Goal: Task Accomplishment & Management: Manage account settings

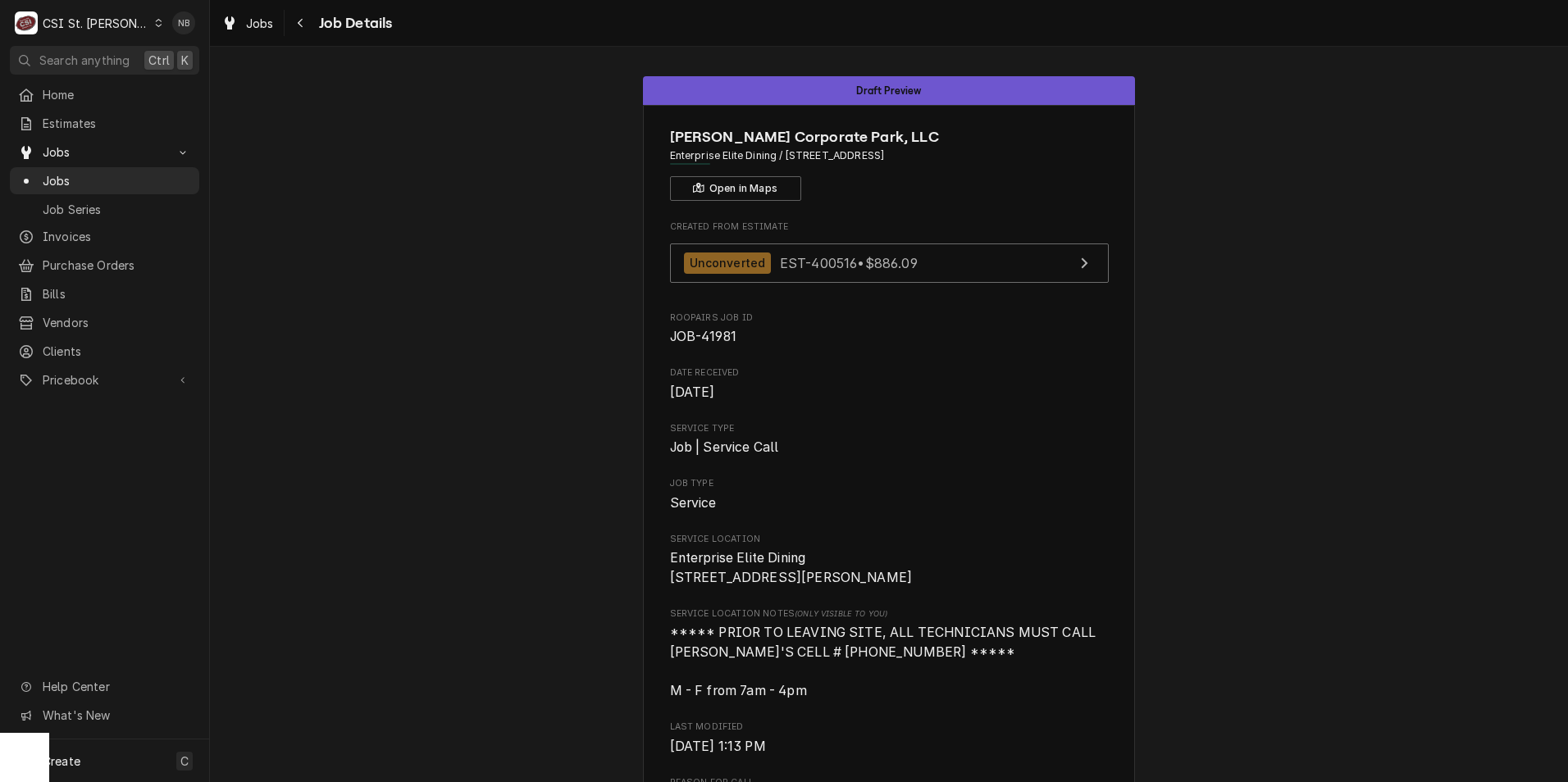
scroll to position [1069, 0]
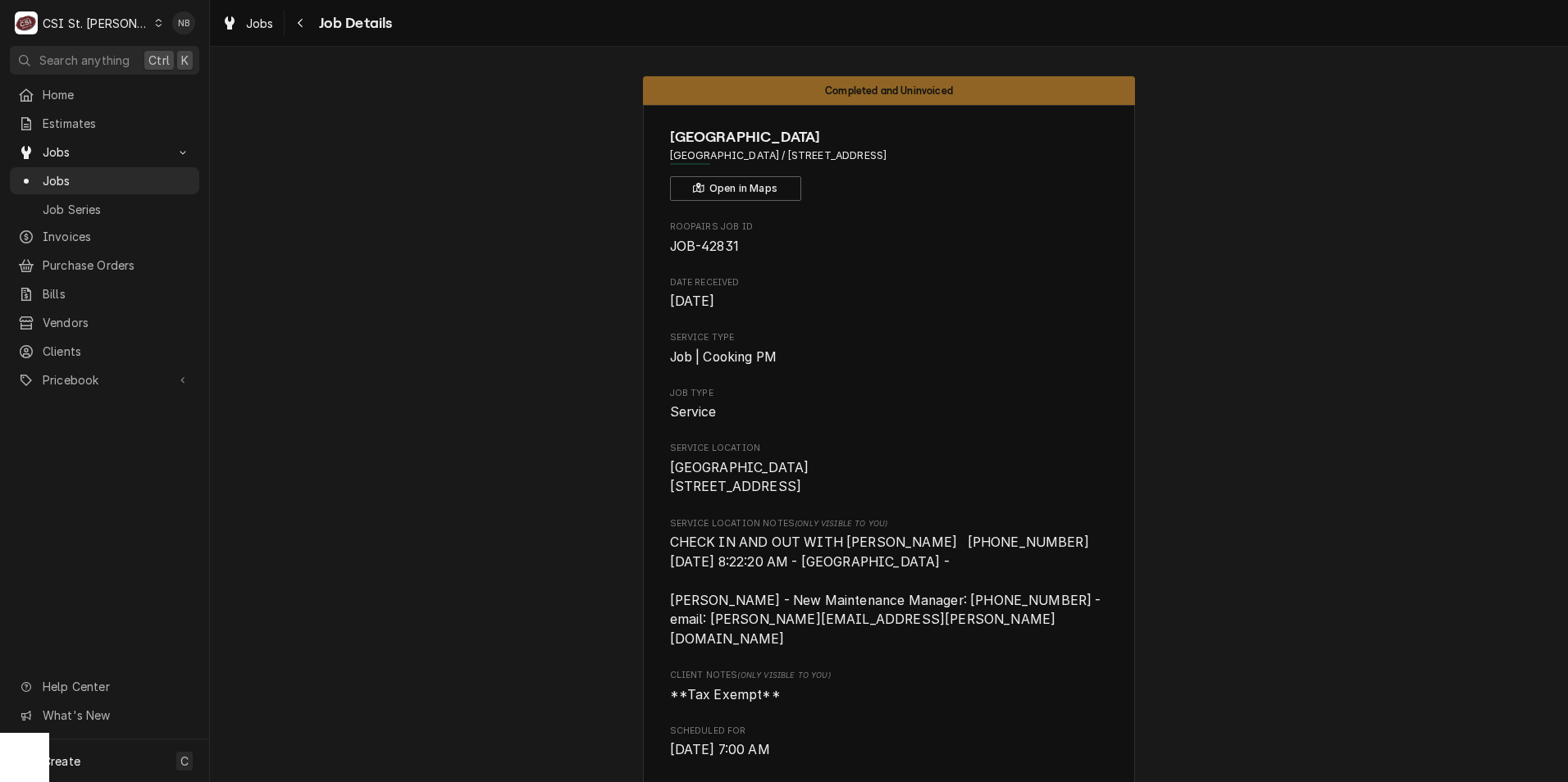
scroll to position [1561, 0]
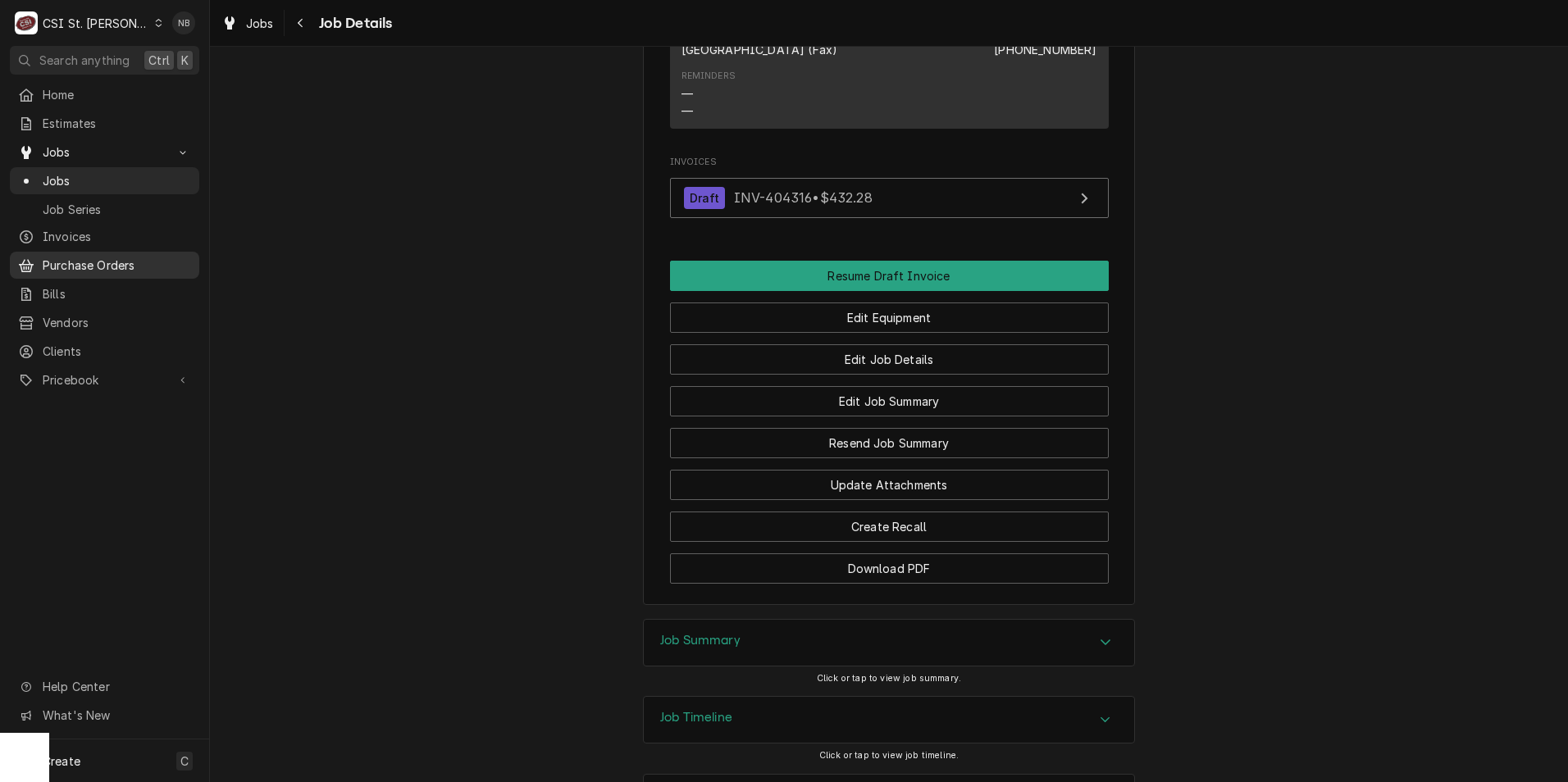
click at [134, 267] on div "Purchase Orders" at bounding box center [104, 265] width 183 height 21
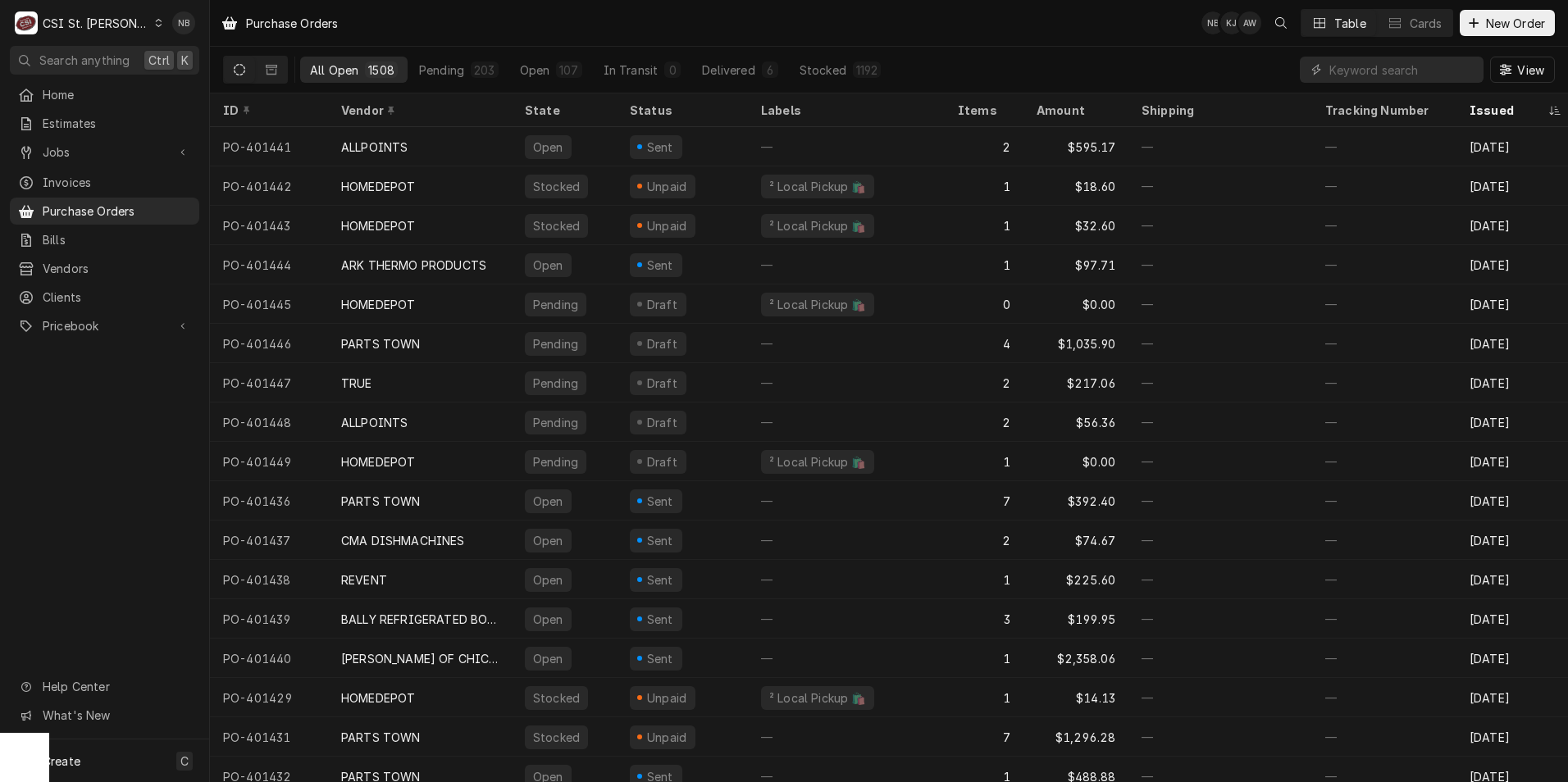
click at [103, 19] on div "CSI St. [PERSON_NAME]" at bounding box center [96, 23] width 107 height 17
click at [228, 69] on div "CSI Kentucky" at bounding box center [252, 61] width 227 height 21
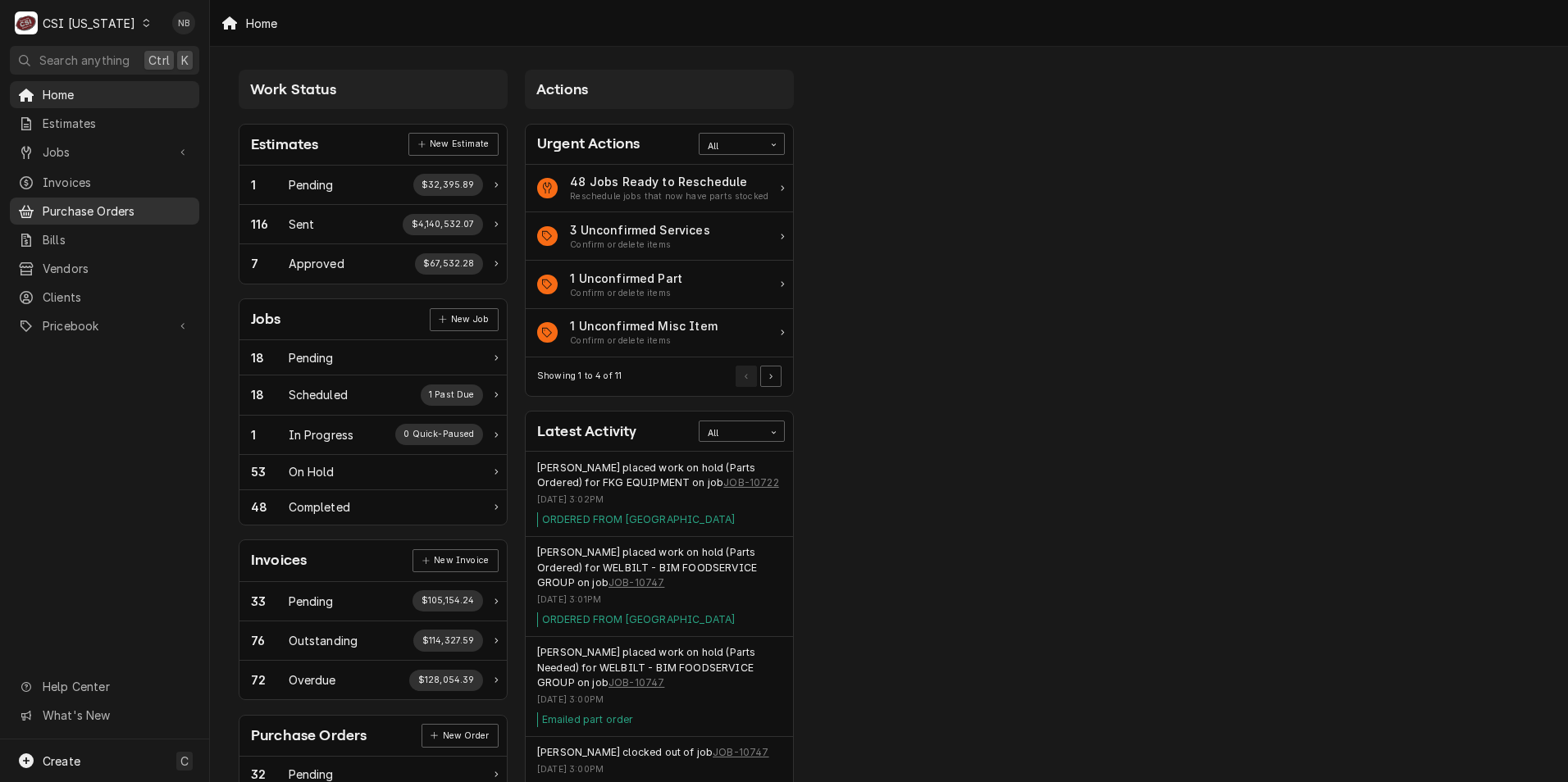
click at [98, 198] on link "Purchase Orders" at bounding box center [104, 211] width 189 height 27
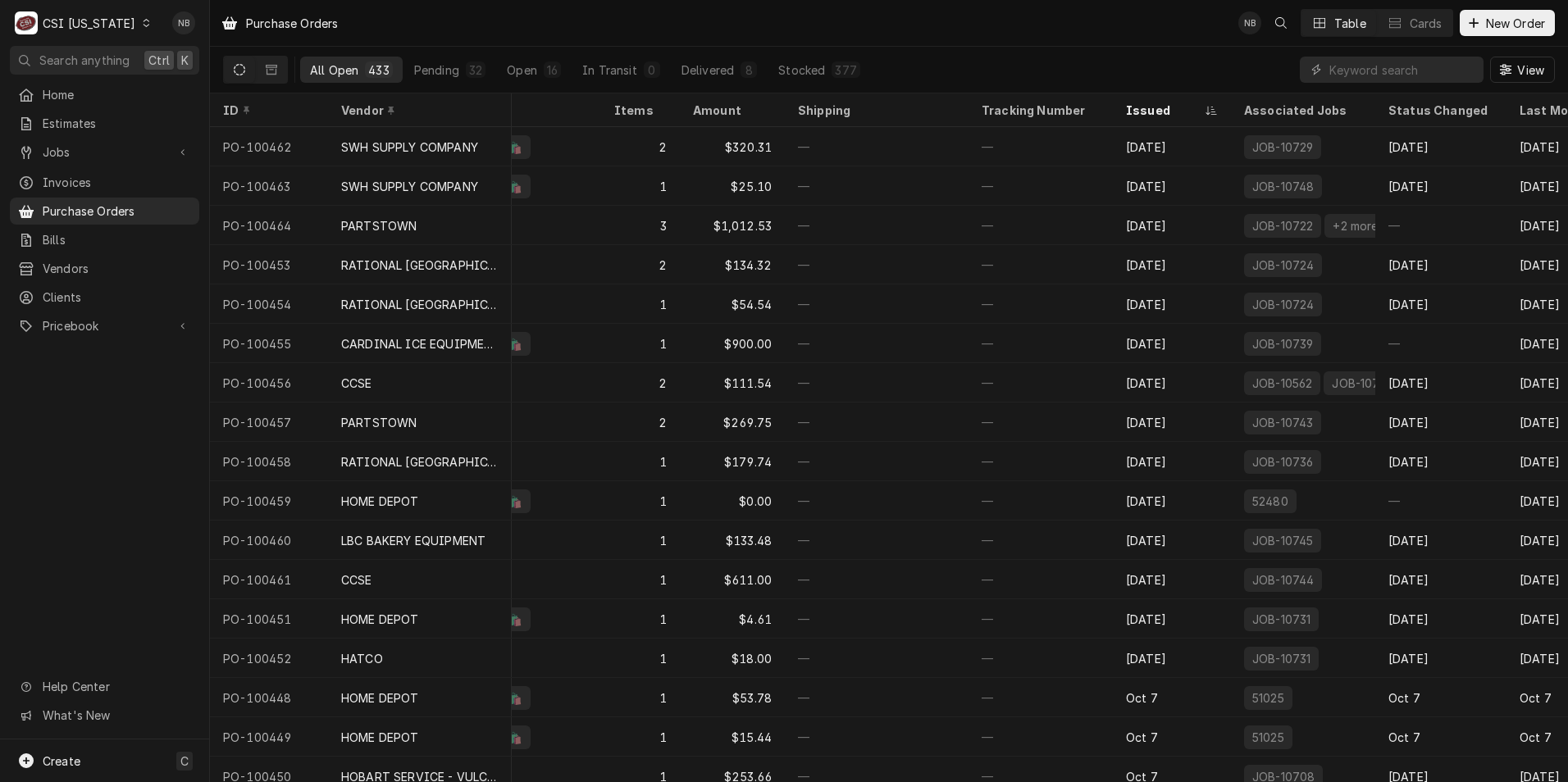
scroll to position [0, 374]
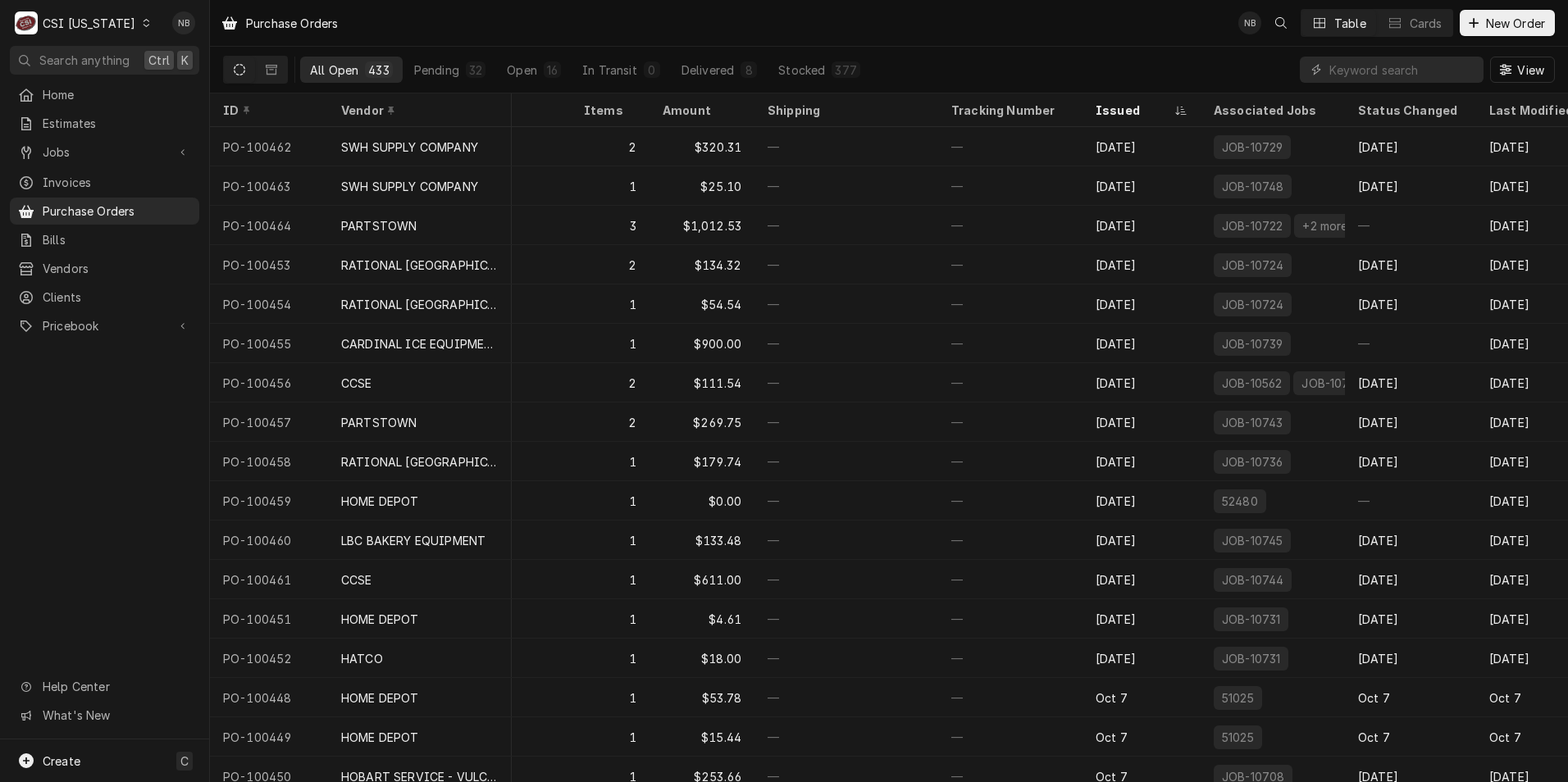
click at [93, 15] on div "CSI Kentucky" at bounding box center [89, 23] width 92 height 17
click at [197, 81] on div "CSI St. [PERSON_NAME]" at bounding box center [256, 90] width 217 height 17
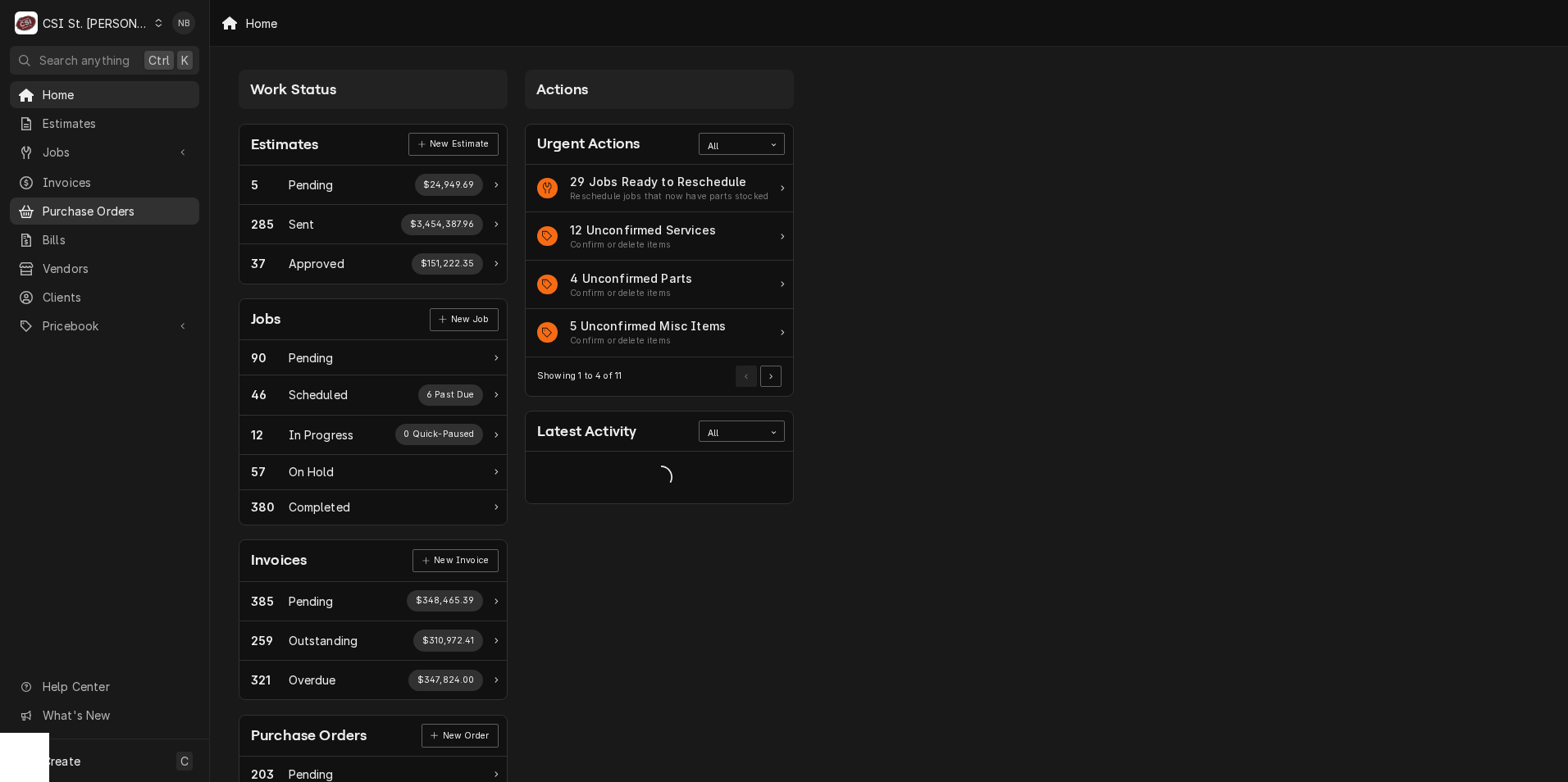
click at [125, 210] on span "Purchase Orders" at bounding box center [116, 211] width 148 height 17
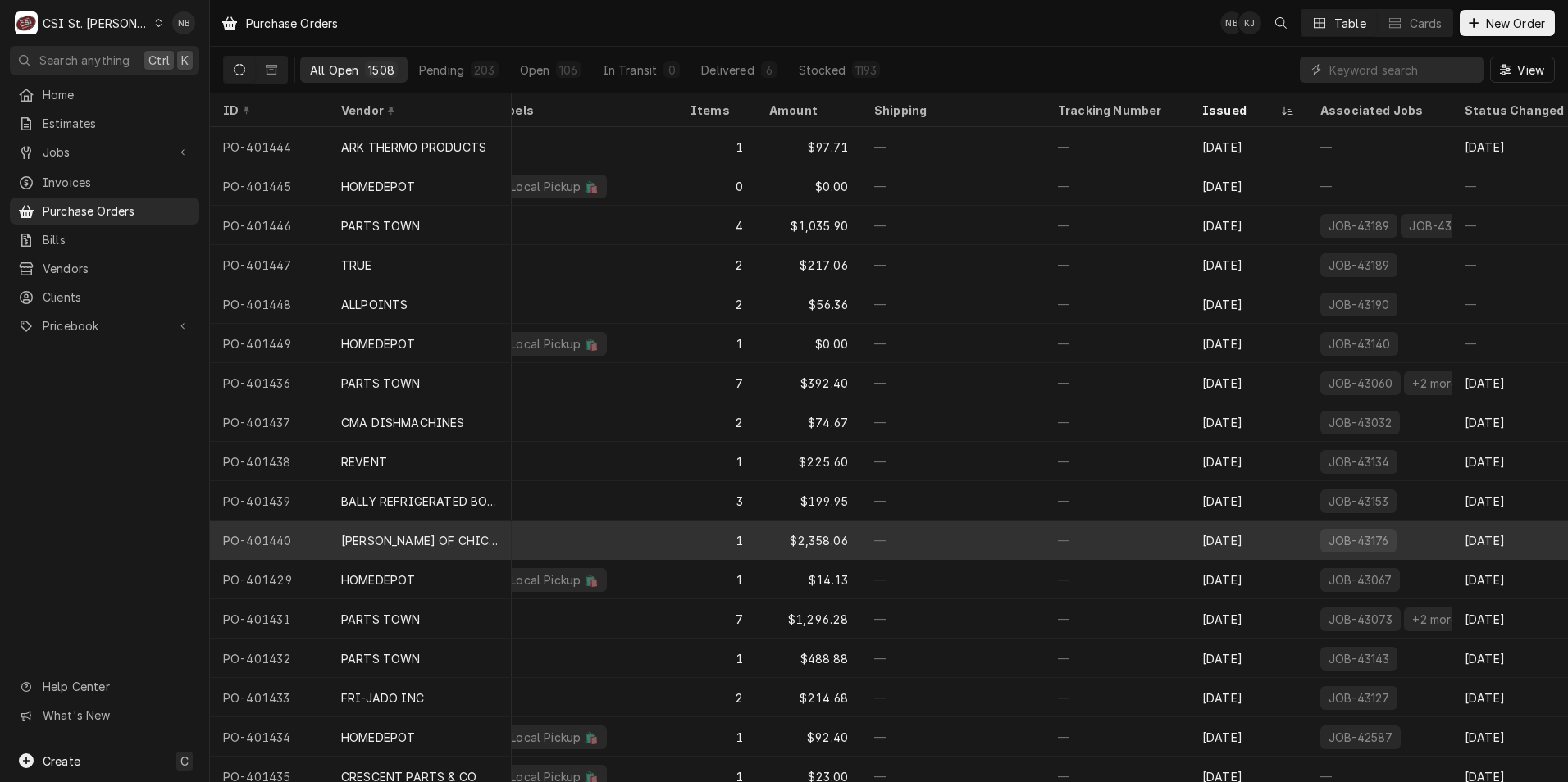
scroll to position [0, 267]
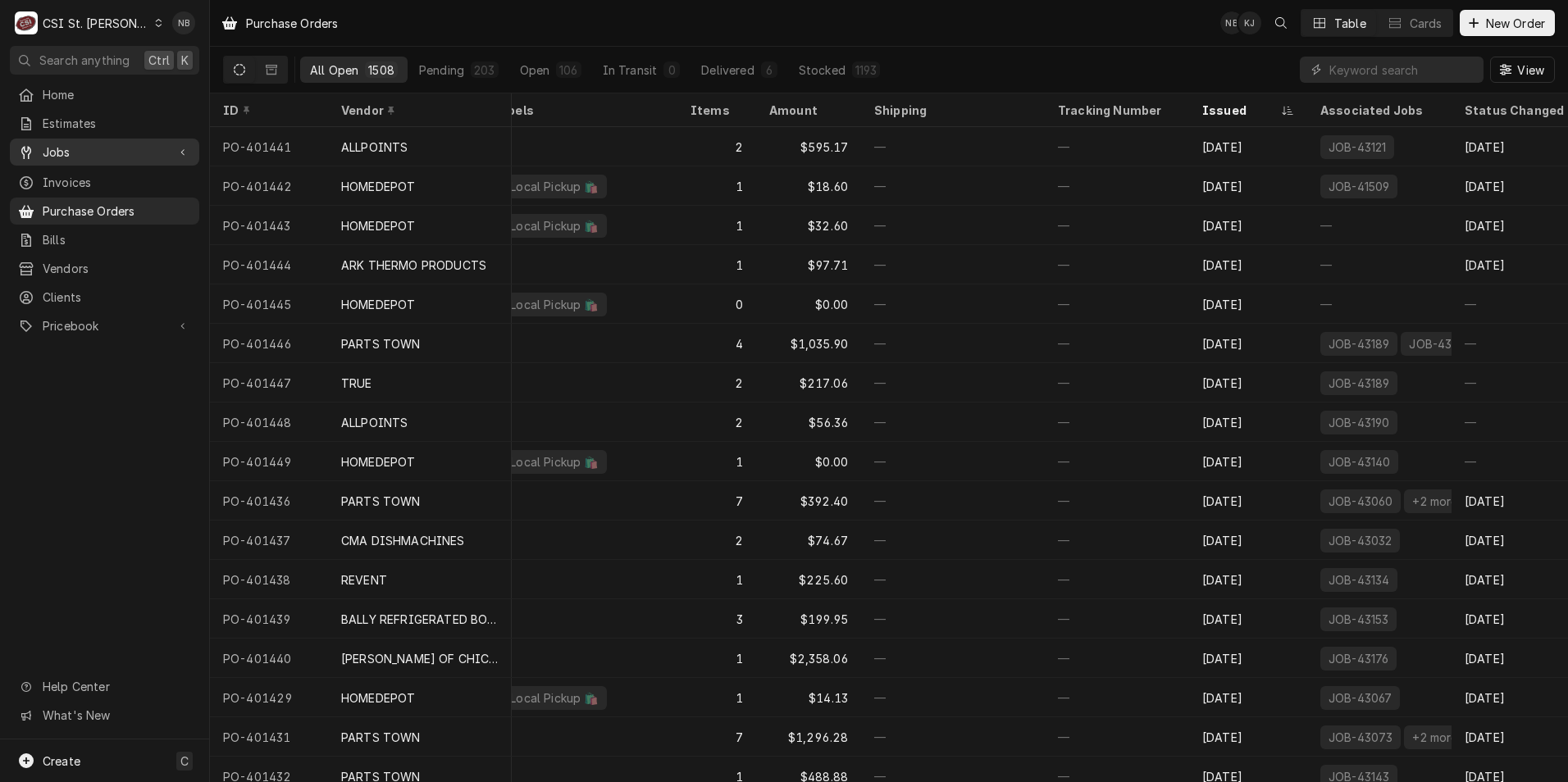
click at [97, 144] on span "Jobs" at bounding box center [104, 152] width 124 height 17
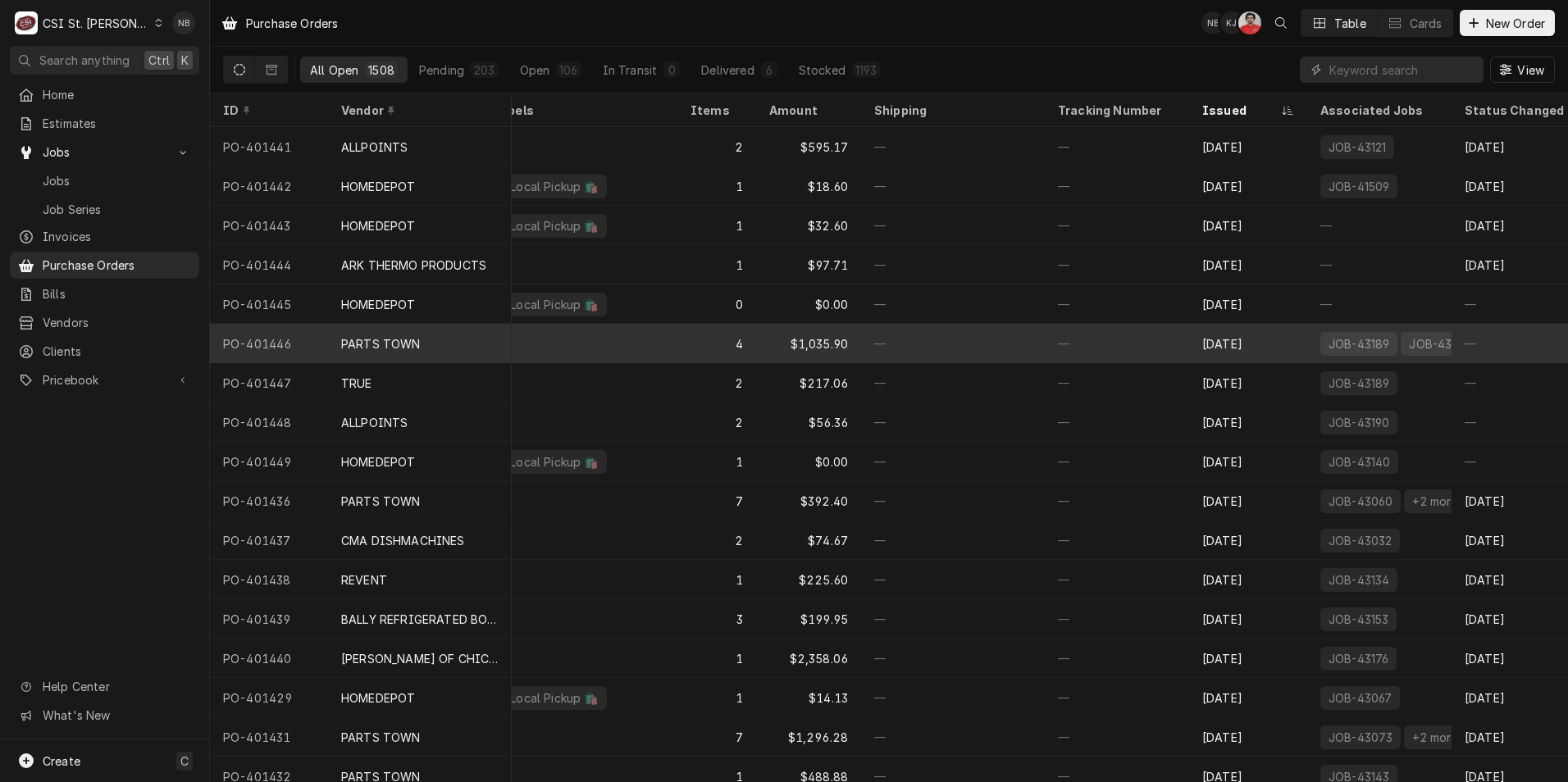
click at [1036, 344] on div "—" at bounding box center [953, 344] width 184 height 39
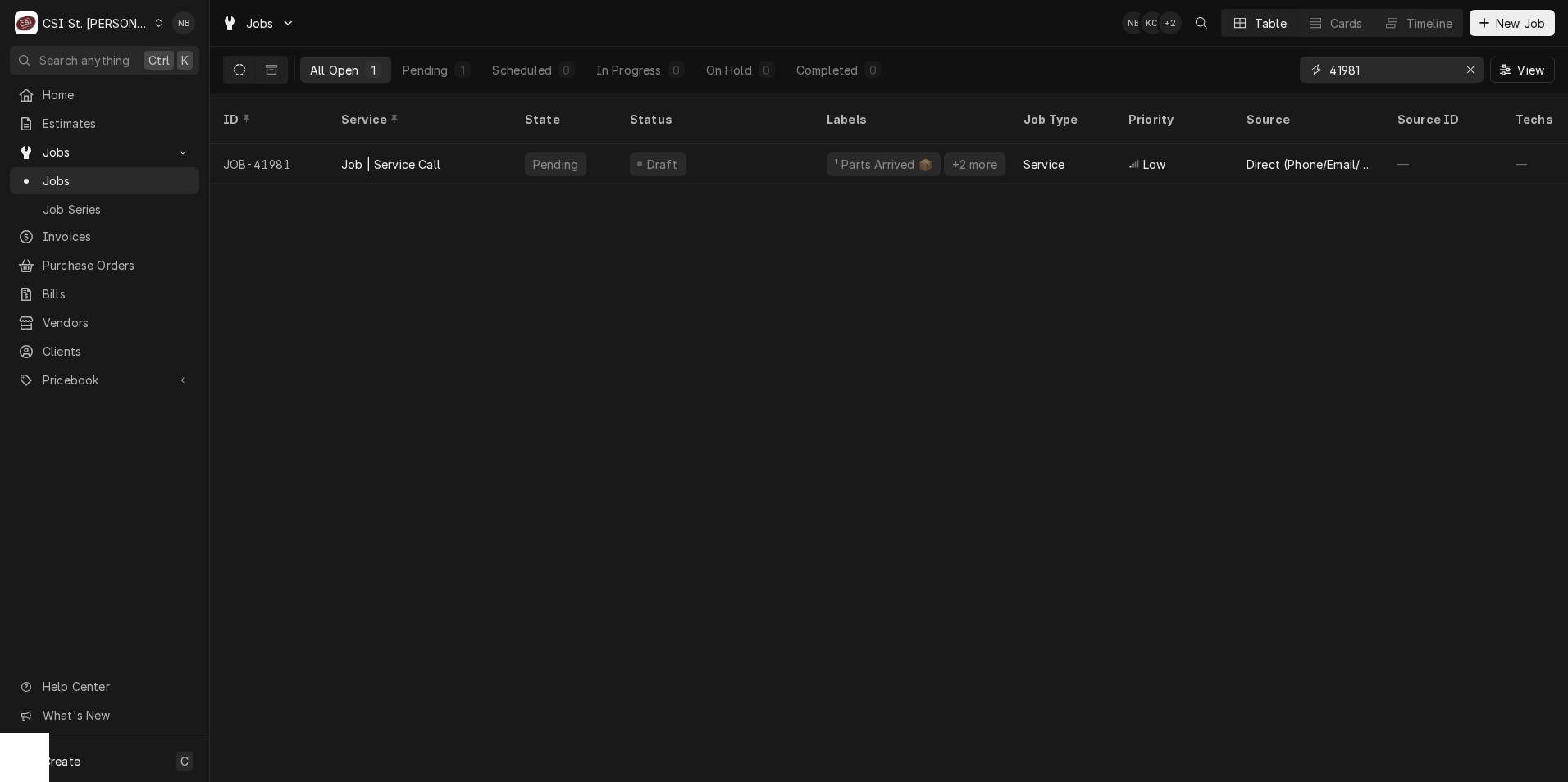
drag, startPoint x: 1227, startPoint y: 76, endPoint x: 1128, endPoint y: 76, distance: 99.0
click at [1126, 78] on div "All Open 1 Pending 1 Scheduled 0 In Progress 0 On Hold 0 Completed 0 41981 View" at bounding box center [889, 70] width 1332 height 46
type input "43186"
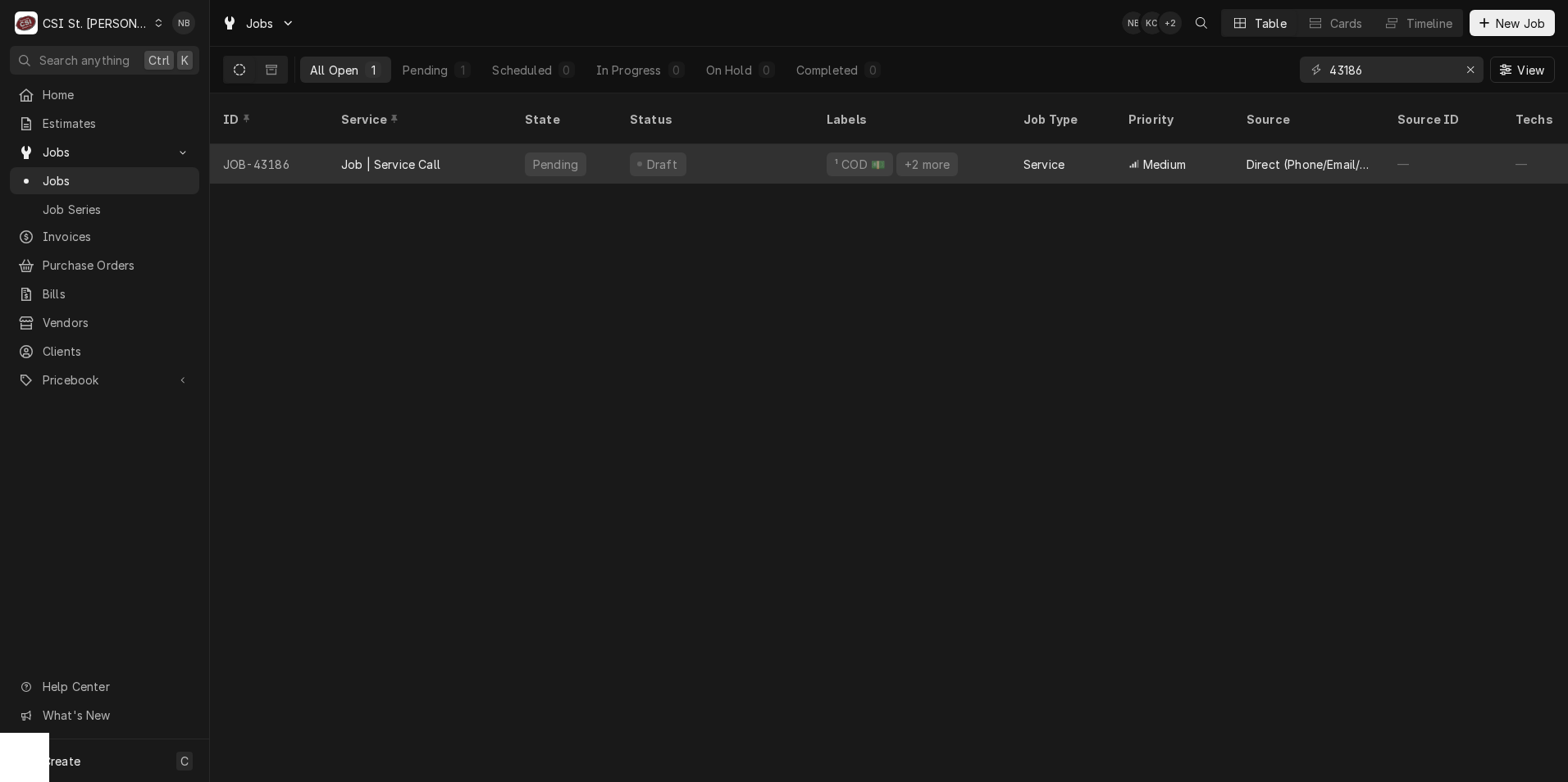
click at [765, 145] on div "Draft" at bounding box center [716, 164] width 197 height 39
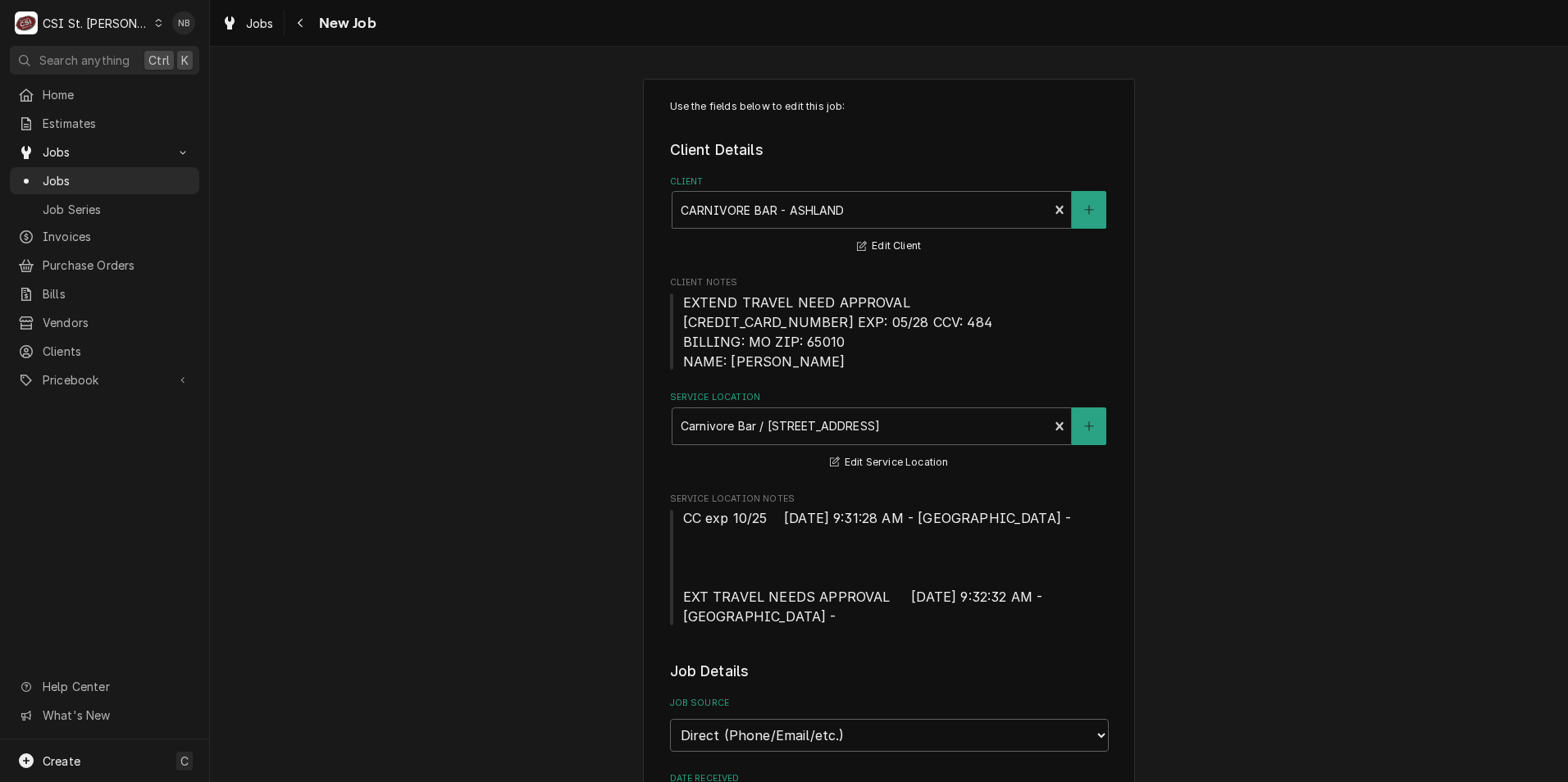
type textarea "x"
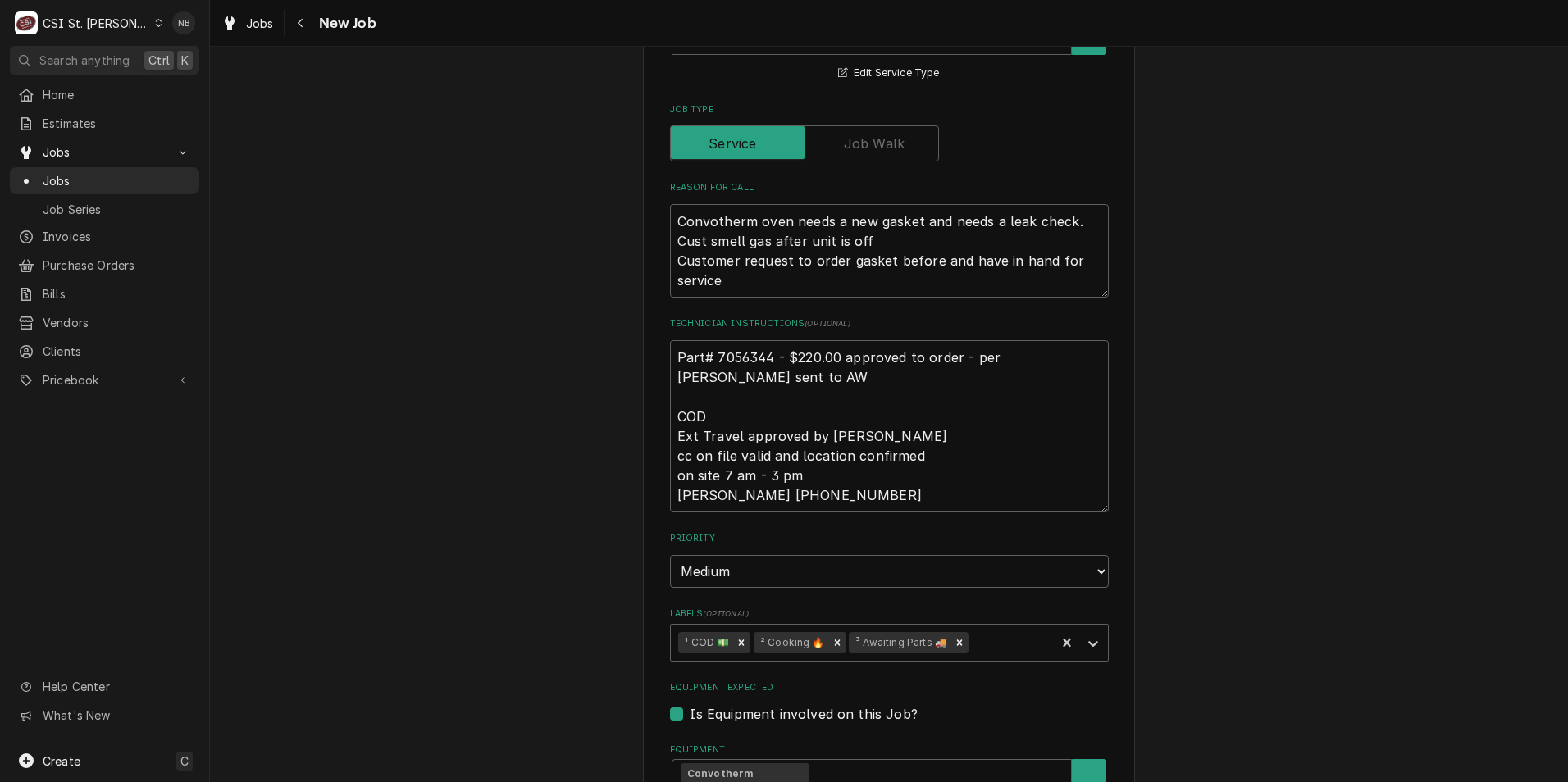
scroll to position [820, 0]
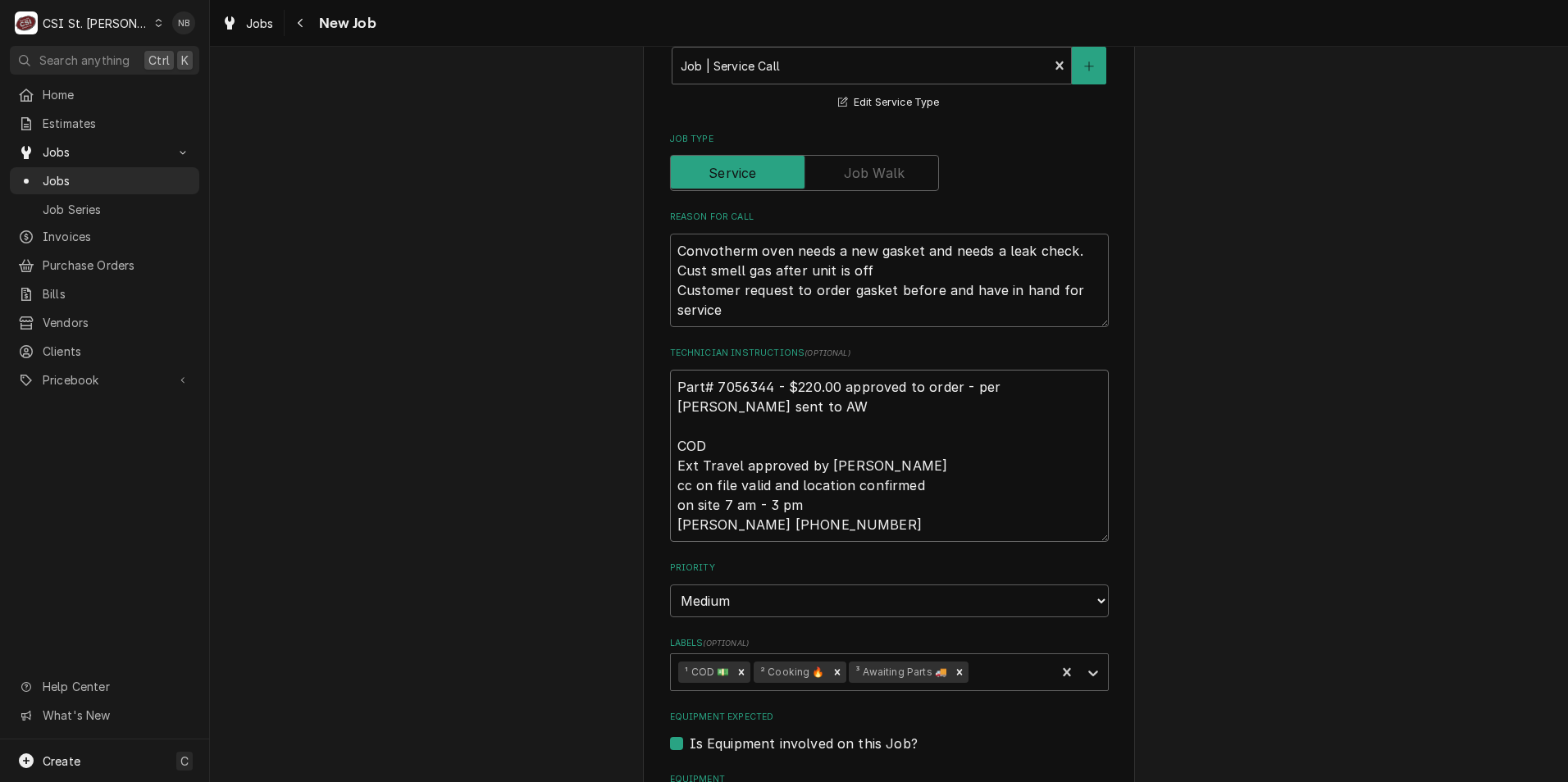
drag, startPoint x: 710, startPoint y: 386, endPoint x: 763, endPoint y: 382, distance: 53.2
click at [763, 382] on textarea "Part# 7056344 - $220.00 approved to order - per Phillip sent to AW COD Ext Trav…" at bounding box center [889, 455] width 439 height 172
click at [104, 178] on span "Jobs" at bounding box center [116, 181] width 148 height 17
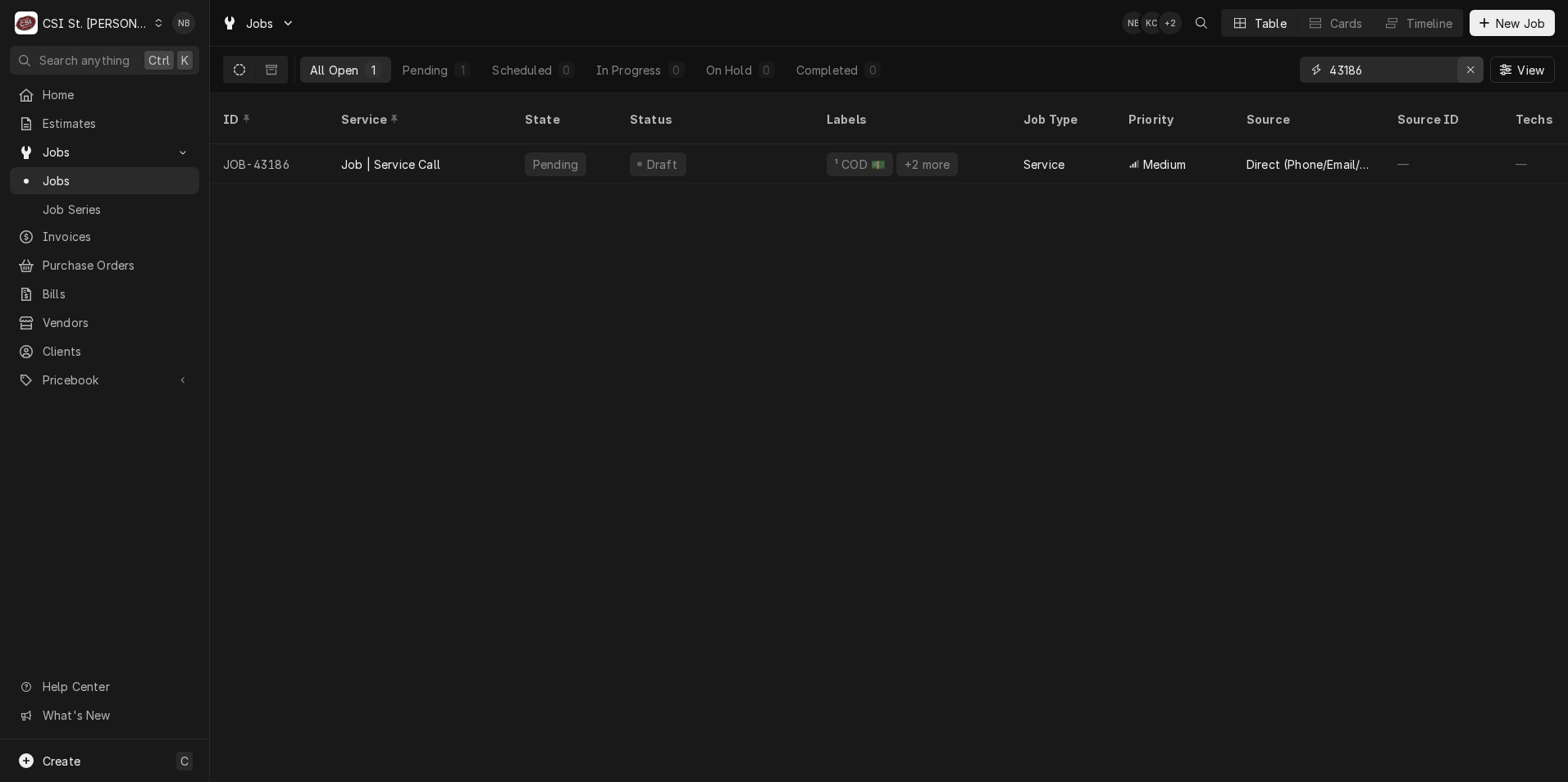
click at [1469, 65] on icon "Erase input" at bounding box center [1471, 69] width 9 height 11
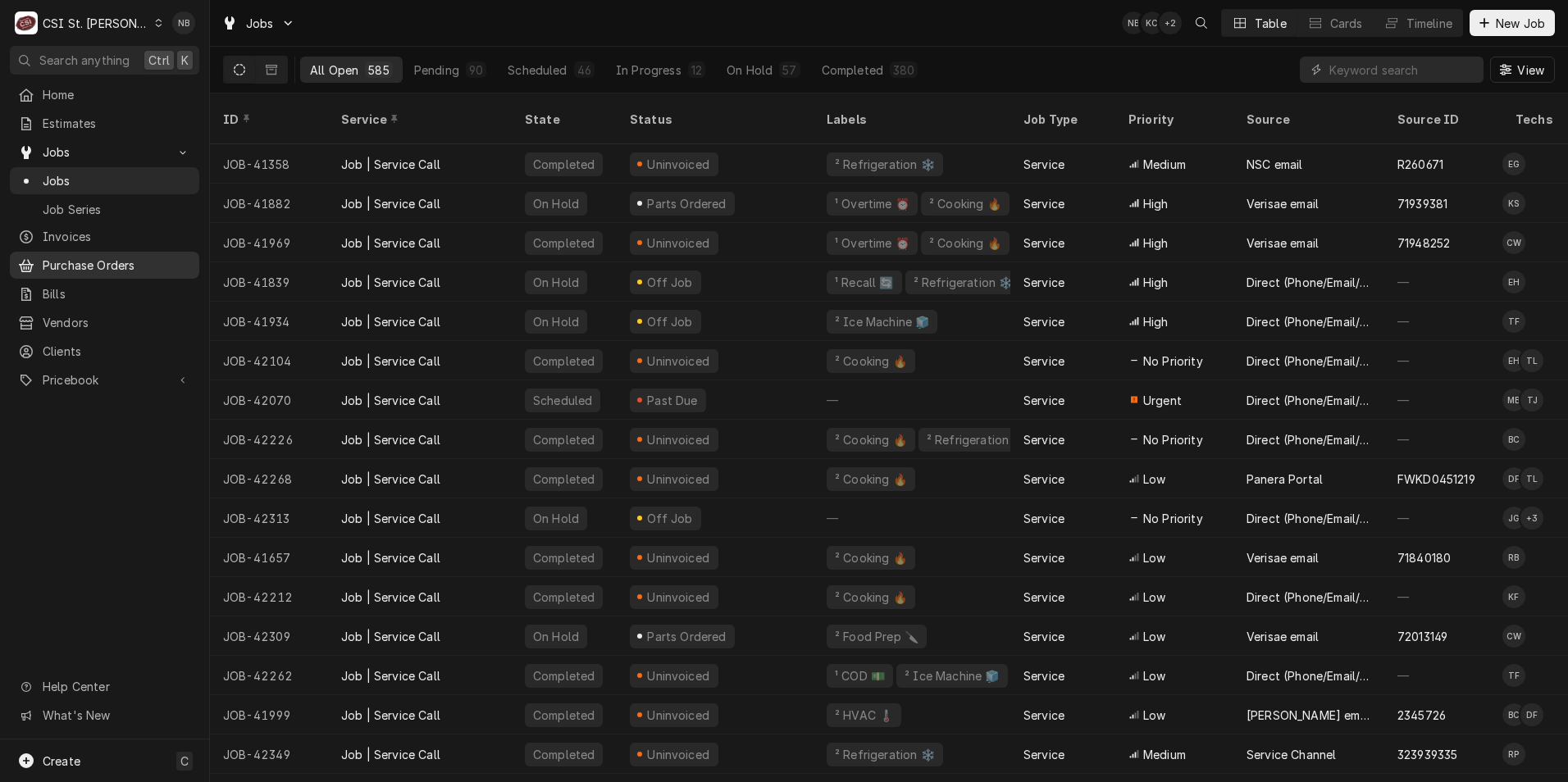
click at [109, 261] on span "Purchase Orders" at bounding box center [116, 265] width 148 height 17
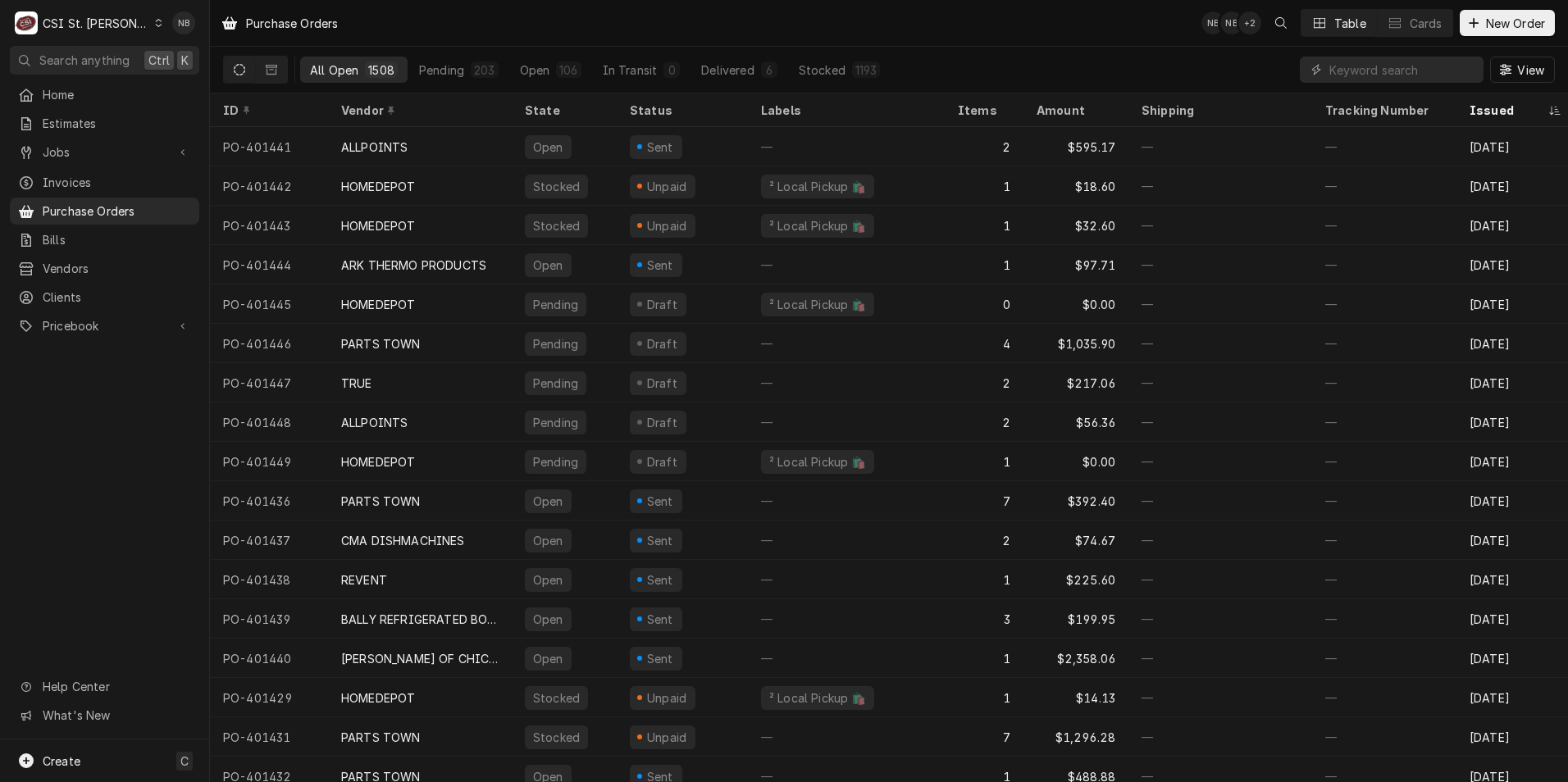
scroll to position [0, 259]
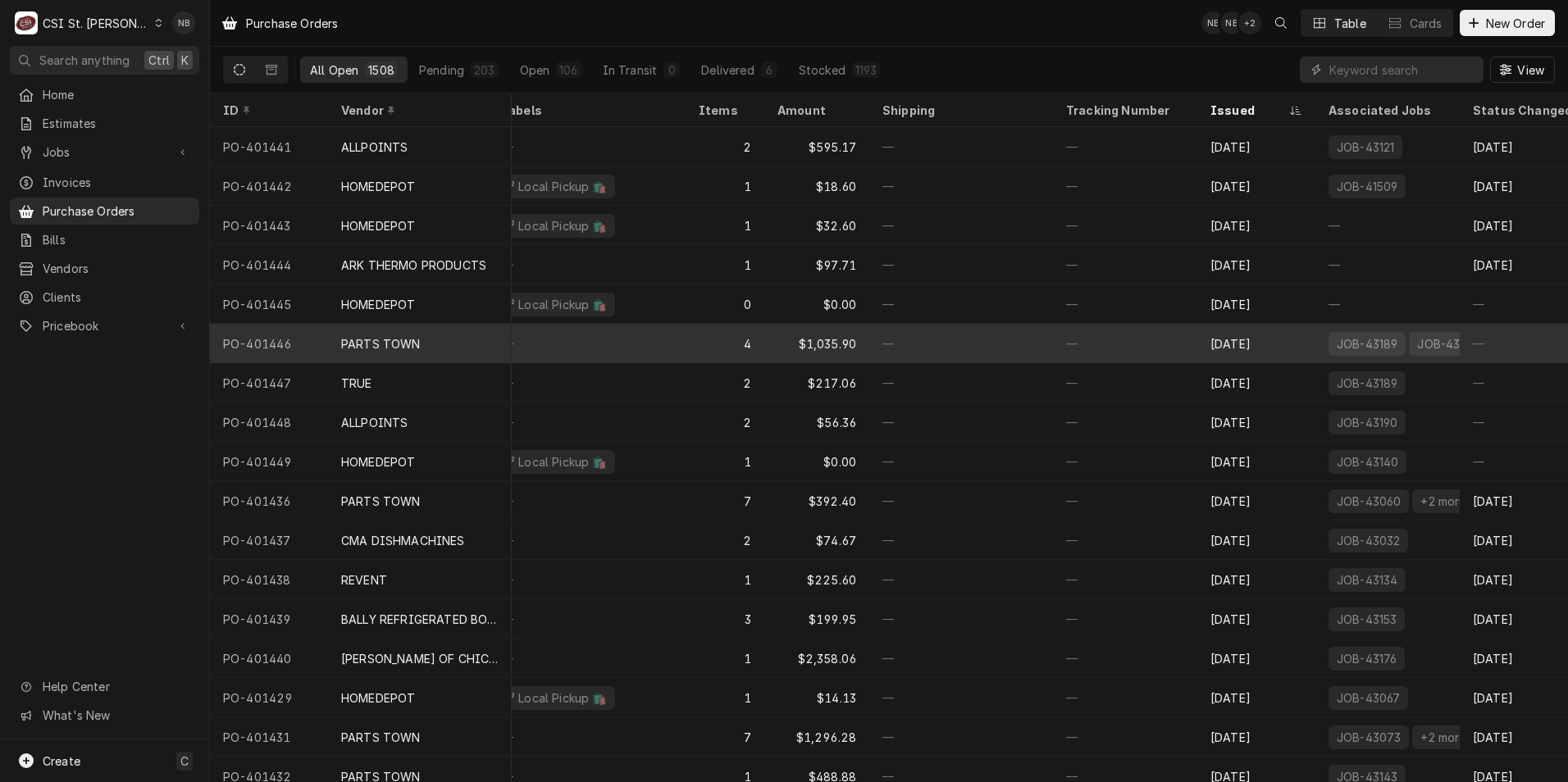
click at [1280, 336] on div "[DATE]" at bounding box center [1256, 344] width 118 height 39
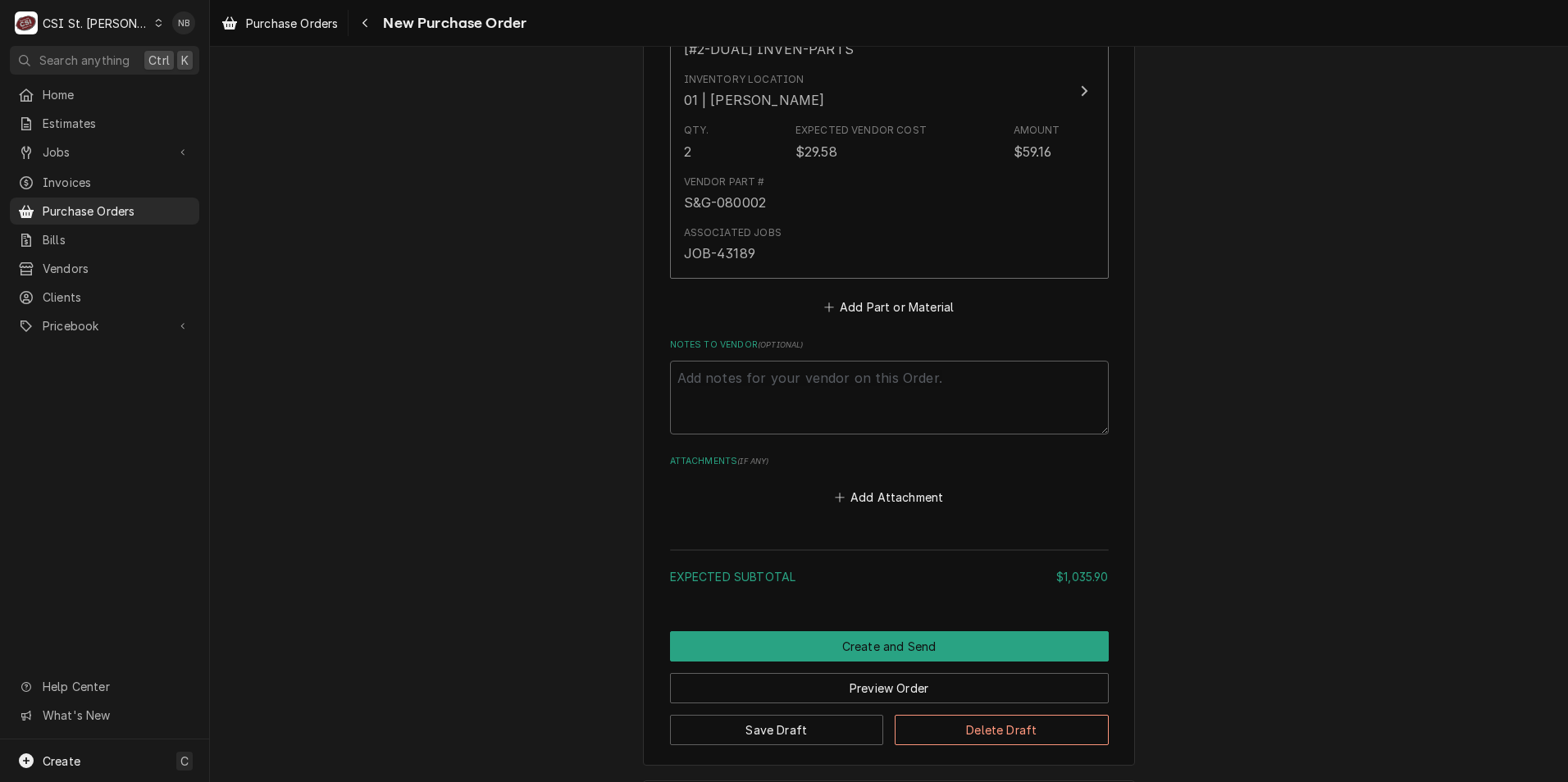
scroll to position [2174, 0]
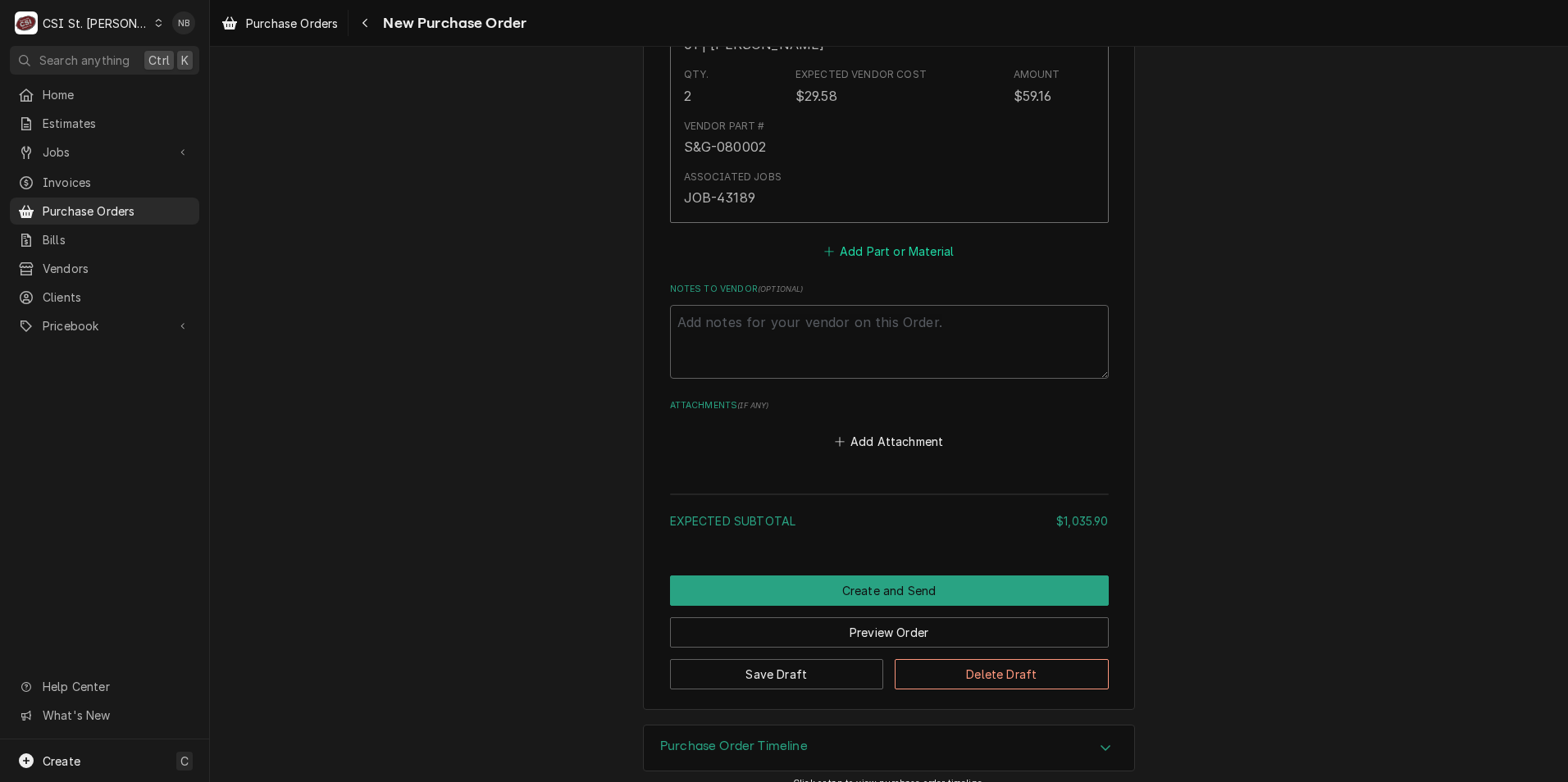
click at [874, 240] on button "Add Part or Material" at bounding box center [888, 252] width 135 height 23
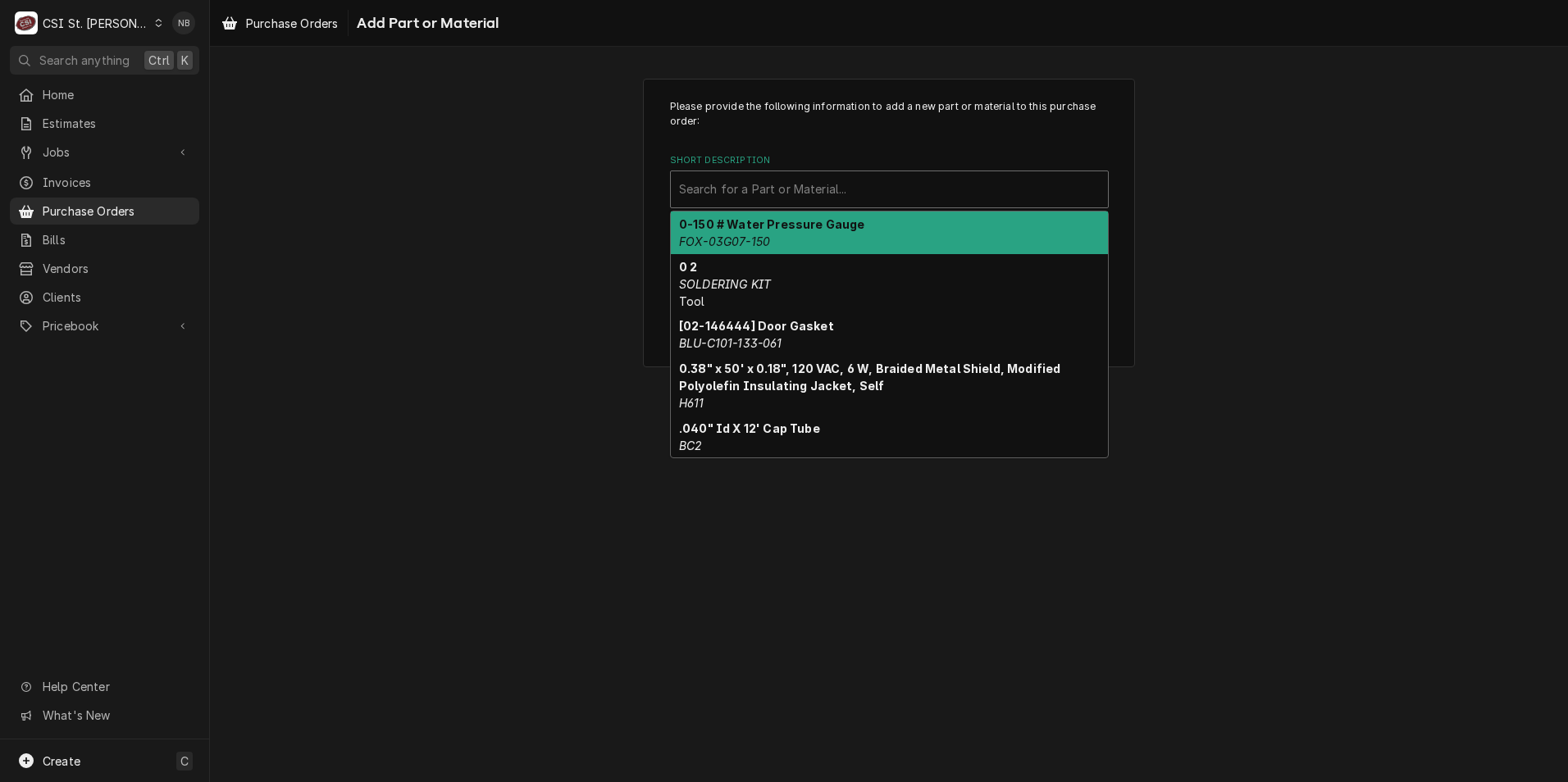
click at [810, 189] on div "Short Description" at bounding box center [890, 189] width 421 height 30
paste input "7056344"
type input "7056344"
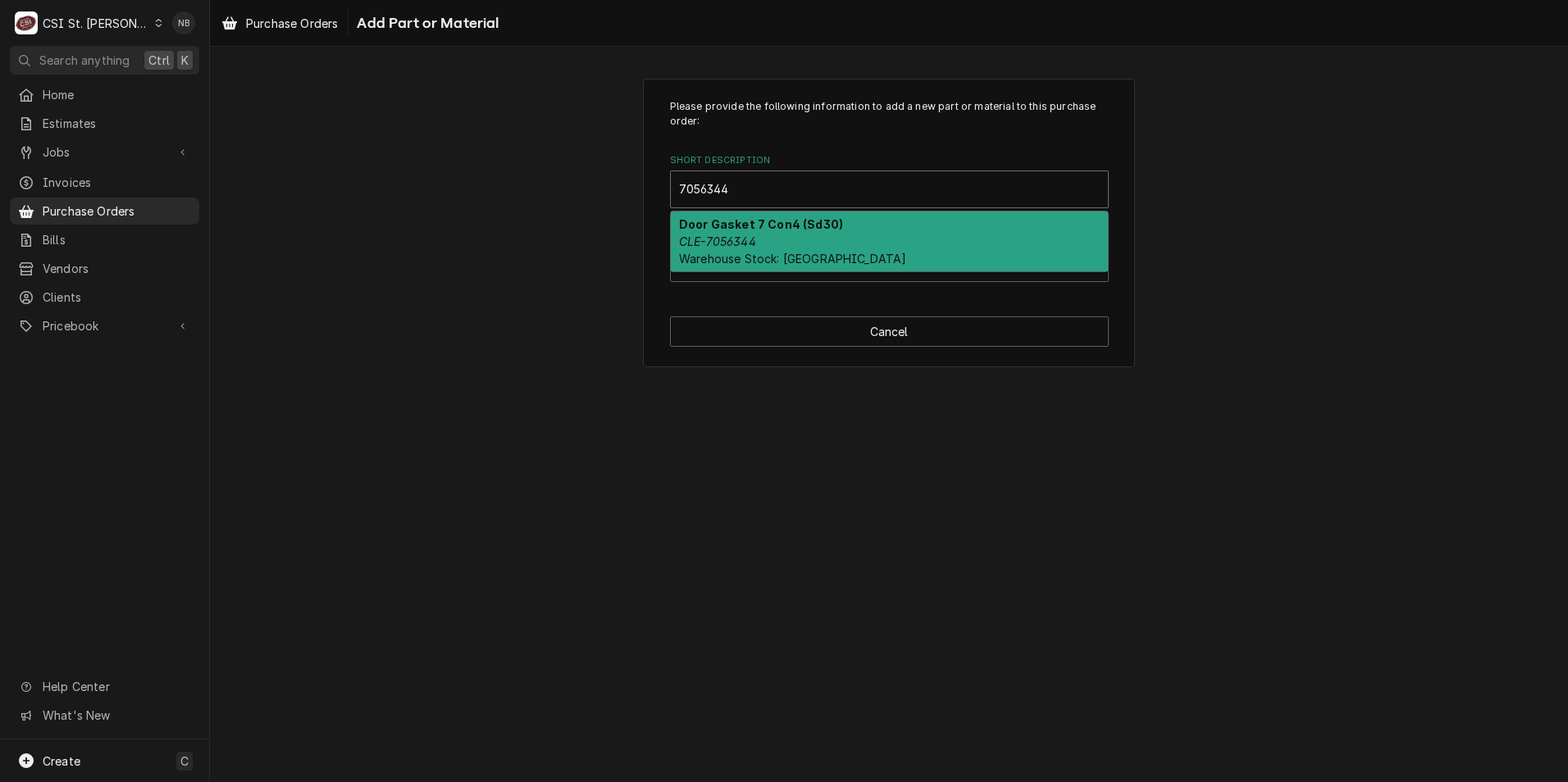
click at [799, 239] on div "Door Gasket 7 Con4 (Sd30) CLE-7056344 Warehouse Stock: Cleveland" at bounding box center [889, 241] width 437 height 60
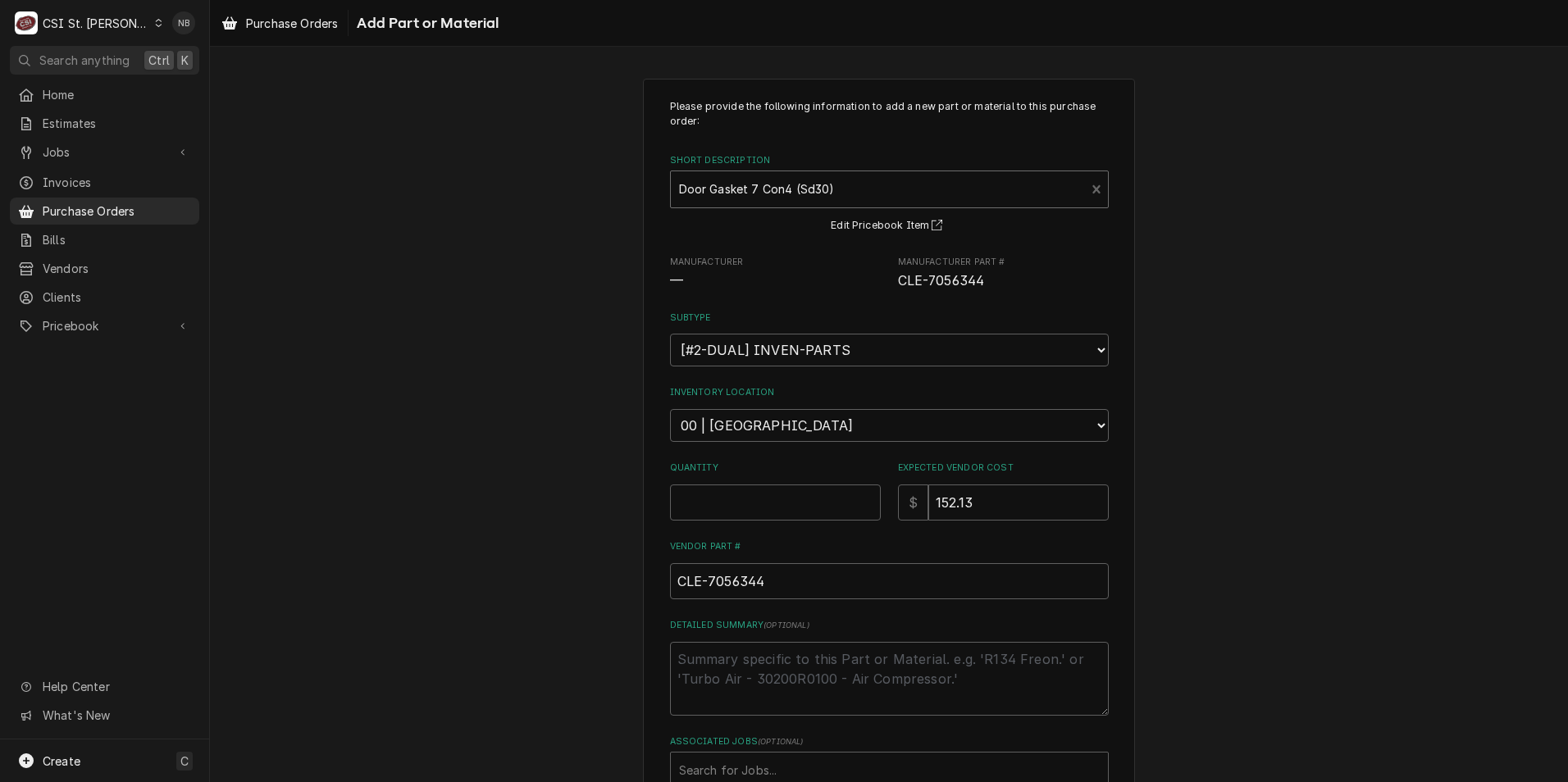
type textarea "x"
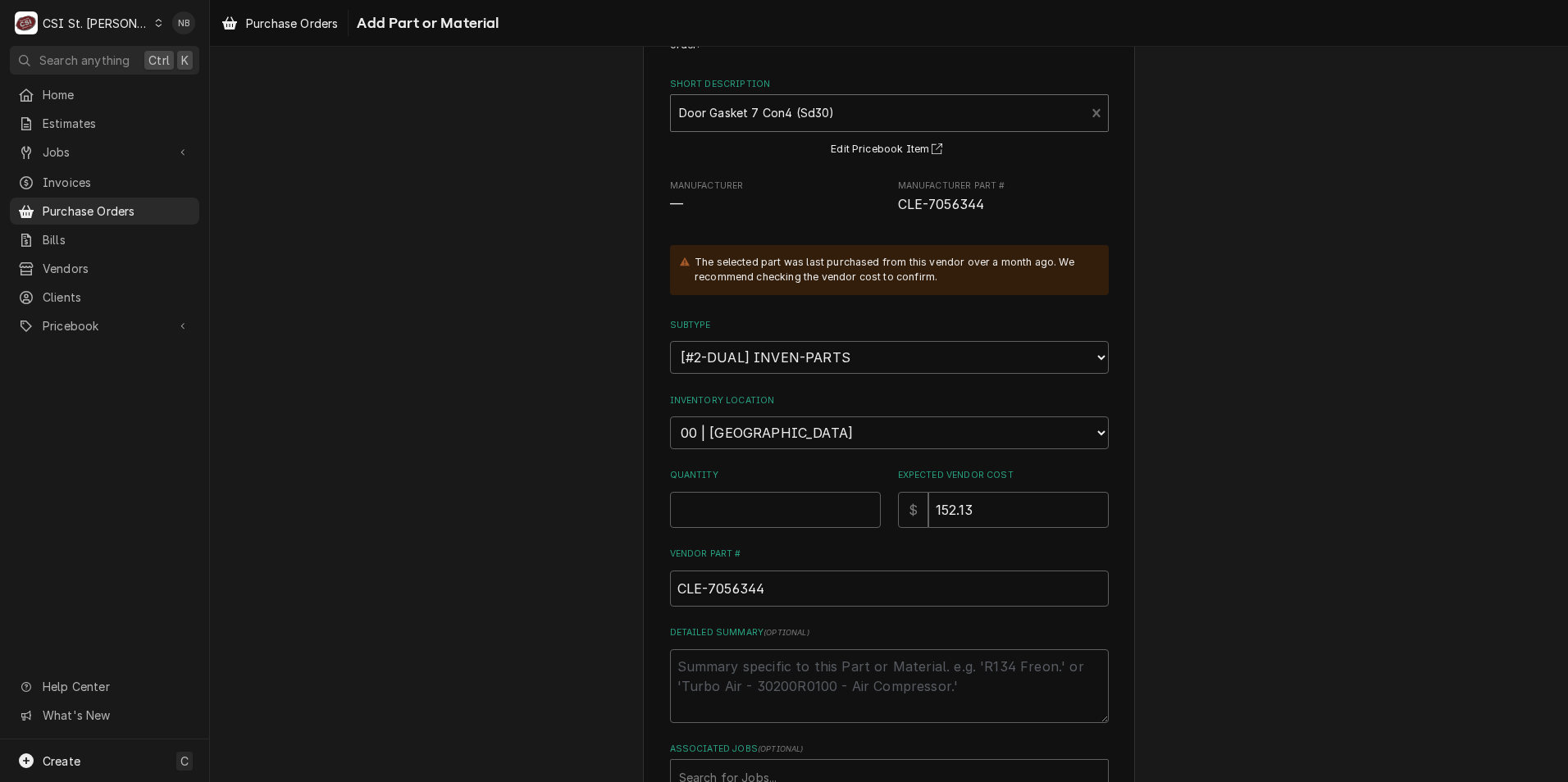
scroll to position [191, 0]
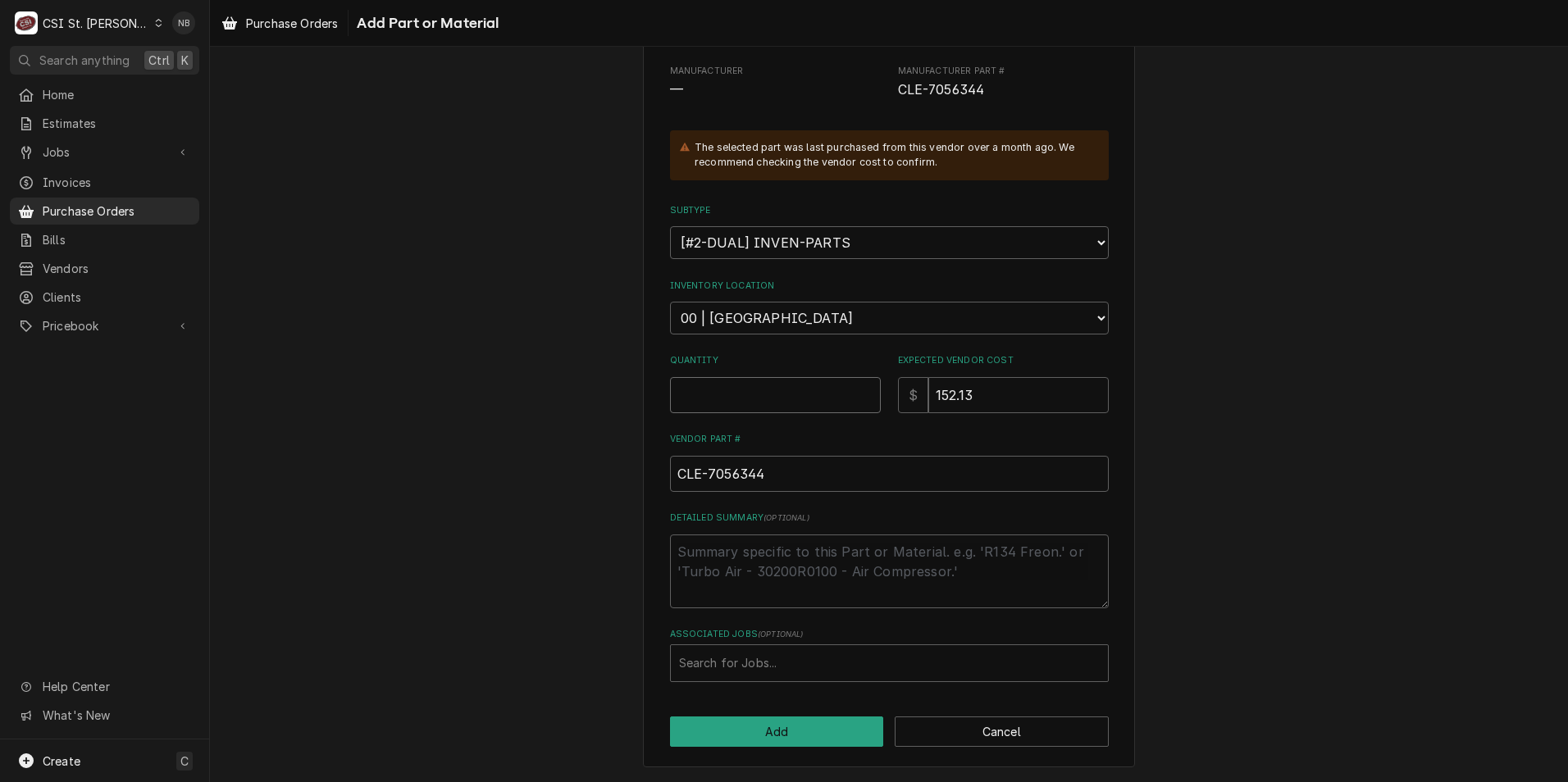
click at [763, 387] on input "Quantity" at bounding box center [775, 395] width 211 height 36
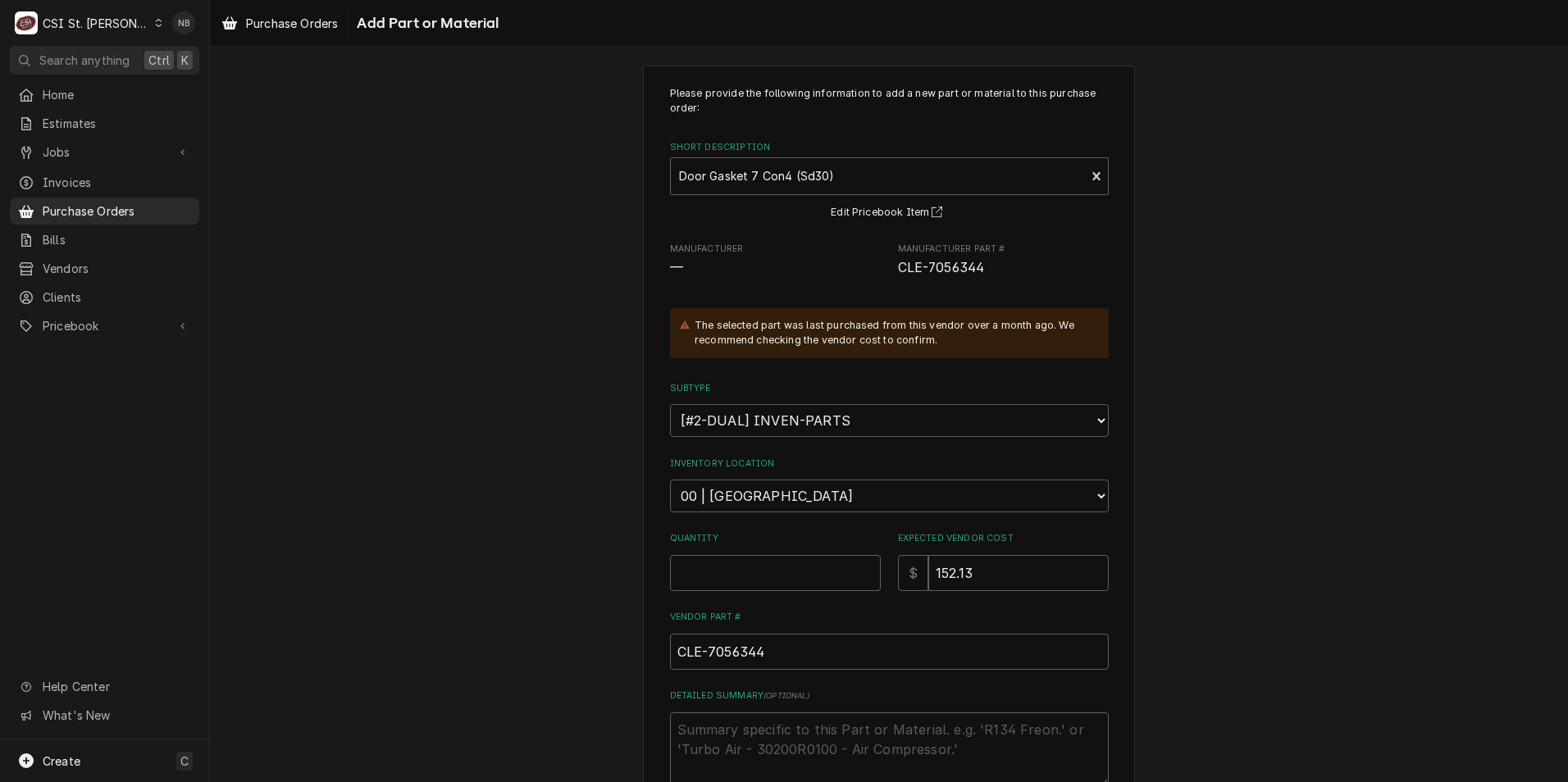
scroll to position [0, 0]
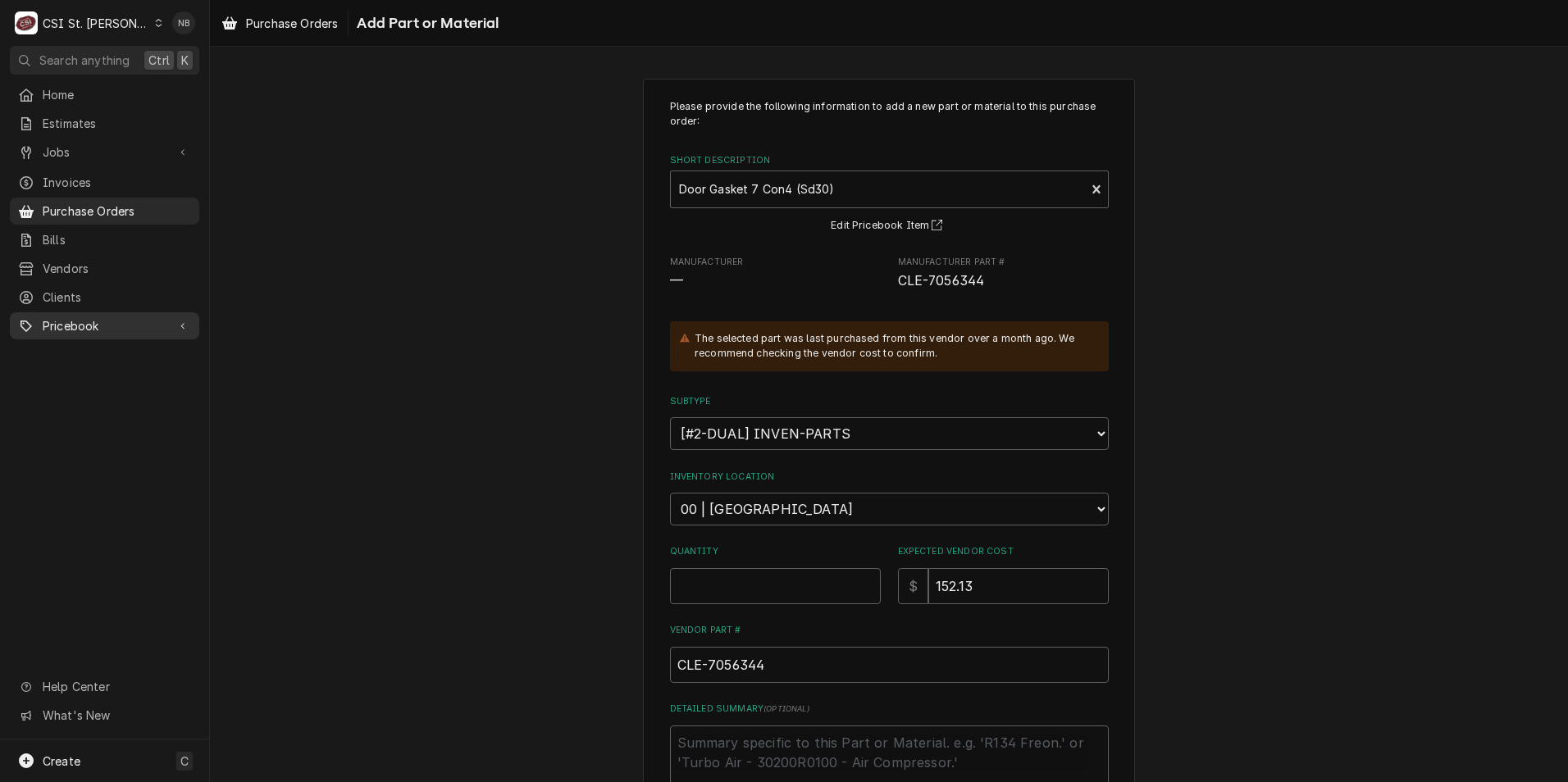
click at [106, 323] on span "Pricebook" at bounding box center [104, 326] width 124 height 17
click at [98, 384] on div "Services Parts & Materials Miscellaneous Discounts Tax Rates" at bounding box center [104, 410] width 189 height 138
click at [98, 381] on div "Parts & Materials" at bounding box center [104, 383] width 183 height 21
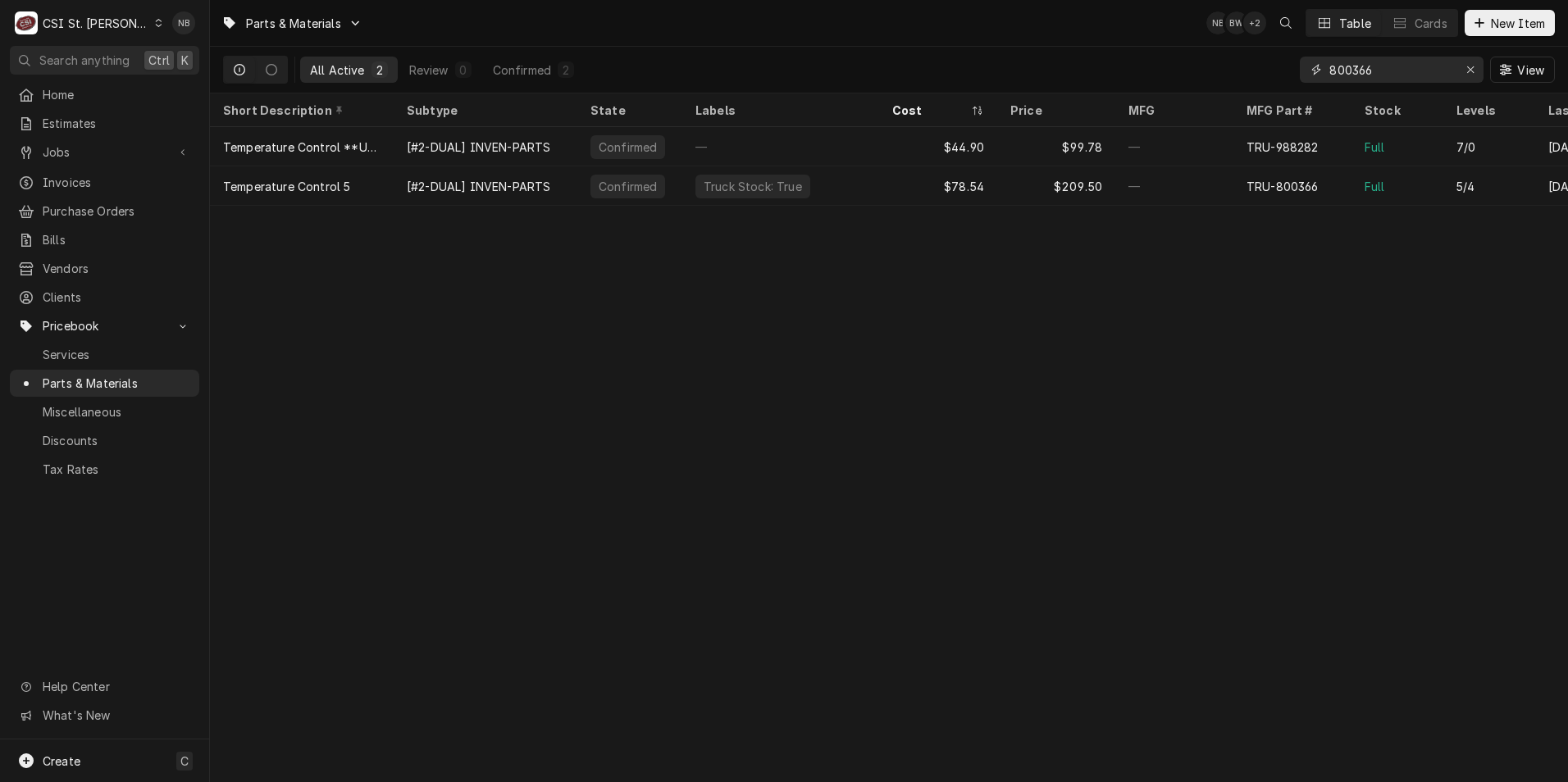
click at [1463, 64] on button "Erase input" at bounding box center [1470, 69] width 27 height 27
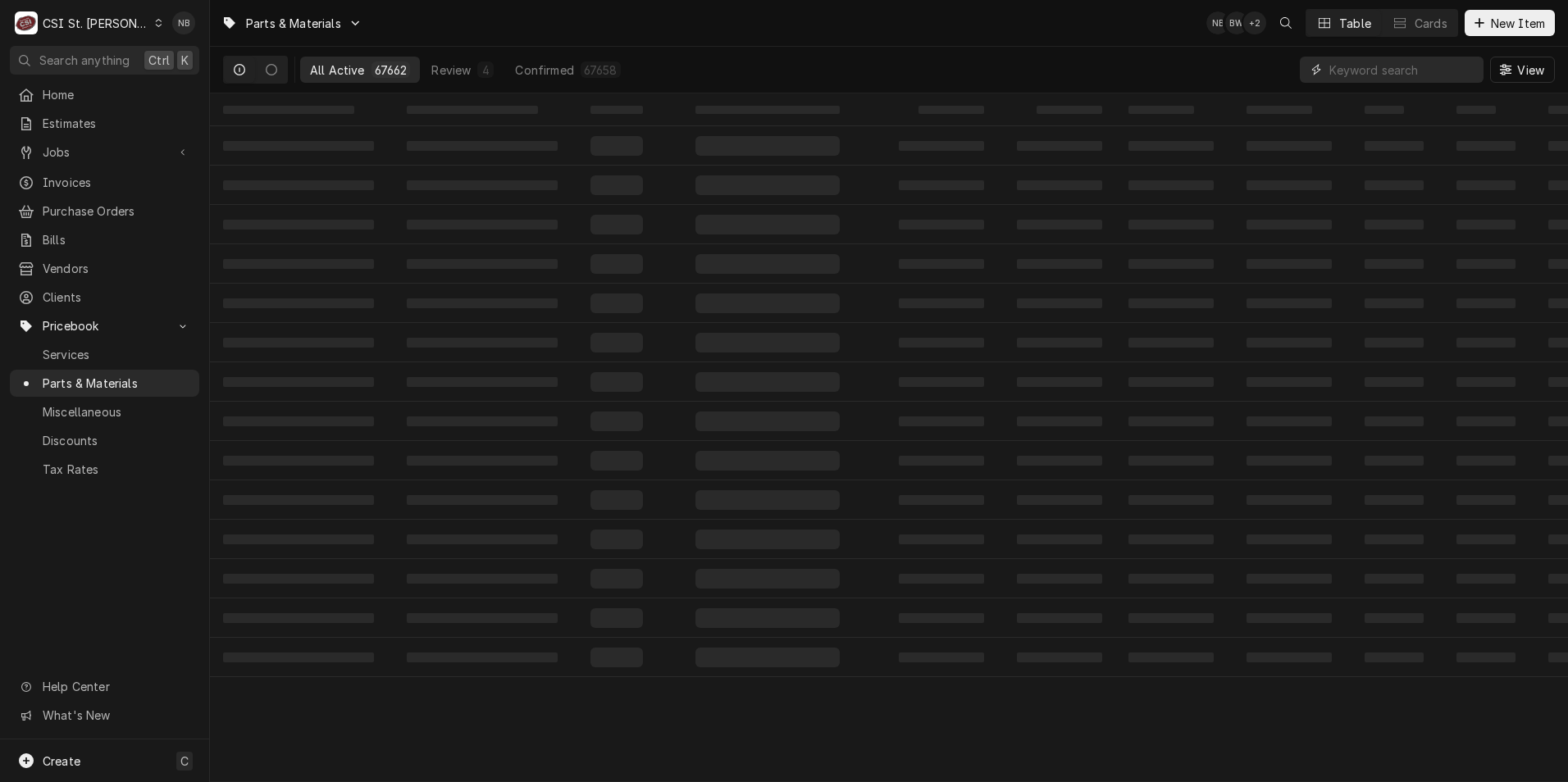
paste input "7056344"
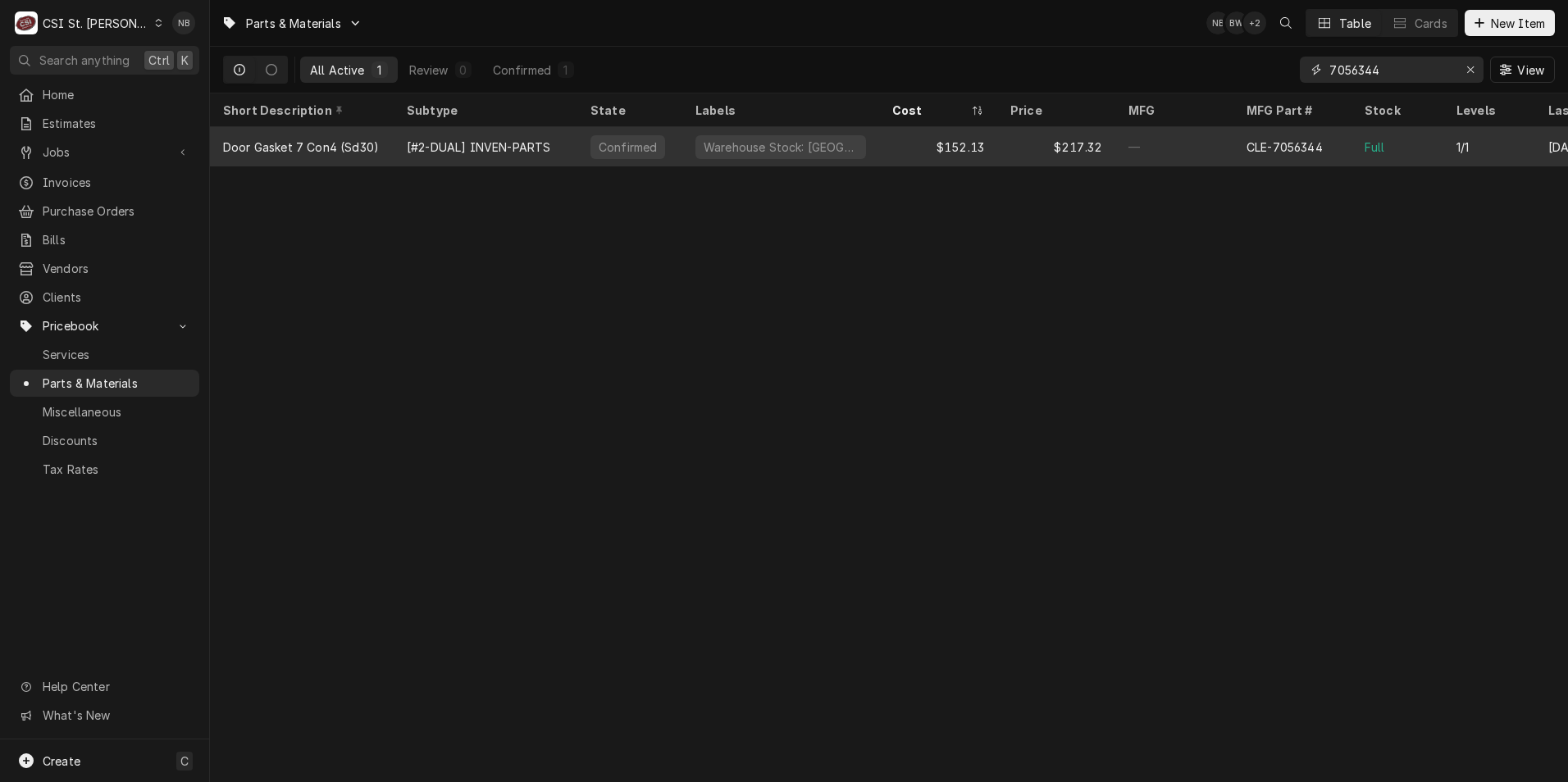
type input "7056344"
click at [884, 146] on div "$152.13" at bounding box center [938, 147] width 118 height 39
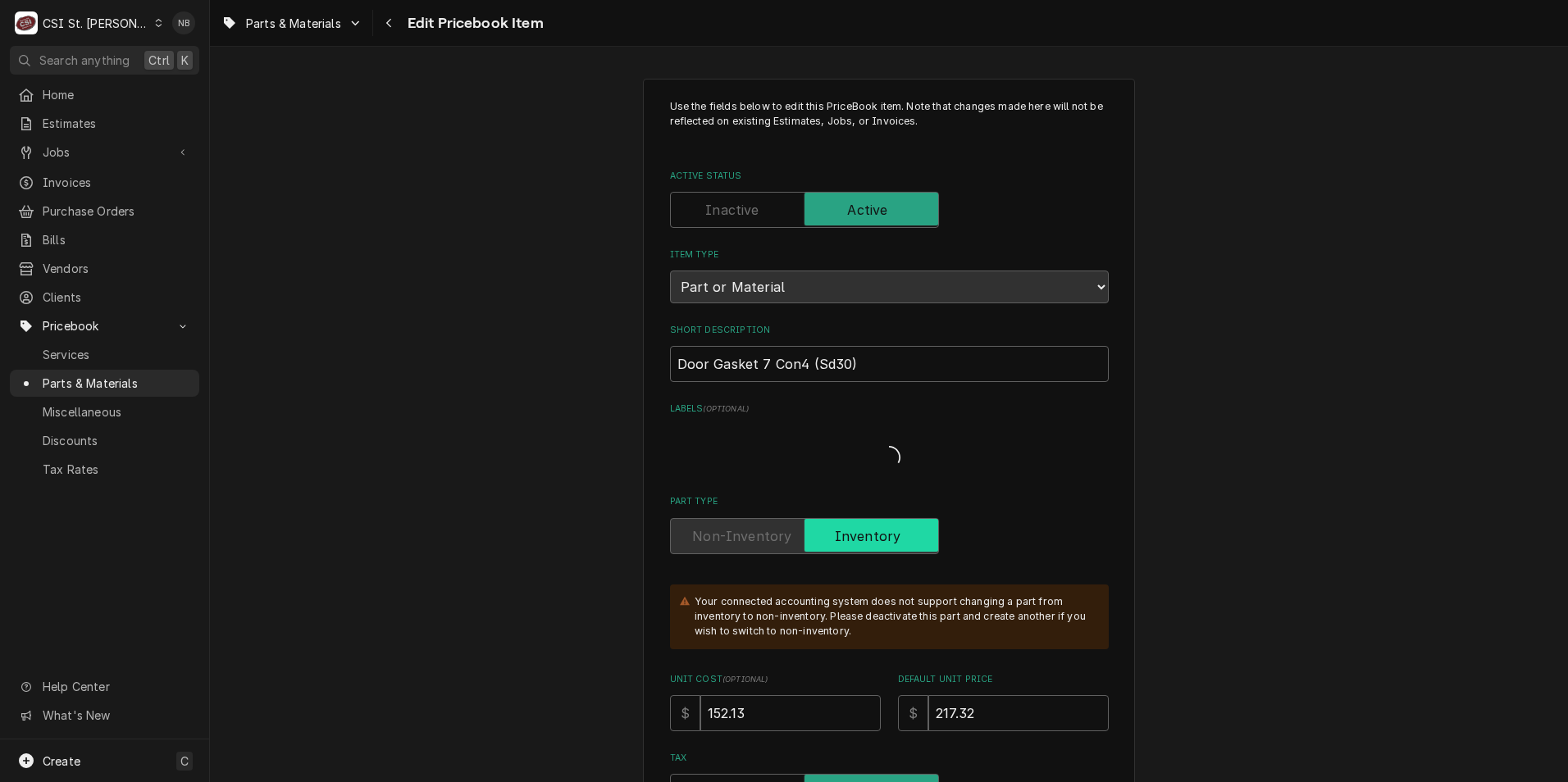
type textarea "x"
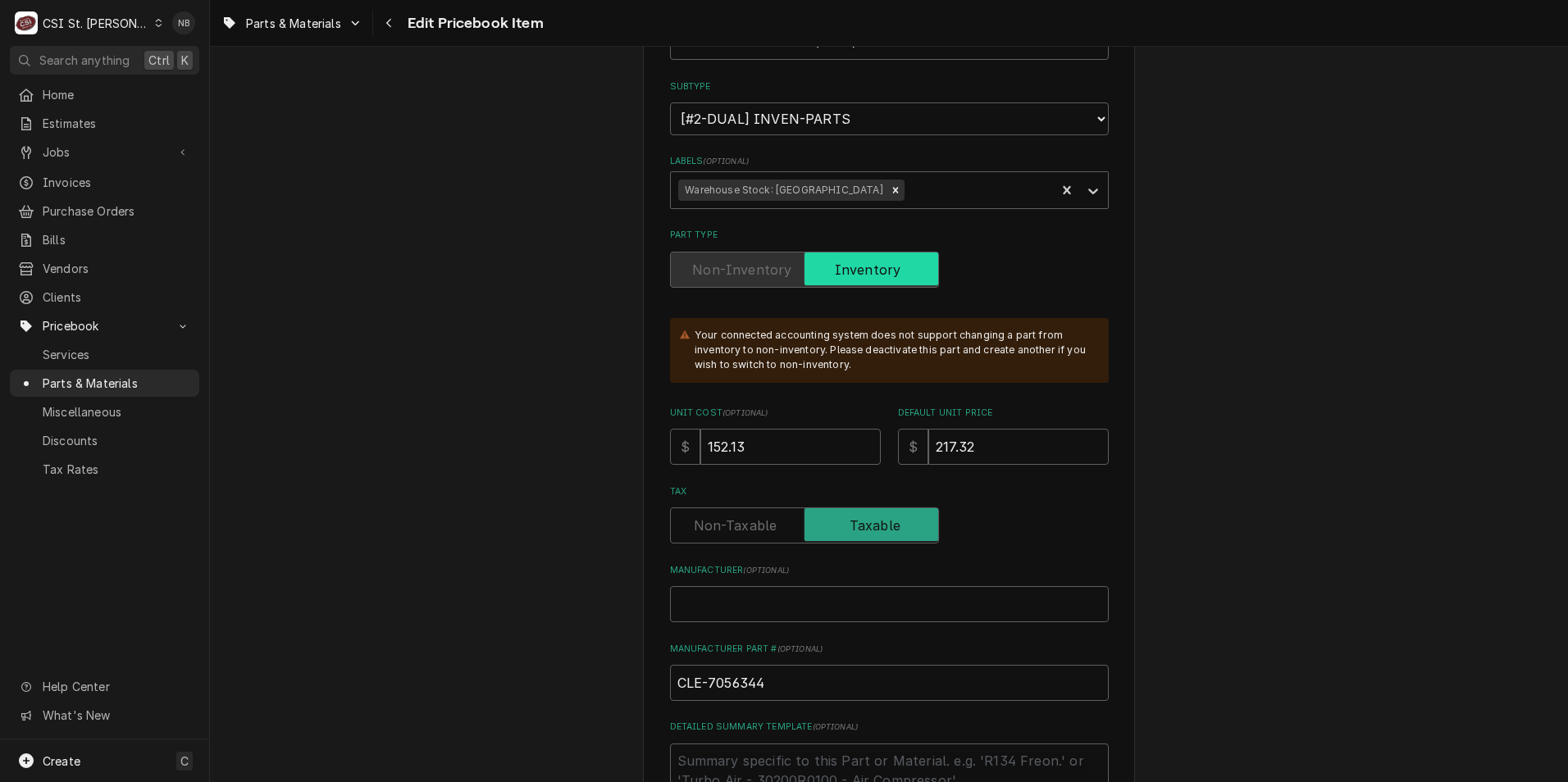
scroll to position [328, 0]
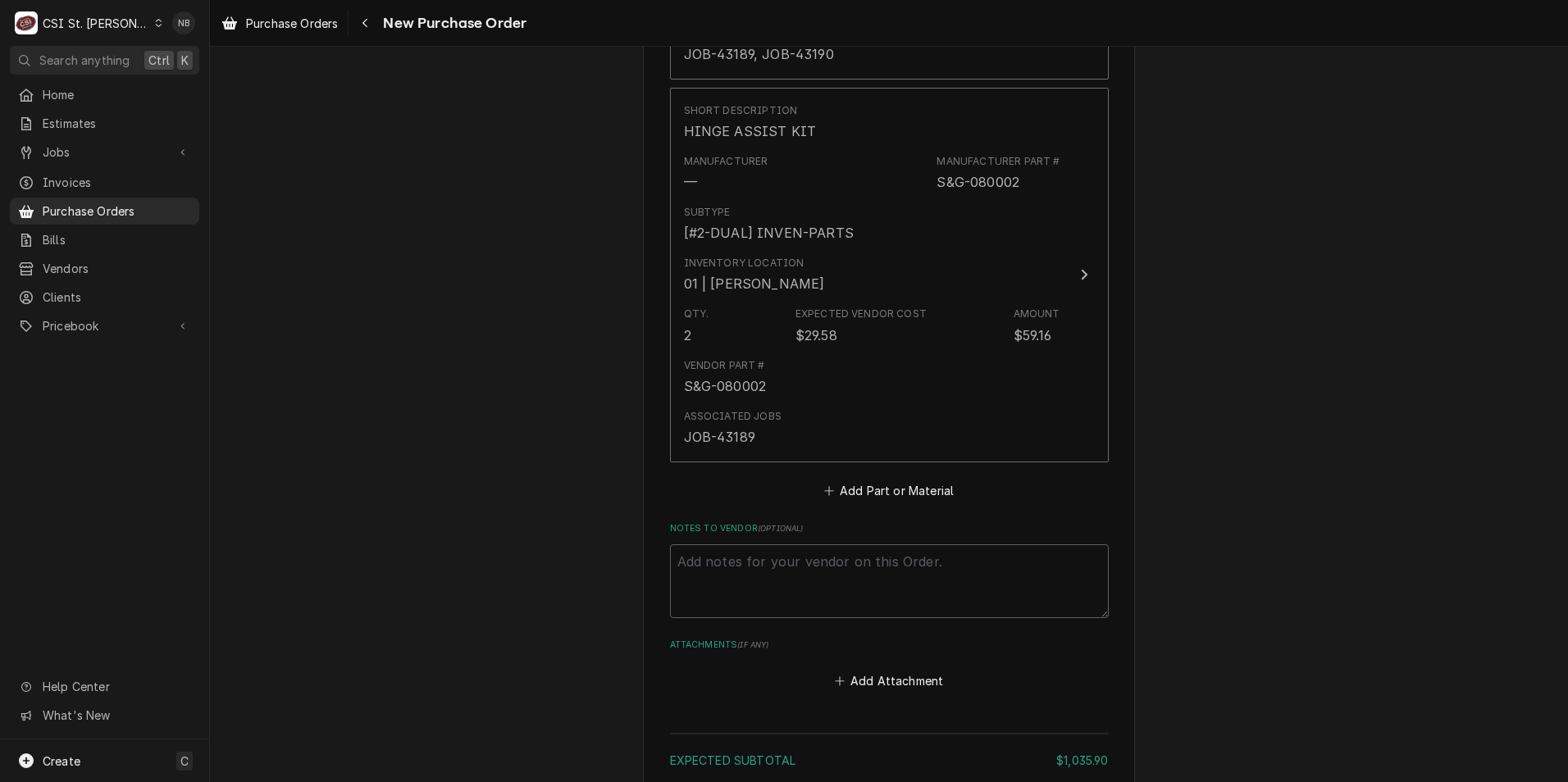
scroll to position [2132, 0]
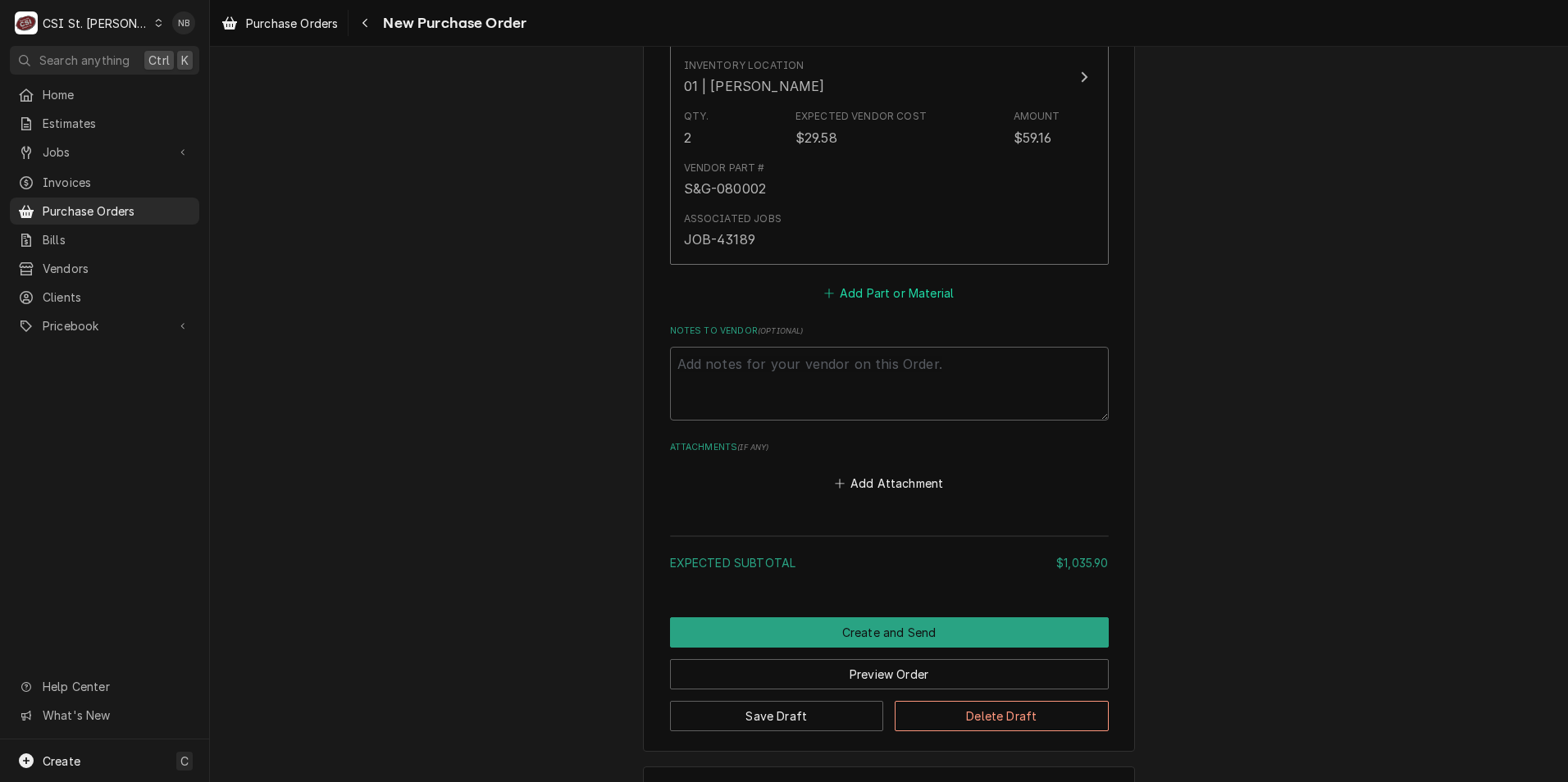
click at [858, 282] on button "Add Part or Material" at bounding box center [888, 293] width 135 height 23
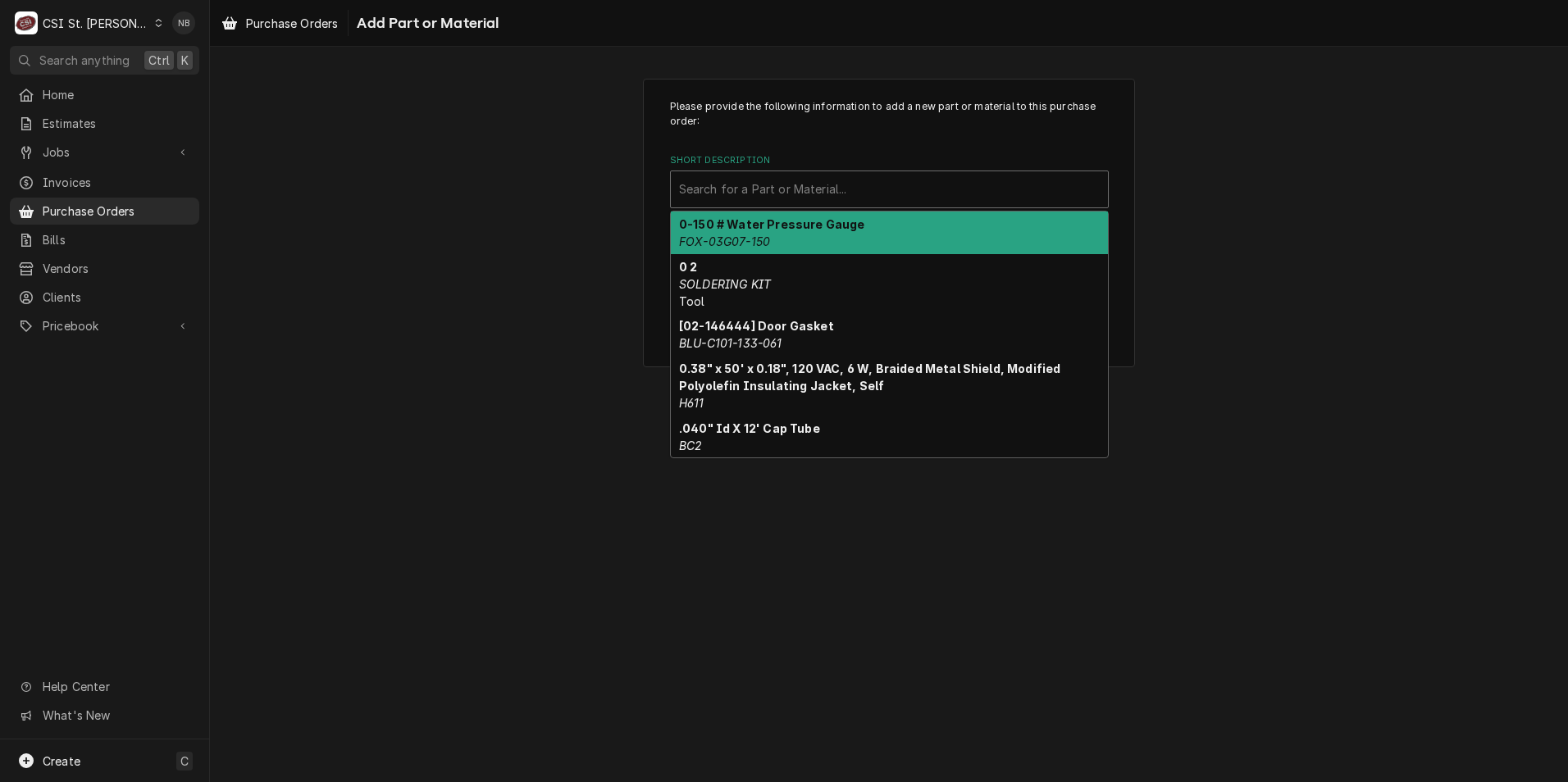
click at [822, 183] on div "Short Description" at bounding box center [890, 189] width 421 height 30
paste input "7056344"
type input "7056344"
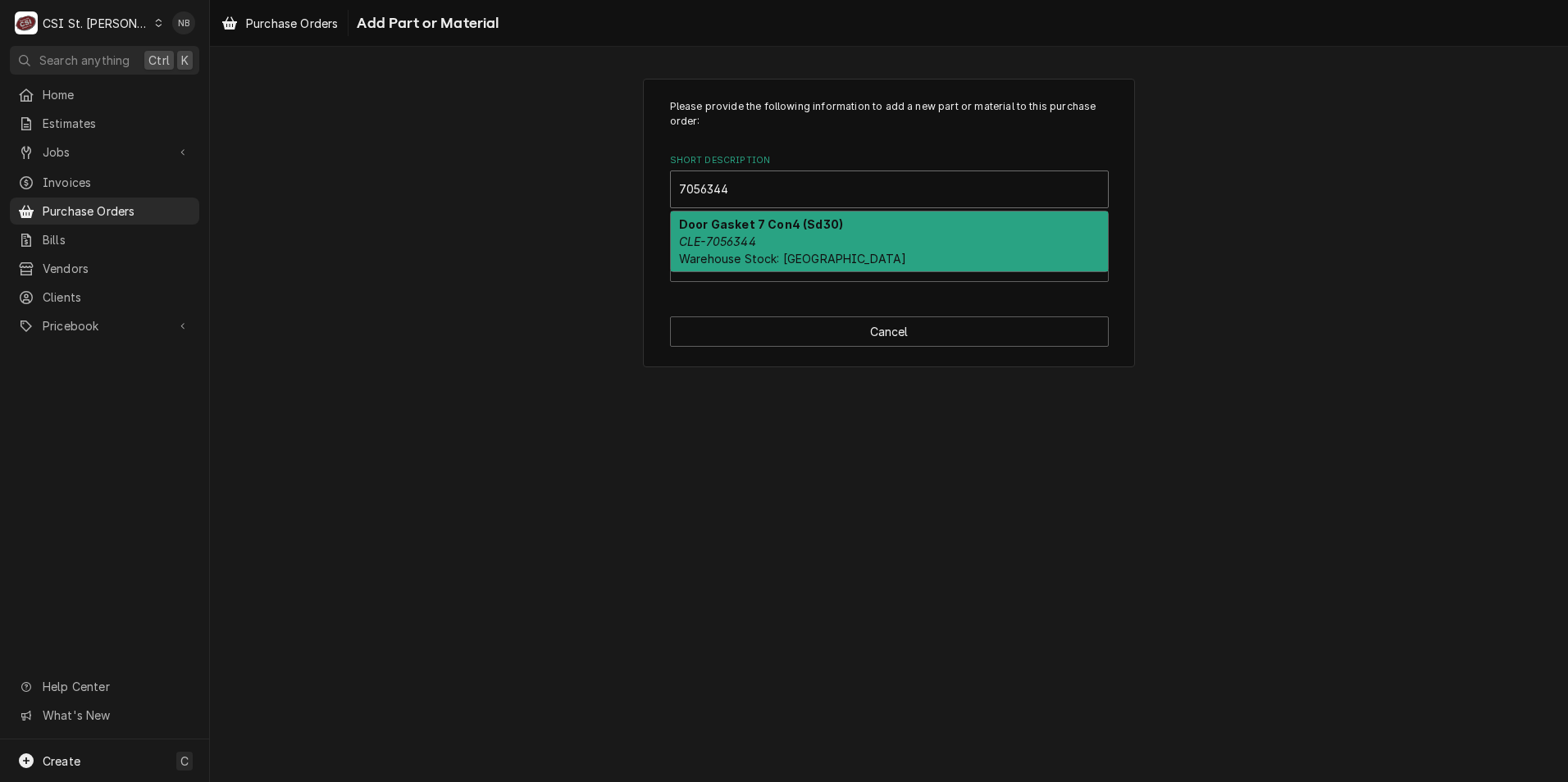
click at [809, 231] on strong "Door Gasket 7 Con4 (Sd30)" at bounding box center [762, 224] width 164 height 14
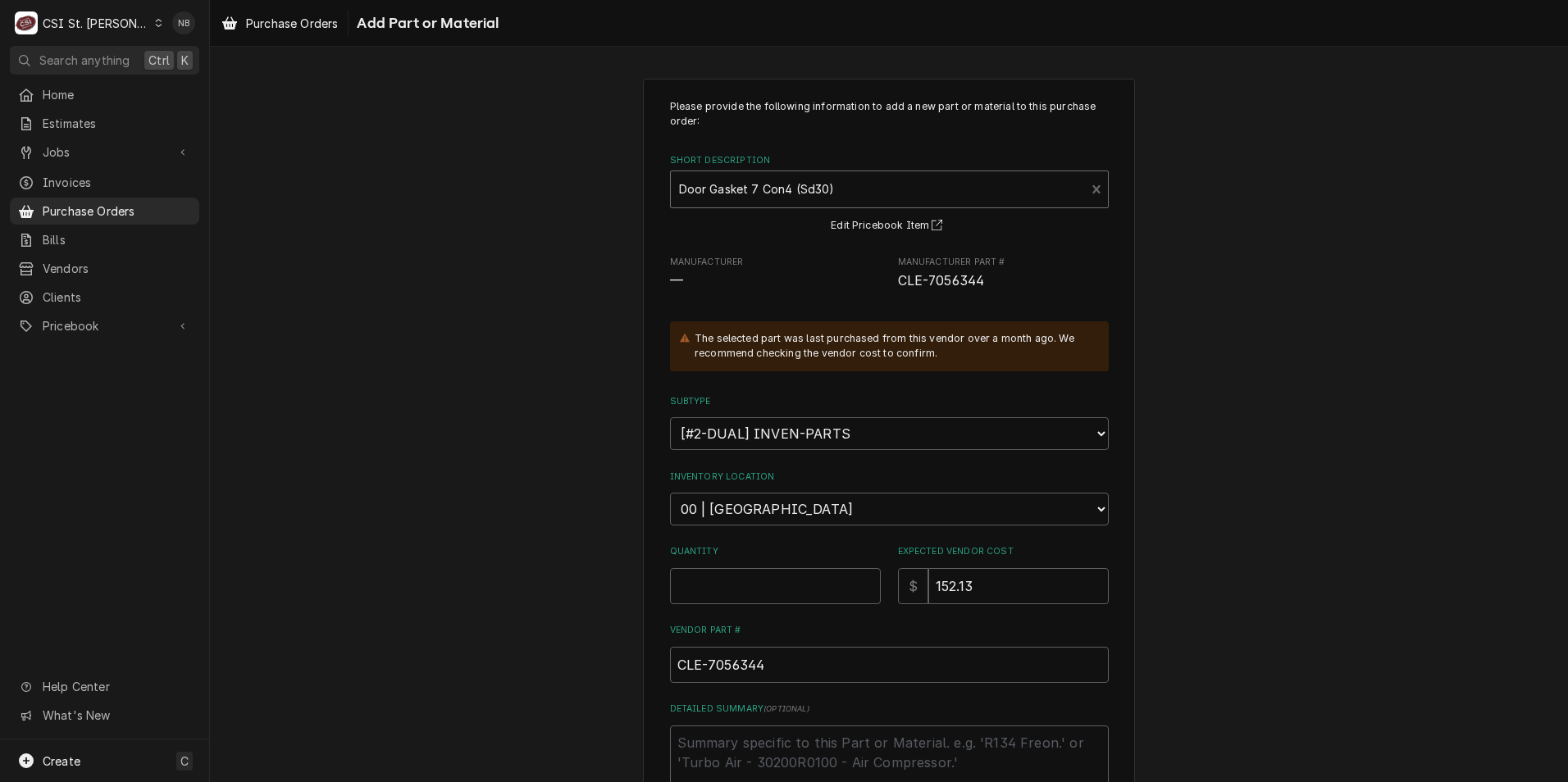
scroll to position [191, 0]
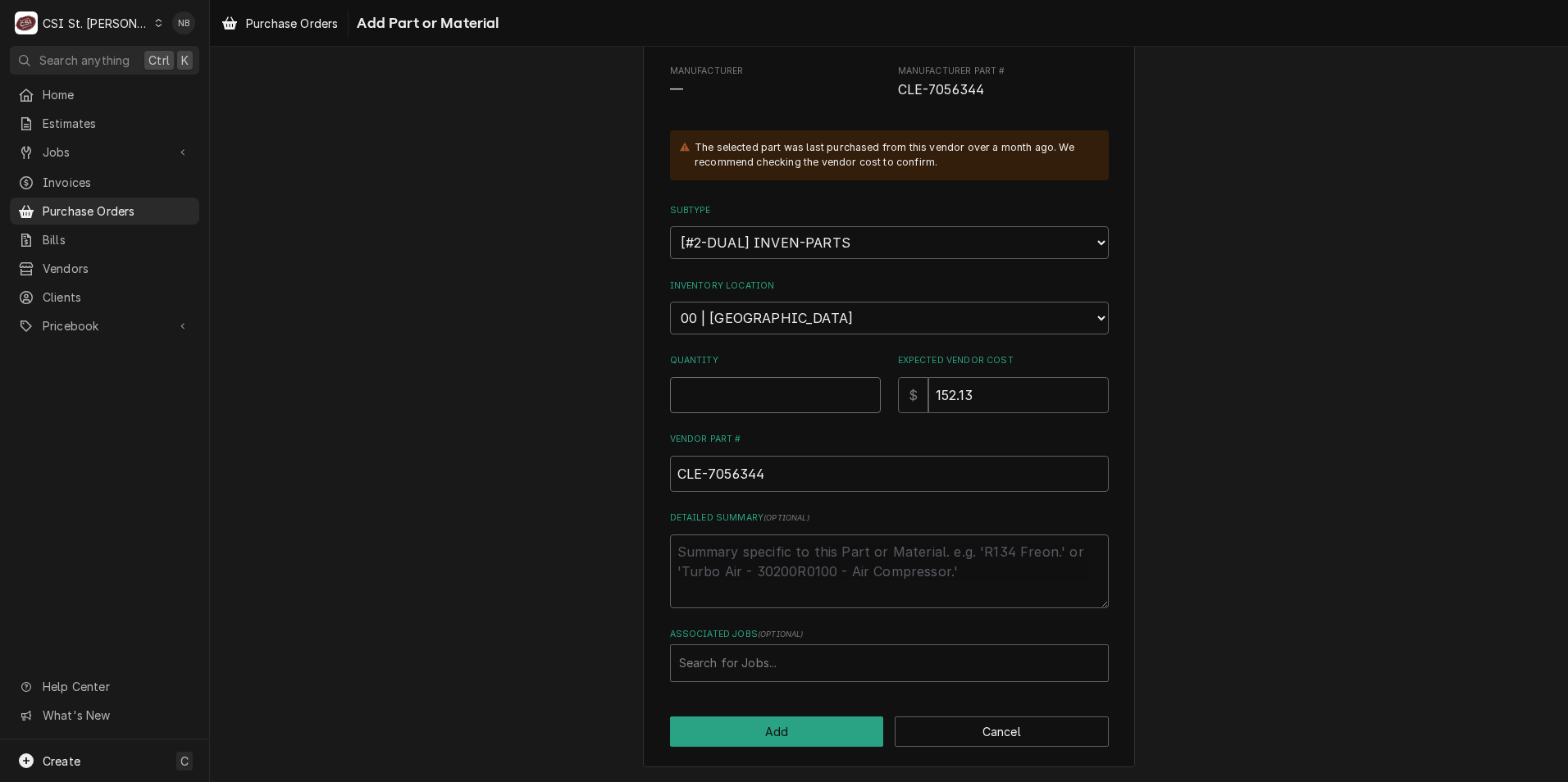
click at [760, 407] on input "Quantity" at bounding box center [775, 395] width 211 height 36
type textarea "x"
type input "1"
click at [757, 663] on div "Associated Jobs" at bounding box center [890, 663] width 421 height 30
type input "43186"
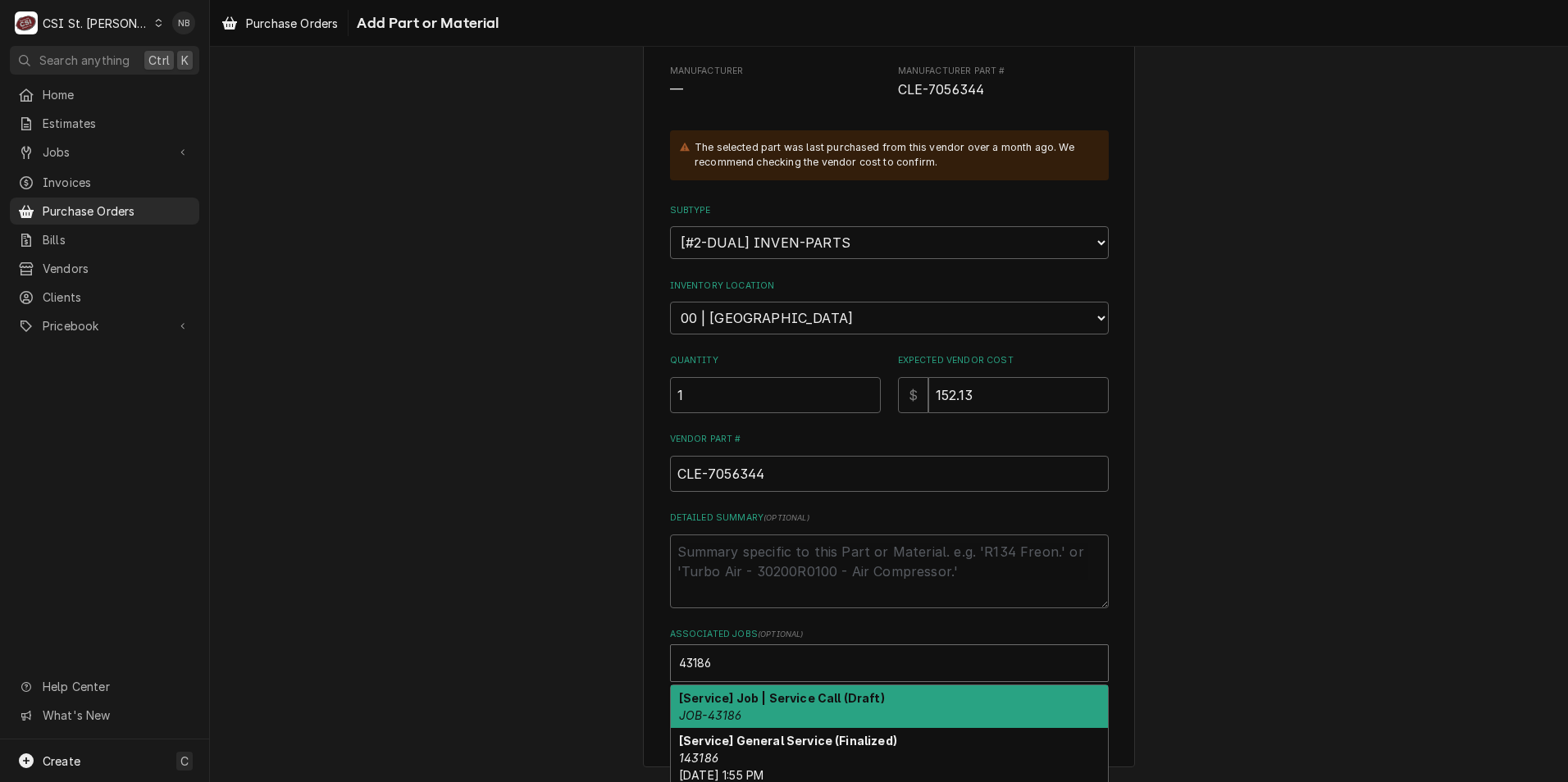
click at [771, 708] on div "[Service] Job | Service Call (Draft) JOB-43186" at bounding box center [889, 707] width 437 height 43
type textarea "x"
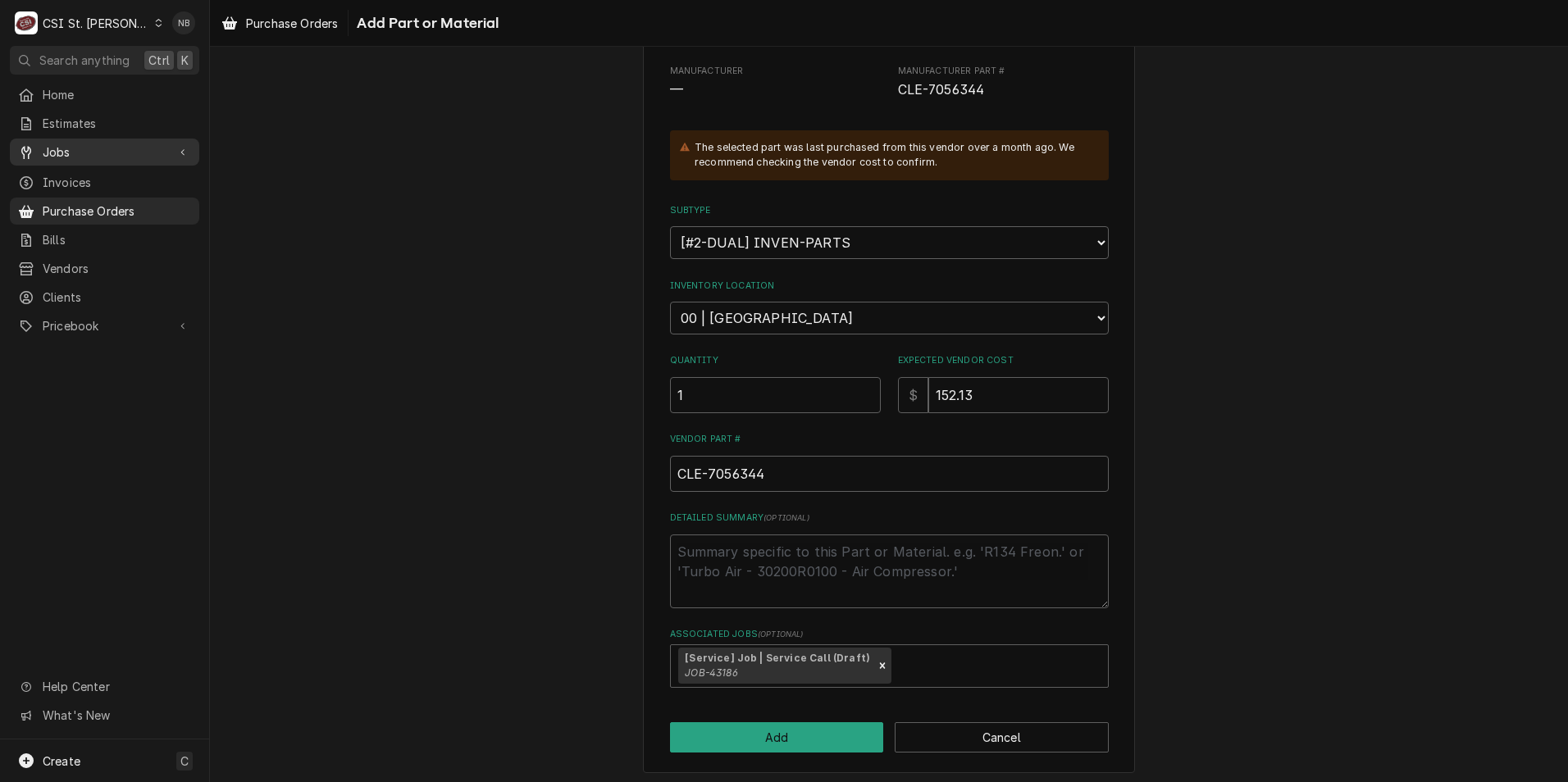
click at [68, 148] on span "Jobs" at bounding box center [104, 152] width 124 height 17
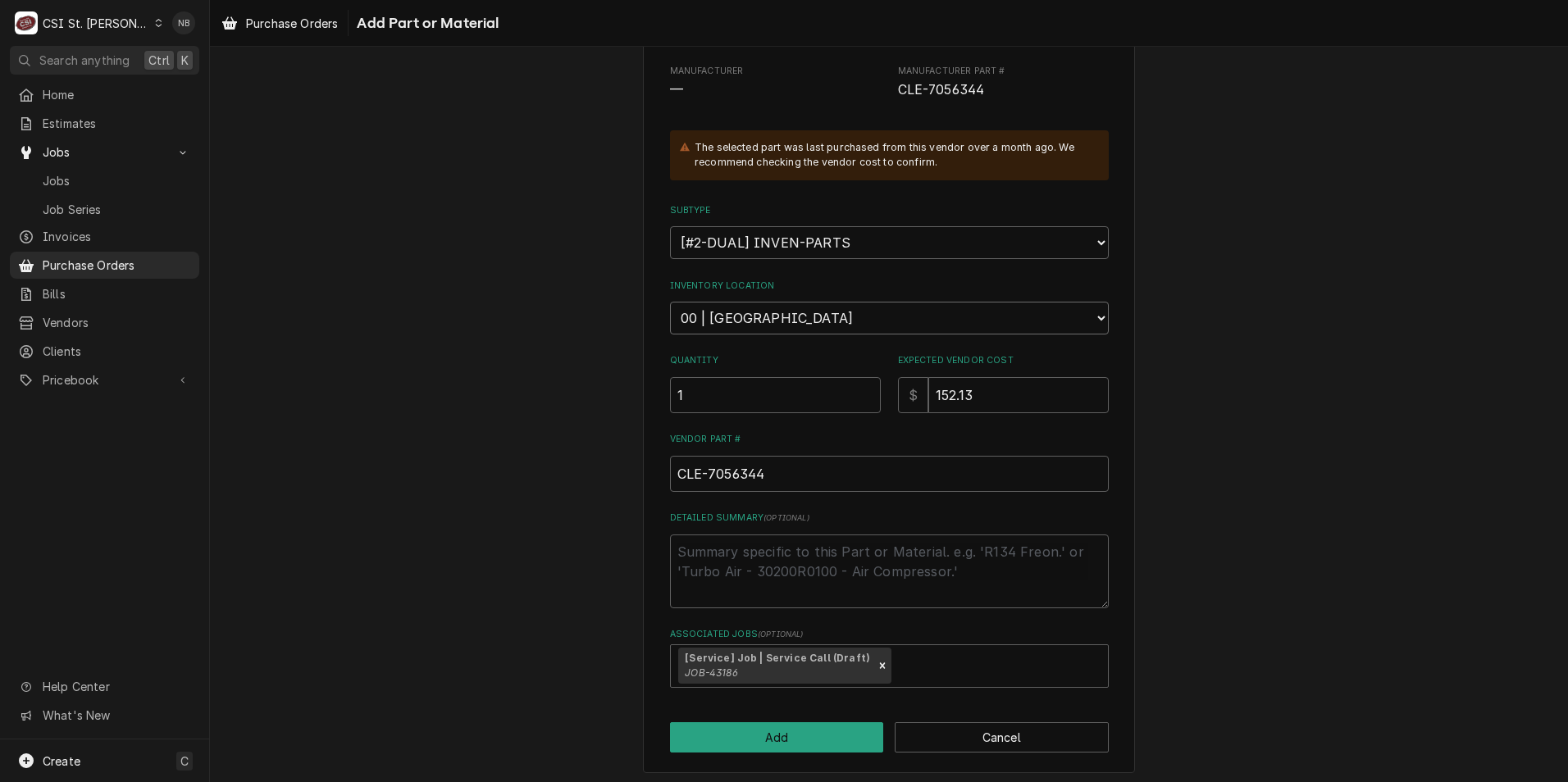
click at [810, 324] on select "Choose a location... 00 | STL WAREHOUSE 01 | CHUCK WAMBOLDT V#93 01 | COURTNEY …" at bounding box center [889, 318] width 439 height 33
select select "1409"
click at [670, 302] on select "Choose a location... 00 | STL WAREHOUSE 01 | CHUCK WAMBOLDT V#93 01 | COURTNEY …" at bounding box center [889, 318] width 439 height 33
click at [782, 735] on button "Add" at bounding box center [777, 737] width 214 height 30
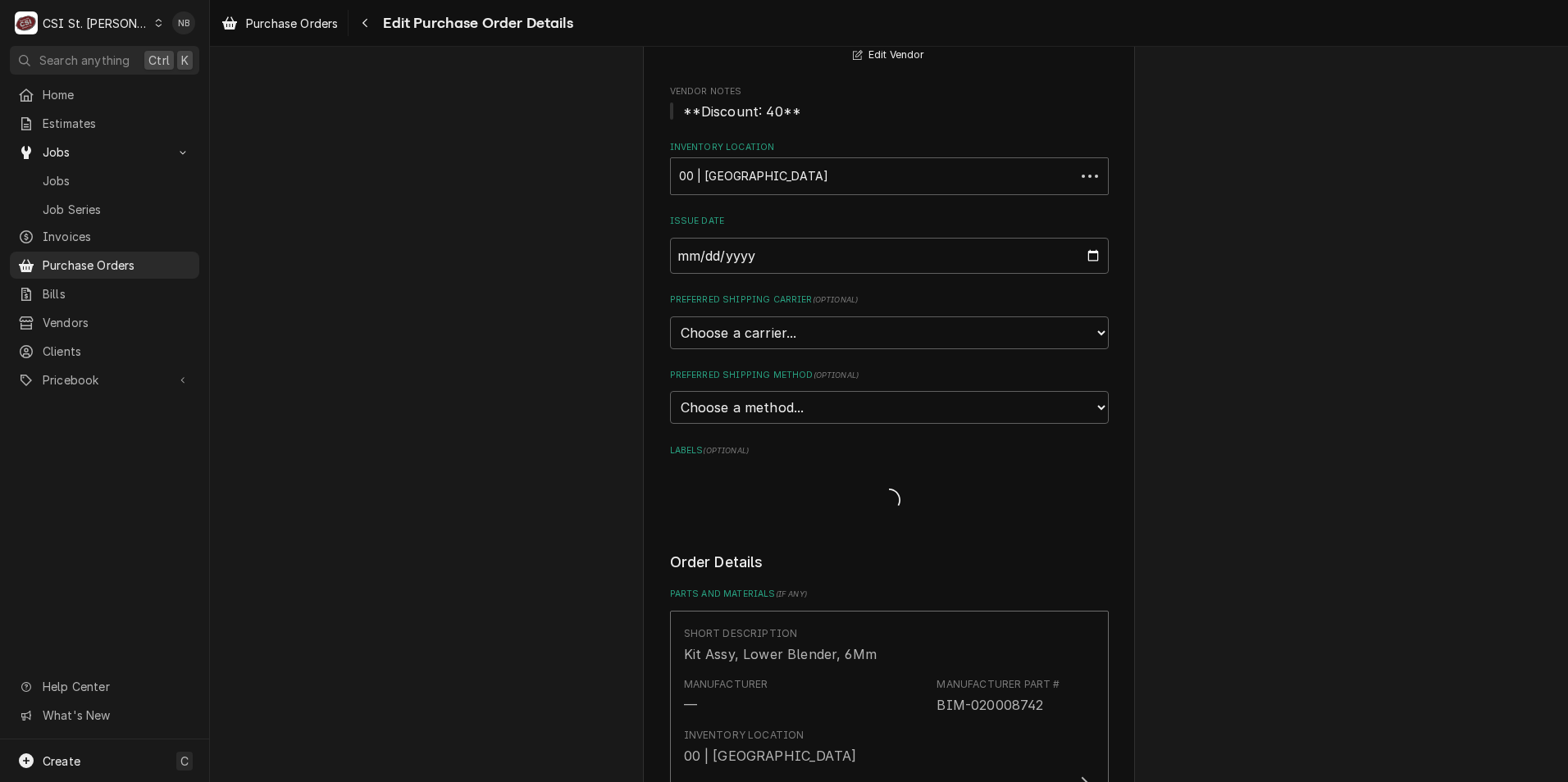
scroll to position [2316, 0]
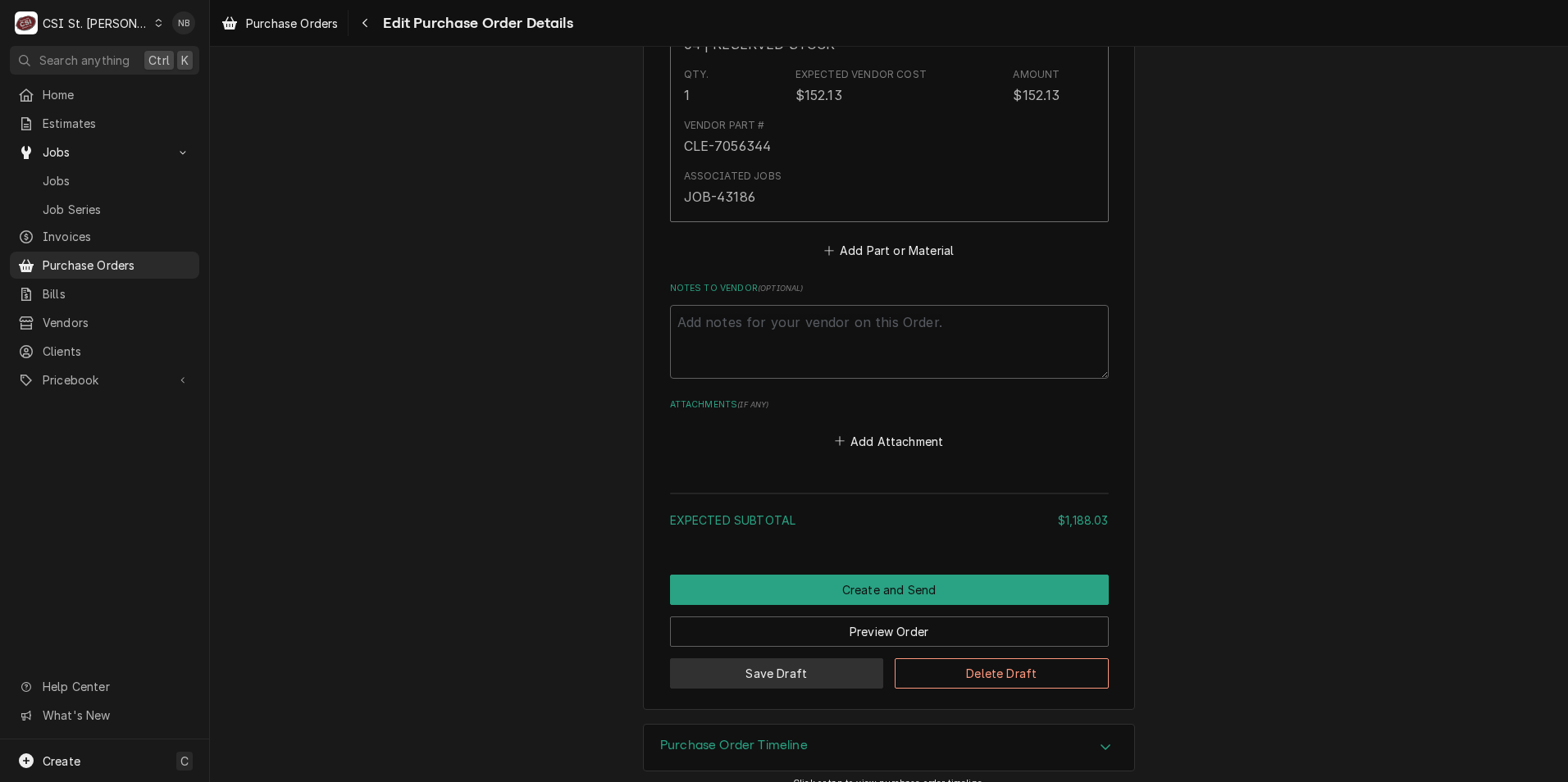
click at [817, 659] on button "Save Draft" at bounding box center [777, 673] width 214 height 30
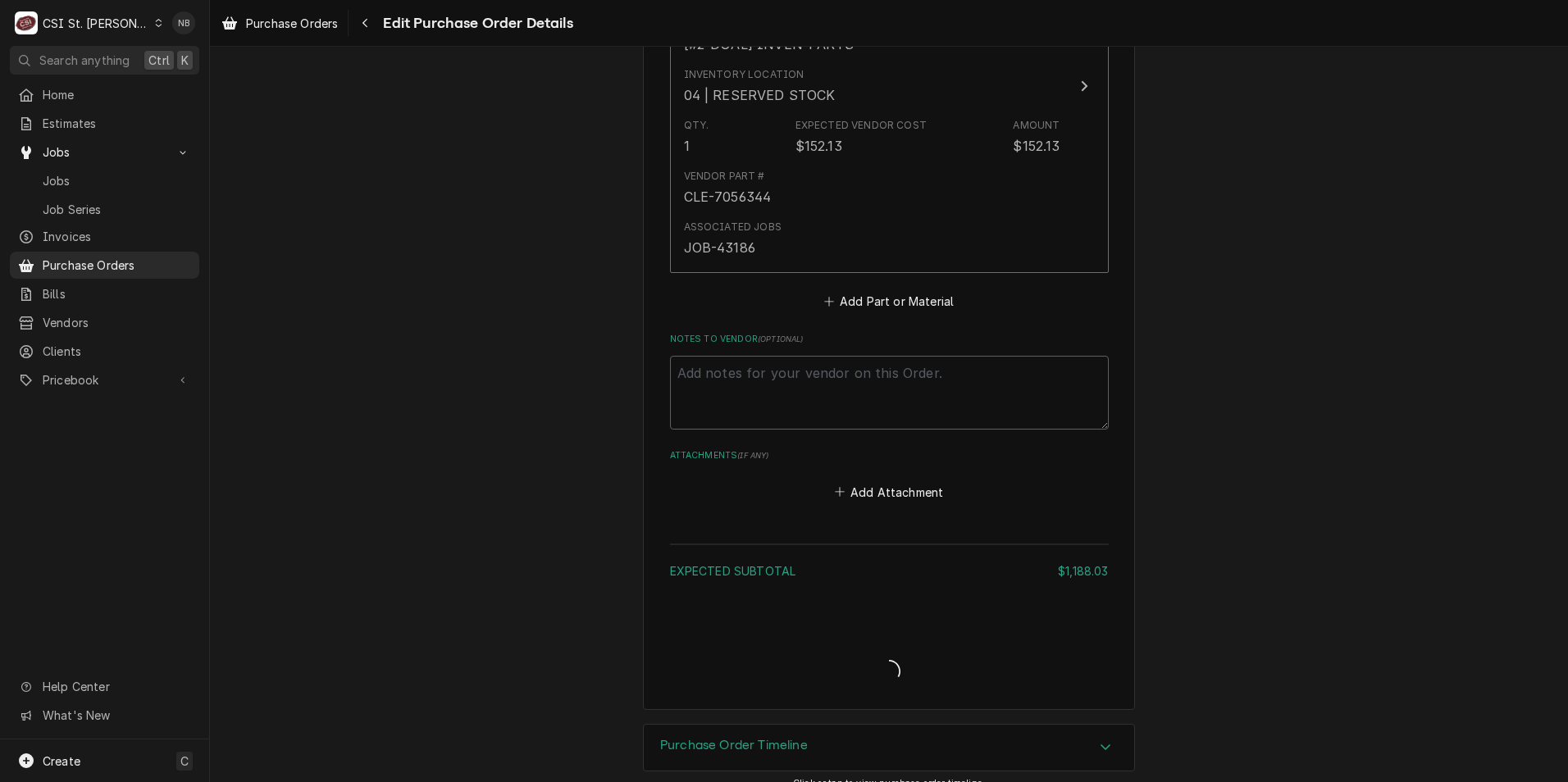
type textarea "x"
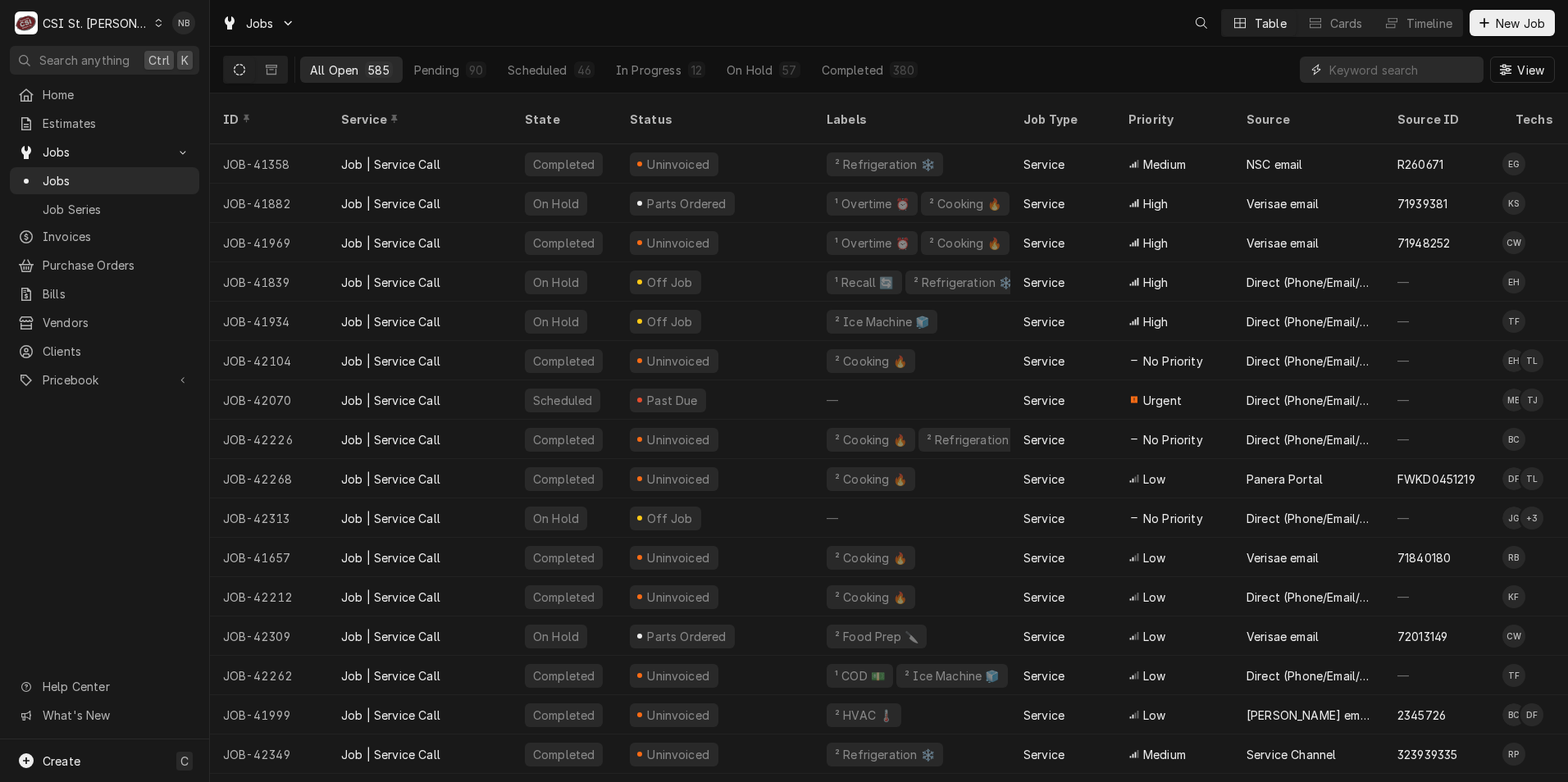
click at [1381, 73] on input "Dynamic Content Wrapper" at bounding box center [1403, 69] width 146 height 27
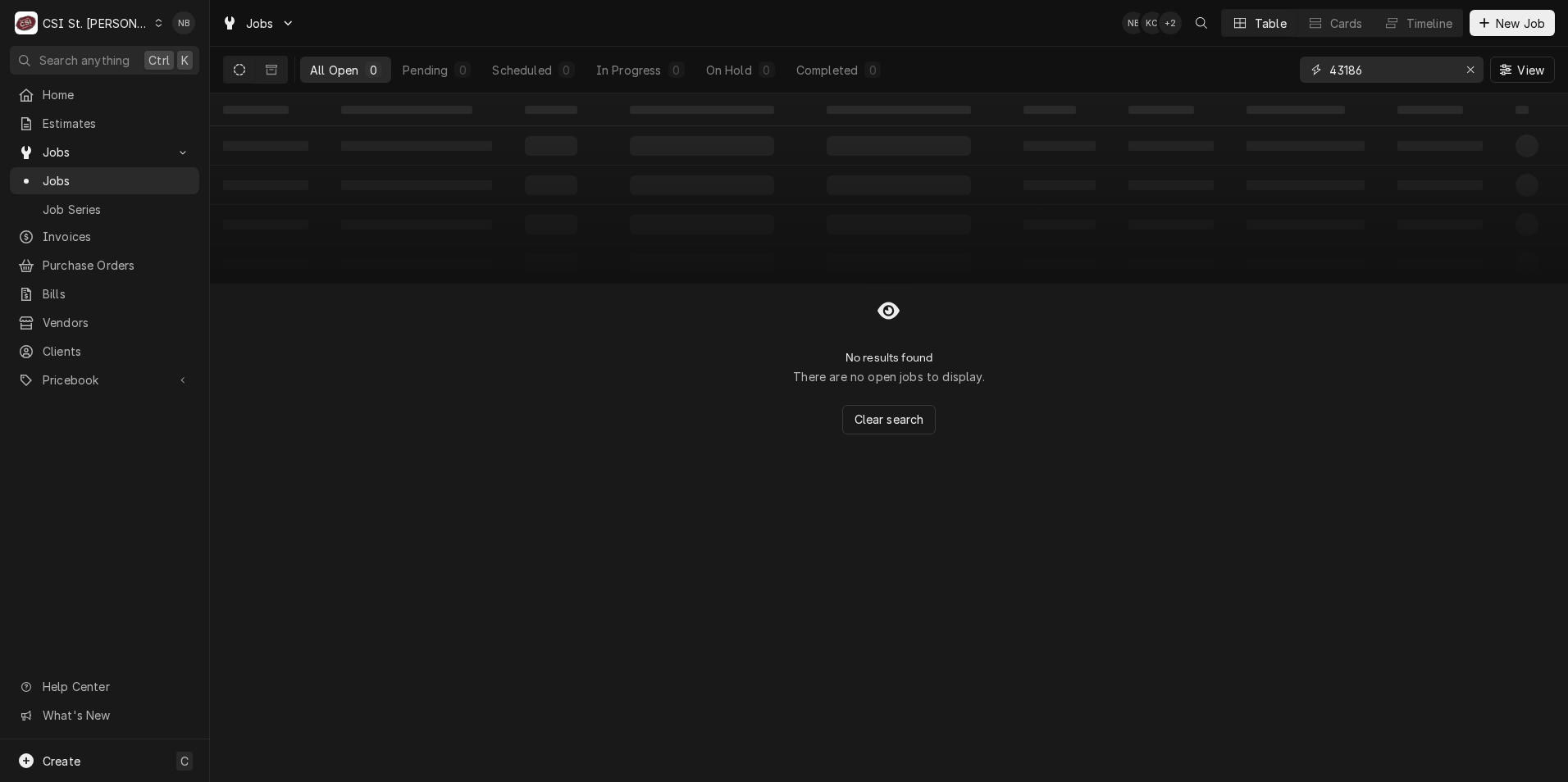
type input "43186"
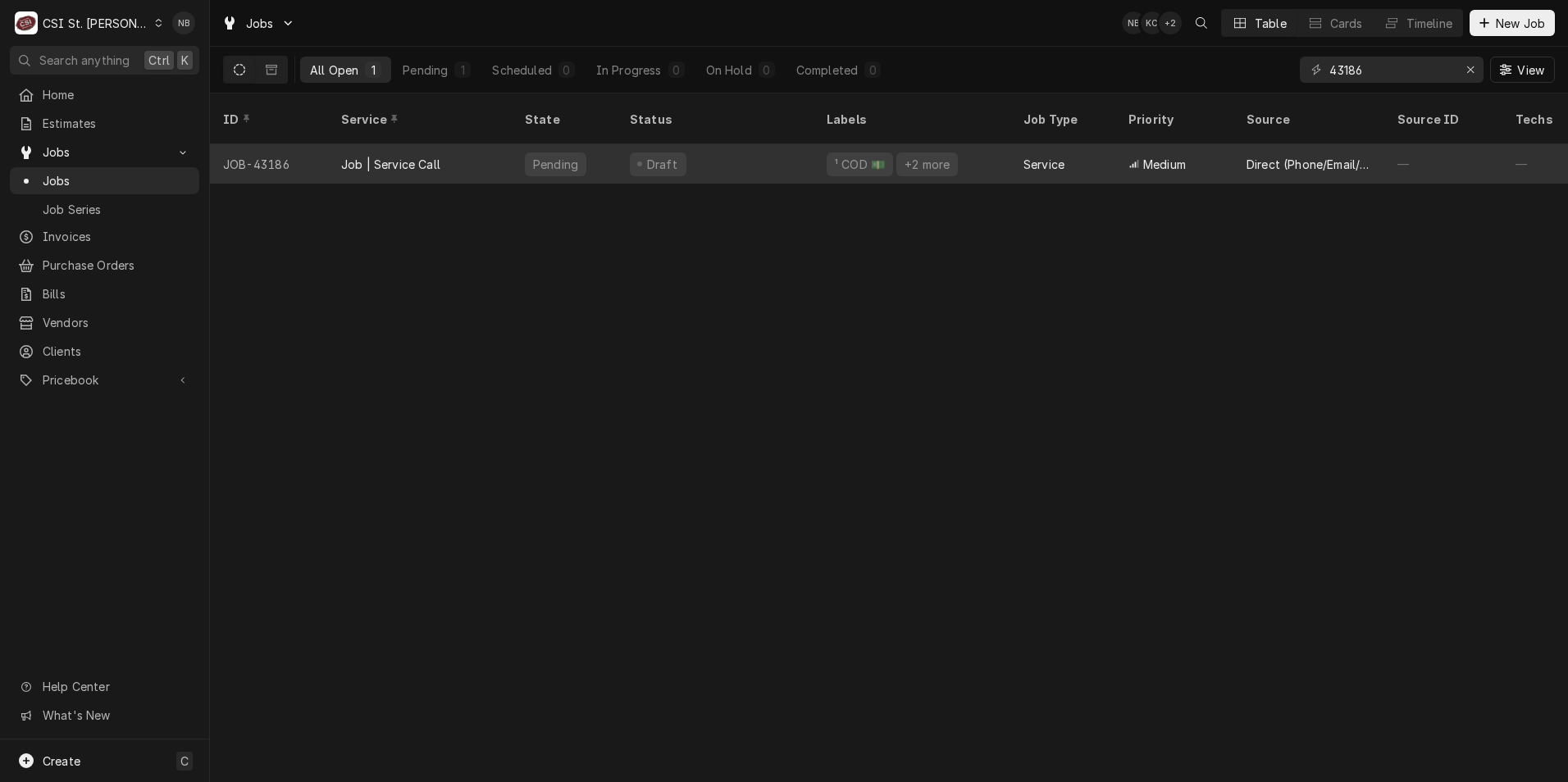
click at [781, 145] on div "Draft" at bounding box center [716, 164] width 197 height 39
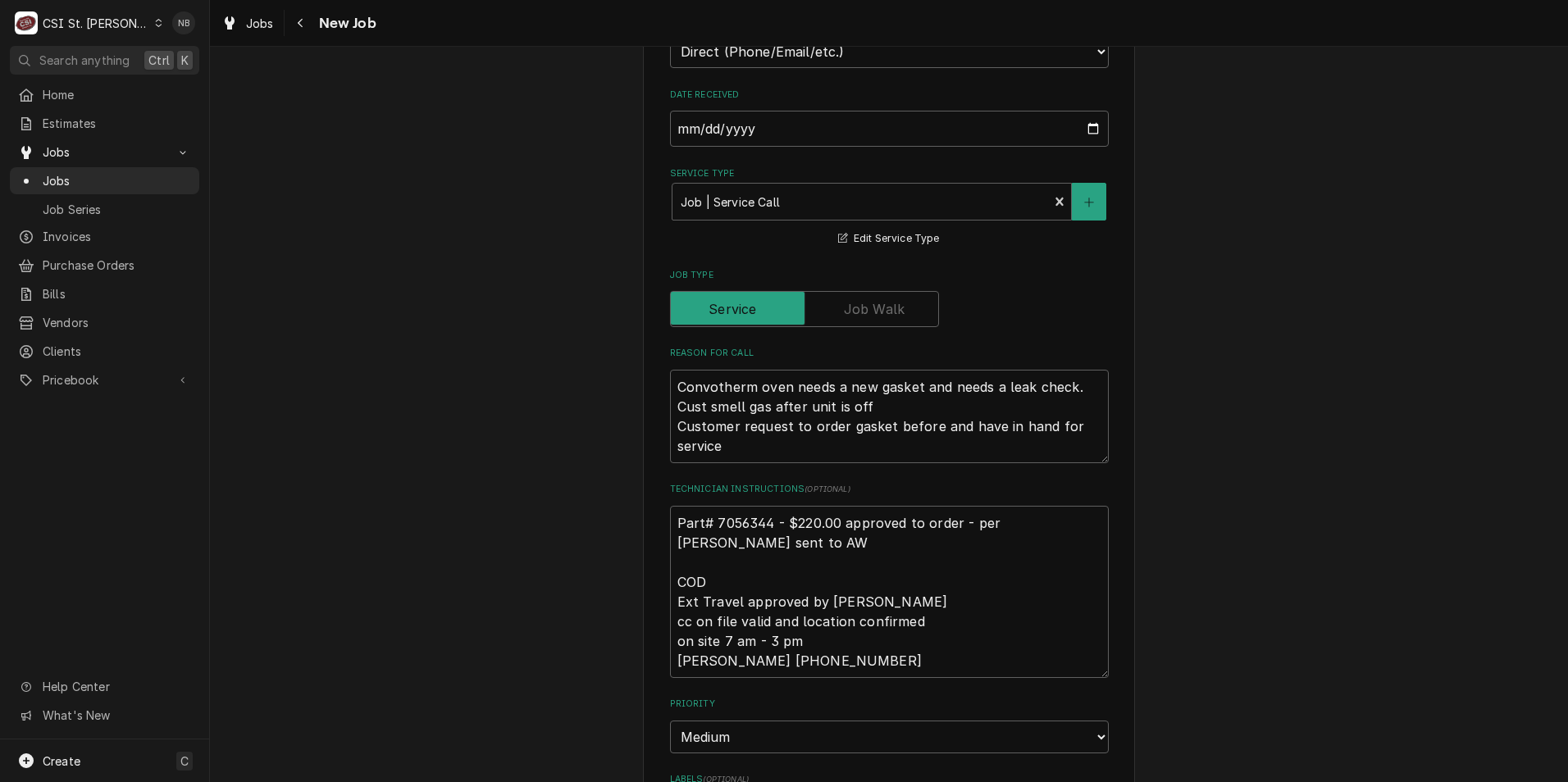
scroll to position [565, 0]
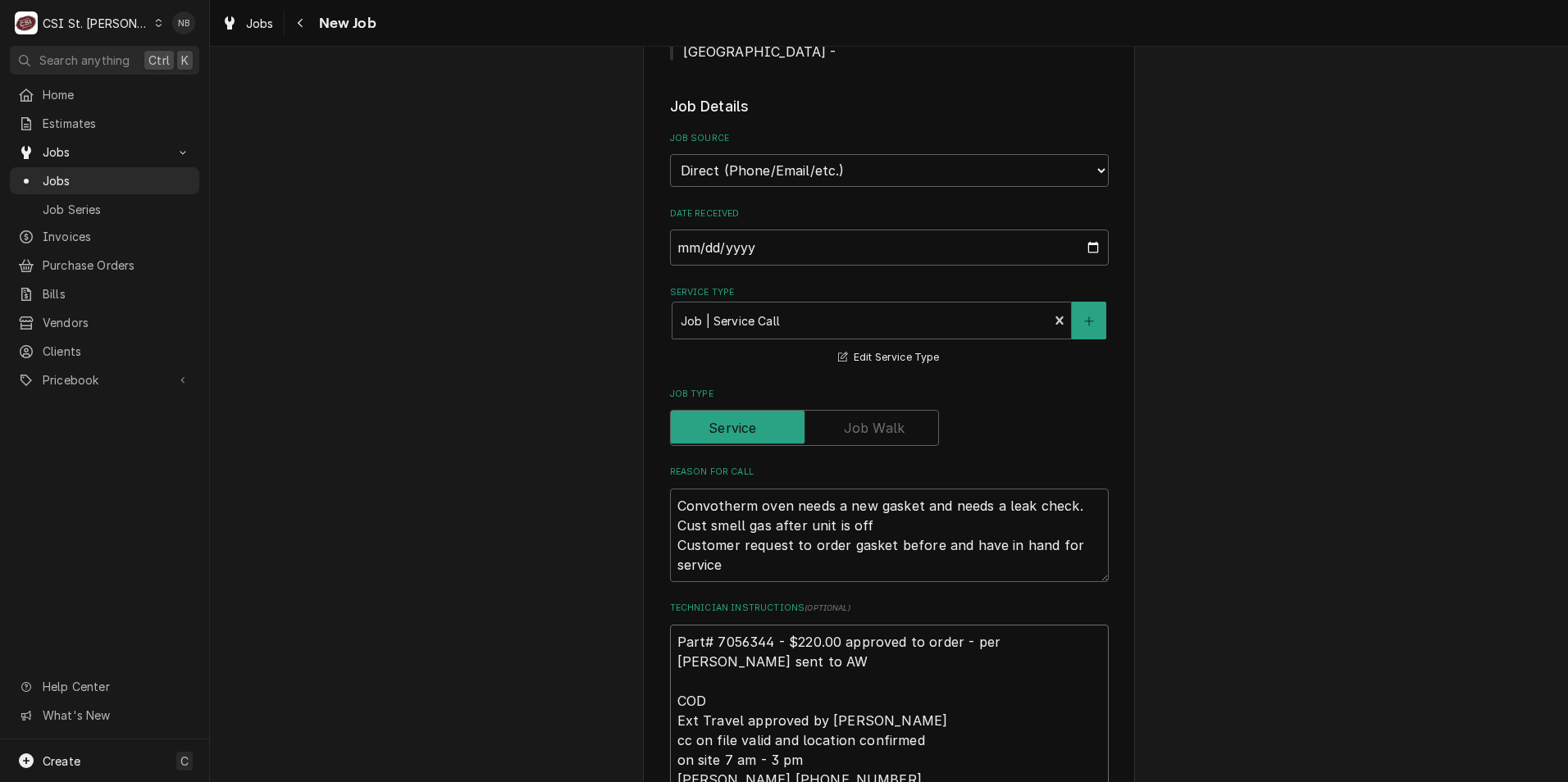
drag, startPoint x: 708, startPoint y: 643, endPoint x: 768, endPoint y: 640, distance: 60.1
click at [768, 640] on textarea "Part# 7056344 - $220.00 approved to order - per Phillip sent to AW COD Ext Trav…" at bounding box center [889, 710] width 439 height 172
click at [107, 373] on span "Pricebook" at bounding box center [104, 380] width 124 height 17
type textarea "x"
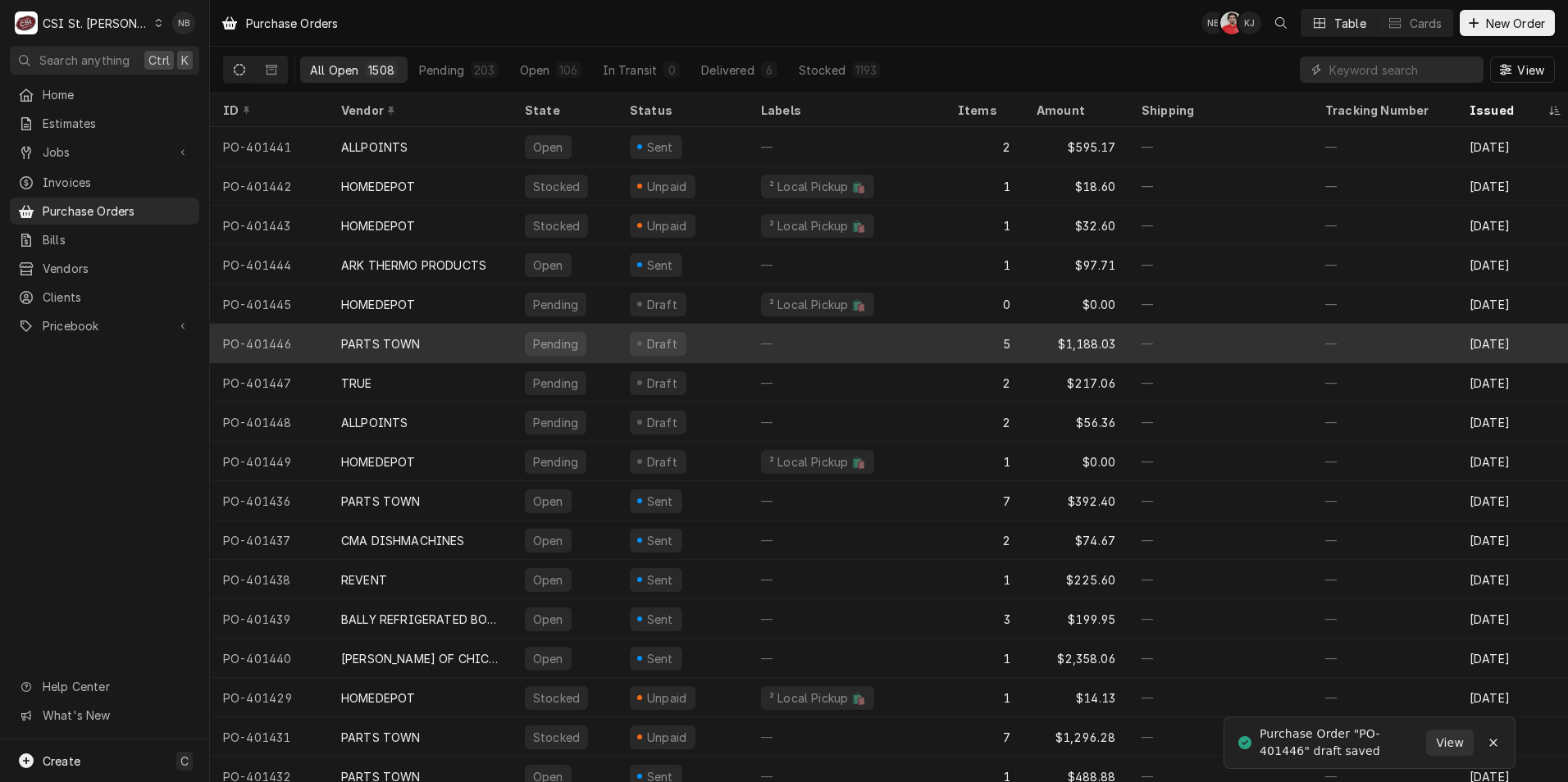
click at [902, 337] on div "—" at bounding box center [846, 344] width 197 height 39
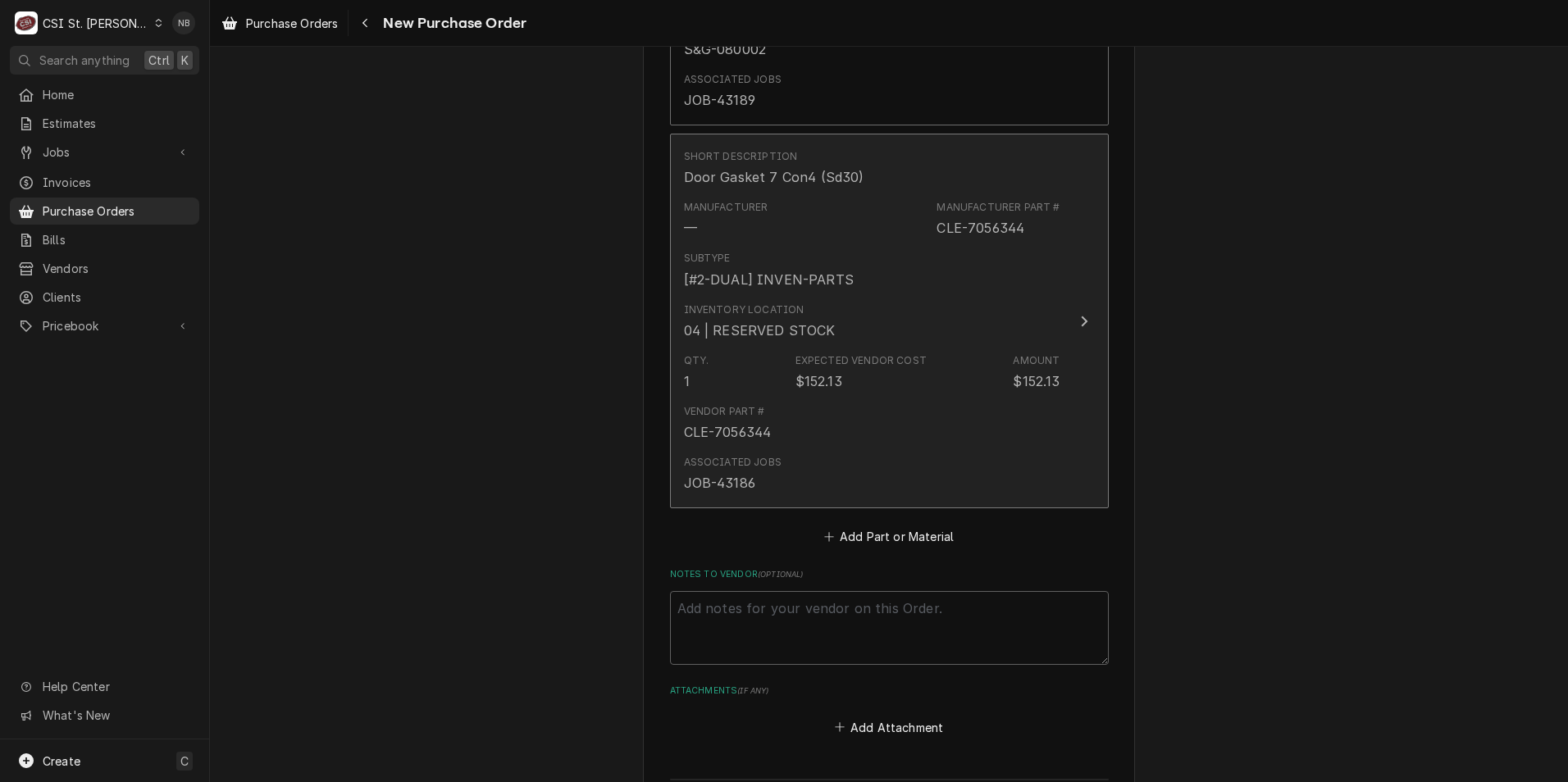
scroll to position [2132, 0]
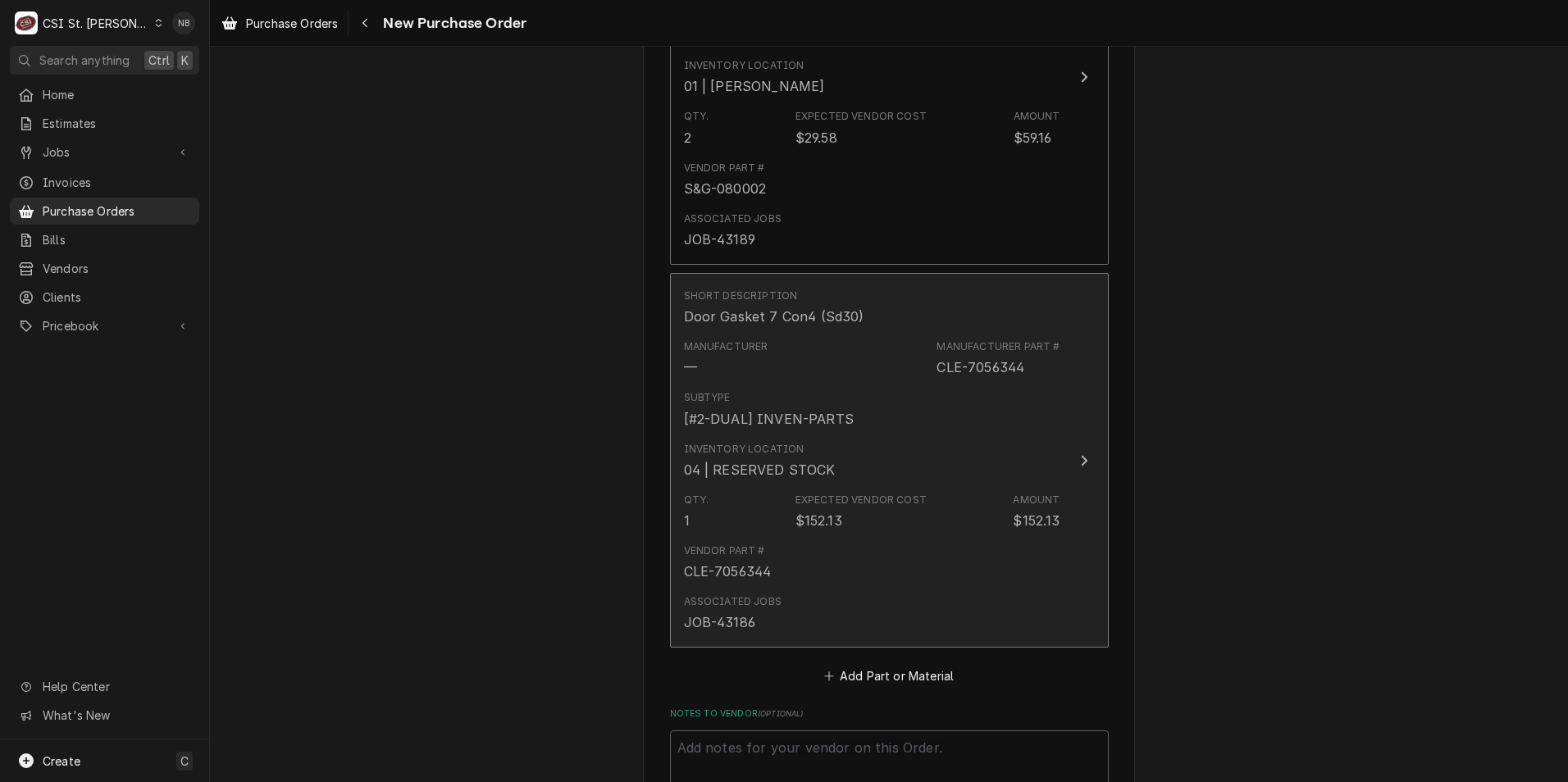
click at [947, 436] on div "Inventory Location 04 | RESERVED STOCK" at bounding box center [872, 460] width 377 height 50
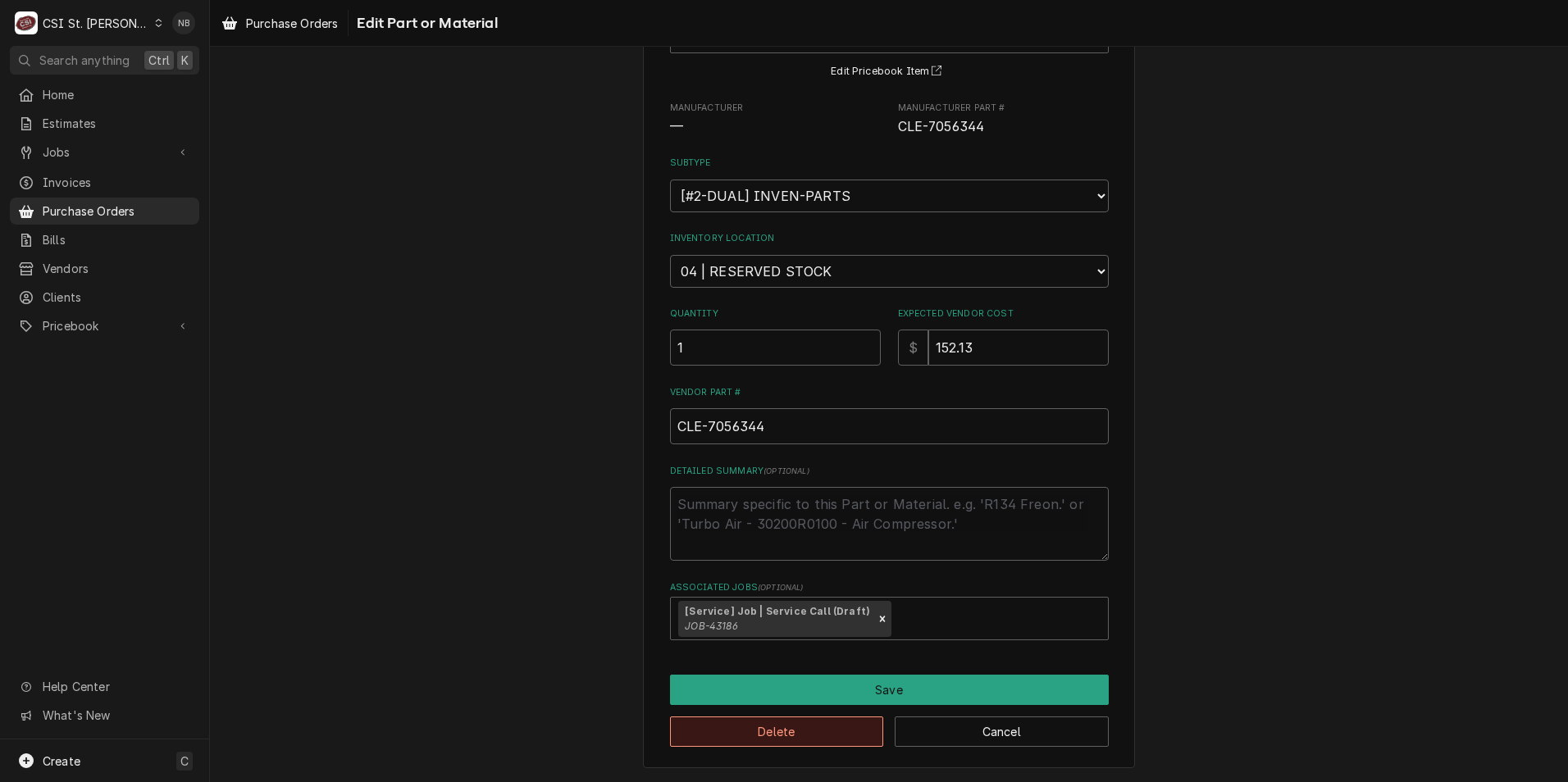
click at [849, 735] on button "Delete" at bounding box center [777, 732] width 214 height 30
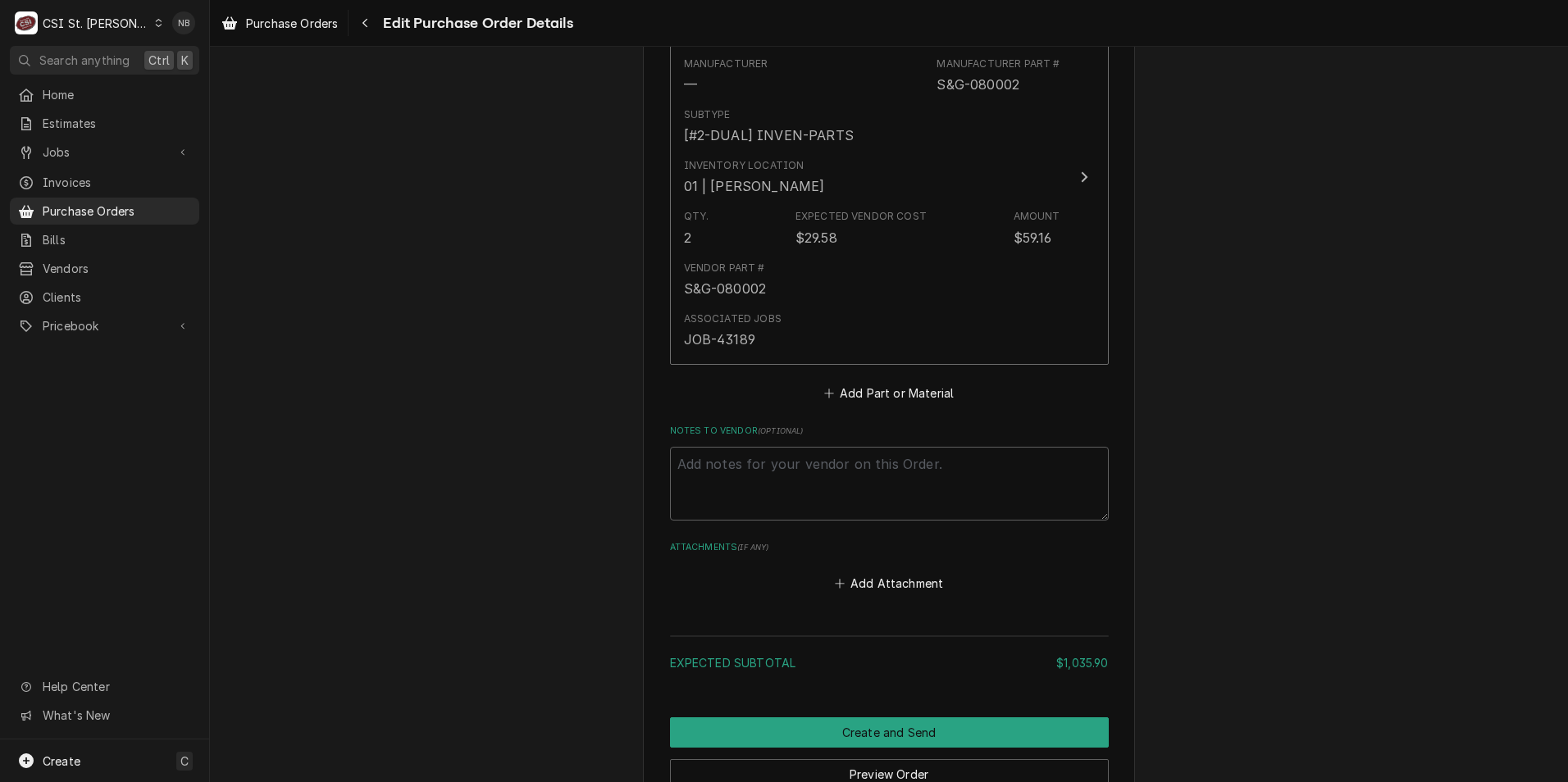
scroll to position [2174, 0]
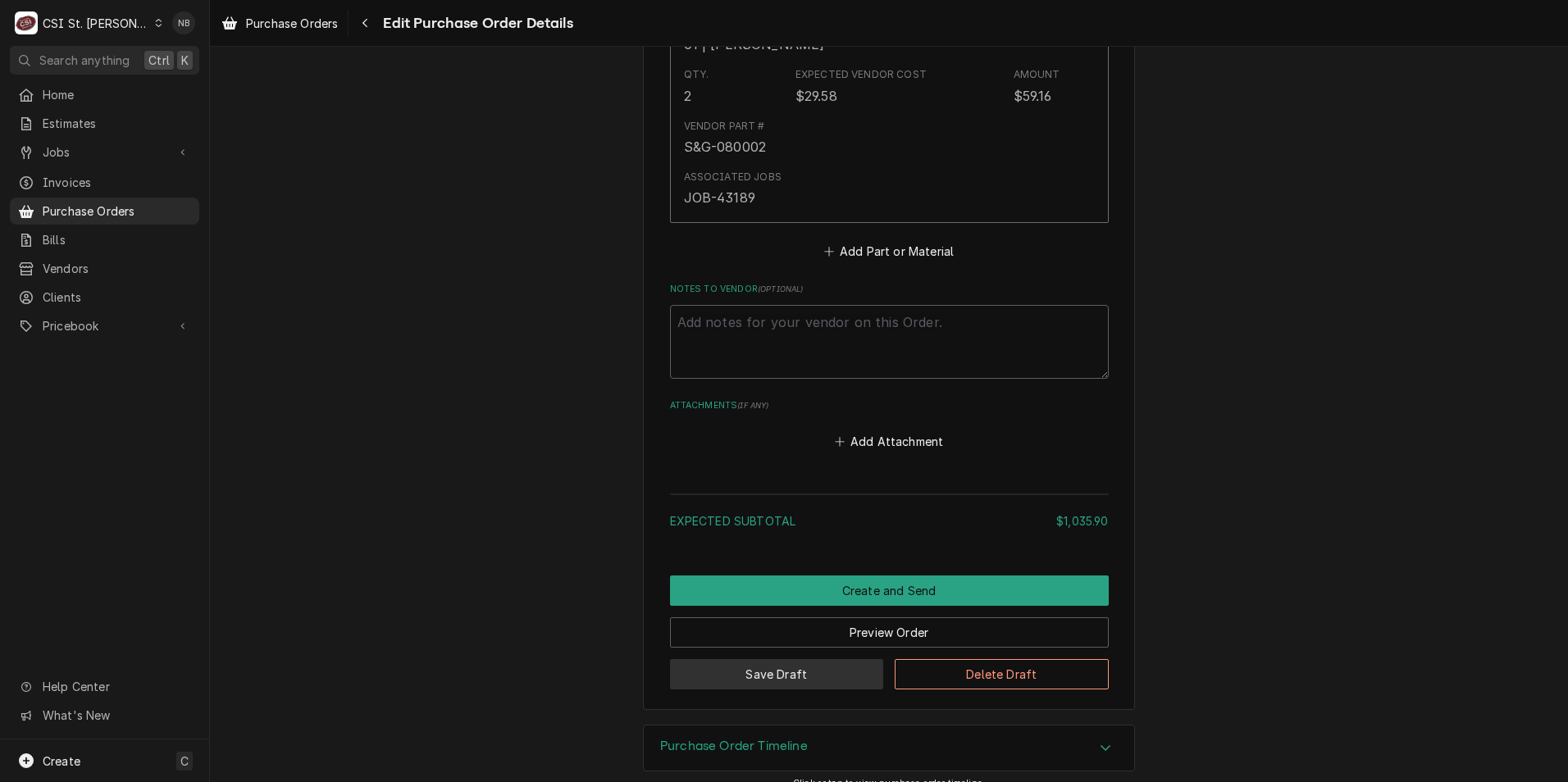
click at [815, 662] on button "Save Draft" at bounding box center [777, 674] width 214 height 30
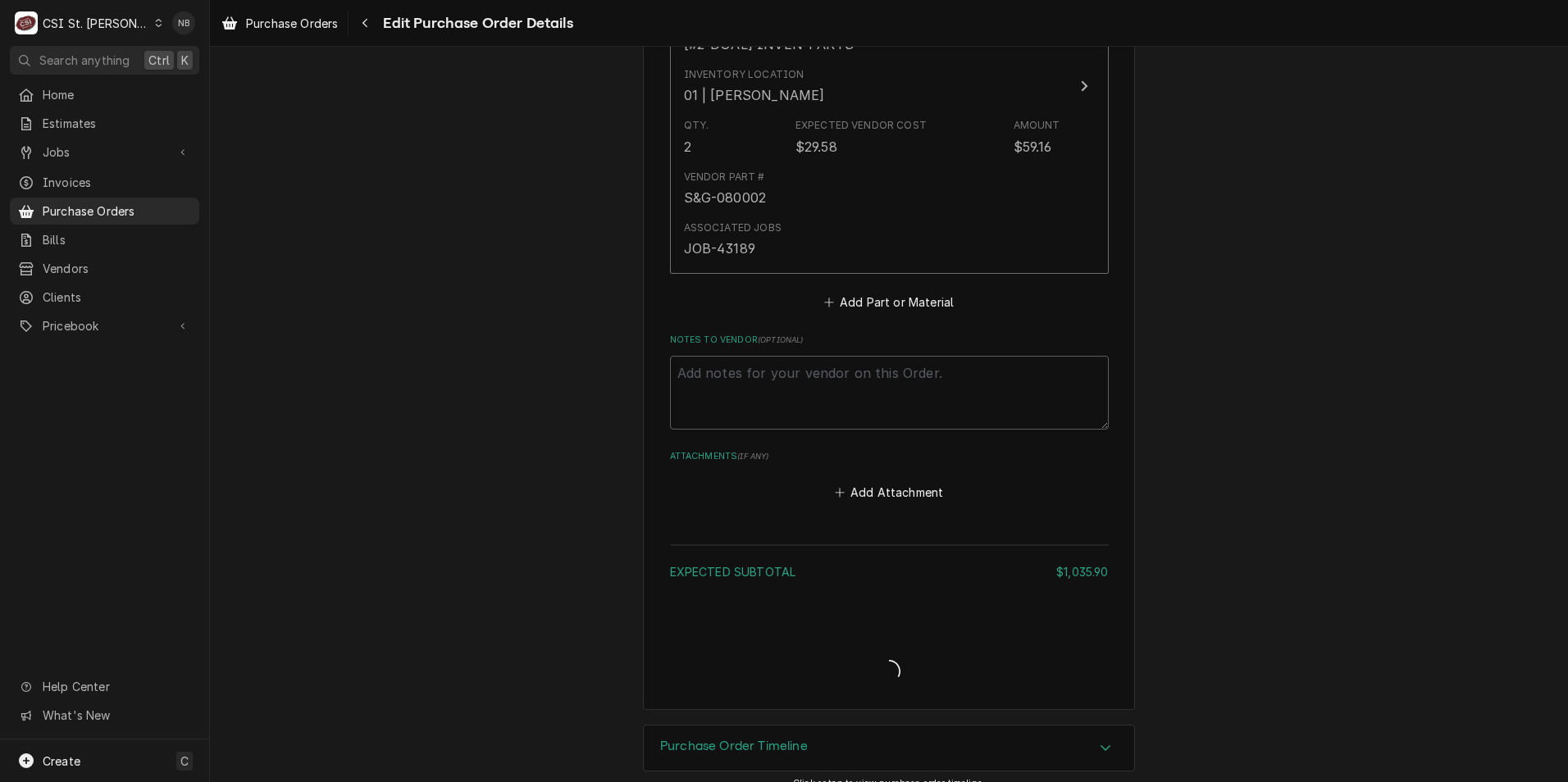
type textarea "x"
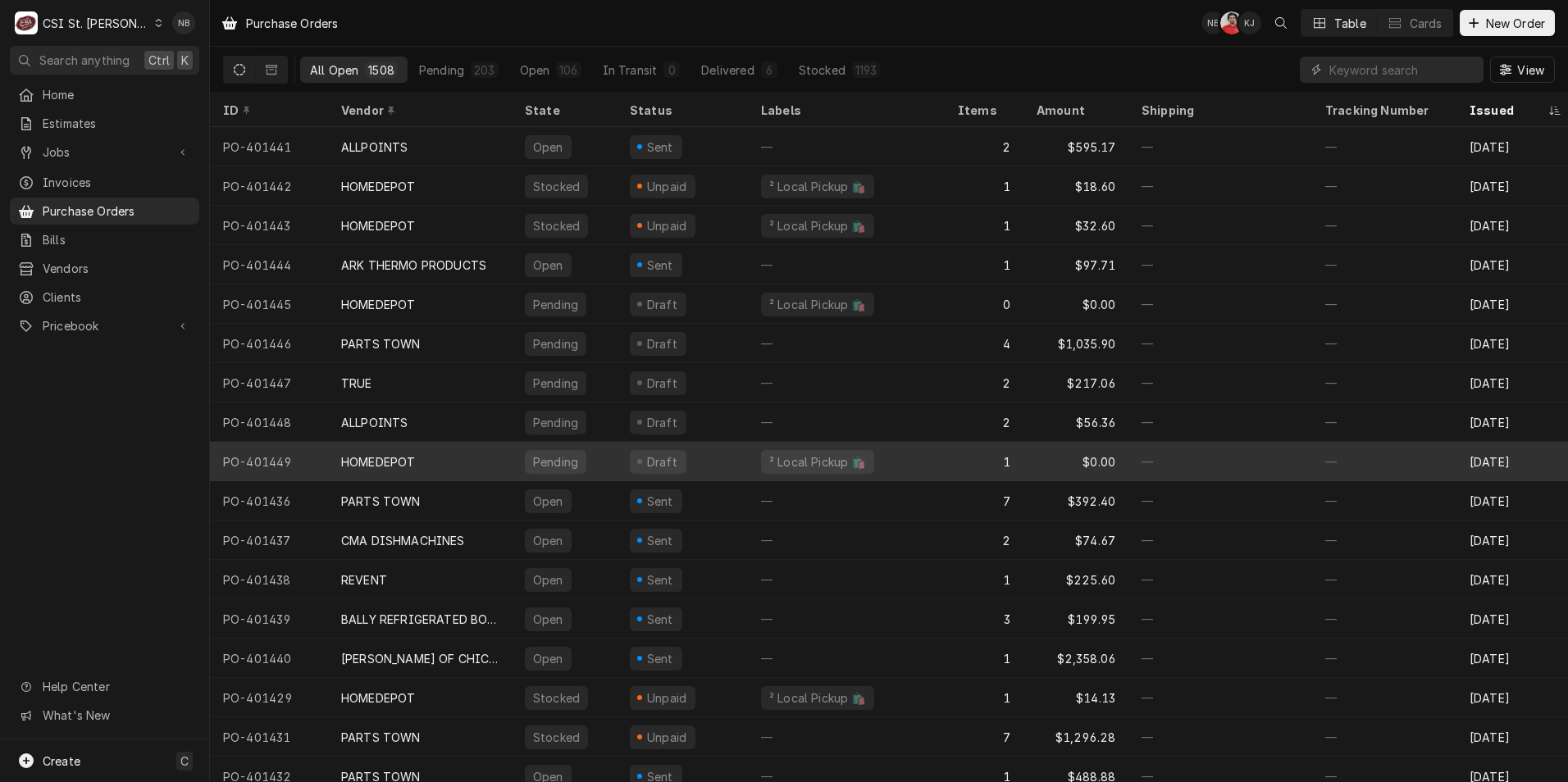
click at [409, 459] on div "HOMEDEPOT" at bounding box center [378, 462] width 74 height 17
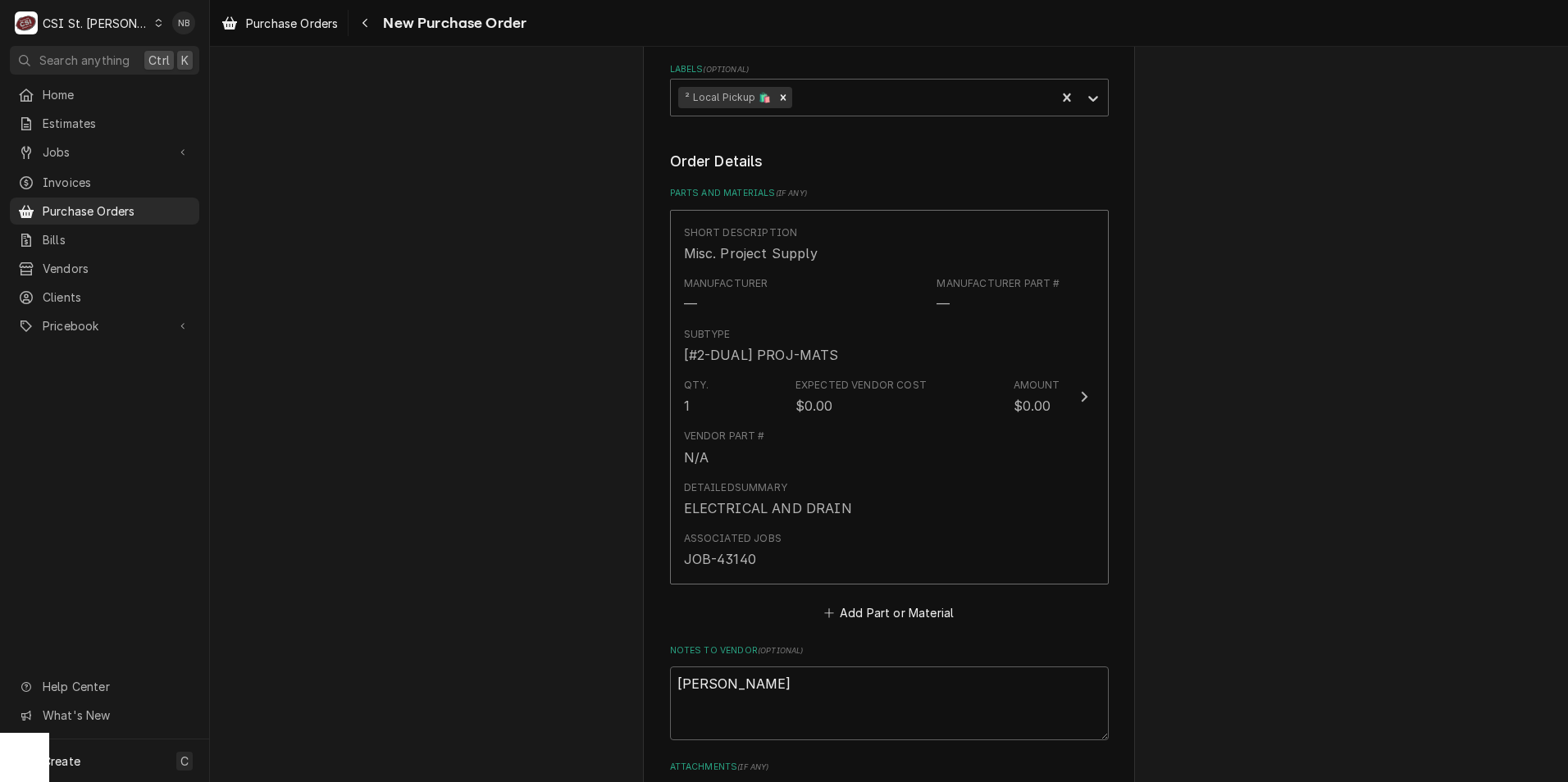
scroll to position [574, 0]
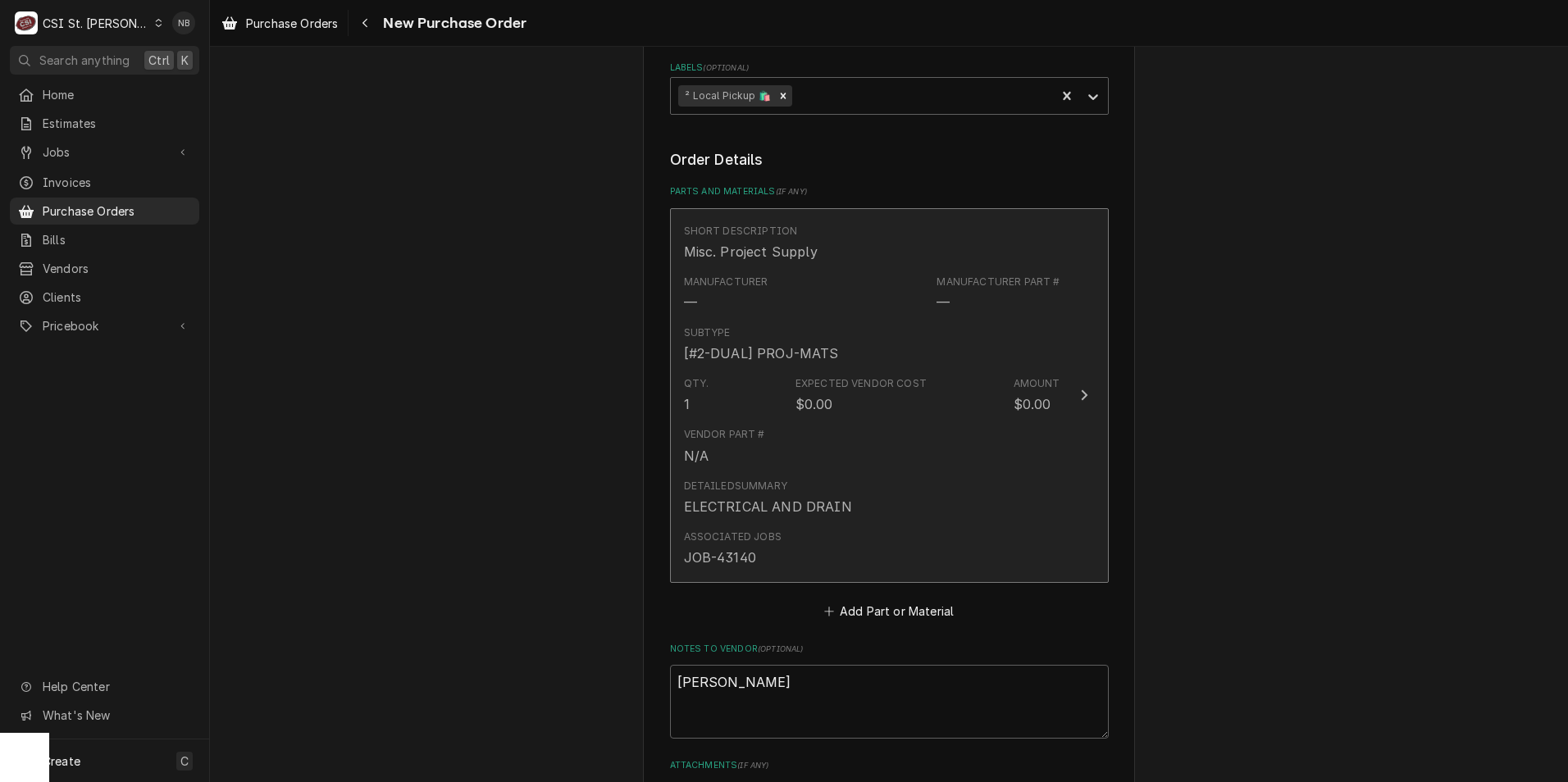
click at [918, 501] on div "Detailed Summary ELECTRICAL AND DRAIN" at bounding box center [872, 497] width 377 height 50
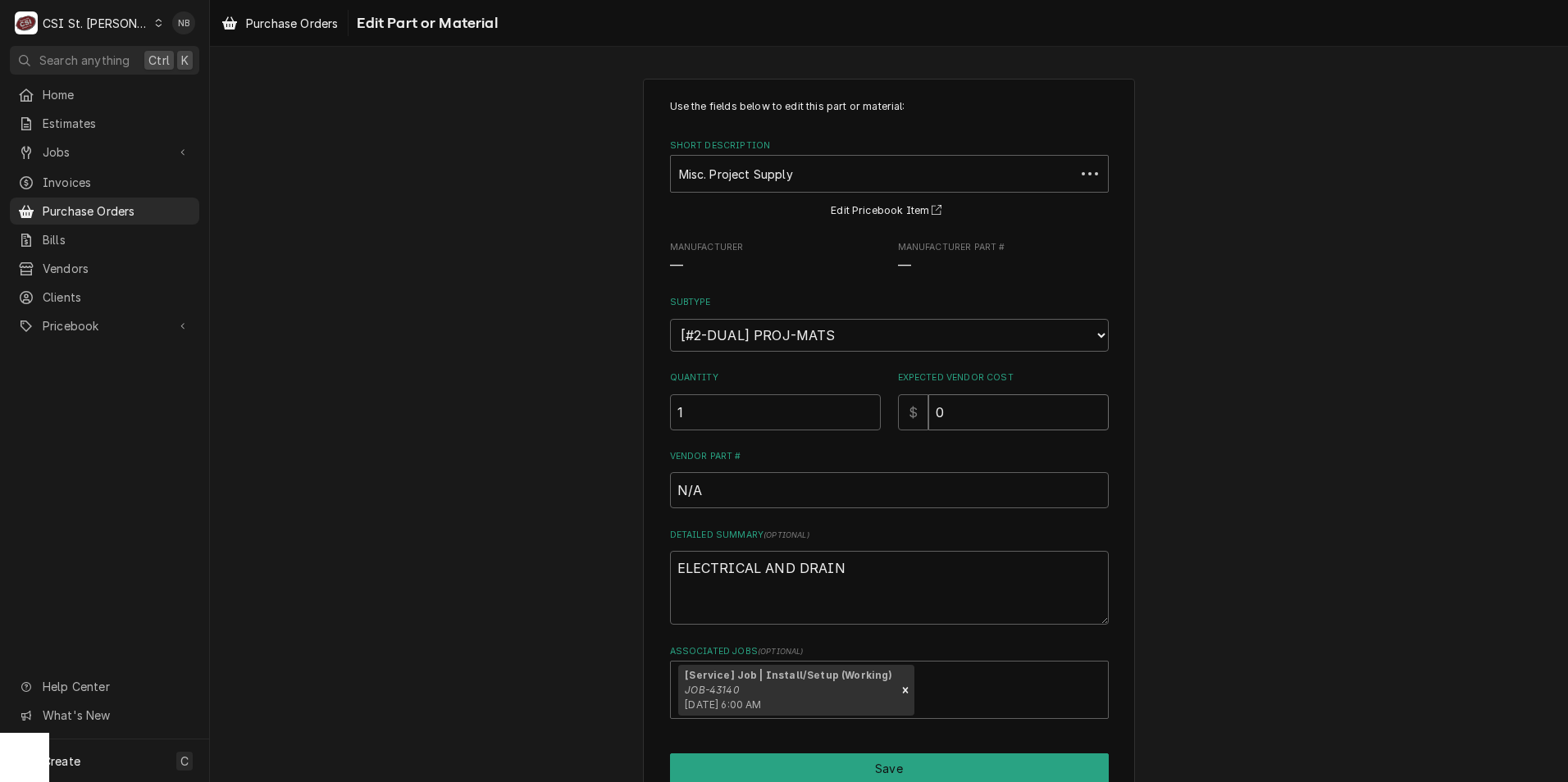
drag, startPoint x: 1008, startPoint y: 415, endPoint x: 767, endPoint y: 408, distance: 241.1
click at [767, 408] on div "Quantity 1 Expected Vendor Cost $ 0" at bounding box center [889, 400] width 439 height 58
type textarea "x"
type input "2"
type textarea "x"
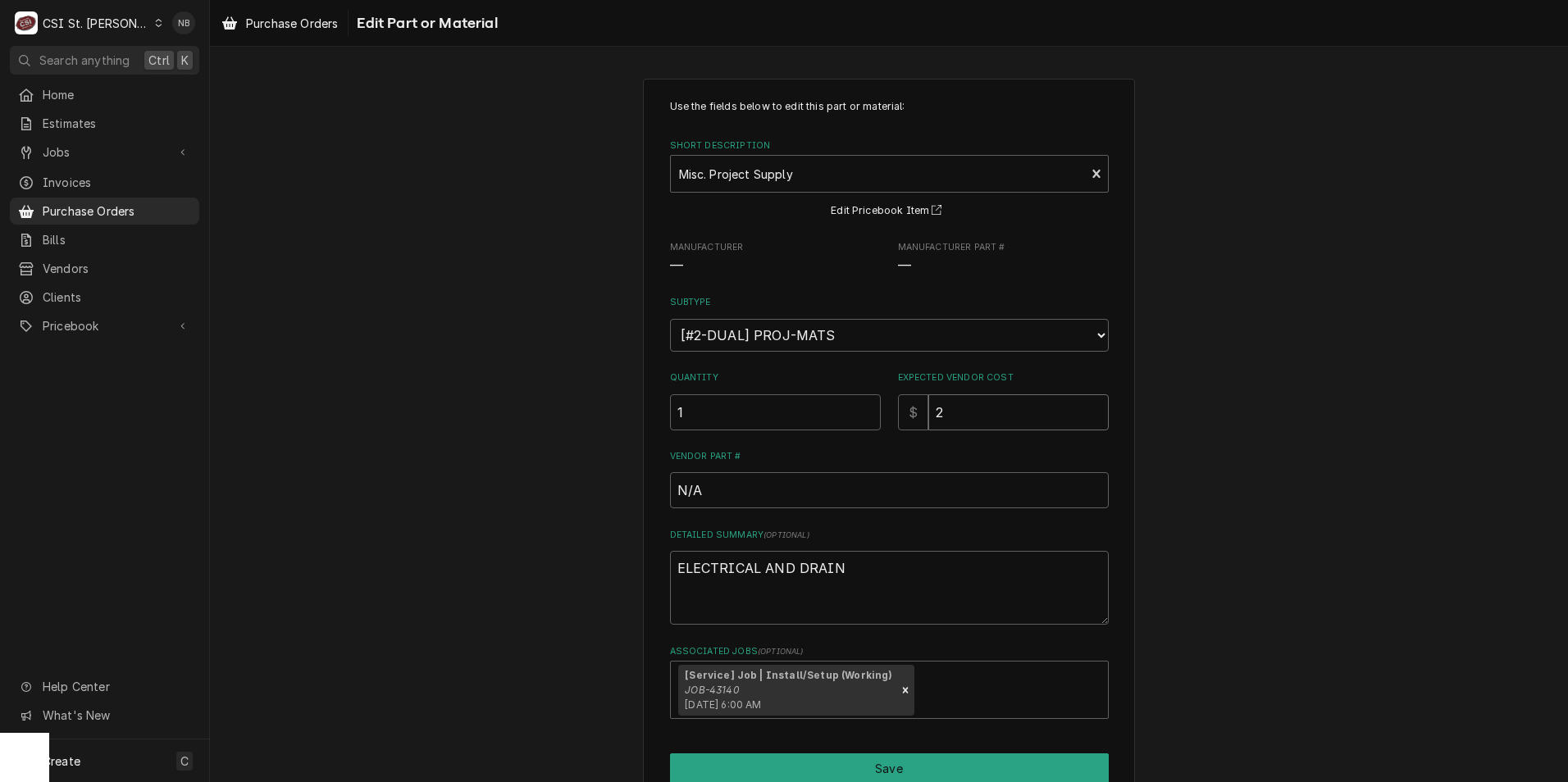
type input "23"
type textarea "x"
type input "236"
type textarea "x"
type input "236.6"
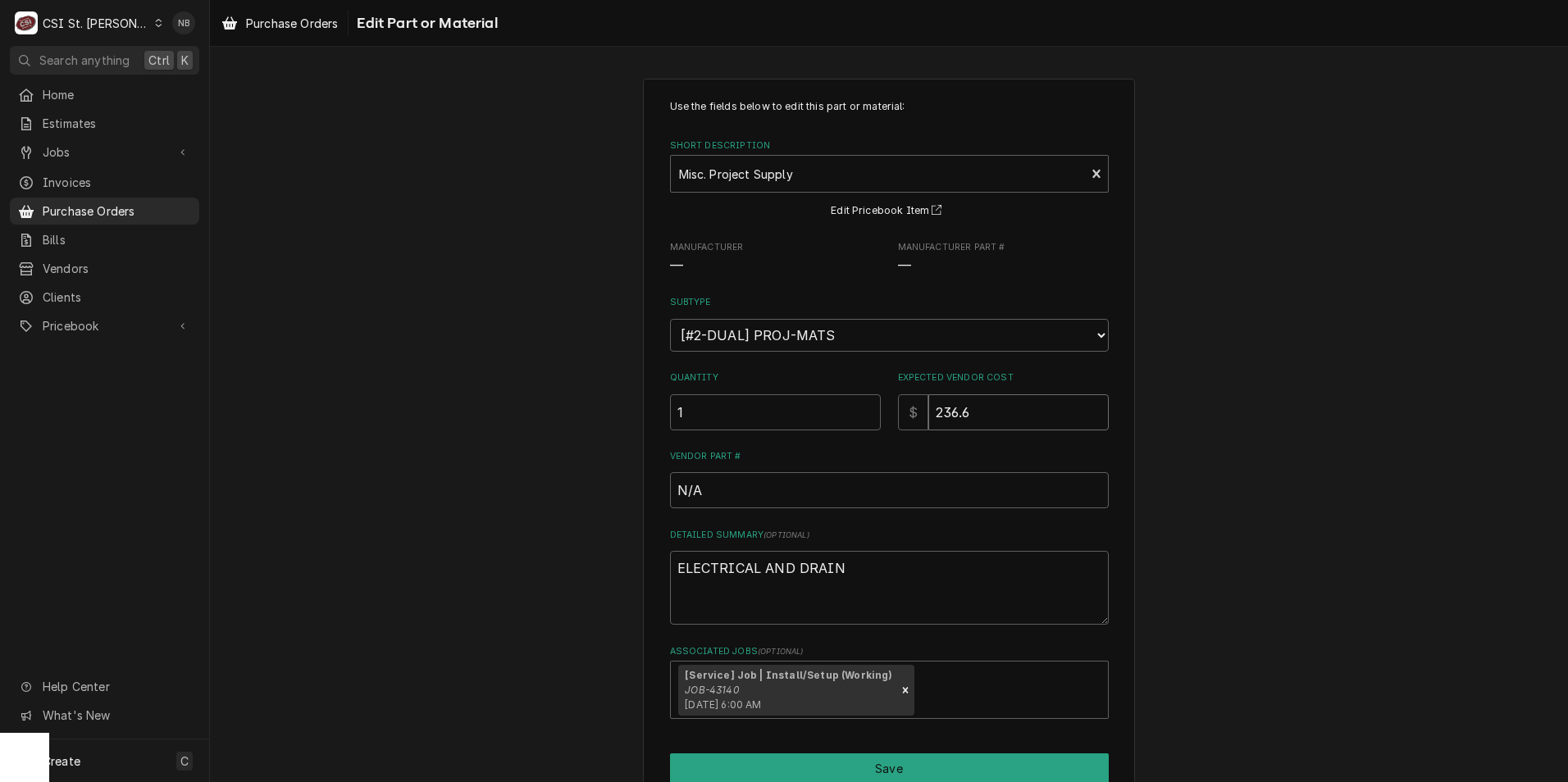
type textarea "x"
type input "236.60"
click at [1306, 548] on div "Use the fields below to edit this part or material: Short Description Misc. Pro…" at bounding box center [888, 463] width 1358 height 797
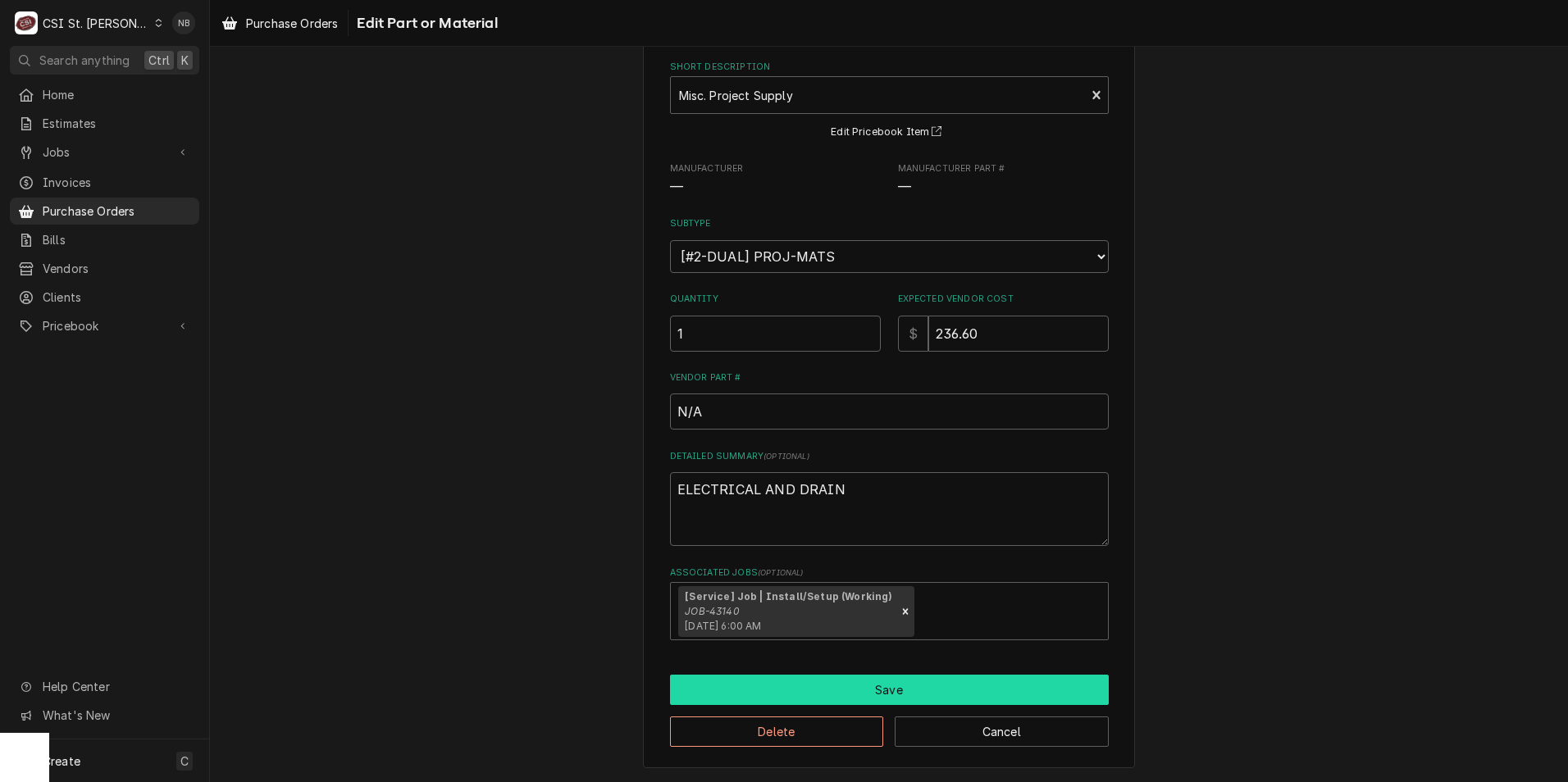
click at [933, 696] on button "Save" at bounding box center [889, 690] width 439 height 30
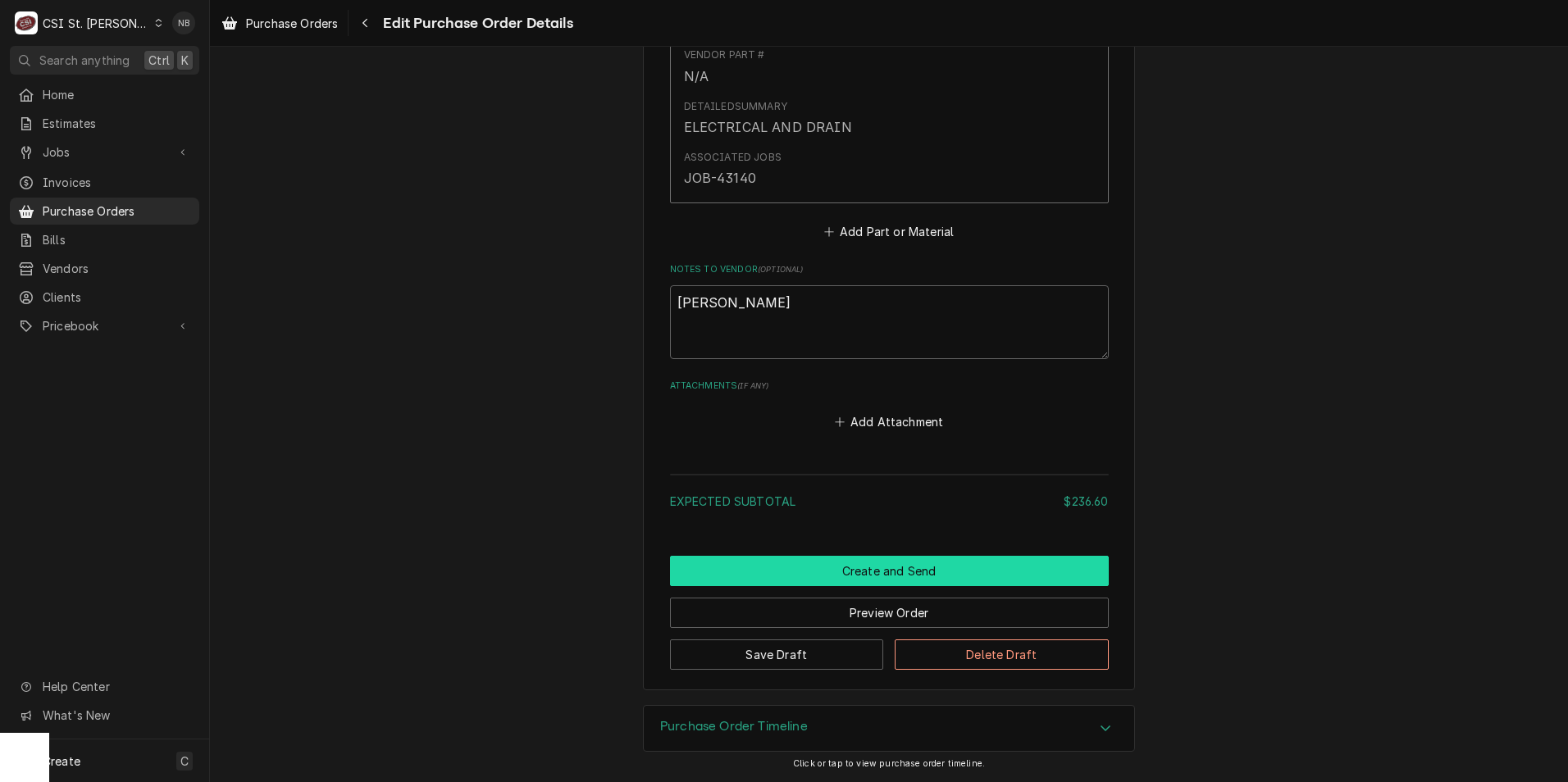
click at [885, 563] on button "Create and Send" at bounding box center [889, 571] width 439 height 30
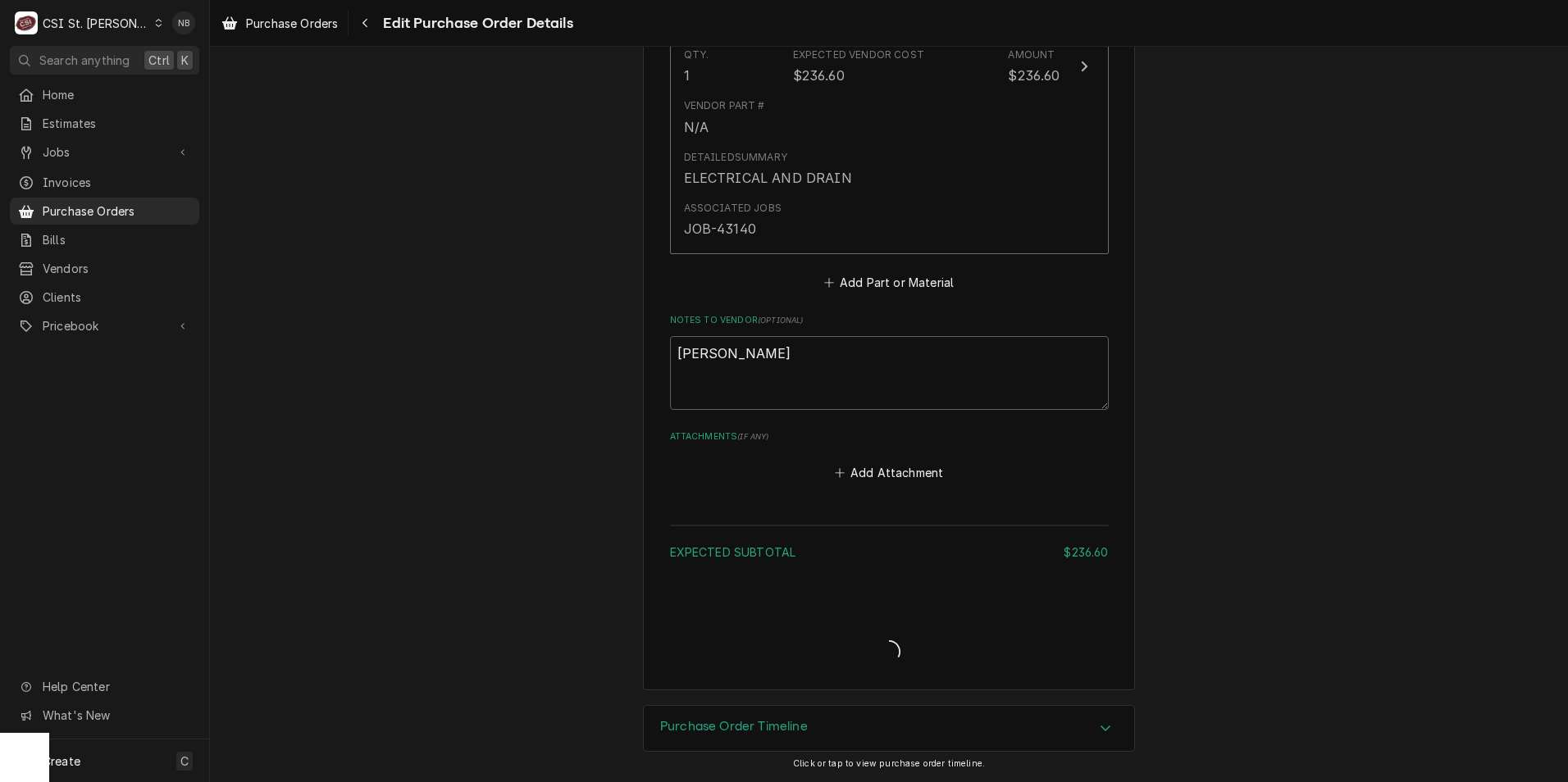
type textarea "x"
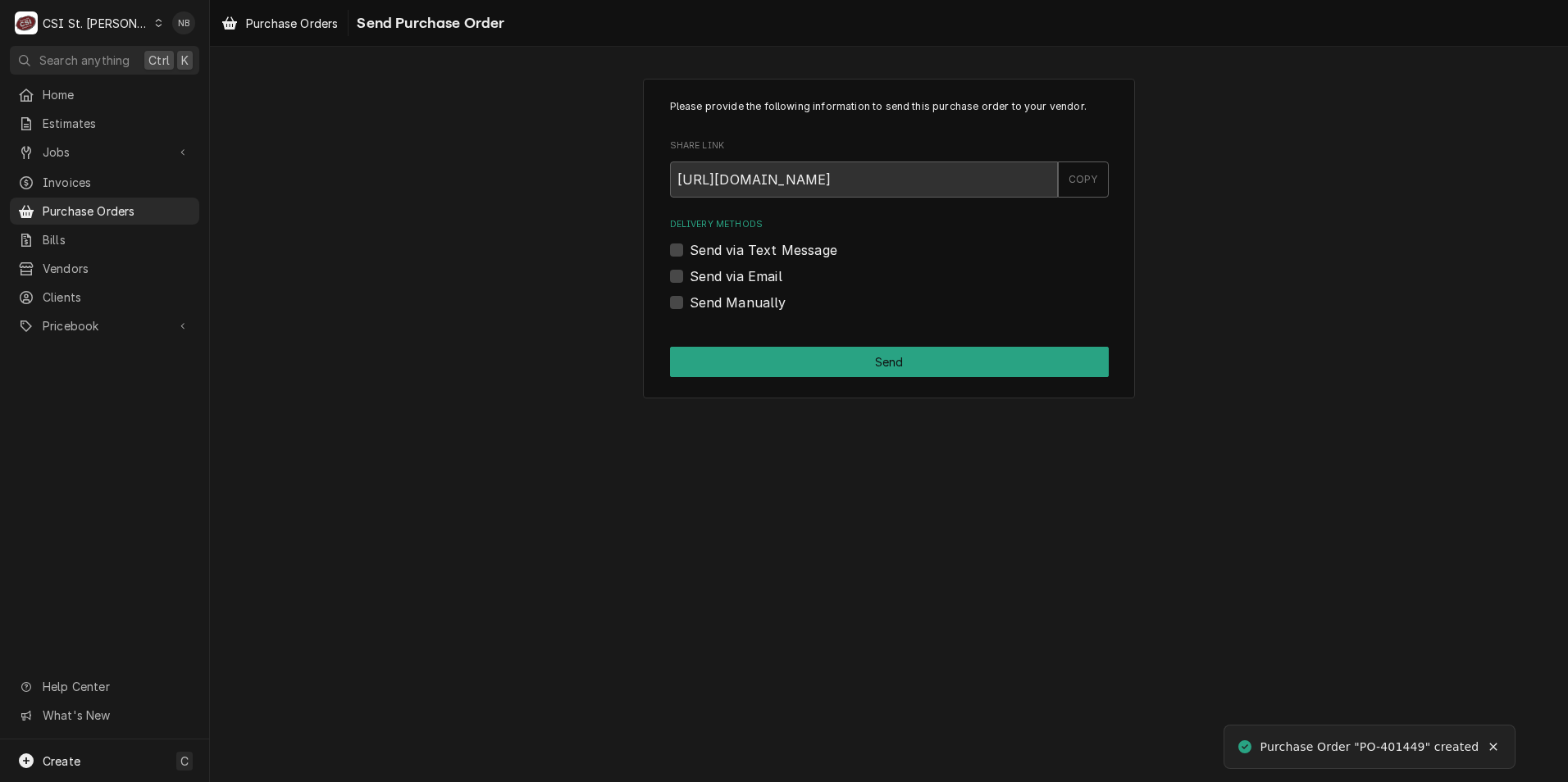
click at [690, 307] on label "Send Manually" at bounding box center [738, 302] width 97 height 20
click at [690, 307] on input "Send Manually" at bounding box center [909, 311] width 439 height 36
checkbox input "true"
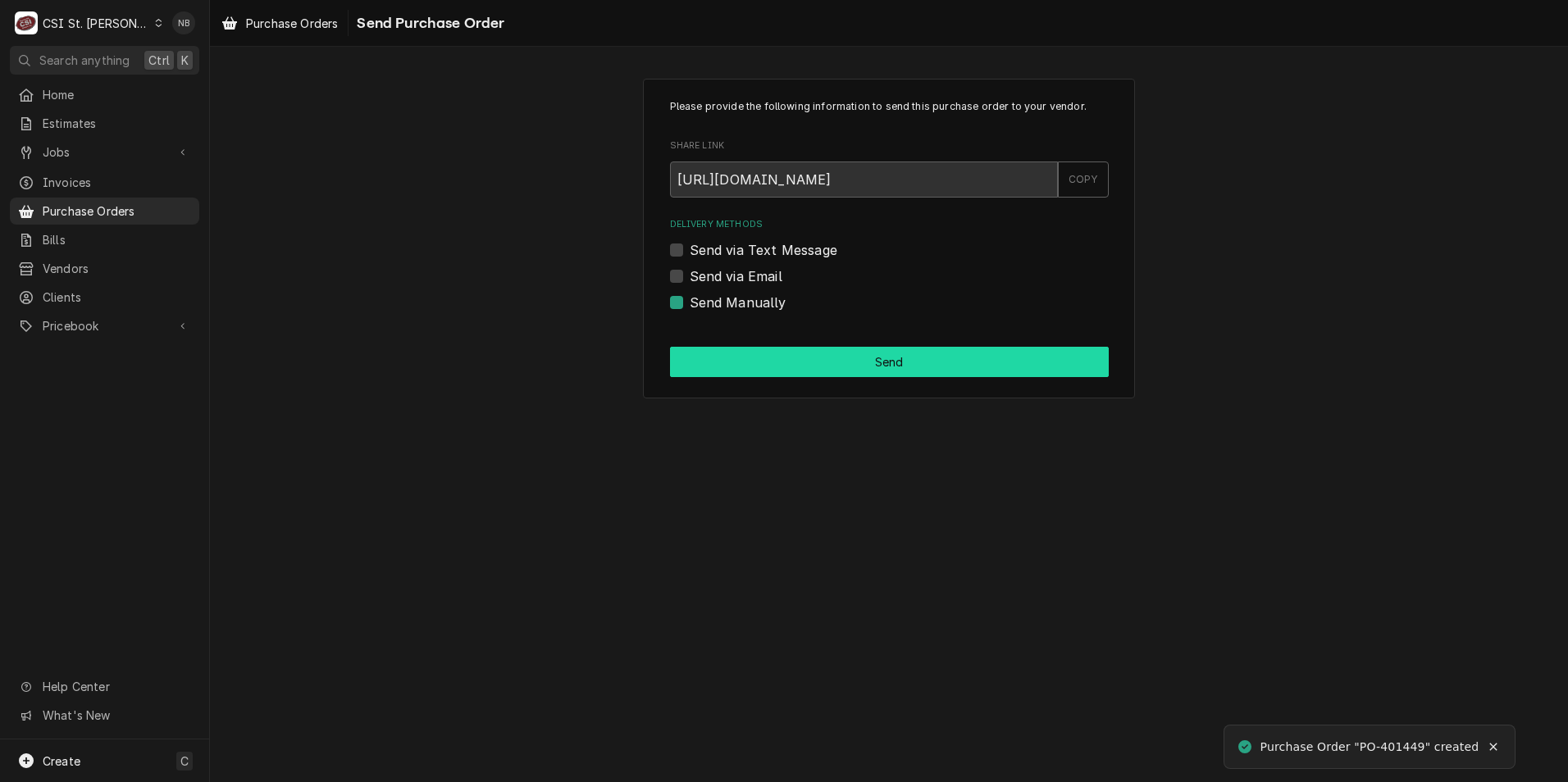
click at [725, 359] on button "Send" at bounding box center [889, 361] width 439 height 30
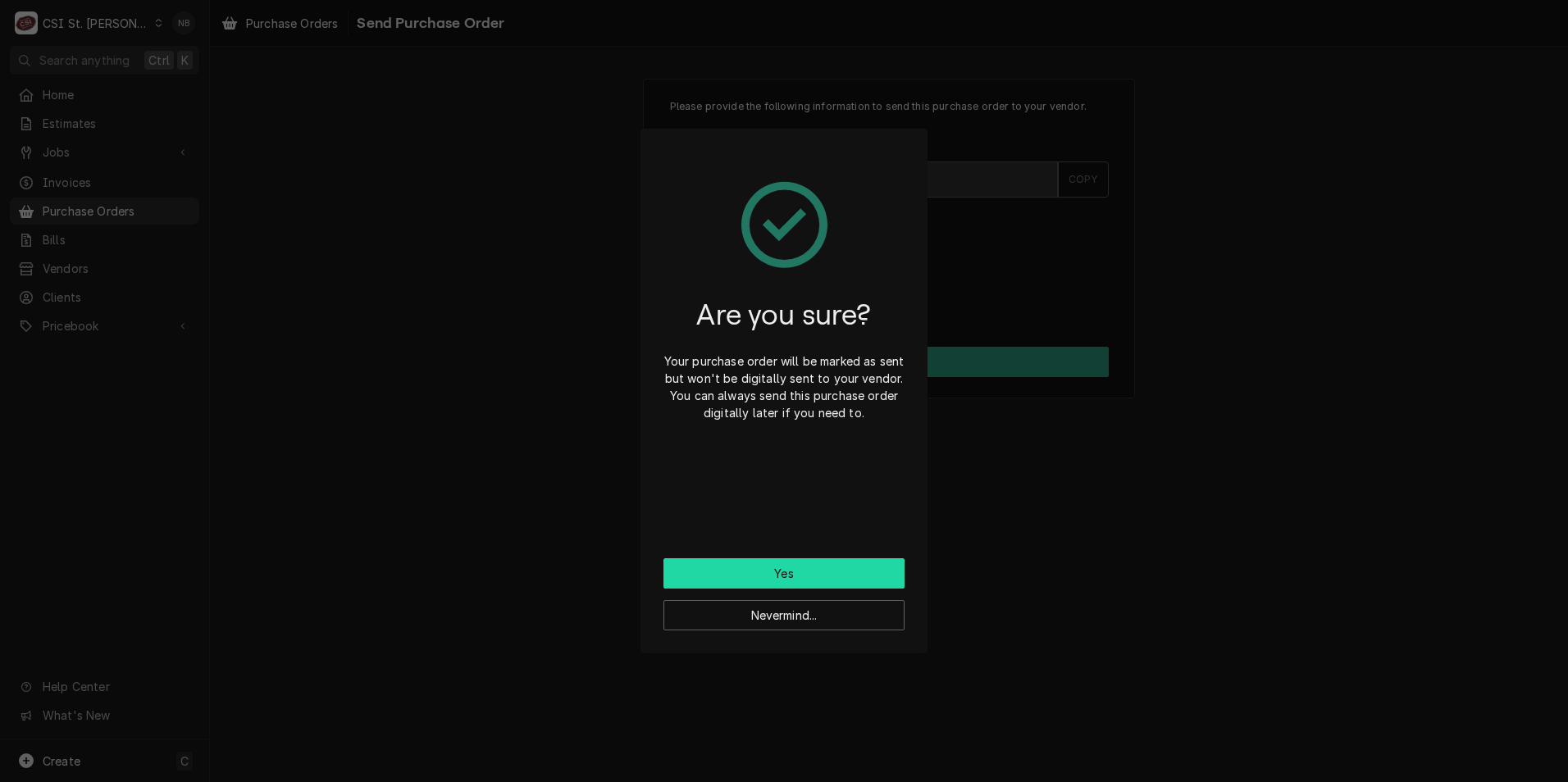
click at [763, 572] on button "Yes" at bounding box center [784, 573] width 241 height 30
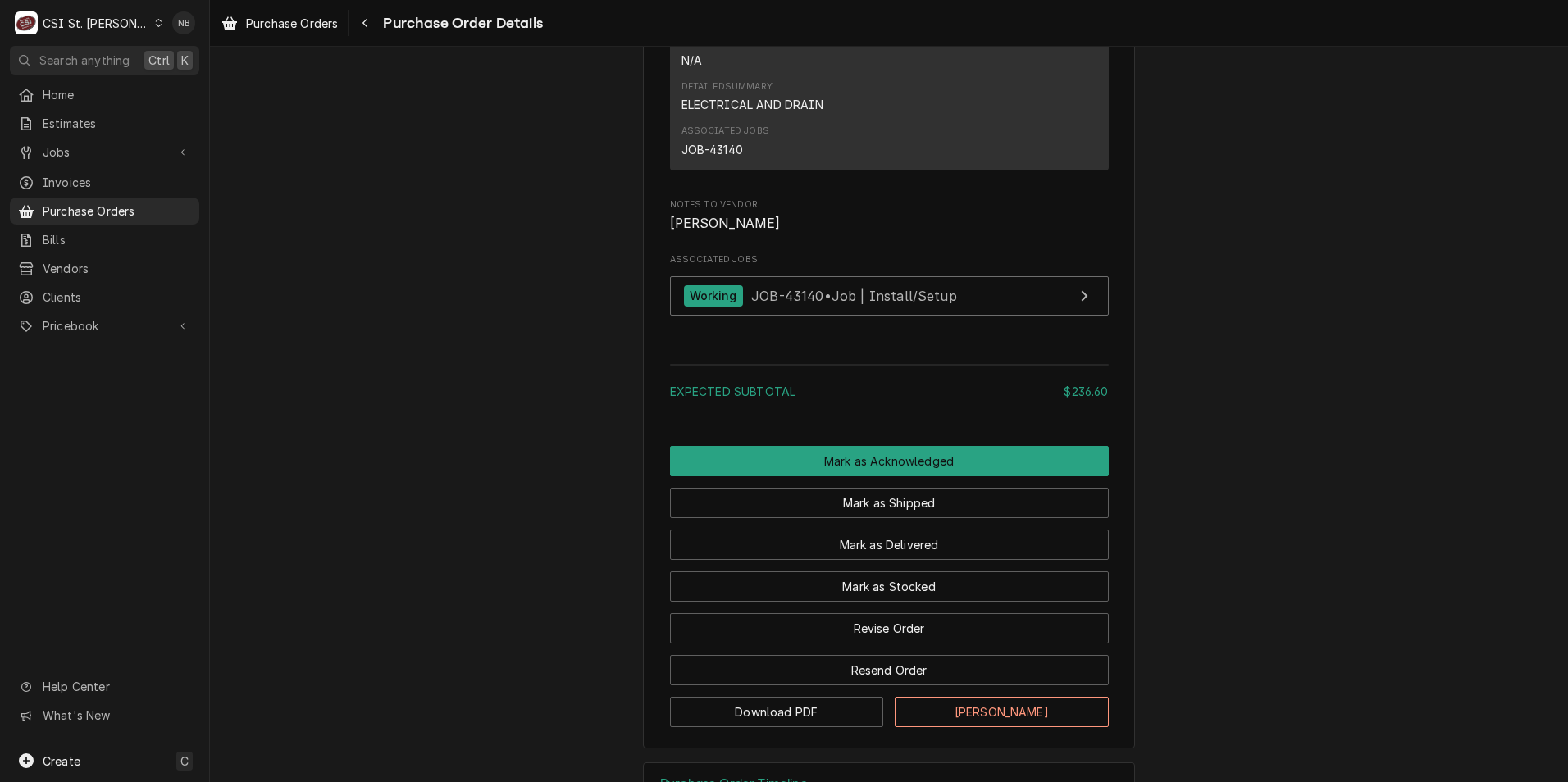
scroll to position [1193, 0]
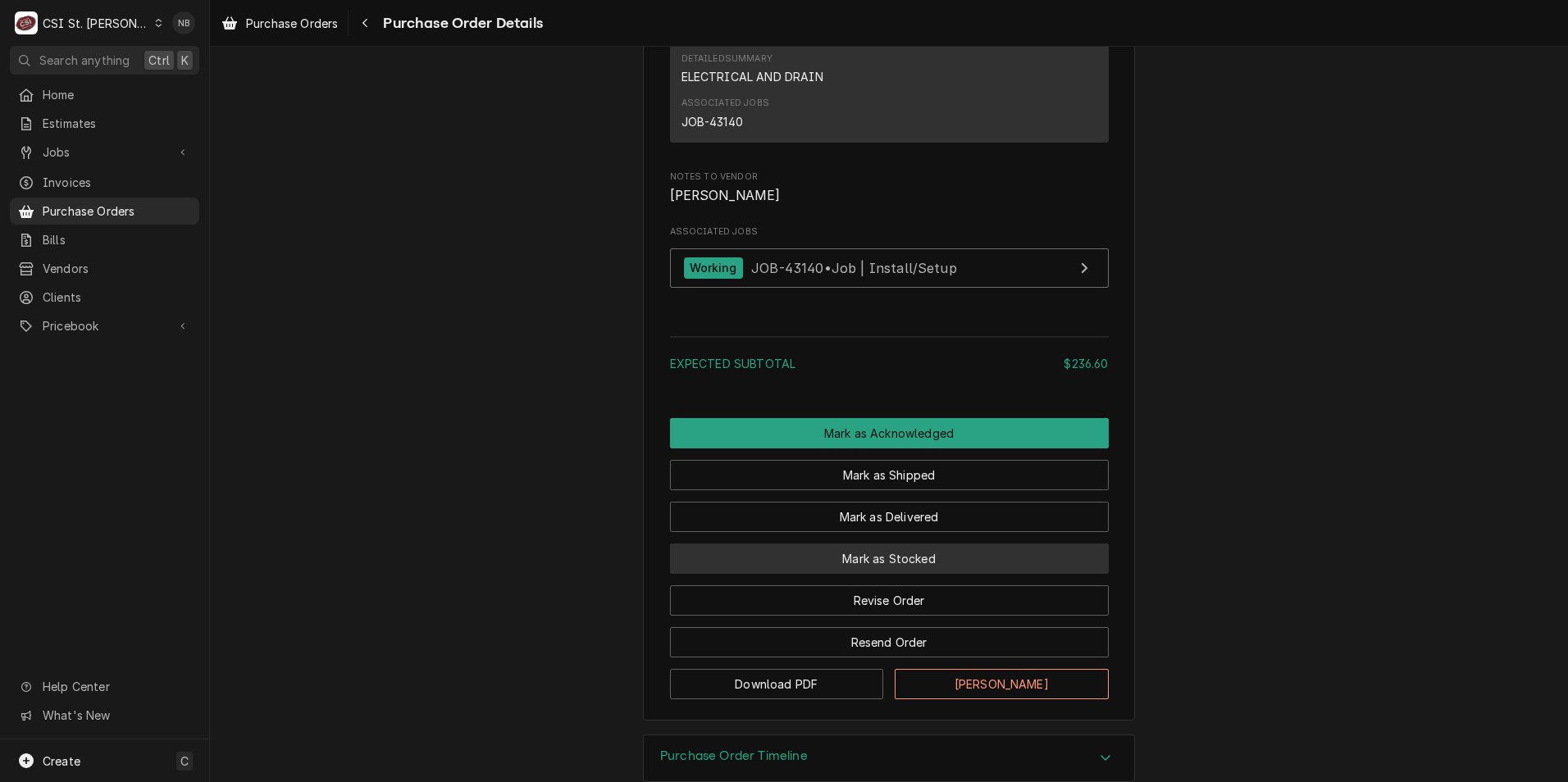
click at [852, 574] on button "Mark as Stocked" at bounding box center [889, 558] width 439 height 30
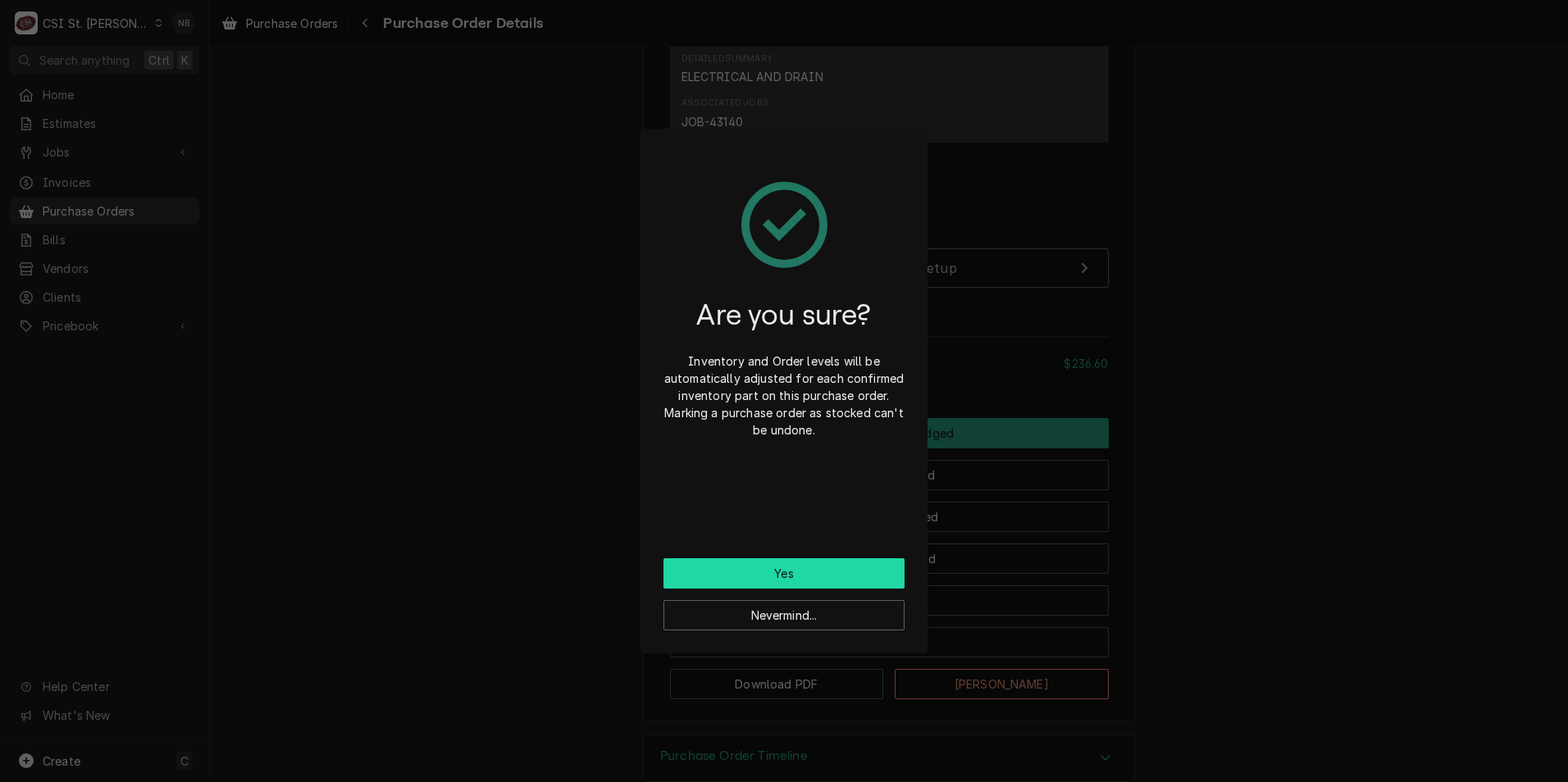
click at [816, 571] on button "Yes" at bounding box center [784, 573] width 241 height 30
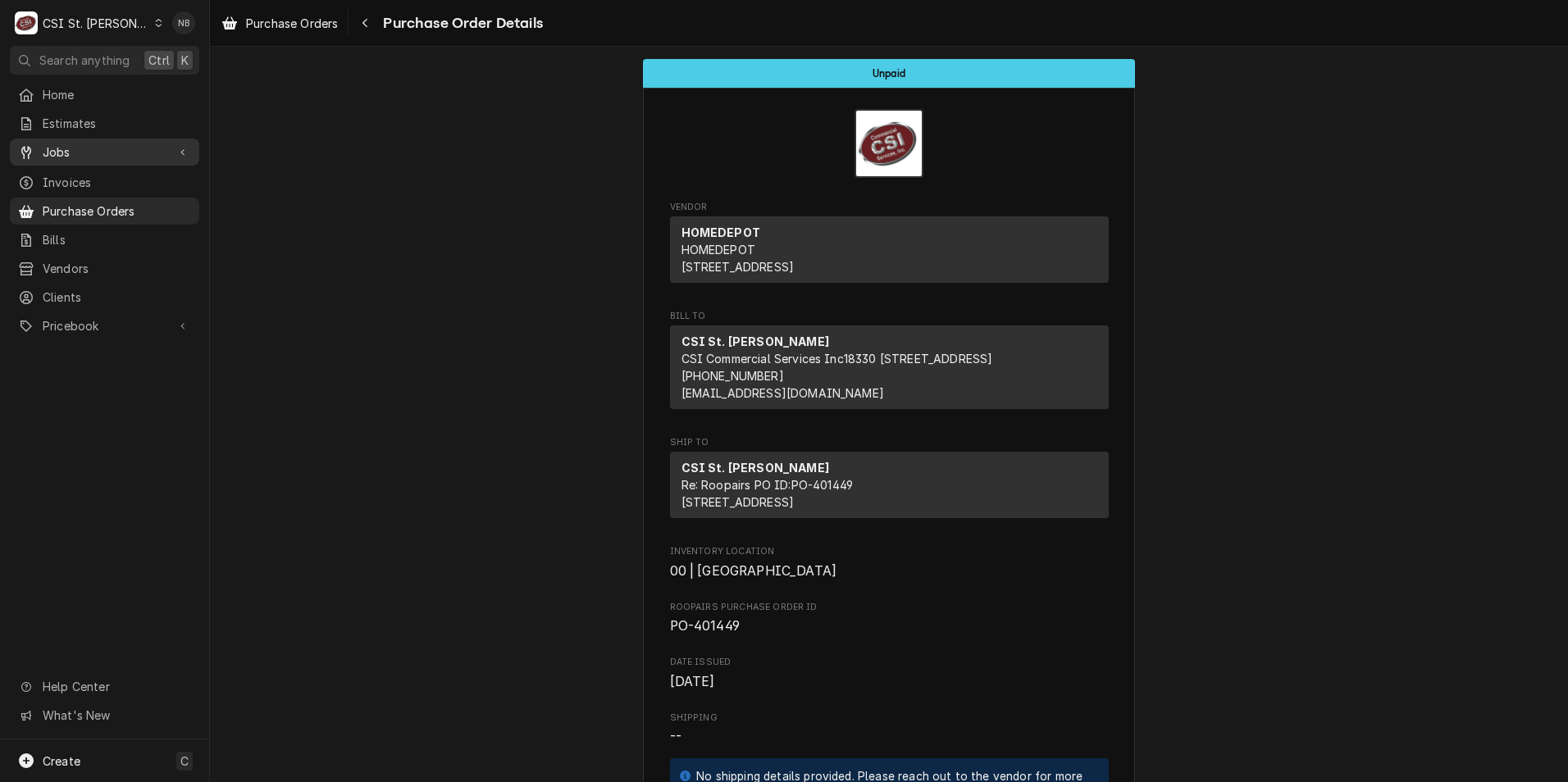
click at [122, 144] on span "Jobs" at bounding box center [104, 152] width 124 height 17
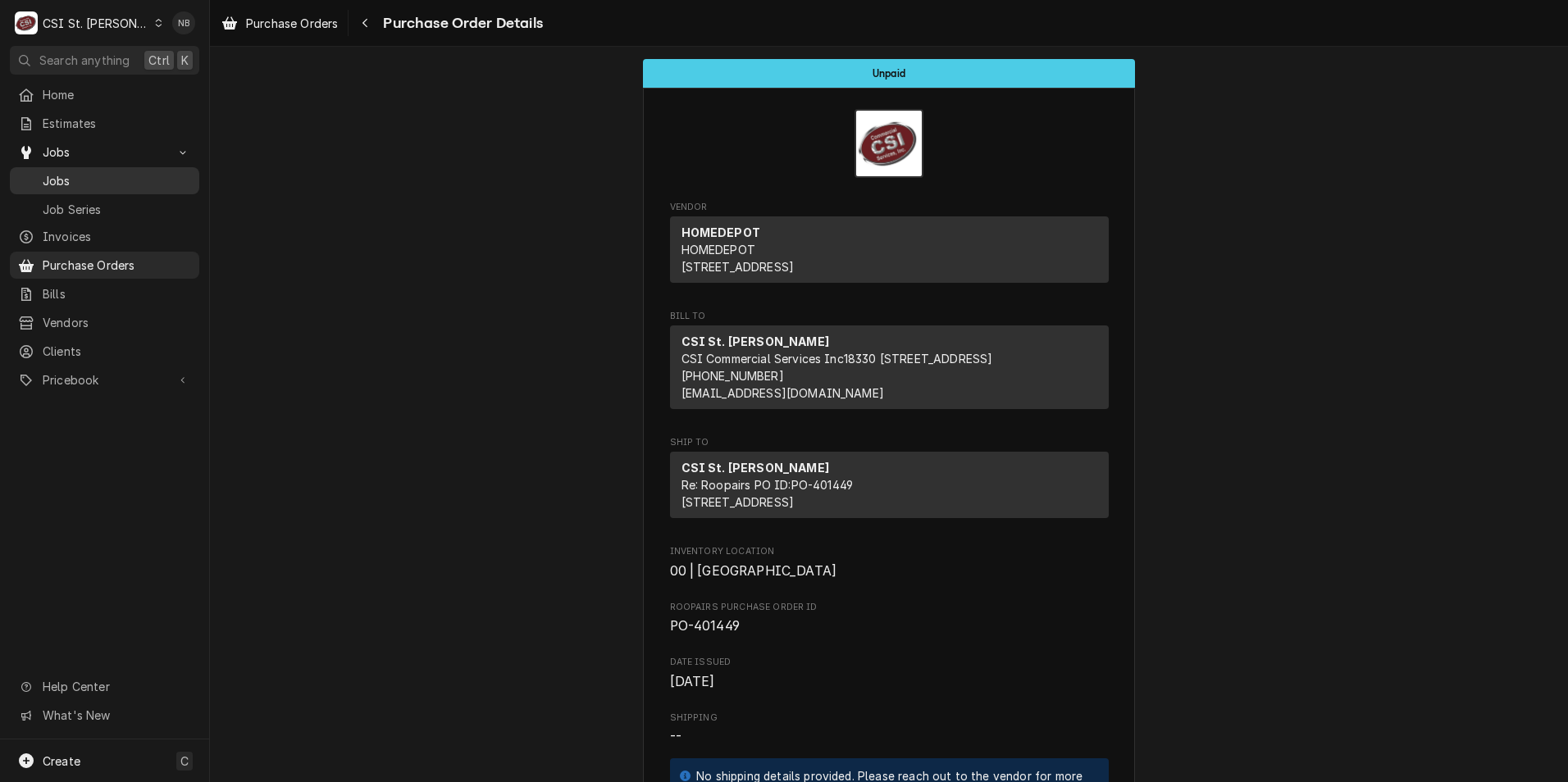
click at [110, 183] on span "Jobs" at bounding box center [116, 181] width 148 height 17
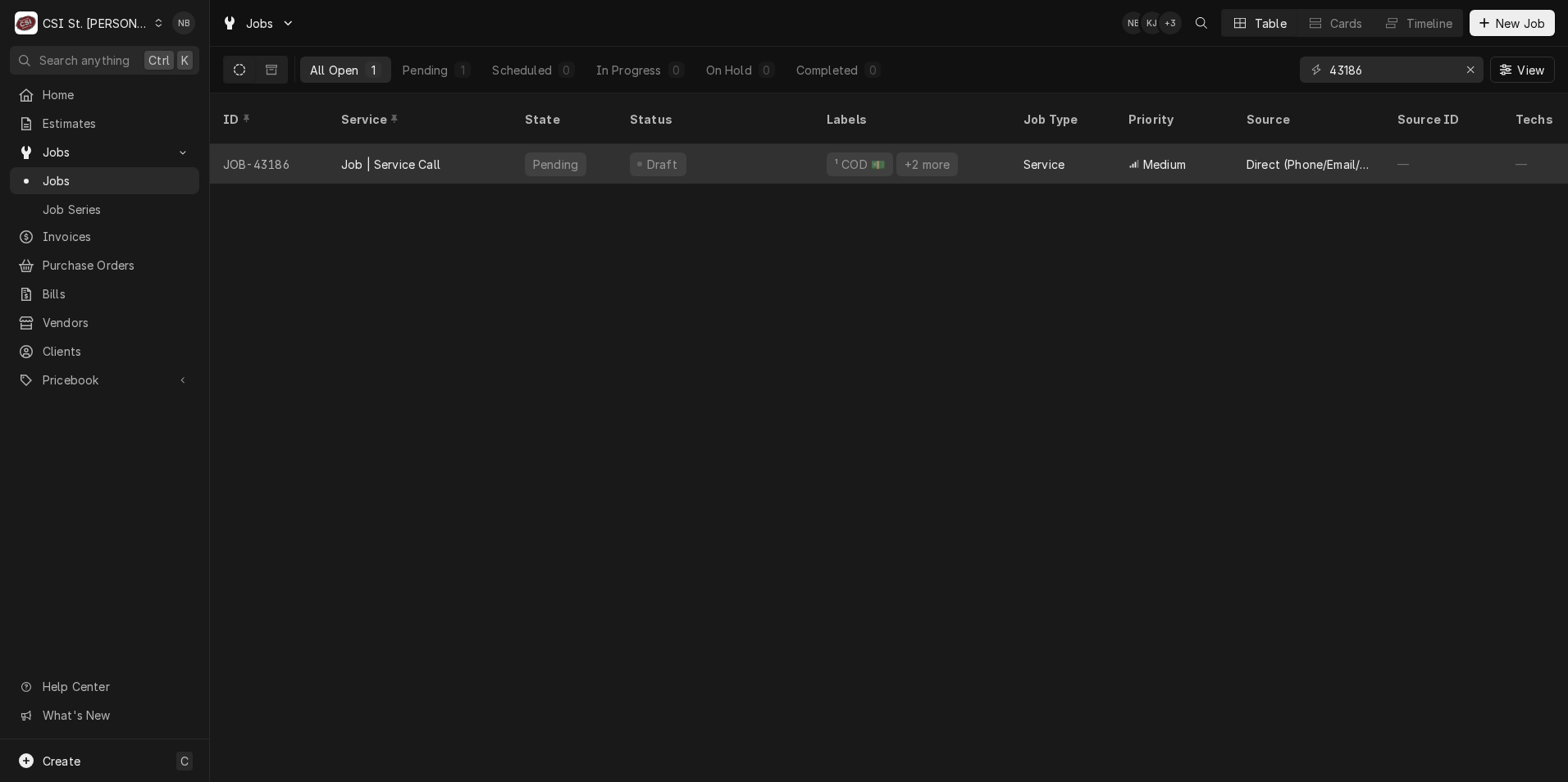
click at [992, 145] on div "¹ COD 💵 +2 more" at bounding box center [912, 164] width 197 height 39
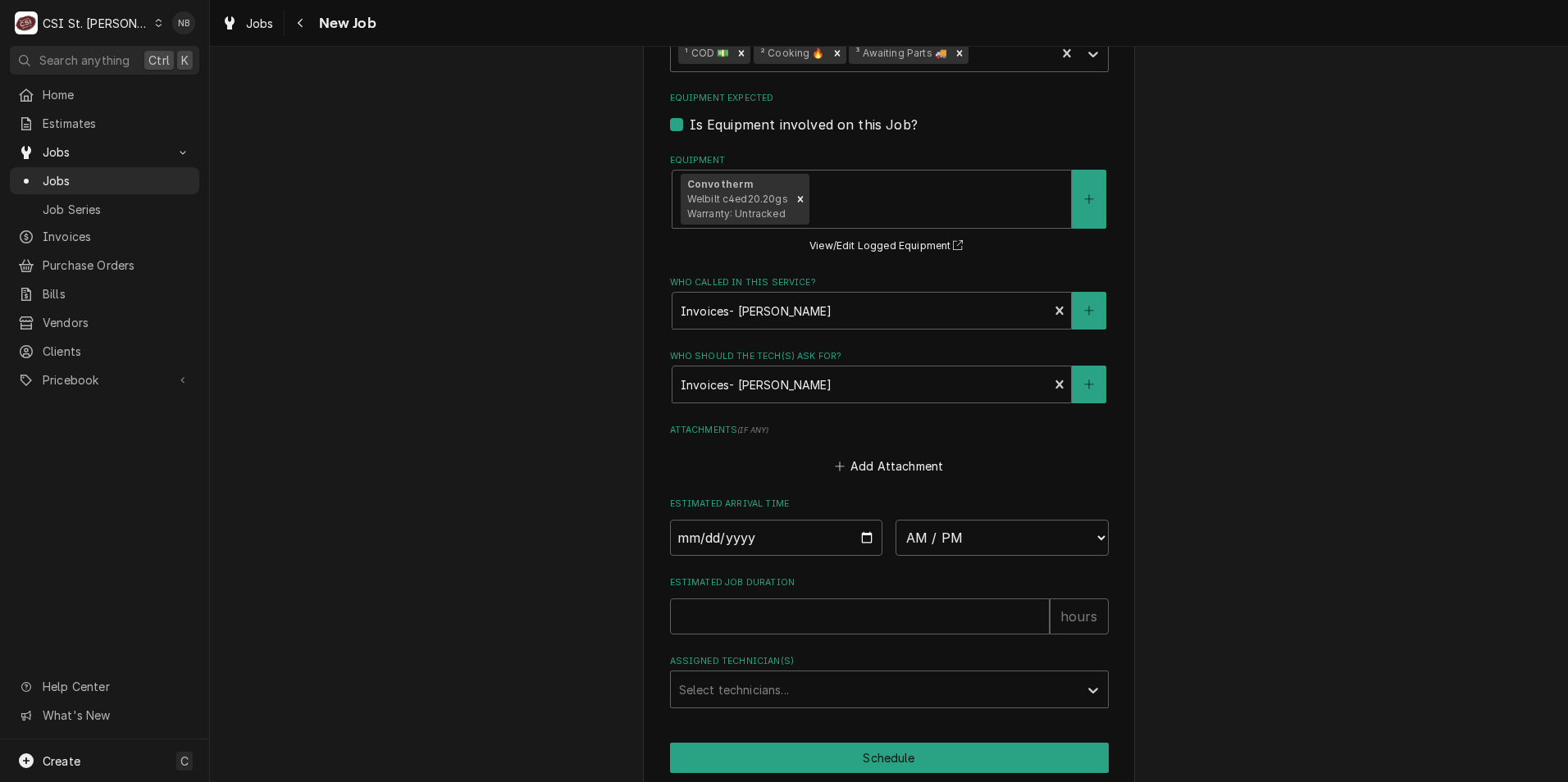
scroll to position [1549, 0]
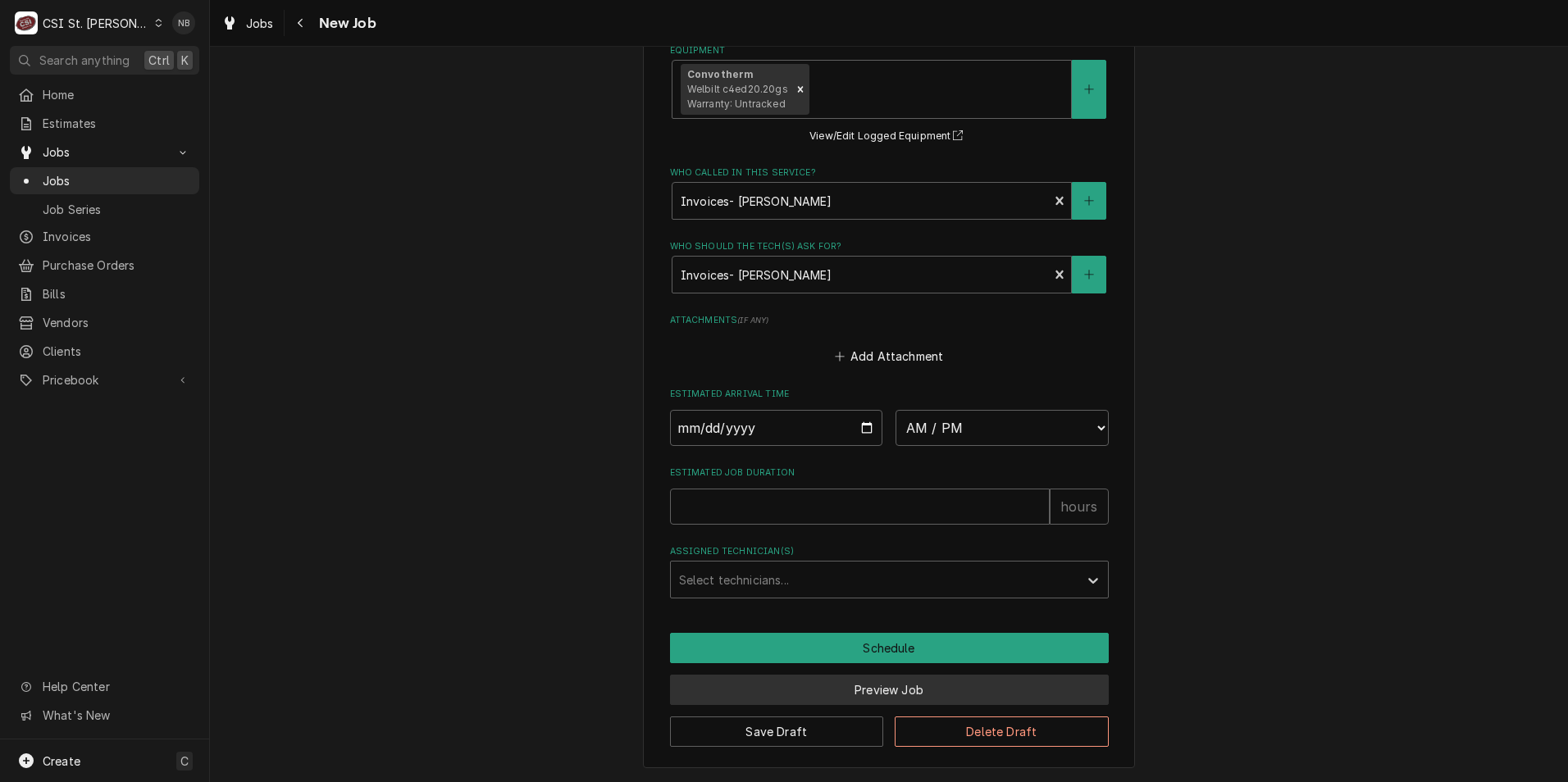
click at [858, 696] on button "Preview Job" at bounding box center [889, 690] width 439 height 30
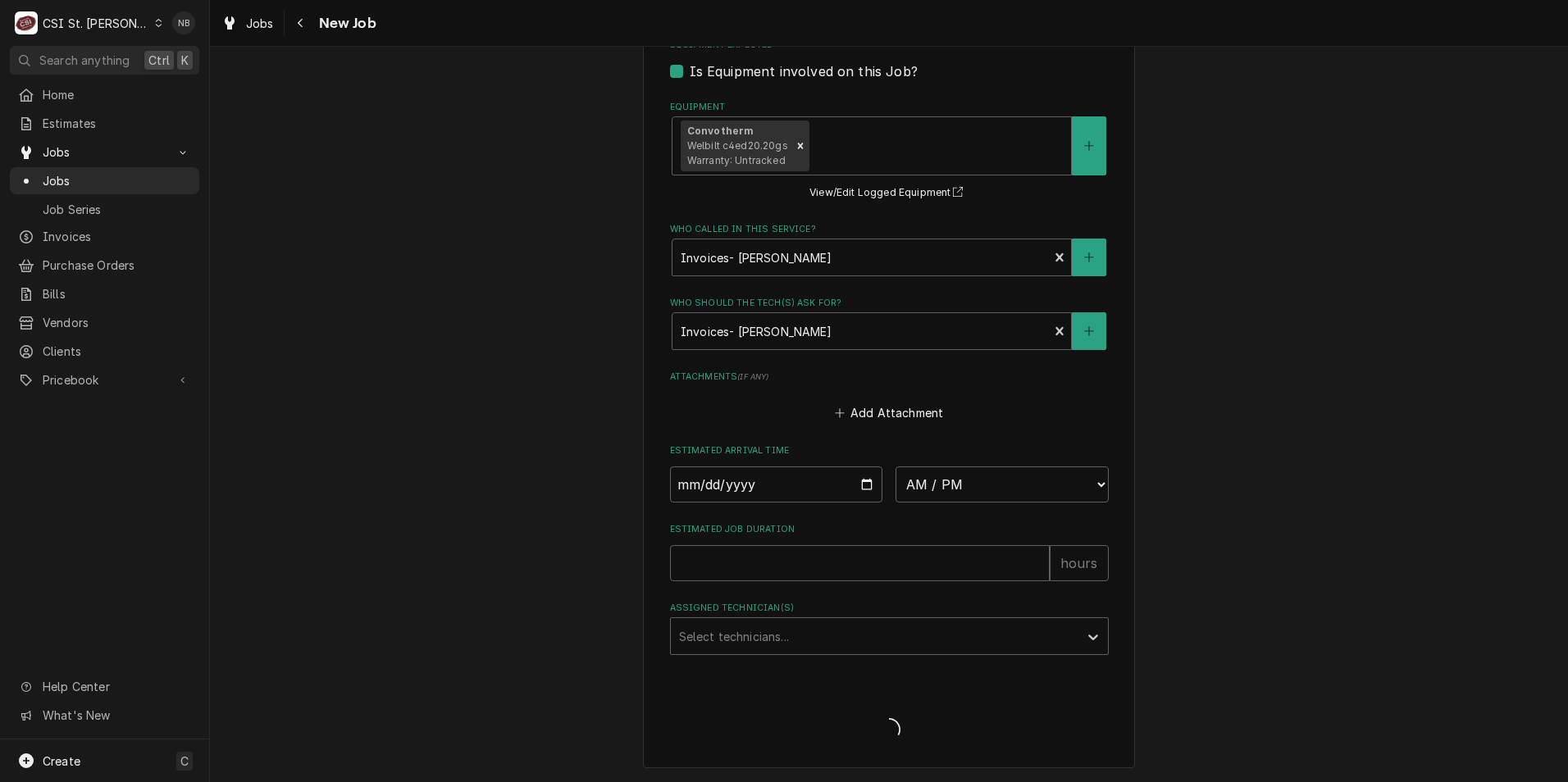
type textarea "x"
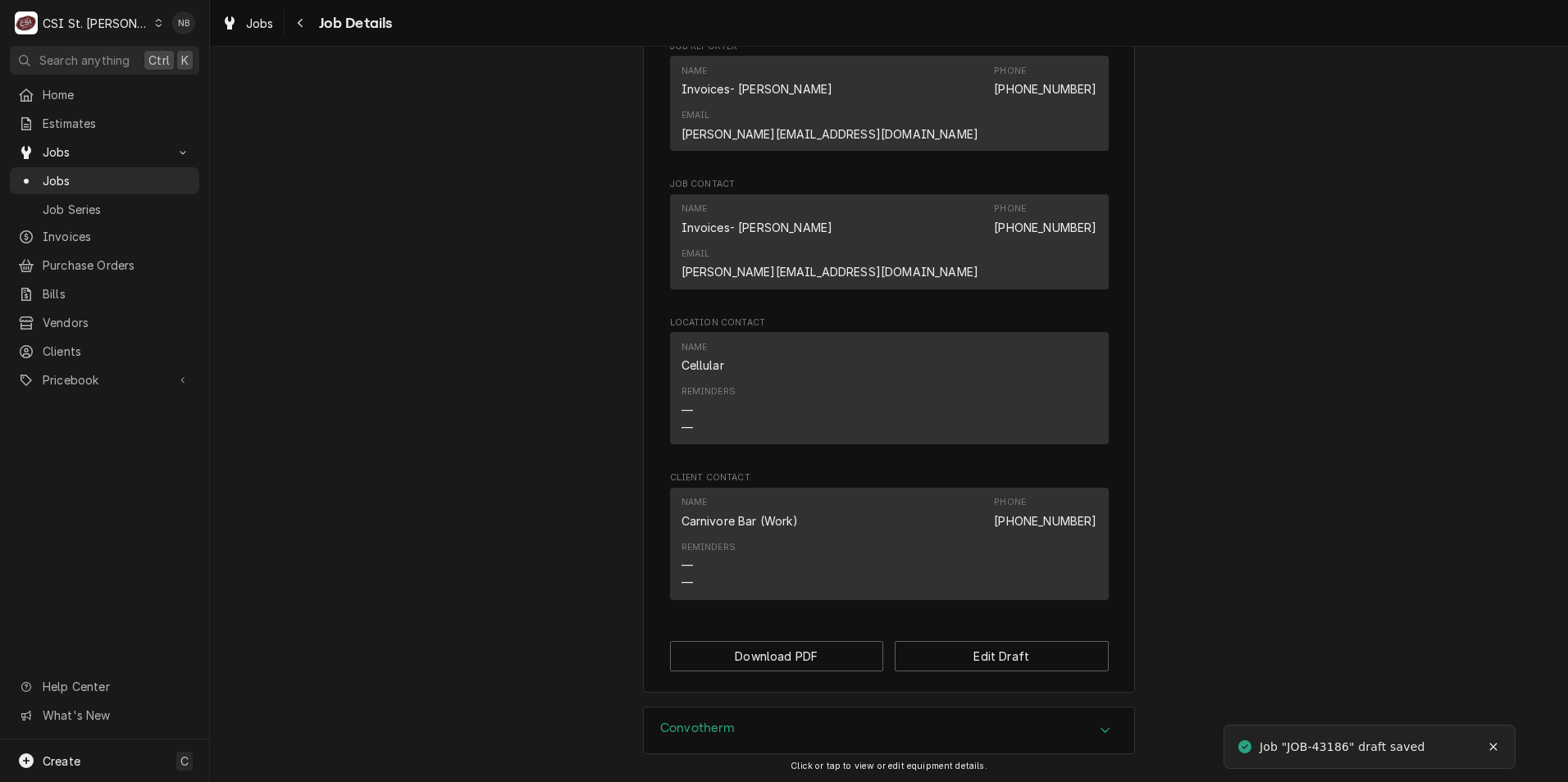
scroll to position [1247, 0]
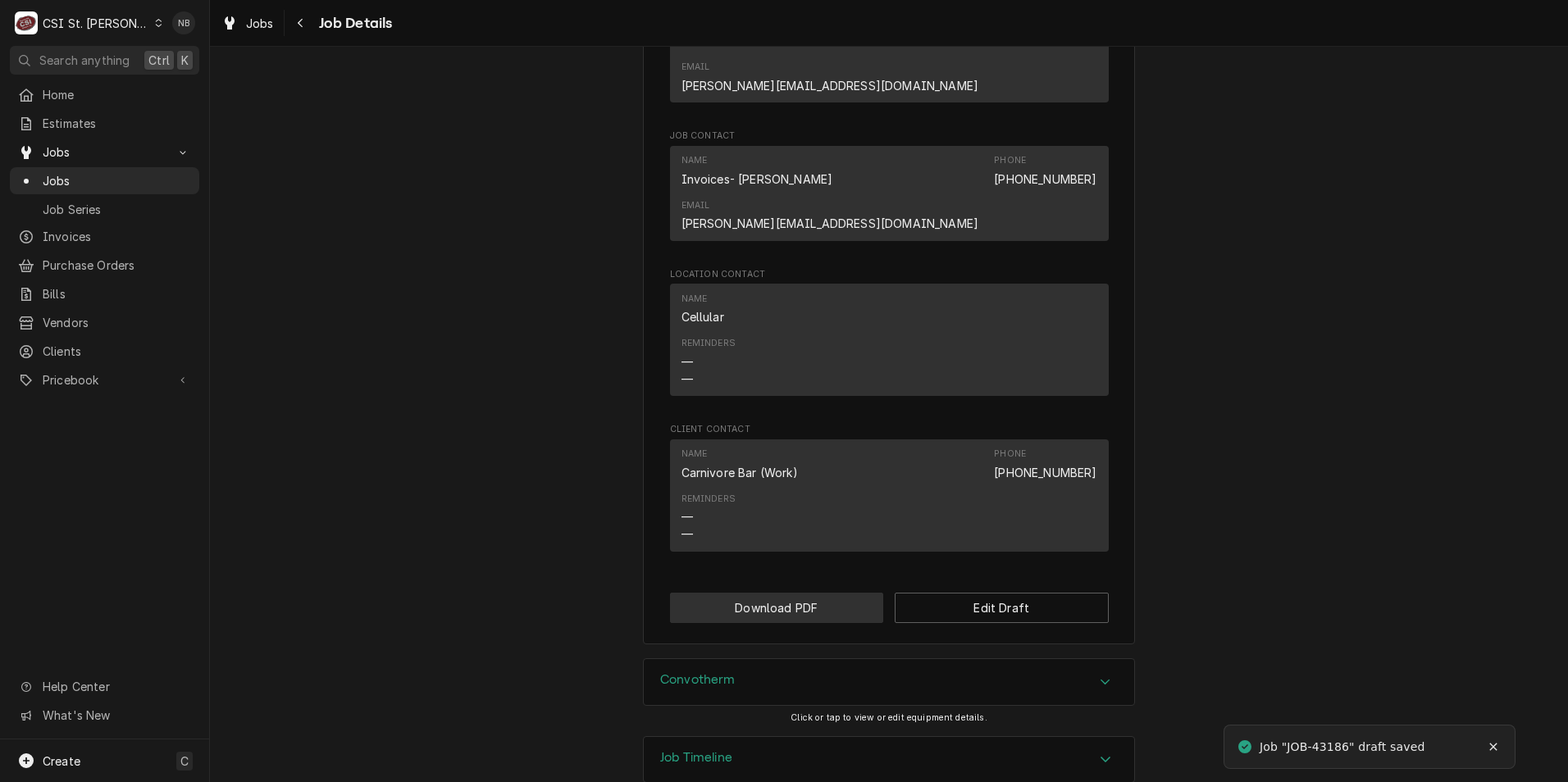
click at [805, 593] on button "Download PDF" at bounding box center [777, 607] width 214 height 30
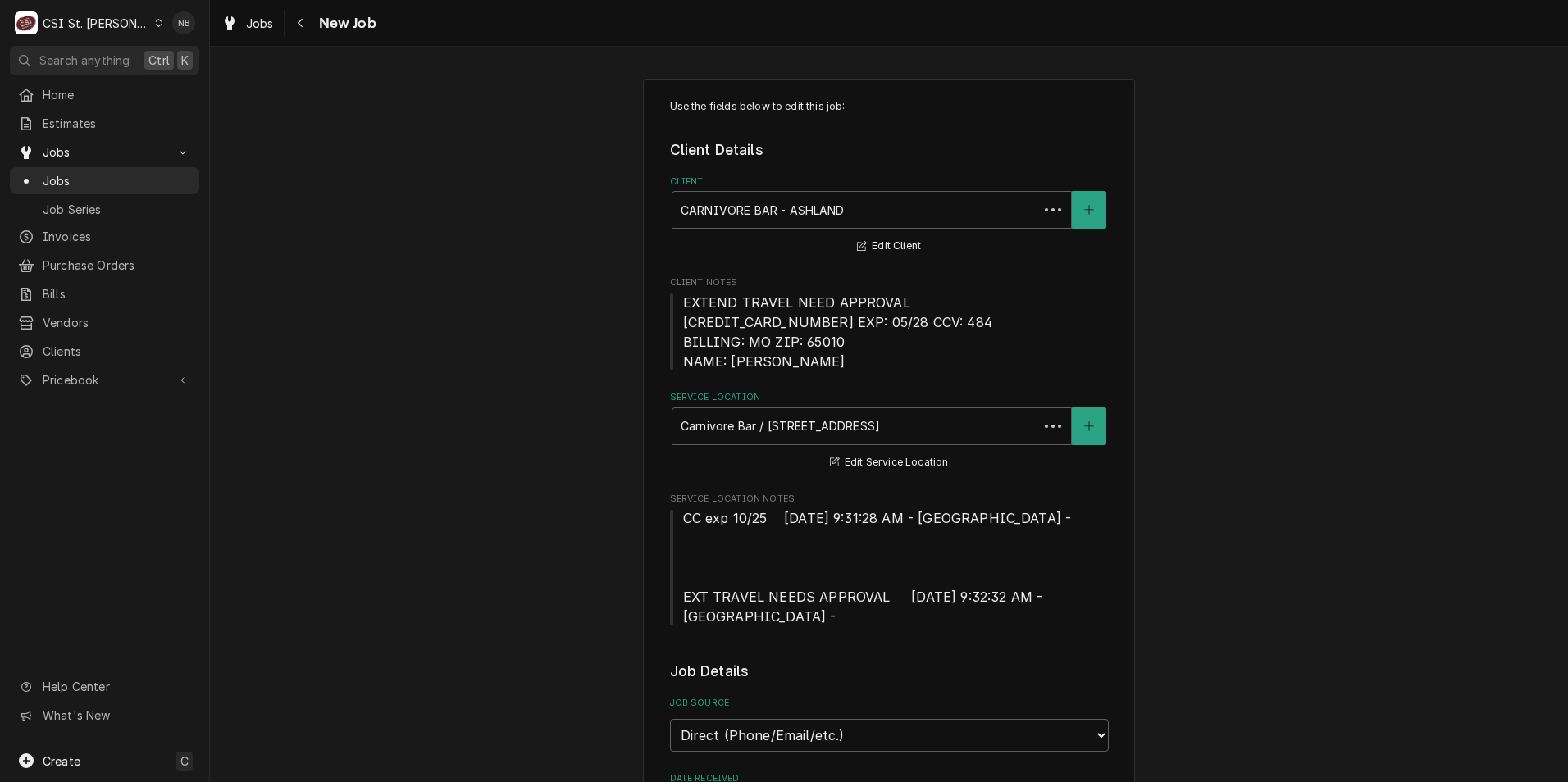
type textarea "x"
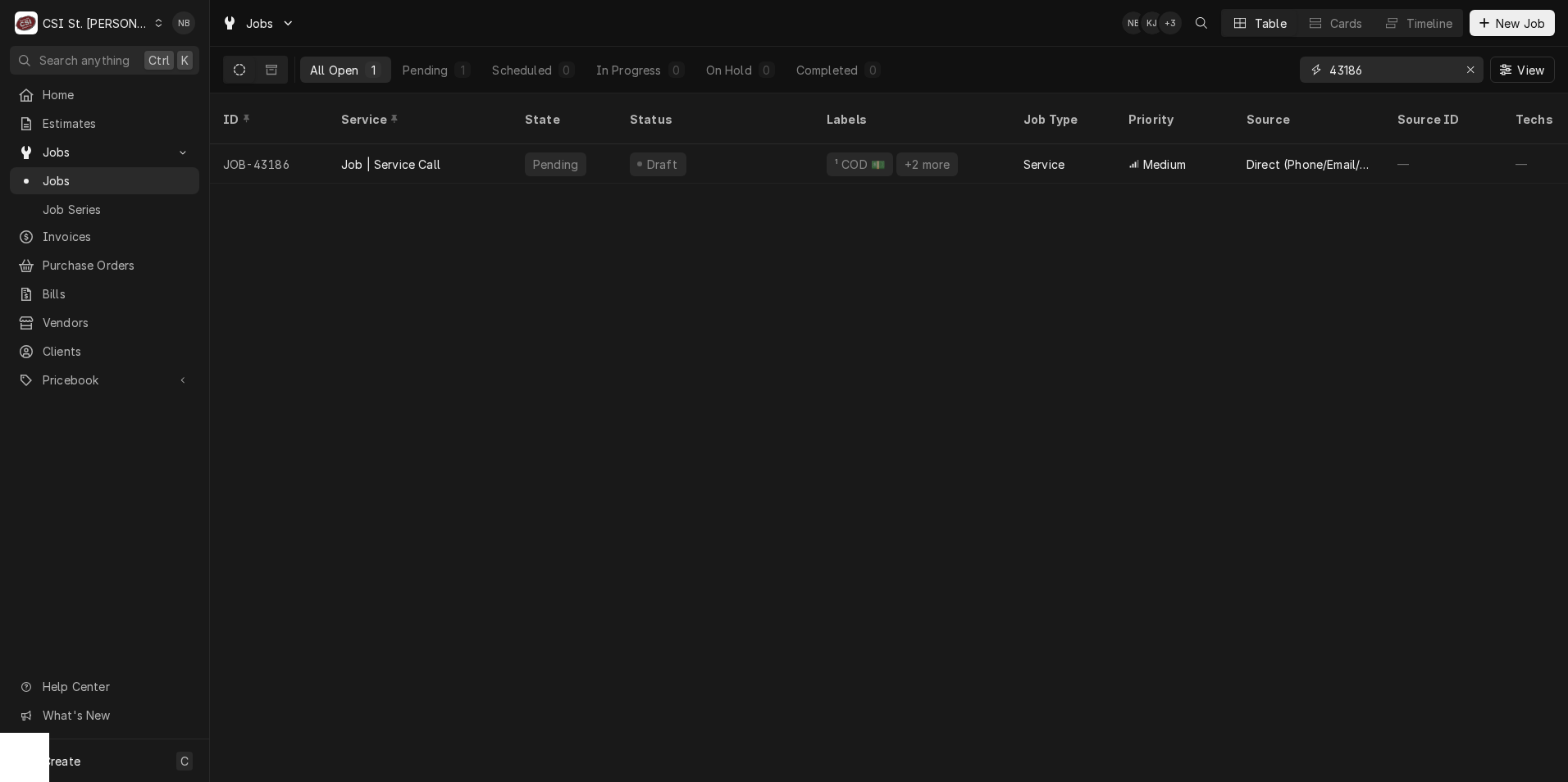
drag, startPoint x: 1396, startPoint y: 75, endPoint x: 1175, endPoint y: 75, distance: 221.0
click at [1175, 75] on div "All Open 1 Pending 1 Scheduled 0 In Progress 0 On Hold 0 Completed 0 43186 View" at bounding box center [889, 70] width 1332 height 46
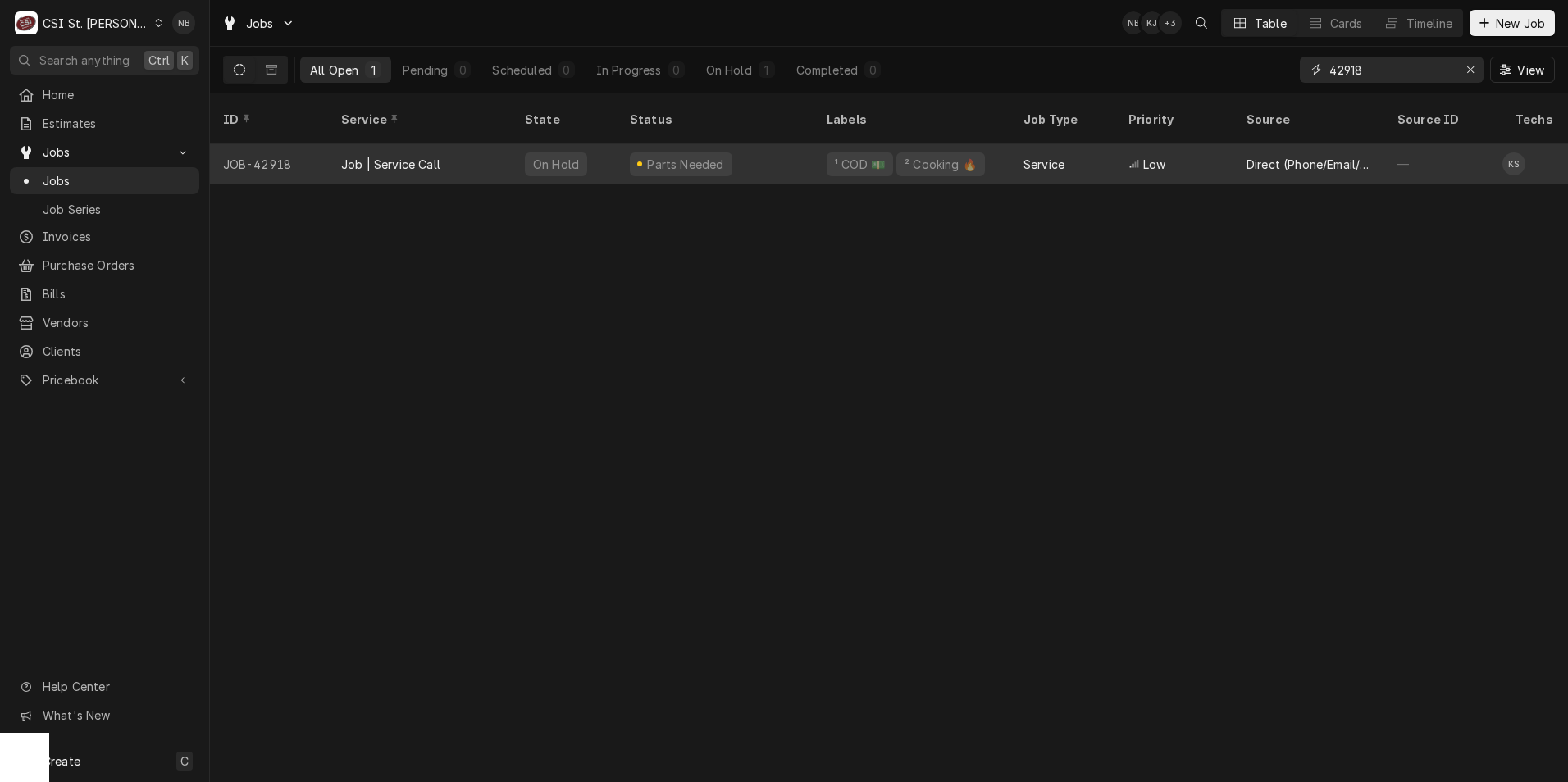
type input "42918"
click at [1017, 145] on div "Service" at bounding box center [1063, 164] width 105 height 39
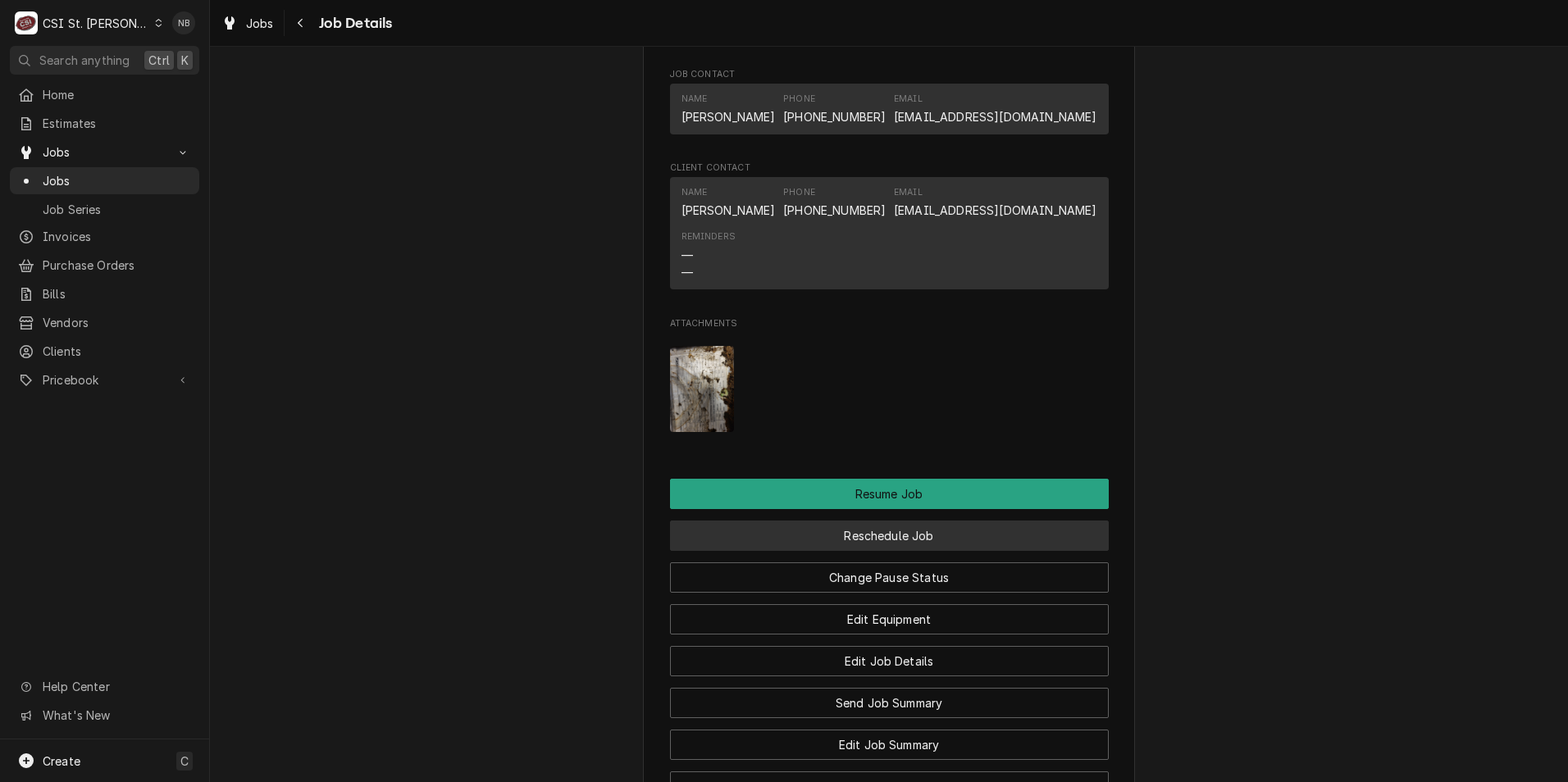
scroll to position [1722, 0]
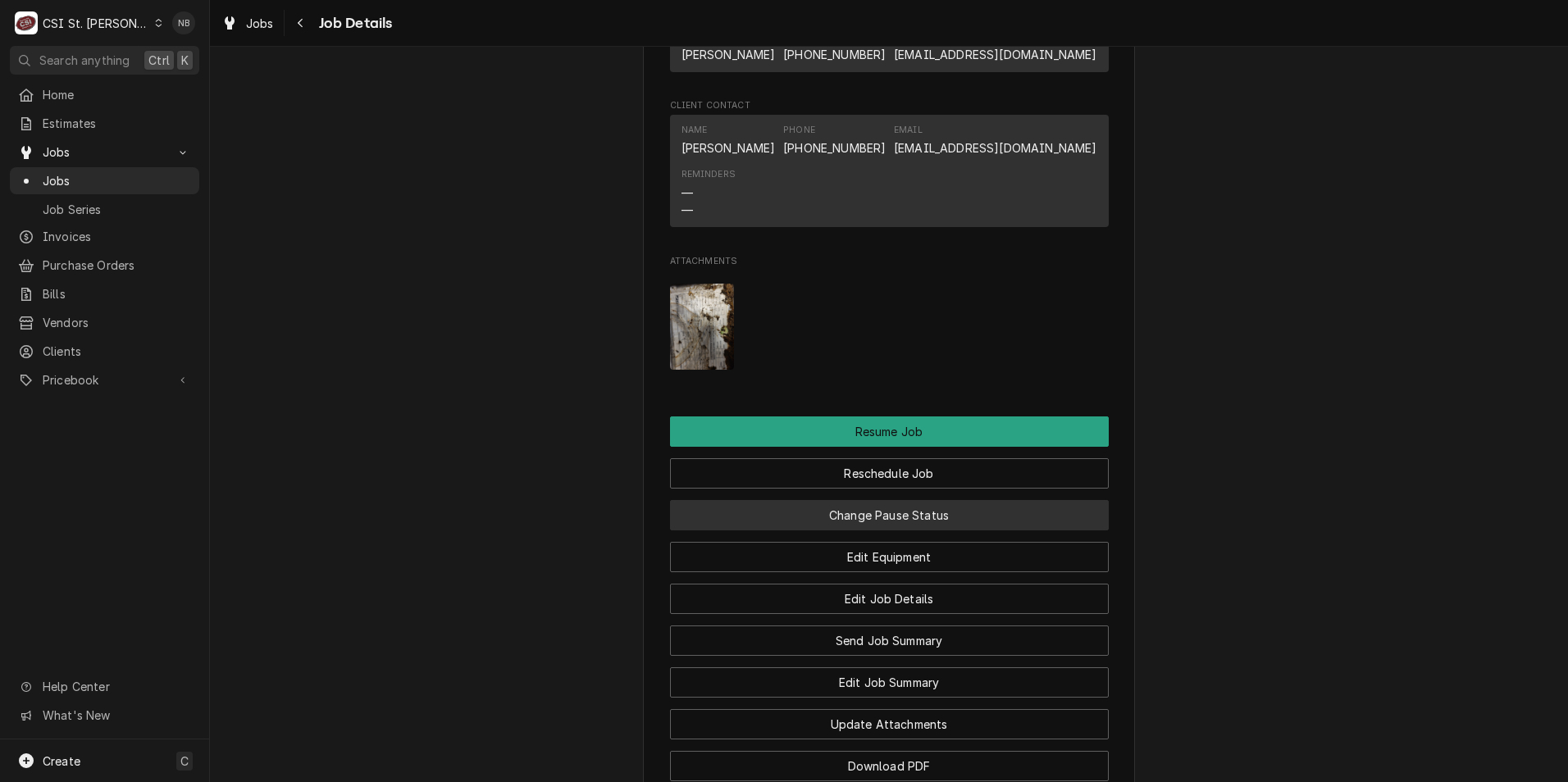
click at [975, 530] on button "Change Pause Status" at bounding box center [889, 515] width 439 height 30
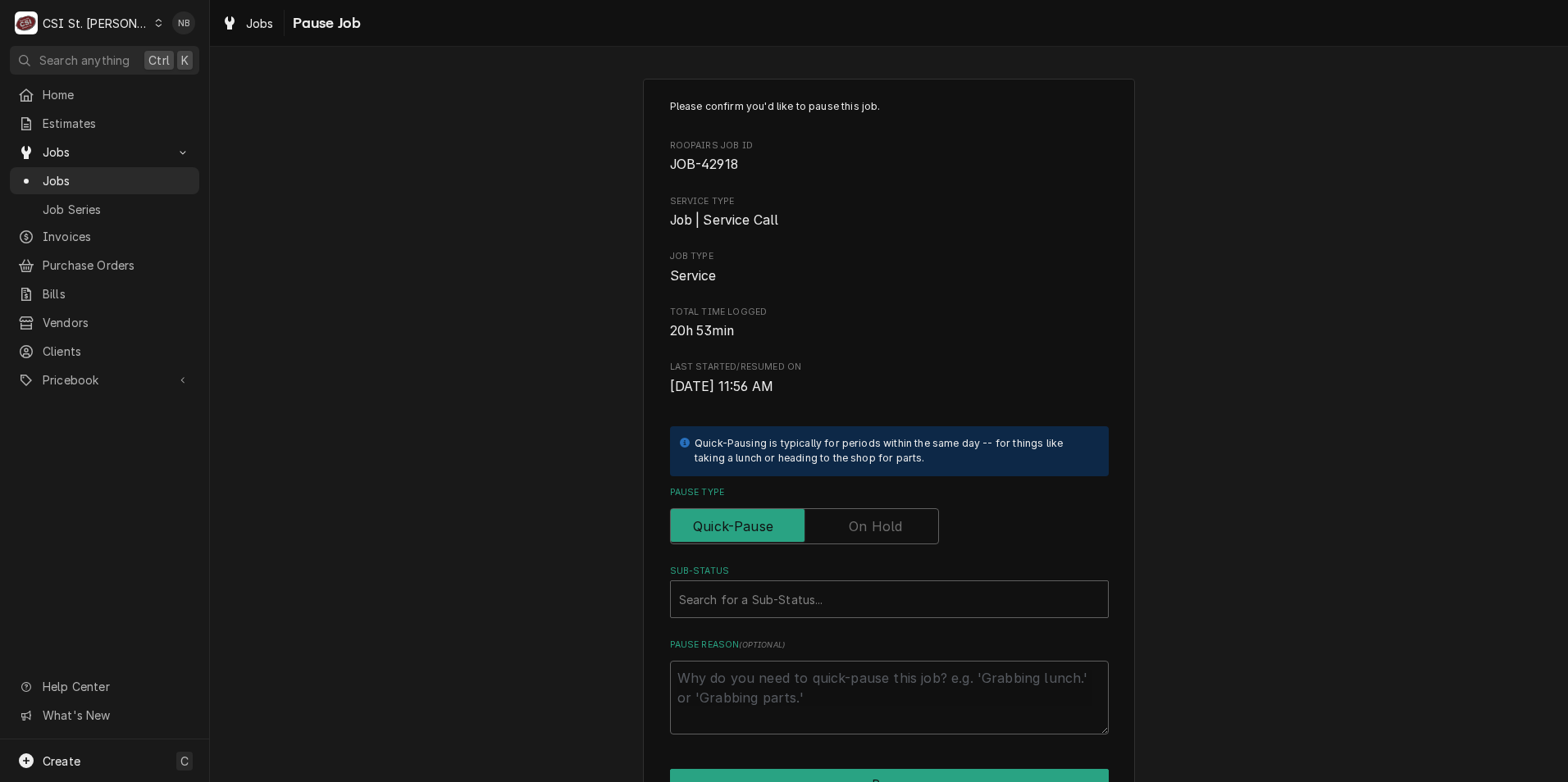
click at [851, 532] on label "Pause Type" at bounding box center [805, 526] width 269 height 36
click at [851, 532] on input "Pause Type" at bounding box center [805, 526] width 254 height 36
checkbox input "true"
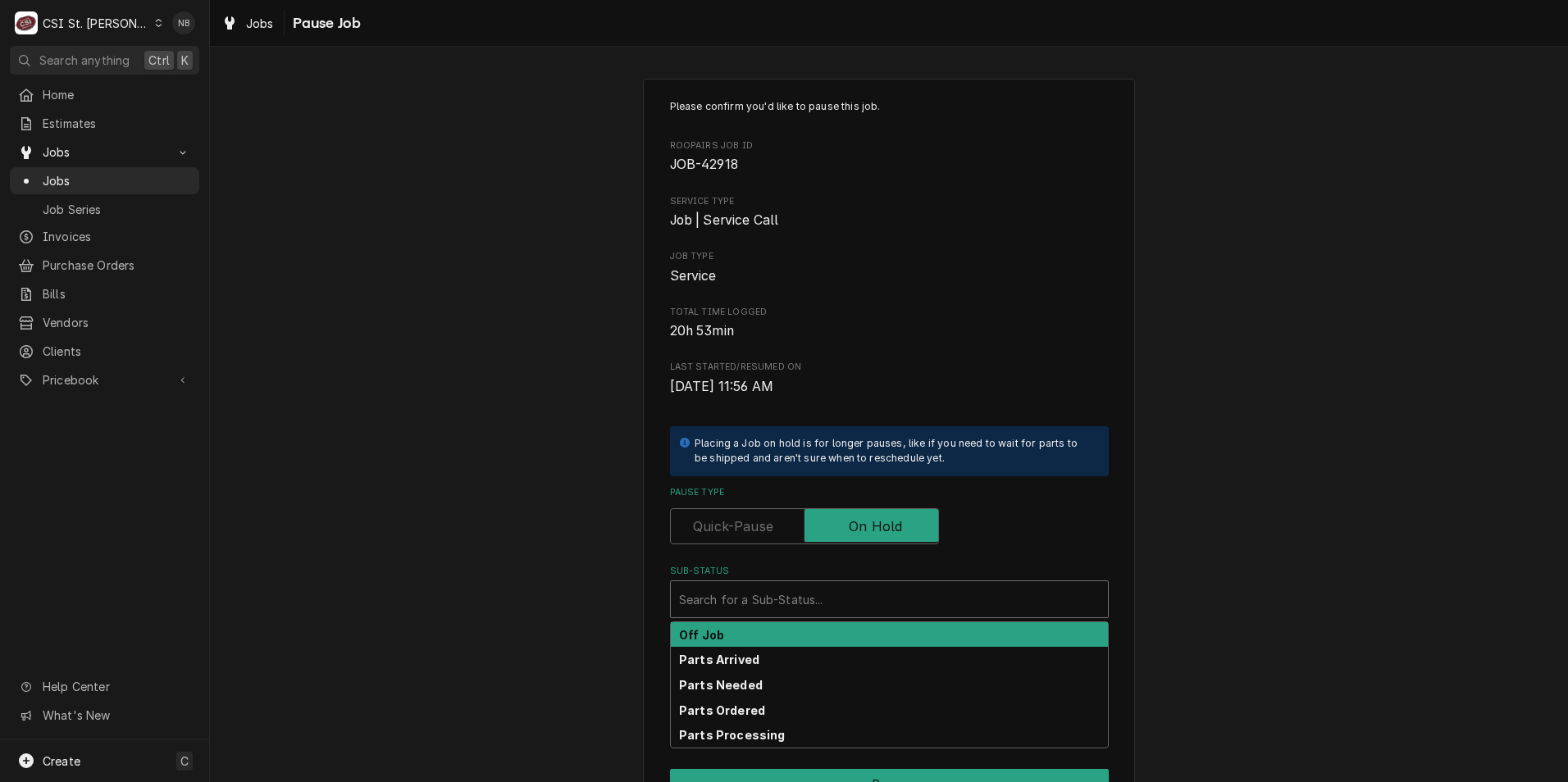
click at [824, 594] on div "Sub-Status" at bounding box center [890, 599] width 421 height 30
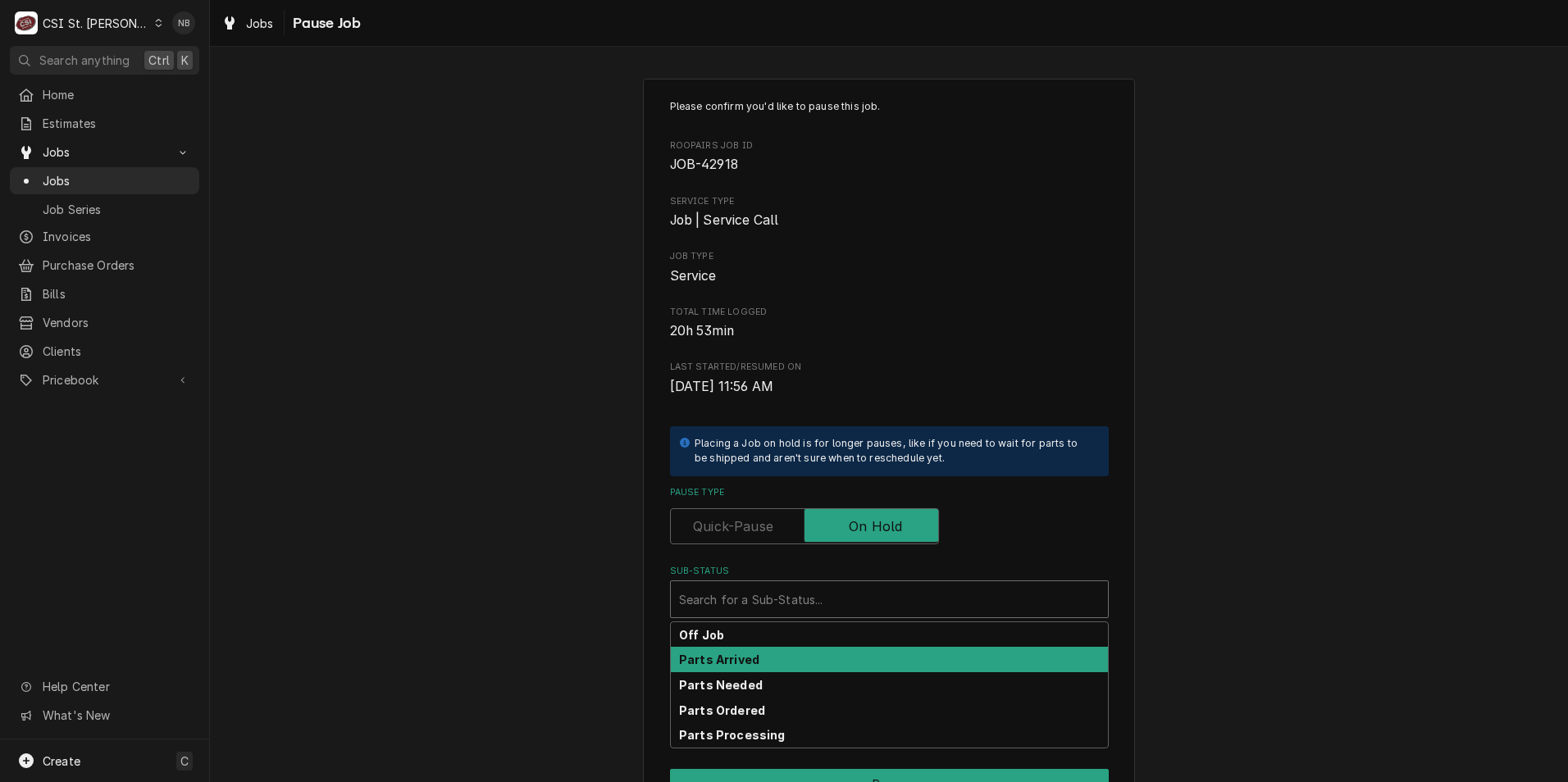
click at [805, 665] on div "Parts Arrived" at bounding box center [889, 660] width 437 height 26
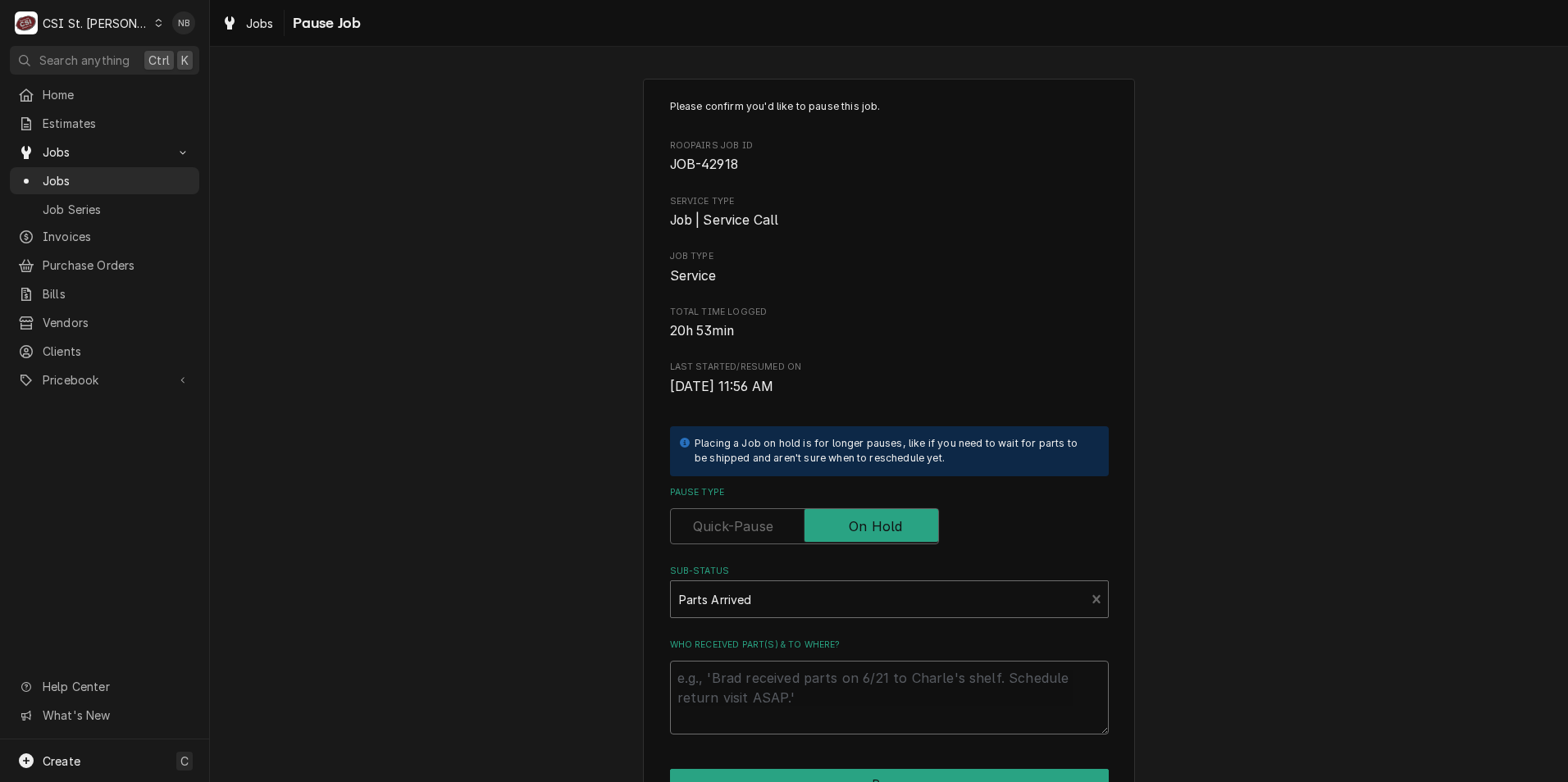
click at [804, 686] on textarea "Who received part(s) & to where?" at bounding box center [889, 697] width 439 height 74
type textarea "x"
type textarea "O"
type textarea "x"
type textarea "On"
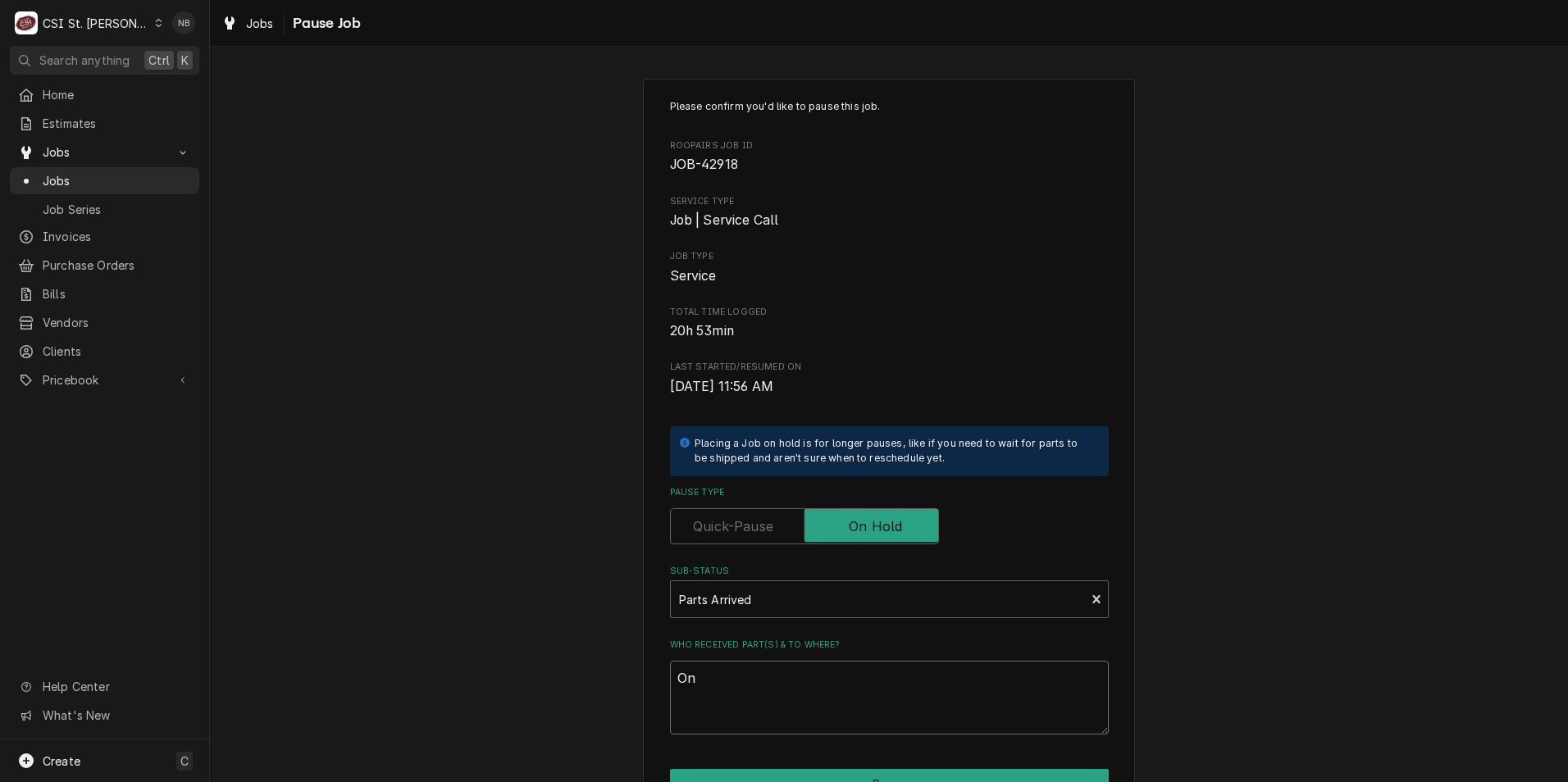
type textarea "x"
type textarea "On"
type textarea "x"
type textarea "On K"
type textarea "x"
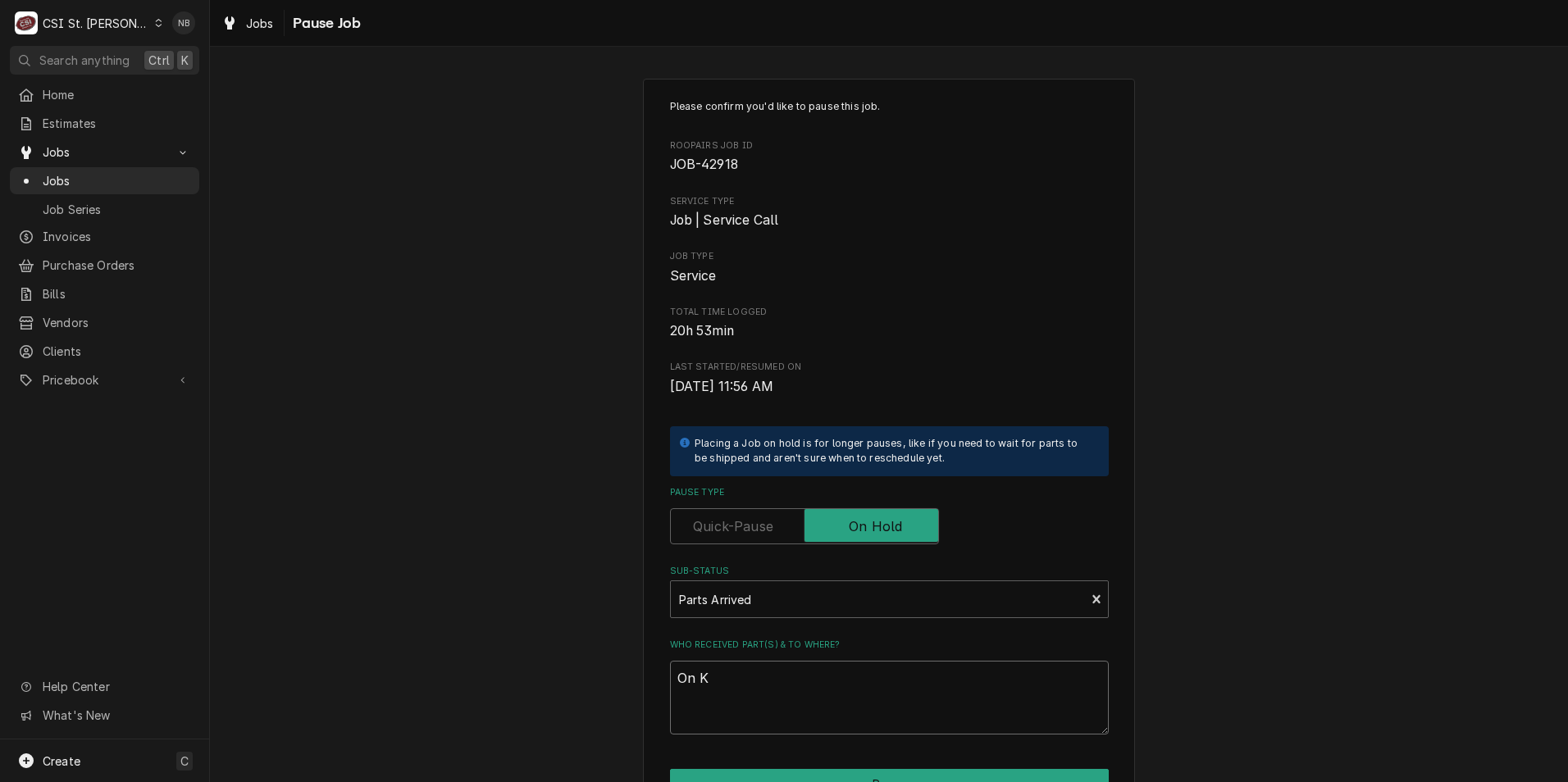
type textarea "On Ky"
type textarea "x"
type textarea "On Kyl"
type textarea "x"
type textarea "On Kyl"
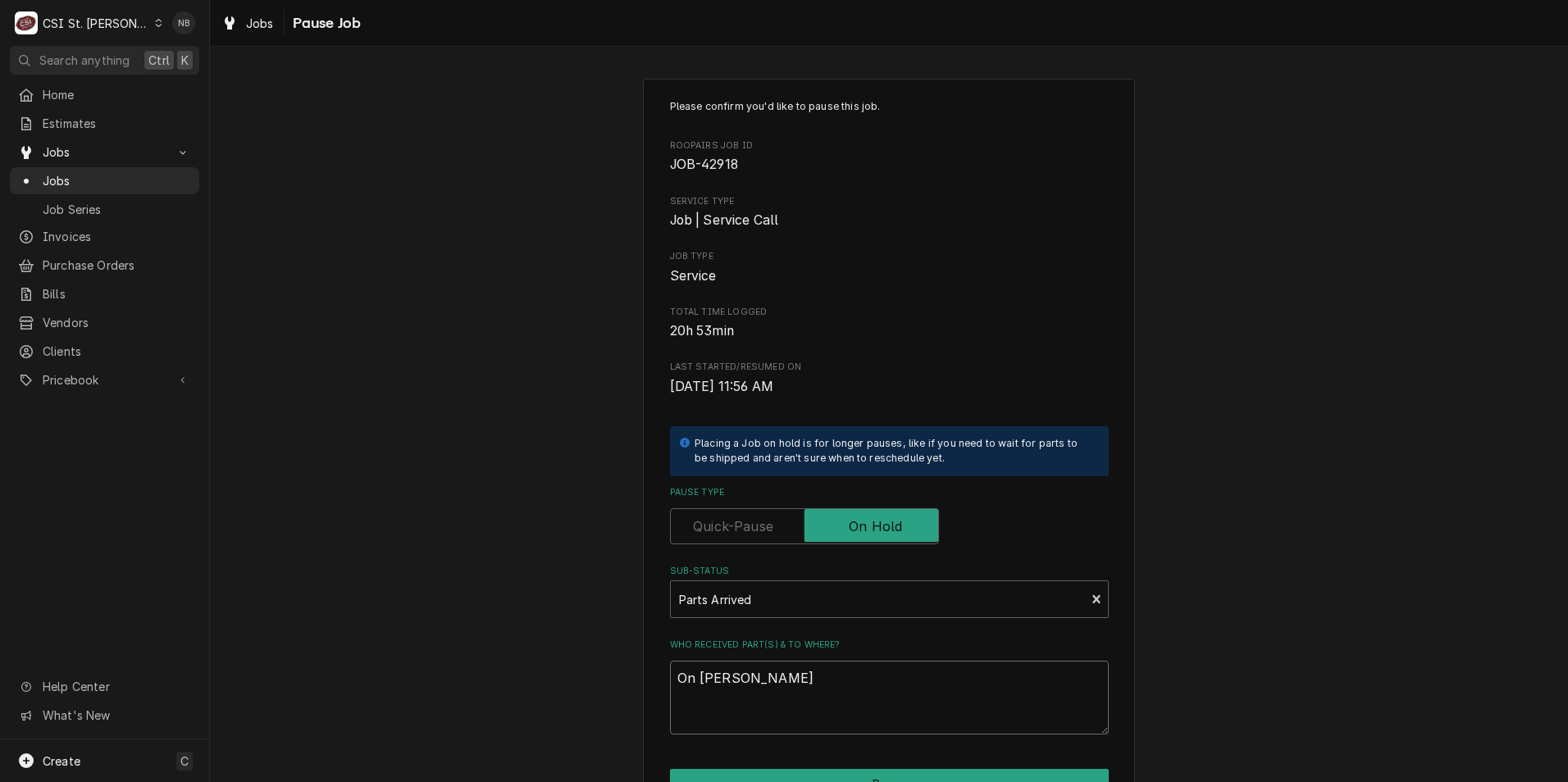
type textarea "x"
type textarea "On Kyl S"
type textarea "x"
type textarea "On Kyl S"
type textarea "x"
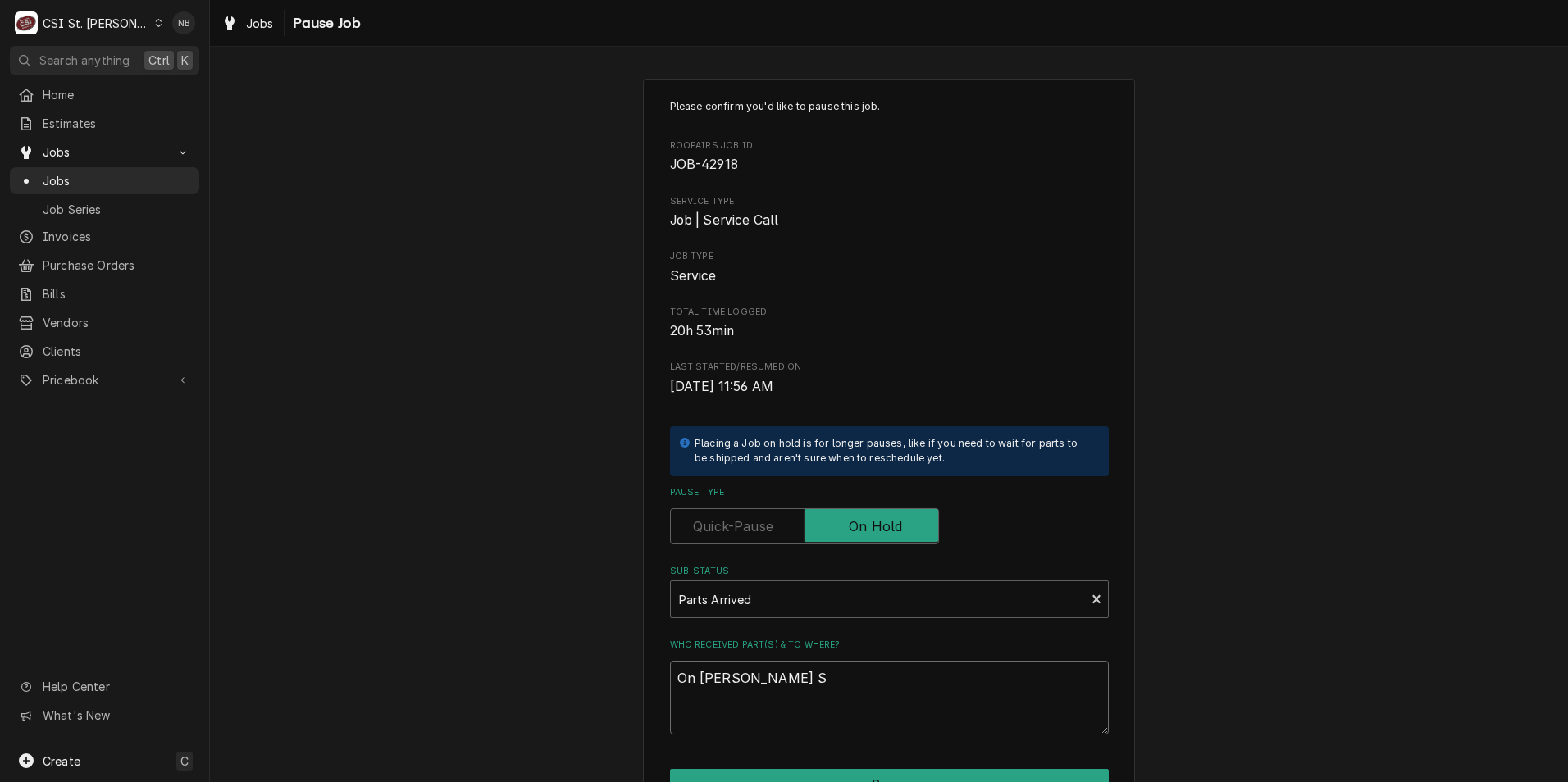
type textarea "On Kyl S"
type textarea "x"
type textarea "On Kyl"
type textarea "x"
type textarea "On Kyl"
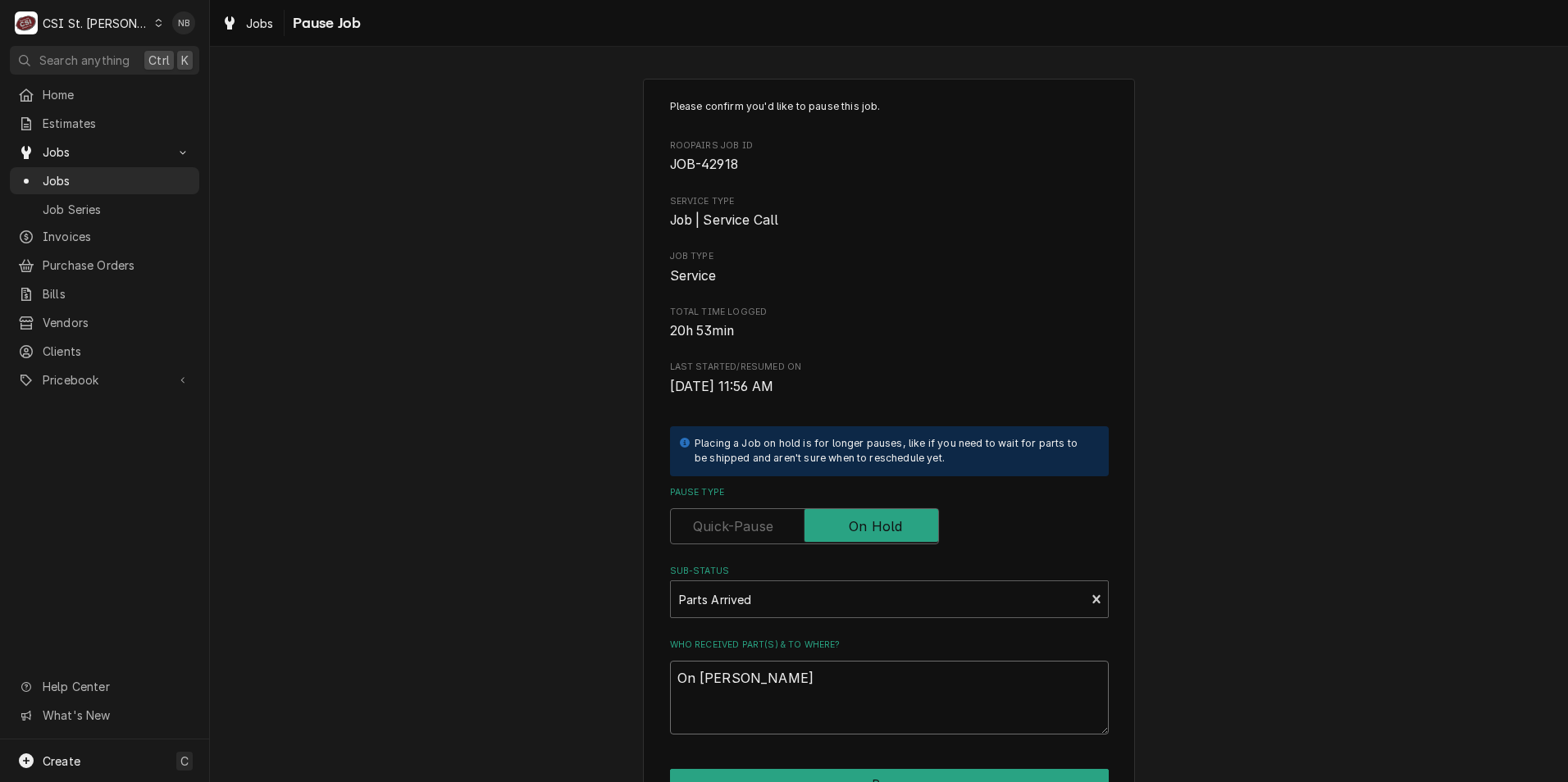
type textarea "x"
type textarea "On Kyle"
type textarea "x"
type textarea "On Kyle"
type textarea "x"
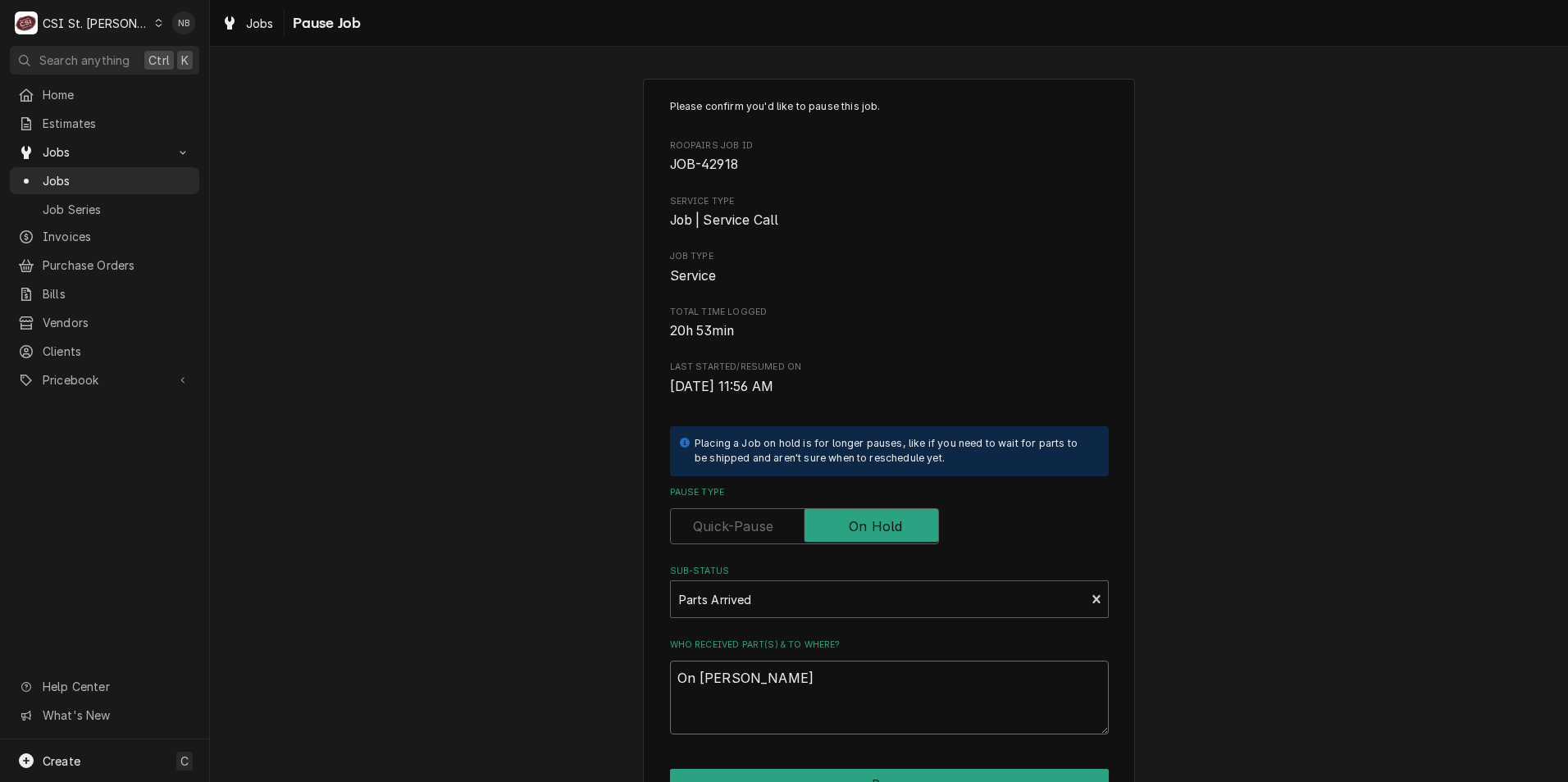
type textarea "On Kyle S"
type textarea "x"
type textarea "On Kyle S"
type textarea "x"
type textarea "On Kyle S s"
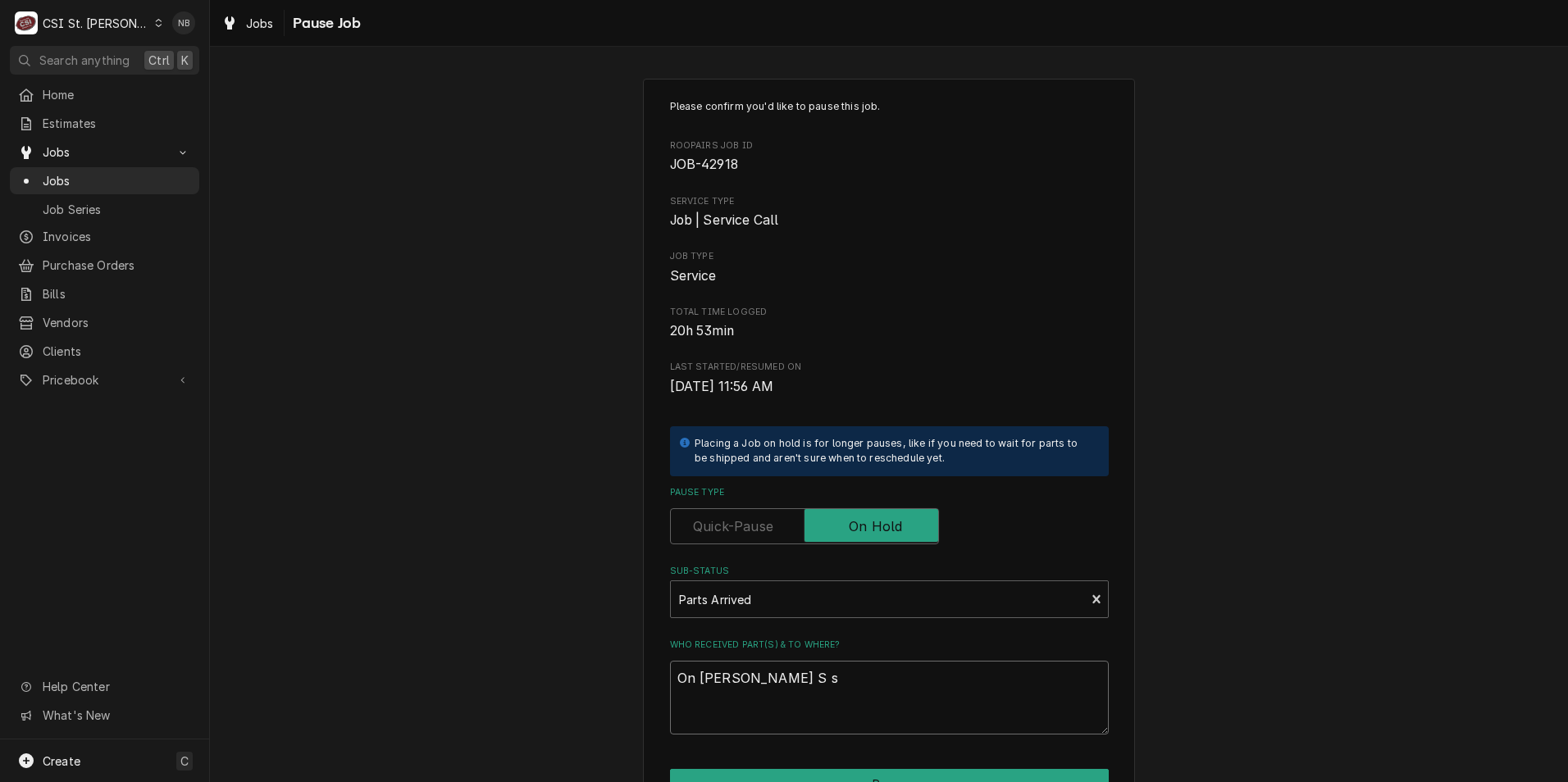
type textarea "x"
type textarea "On Kyle S sh"
type textarea "x"
type textarea "On Kyle S she"
type textarea "x"
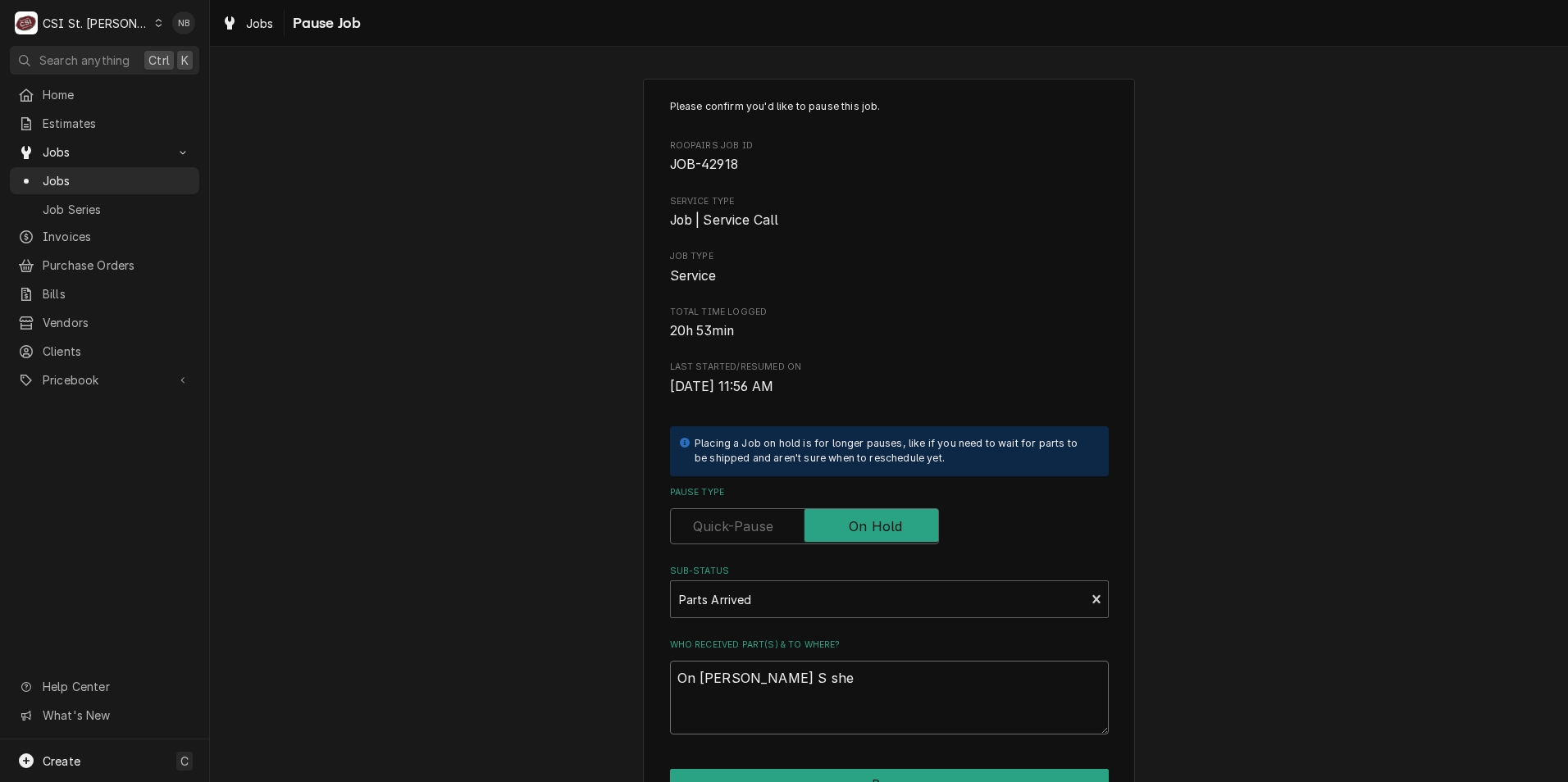
type textarea "On Kyle S shel"
type textarea "x"
type textarea "On Kyle S shelf"
type textarea "x"
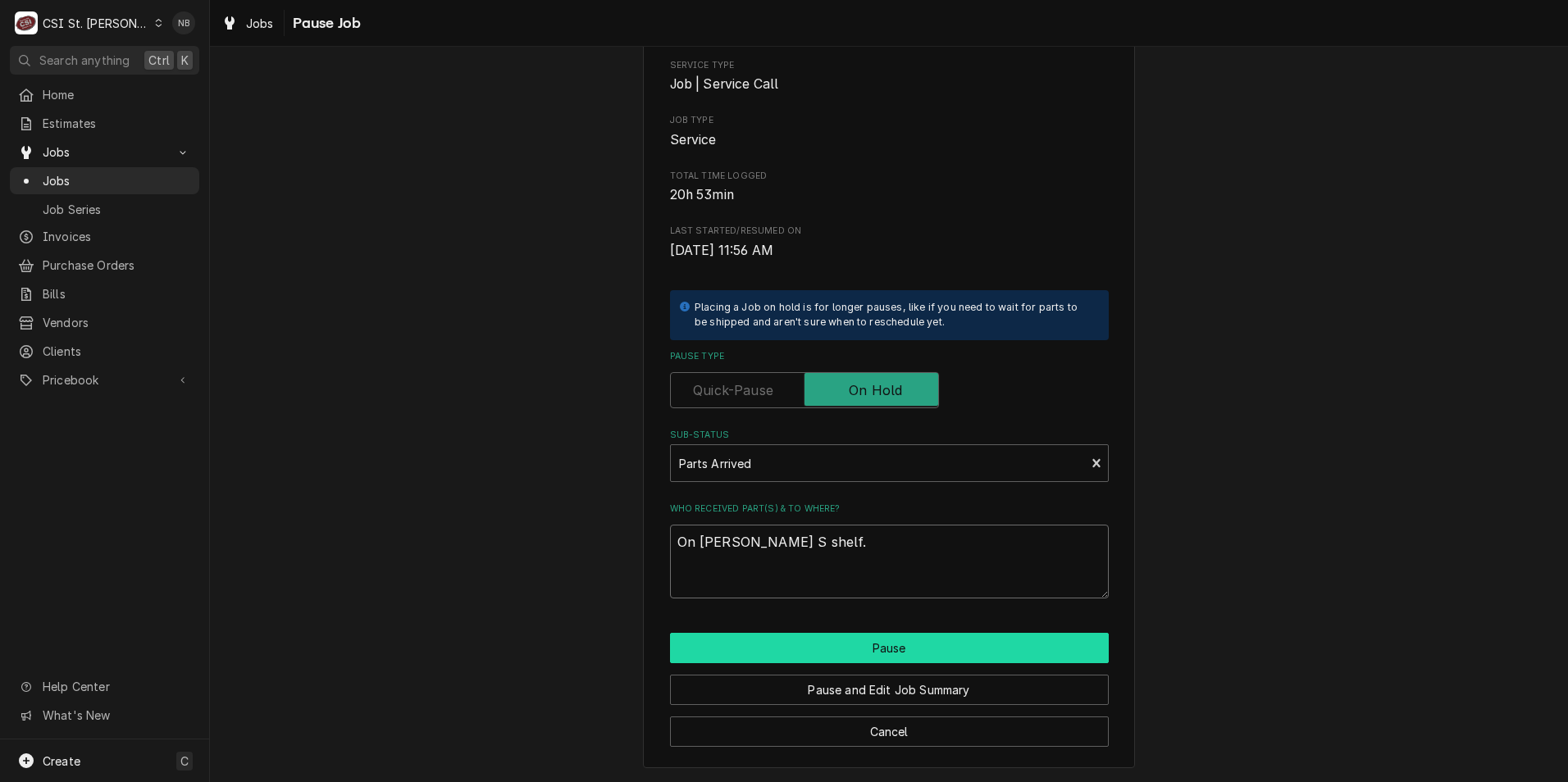
type textarea "On Kyle S shelf."
click at [896, 655] on button "Pause" at bounding box center [889, 648] width 439 height 30
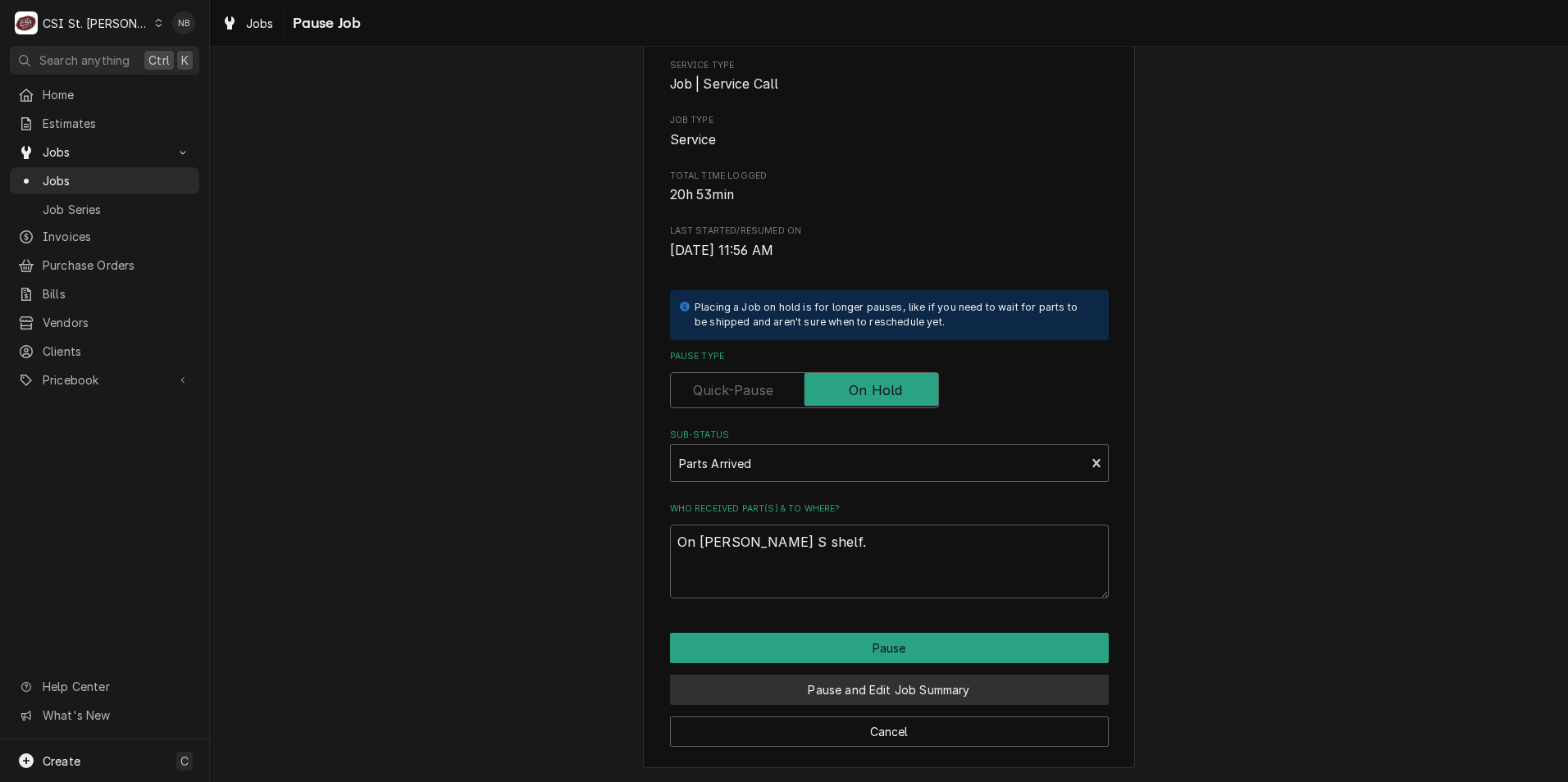
type textarea "x"
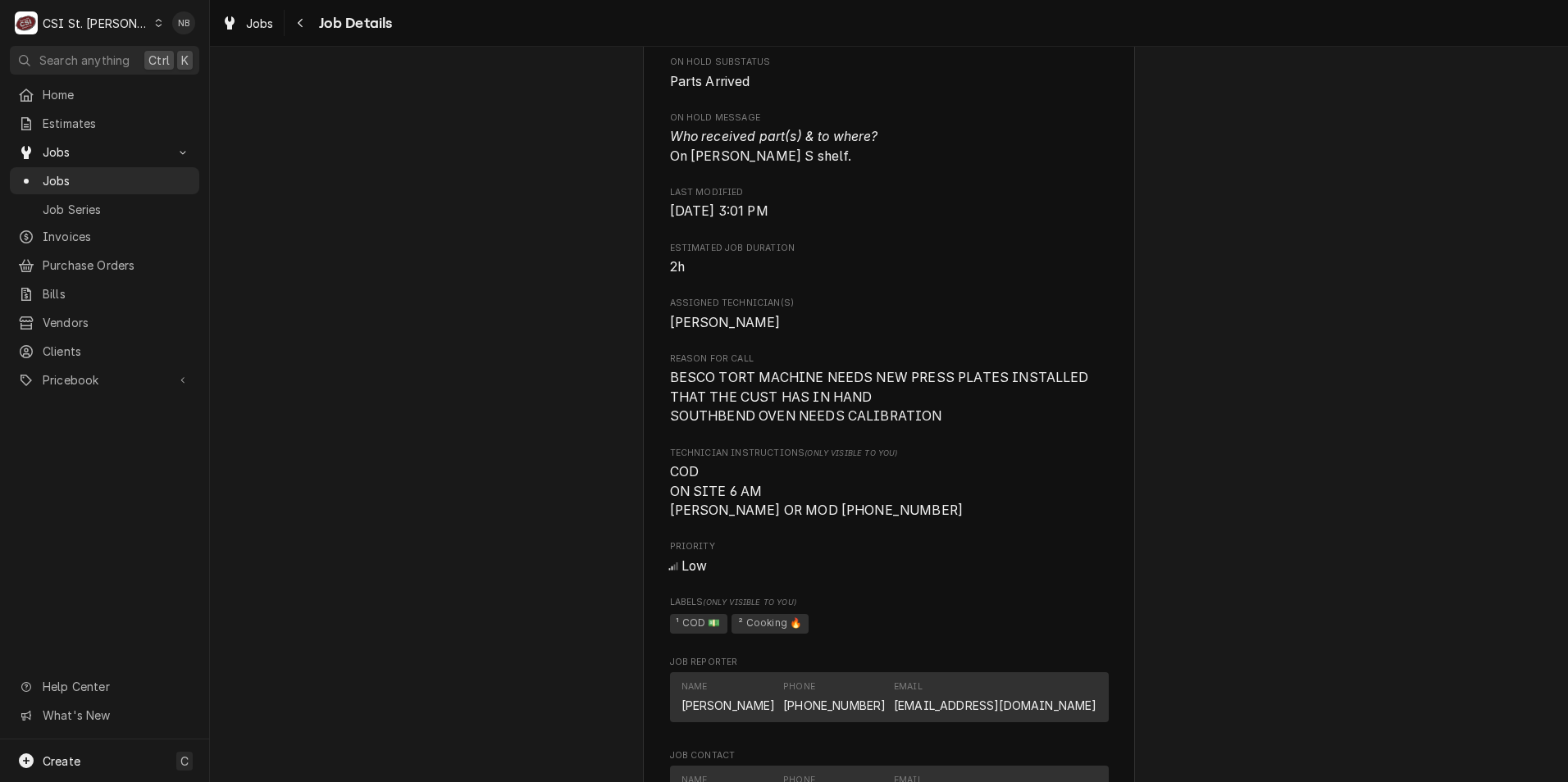
scroll to position [820, 0]
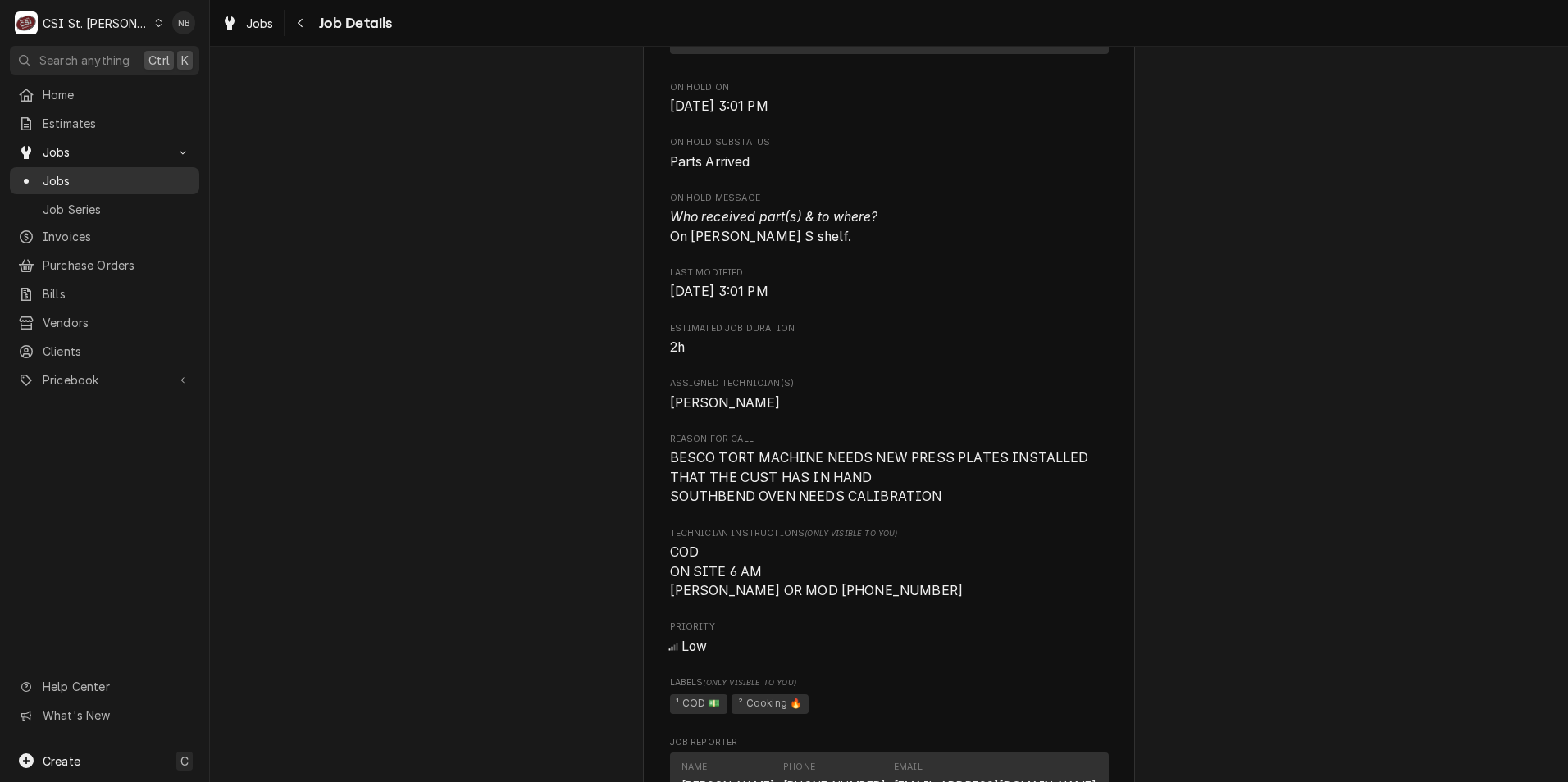
click at [116, 172] on span "Jobs" at bounding box center [116, 181] width 148 height 17
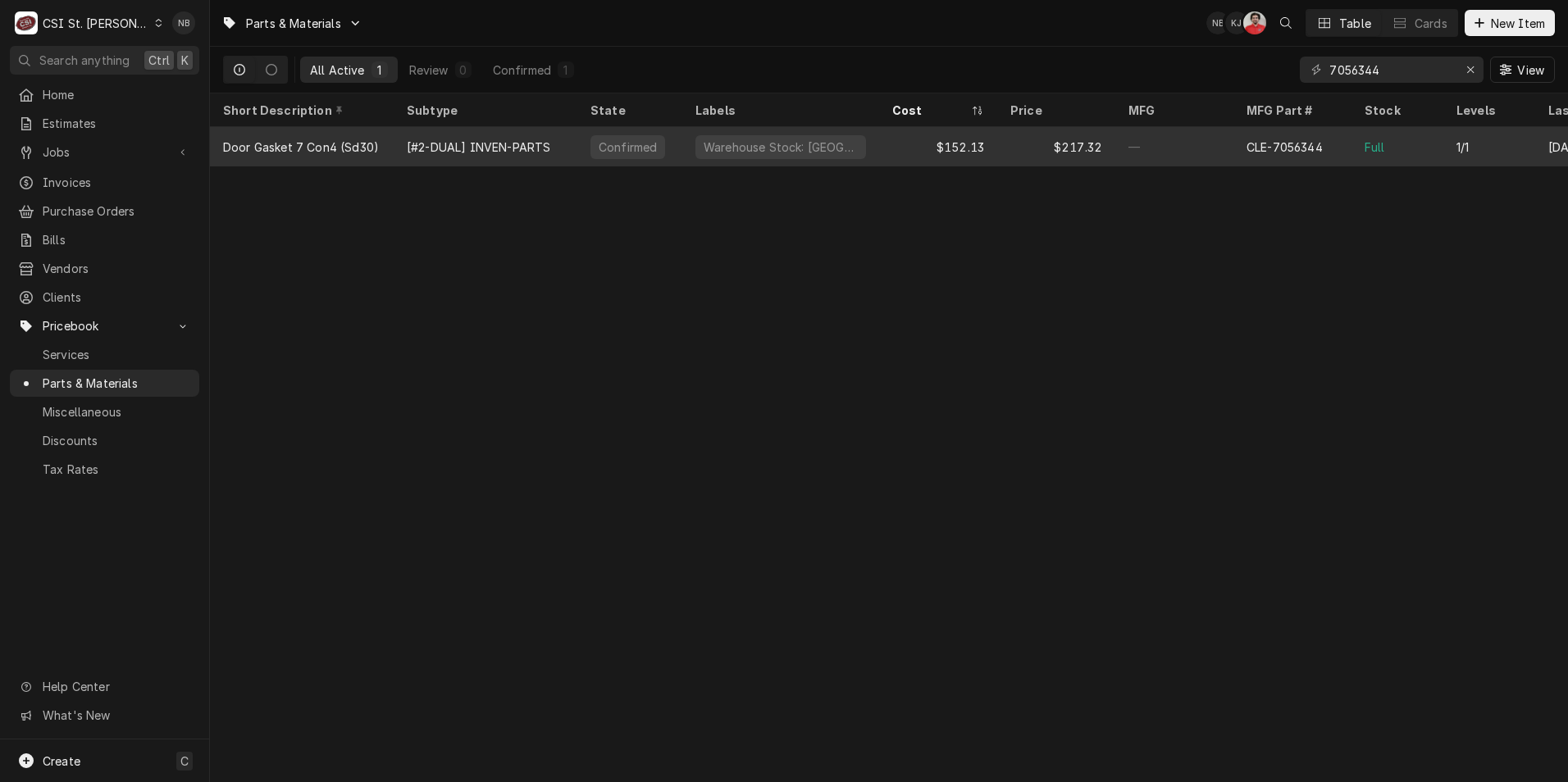
click at [908, 147] on div "$152.13" at bounding box center [938, 147] width 118 height 39
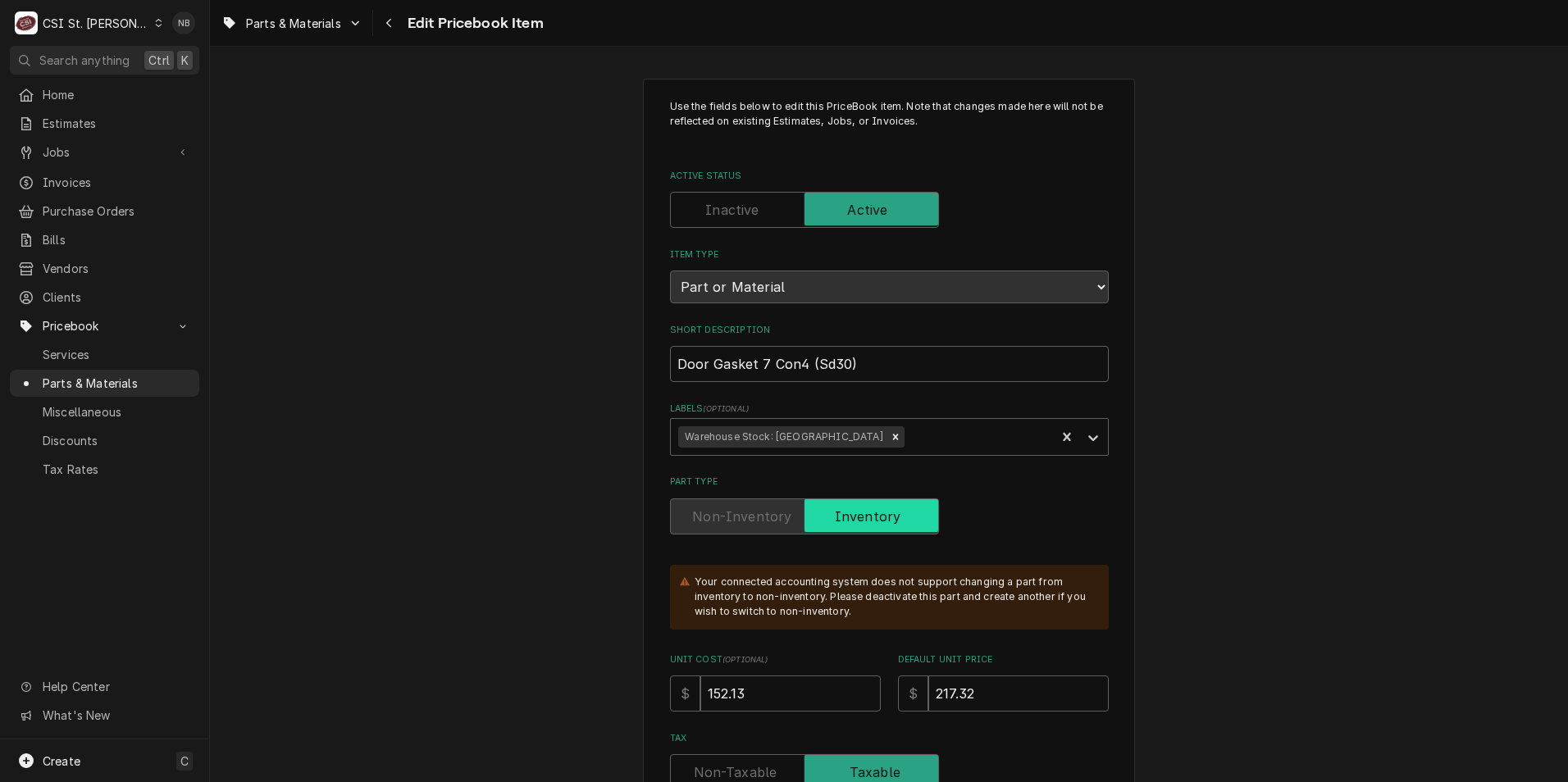
type textarea "x"
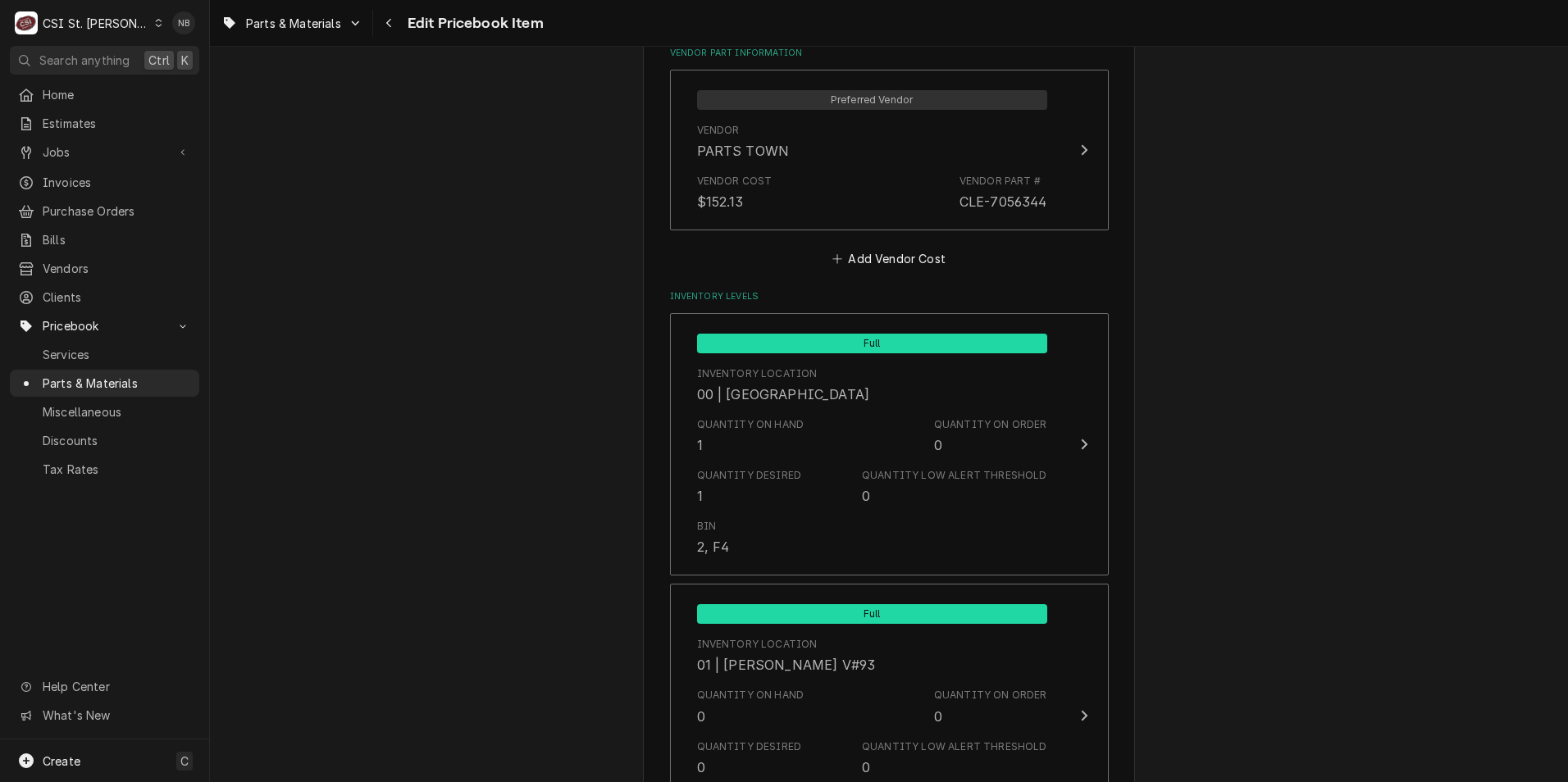
scroll to position [1230, 0]
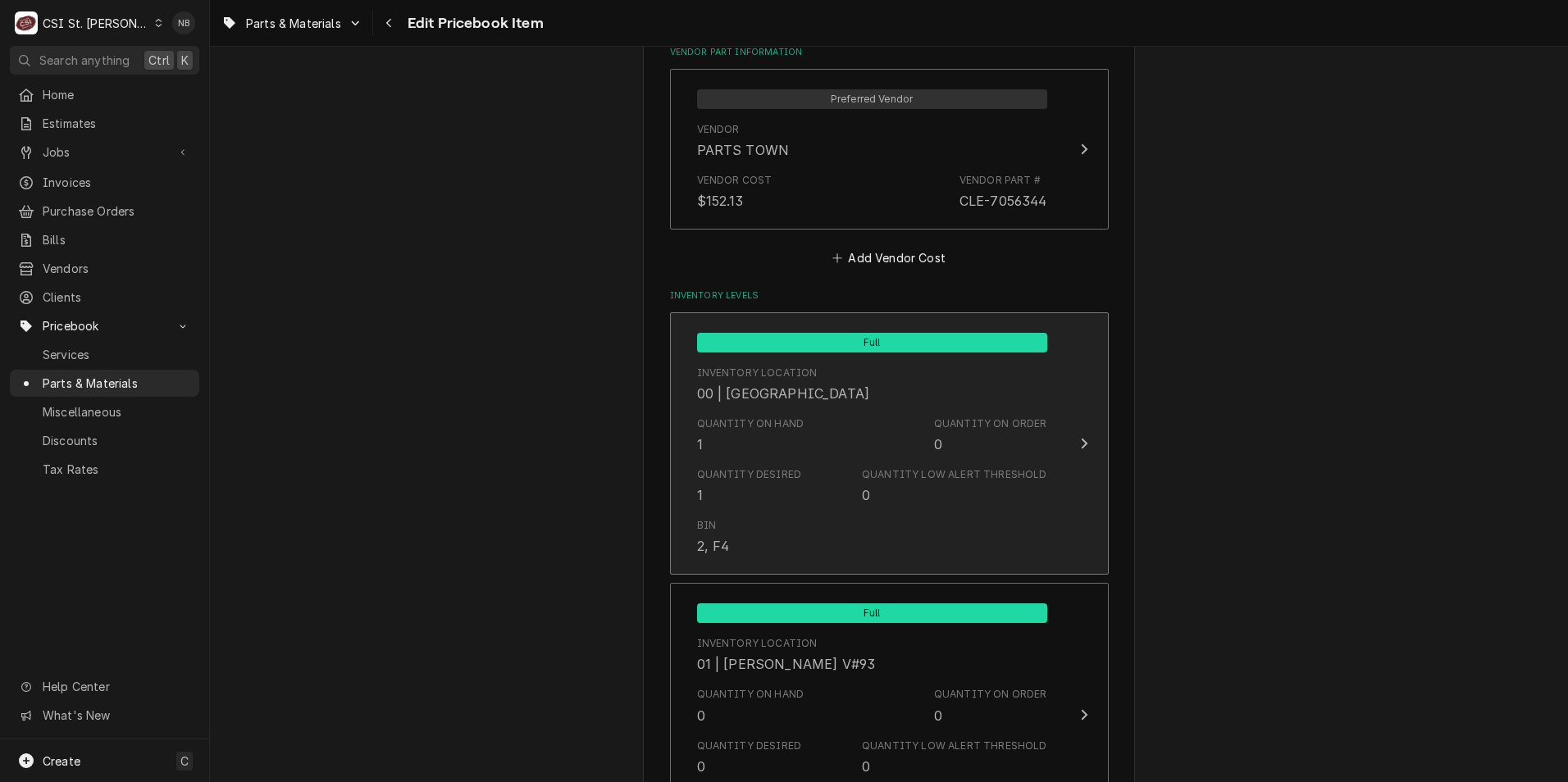
click at [909, 488] on div "Quantity Low Alert Threshold 0" at bounding box center [954, 486] width 185 height 38
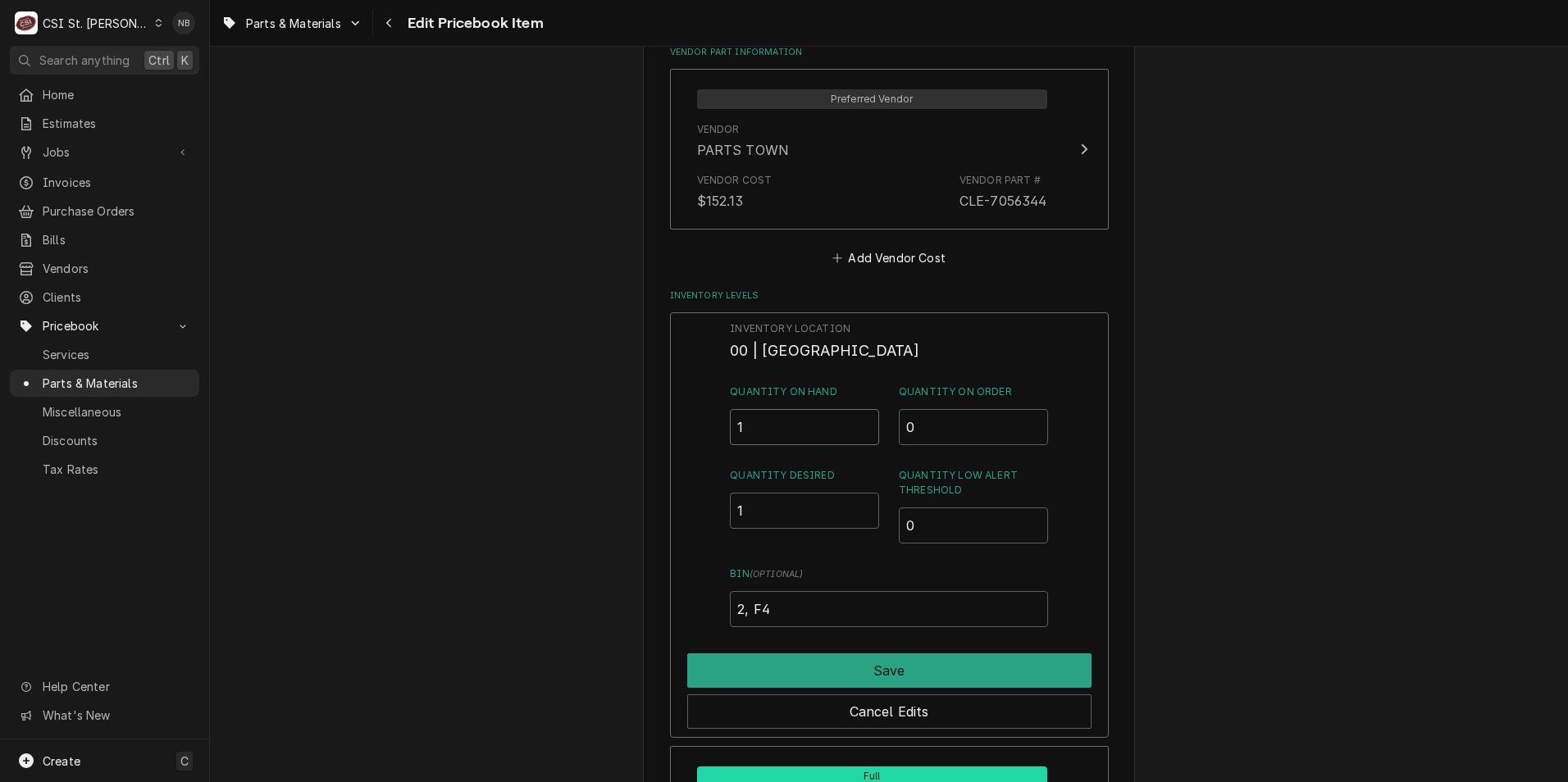
click at [759, 416] on input "1" at bounding box center [805, 427] width 149 height 36
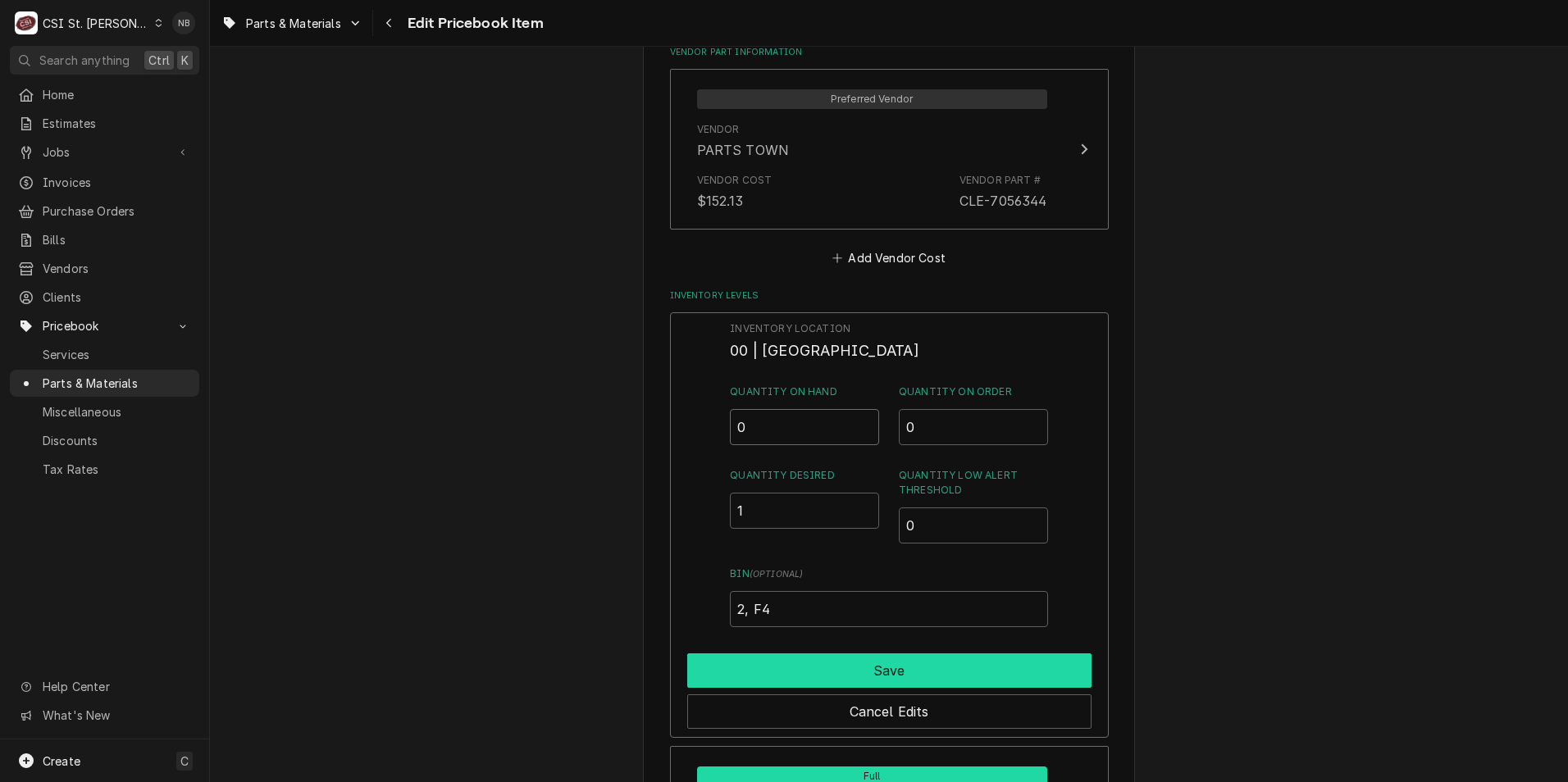
type input "0"
click at [908, 673] on button "Save" at bounding box center [889, 671] width 404 height 34
type textarea "x"
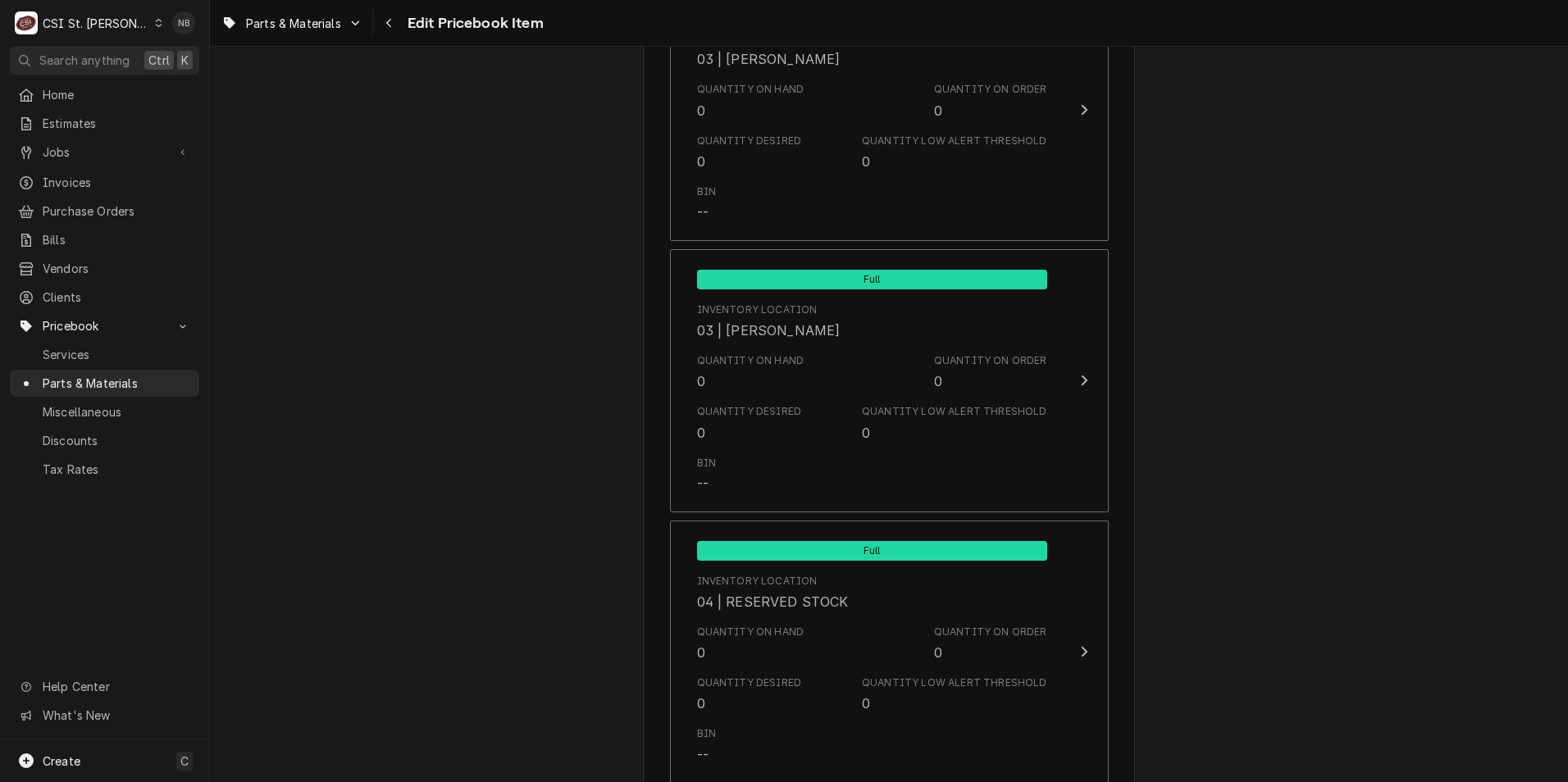
scroll to position [8774, 0]
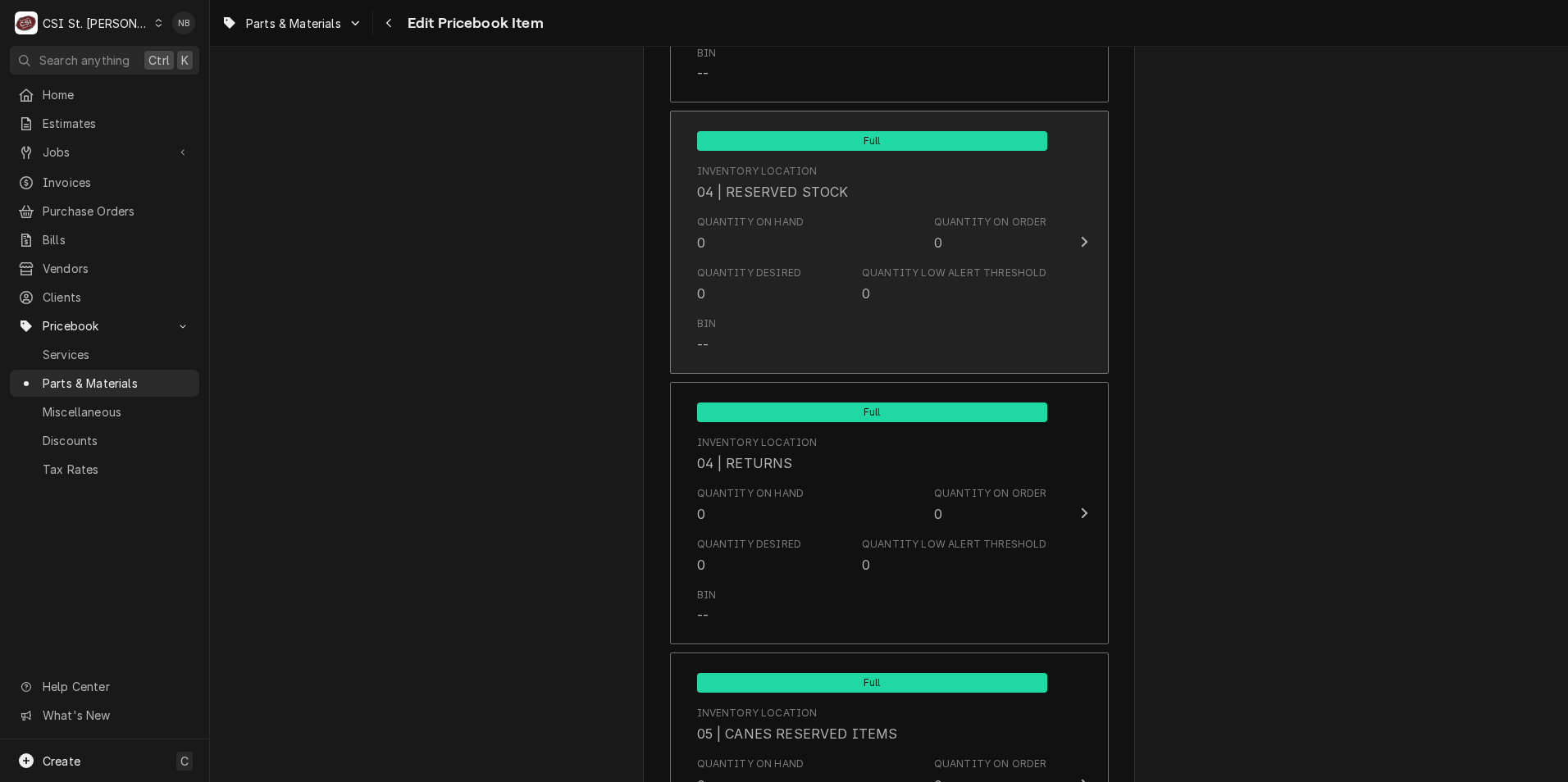
click at [961, 283] on div "Quantity Low Alert Threshold 0" at bounding box center [954, 285] width 185 height 38
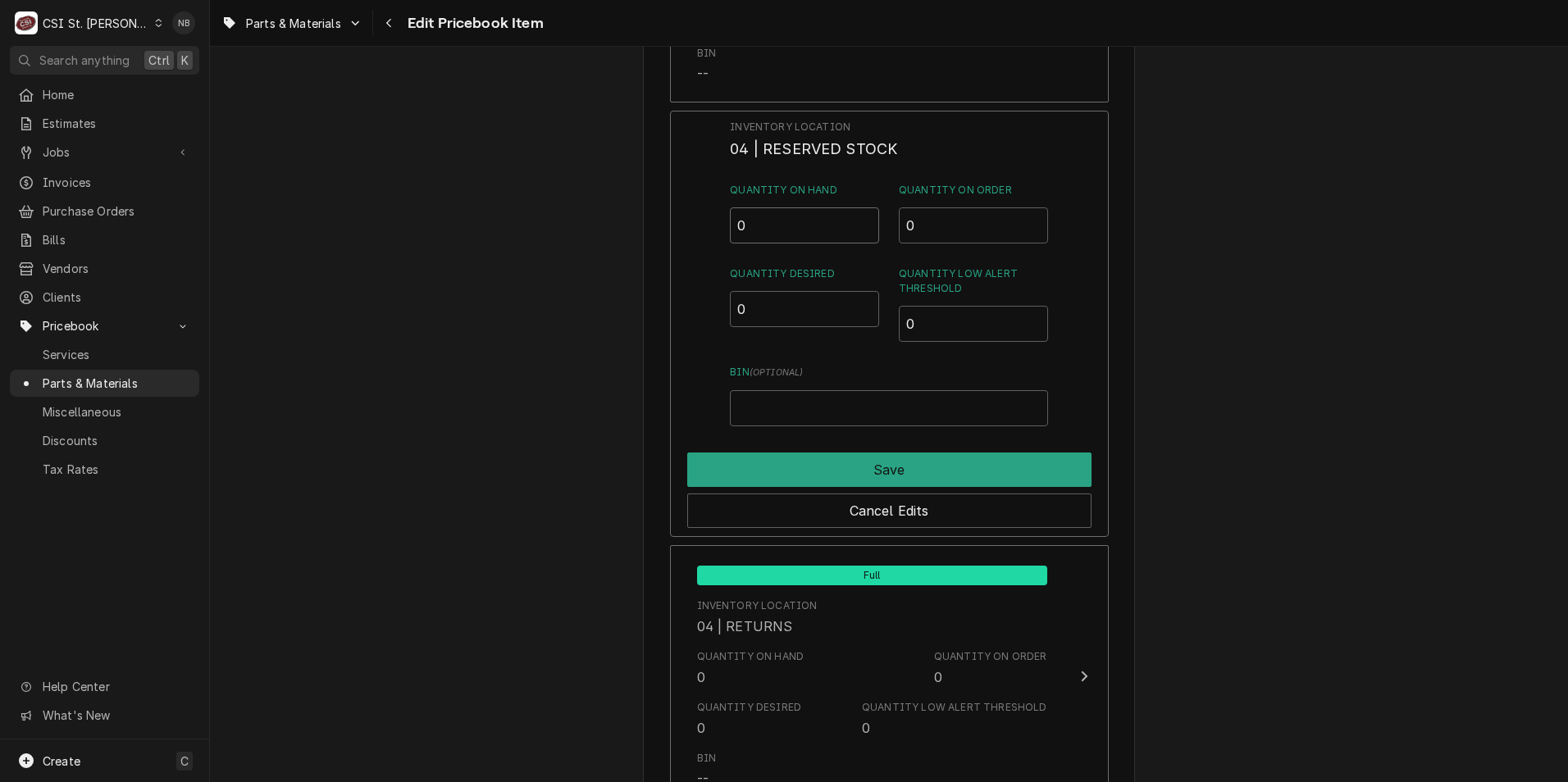
click at [763, 207] on input "0" at bounding box center [805, 225] width 149 height 36
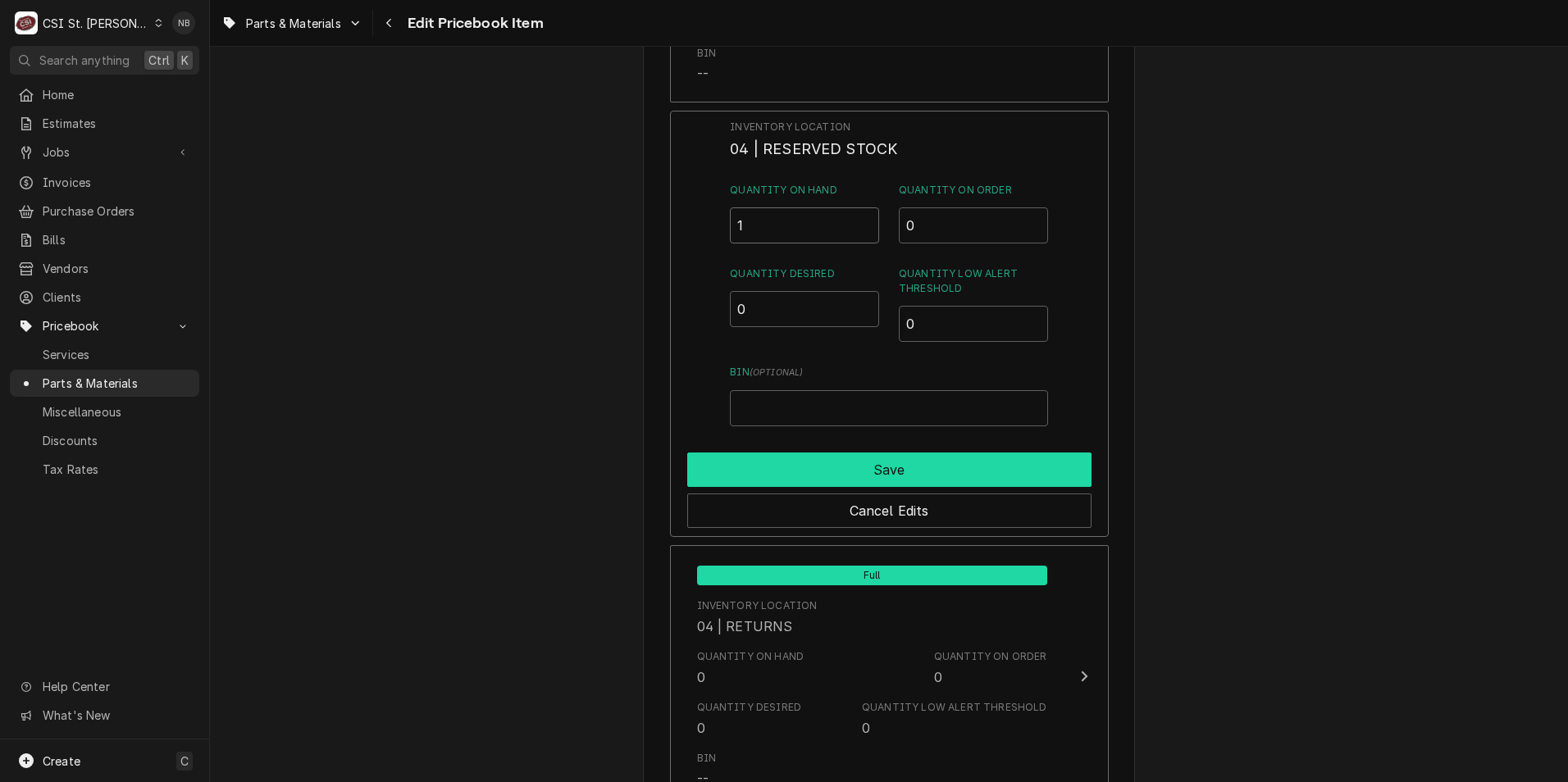
type input "1"
click at [931, 453] on button "Save" at bounding box center [889, 470] width 404 height 34
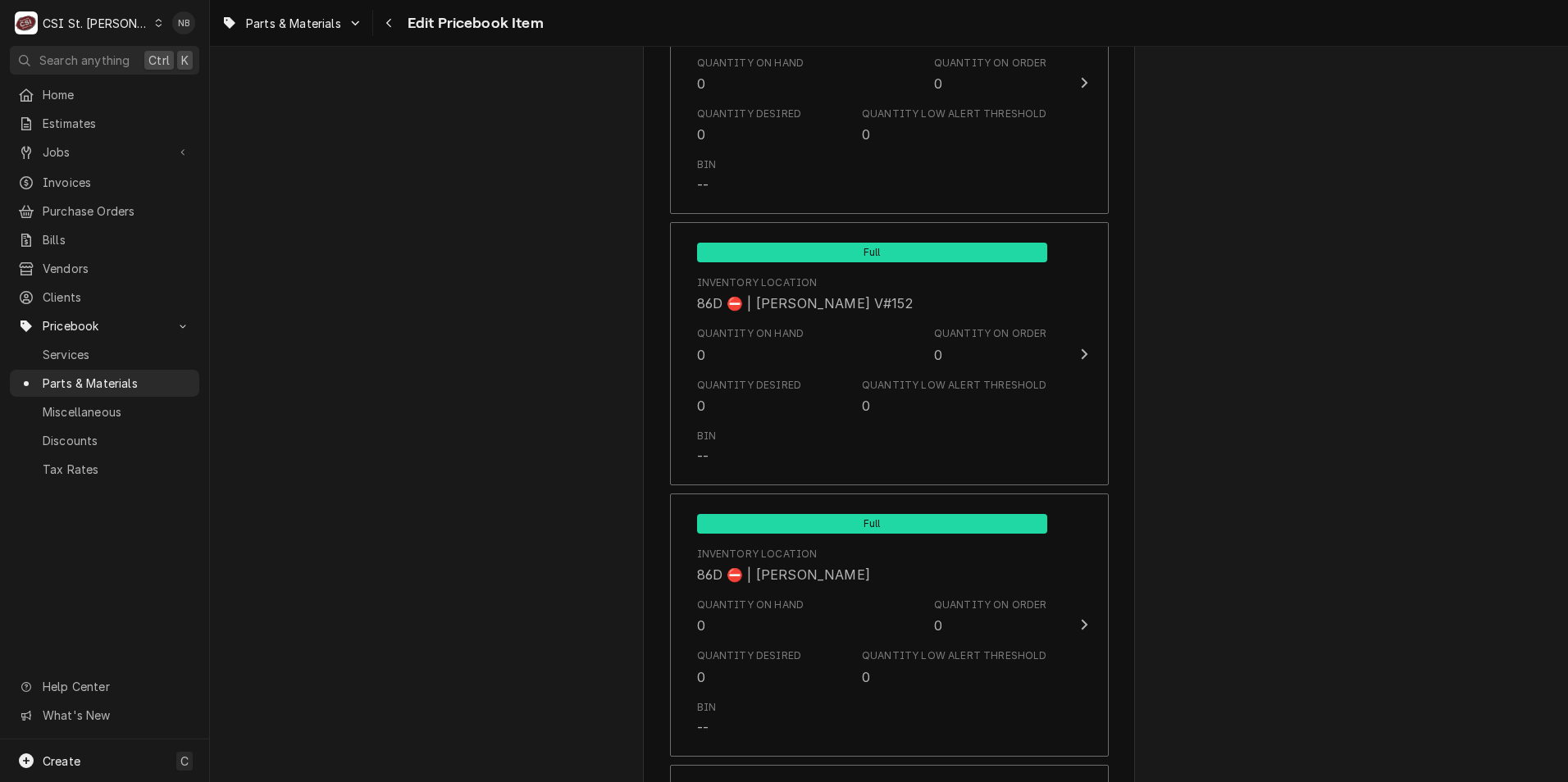
scroll to position [14130, 0]
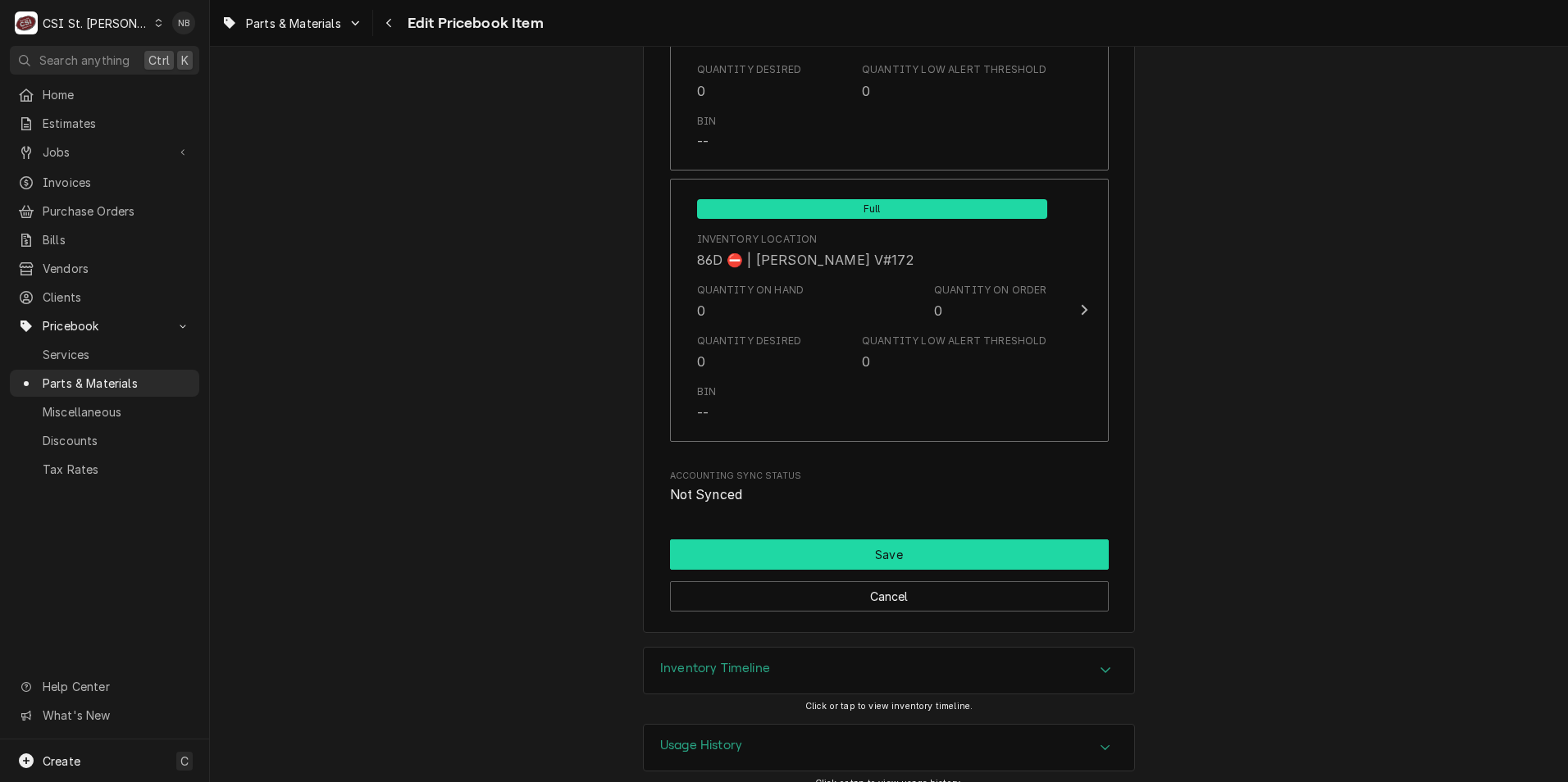
click at [913, 540] on button "Save" at bounding box center [889, 554] width 439 height 30
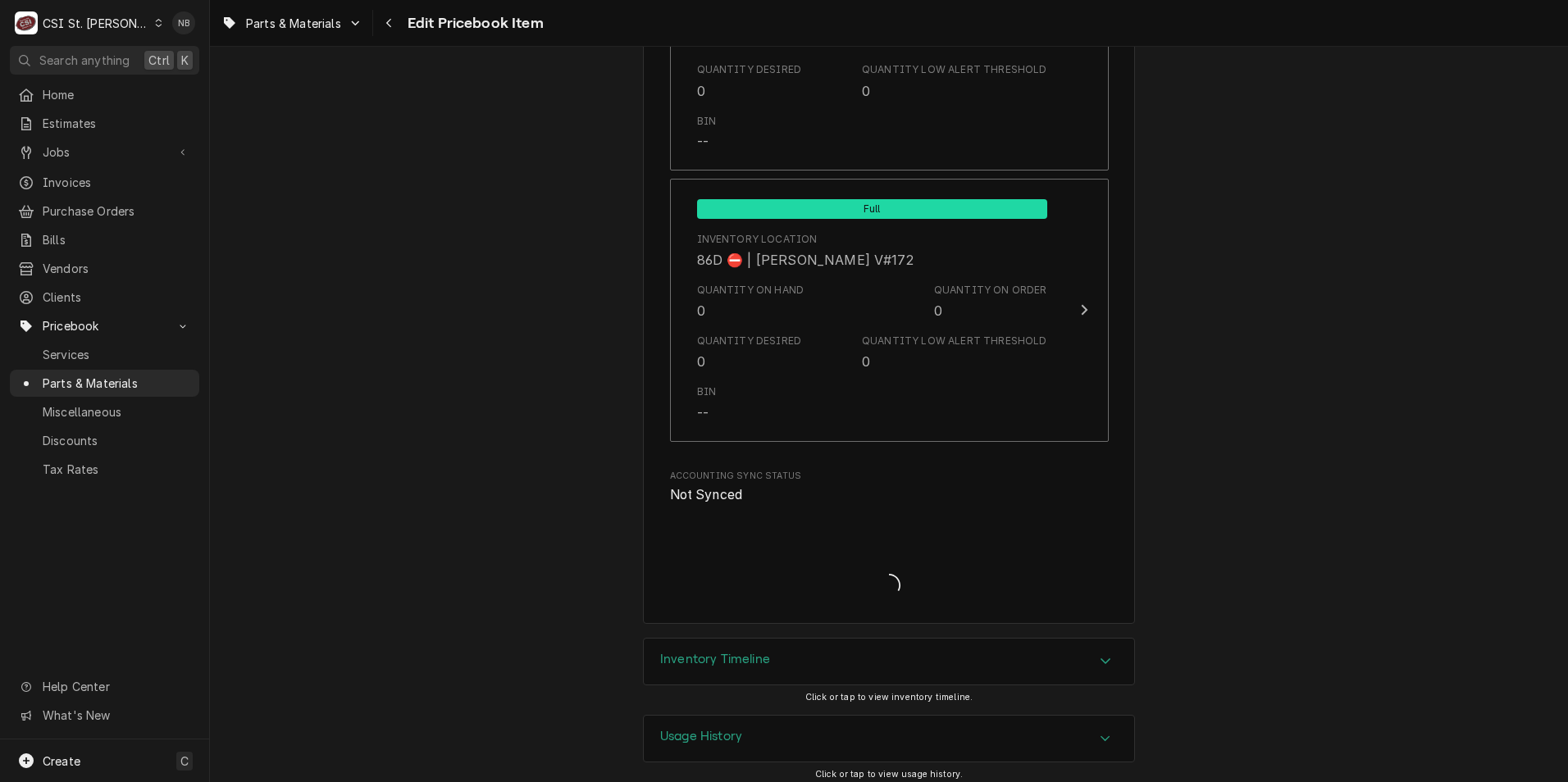
scroll to position [14120, 0]
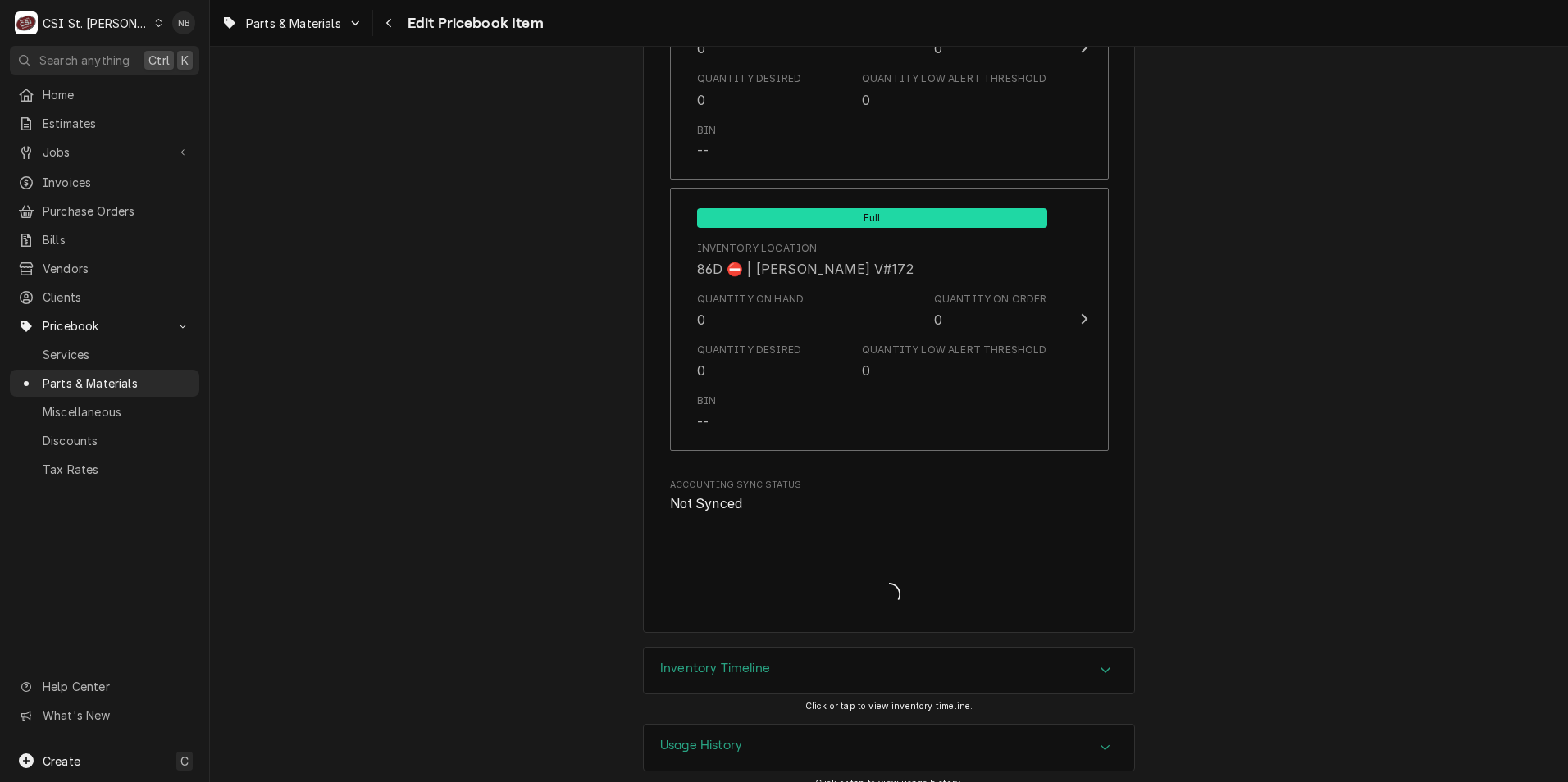
type textarea "x"
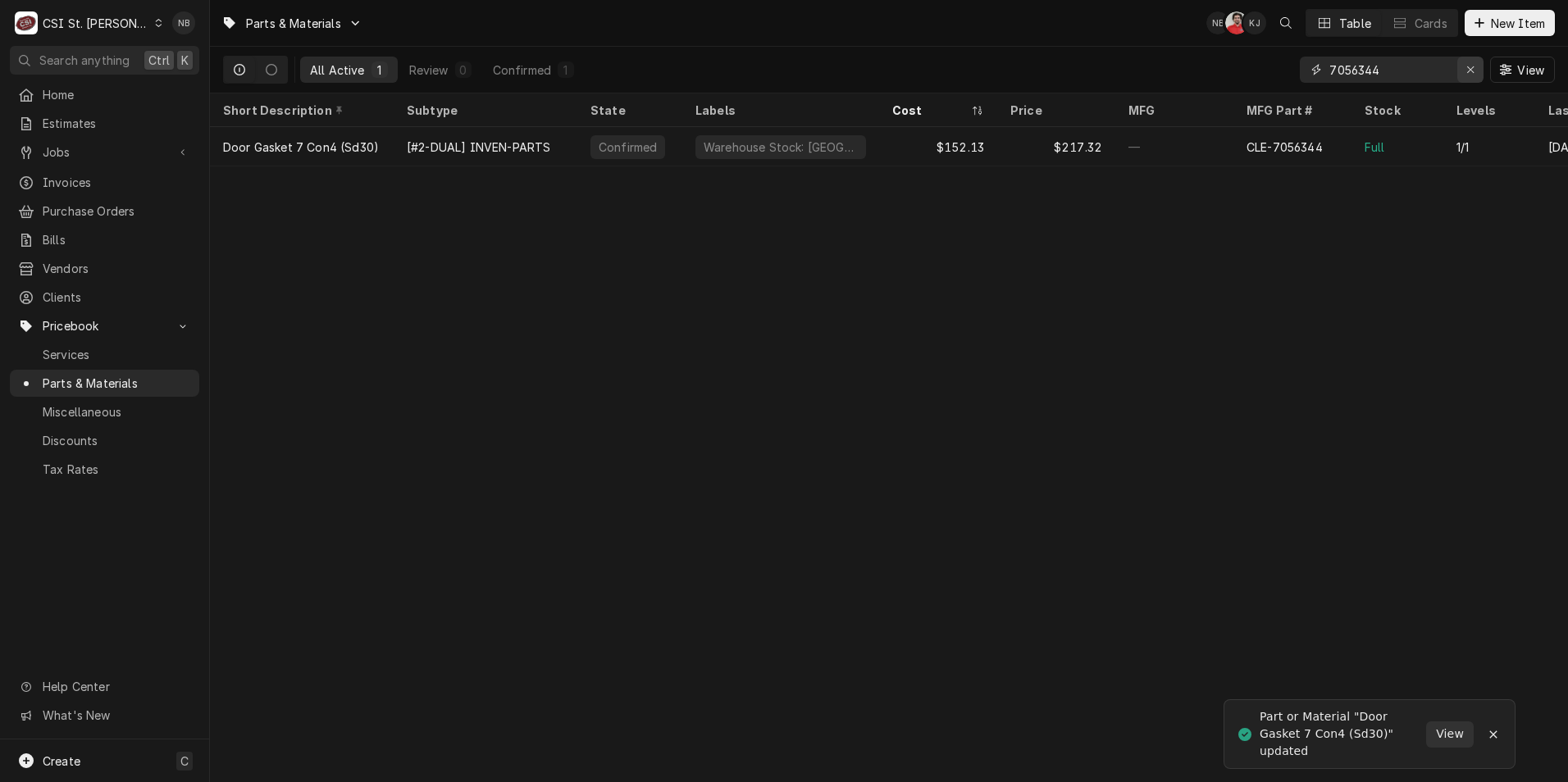
click at [1469, 70] on icon "Erase input" at bounding box center [1471, 70] width 7 height 7
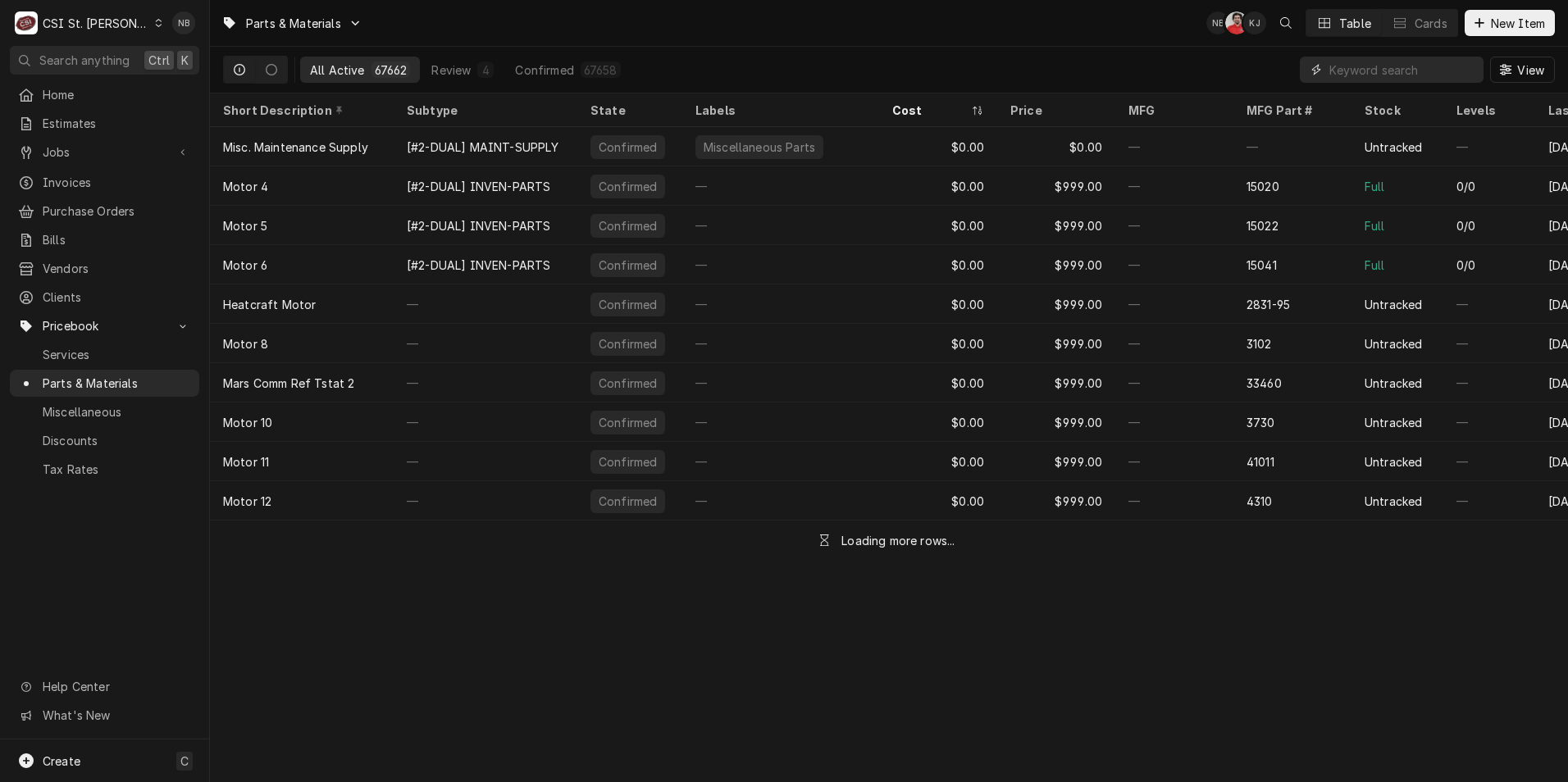
click at [1381, 66] on input "Dynamic Content Wrapper" at bounding box center [1403, 69] width 146 height 27
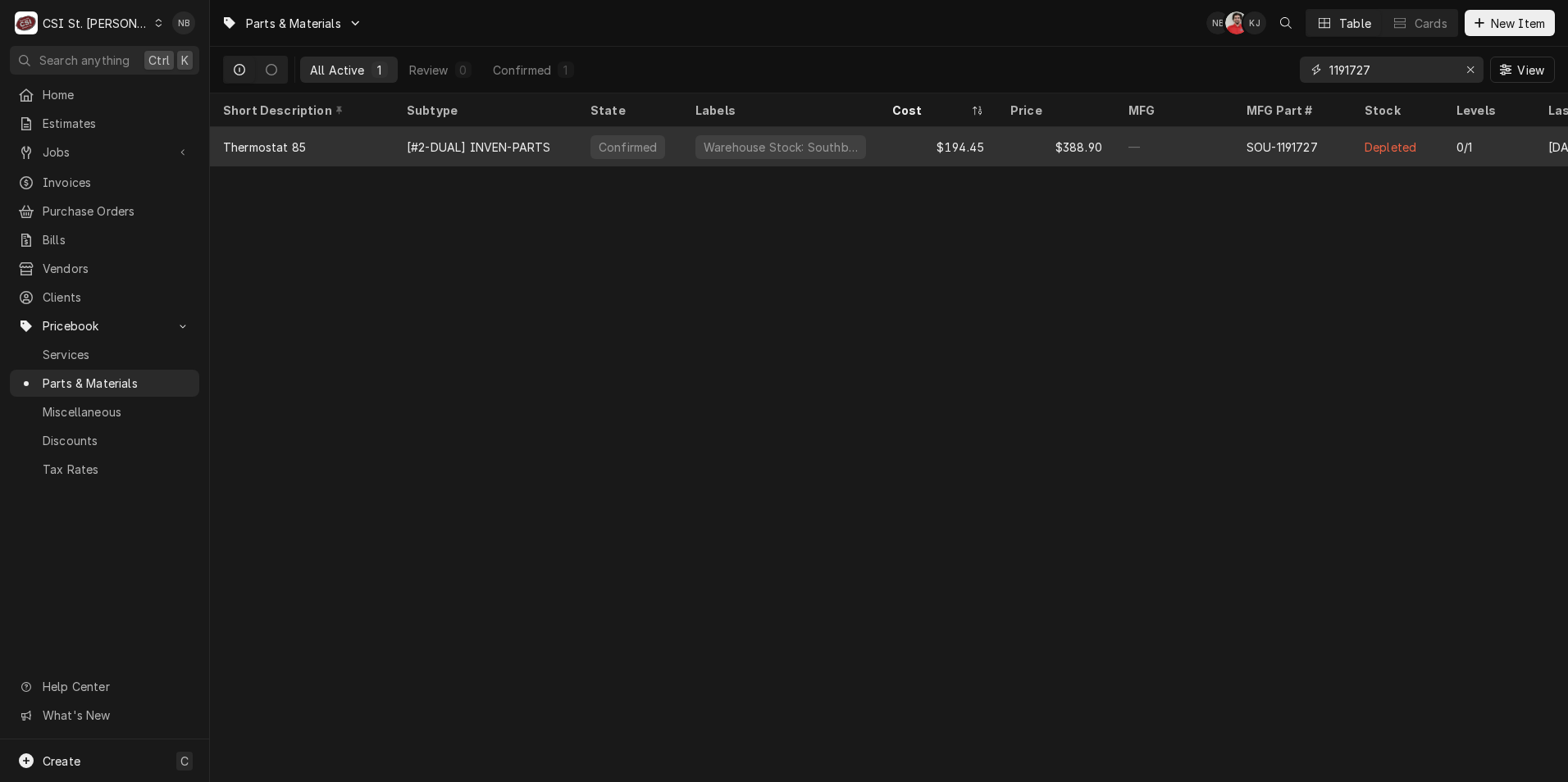
type input "1191727"
click at [922, 147] on div "$194.45" at bounding box center [938, 147] width 118 height 39
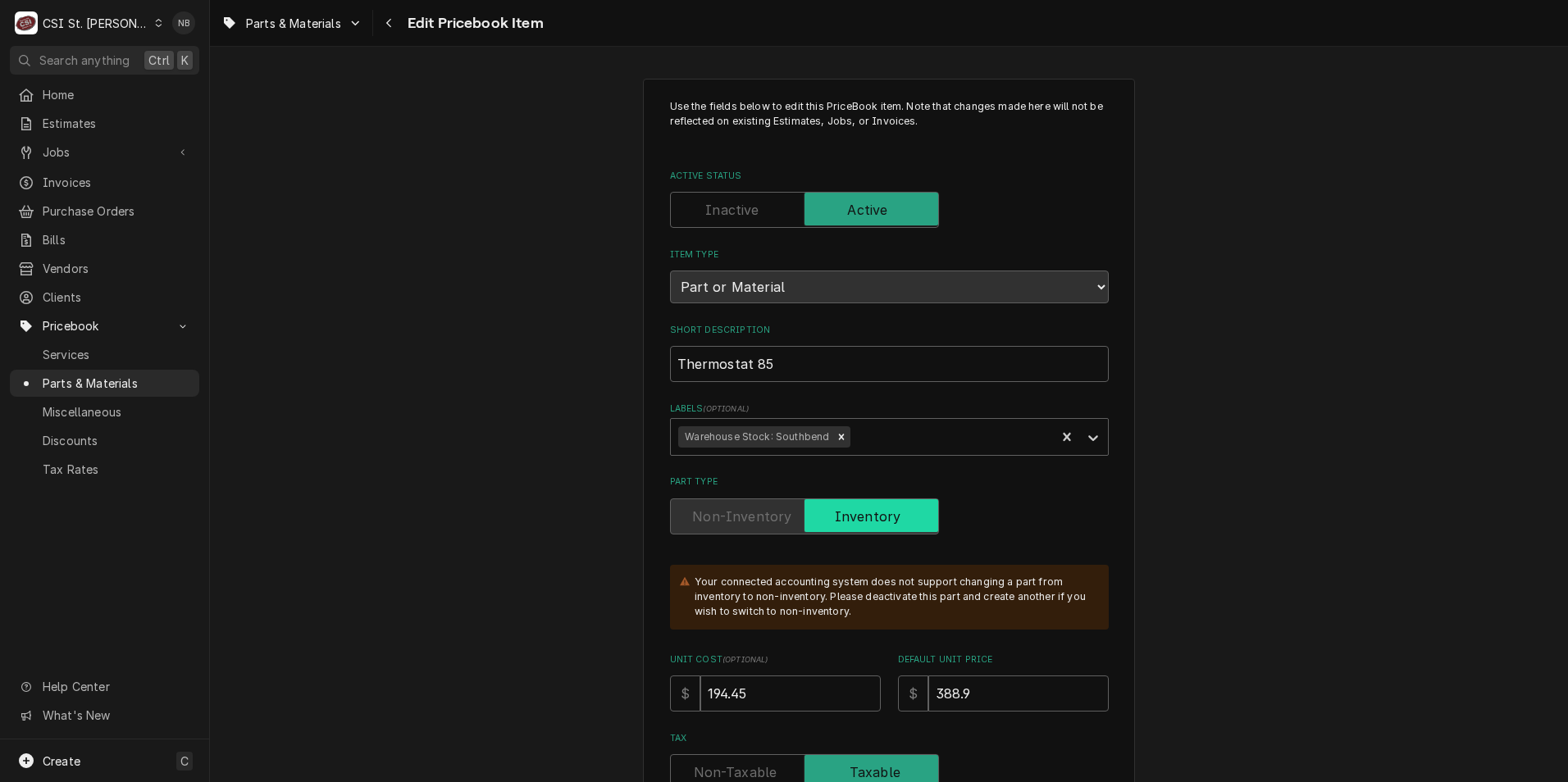
type textarea "x"
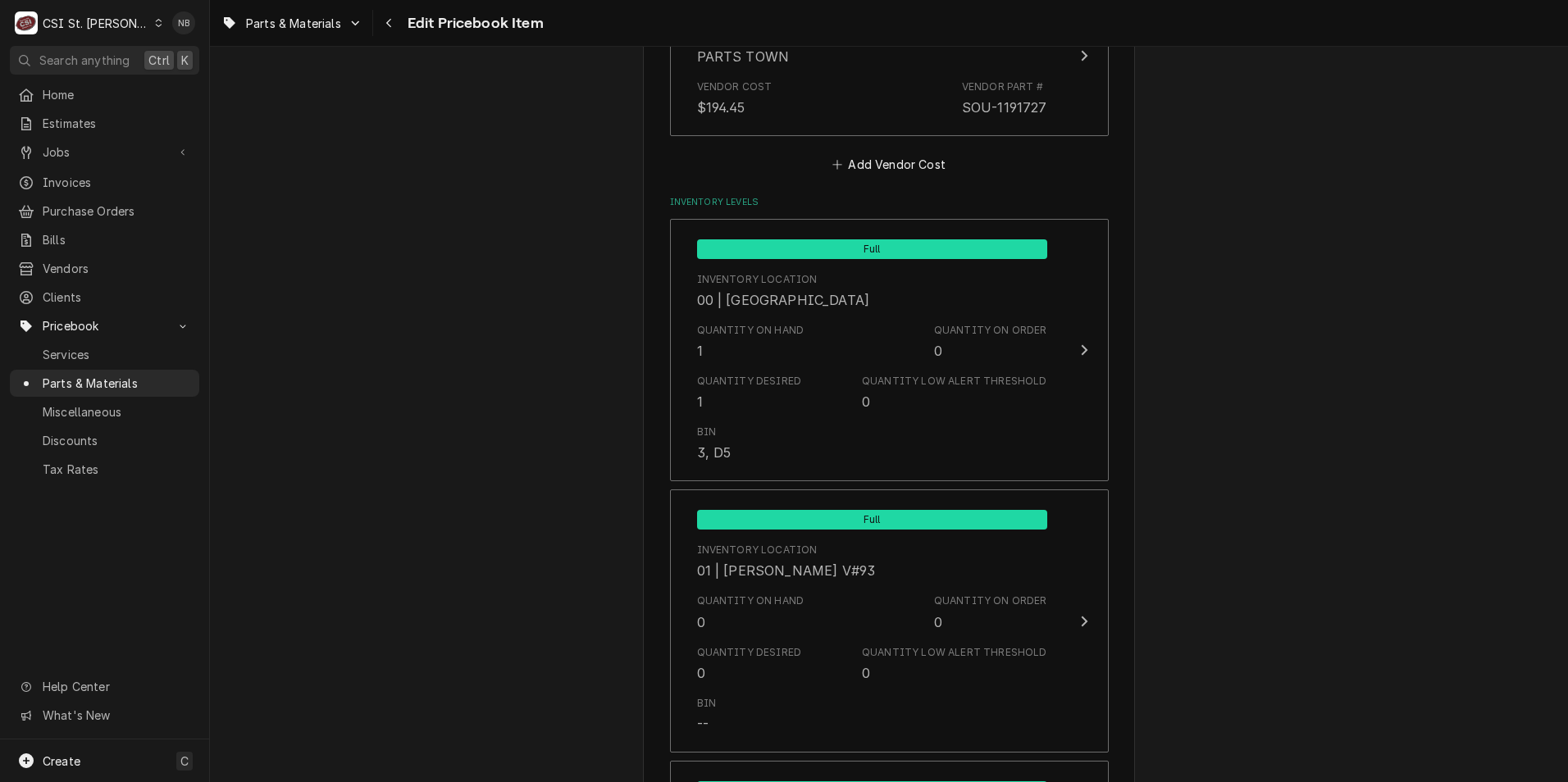
scroll to position [1312, 0]
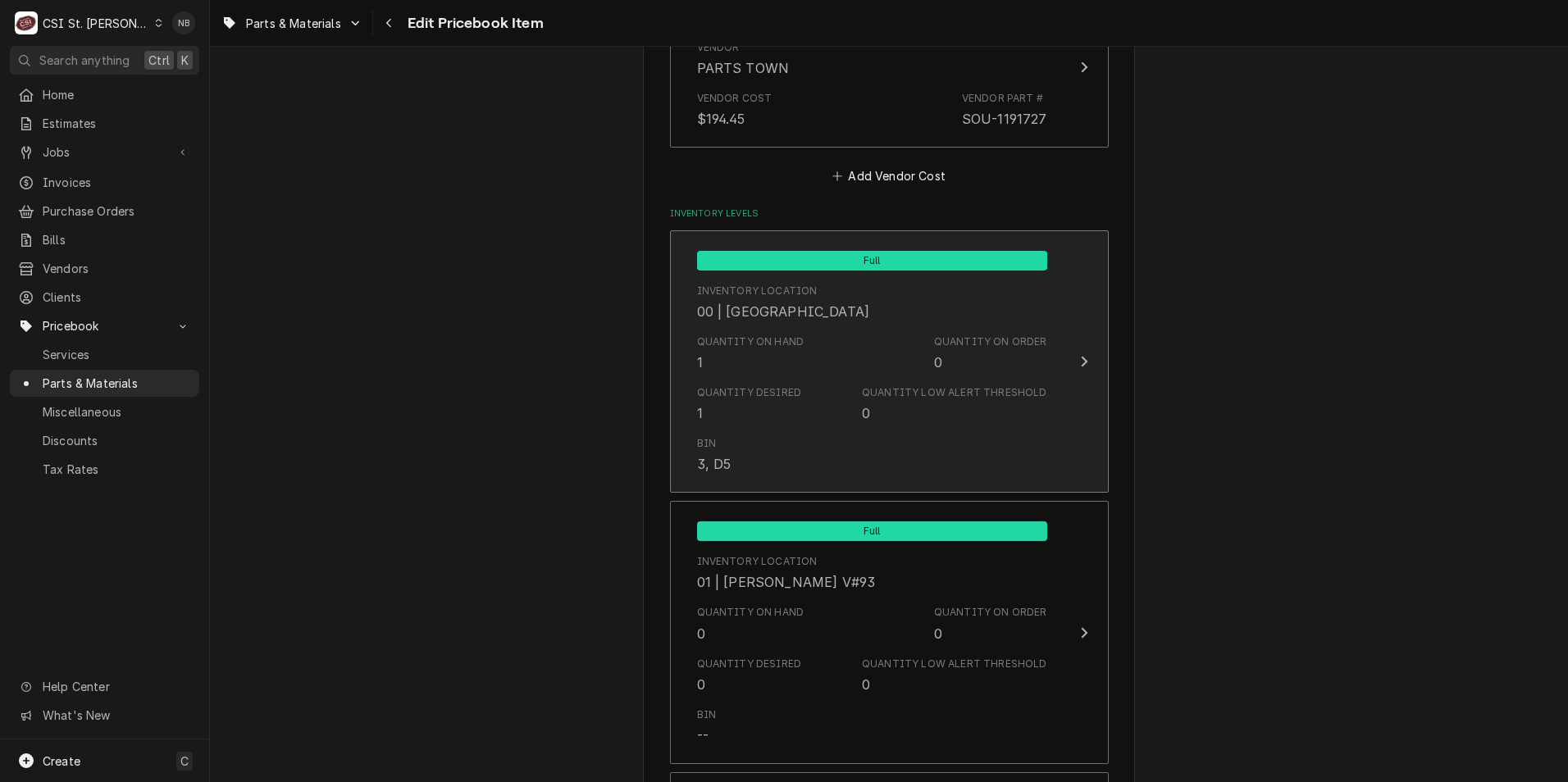
click at [829, 338] on div "Quantity on Hand 1 Quantity on Order 0" at bounding box center [872, 352] width 350 height 50
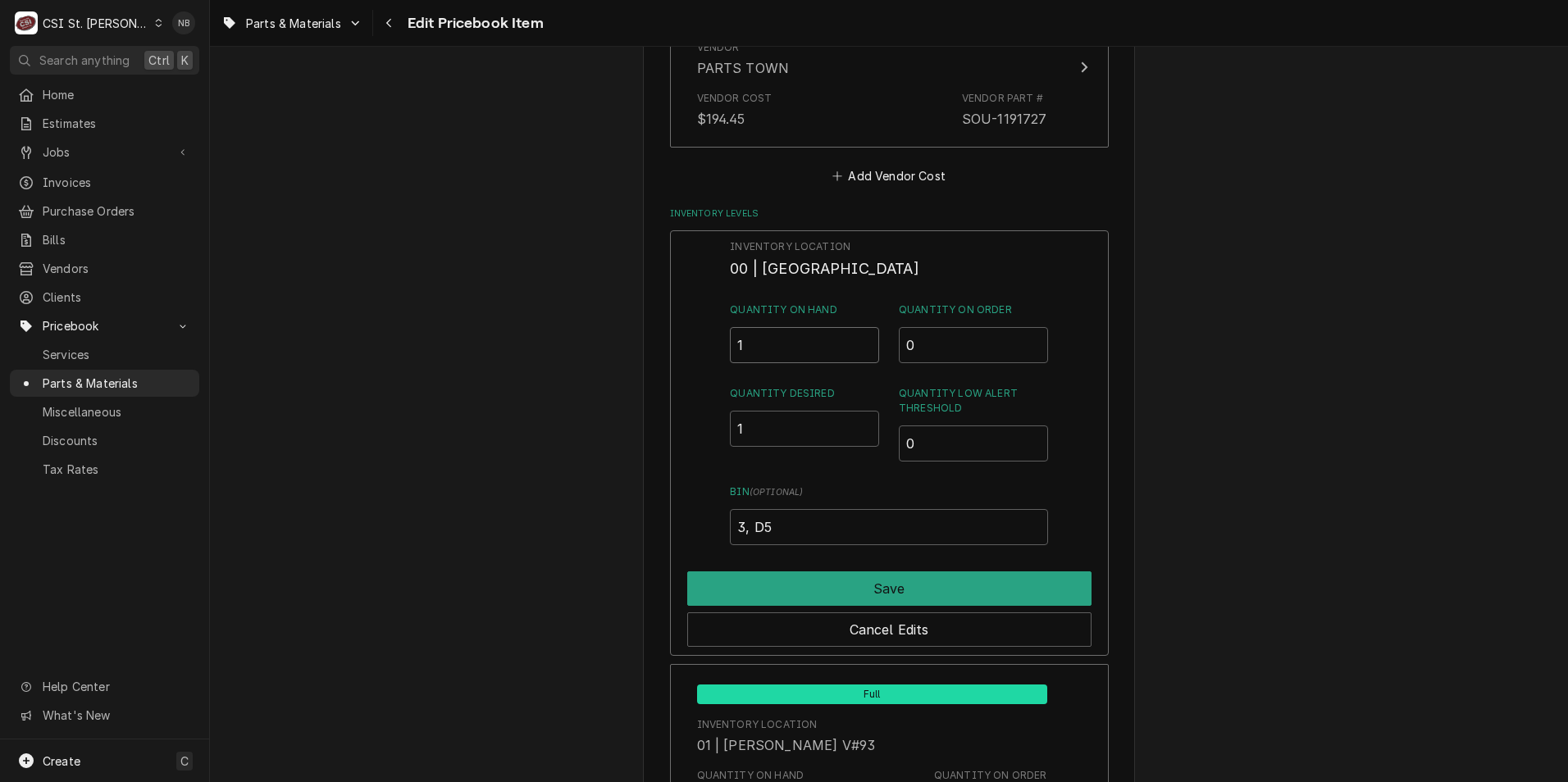
click at [799, 345] on input "1" at bounding box center [805, 345] width 149 height 36
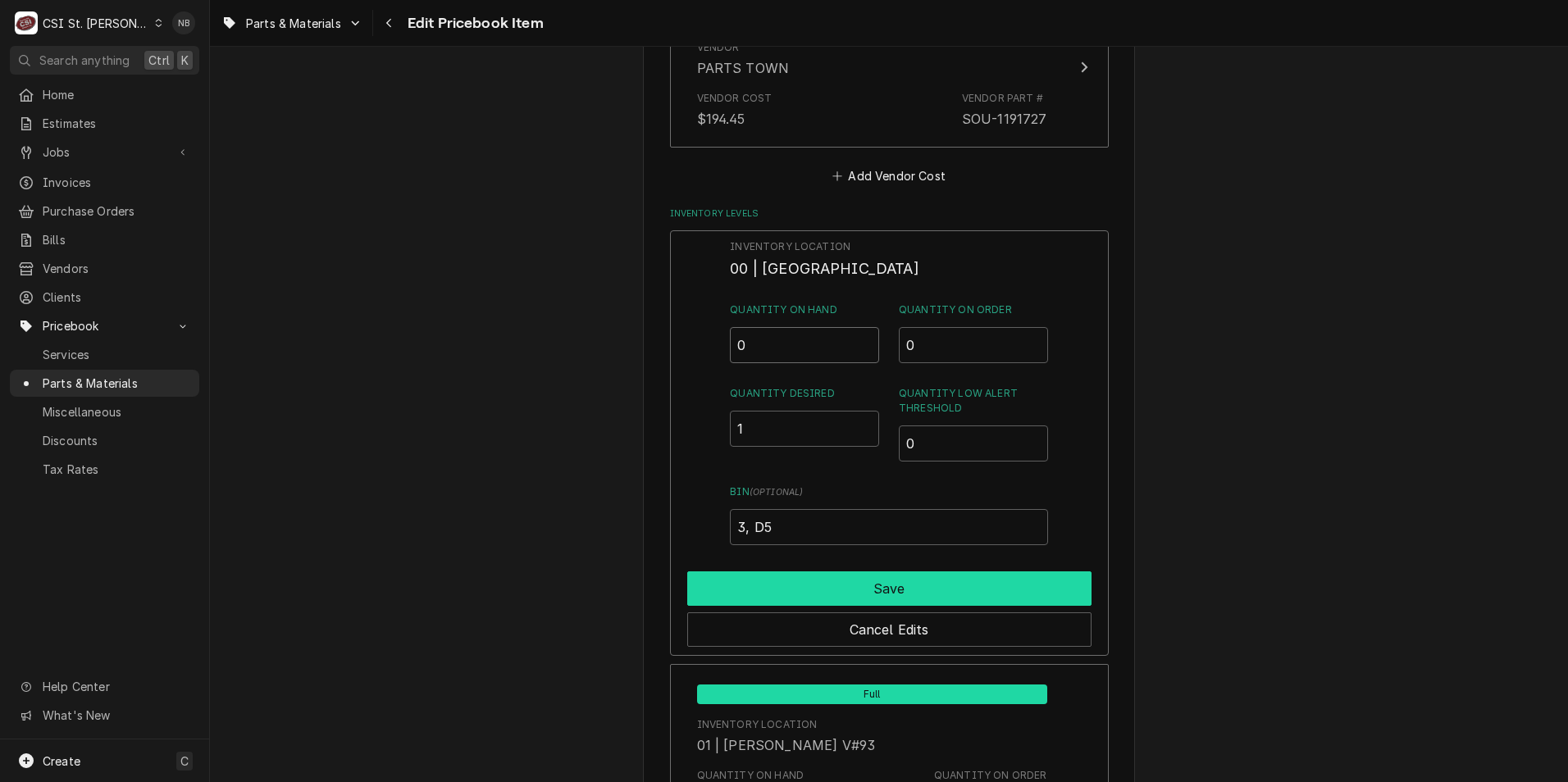
type input "0"
click at [857, 578] on button "Save" at bounding box center [889, 589] width 404 height 34
type textarea "x"
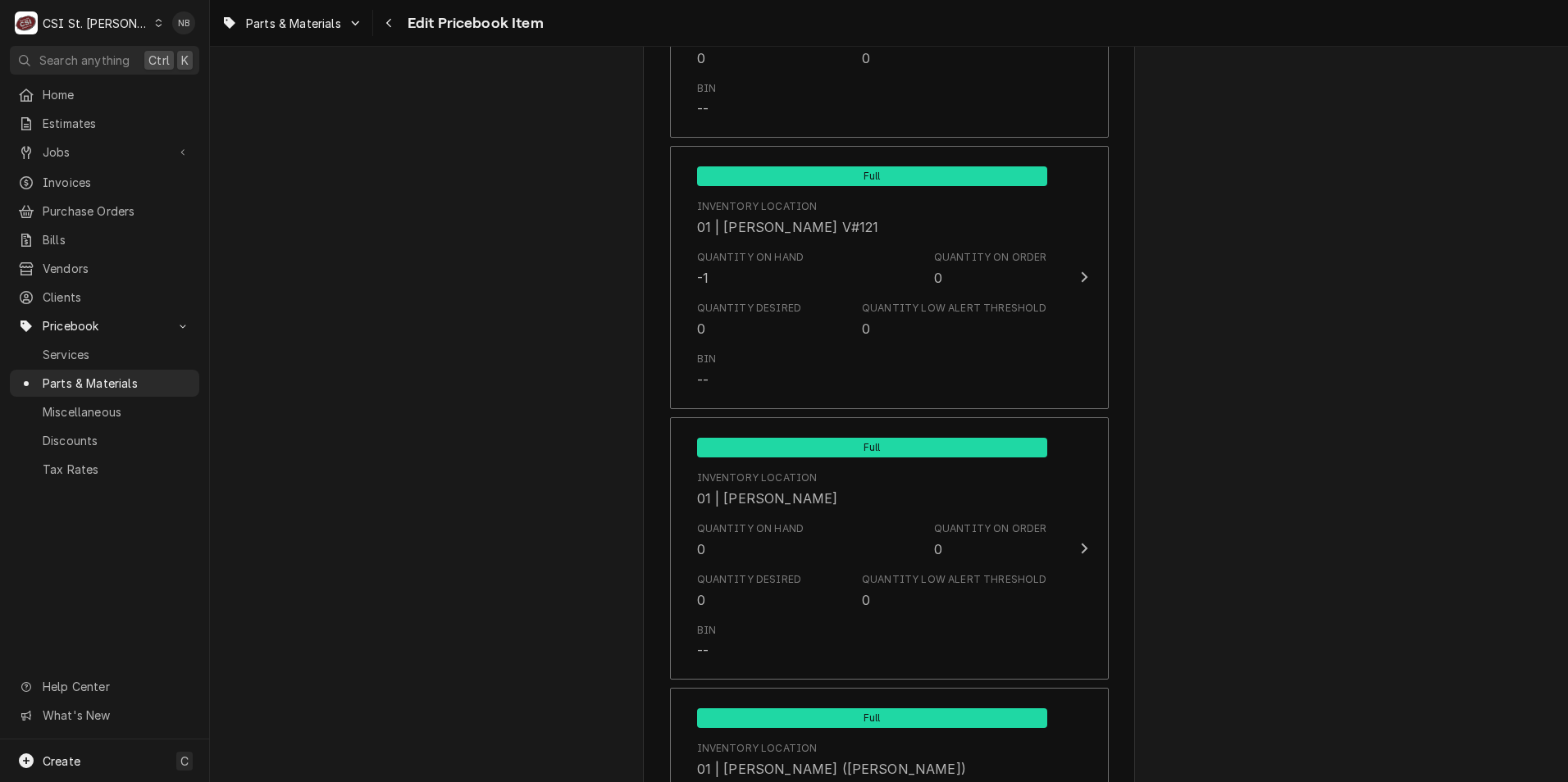
scroll to position [4428, 0]
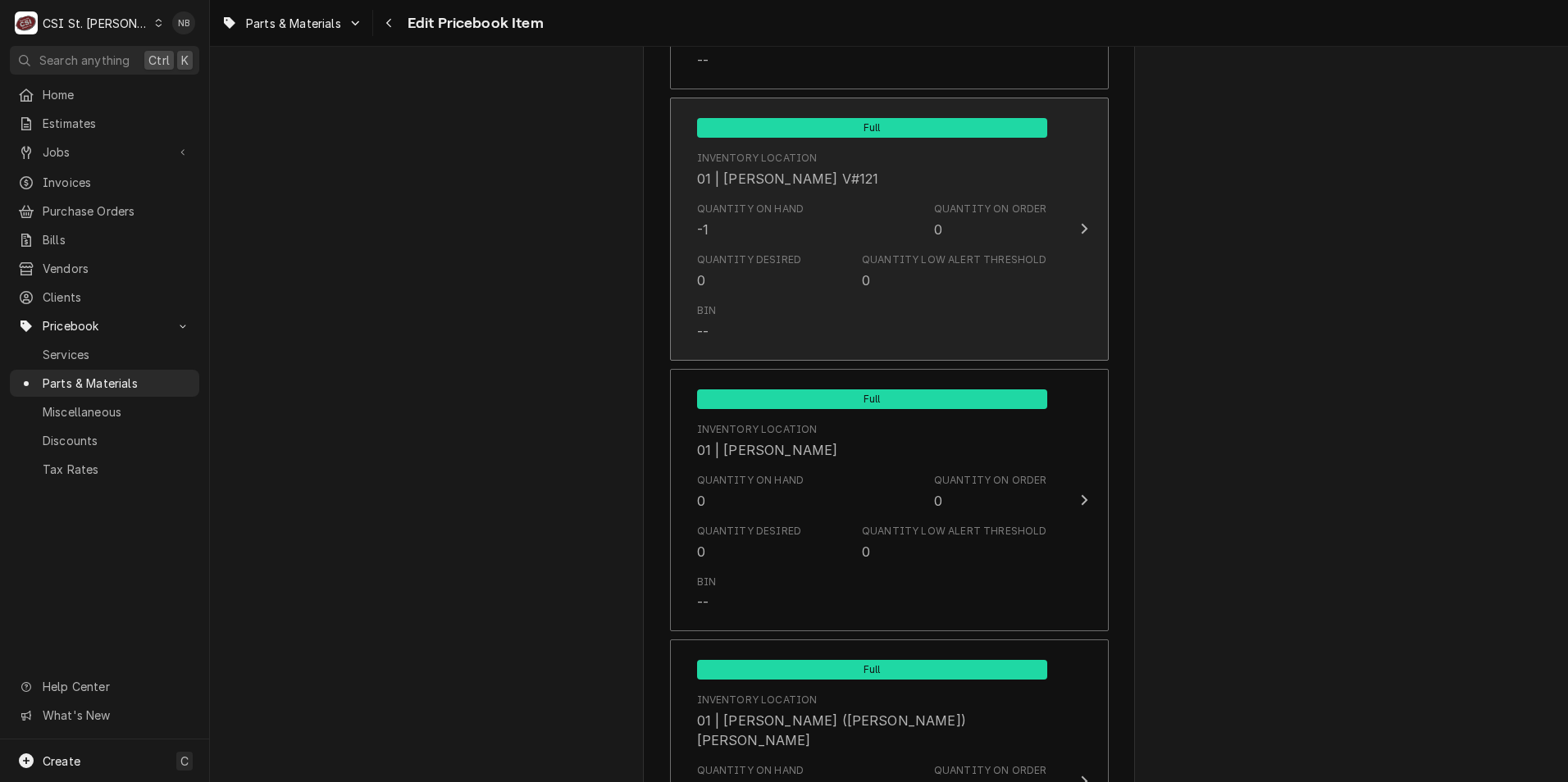
click at [865, 270] on div "0" at bounding box center [866, 280] width 9 height 20
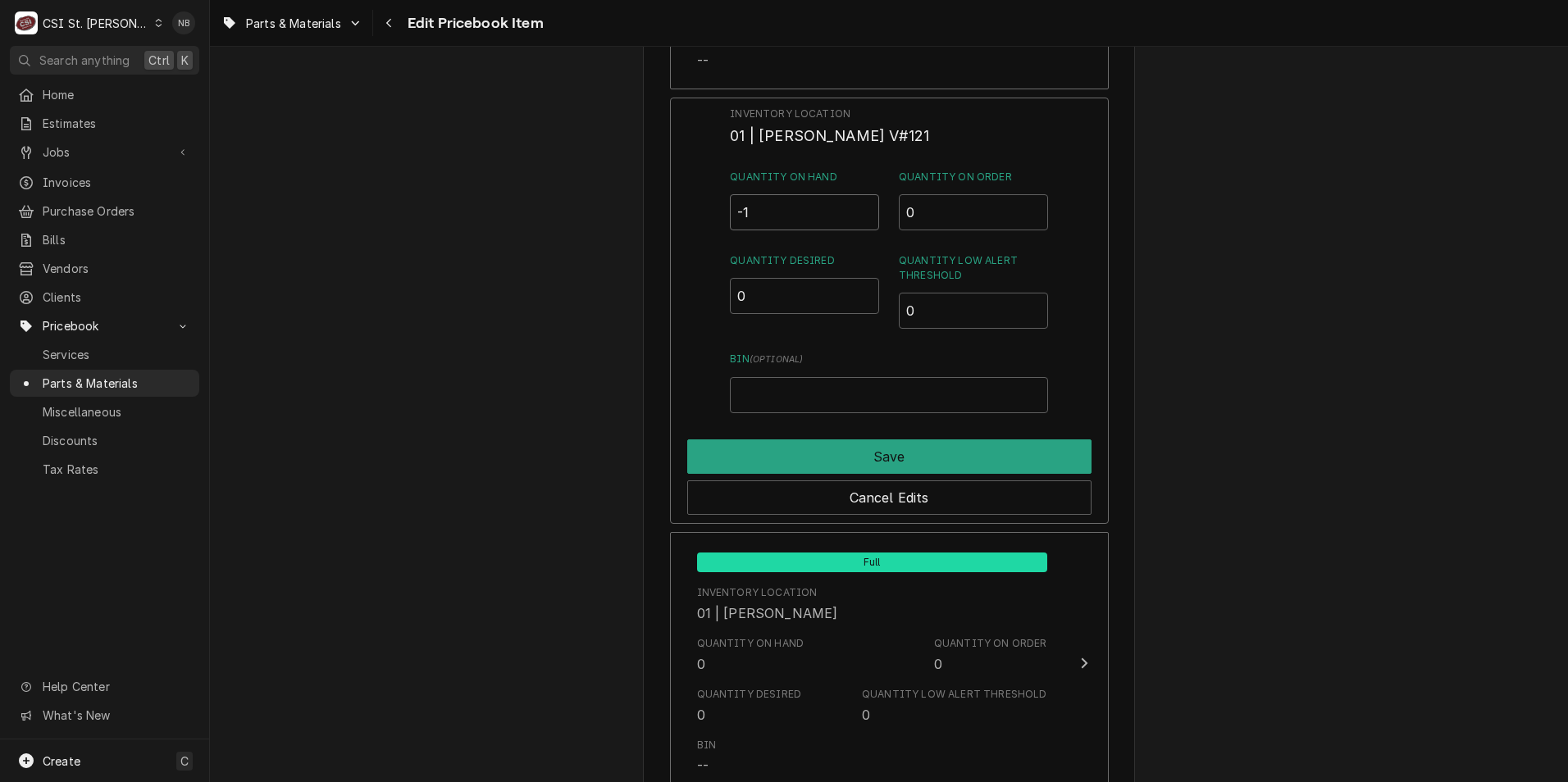
drag, startPoint x: 775, startPoint y: 223, endPoint x: 609, endPoint y: 186, distance: 170.1
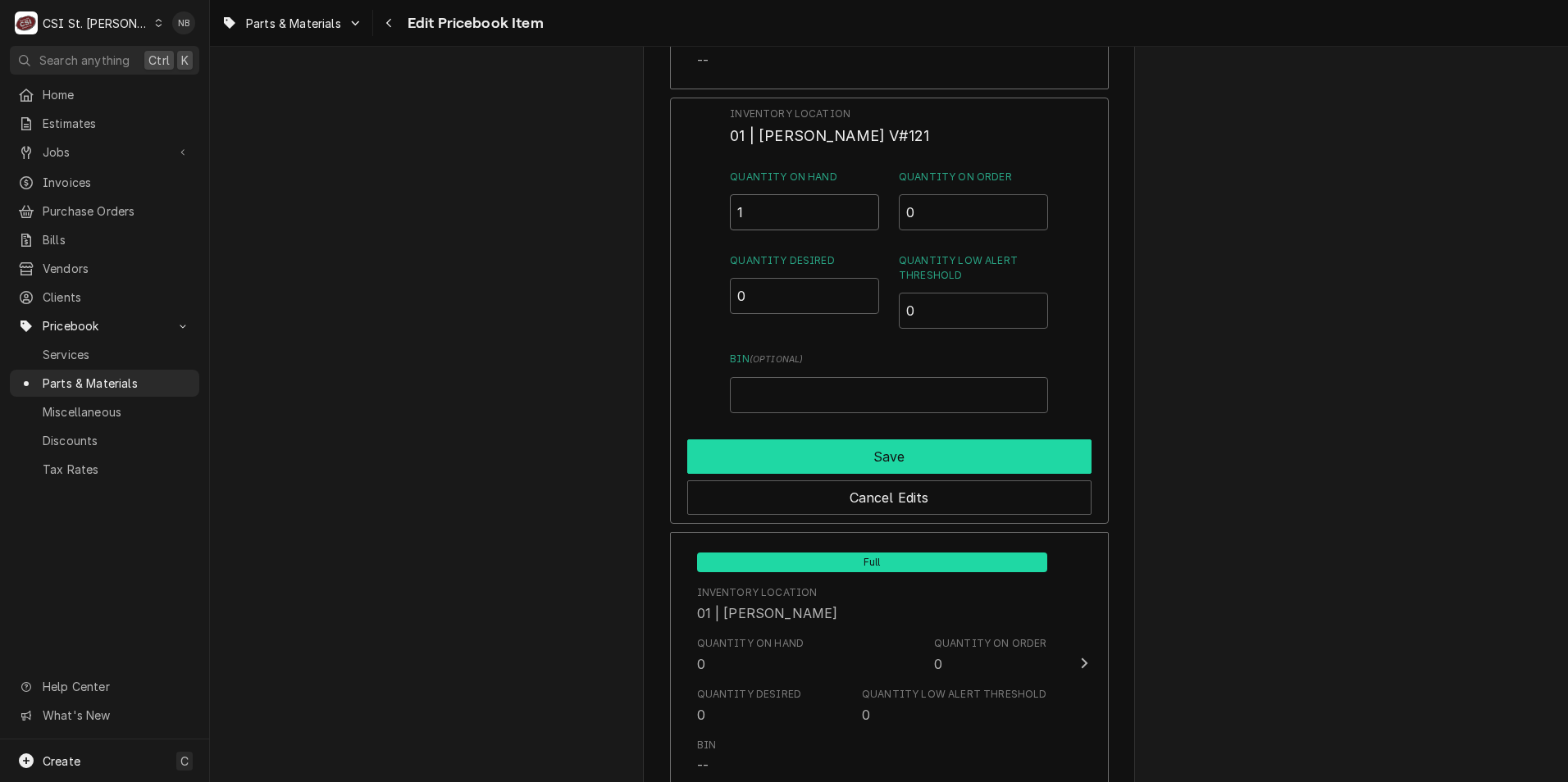
type input "1"
click at [785, 442] on button "Save" at bounding box center [889, 457] width 404 height 34
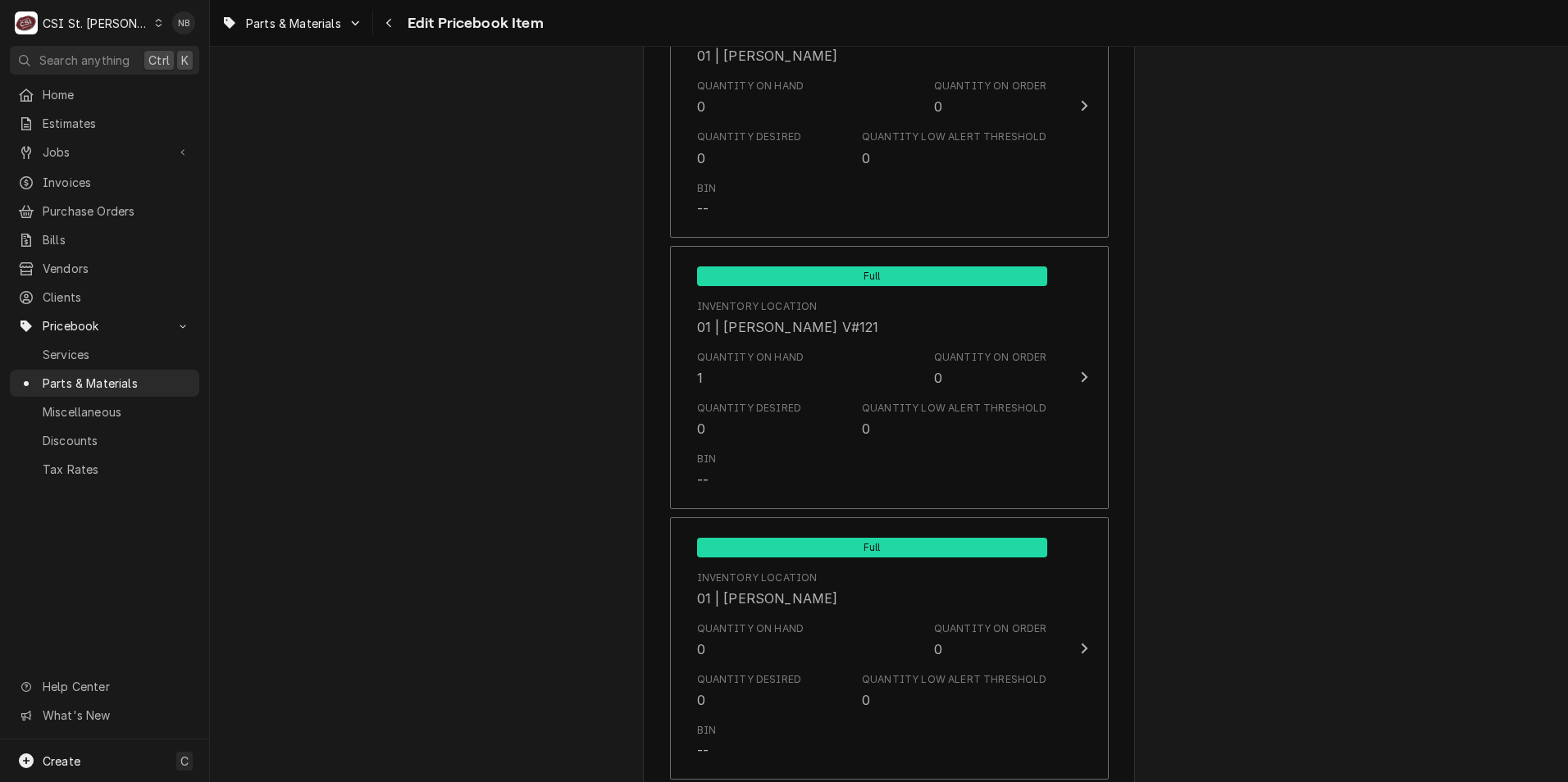
scroll to position [3854, 0]
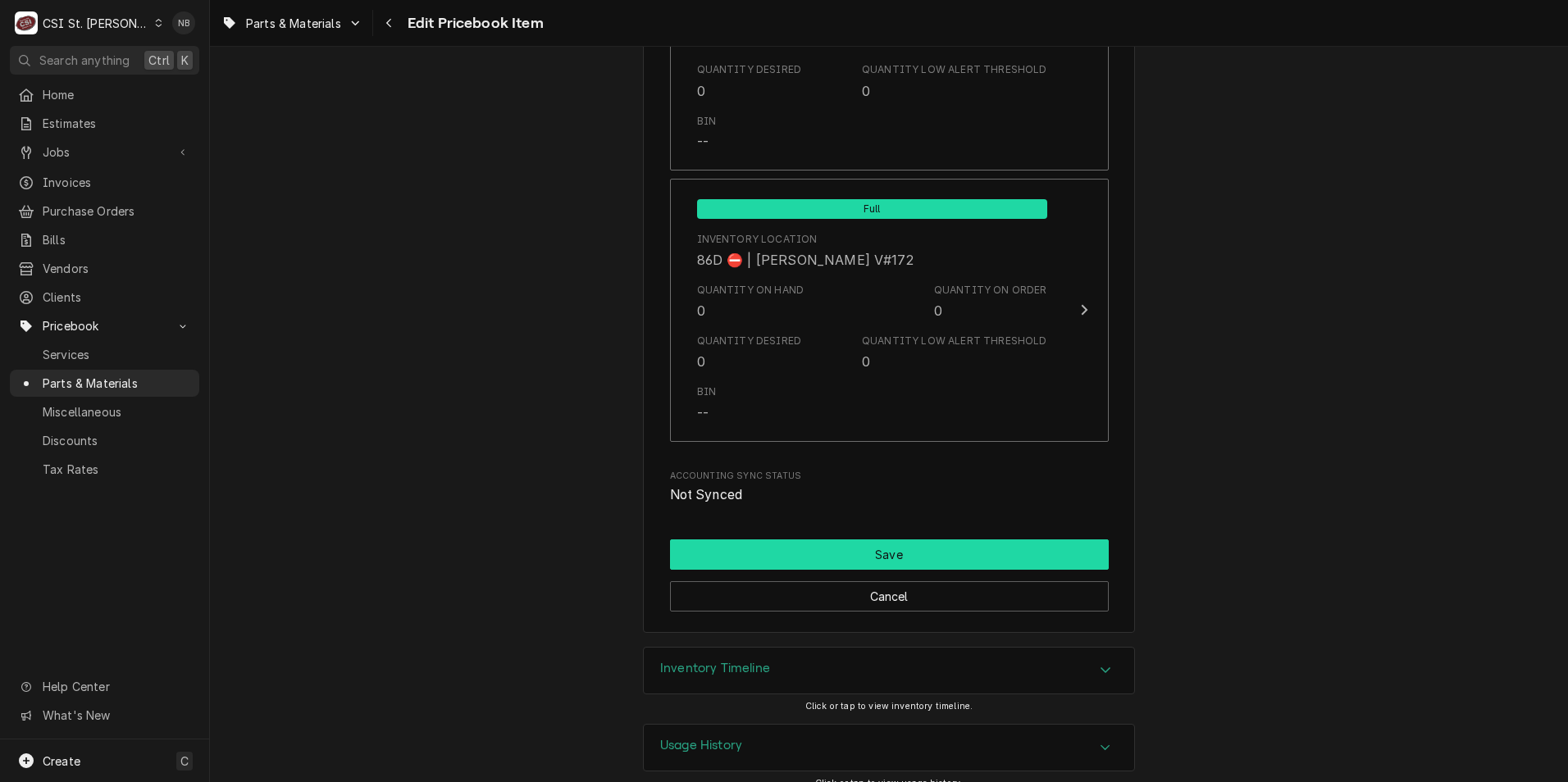
click at [899, 540] on button "Save" at bounding box center [889, 554] width 439 height 30
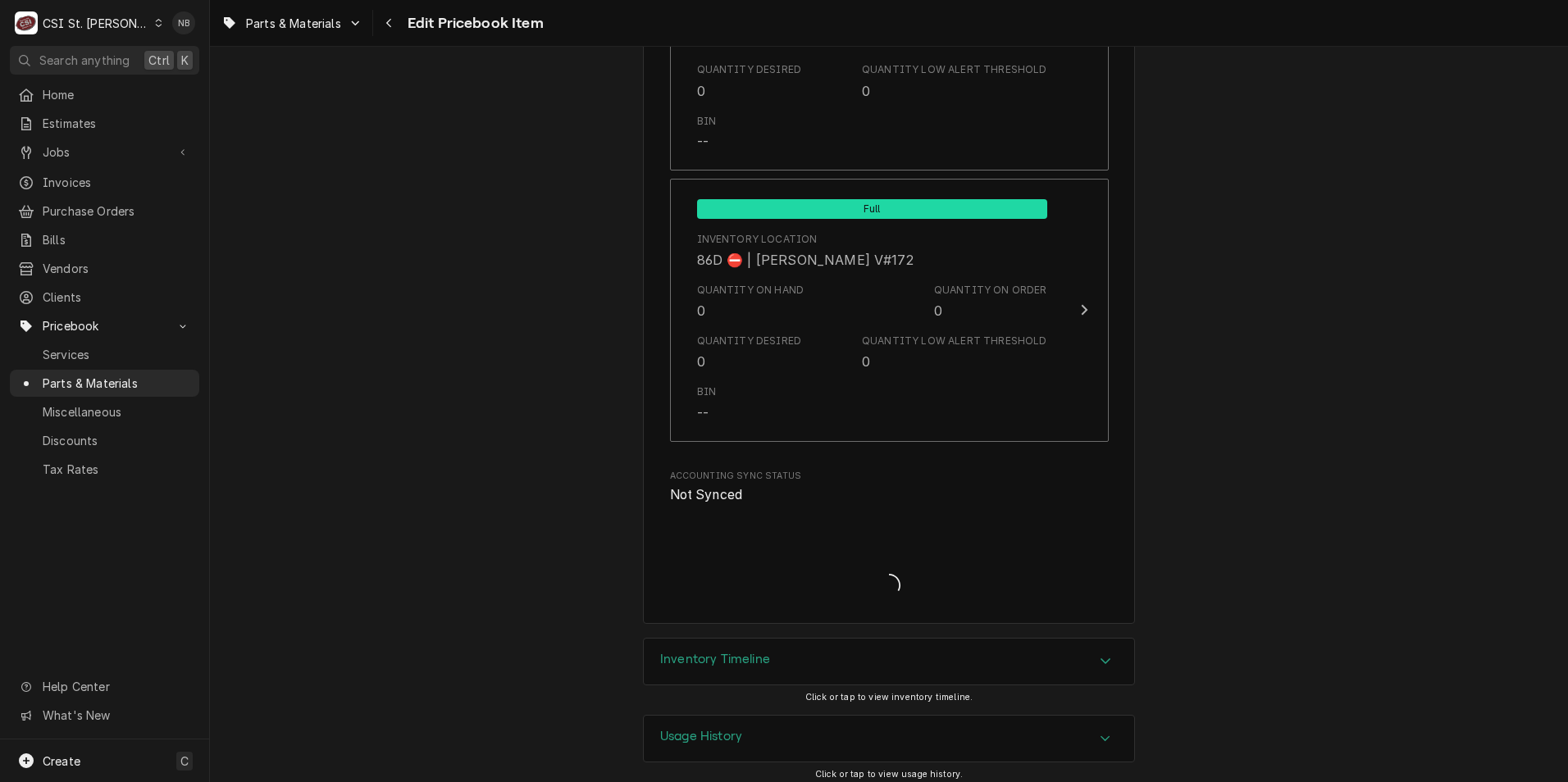
scroll to position [14120, 0]
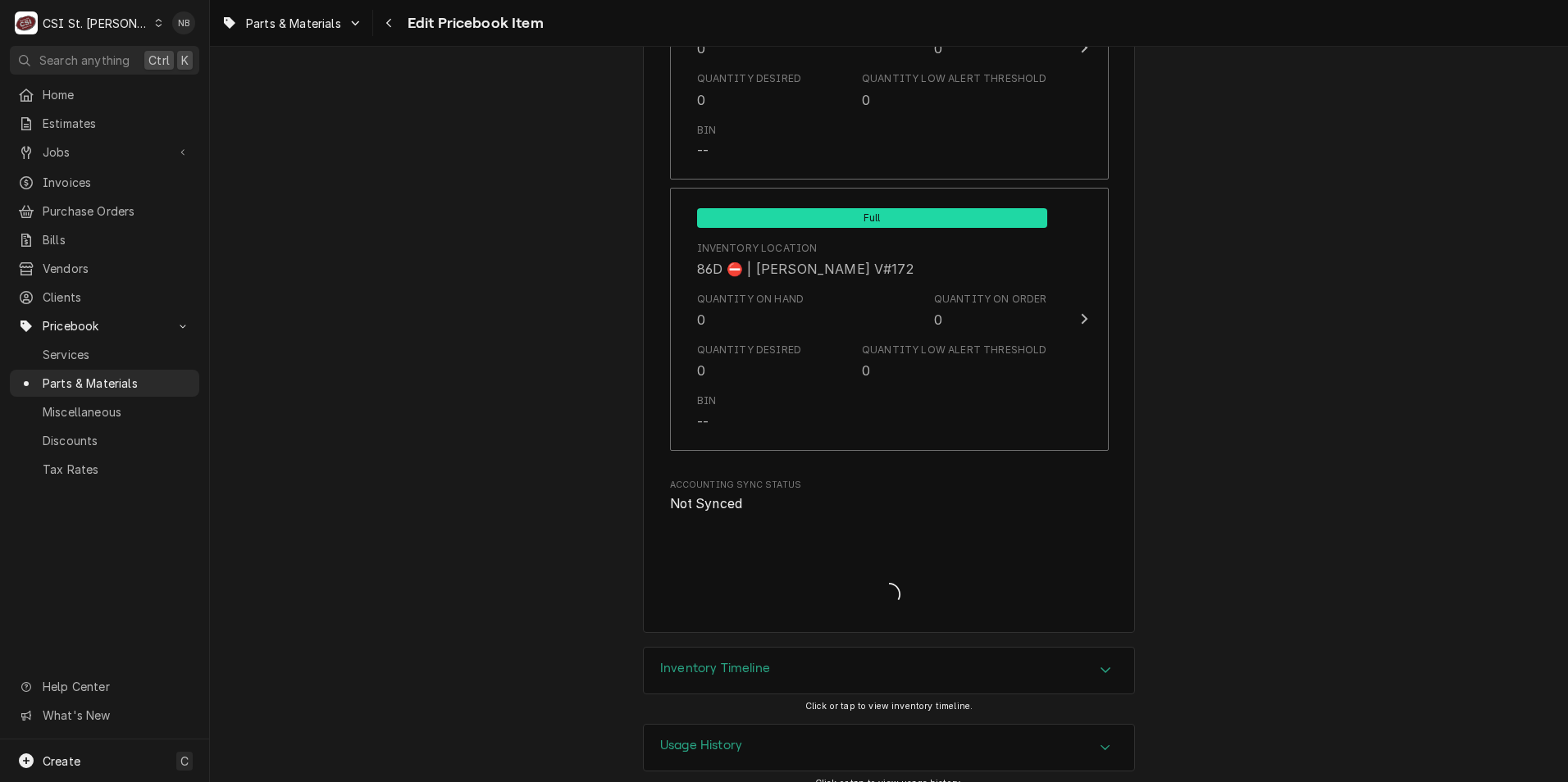
type textarea "x"
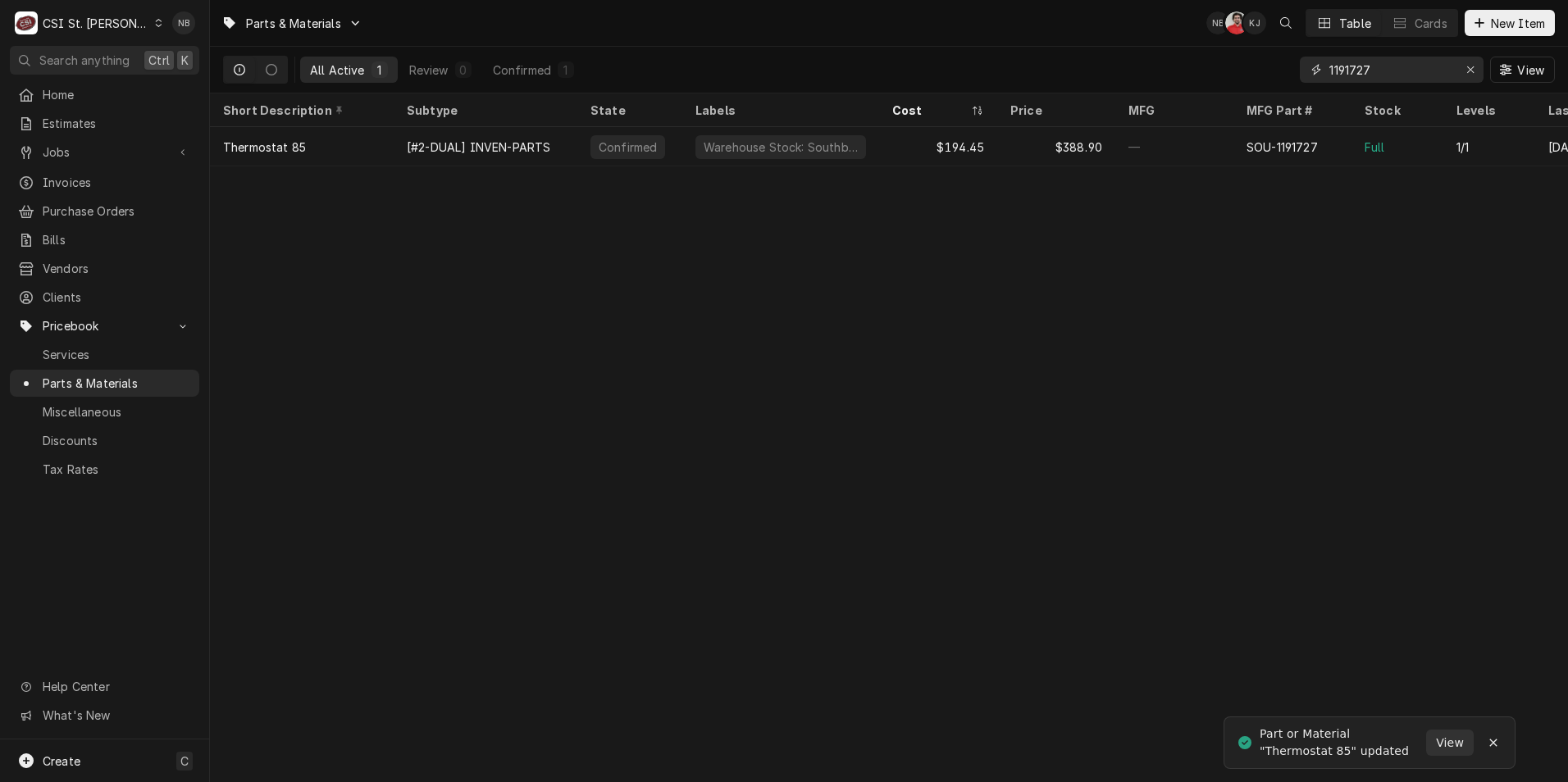
drag, startPoint x: 1377, startPoint y: 68, endPoint x: 1094, endPoint y: 55, distance: 283.3
click at [1134, 45] on div "Parts & Materials NB NF KJ Table Cards New Item All Active 1 Review 0 Confirmed…" at bounding box center [888, 46] width 1358 height 93
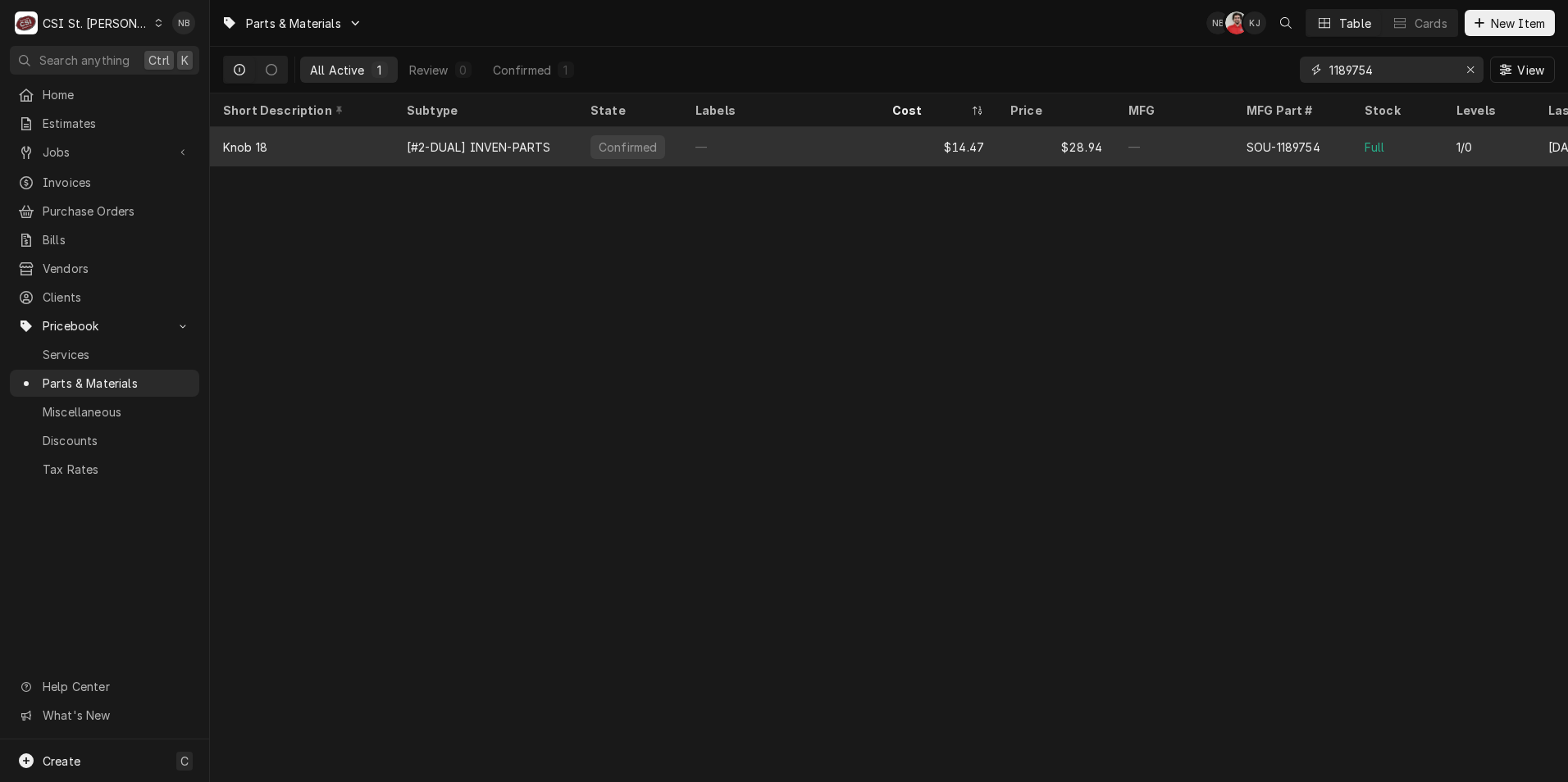
type input "1189754"
click at [805, 139] on div "—" at bounding box center [781, 147] width 197 height 39
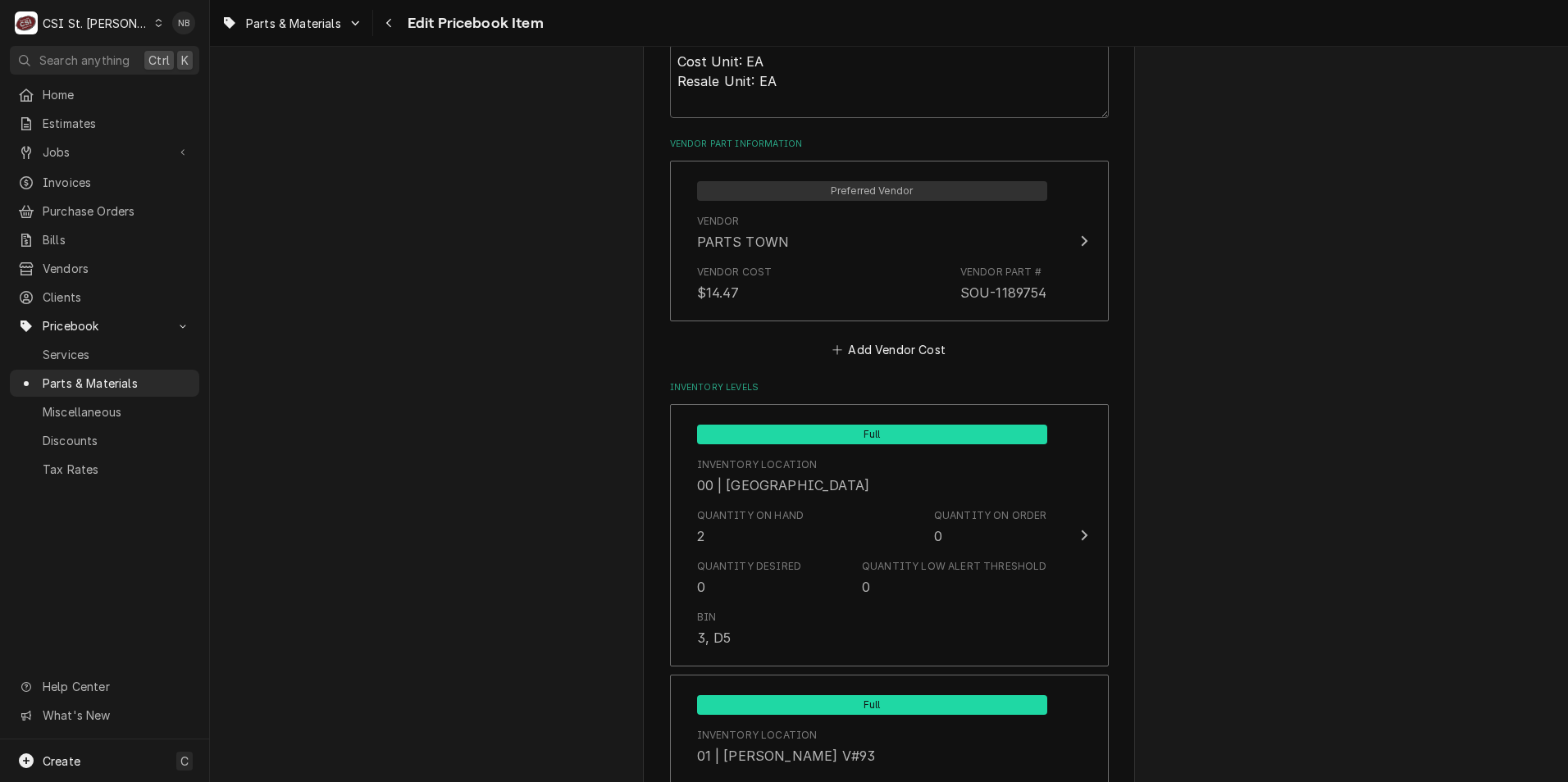
scroll to position [1148, 0]
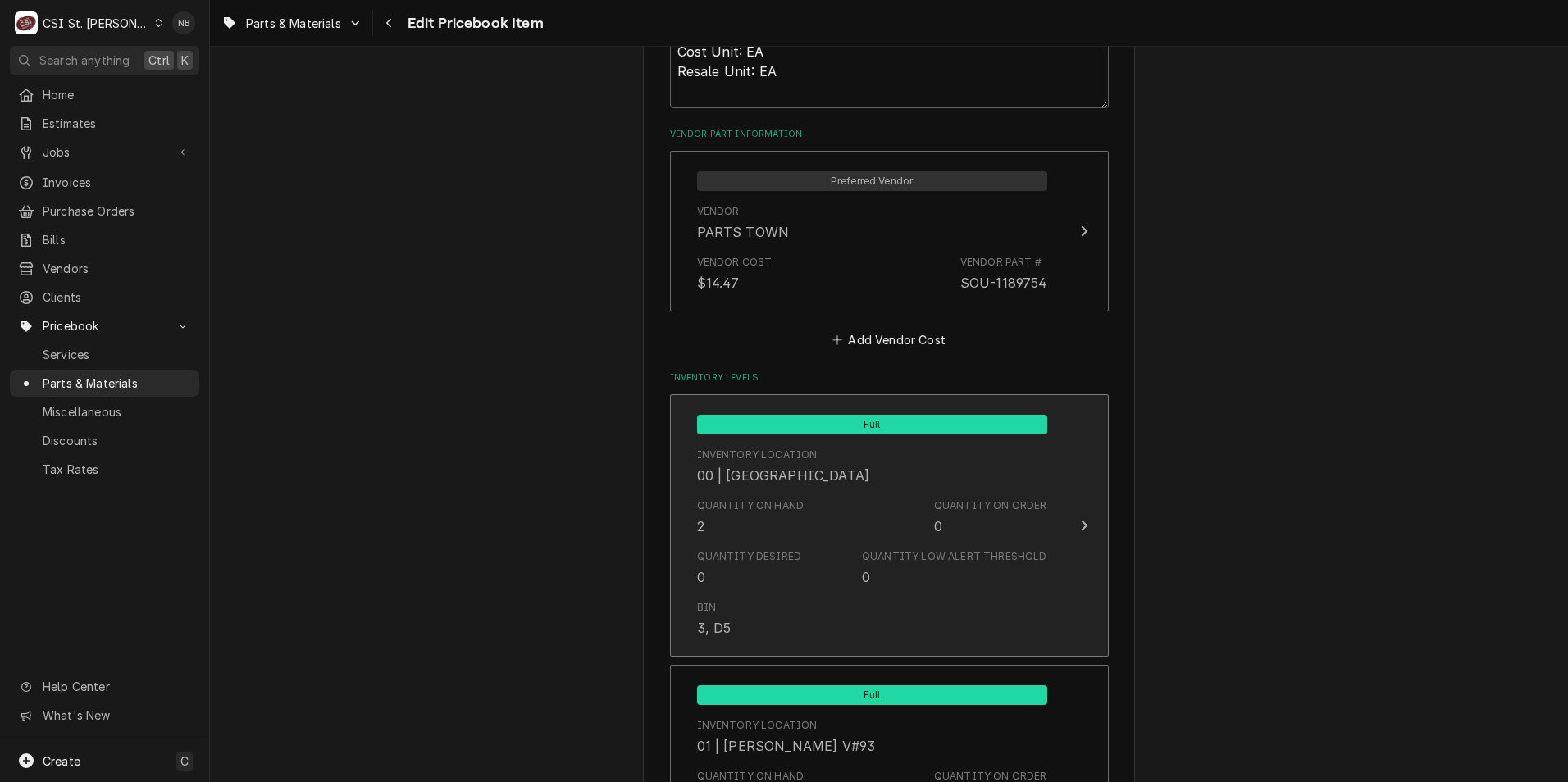
click at [877, 495] on div "Quantity on Hand 2 Quantity on Order 0" at bounding box center [872, 517] width 350 height 50
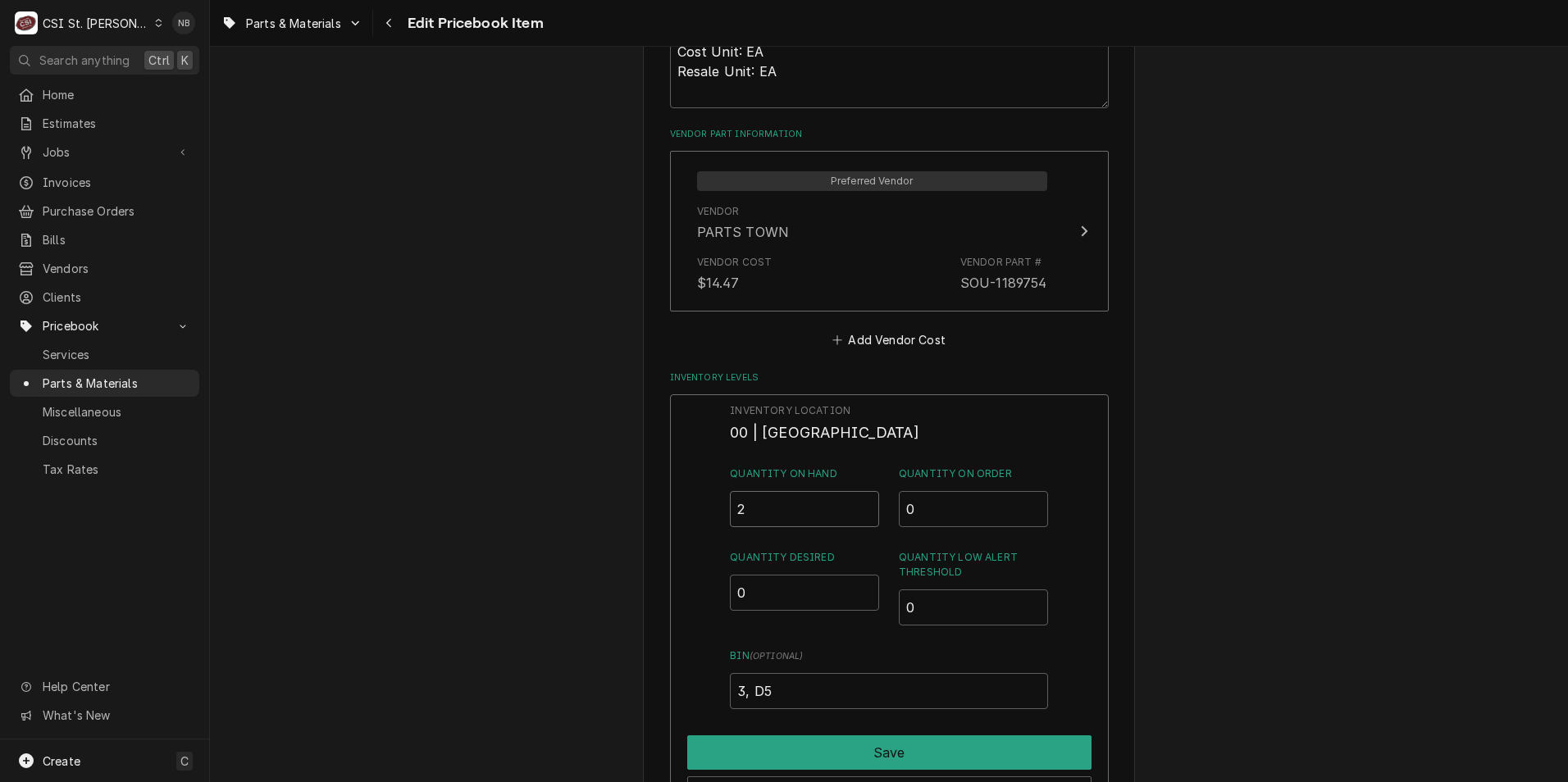
click at [793, 511] on input "2" at bounding box center [805, 509] width 149 height 36
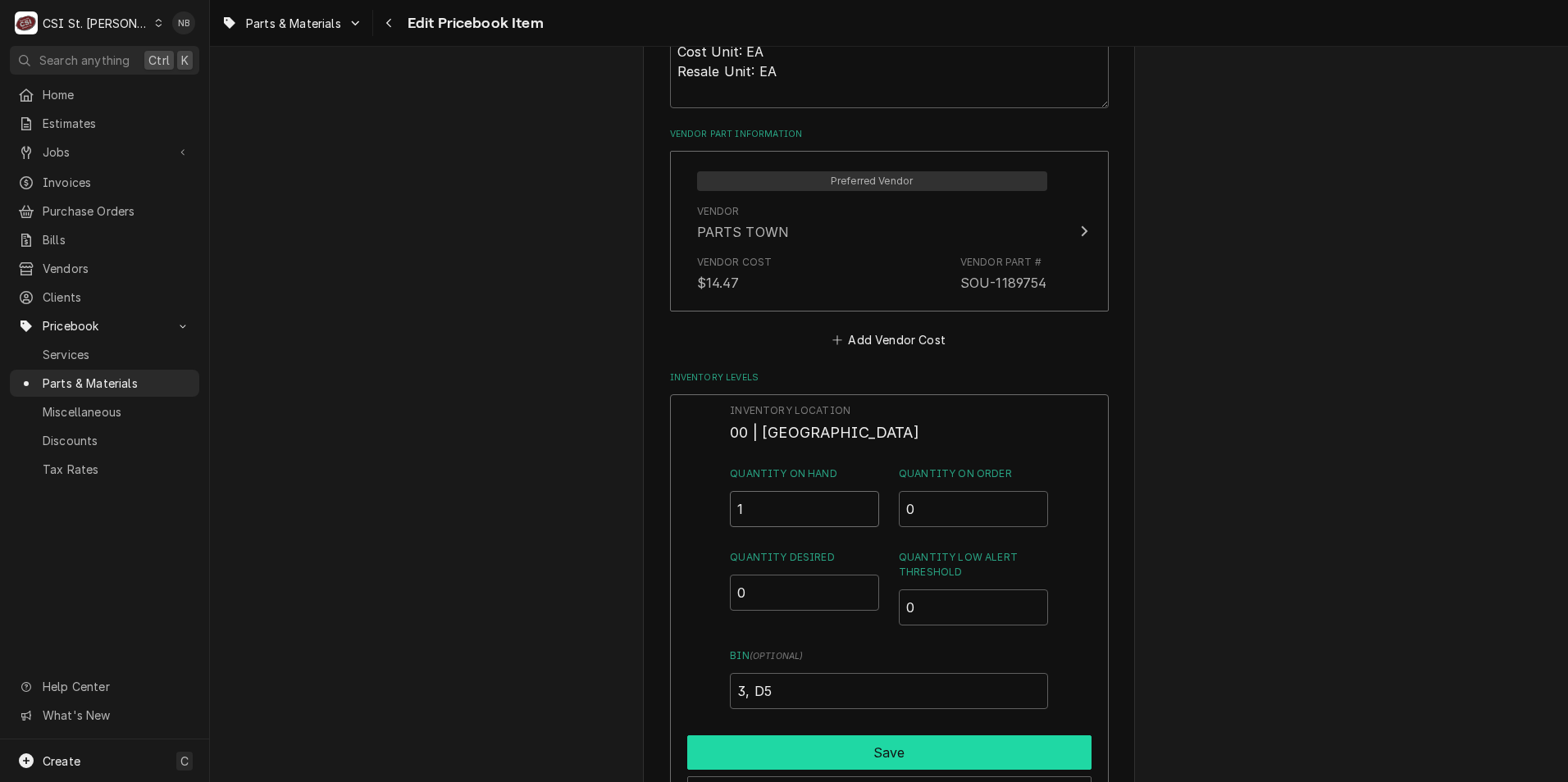
type input "1"
click at [872, 743] on button "Save" at bounding box center [889, 753] width 404 height 34
type textarea "x"
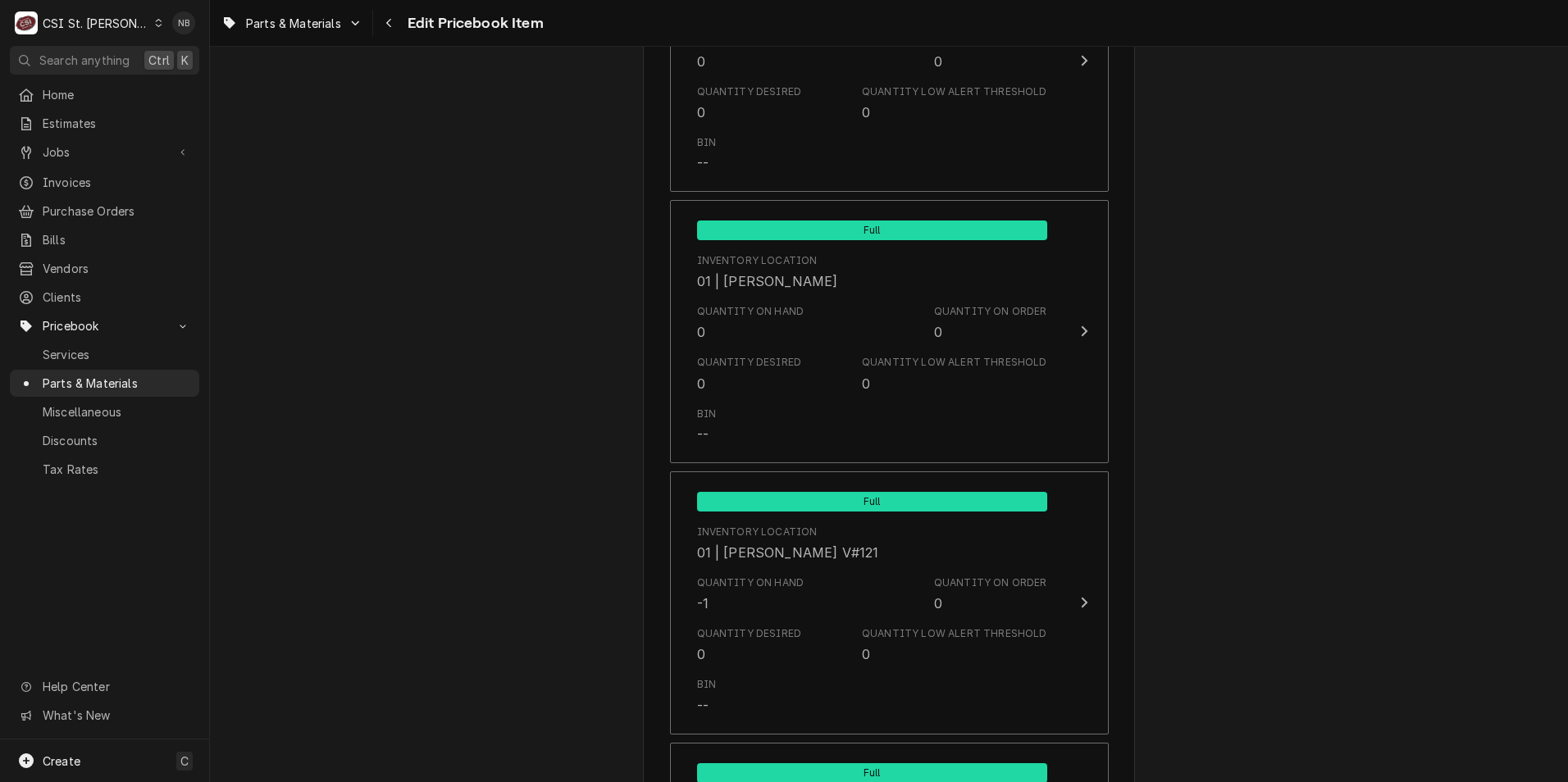
scroll to position [4182, 0]
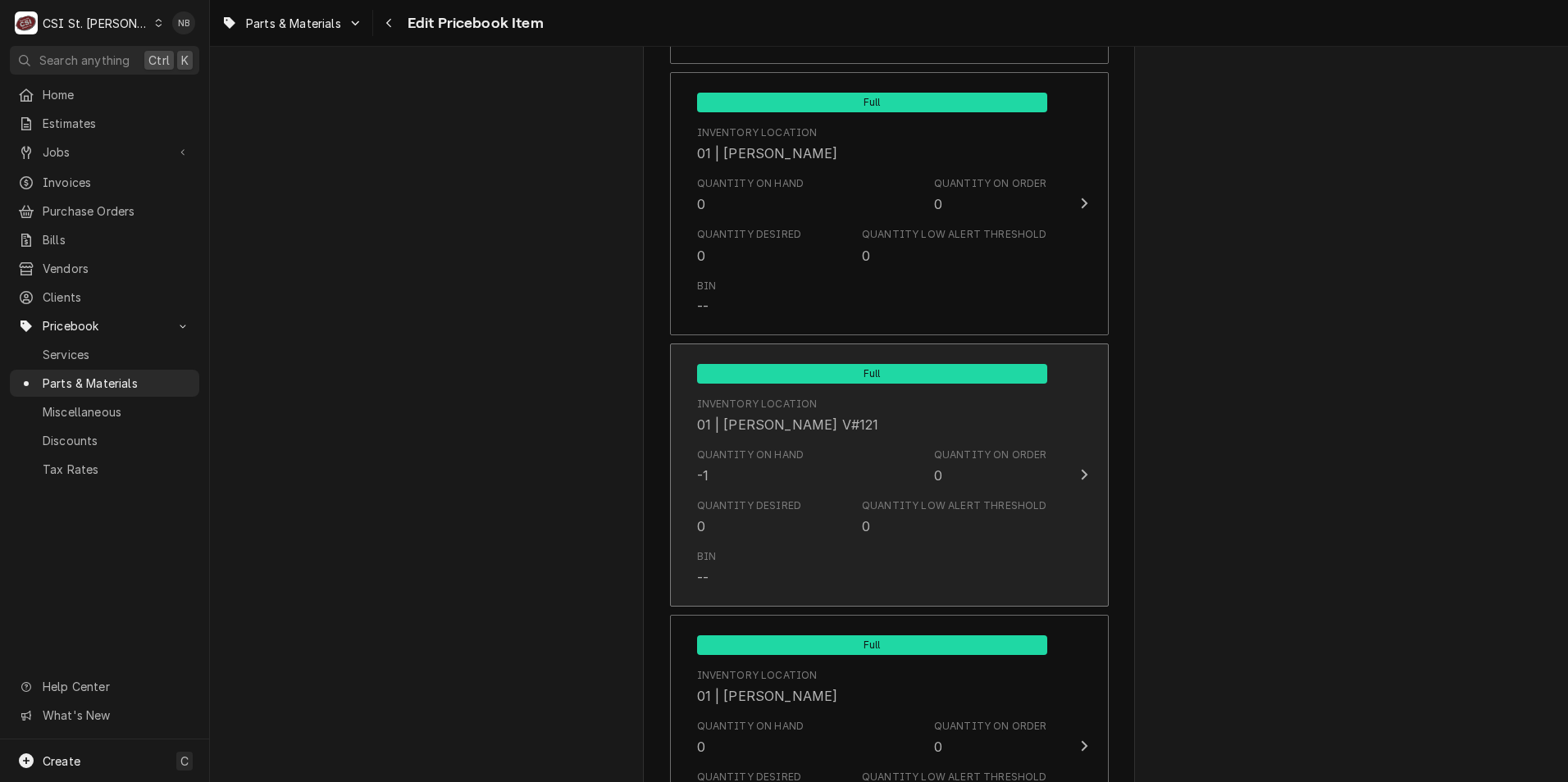
click at [771, 450] on div "Quantity on Hand" at bounding box center [751, 454] width 108 height 15
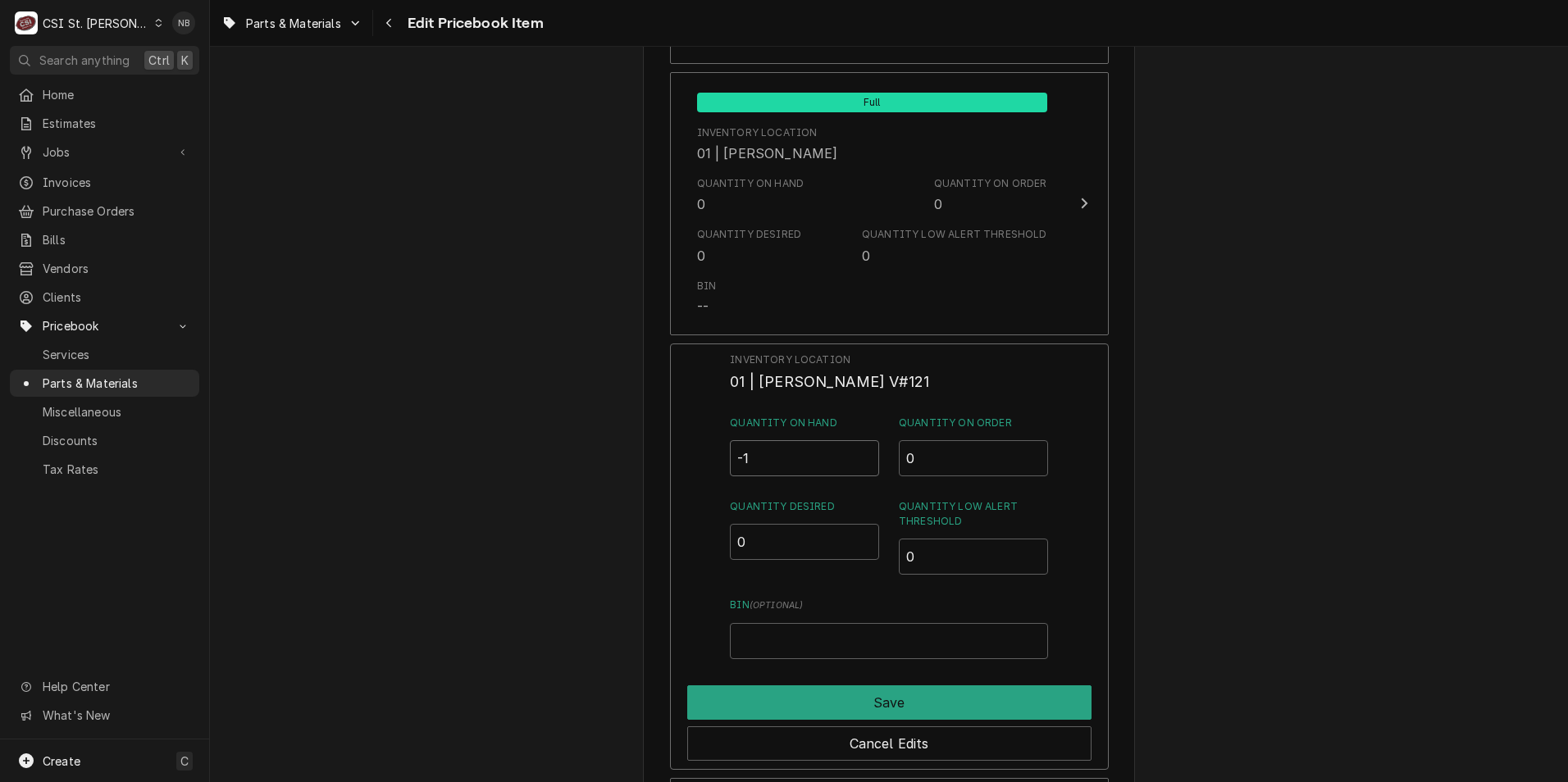
drag, startPoint x: 745, startPoint y: 462, endPoint x: 663, endPoint y: 458, distance: 82.1
click at [680, 458] on div "Inventory Location 01 | KYLE SMITH V#121 Quantity on Hand -1 Quantity on Order …" at bounding box center [889, 557] width 439 height 426
click at [777, 452] on input "-1" at bounding box center [805, 459] width 149 height 36
drag, startPoint x: 782, startPoint y: 459, endPoint x: 523, endPoint y: 438, distance: 259.8
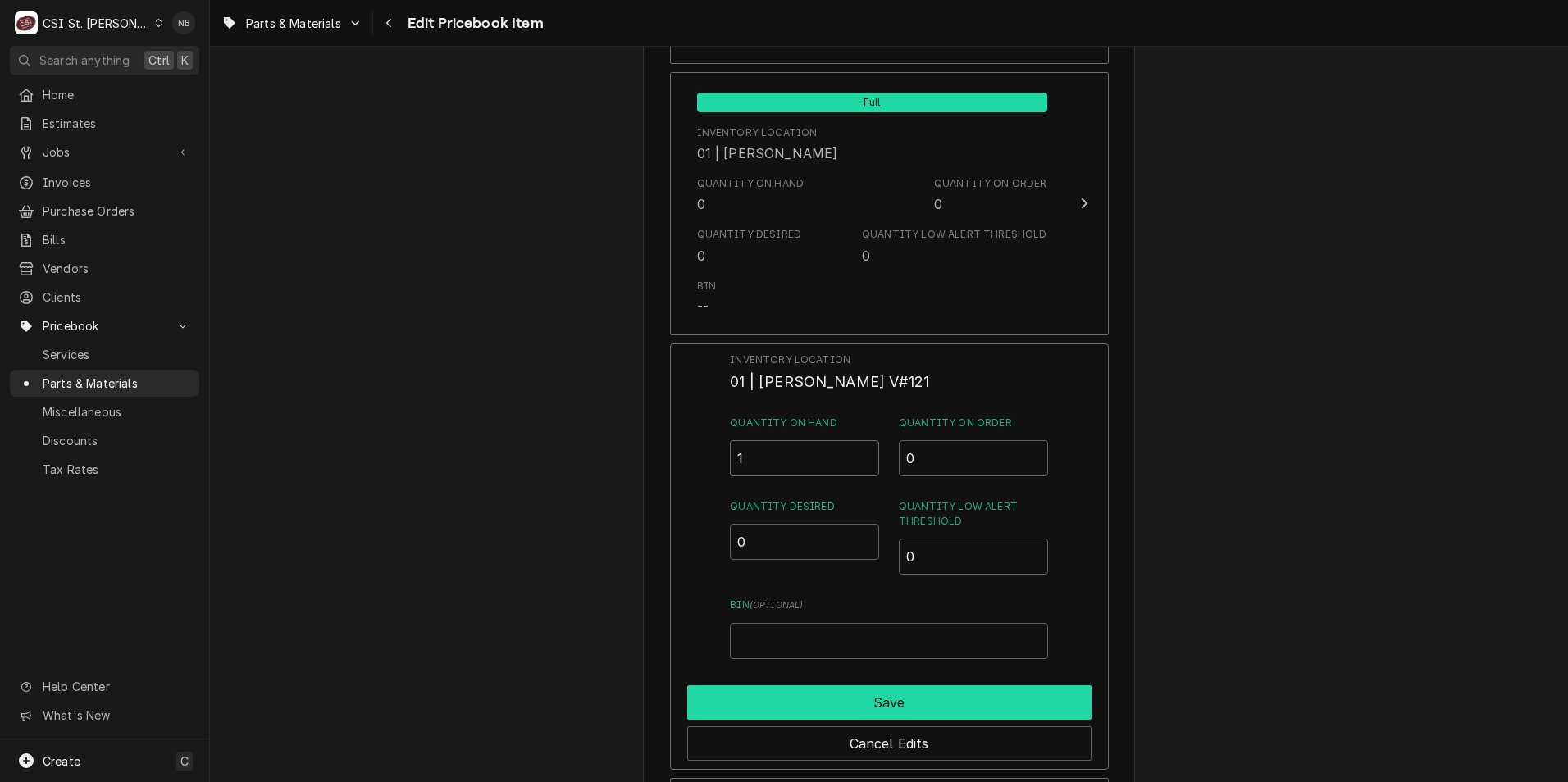
type input "1"
click at [859, 698] on button "Save" at bounding box center [889, 702] width 404 height 34
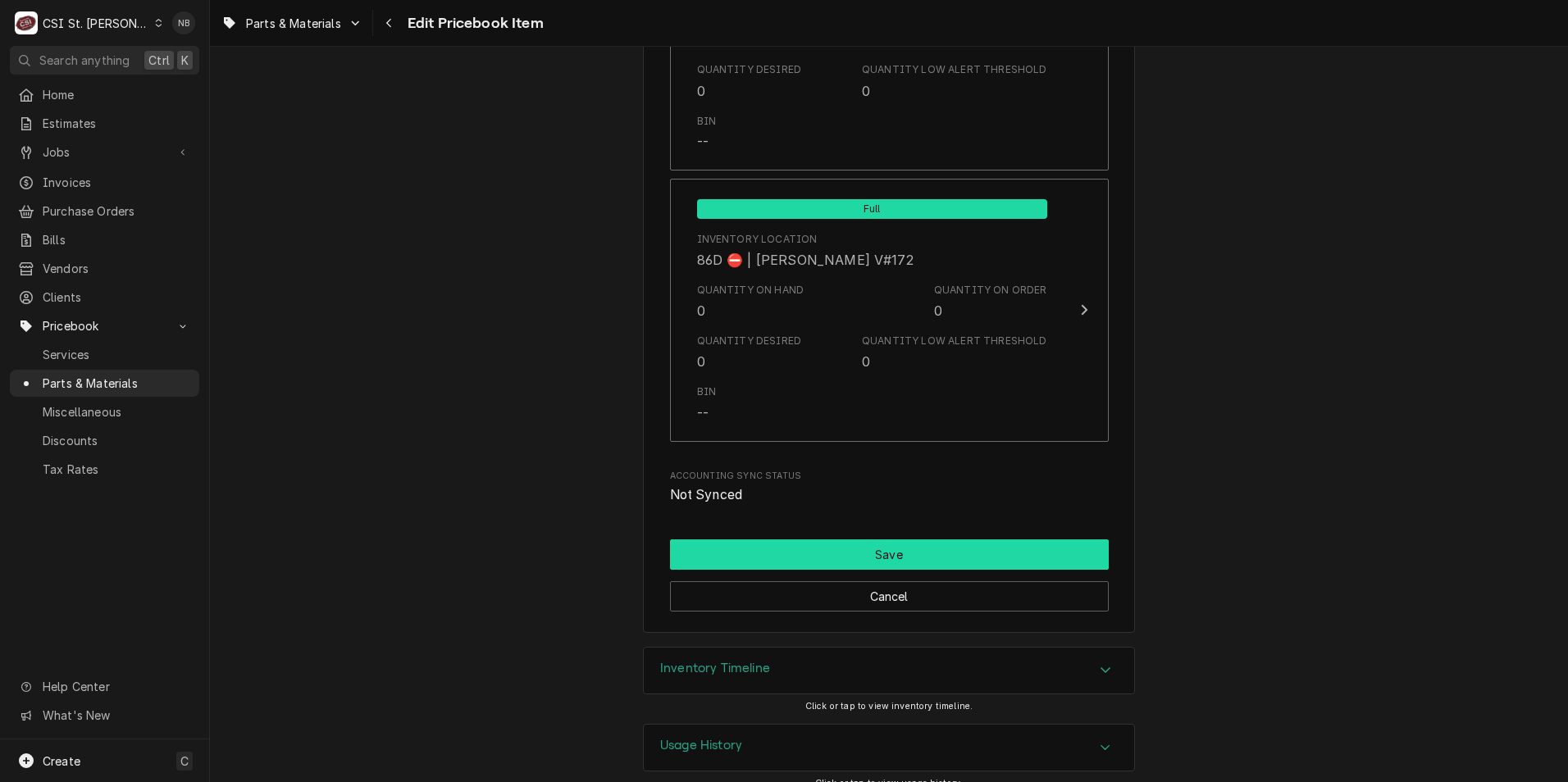
click at [1007, 540] on button "Save" at bounding box center [889, 554] width 439 height 30
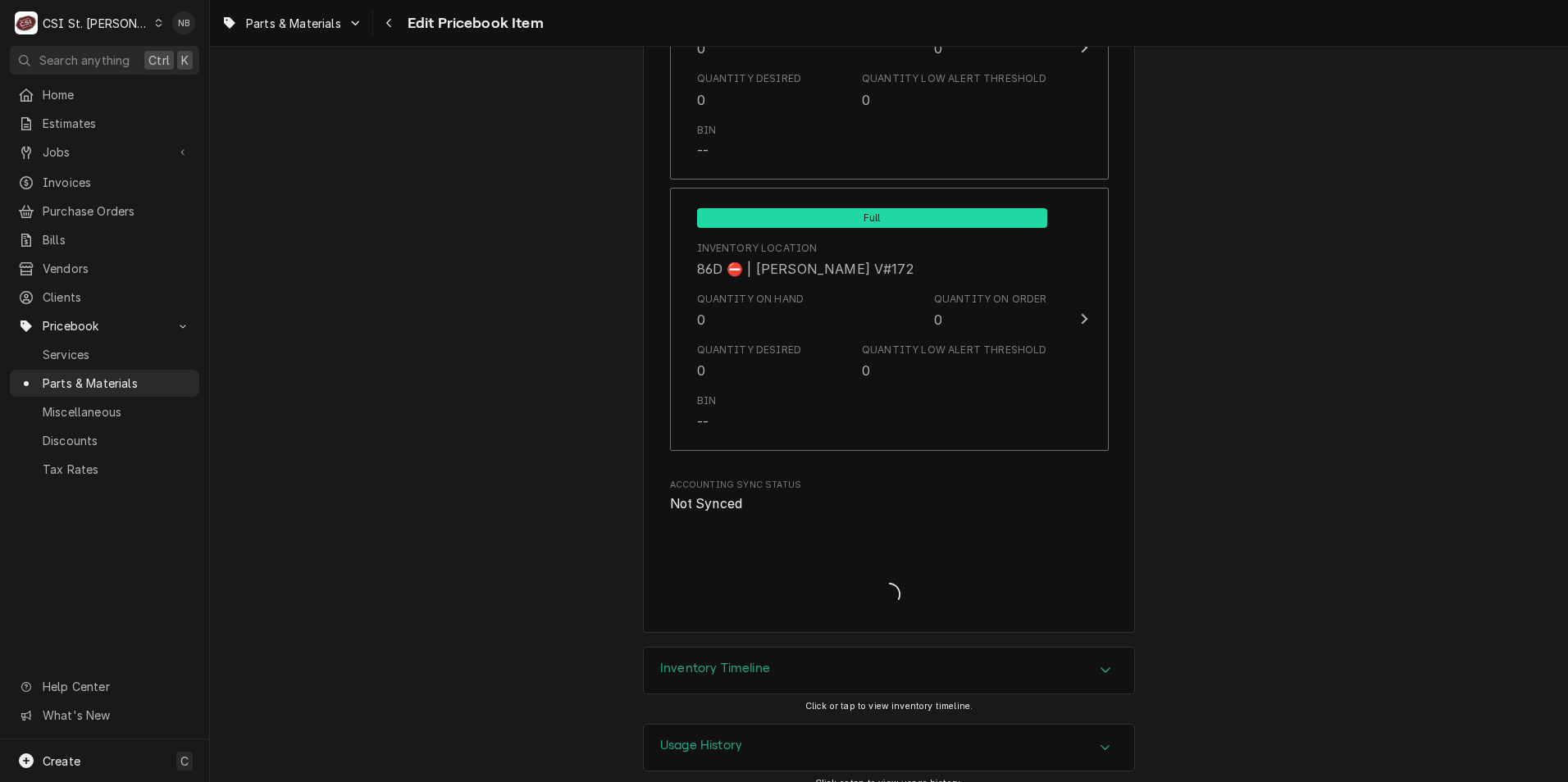
type textarea "x"
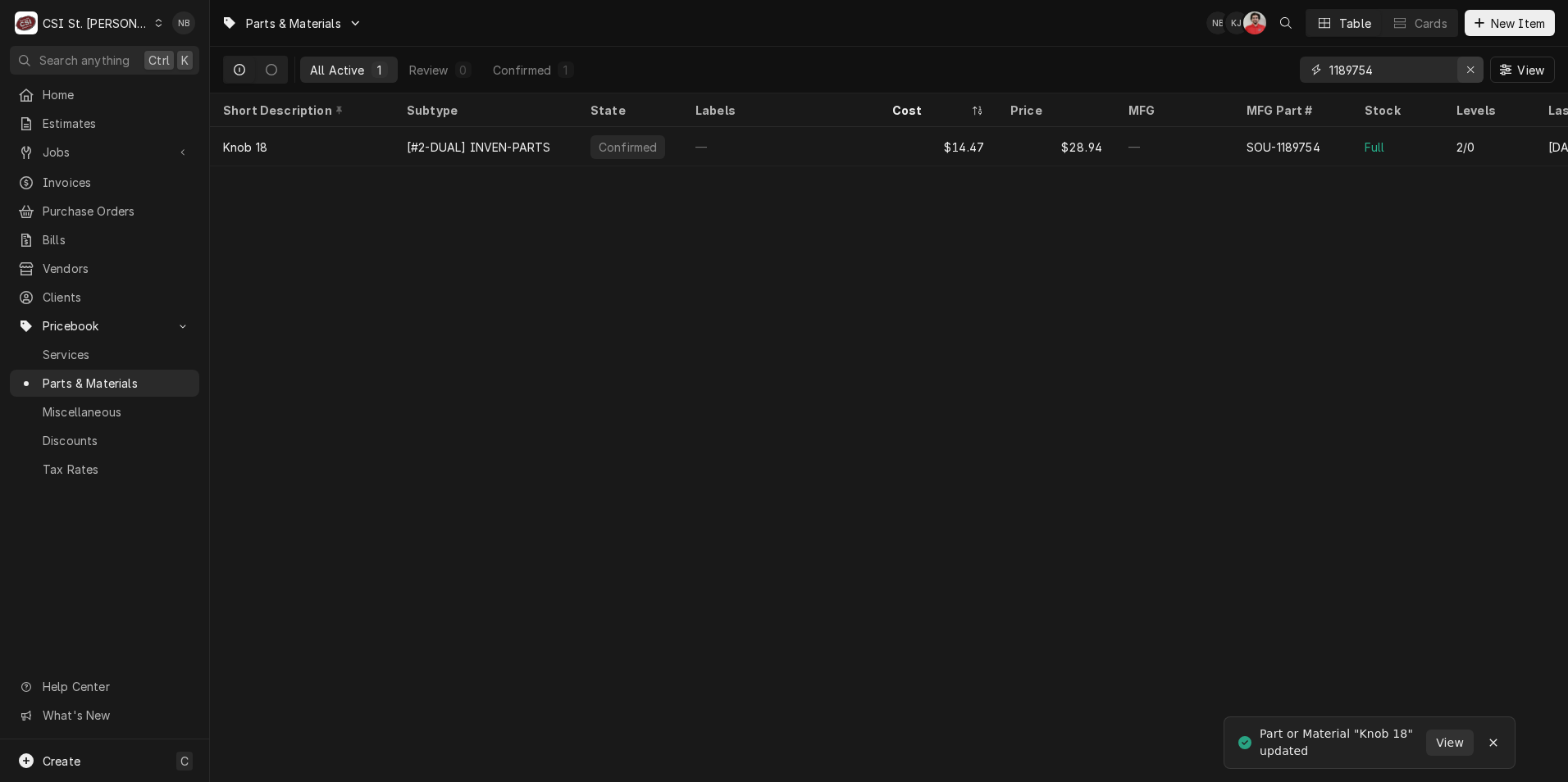
click at [1473, 75] on div "Erase input" at bounding box center [1470, 69] width 16 height 16
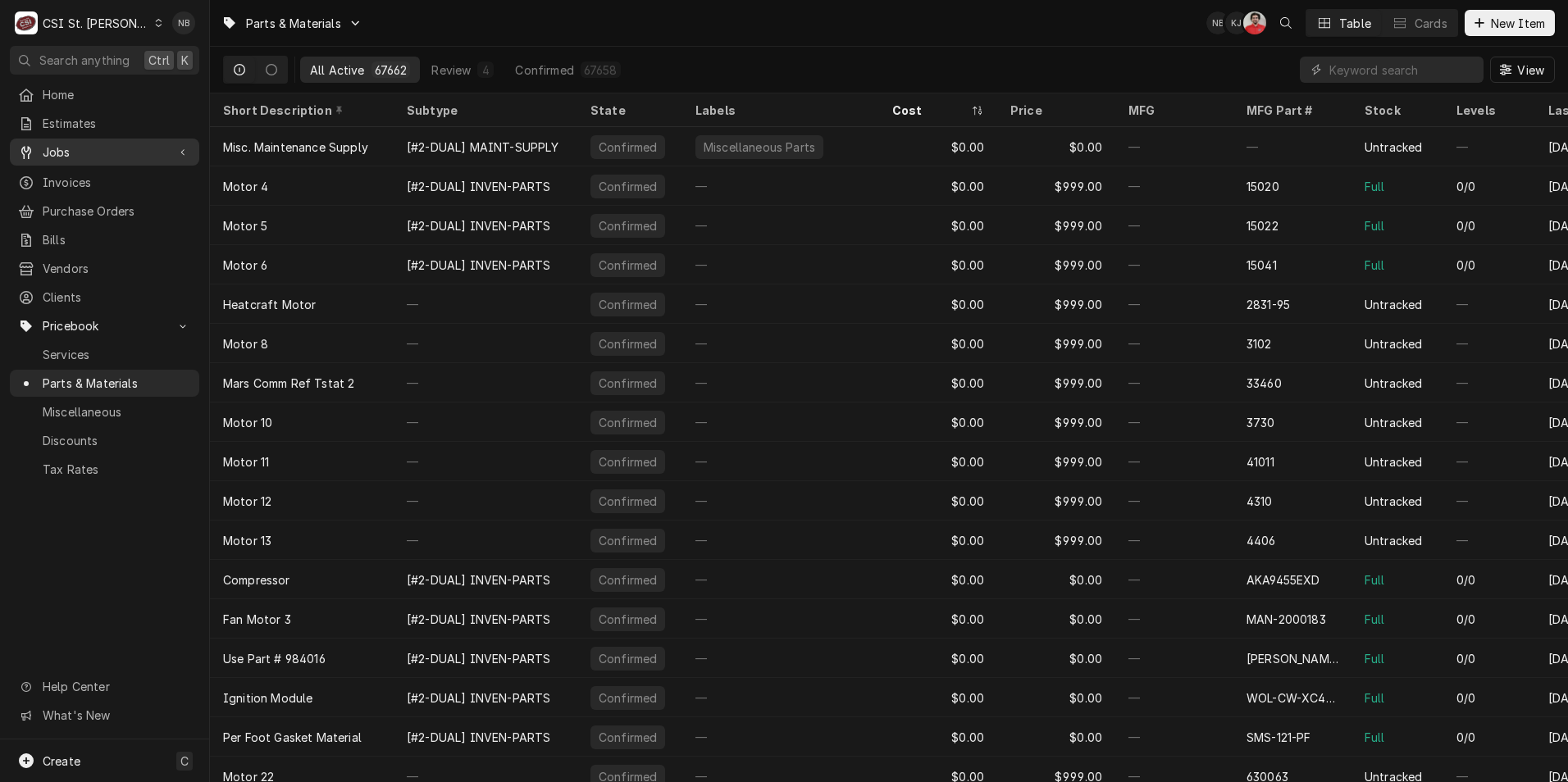
click at [109, 157] on div "Jobs" at bounding box center [104, 152] width 183 height 21
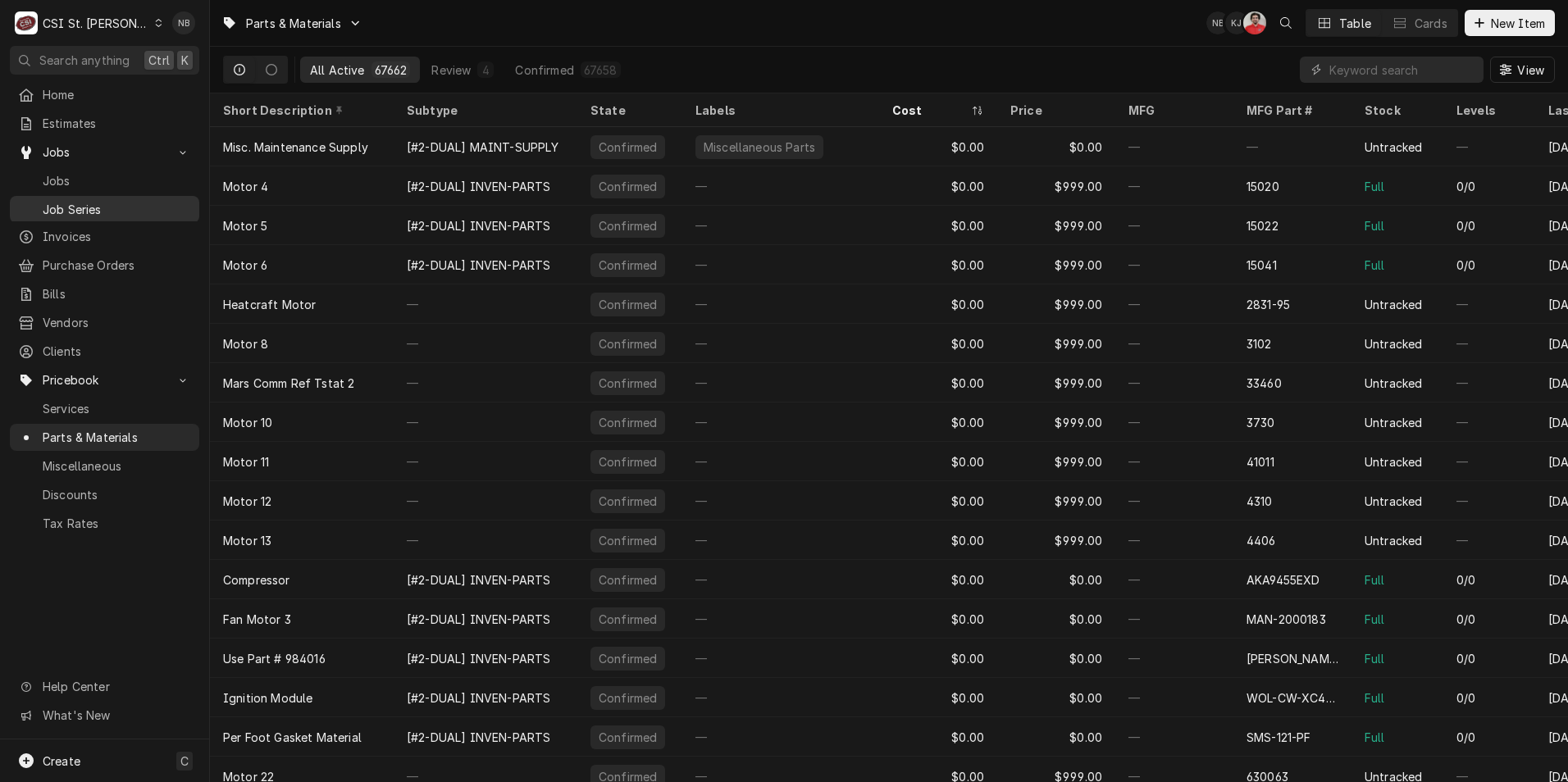
click at [133, 196] on link "Job Series" at bounding box center [104, 210] width 189 height 27
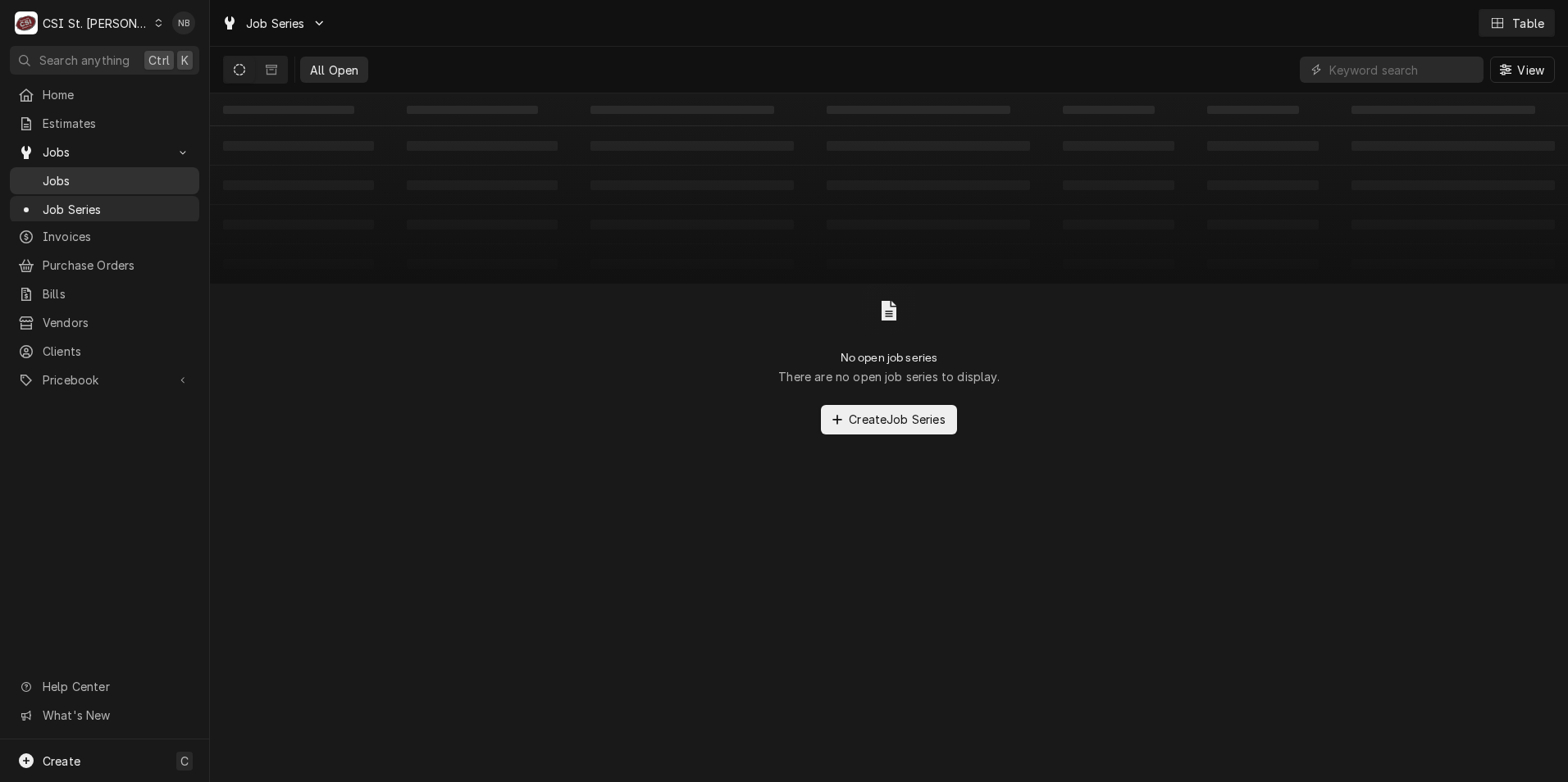
click at [112, 182] on span "Jobs" at bounding box center [116, 181] width 148 height 17
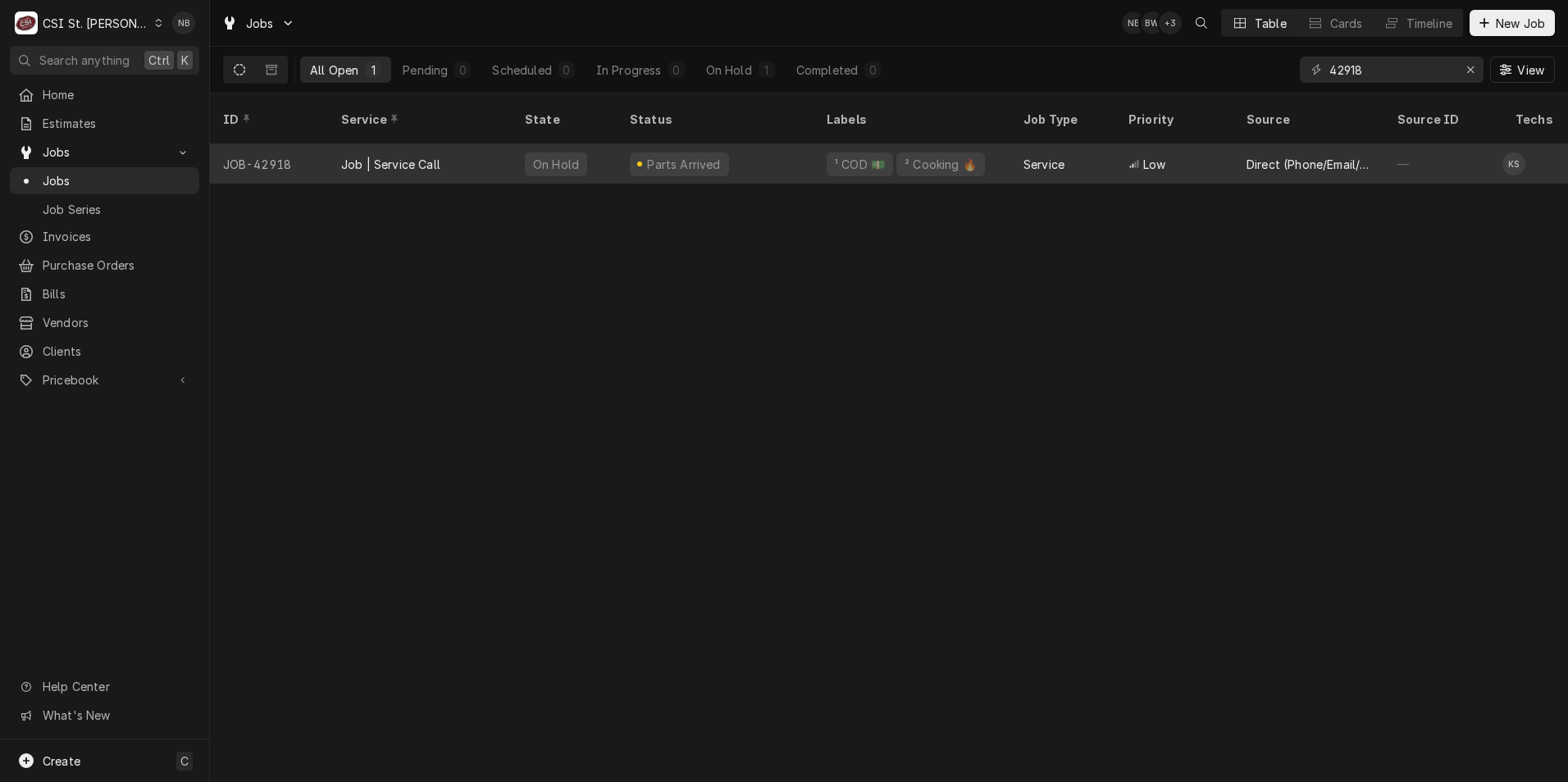
click at [808, 156] on div "Parts Arrived" at bounding box center [716, 164] width 197 height 39
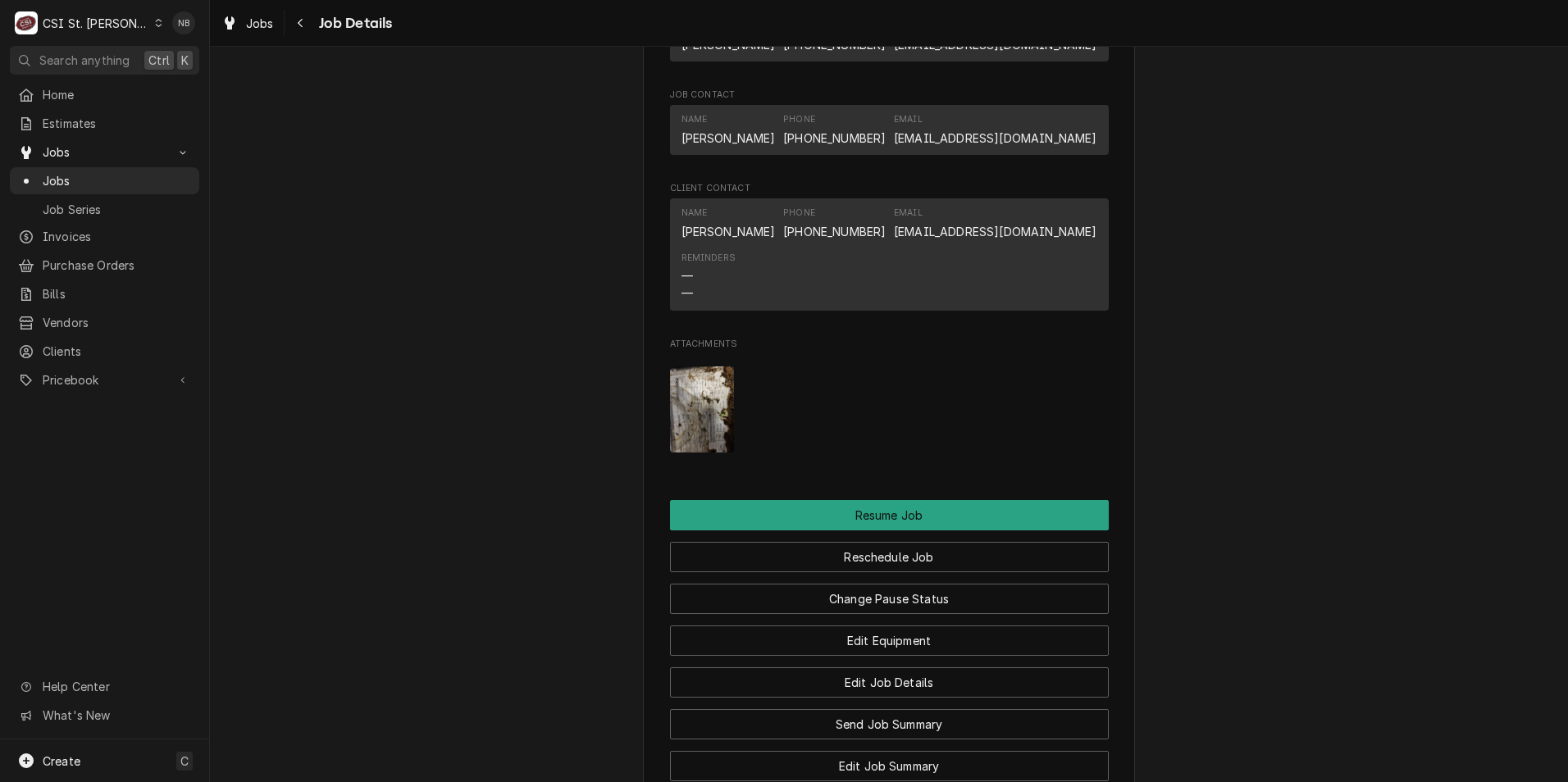
scroll to position [1950, 0]
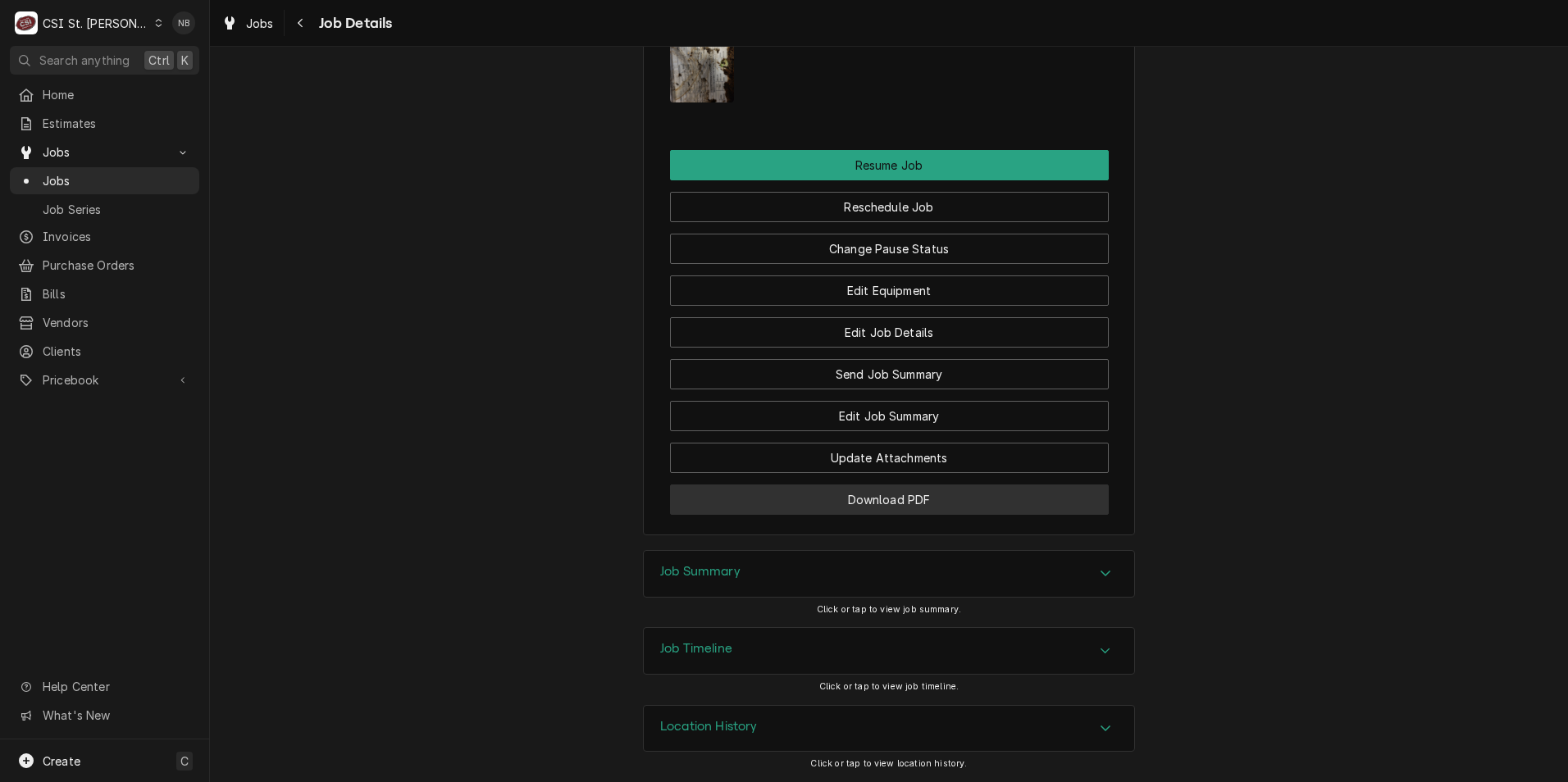
click at [947, 510] on button "Download PDF" at bounding box center [889, 499] width 439 height 30
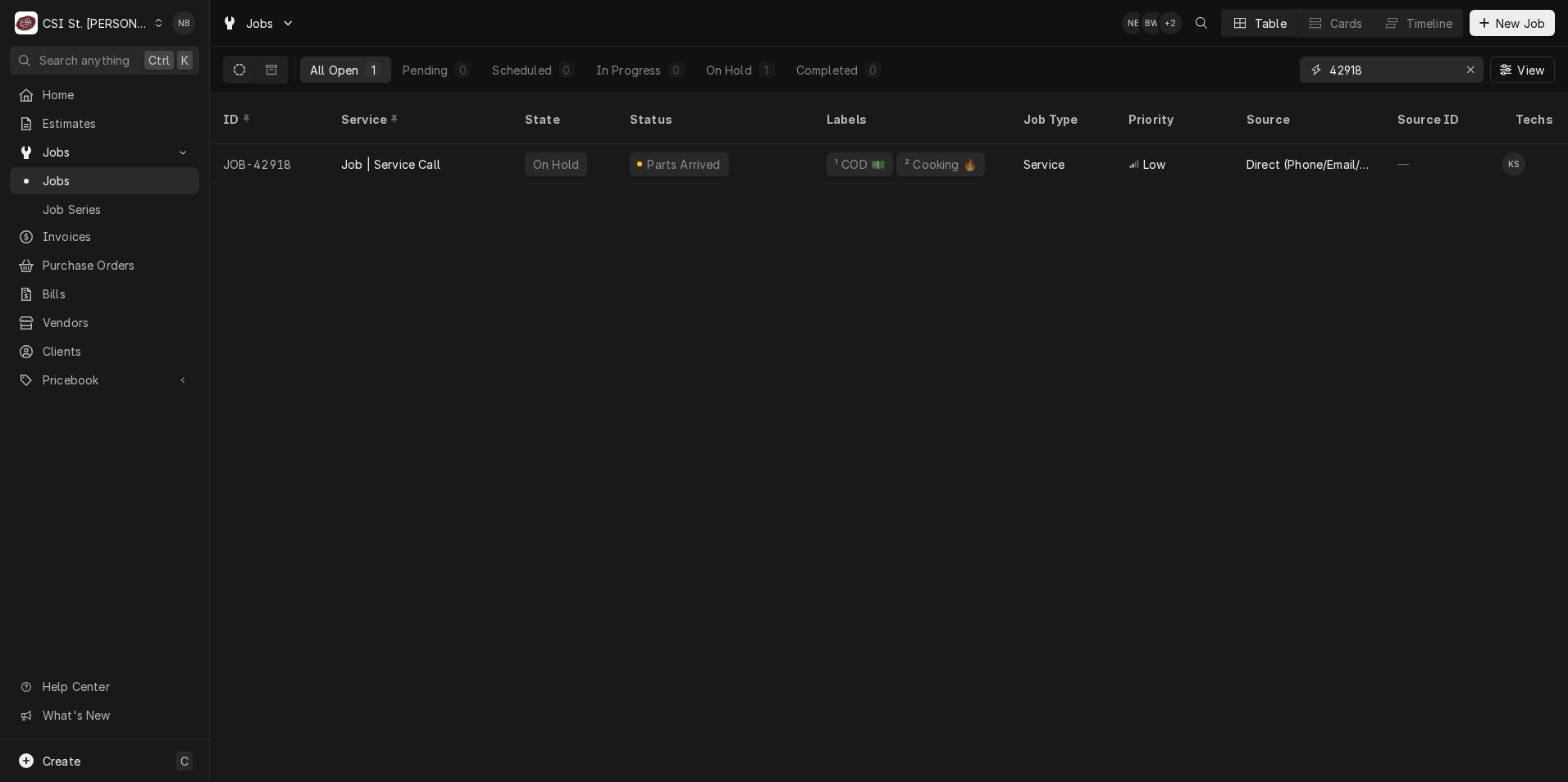
drag, startPoint x: 1390, startPoint y: 76, endPoint x: 1344, endPoint y: 85, distance: 46.9
click at [1344, 85] on div "42918 View" at bounding box center [1428, 70] width 255 height 46
type input "42806"
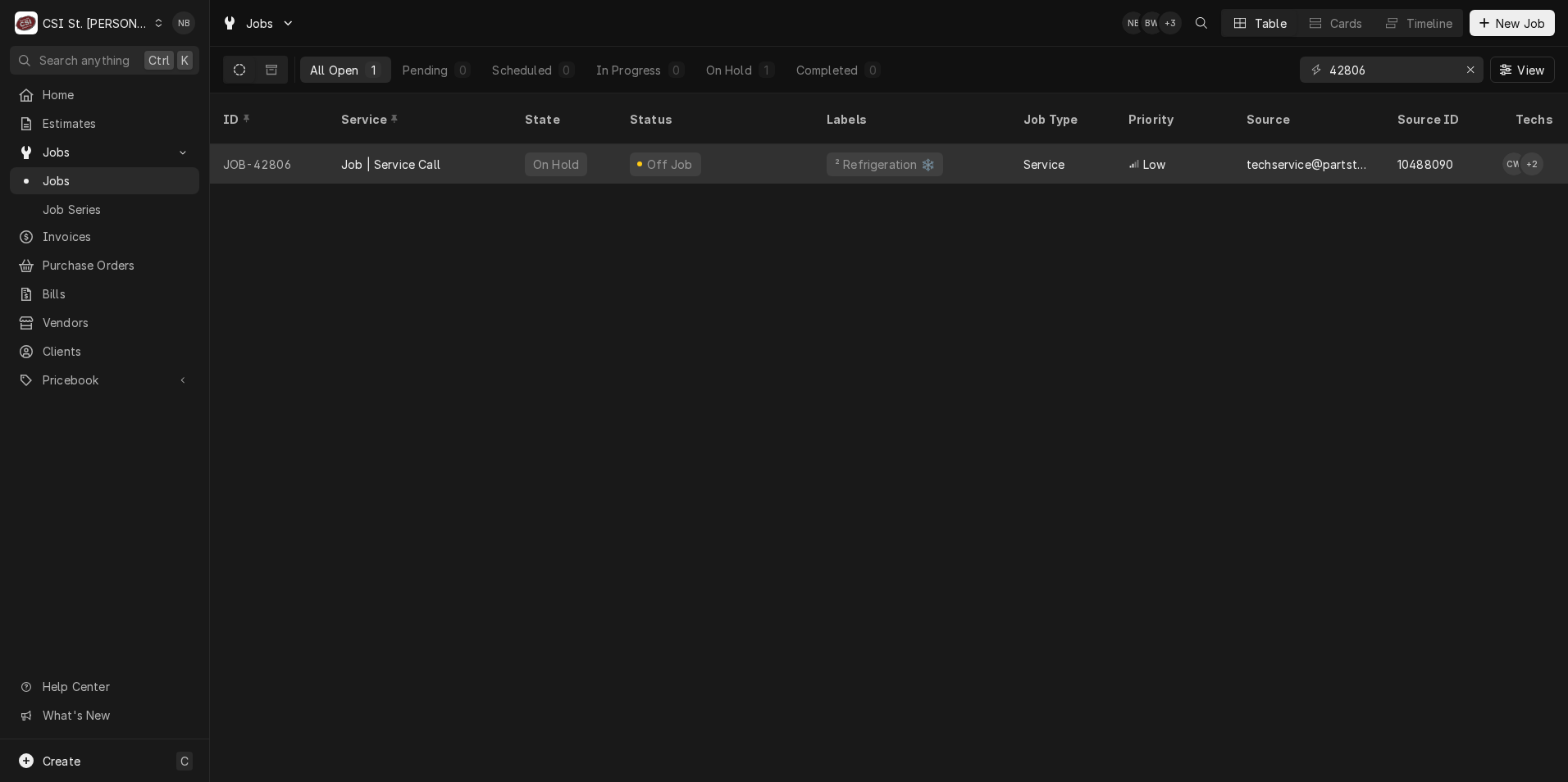
click at [745, 152] on div "Off Job" at bounding box center [716, 164] width 197 height 39
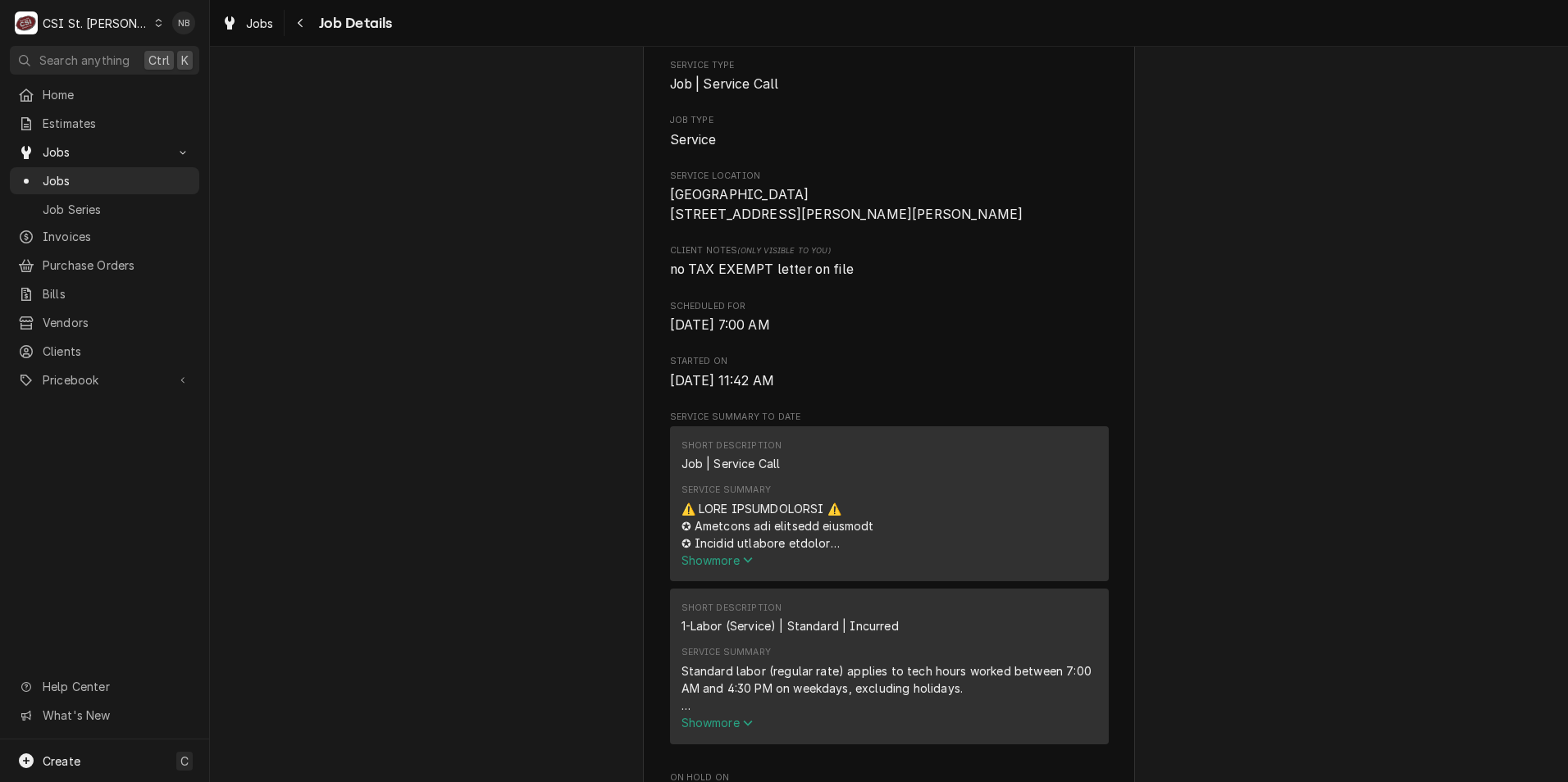
scroll to position [574, 0]
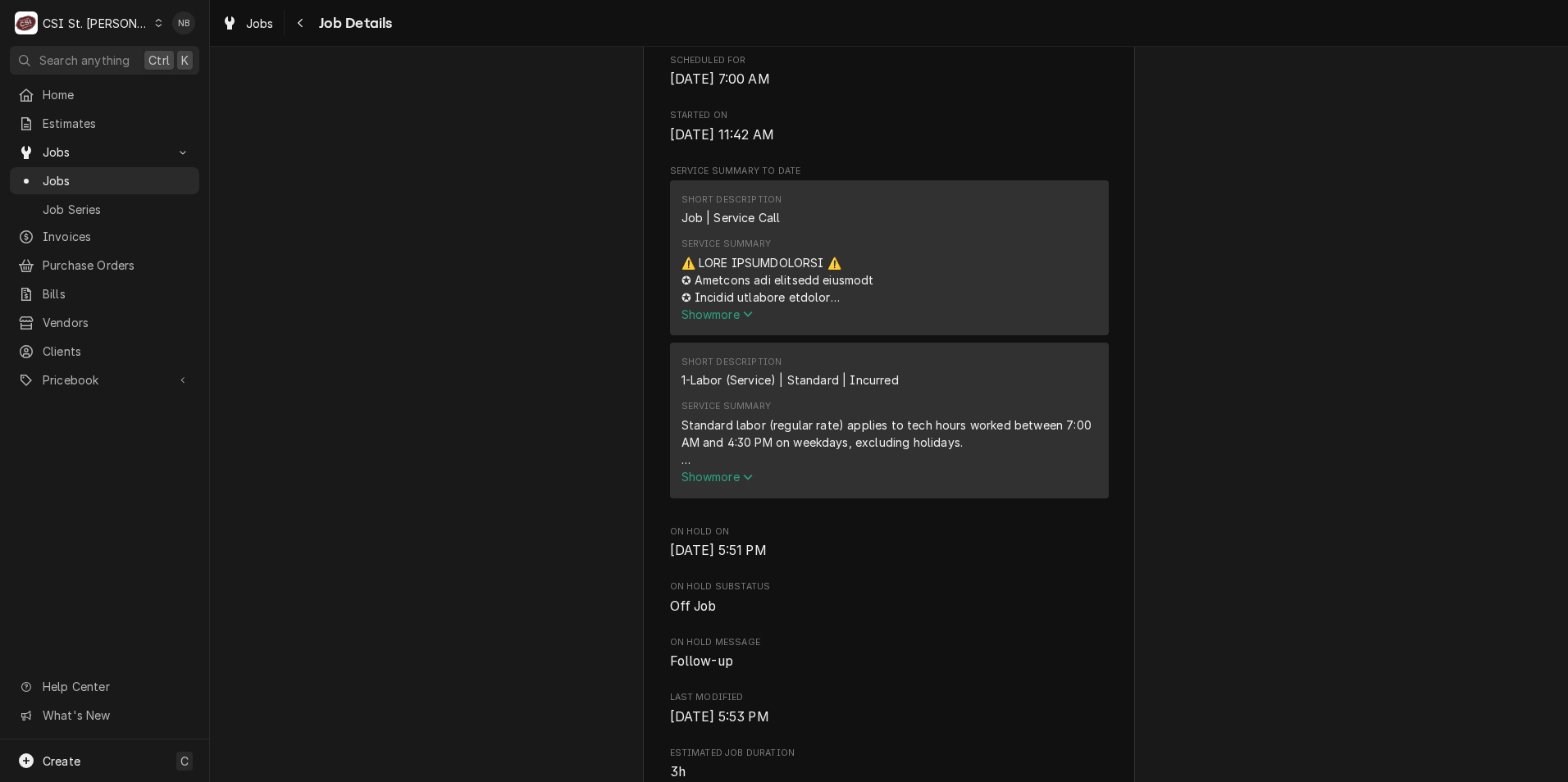
click at [731, 322] on span "Show more" at bounding box center [717, 314] width 72 height 14
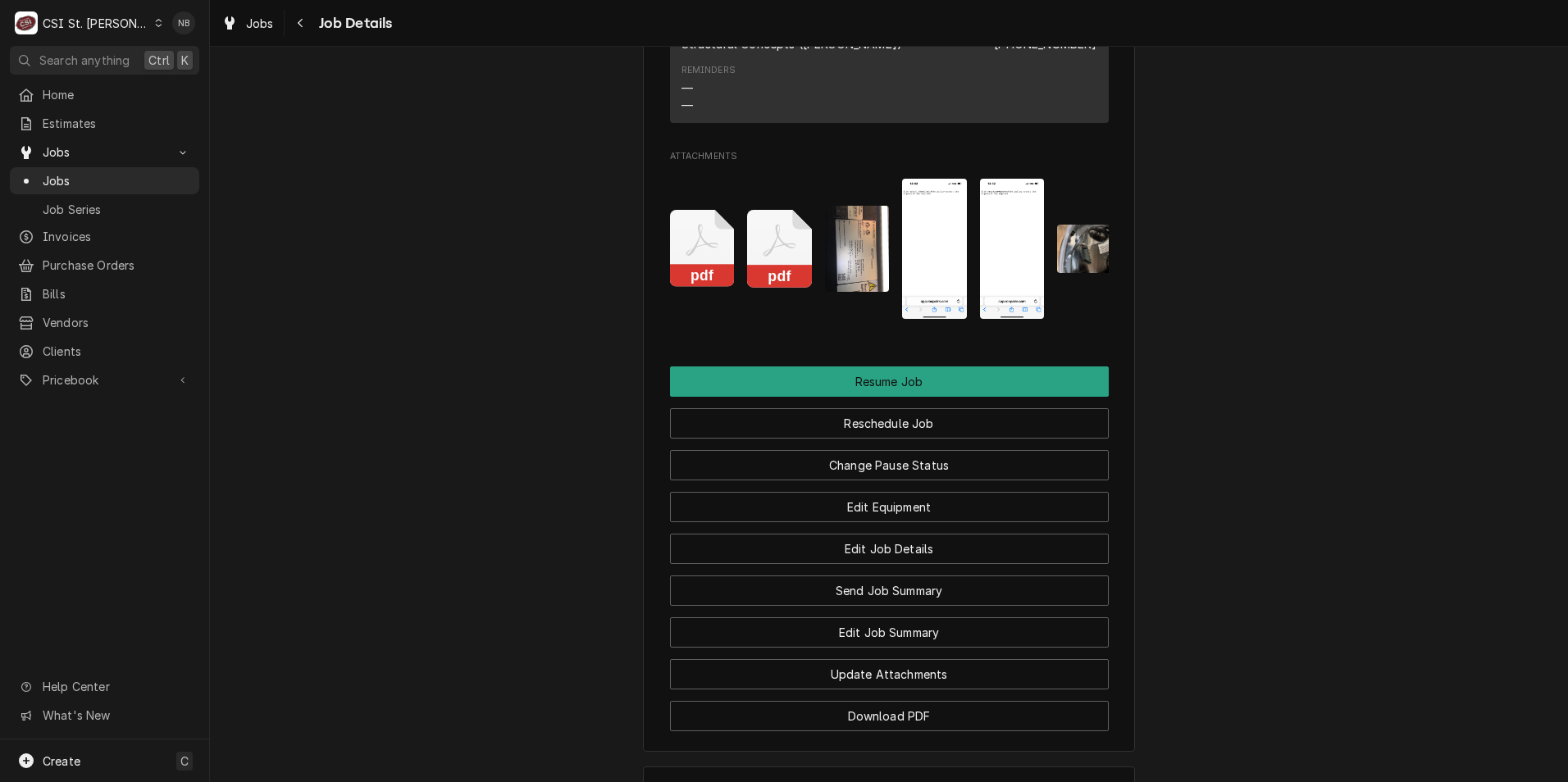
scroll to position [3920, 0]
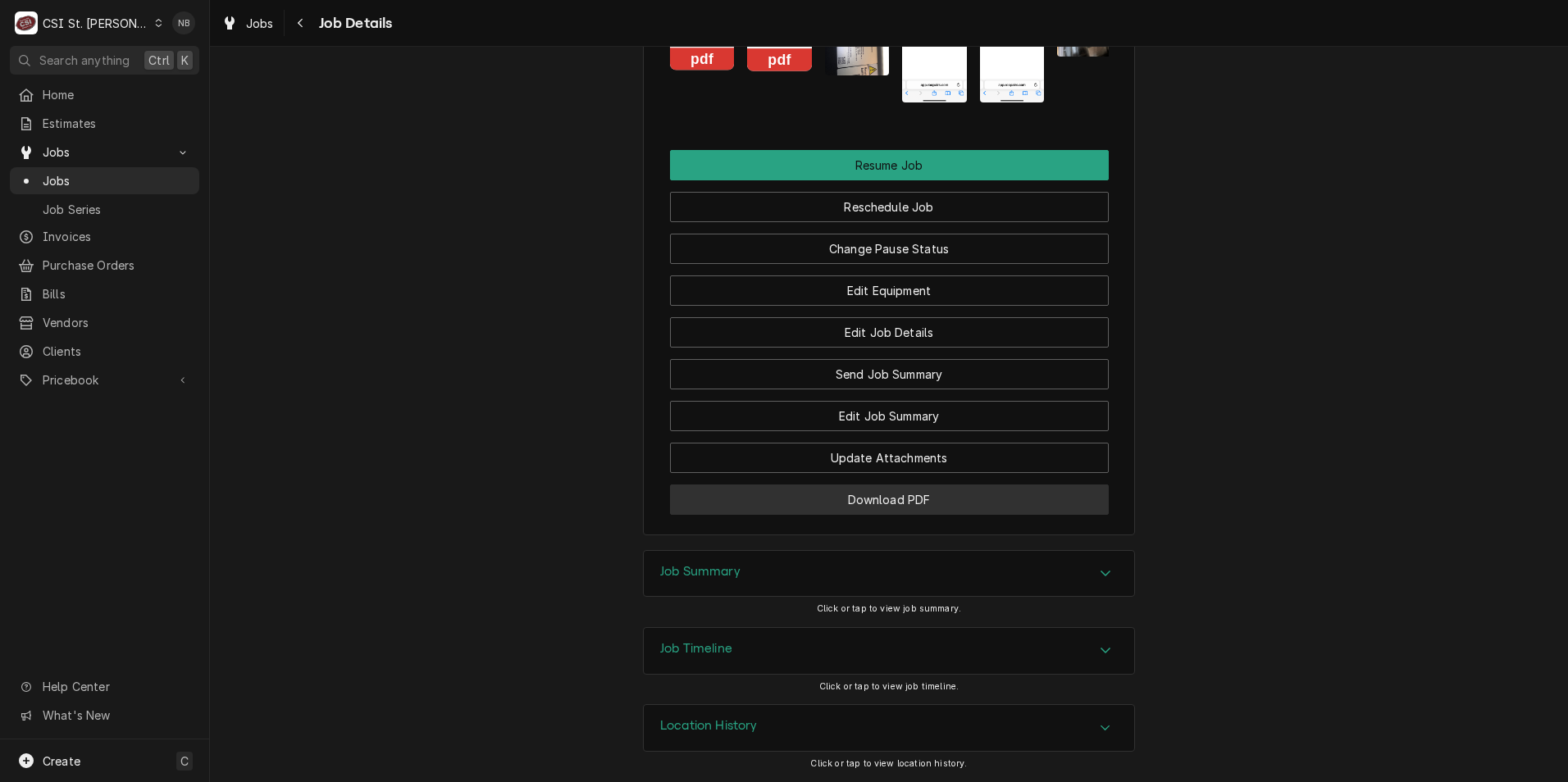
click at [979, 507] on button "Download PDF" at bounding box center [889, 499] width 439 height 30
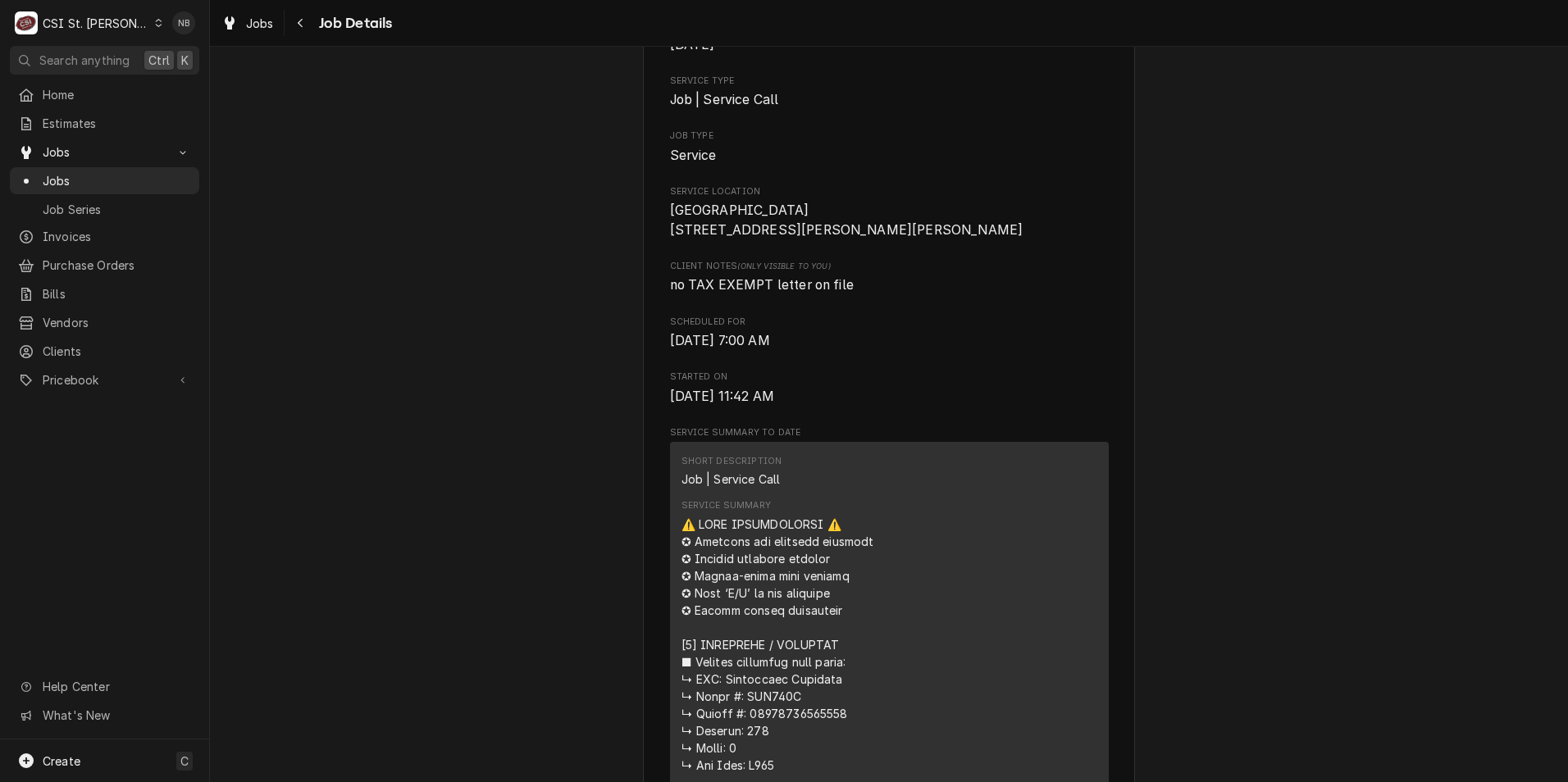
scroll to position [0, 0]
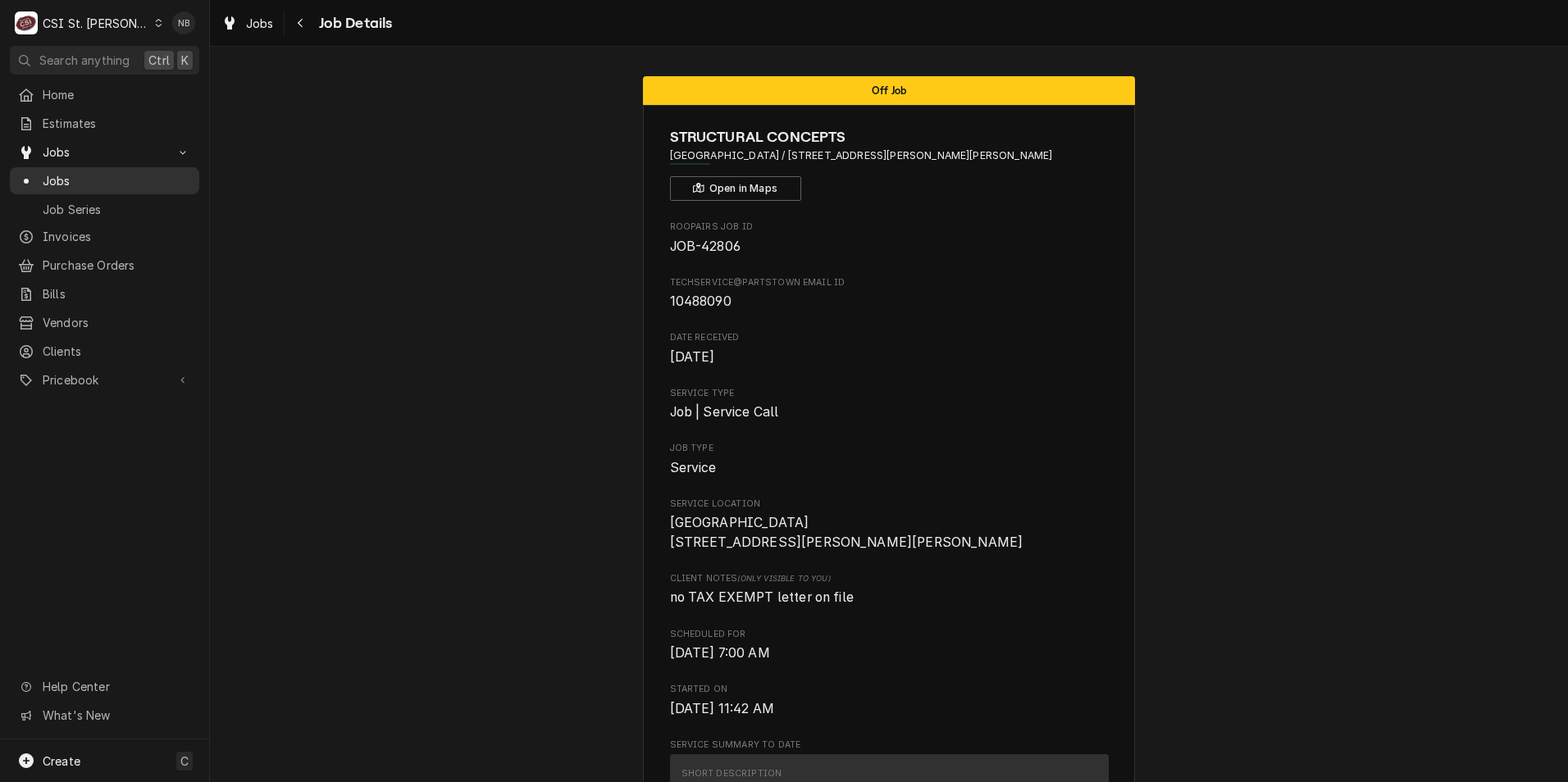
click at [130, 177] on span "Jobs" at bounding box center [116, 181] width 148 height 17
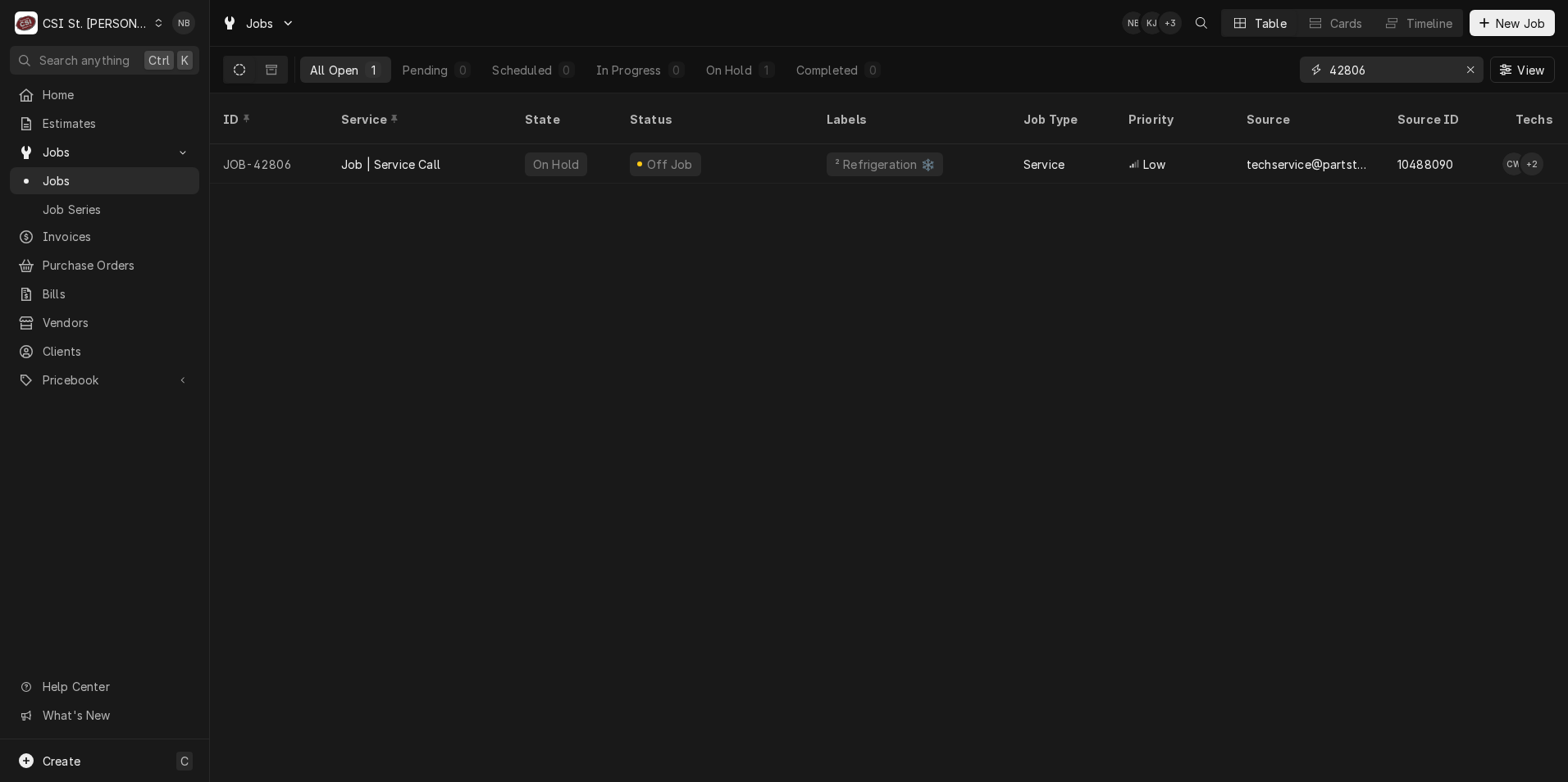
drag, startPoint x: 1373, startPoint y: 78, endPoint x: 1342, endPoint y: 78, distance: 31.0
click at [1342, 78] on input "42806" at bounding box center [1392, 69] width 123 height 27
type input "42660"
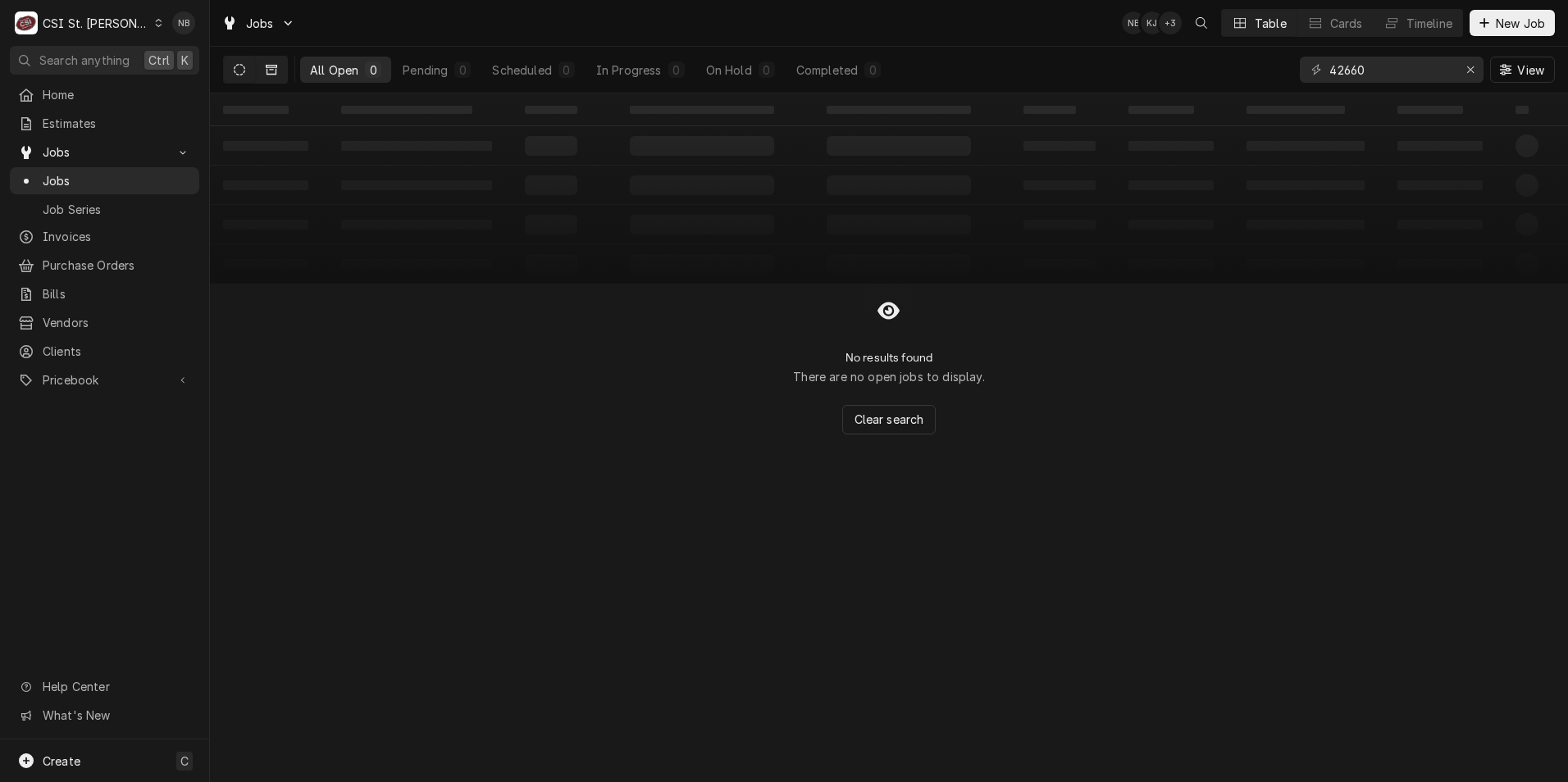
click at [269, 73] on icon "Dynamic Content Wrapper" at bounding box center [271, 69] width 11 height 11
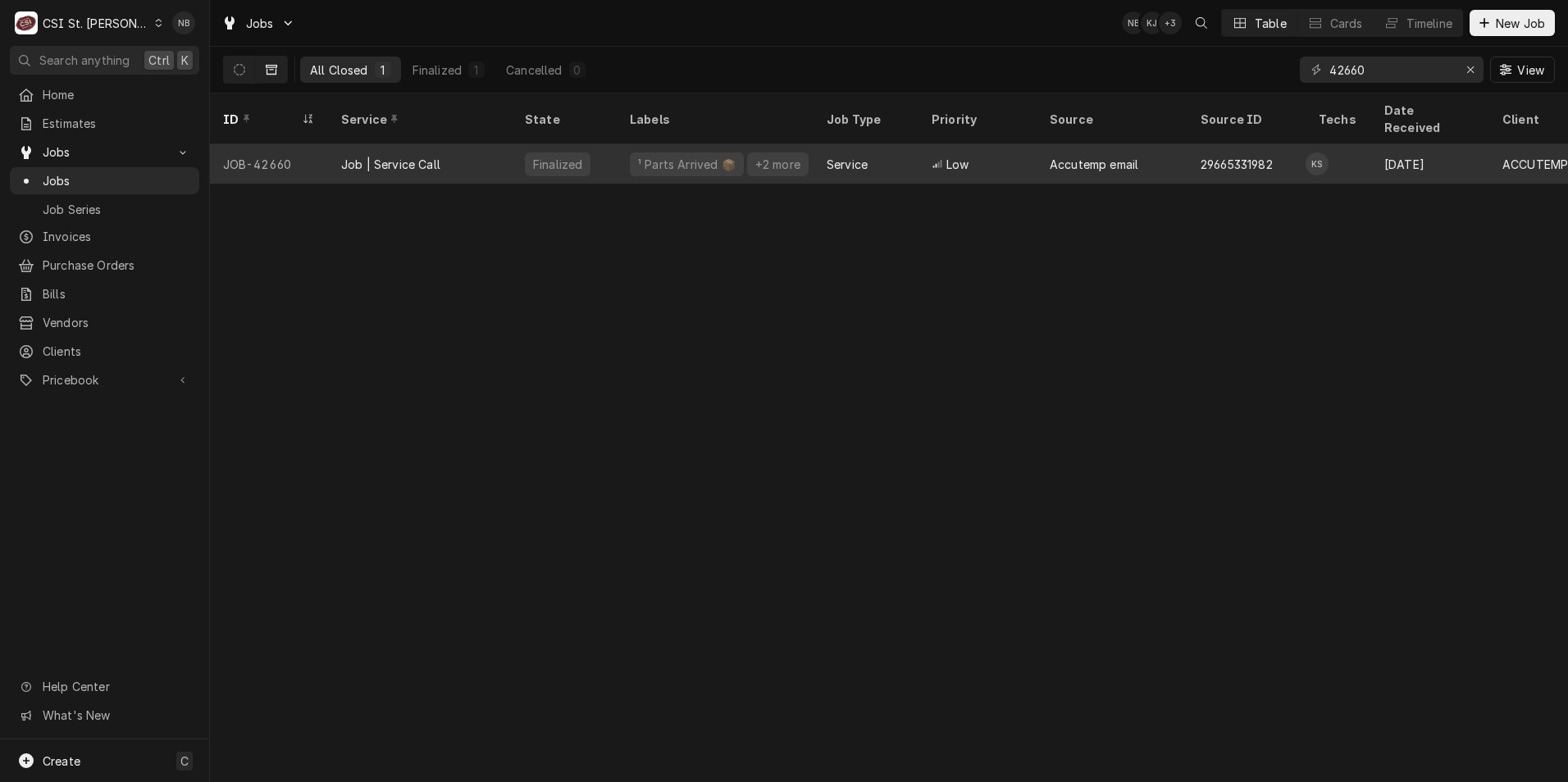
click at [467, 145] on div "Job | Service Call" at bounding box center [419, 164] width 184 height 39
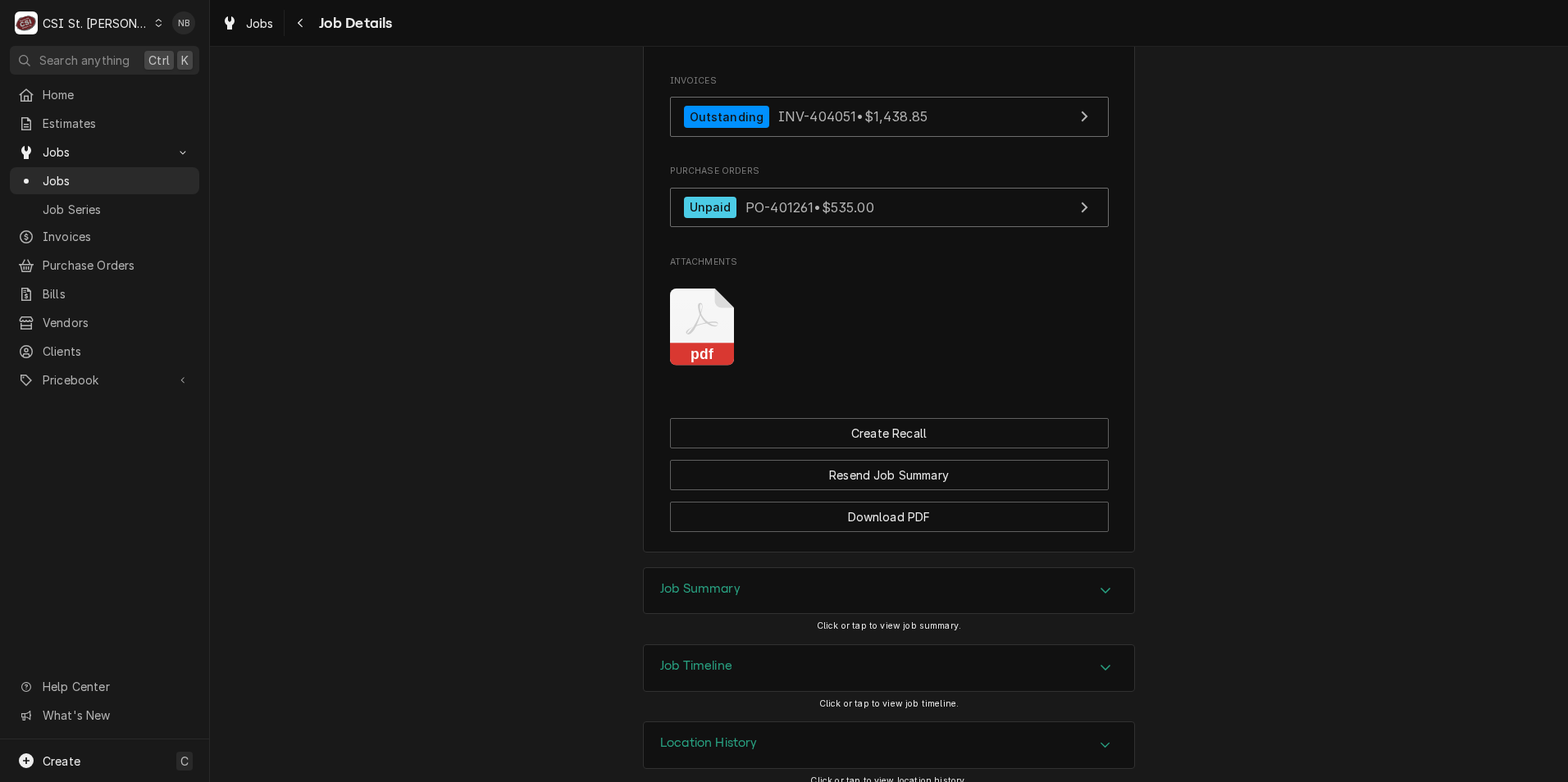
scroll to position [3258, 0]
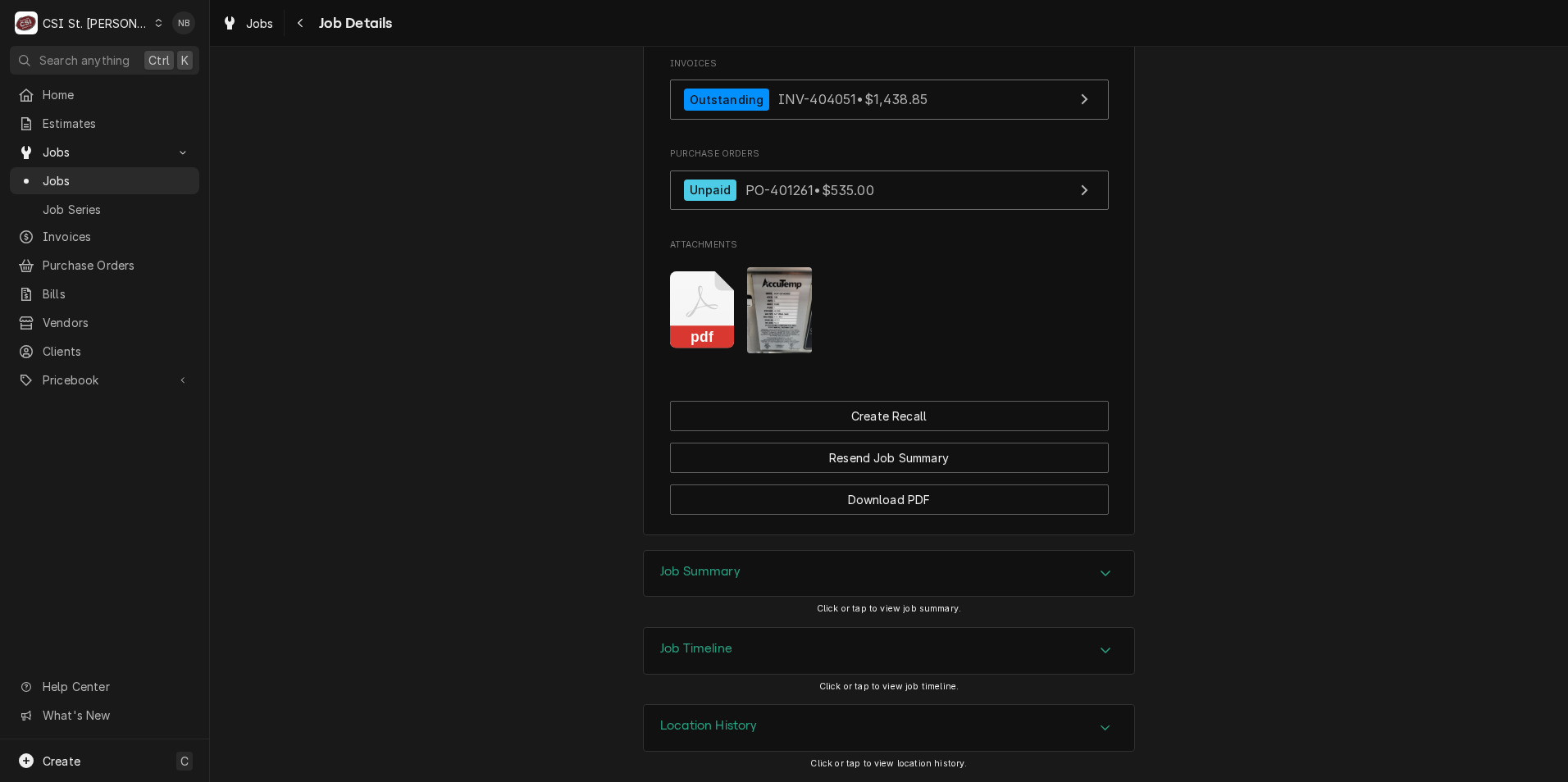
click at [700, 567] on h3 "Job Summary" at bounding box center [701, 572] width 80 height 15
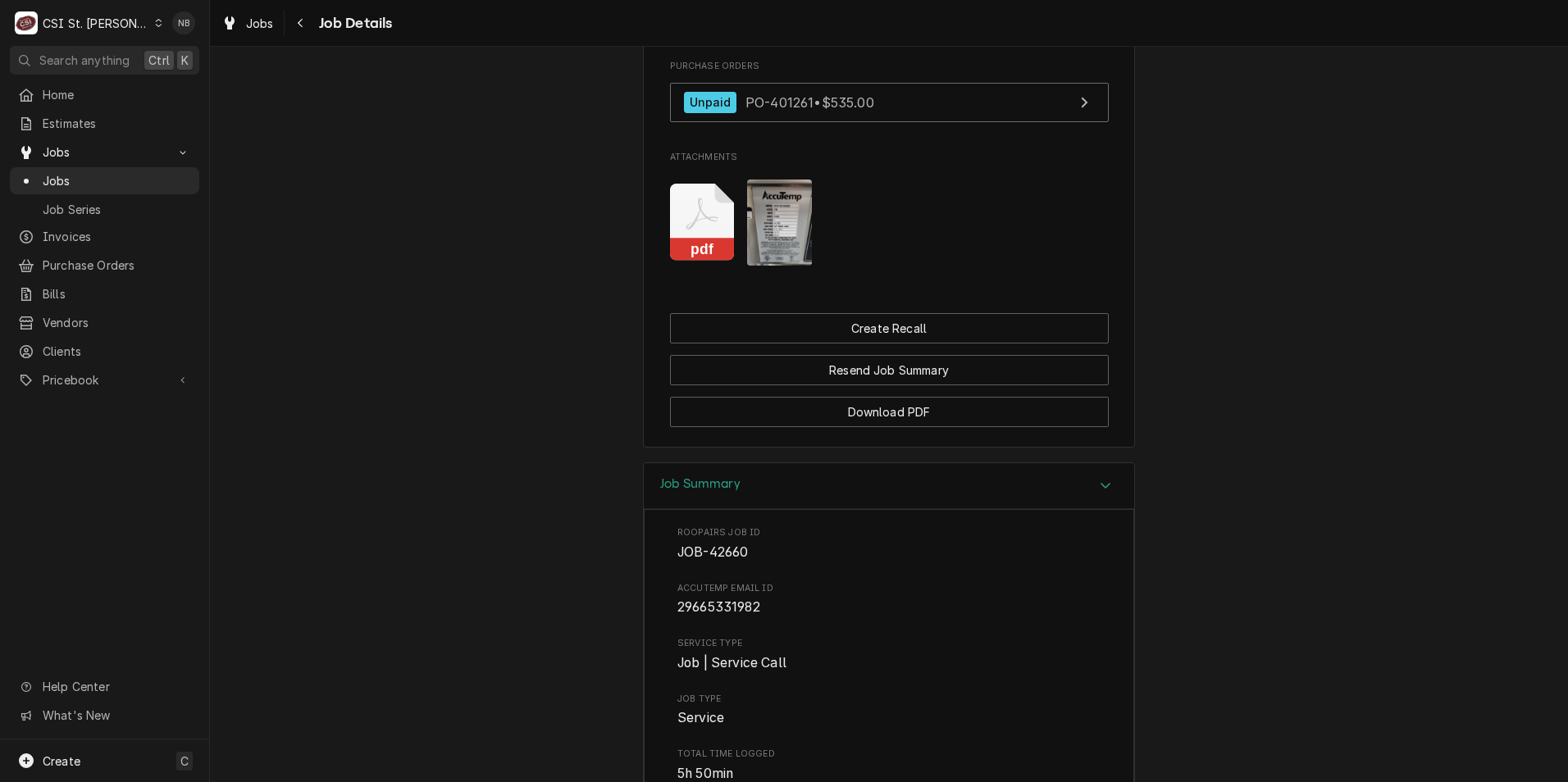
scroll to position [3176, 0]
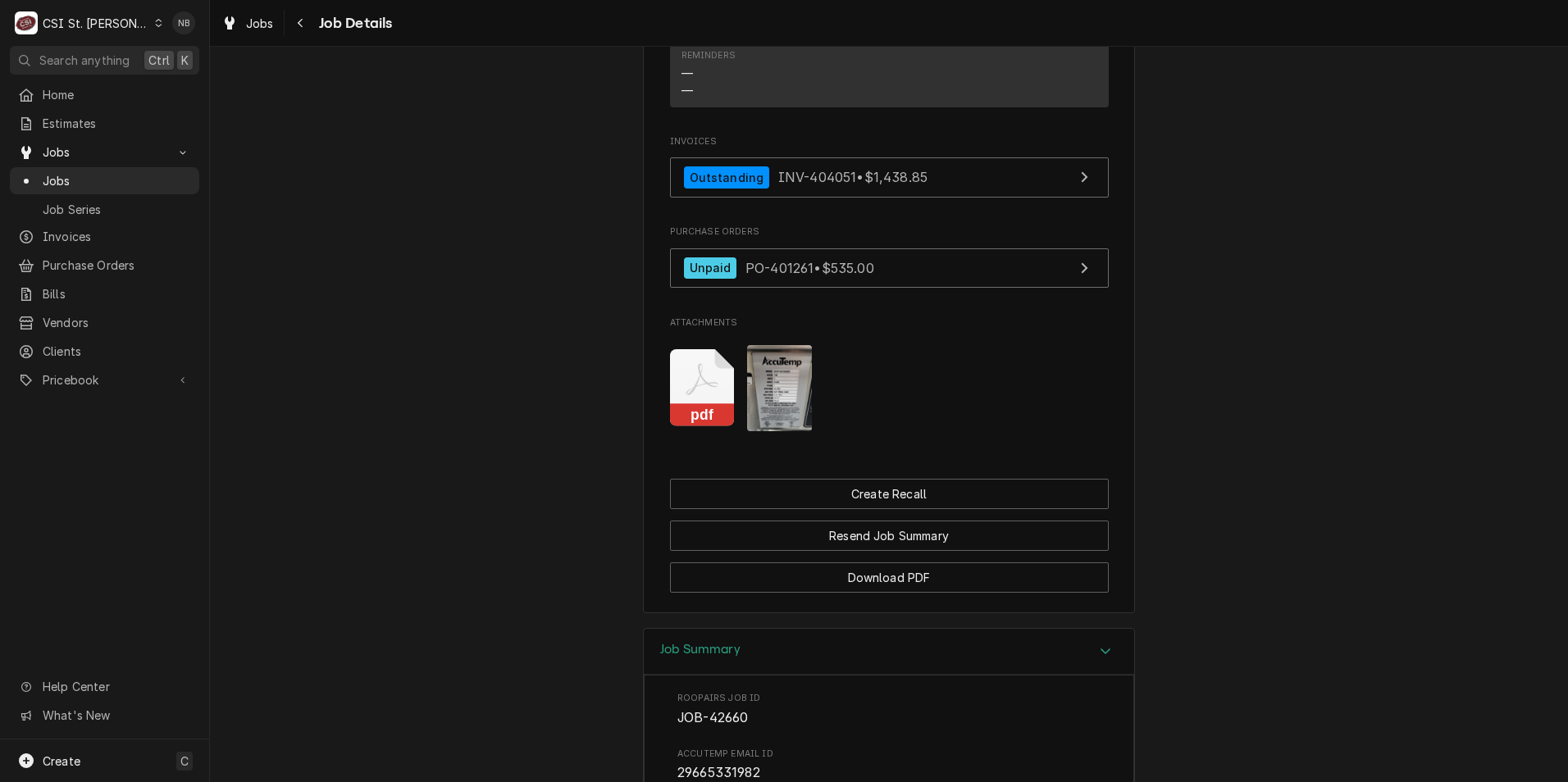
click at [727, 649] on h3 "Job Summary" at bounding box center [701, 649] width 80 height 15
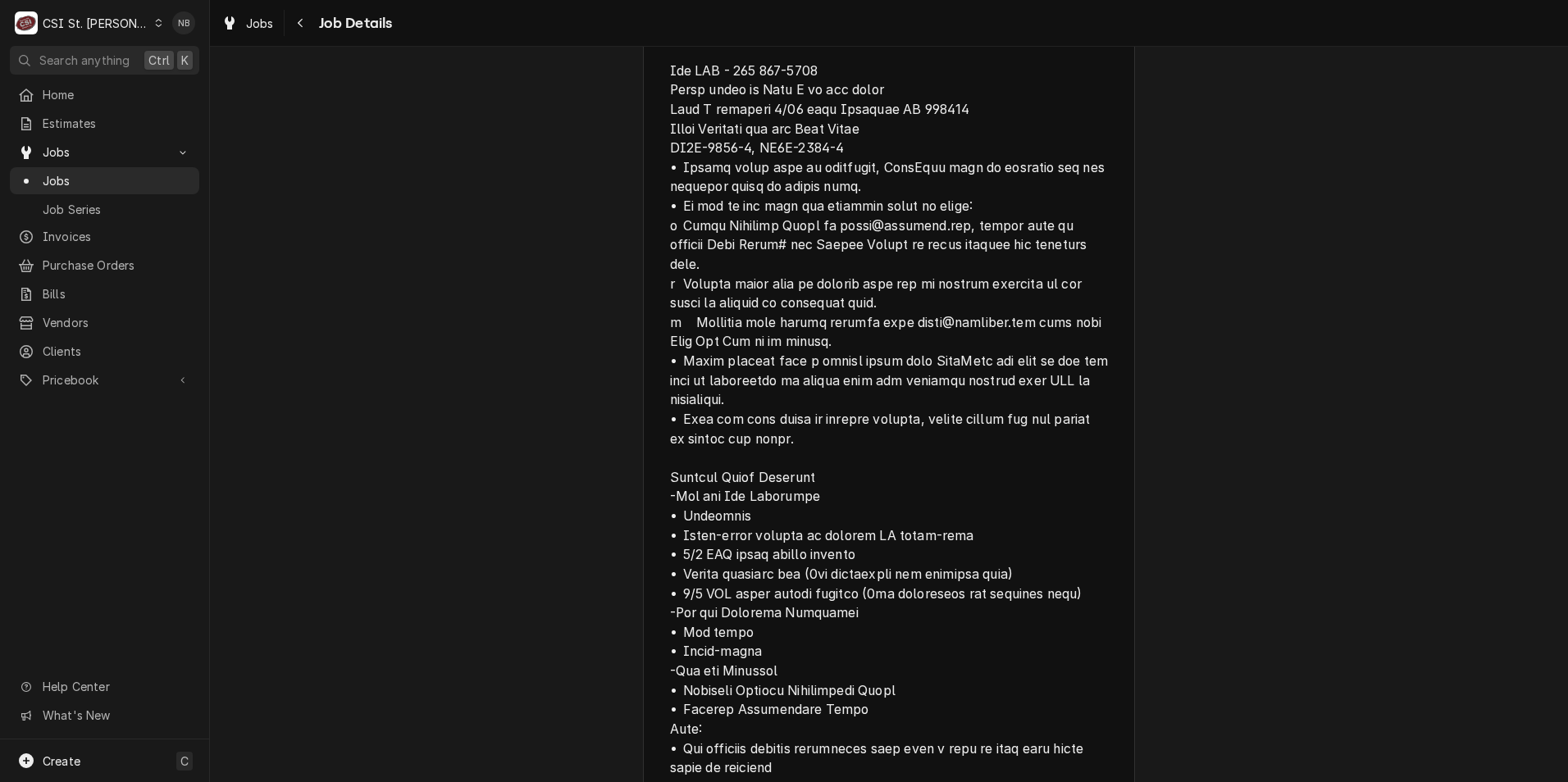
scroll to position [1700, 0]
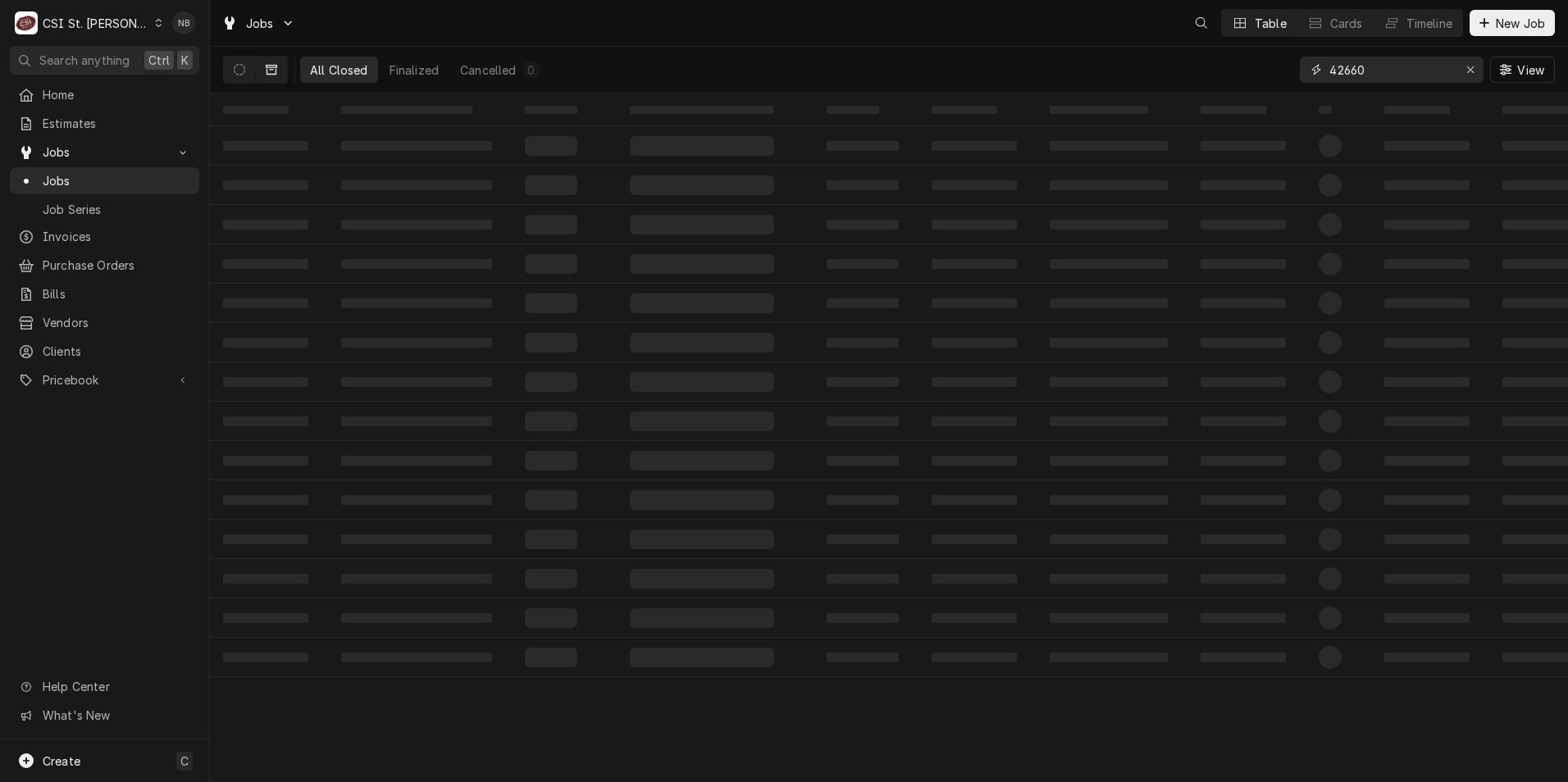
drag, startPoint x: 1370, startPoint y: 66, endPoint x: 1186, endPoint y: 51, distance: 184.6
click at [1186, 51] on div "All Closed Finalized Cancelled 0 42660 View" at bounding box center [889, 70] width 1332 height 46
type input "1"
type input "43023"
click at [228, 68] on button "Dynamic Content Wrapper" at bounding box center [240, 69] width 31 height 27
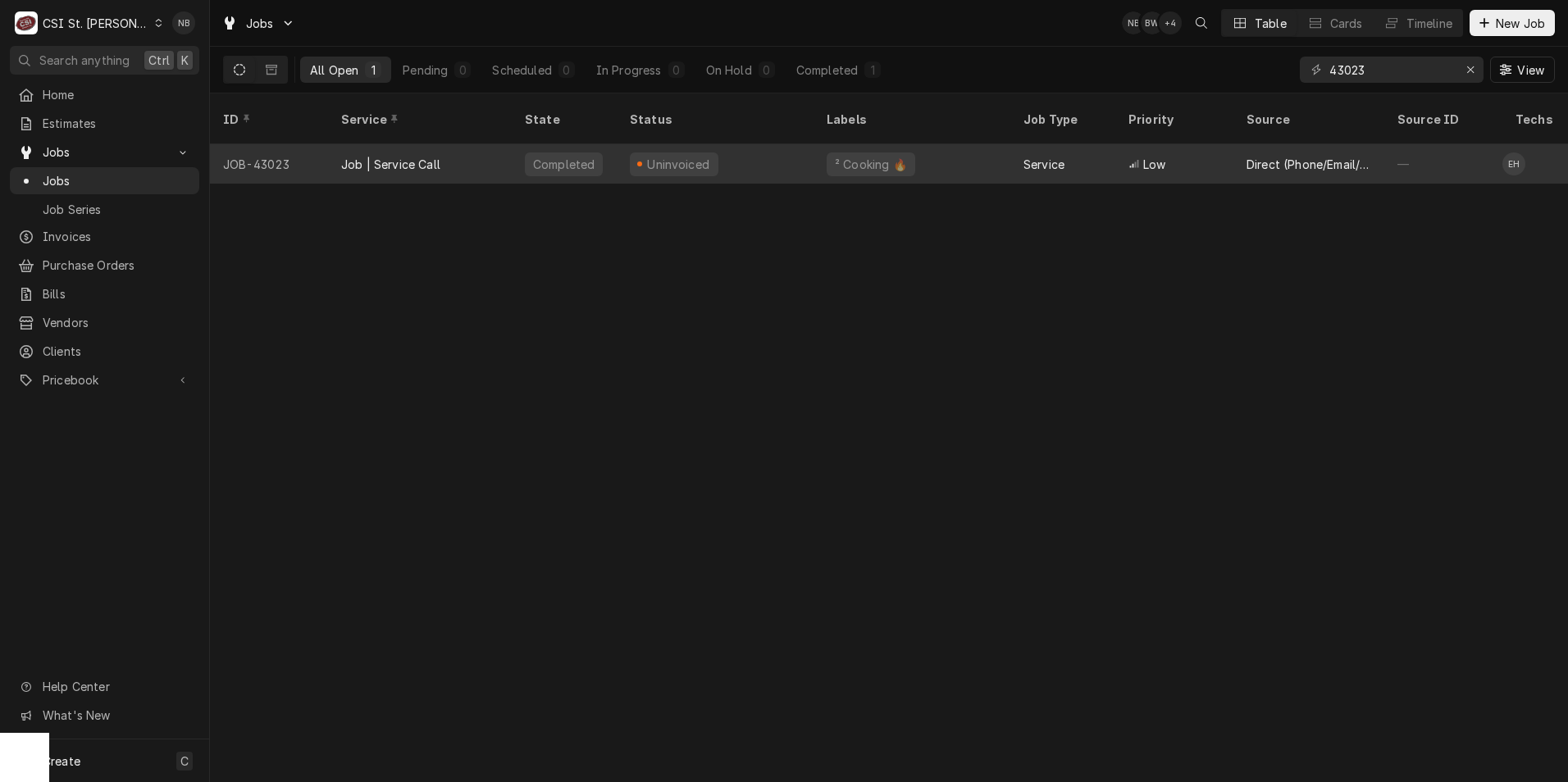
click at [731, 145] on div "Uninvoiced" at bounding box center [716, 164] width 197 height 39
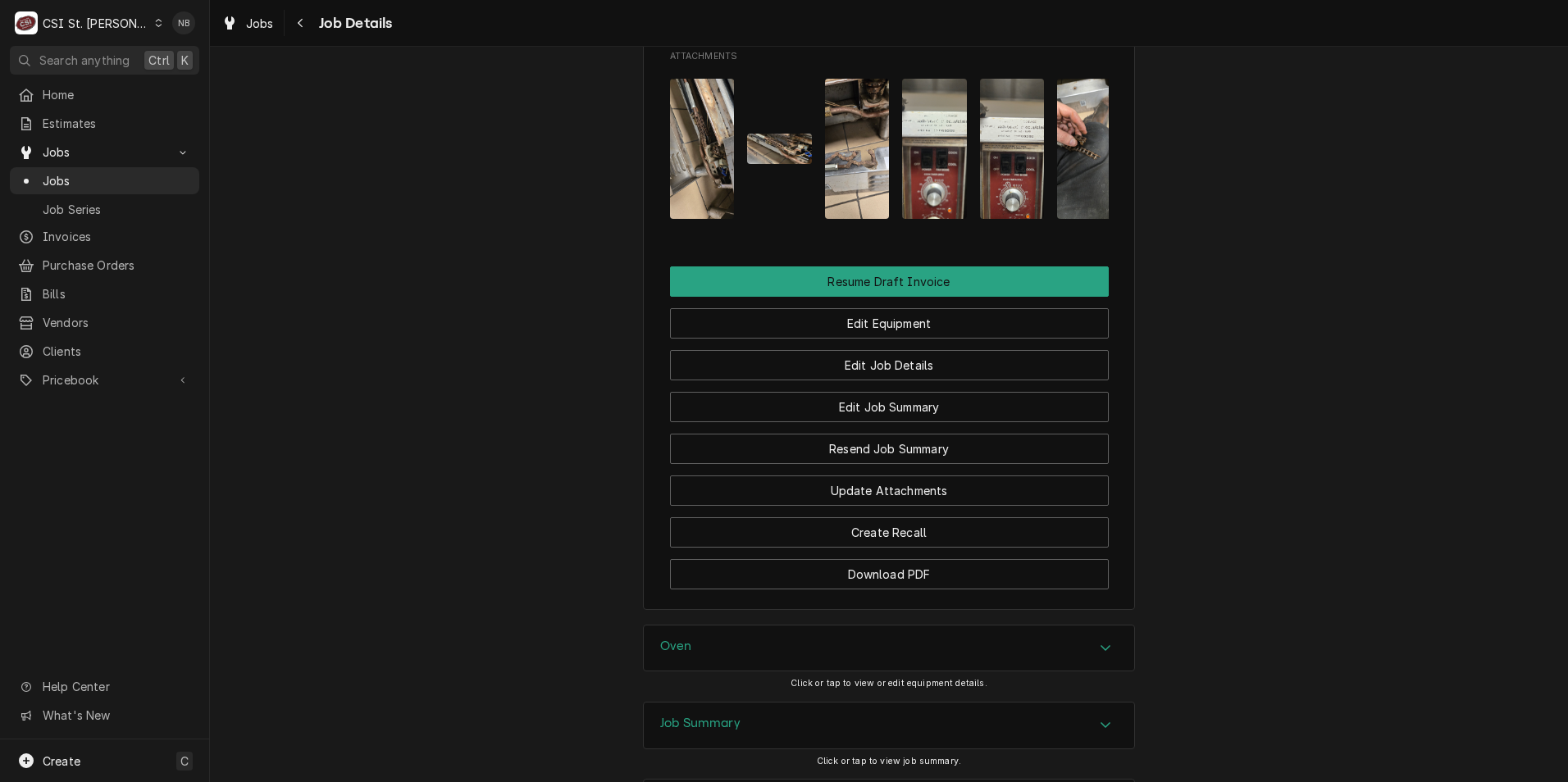
scroll to position [1815, 0]
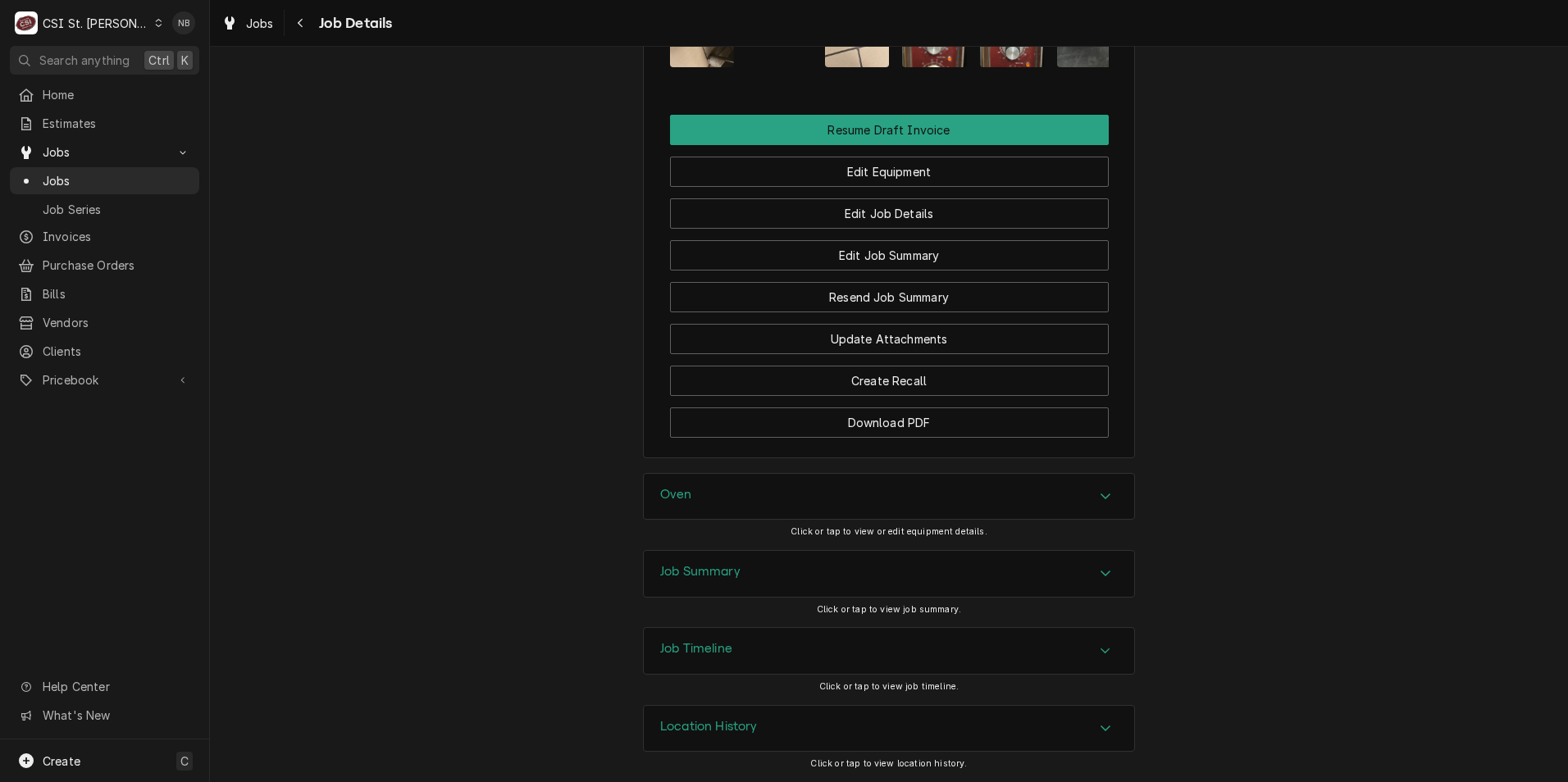
click at [979, 572] on div "Job Summary" at bounding box center [888, 574] width 490 height 46
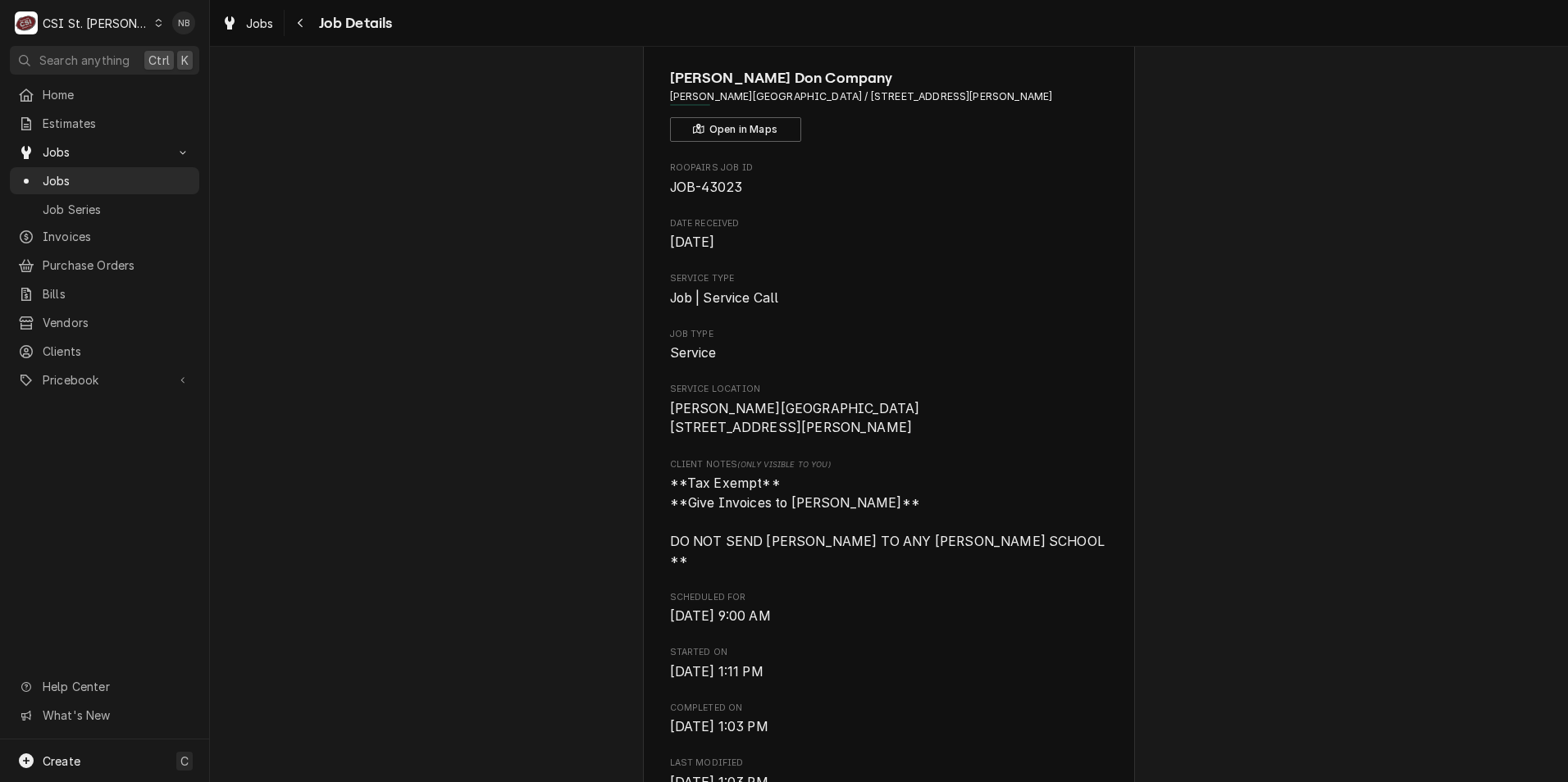
scroll to position [0, 0]
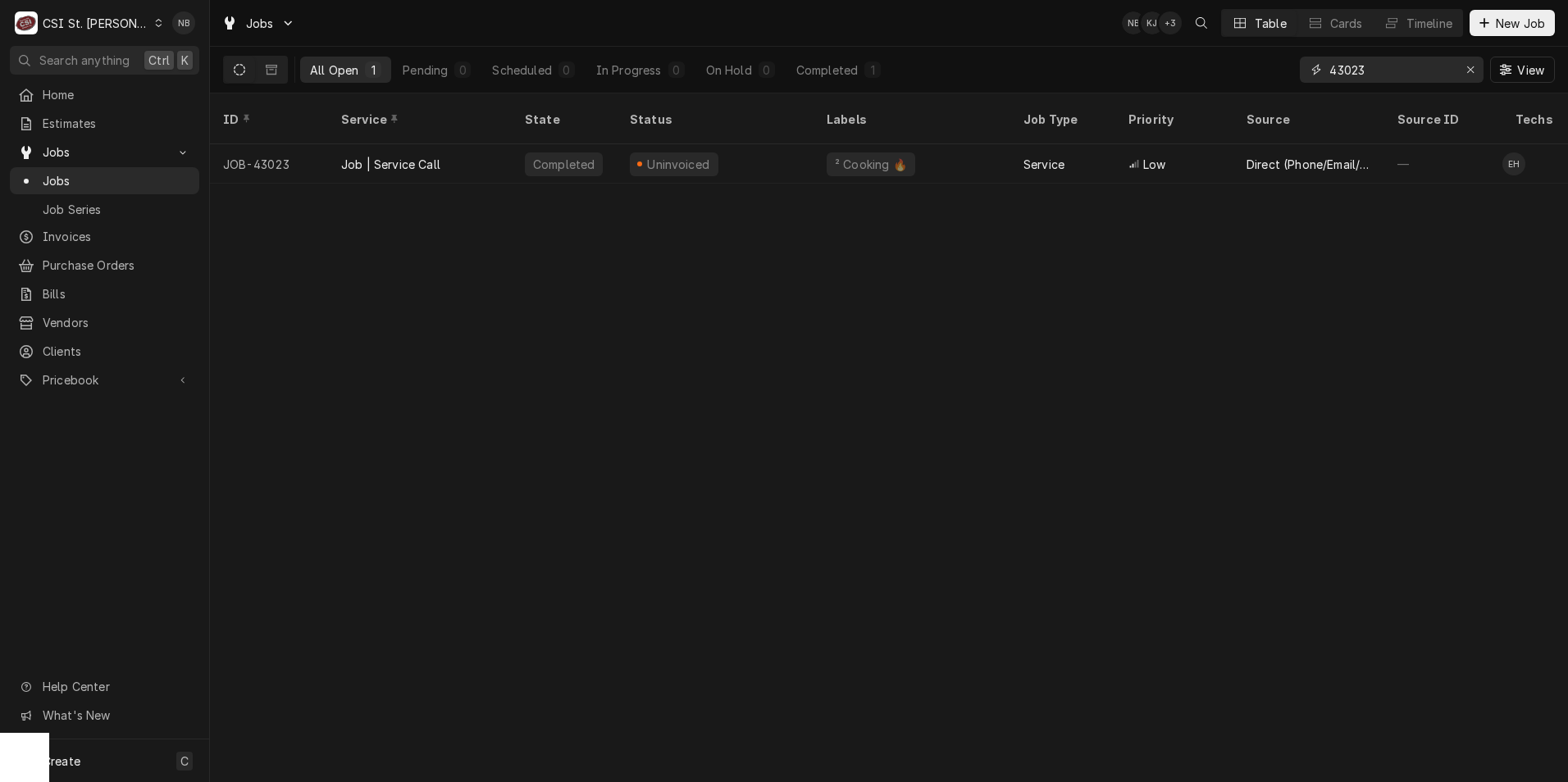
drag, startPoint x: 1373, startPoint y: 69, endPoint x: 1300, endPoint y: 69, distance: 73.0
click at [1300, 69] on div "43023" at bounding box center [1392, 69] width 184 height 27
type input "42983"
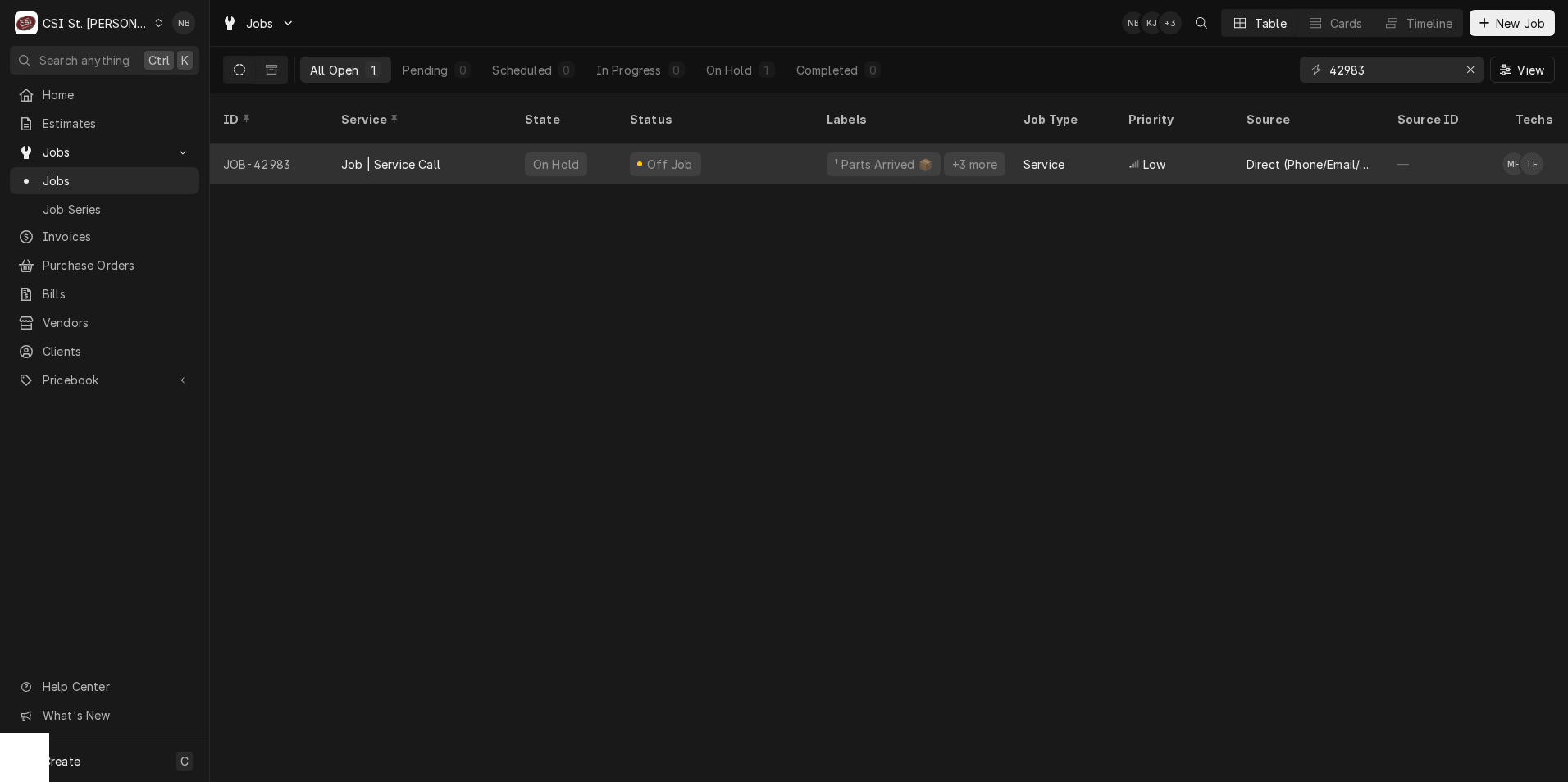
click at [744, 146] on div "Off Job" at bounding box center [716, 164] width 197 height 39
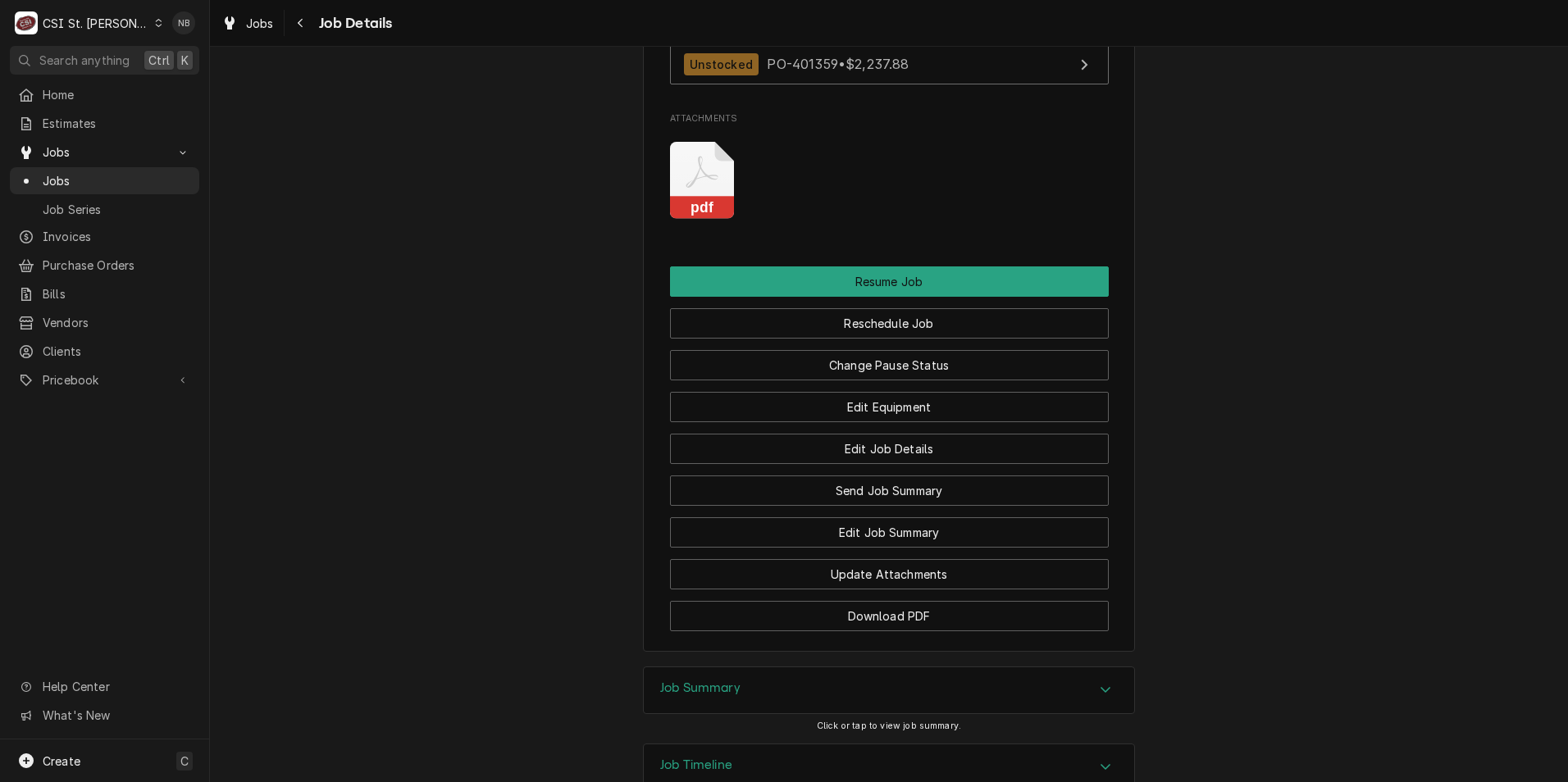
scroll to position [2533, 0]
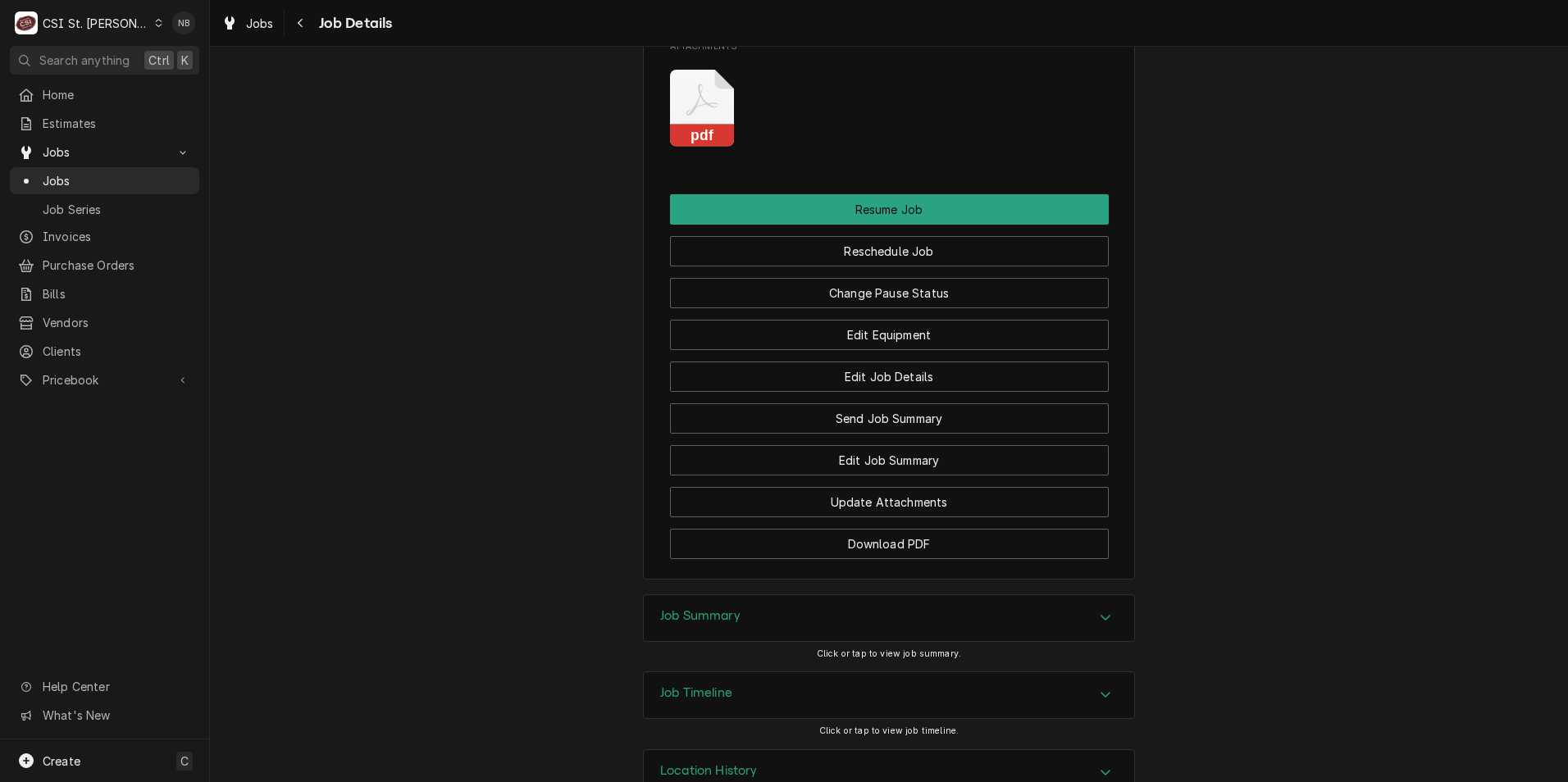
click at [1013, 595] on div "Job Summary" at bounding box center [888, 619] width 490 height 46
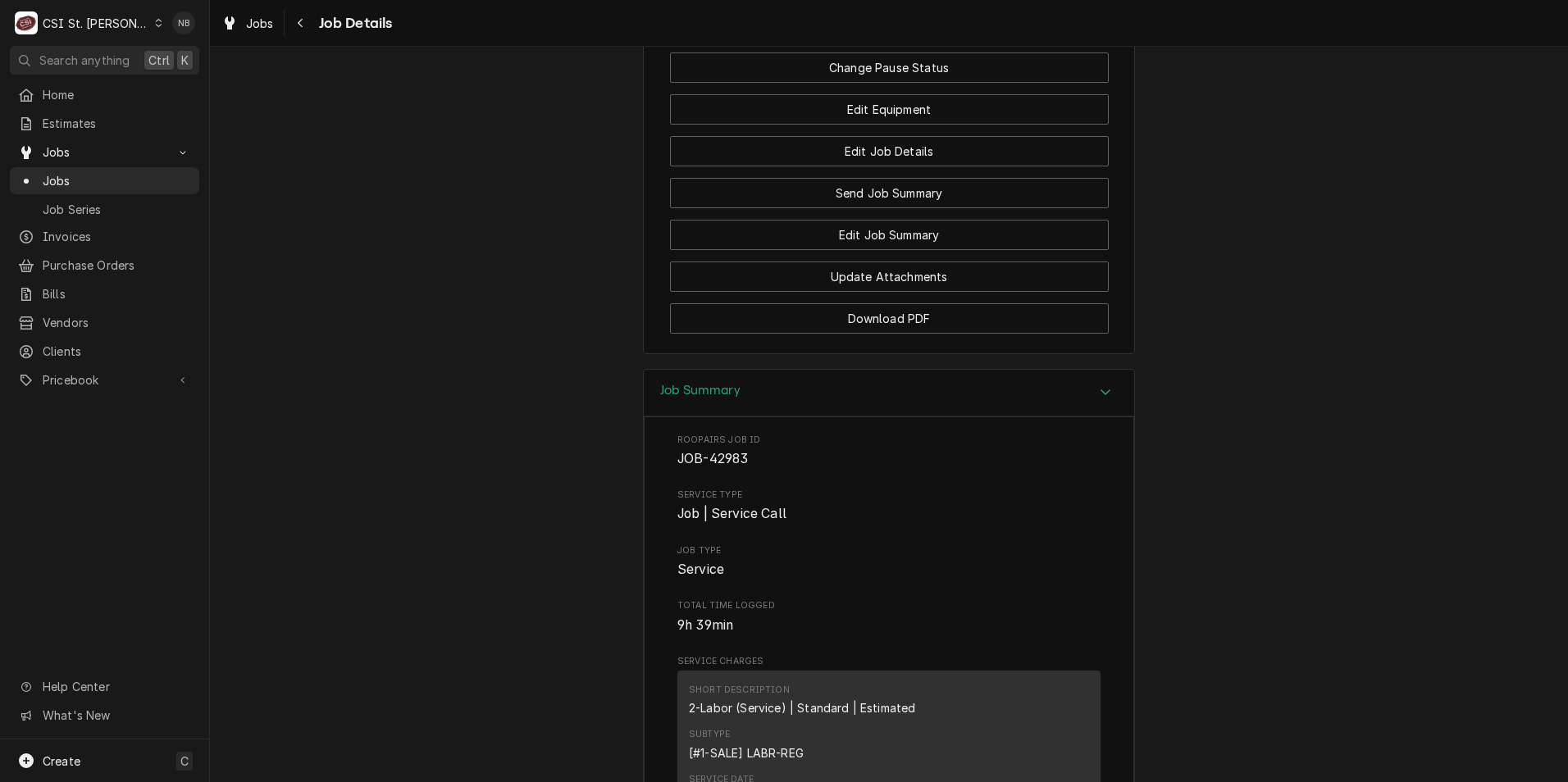
click at [984, 370] on div "Job Summary" at bounding box center [888, 393] width 490 height 47
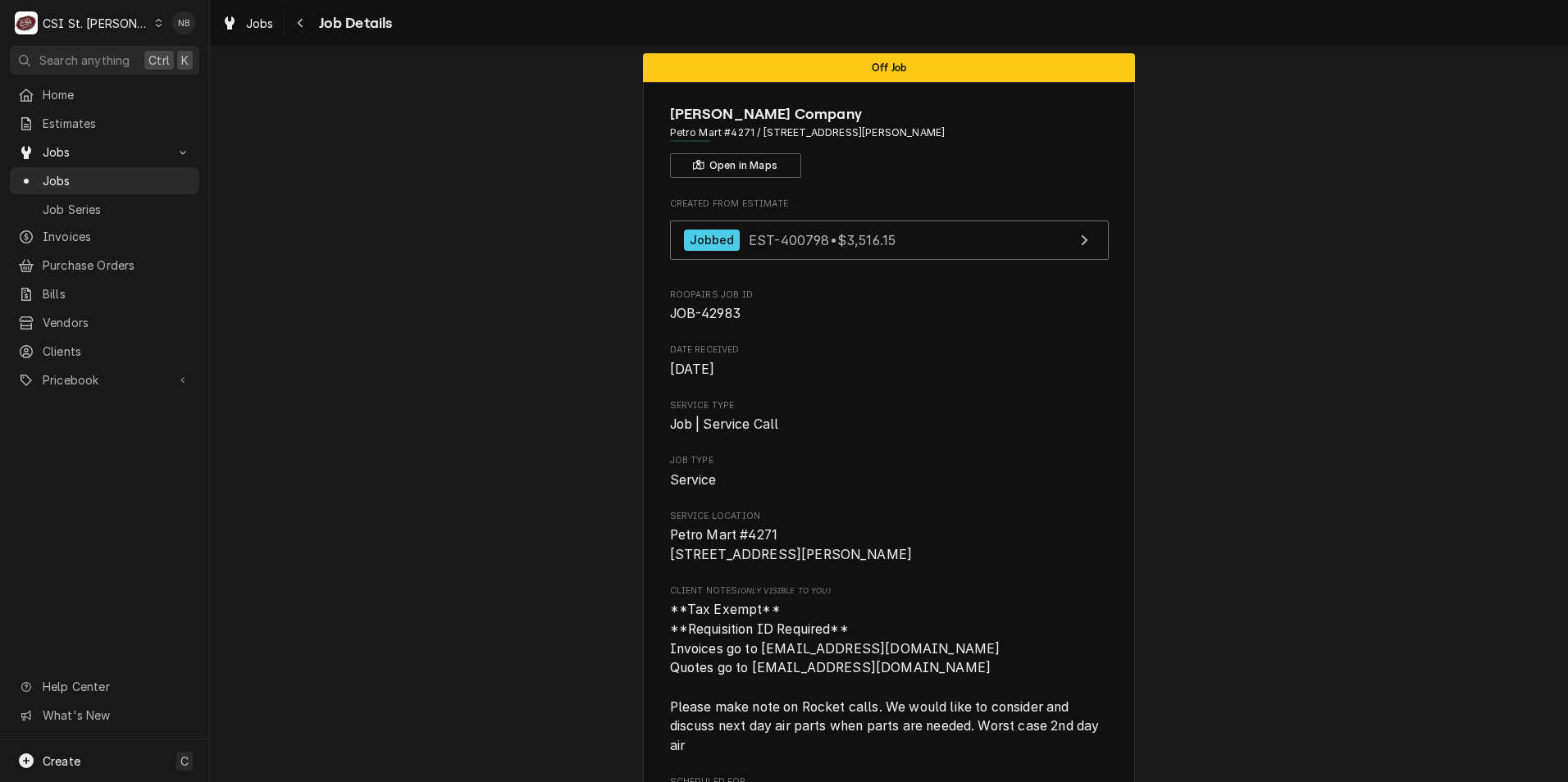
scroll to position [0, 0]
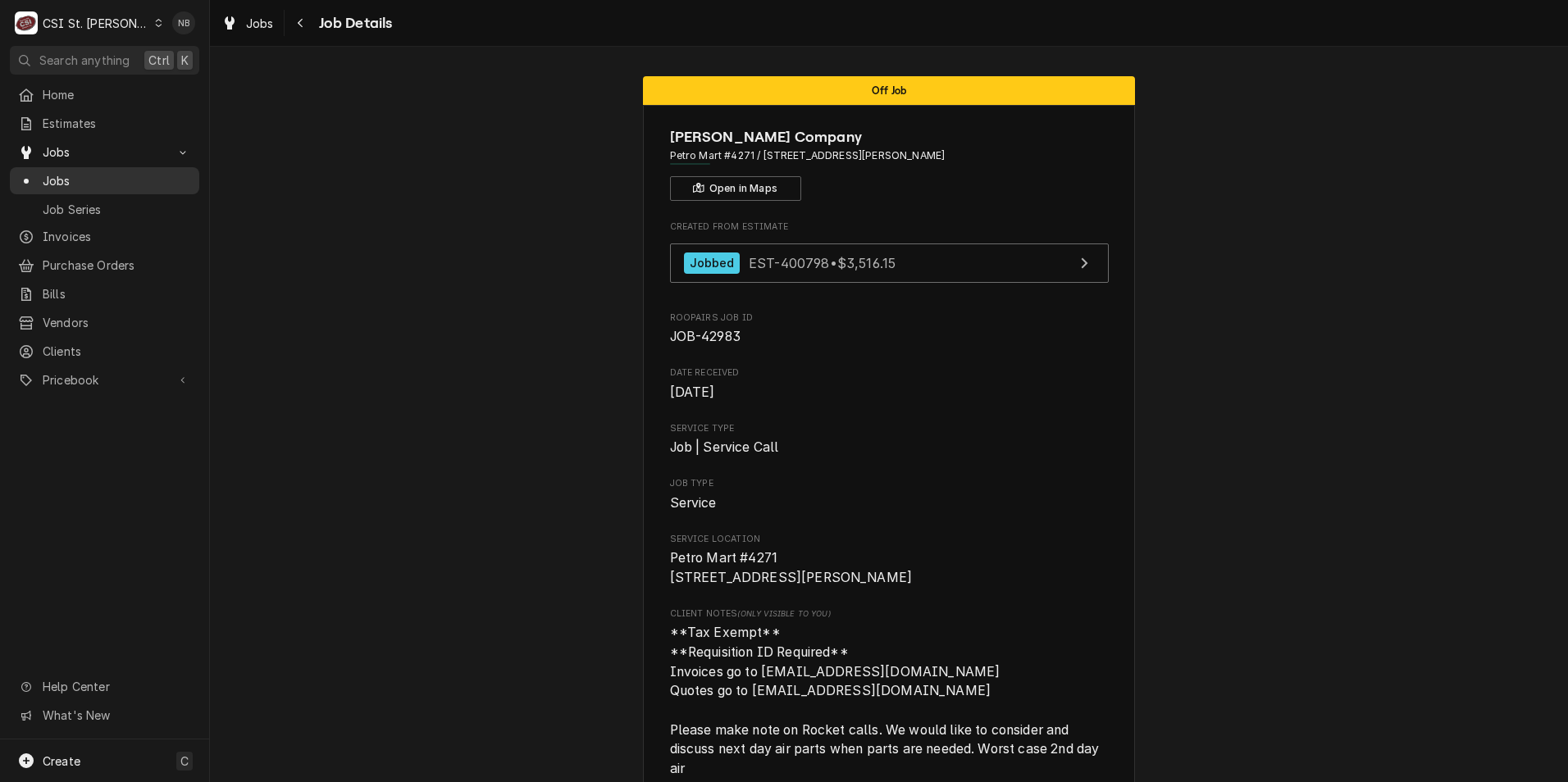
click at [116, 176] on span "Jobs" at bounding box center [116, 181] width 148 height 17
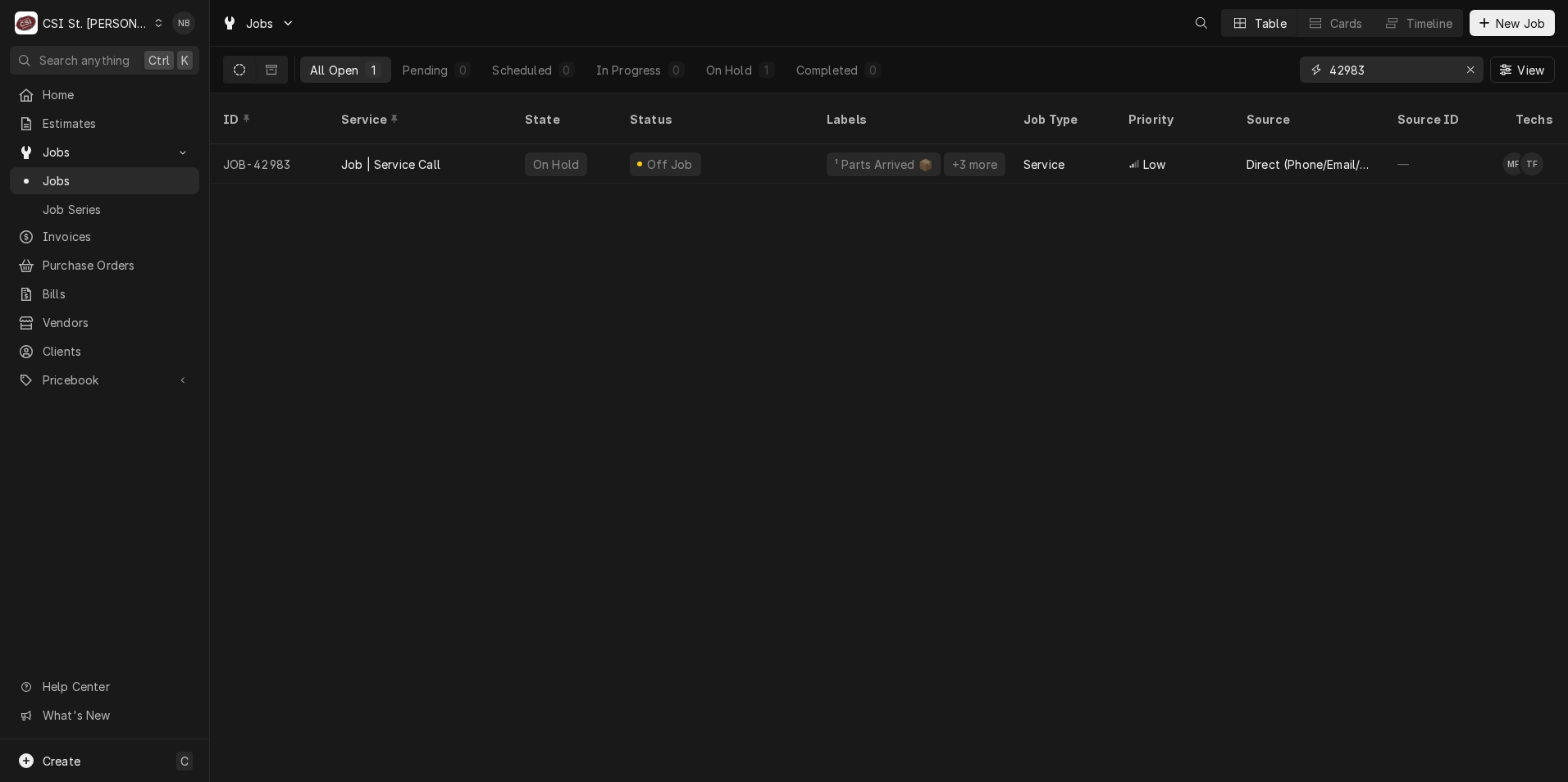
drag, startPoint x: 1387, startPoint y: 75, endPoint x: 1259, endPoint y: 74, distance: 128.0
click at [1261, 74] on div "All Open 1 Pending 0 Scheduled 0 In Progress 0 On Hold 1 Completed 0 42983 View" at bounding box center [889, 70] width 1332 height 46
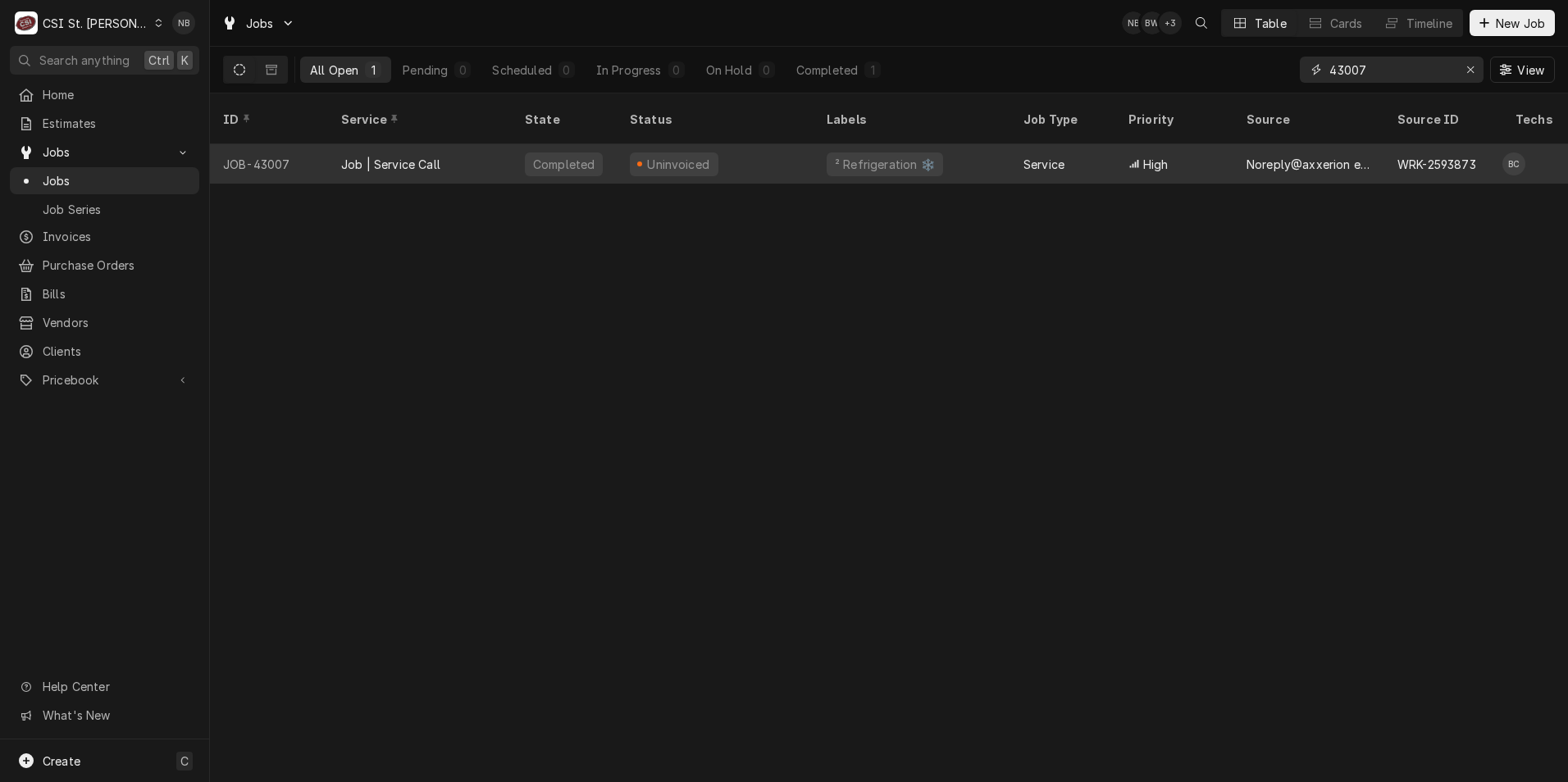
type input "43007"
click at [804, 145] on div "Uninvoiced" at bounding box center [716, 164] width 197 height 39
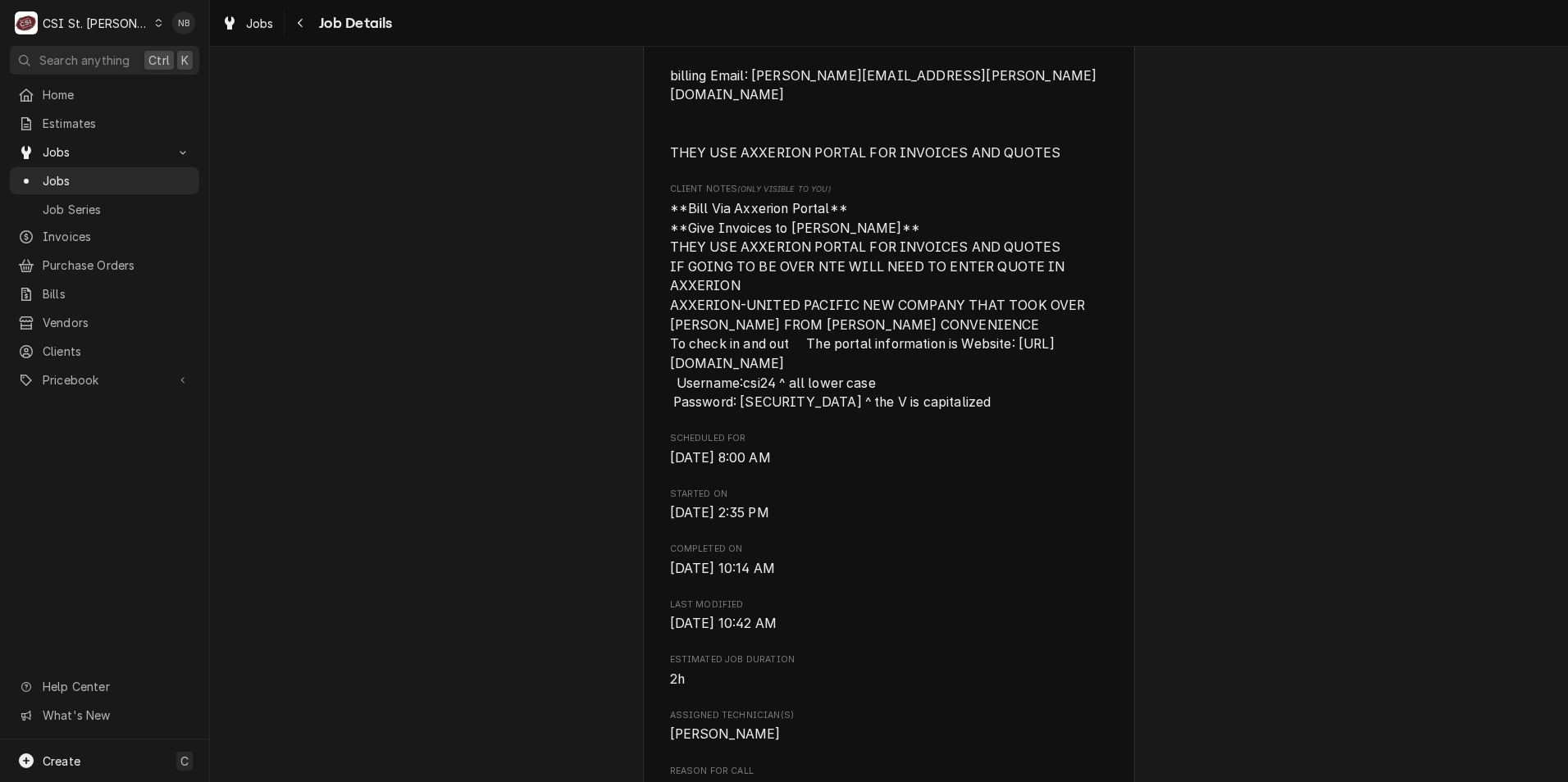
scroll to position [656, 0]
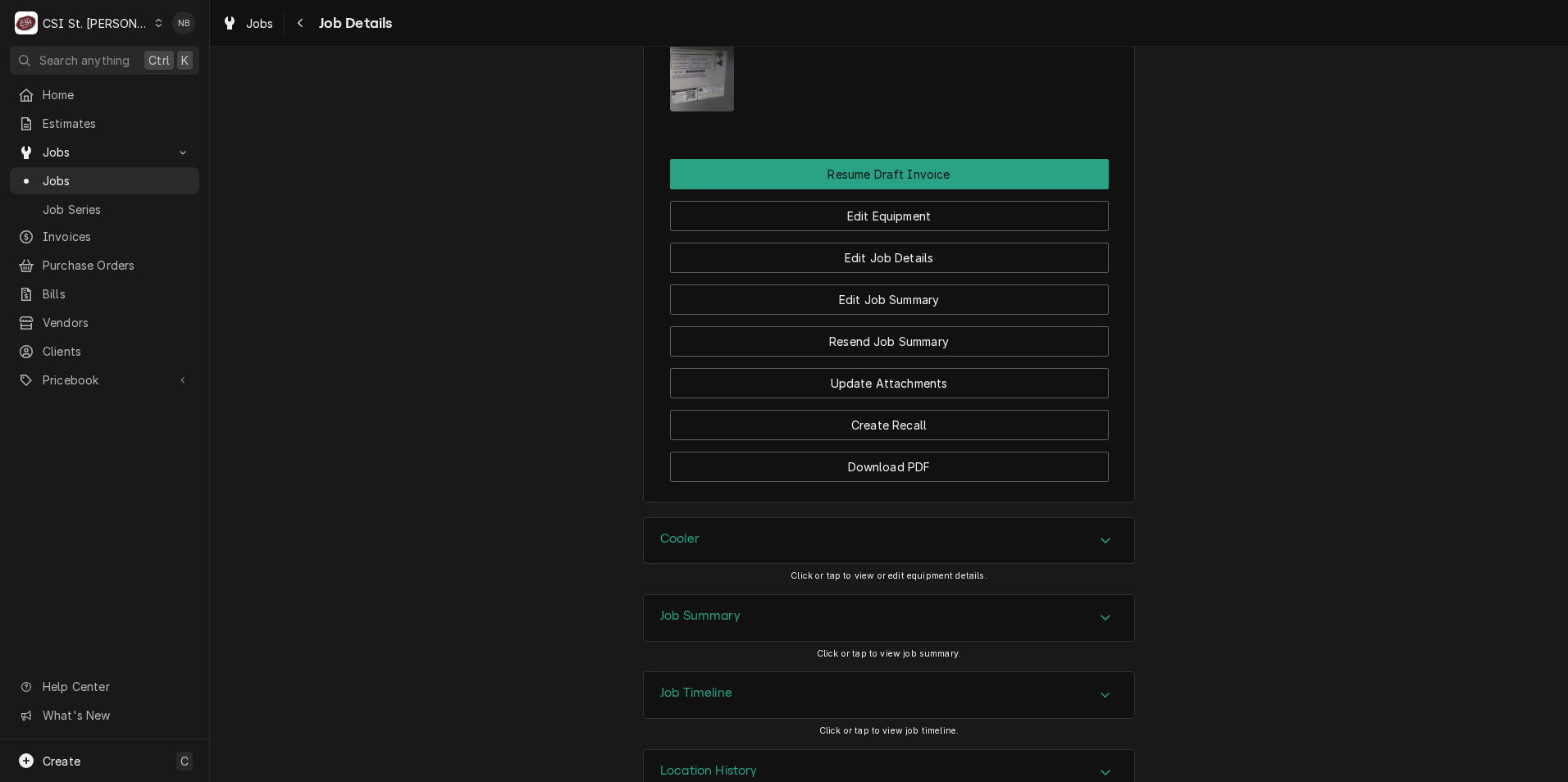
click at [1035, 595] on div "Job Summary" at bounding box center [888, 619] width 490 height 46
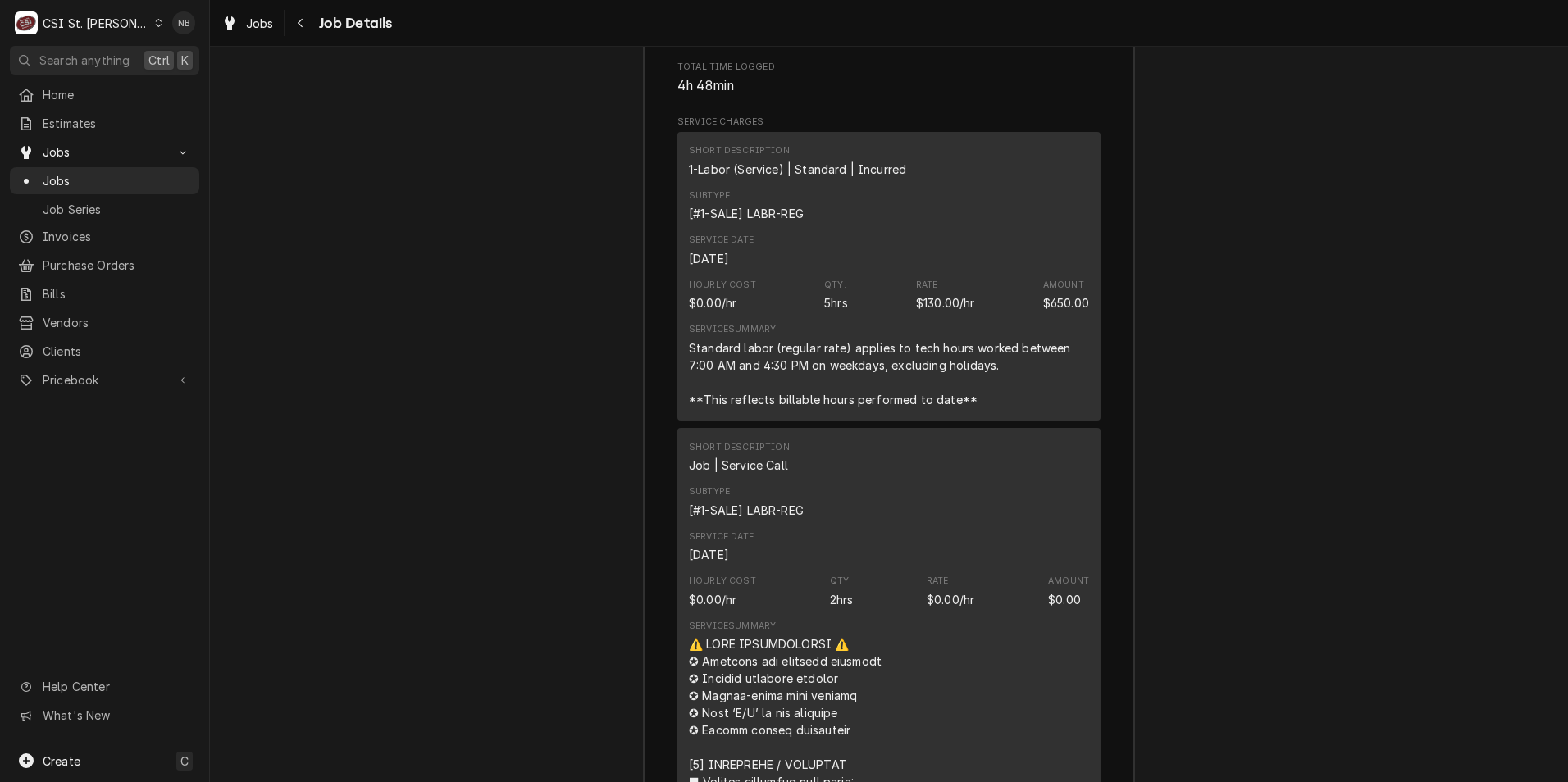
scroll to position [3497, 0]
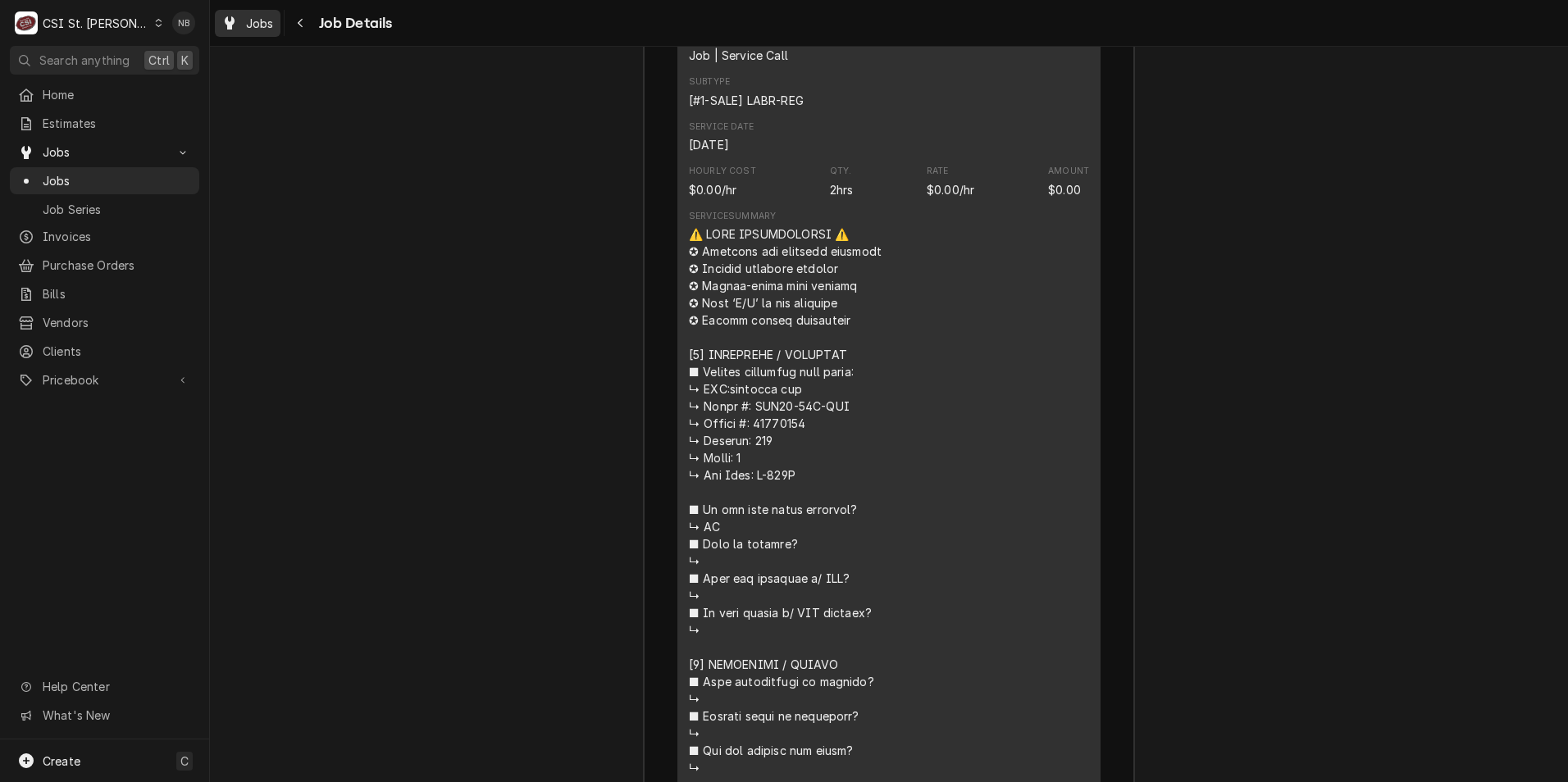
click at [248, 32] on div "Jobs" at bounding box center [247, 23] width 59 height 21
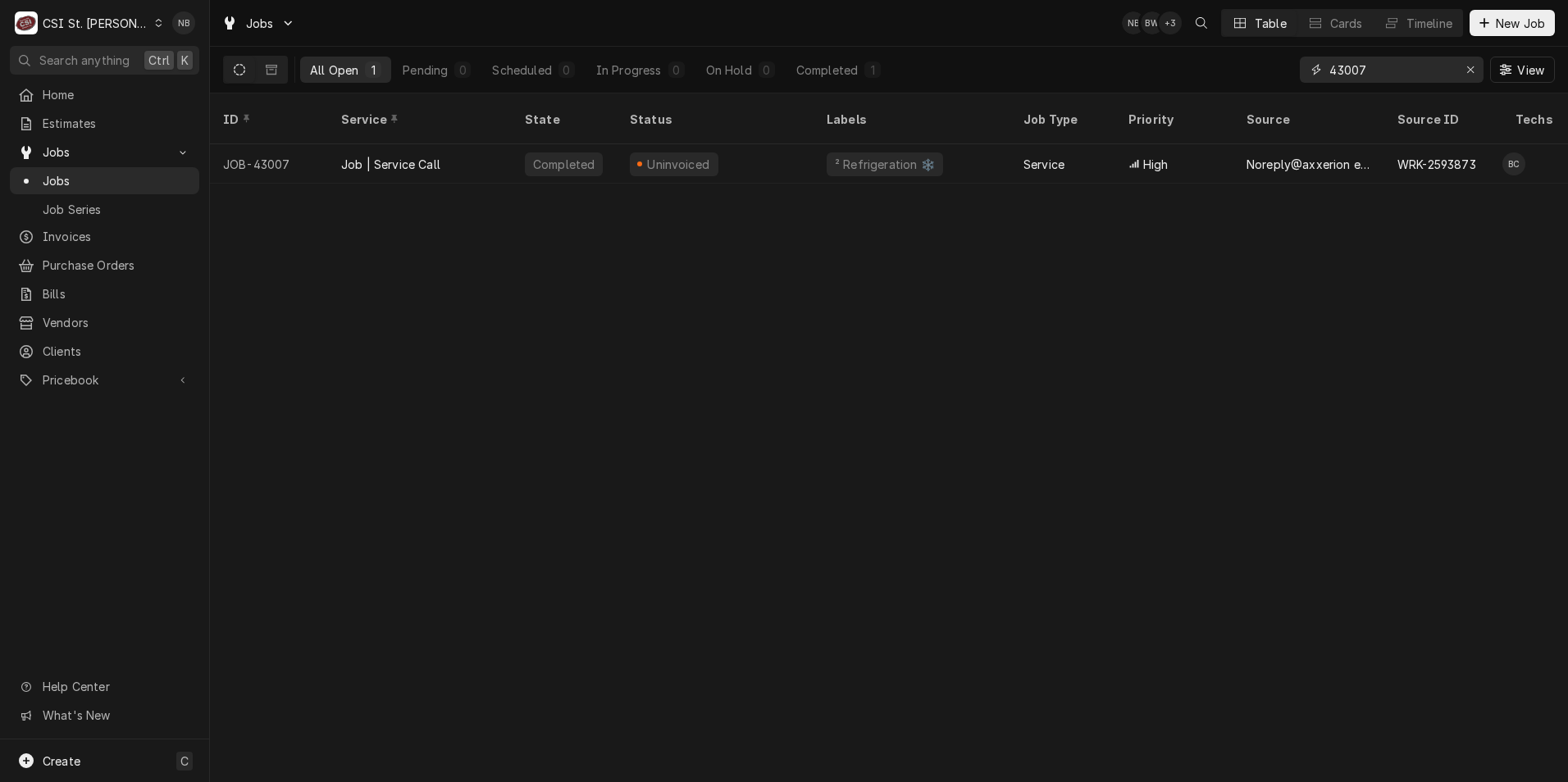
drag, startPoint x: 1417, startPoint y: 71, endPoint x: 913, endPoint y: 58, distance: 504.2
click at [913, 58] on div "All Open 1 Pending 0 Scheduled 0 In Progress 0 On Hold 0 Completed 1 43007 View" at bounding box center [889, 70] width 1332 height 46
type input "42660"
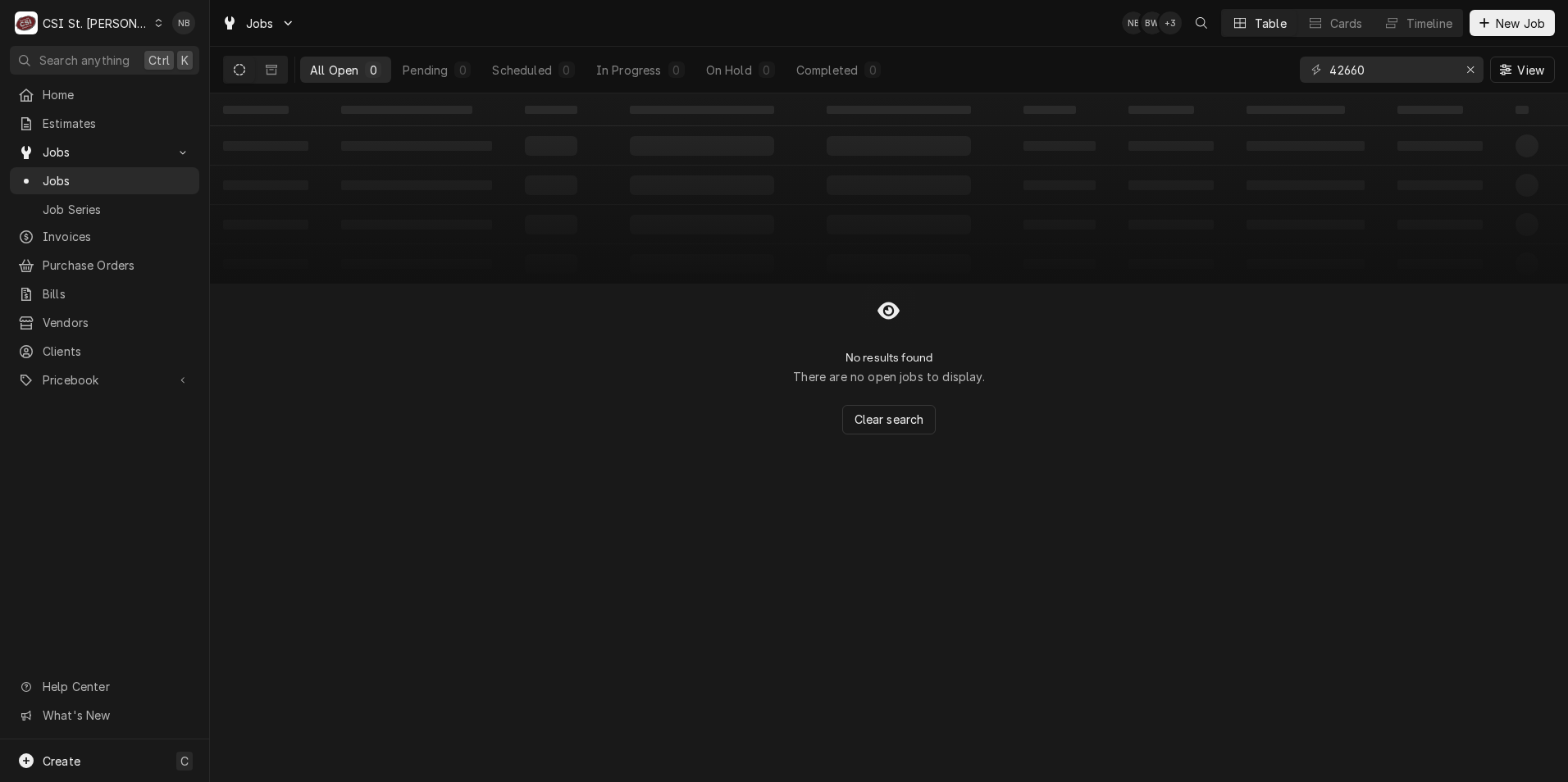
click at [237, 72] on icon "Dynamic Content Wrapper" at bounding box center [239, 69] width 11 height 11
click at [275, 69] on icon "Dynamic Content Wrapper" at bounding box center [271, 69] width 11 height 11
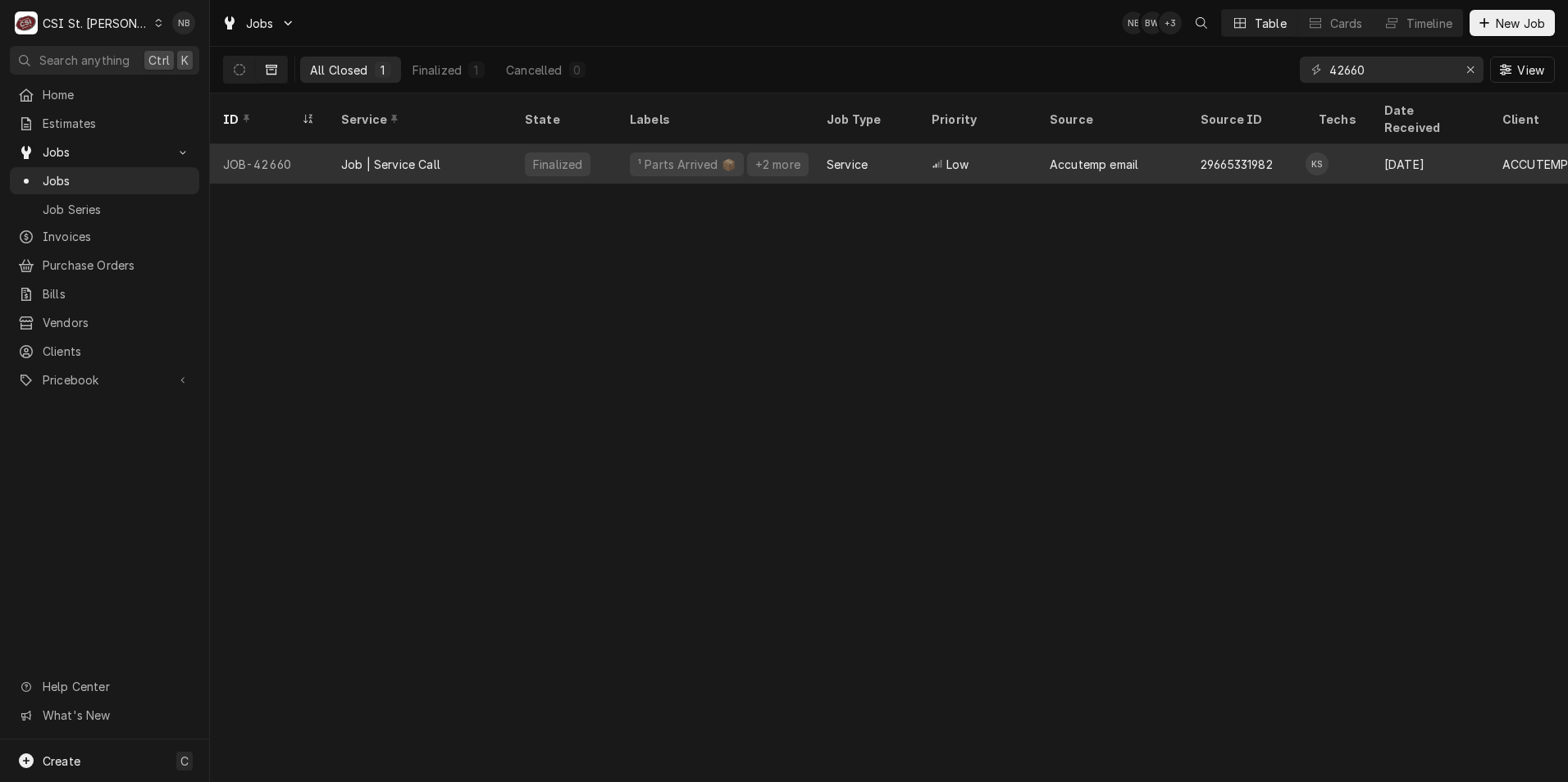
click at [490, 145] on div "Job | Service Call" at bounding box center [419, 164] width 184 height 39
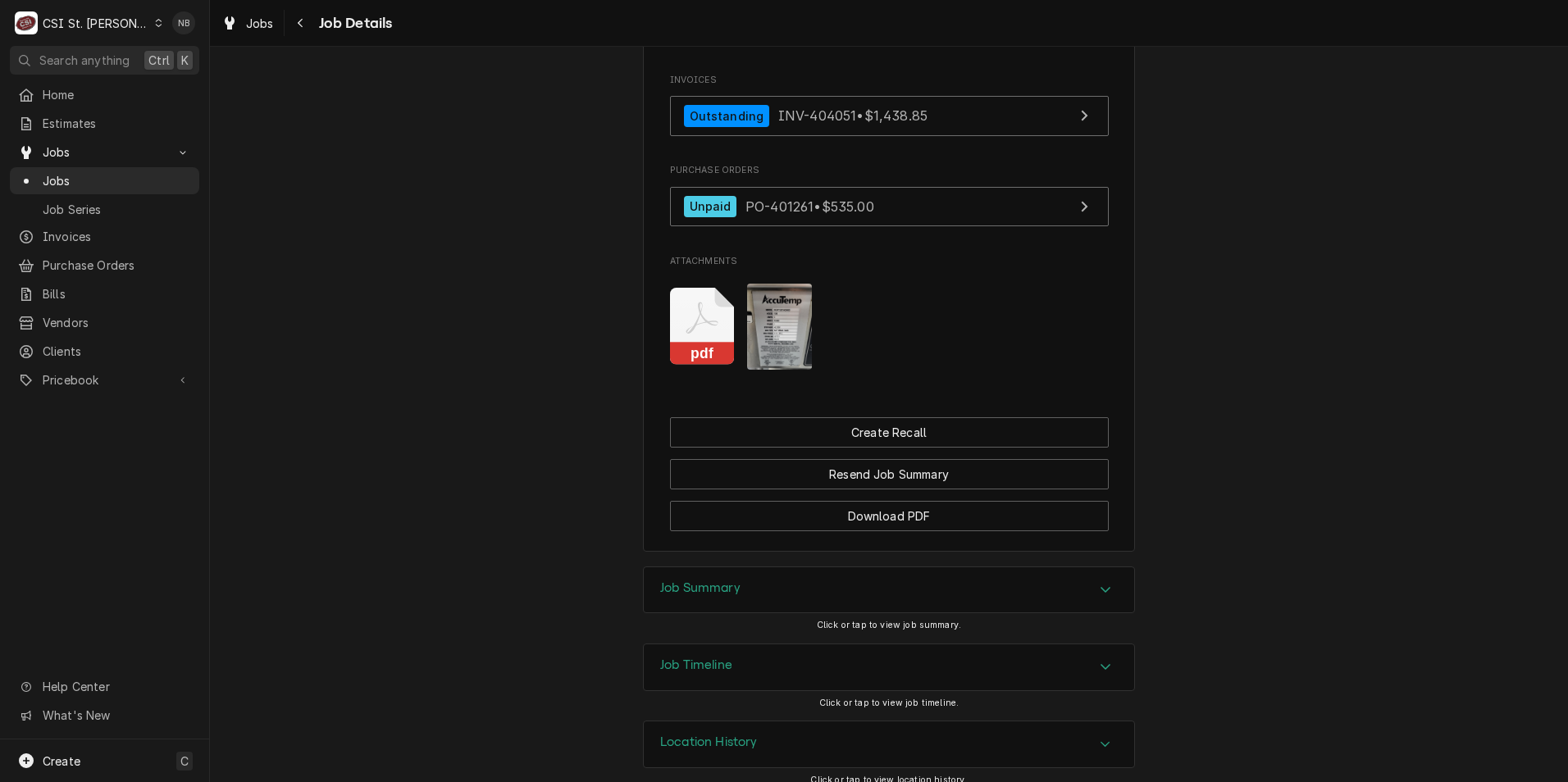
scroll to position [3258, 0]
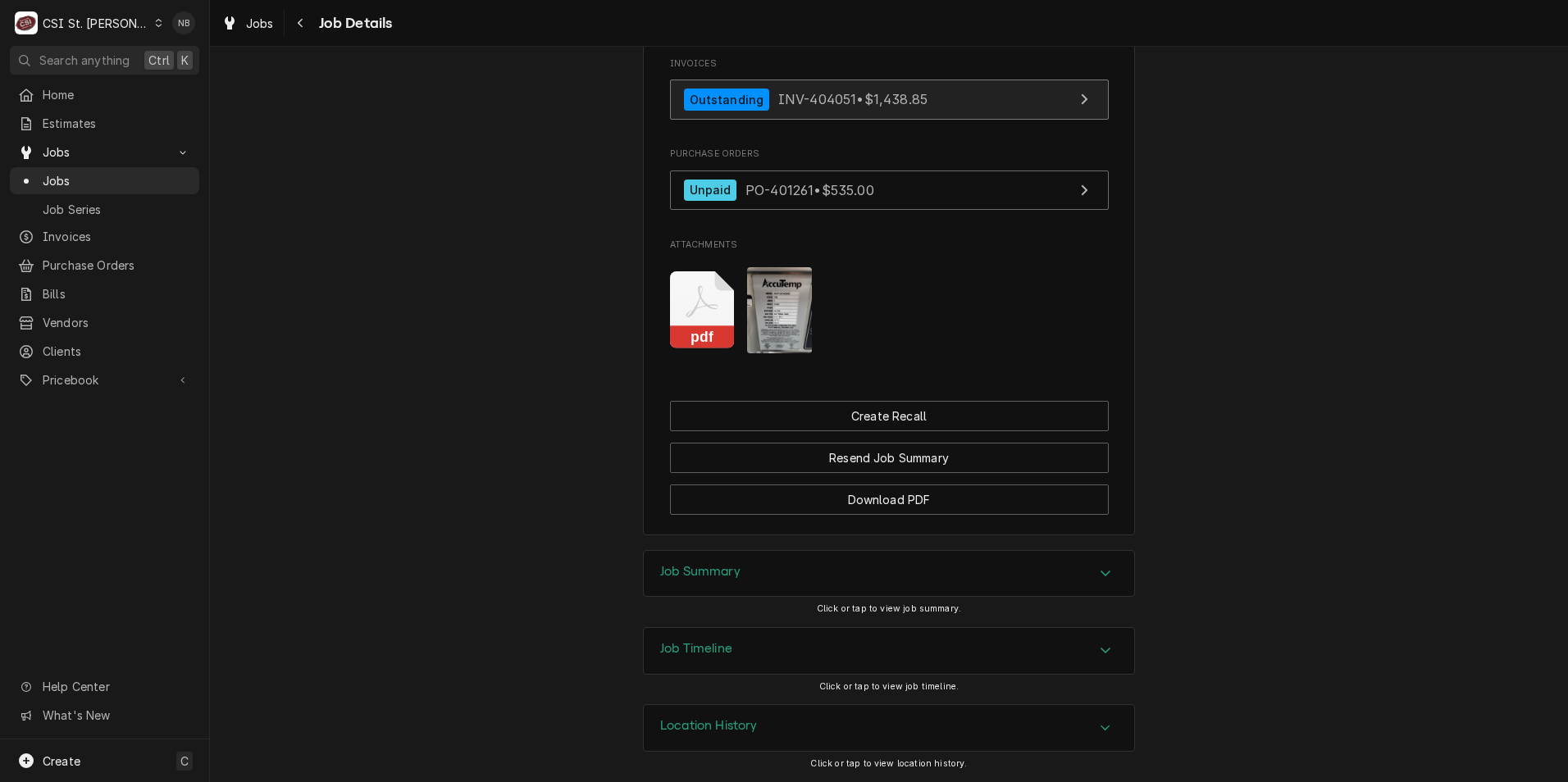
click at [872, 97] on span "INV-404051 • $1,438.85" at bounding box center [853, 98] width 149 height 16
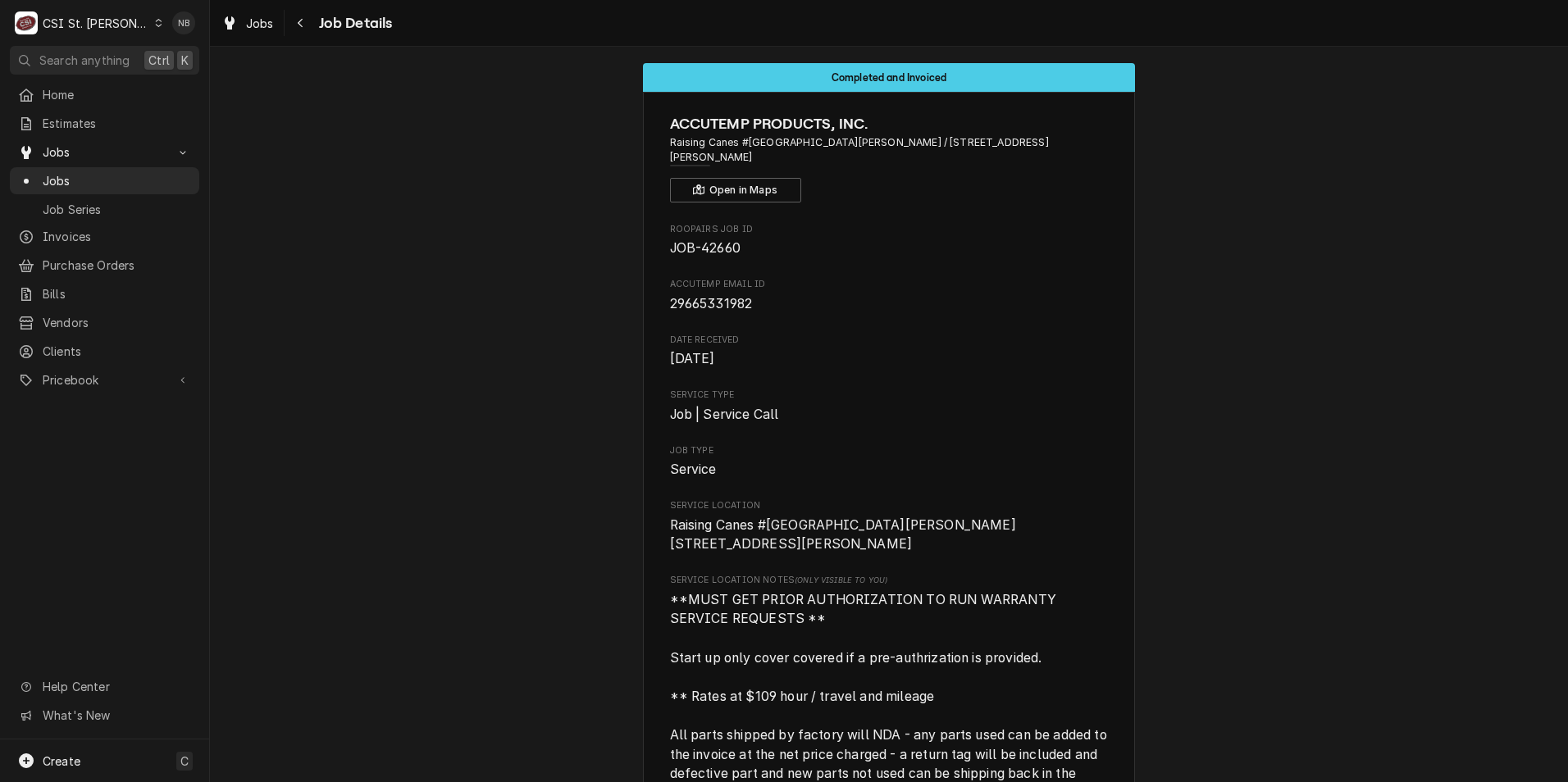
scroll to position [0, 0]
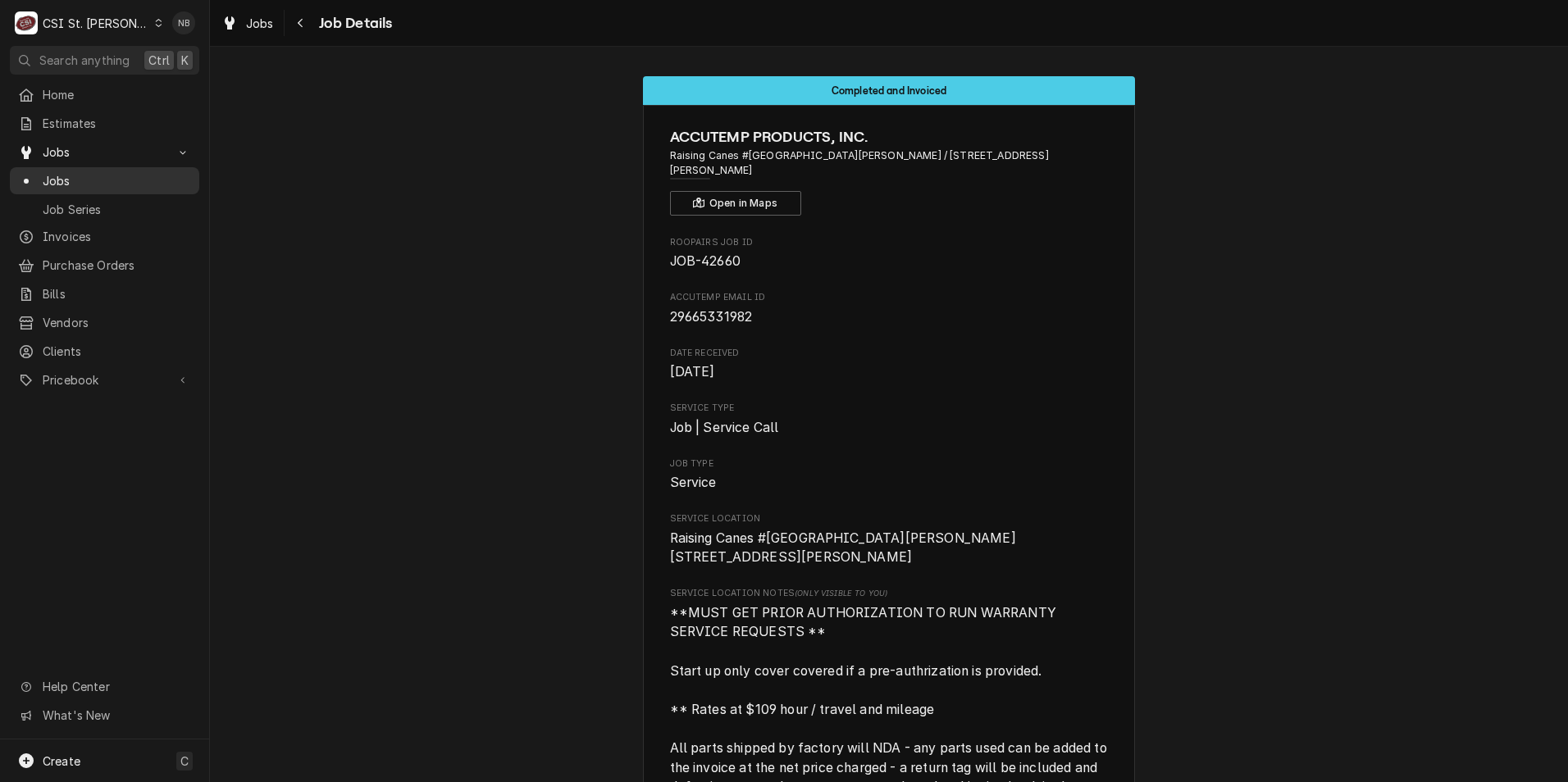
click at [133, 181] on span "Jobs" at bounding box center [116, 181] width 148 height 17
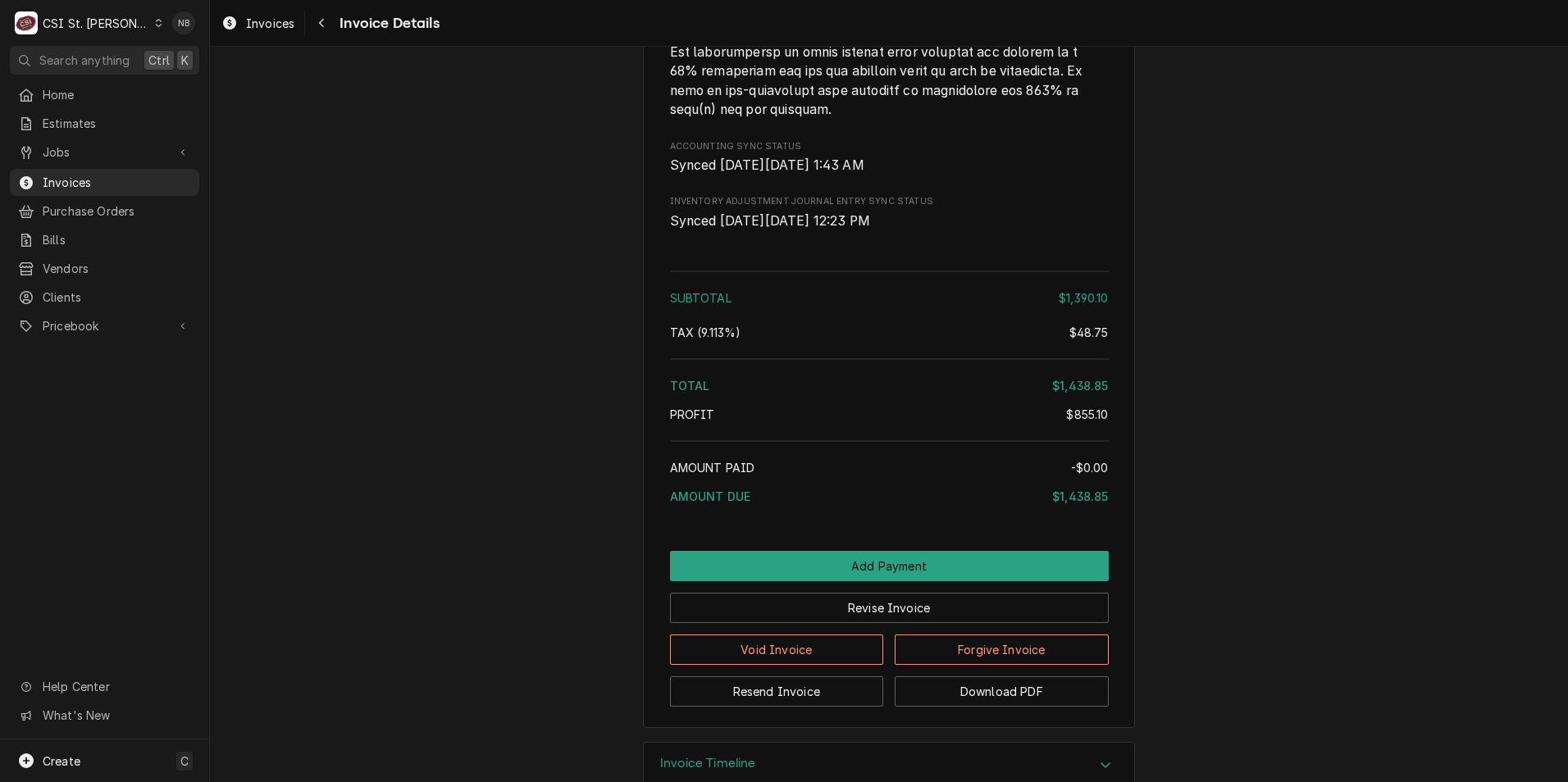
scroll to position [3664, 0]
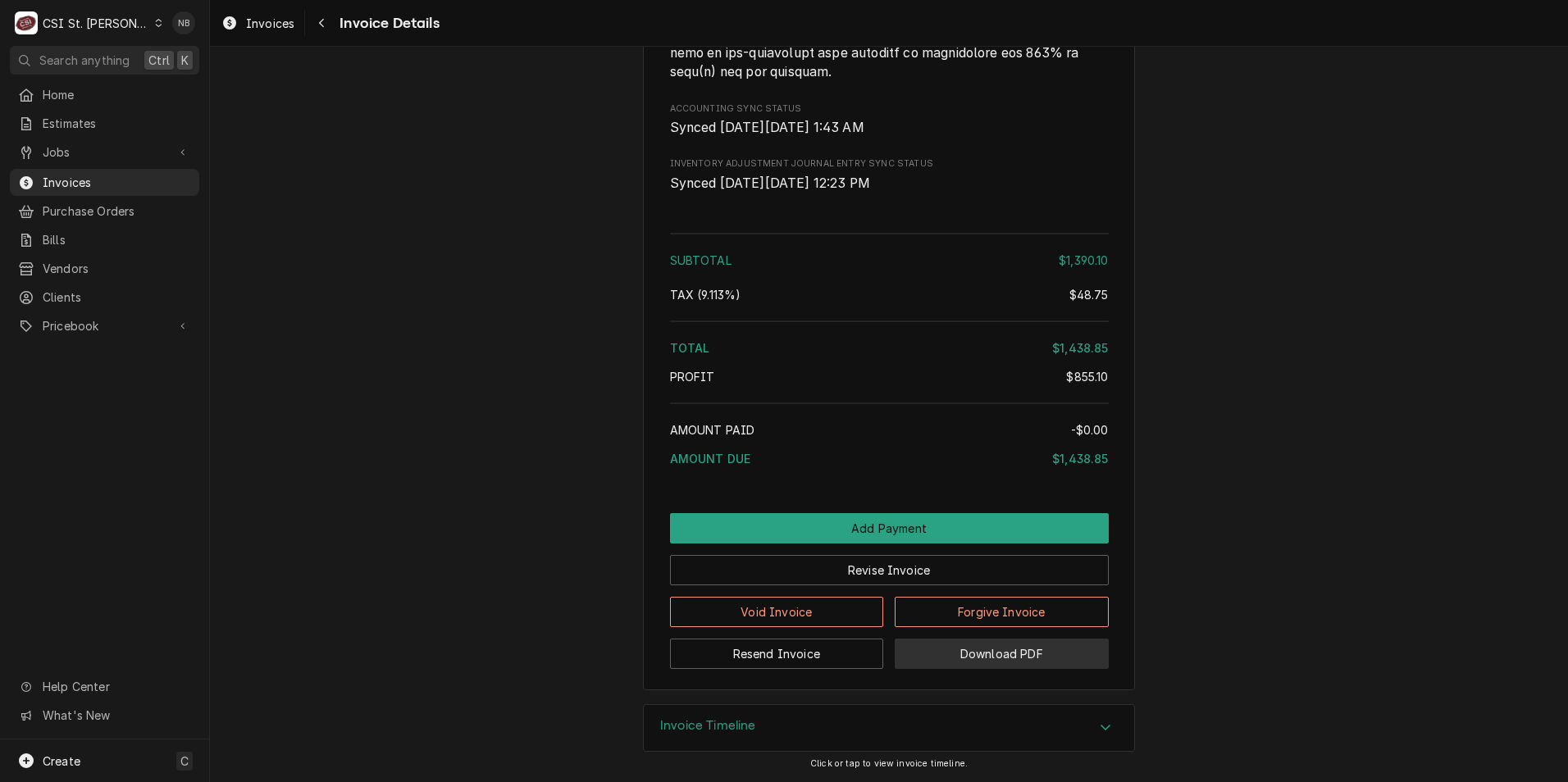
click at [977, 660] on button "Download PDF" at bounding box center [1002, 654] width 214 height 30
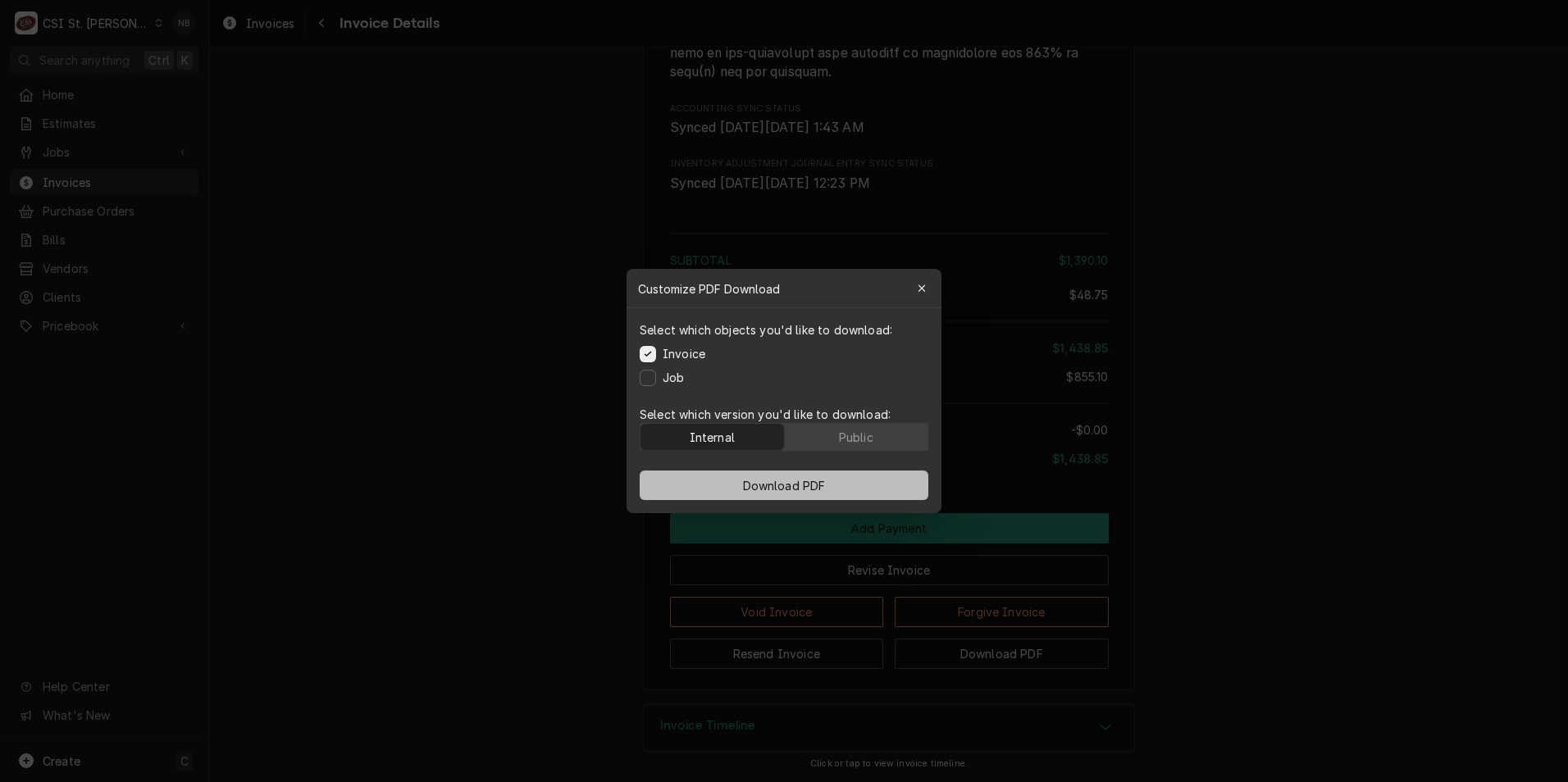
click at [756, 483] on span "Download PDF" at bounding box center [784, 486] width 89 height 17
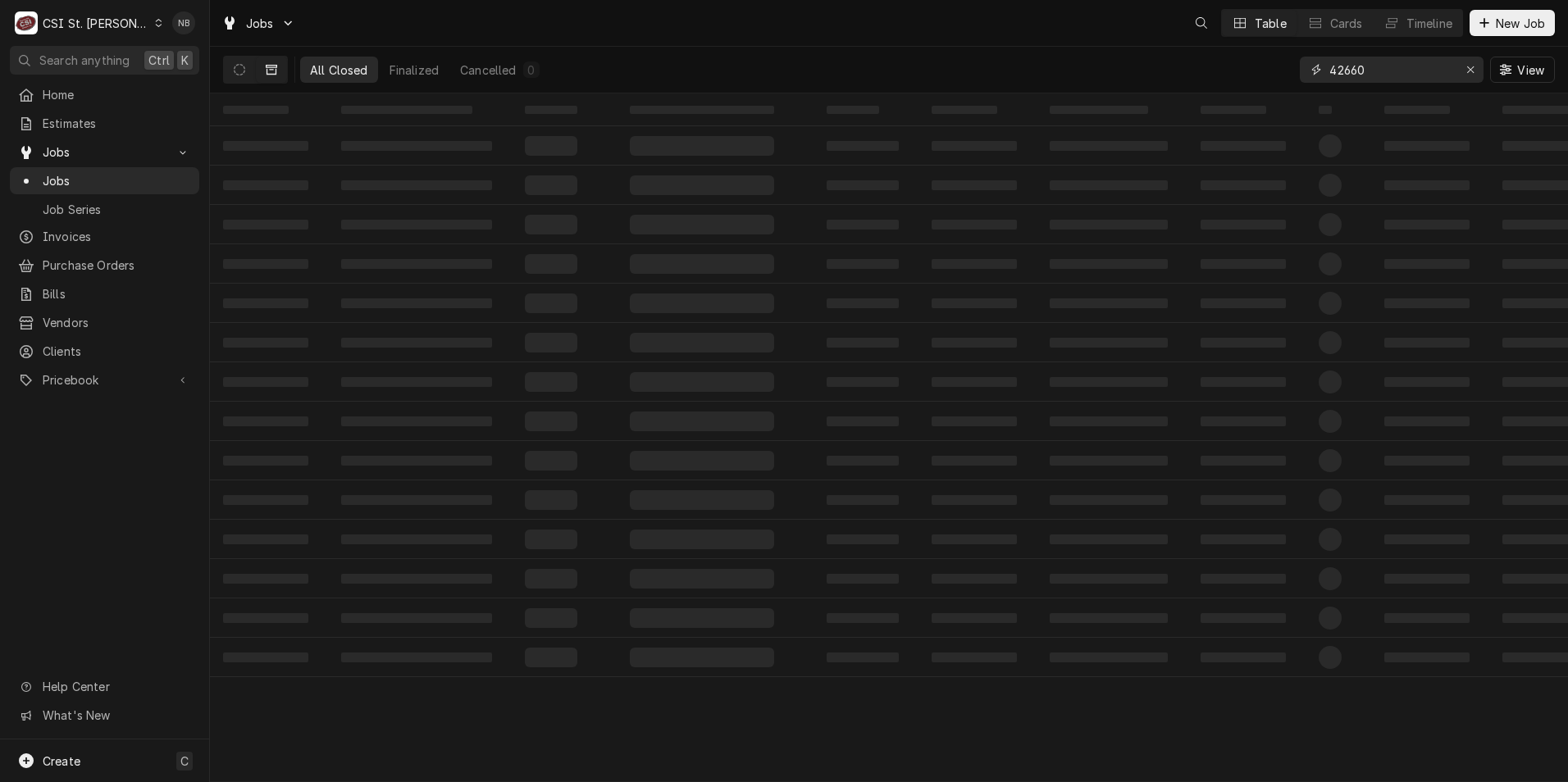
drag, startPoint x: 1373, startPoint y: 69, endPoint x: 1194, endPoint y: 68, distance: 179.0
click at [1194, 68] on div "All Closed Finalized Cancelled 0 42660 View" at bounding box center [889, 70] width 1332 height 46
click at [1369, 72] on input "428019" at bounding box center [1392, 69] width 123 height 27
drag, startPoint x: 1381, startPoint y: 72, endPoint x: 1357, endPoint y: 78, distance: 24.7
click at [1357, 78] on input "428019" at bounding box center [1392, 69] width 123 height 27
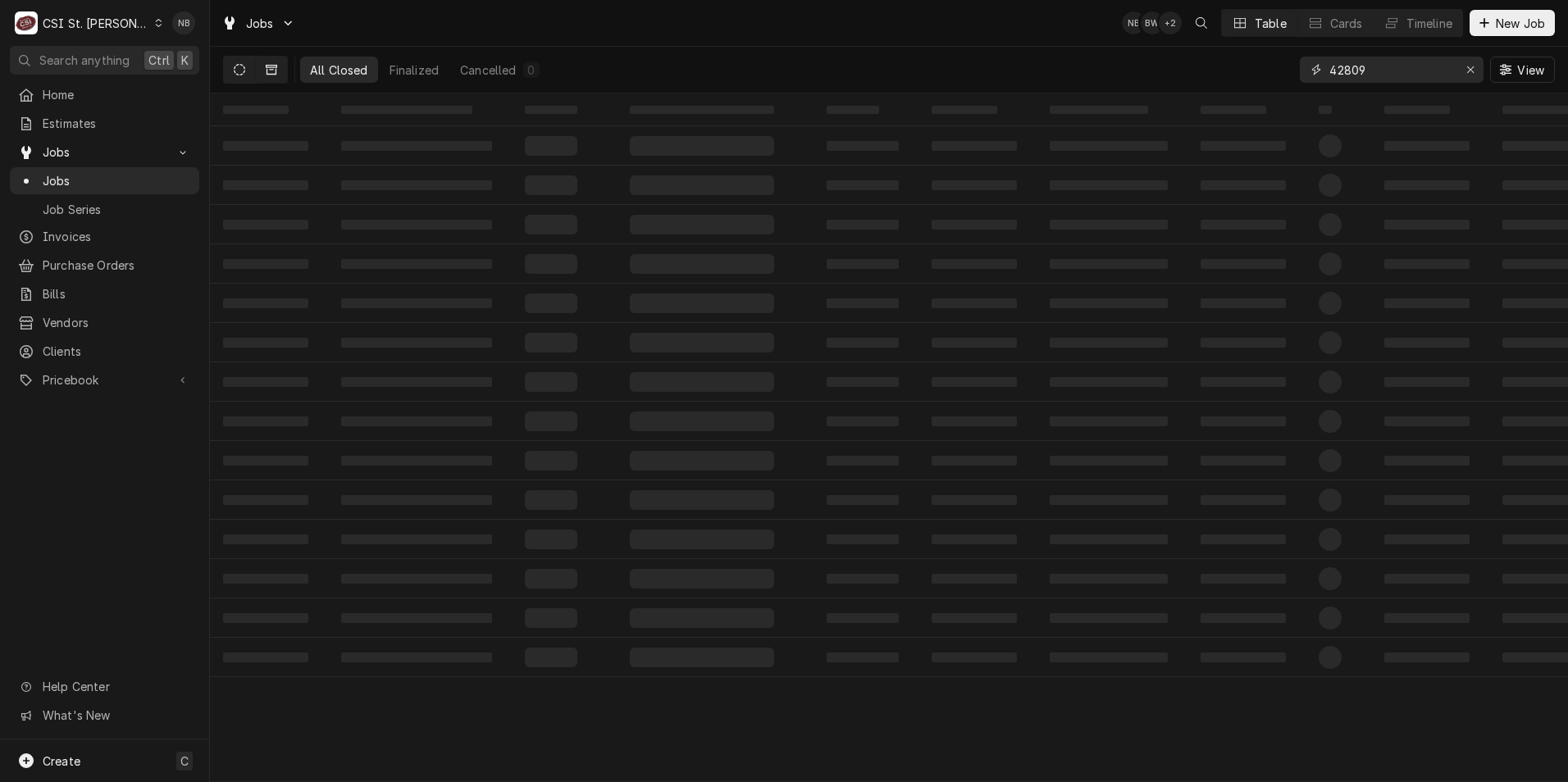
type input "42809"
click at [244, 64] on icon "Dynamic Content Wrapper" at bounding box center [239, 69] width 11 height 11
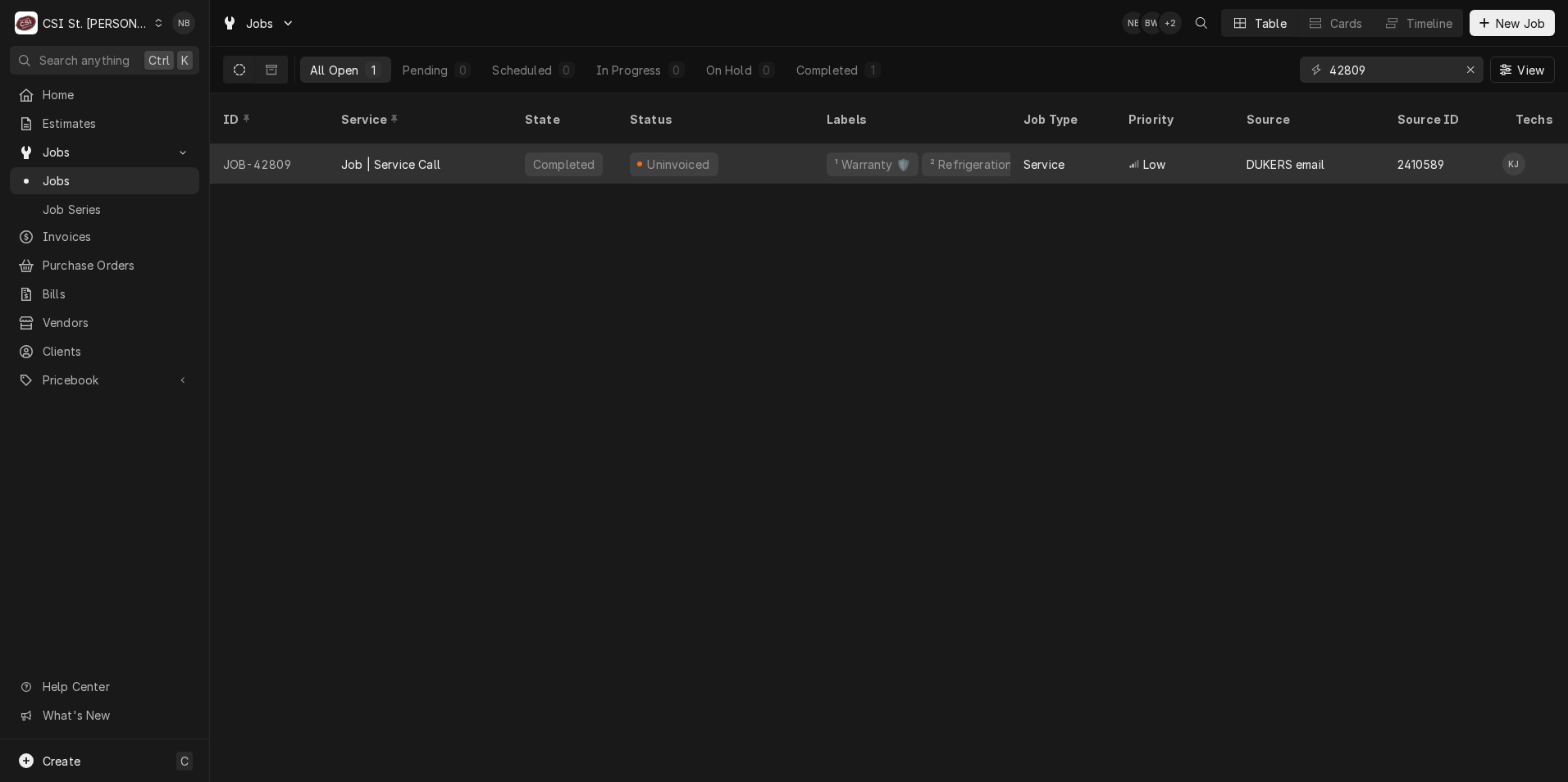
click at [466, 145] on div "Job | Service Call" at bounding box center [419, 164] width 184 height 39
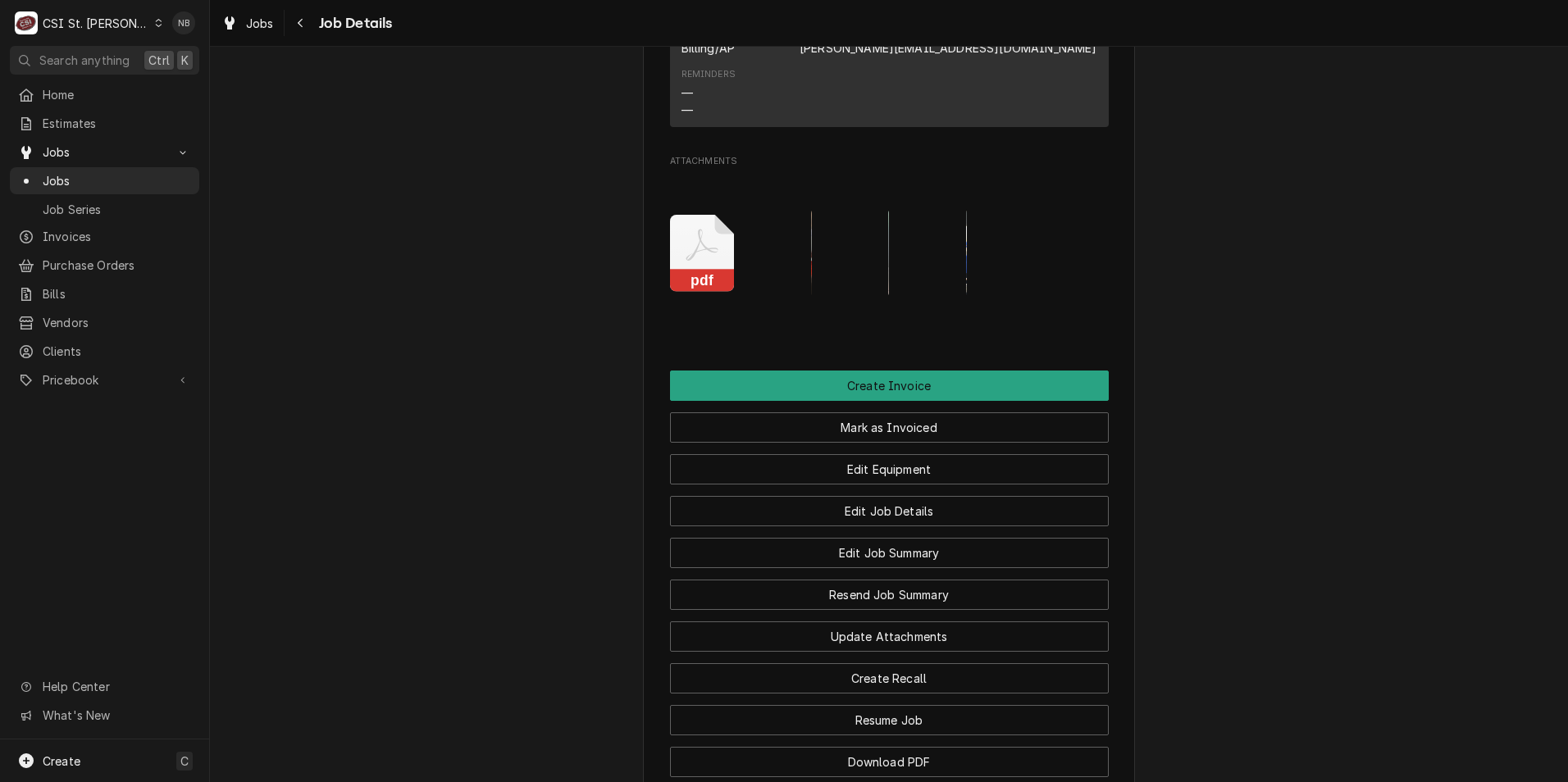
scroll to position [1804, 0]
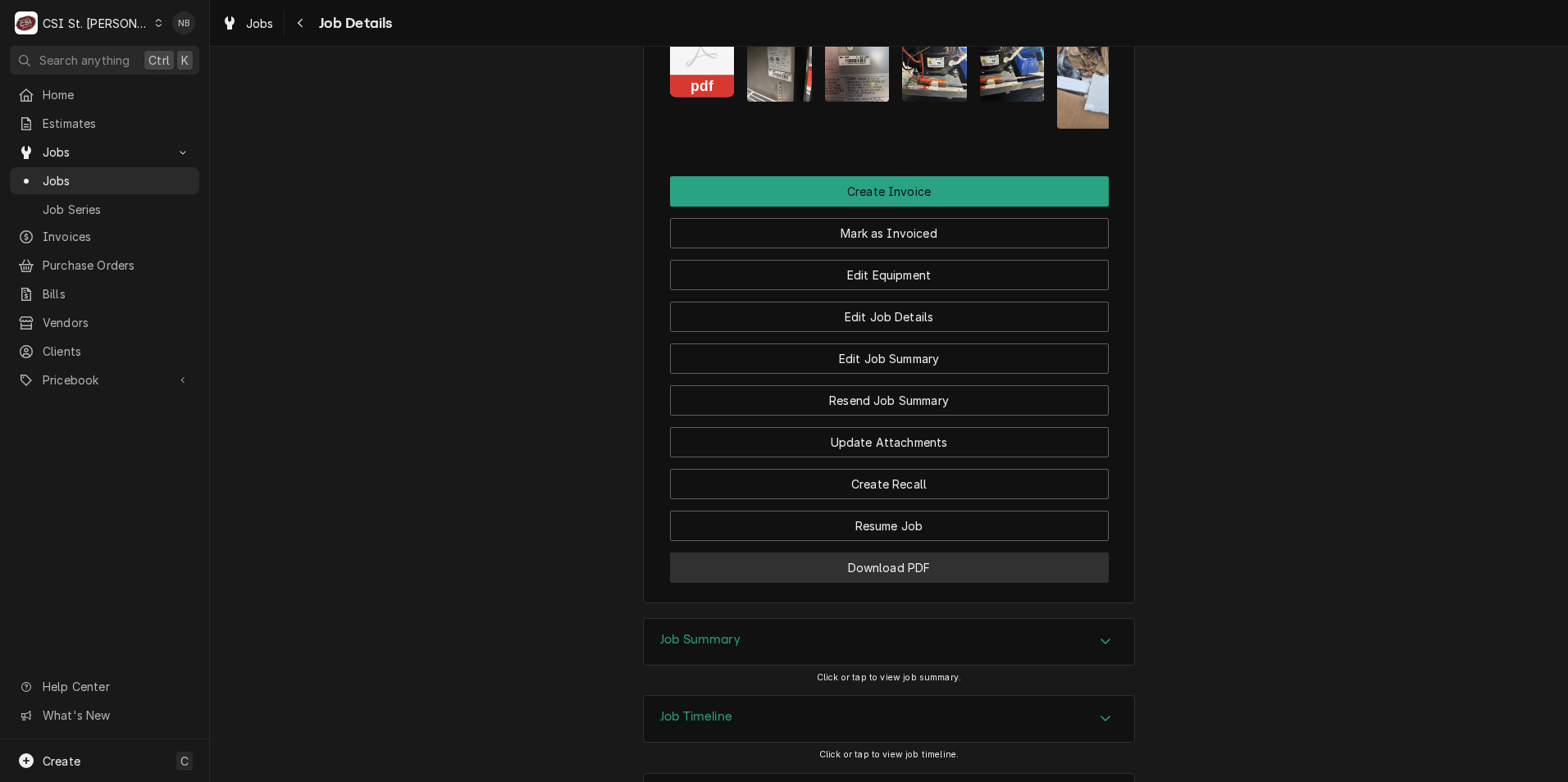
click at [891, 583] on button "Download PDF" at bounding box center [889, 567] width 439 height 30
click at [86, 172] on span "Jobs" at bounding box center [116, 181] width 148 height 17
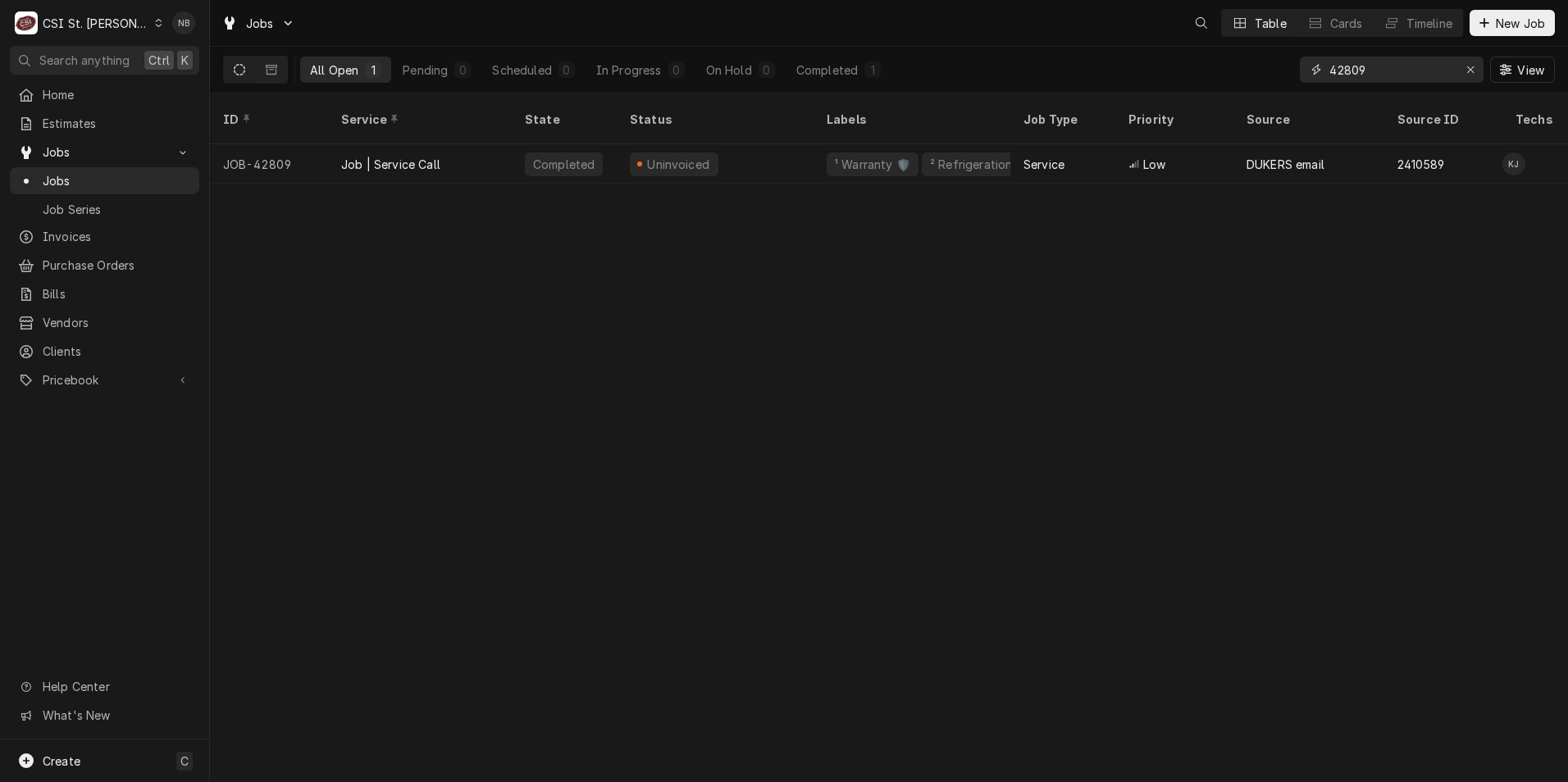
click at [1367, 66] on input "42809" at bounding box center [1392, 69] width 123 height 27
drag, startPoint x: 1369, startPoint y: 69, endPoint x: 1315, endPoint y: 70, distance: 54.0
click at [1315, 70] on div "42809" at bounding box center [1392, 69] width 184 height 27
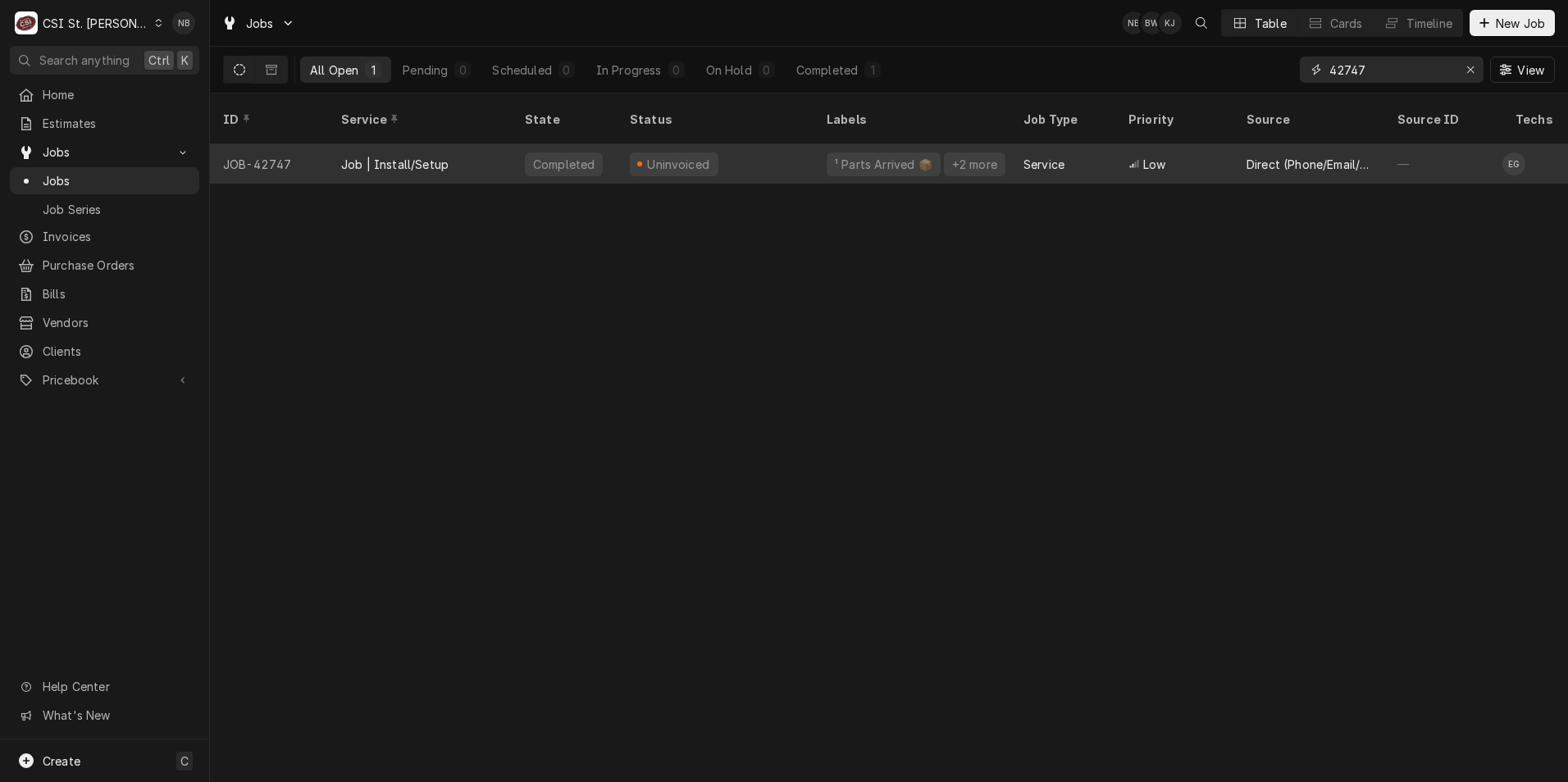
type input "42747"
click at [1031, 156] on div "Service" at bounding box center [1044, 164] width 41 height 17
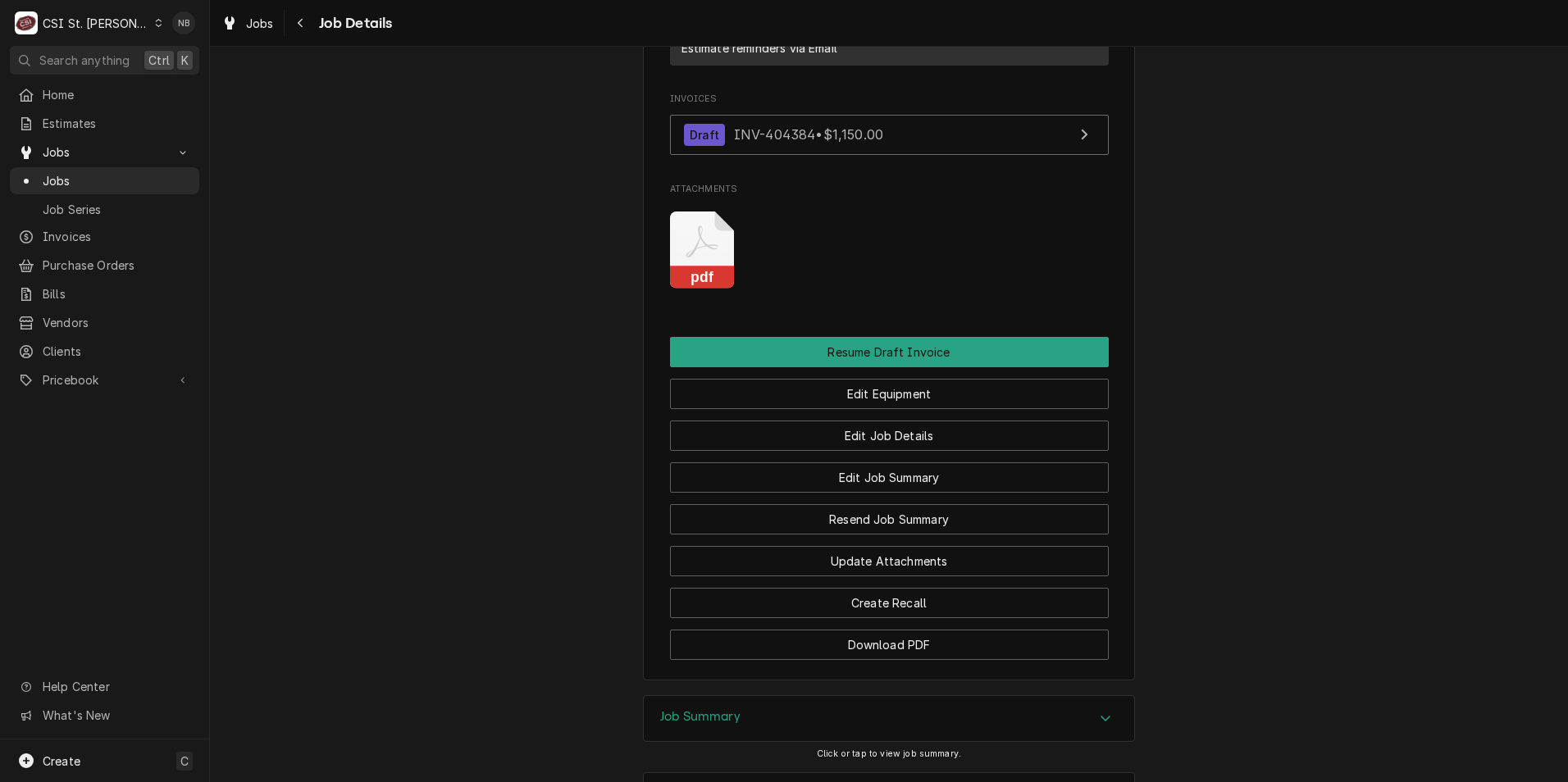
scroll to position [2196, 0]
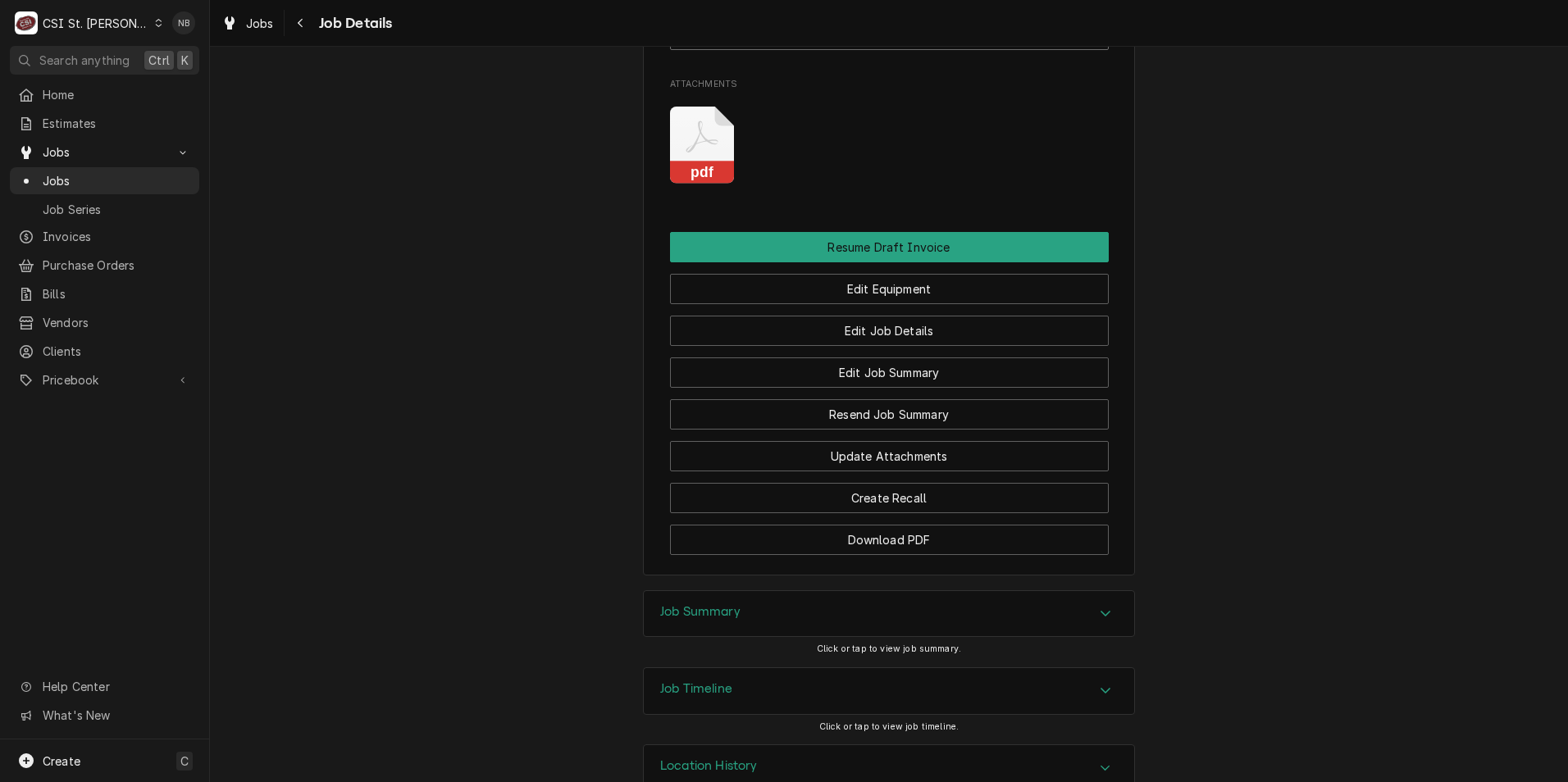
click at [886, 591] on div "Job Summary" at bounding box center [888, 614] width 490 height 46
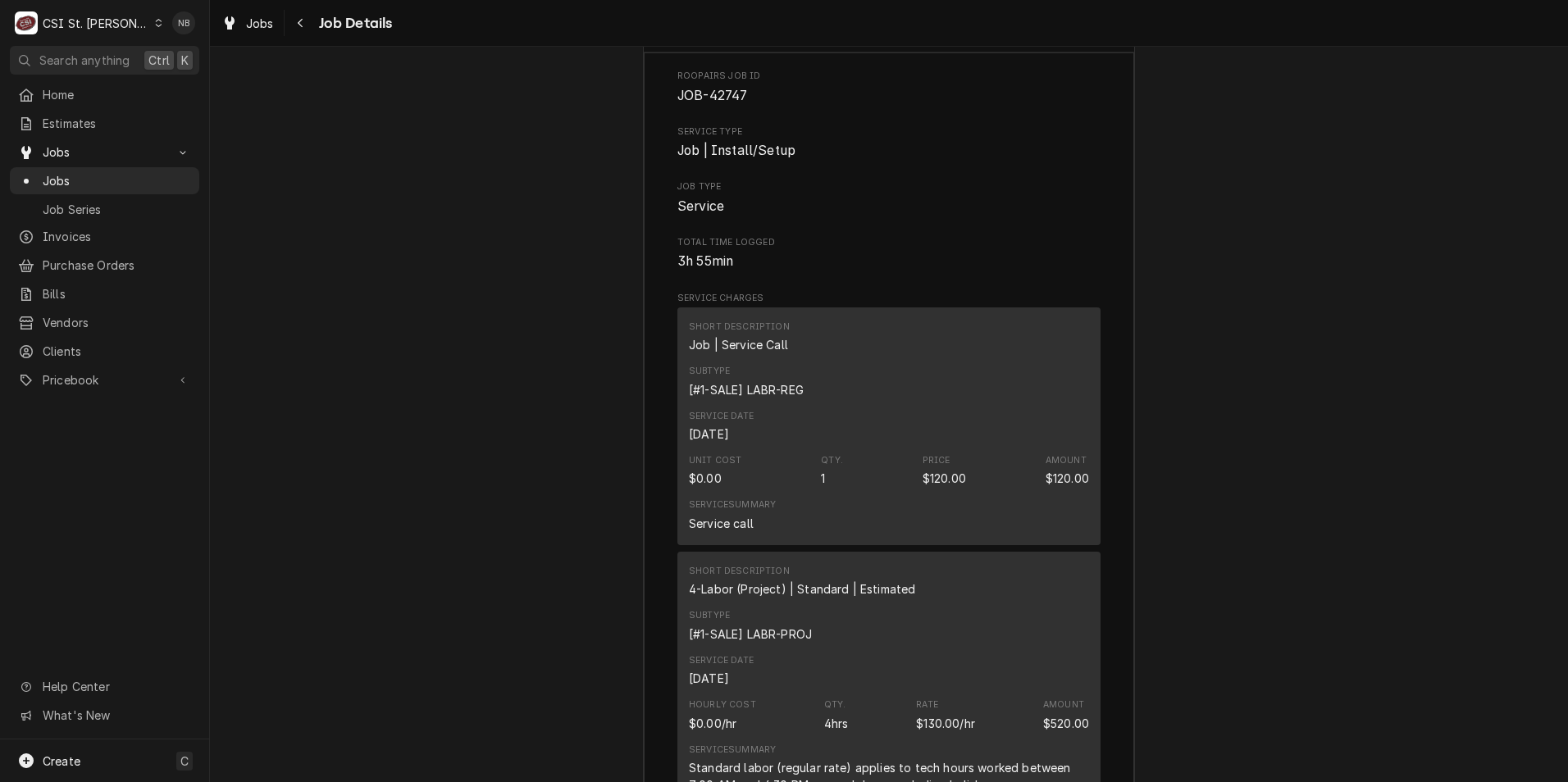
scroll to position [2592, 0]
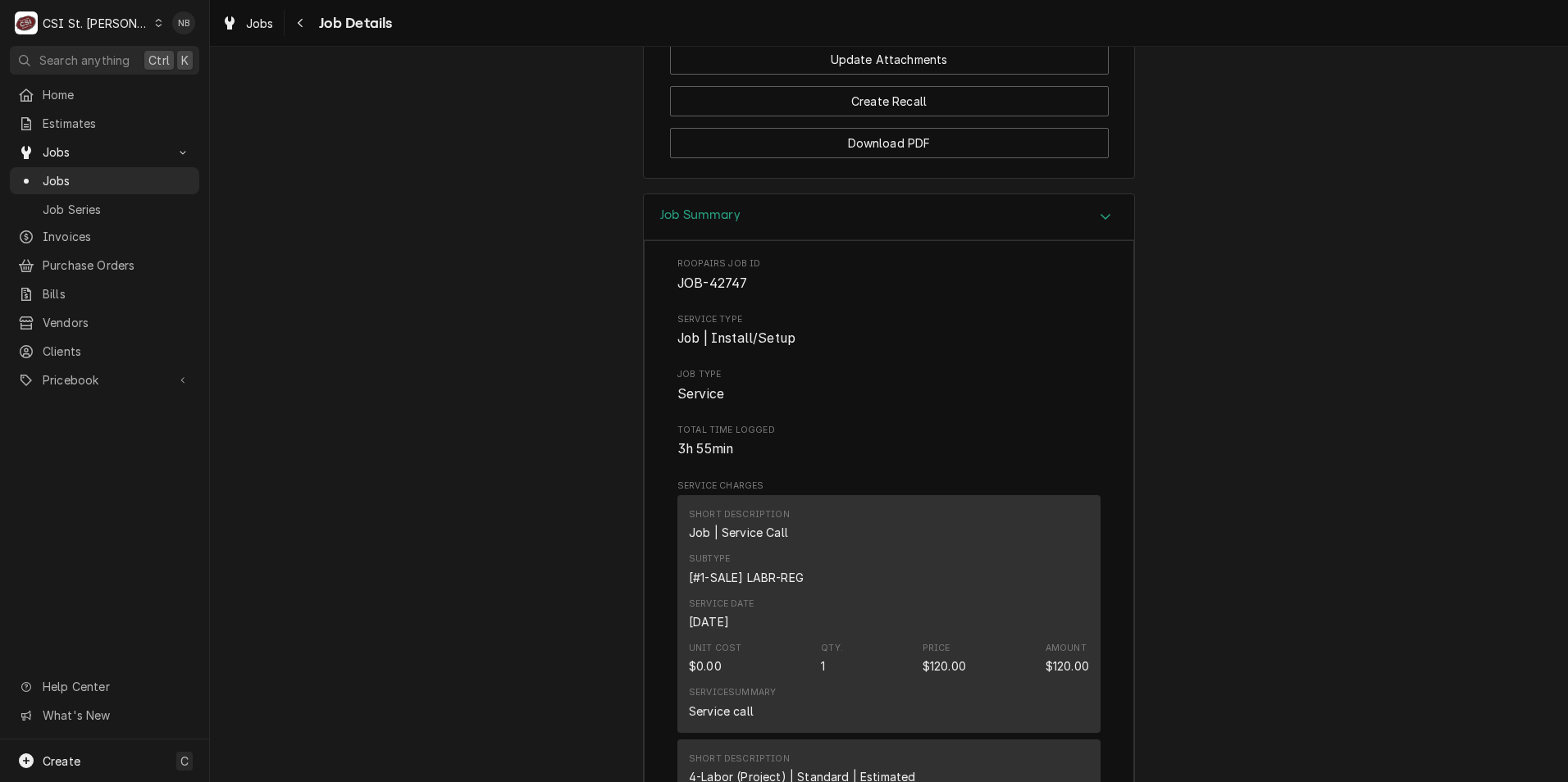
click at [953, 194] on div "Job Summary" at bounding box center [888, 217] width 490 height 47
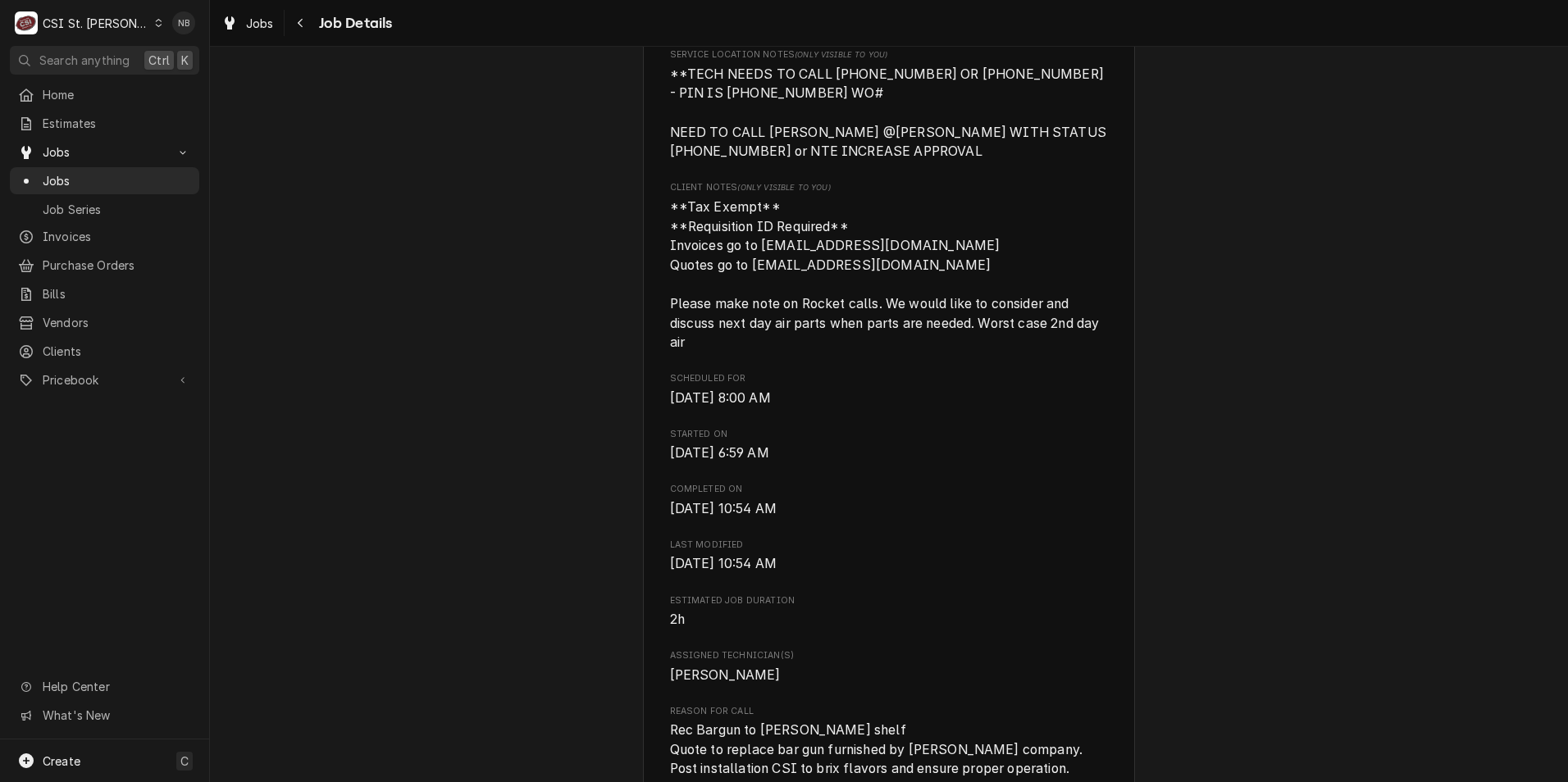
scroll to position [820, 0]
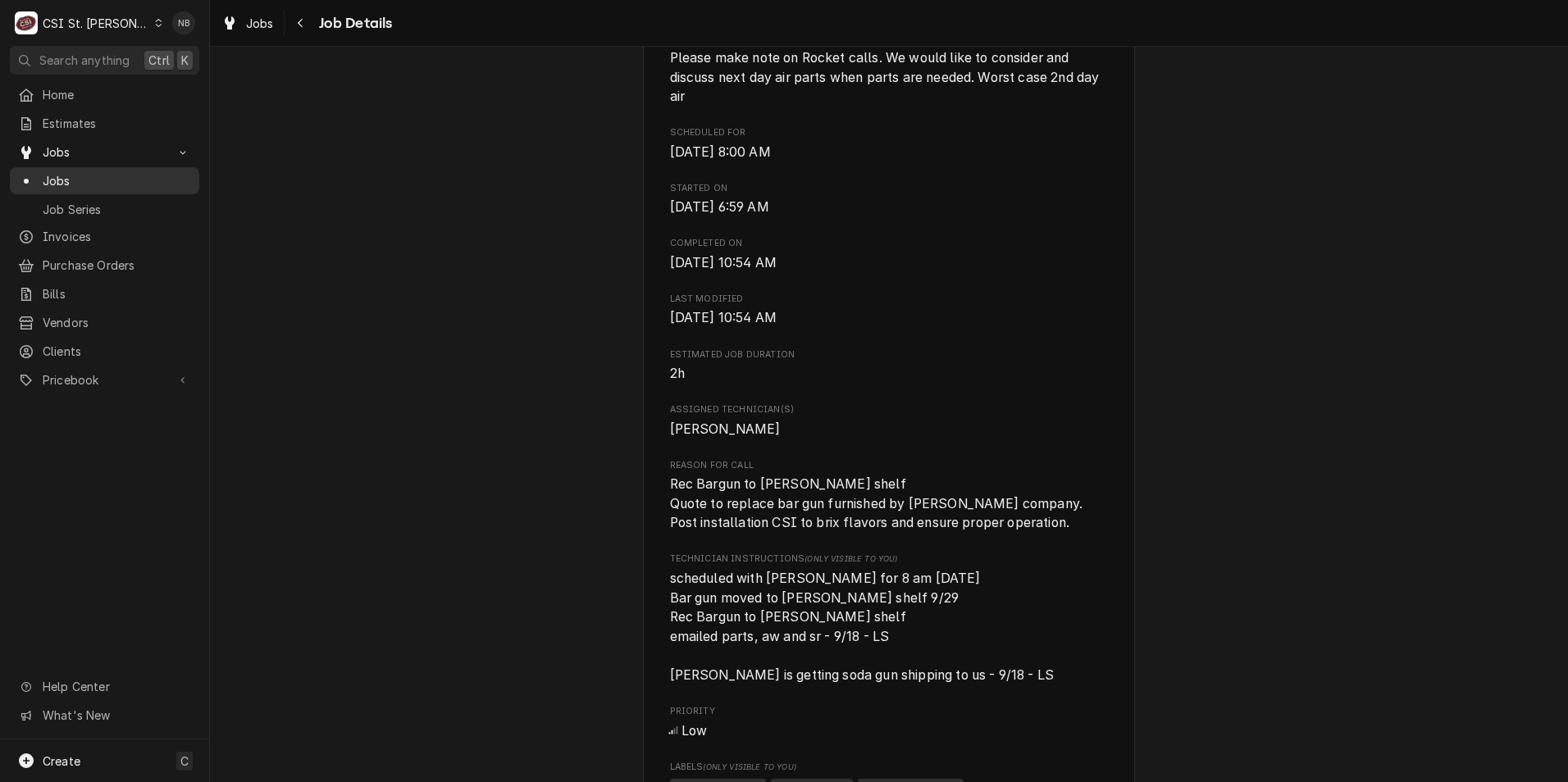
click at [125, 177] on span "Jobs" at bounding box center [116, 181] width 148 height 17
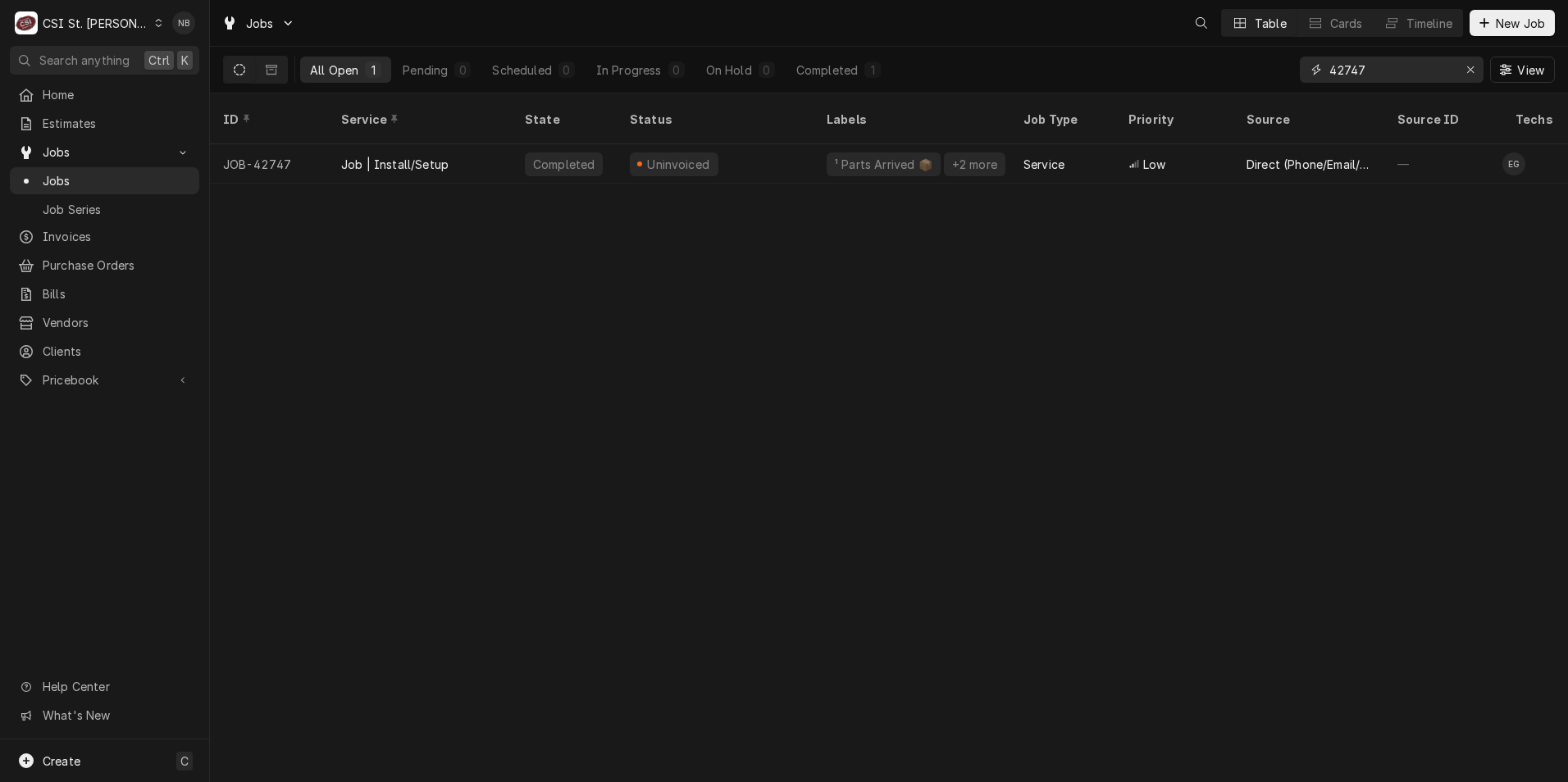
drag, startPoint x: 1391, startPoint y: 74, endPoint x: 1294, endPoint y: 70, distance: 97.1
click at [1292, 71] on div "All Open 1 Pending 0 Scheduled 0 In Progress 0 On Hold 0 Completed 1 42747 View" at bounding box center [889, 70] width 1332 height 46
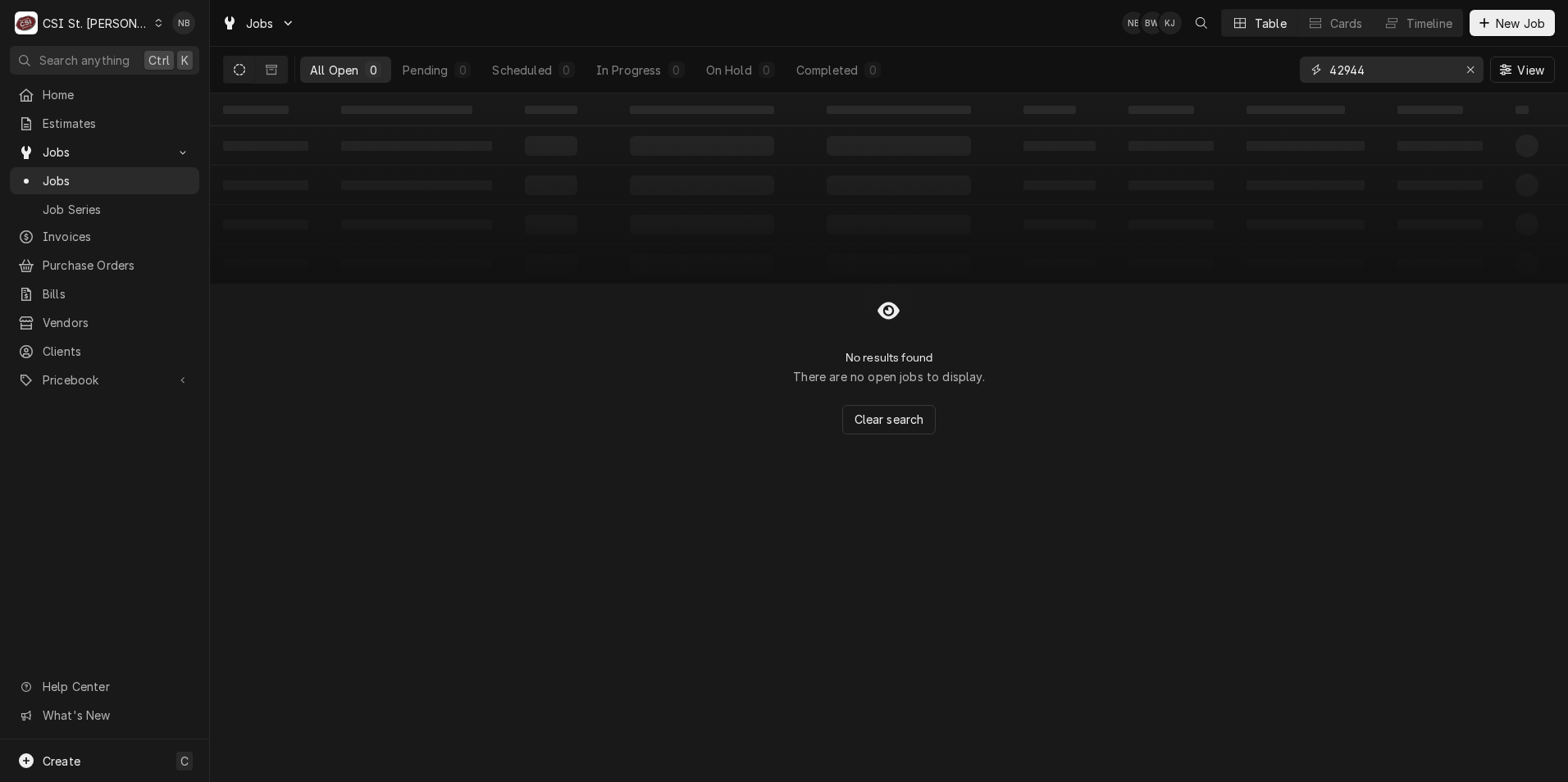
type input "42944"
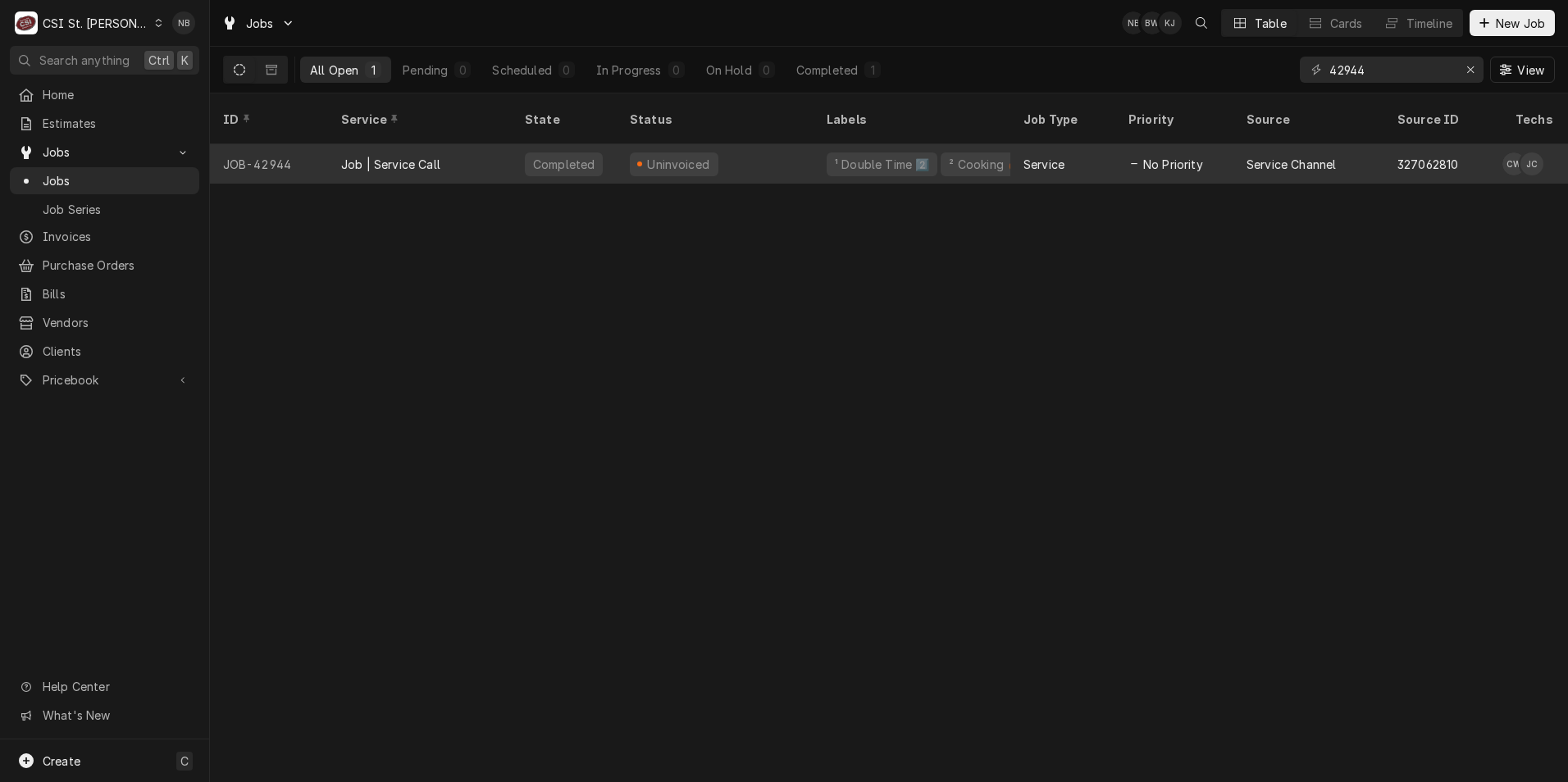
click at [798, 151] on div "Uninvoiced" at bounding box center [716, 164] width 197 height 39
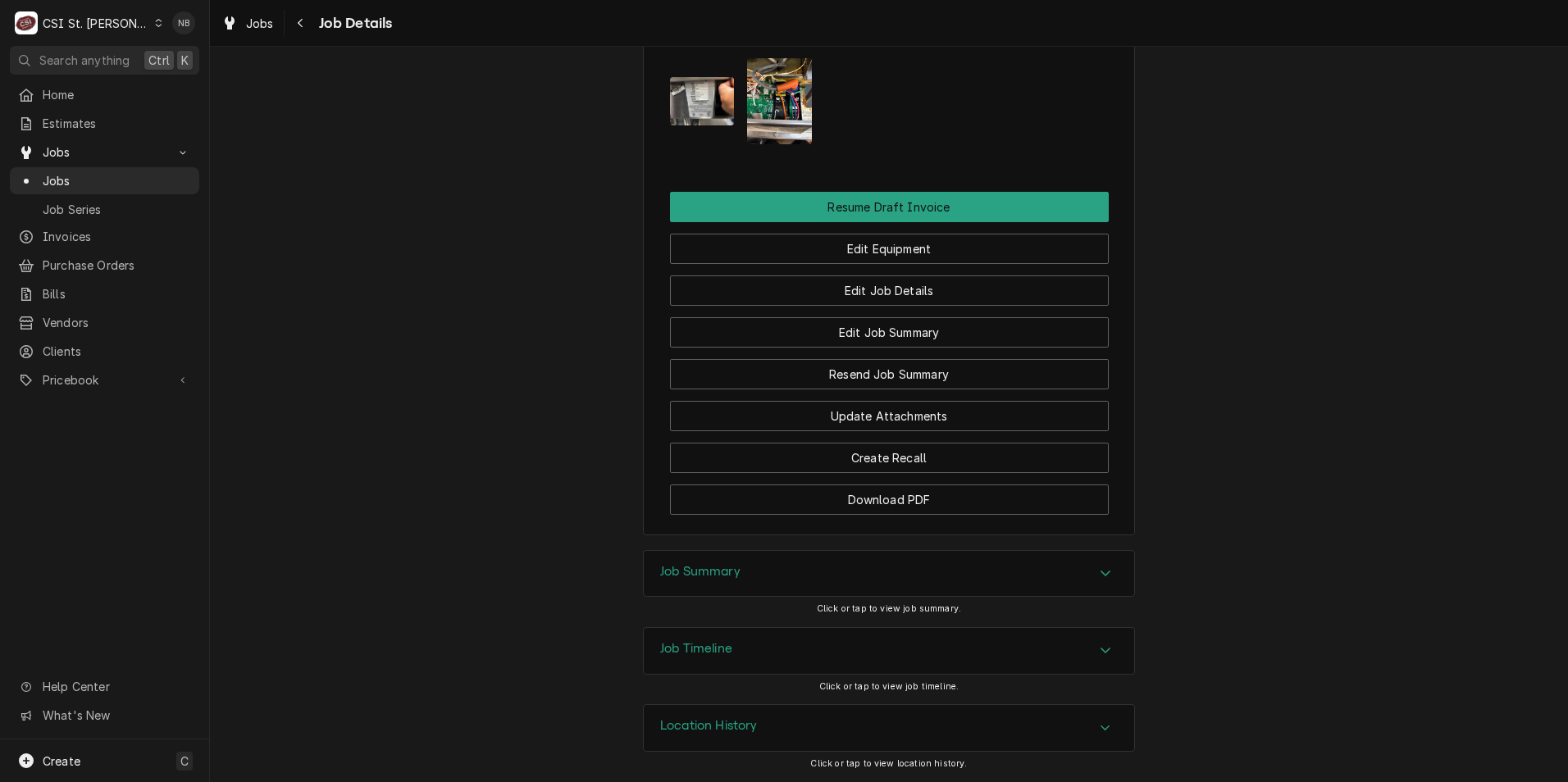
click at [937, 575] on div "Job Summary" at bounding box center [888, 574] width 490 height 46
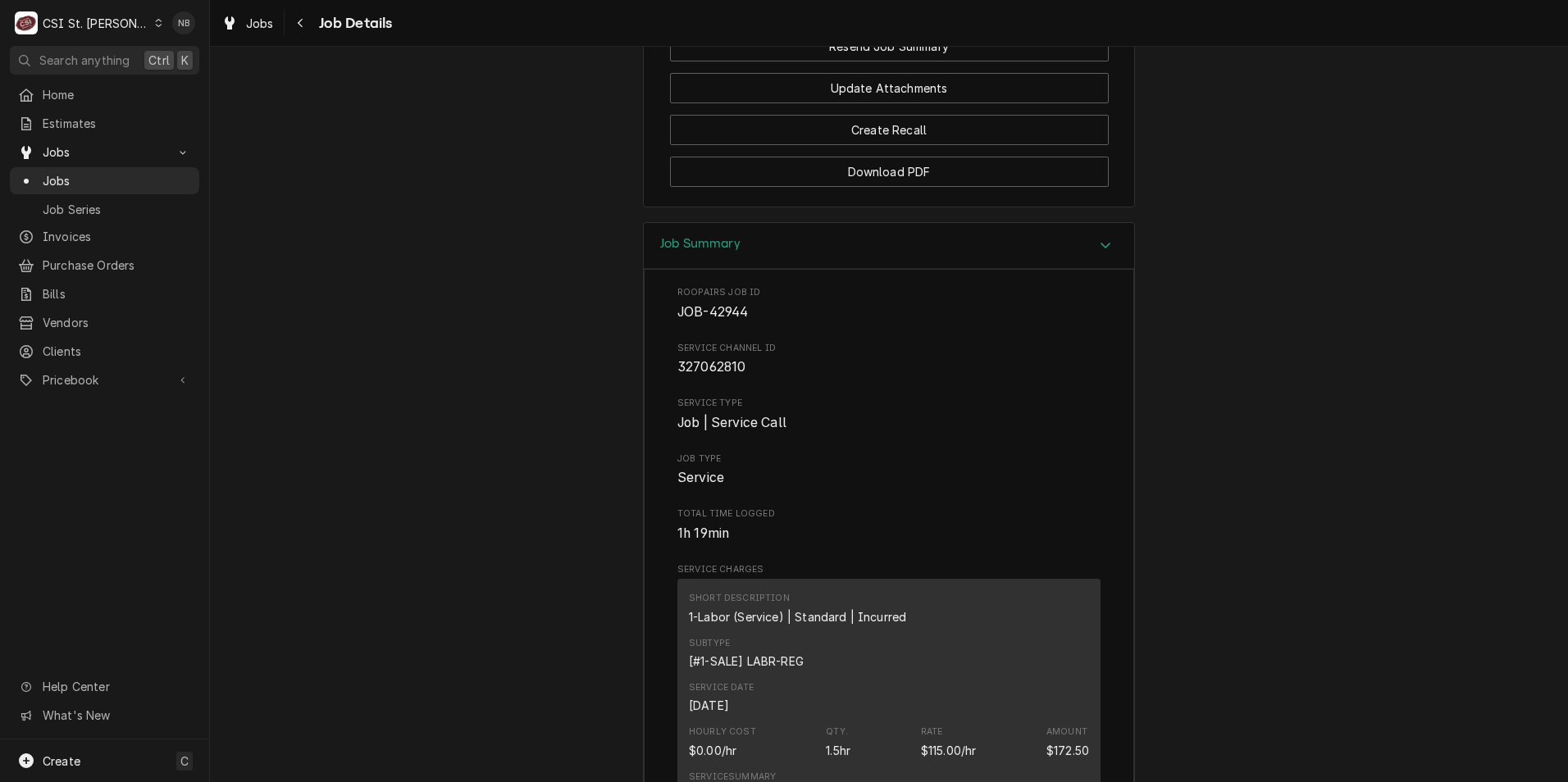
scroll to position [1948, 0]
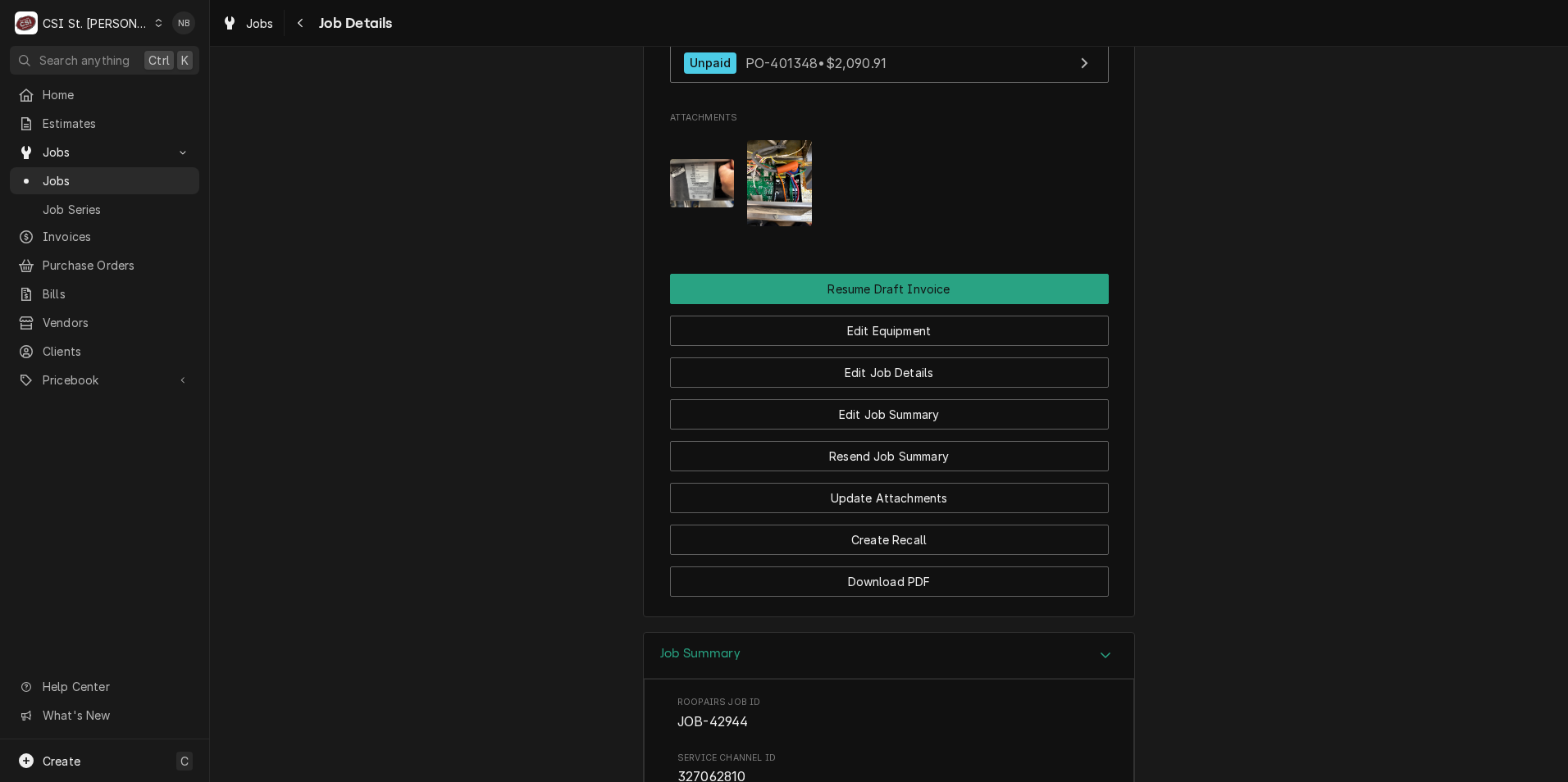
click at [965, 672] on div "Job Summary" at bounding box center [888, 656] width 490 height 47
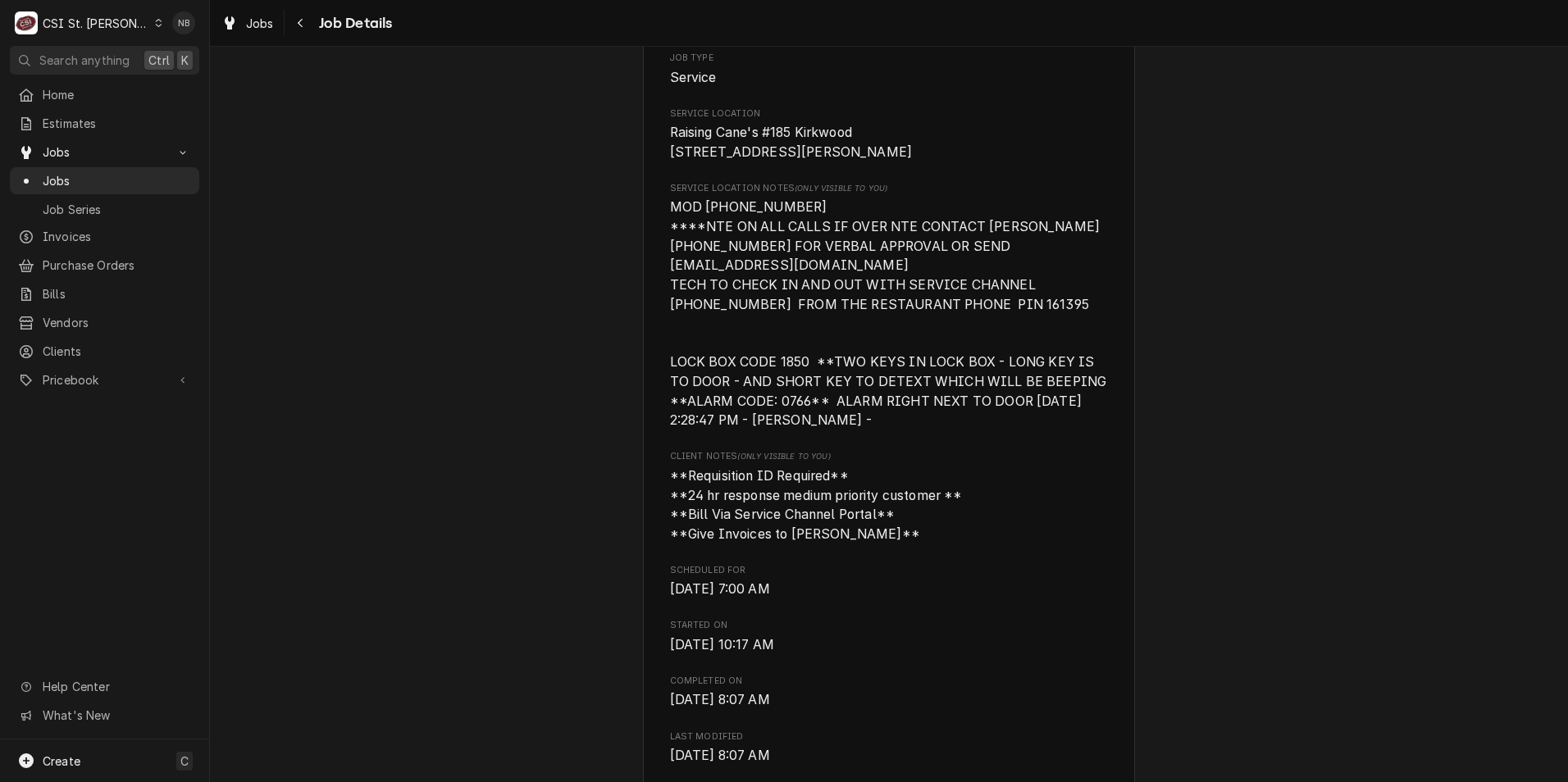
scroll to position [0, 0]
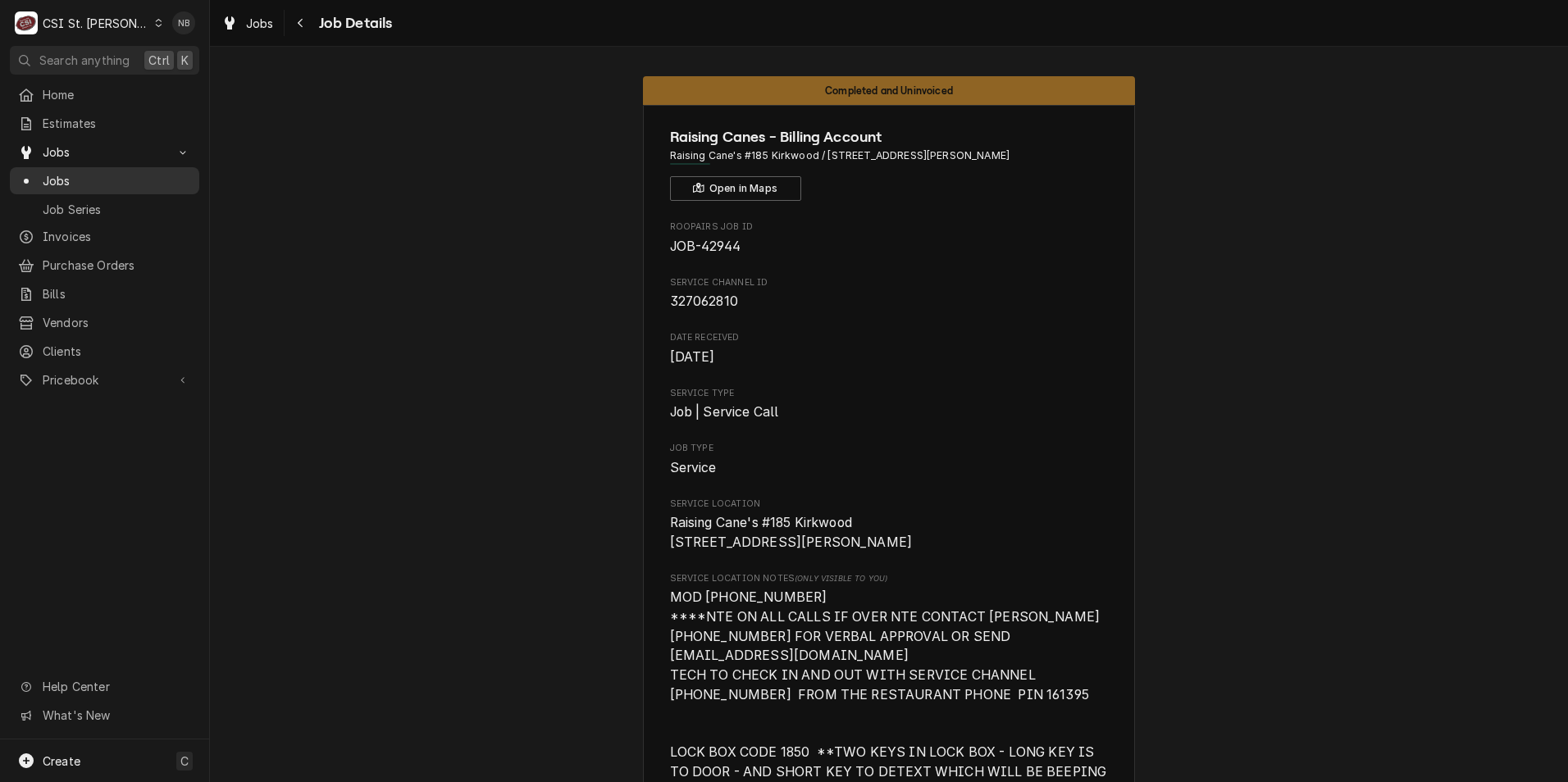
click at [125, 172] on span "Jobs" at bounding box center [116, 181] width 148 height 17
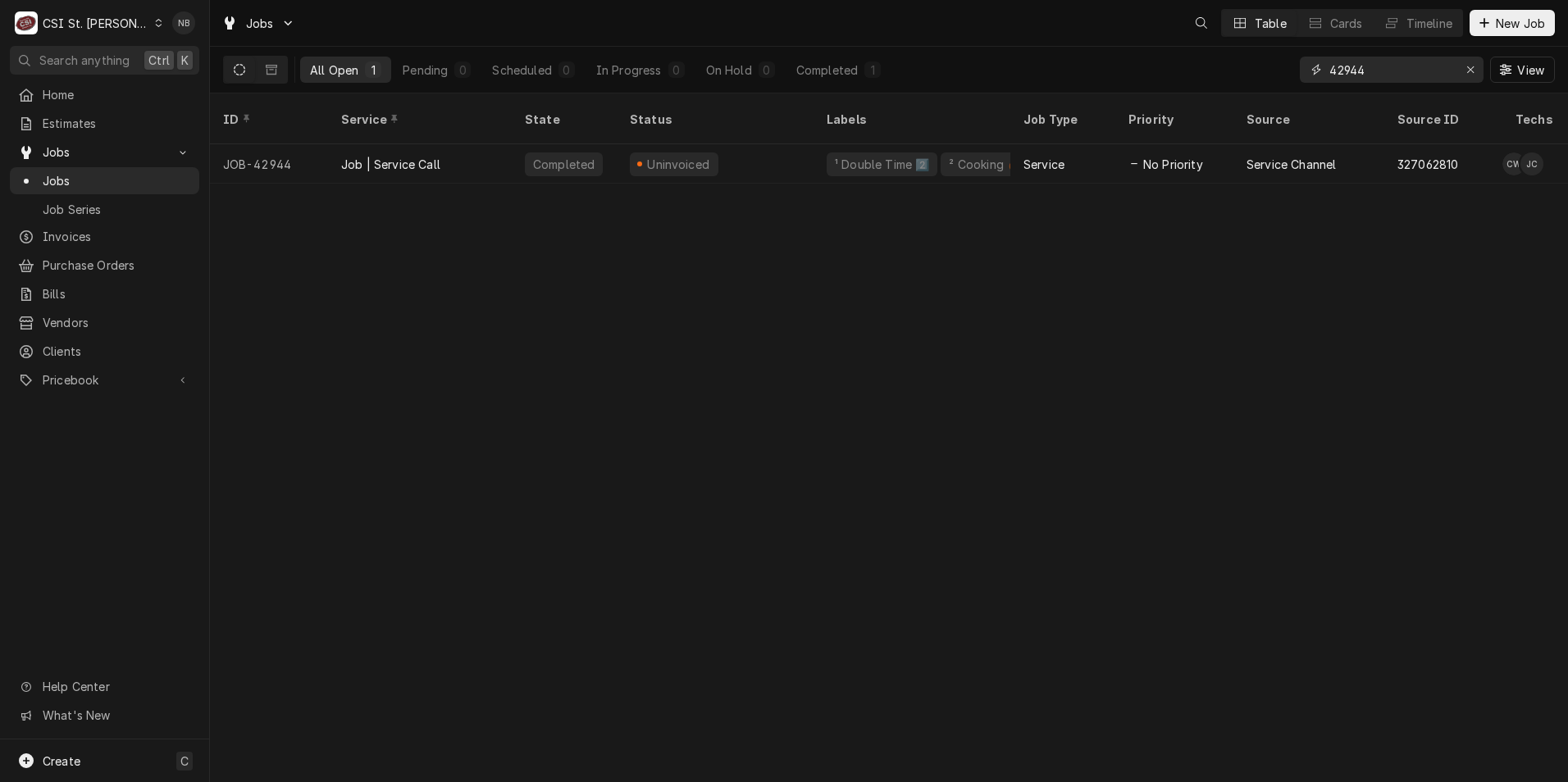
drag, startPoint x: 1383, startPoint y: 60, endPoint x: 1250, endPoint y: 62, distance: 133.0
click at [1250, 62] on div "All Open 1 Pending 0 Scheduled 0 In Progress 0 On Hold 0 Completed 1 42944 View" at bounding box center [889, 70] width 1332 height 46
type input "43073"
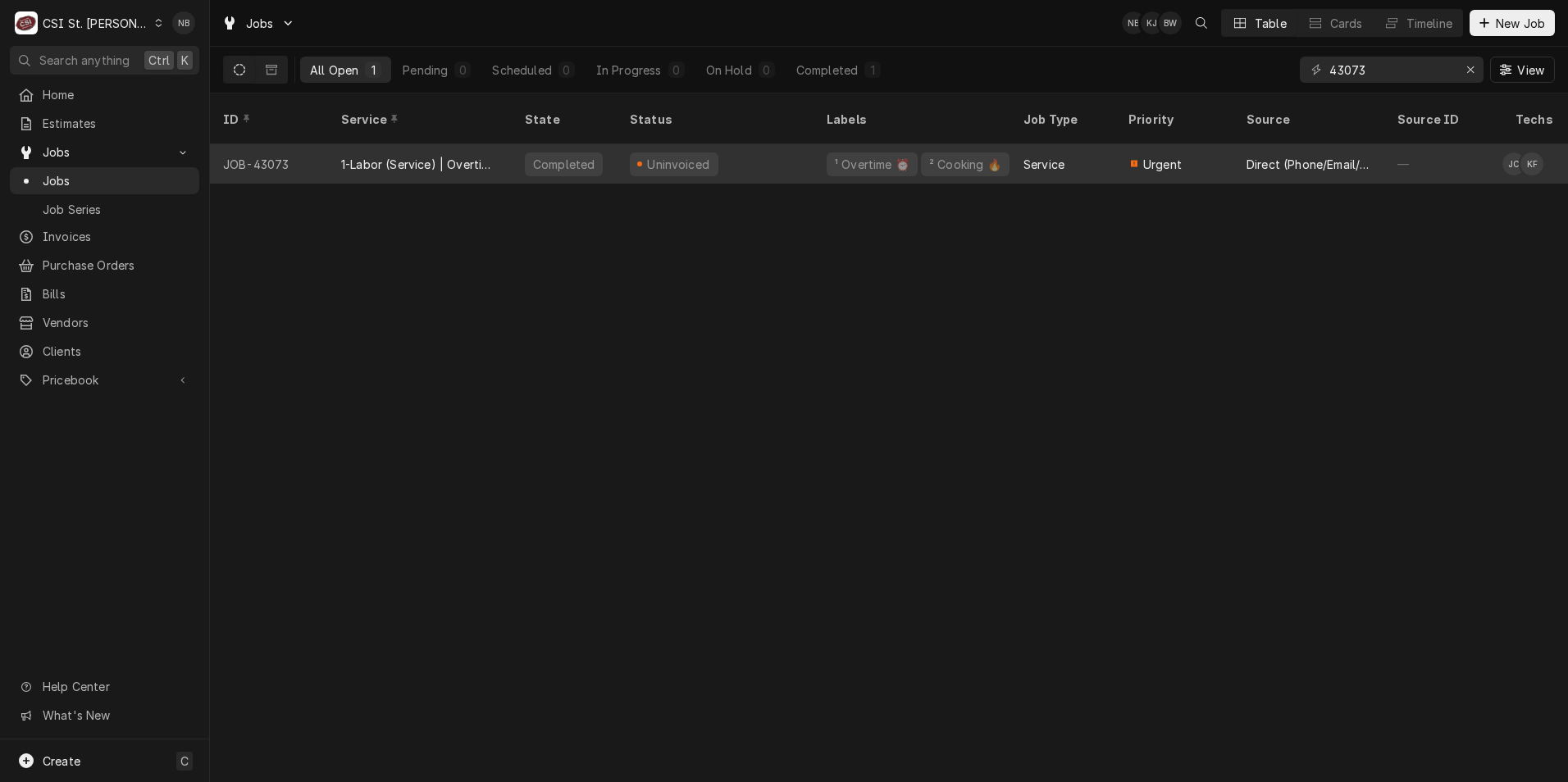
click at [831, 152] on div "¹ Overtime ⏰" at bounding box center [872, 164] width 91 height 24
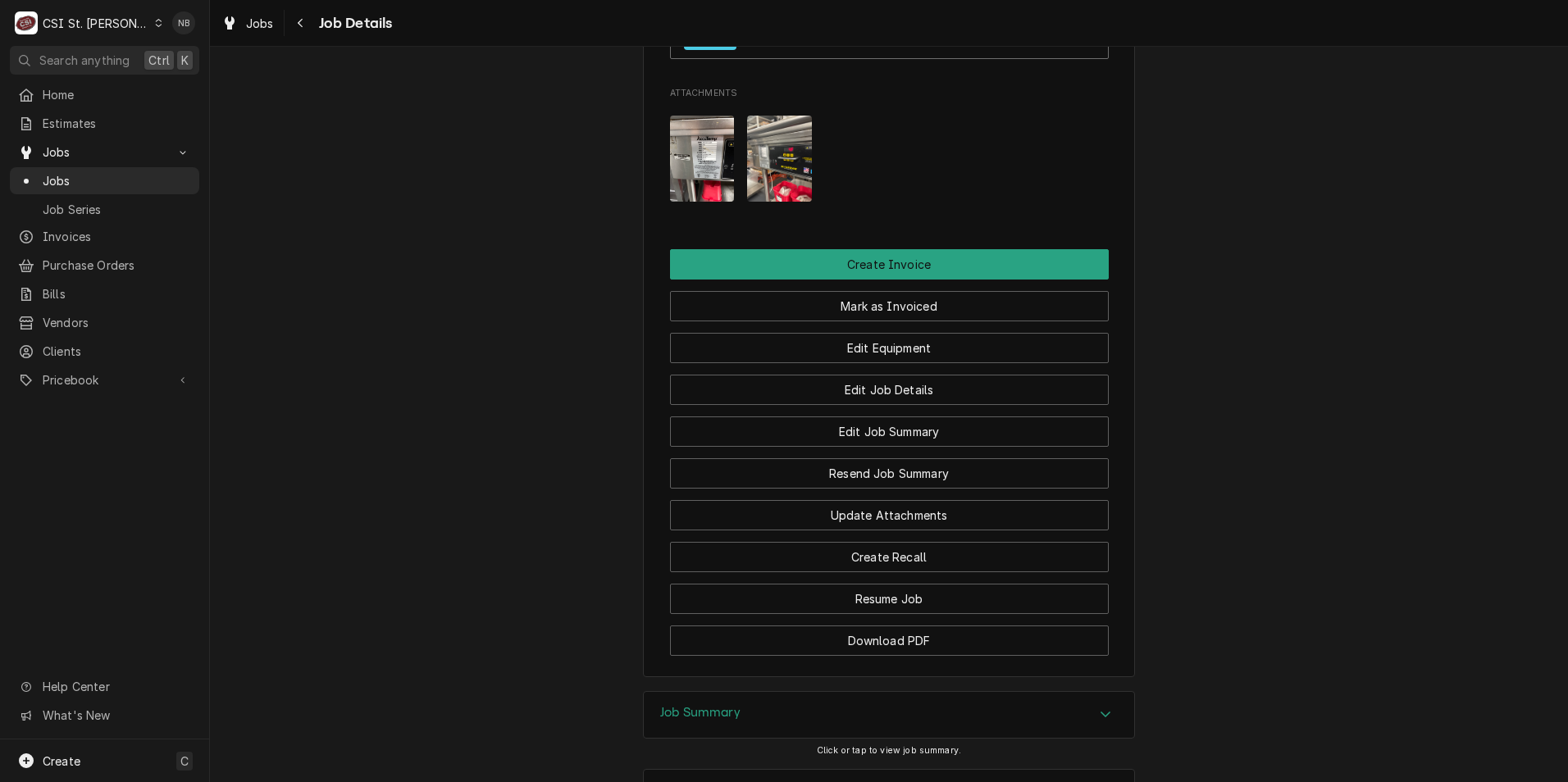
scroll to position [2109, 0]
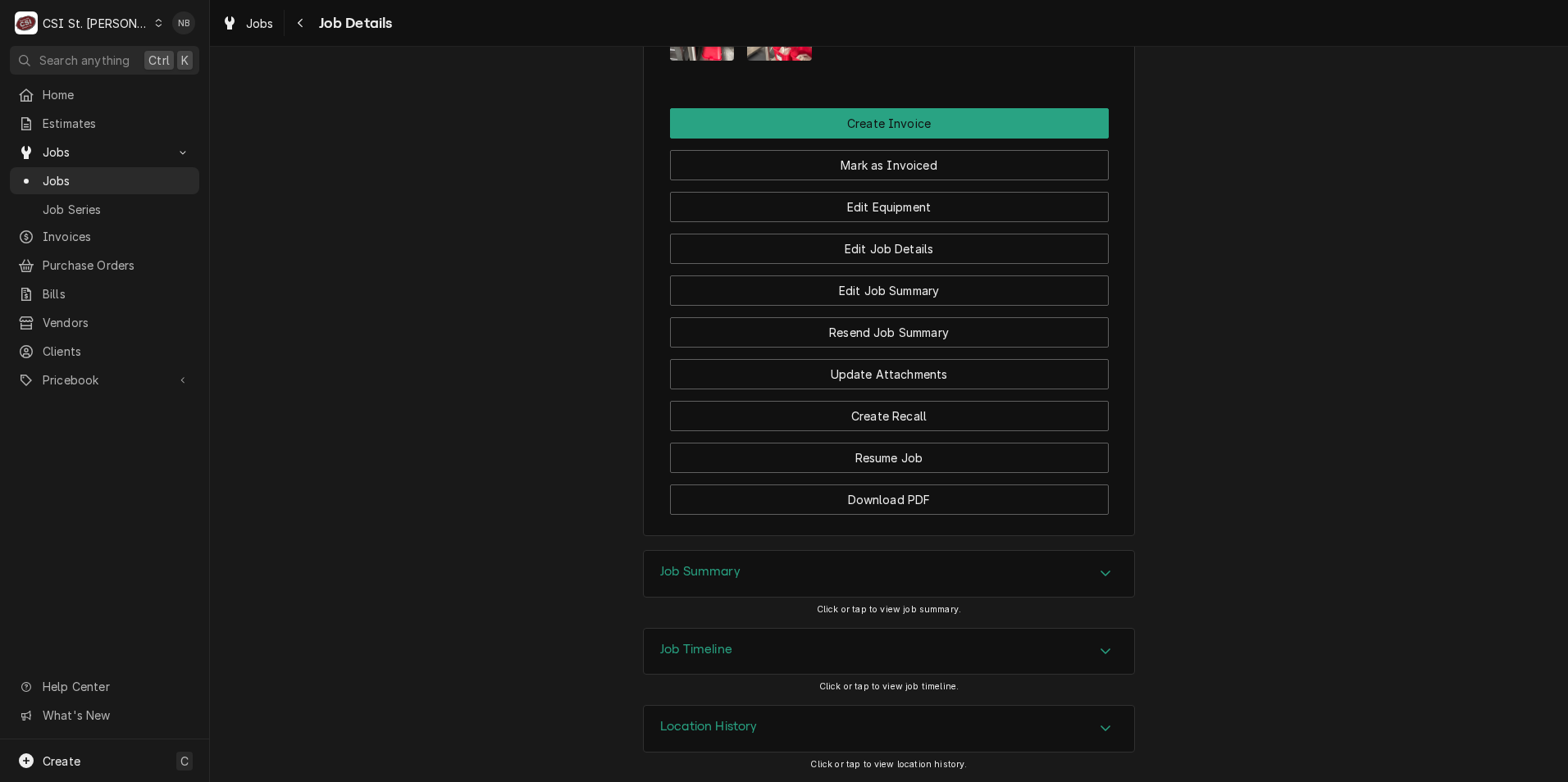
click at [849, 569] on div "Job Summary" at bounding box center [888, 574] width 490 height 46
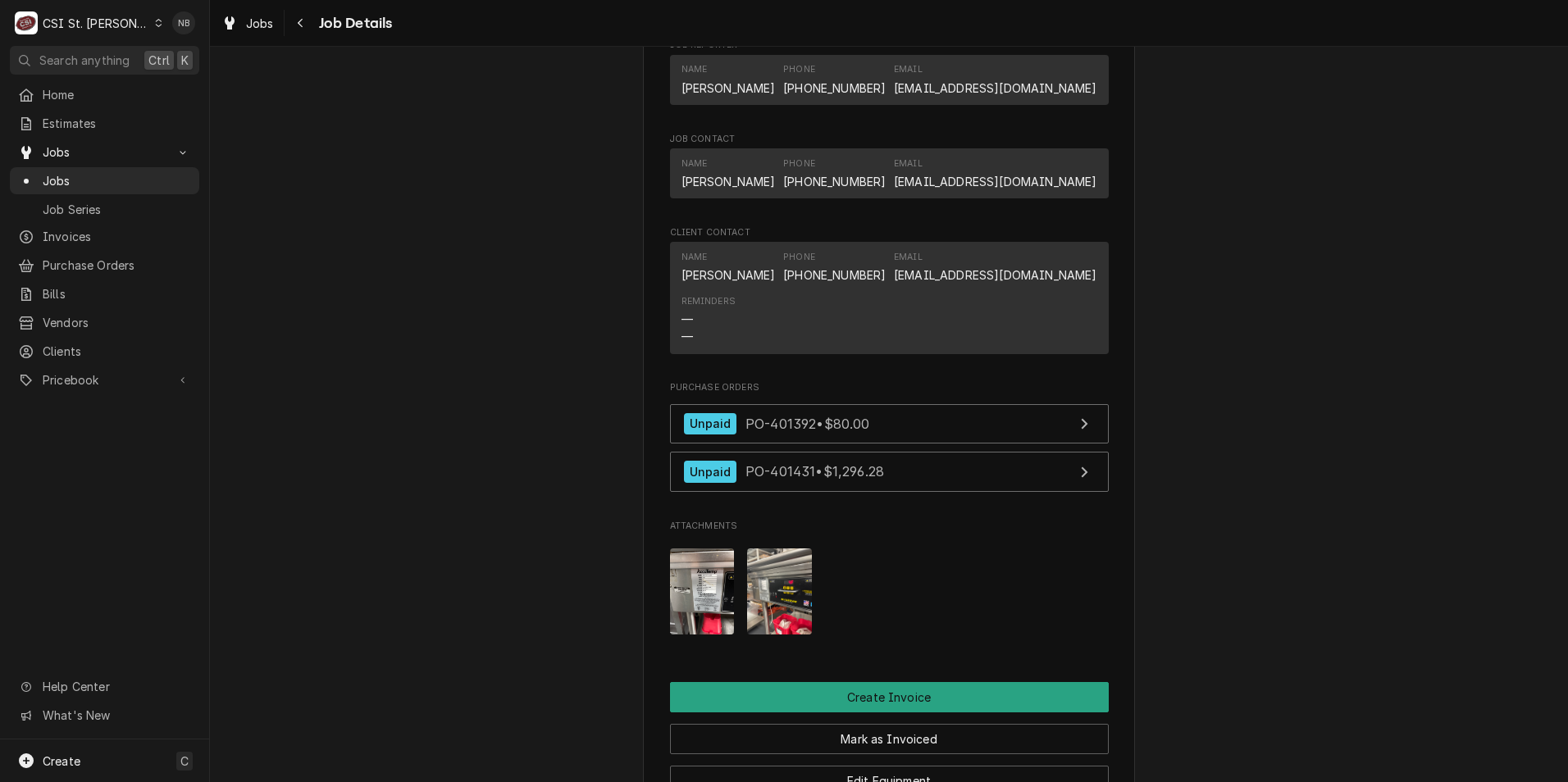
scroll to position [1207, 0]
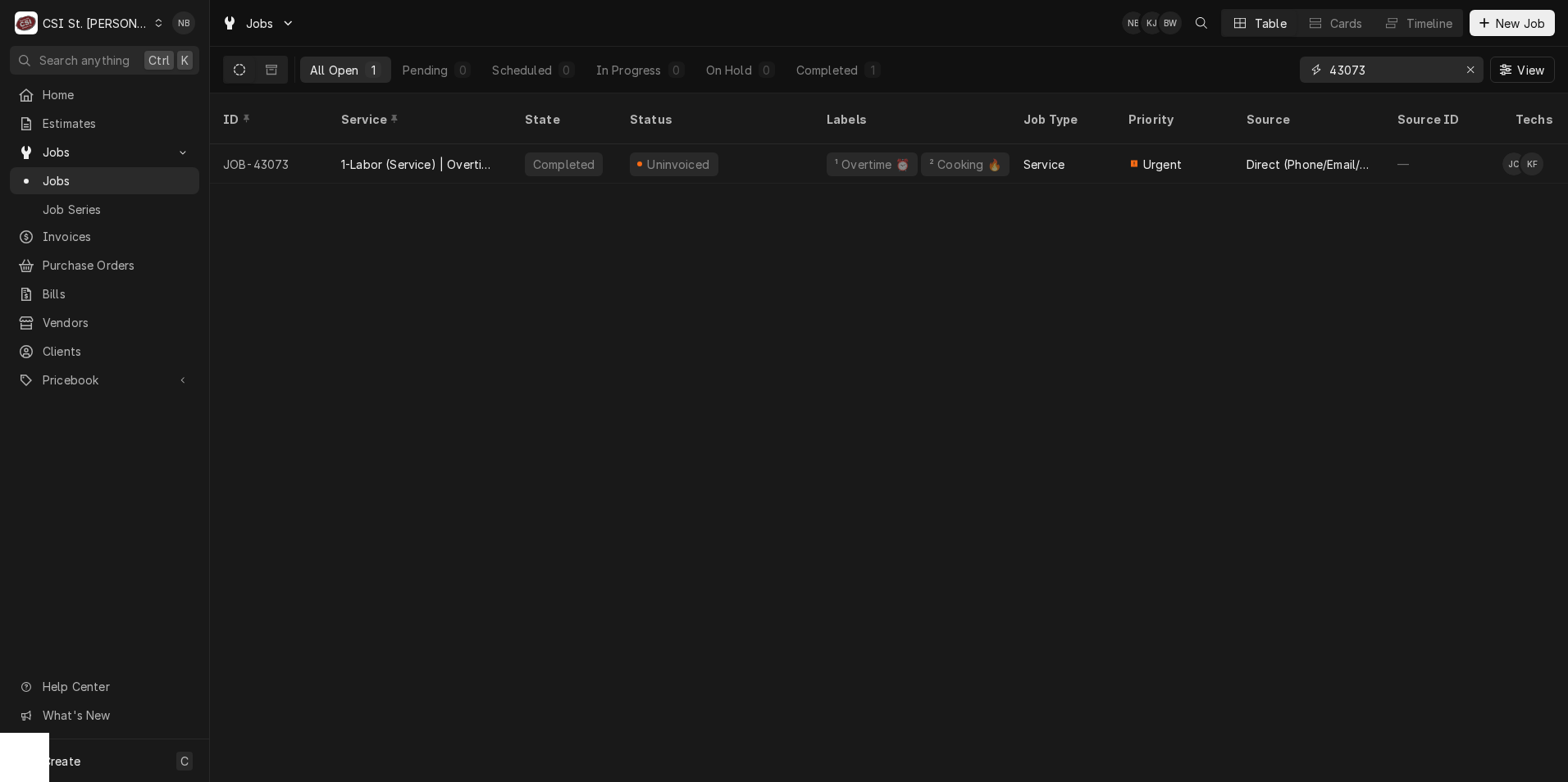
drag, startPoint x: 1374, startPoint y: 72, endPoint x: 1199, endPoint y: 85, distance: 175.5
click at [1199, 85] on div "All Open 1 Pending 0 Scheduled 0 In Progress 0 On Hold 0 Completed 1 43073 View" at bounding box center [889, 70] width 1332 height 46
type input "42226"
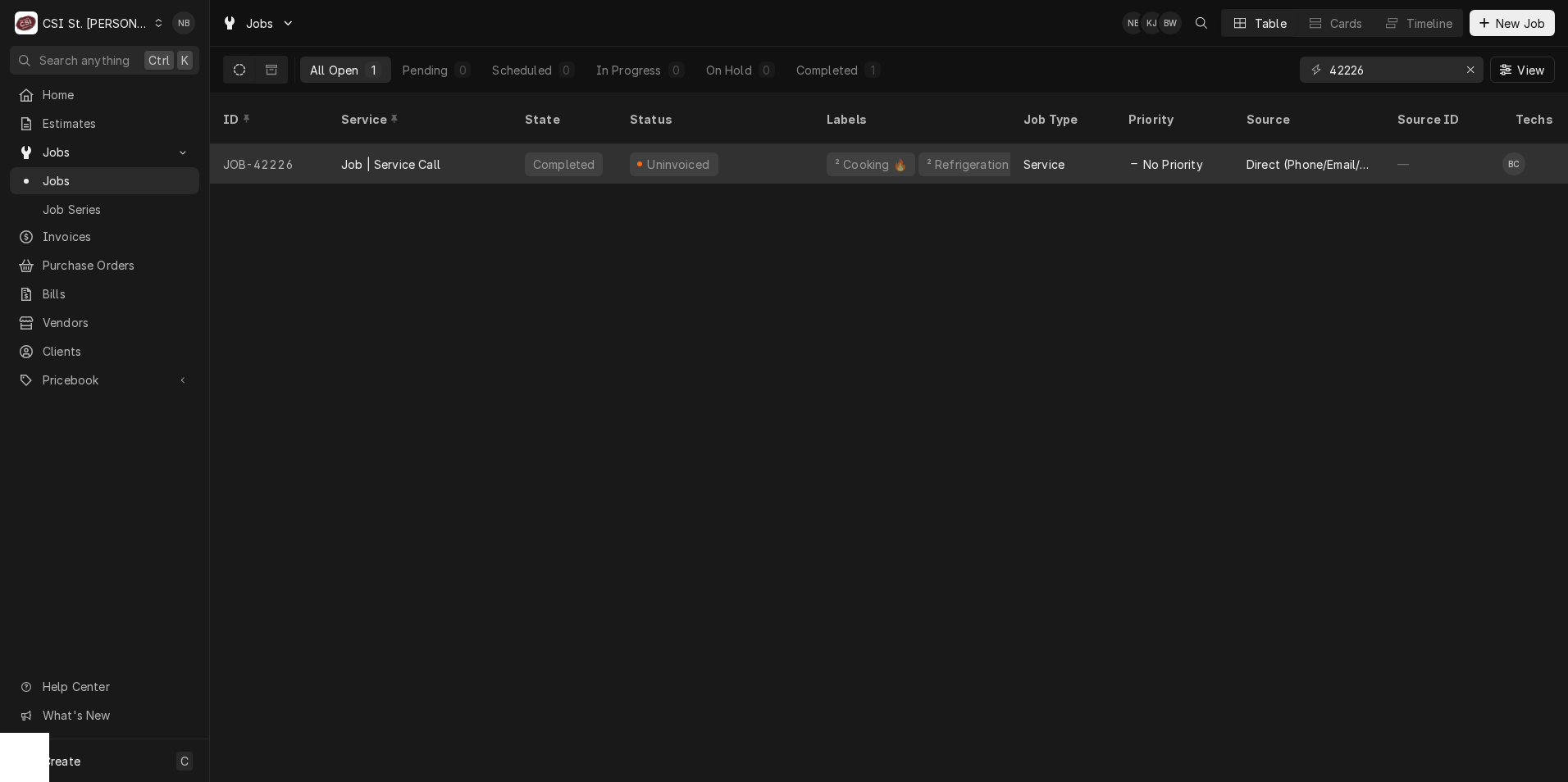
click at [680, 152] on div "Uninvoiced" at bounding box center [674, 164] width 89 height 24
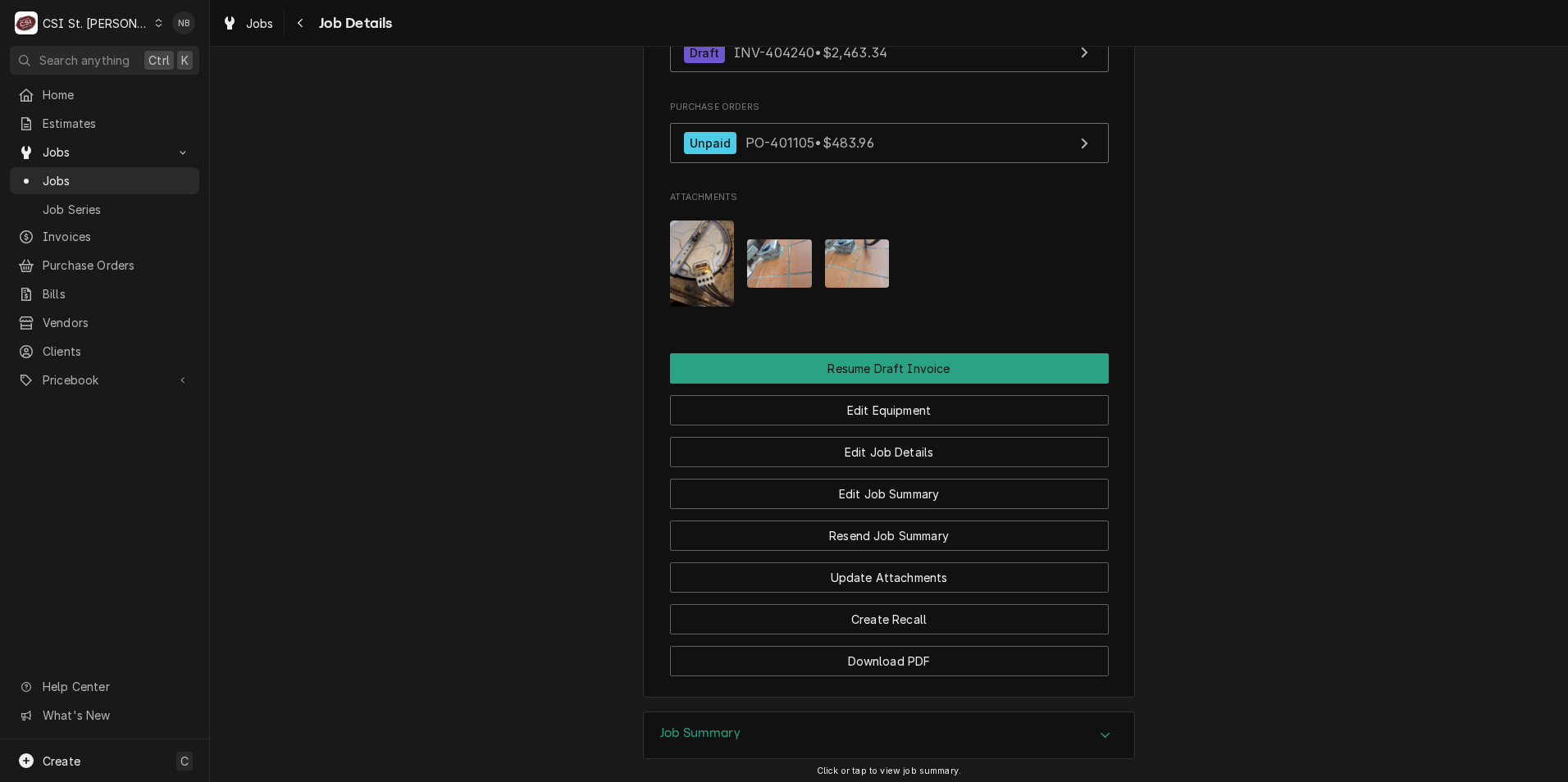
scroll to position [1786, 0]
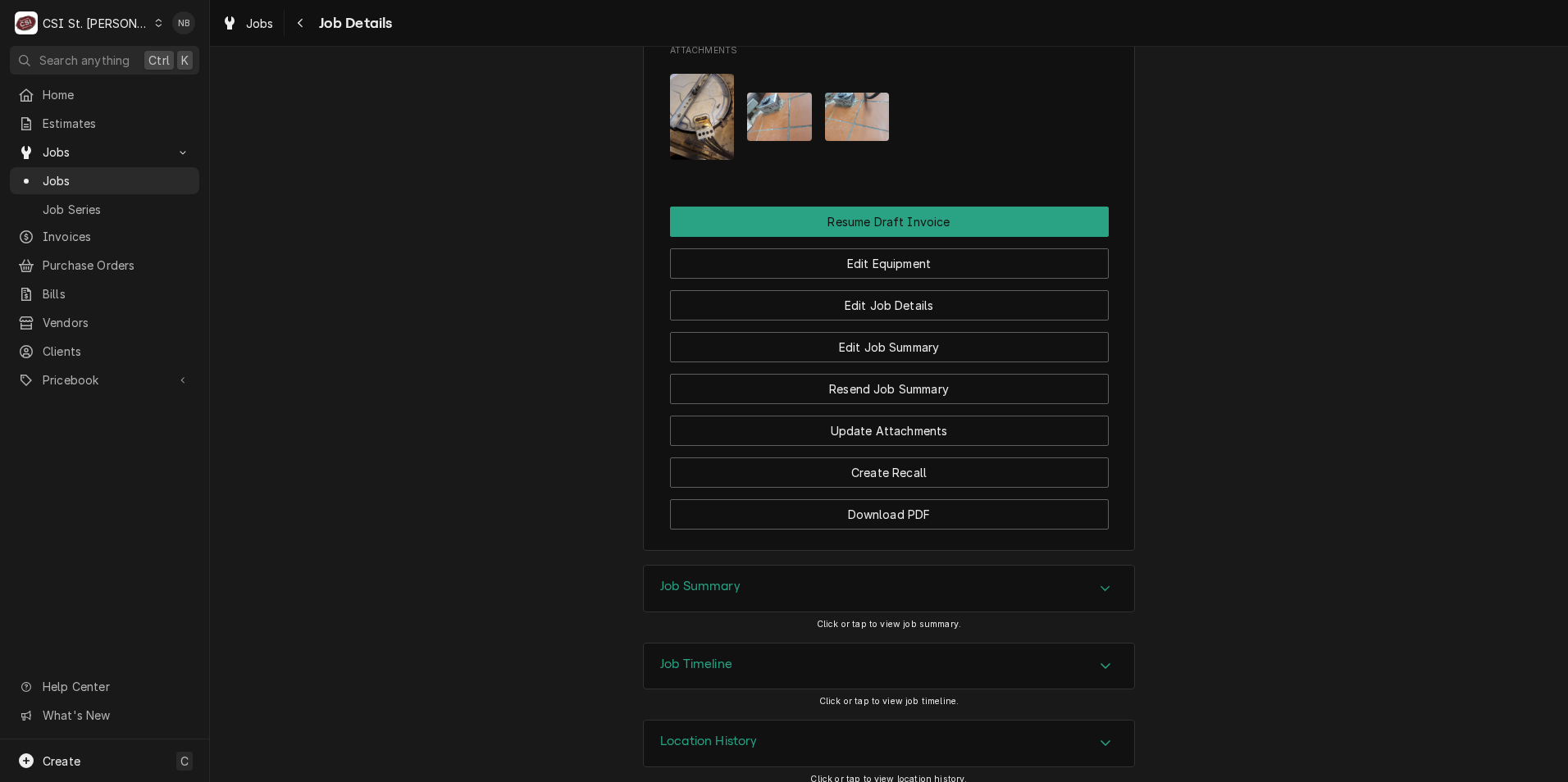
click at [781, 573] on div "Job Summary" at bounding box center [888, 589] width 490 height 46
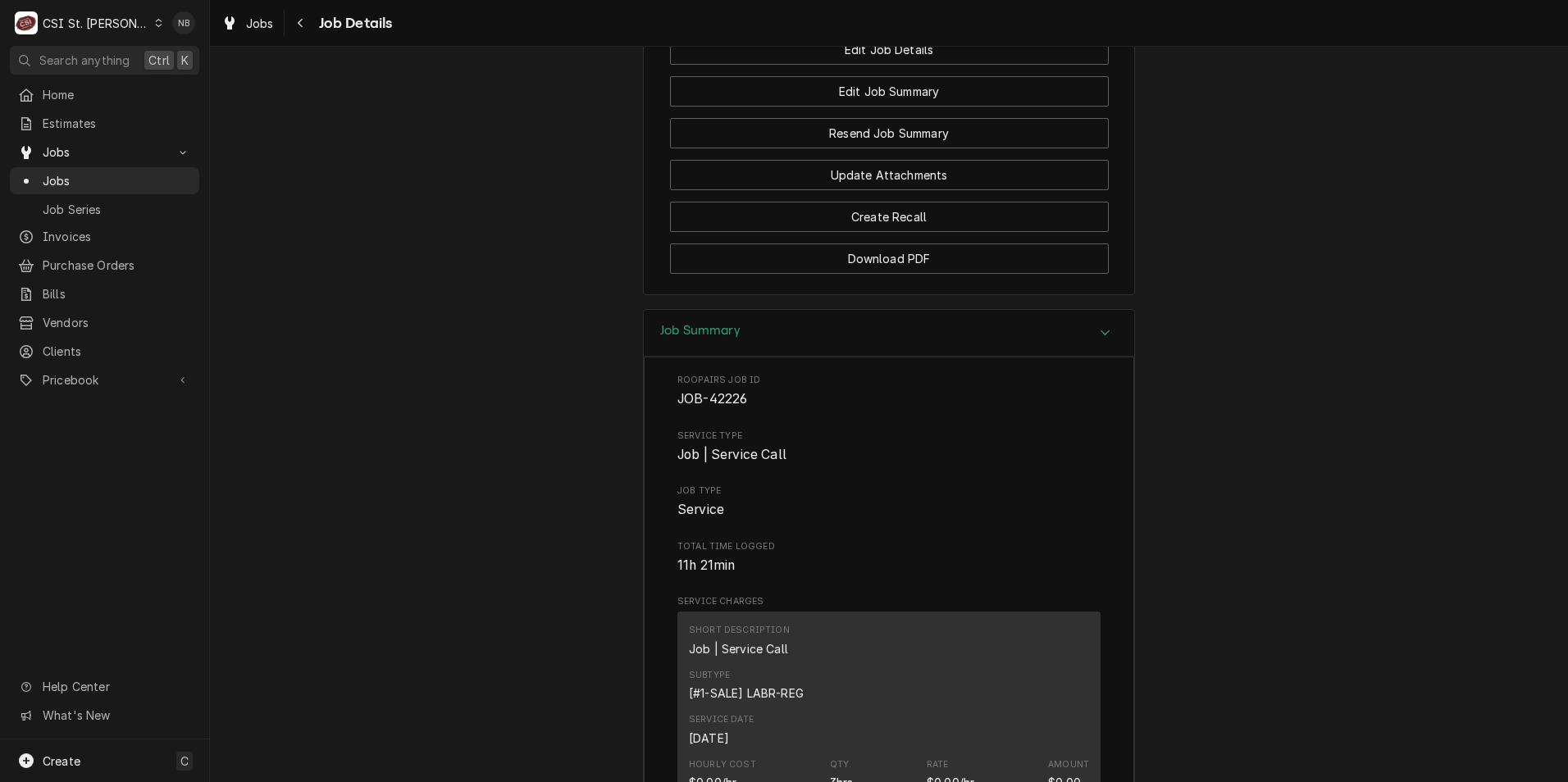
scroll to position [2033, 0]
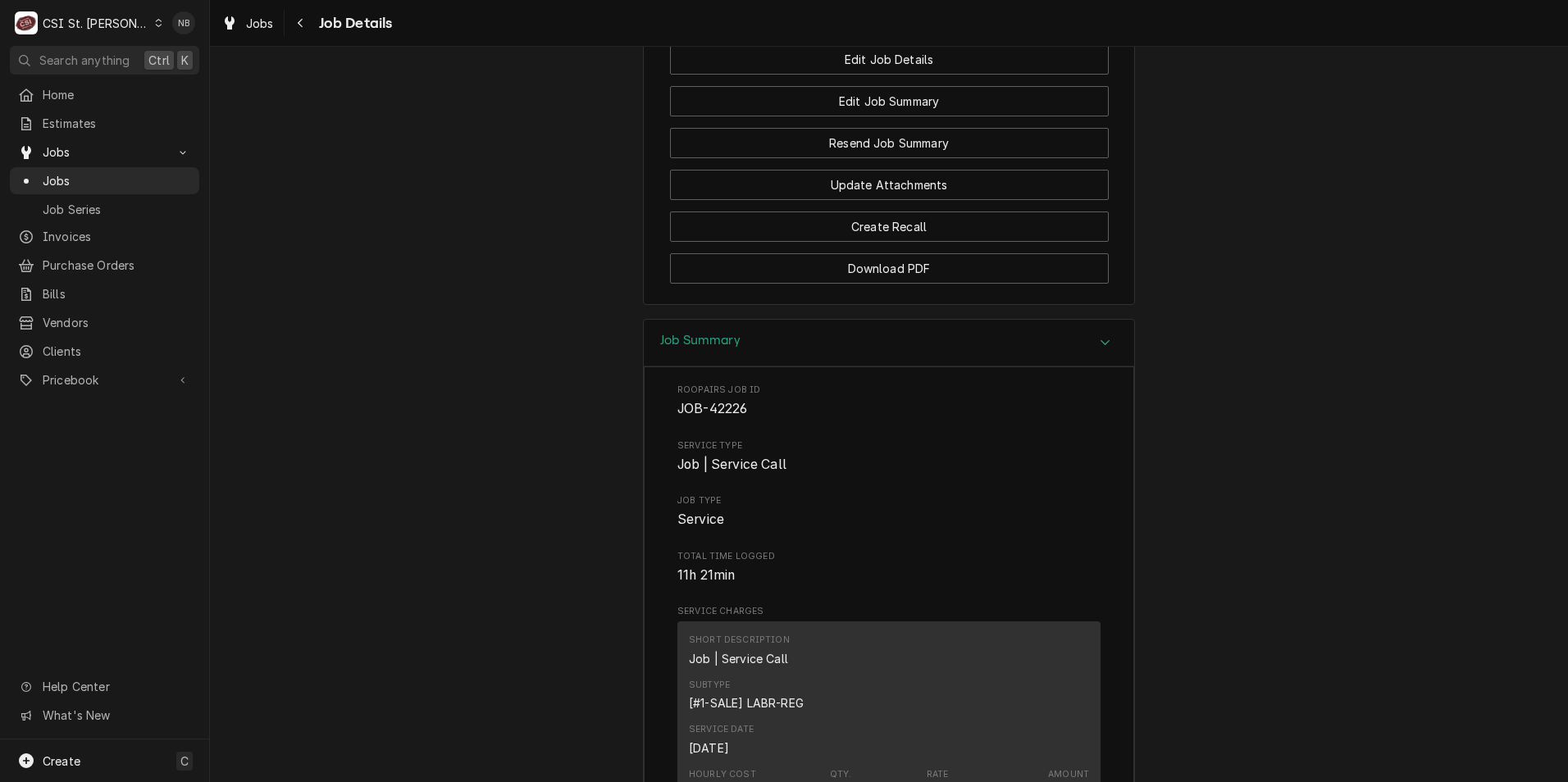
click at [807, 345] on div "Job Summary" at bounding box center [888, 343] width 490 height 47
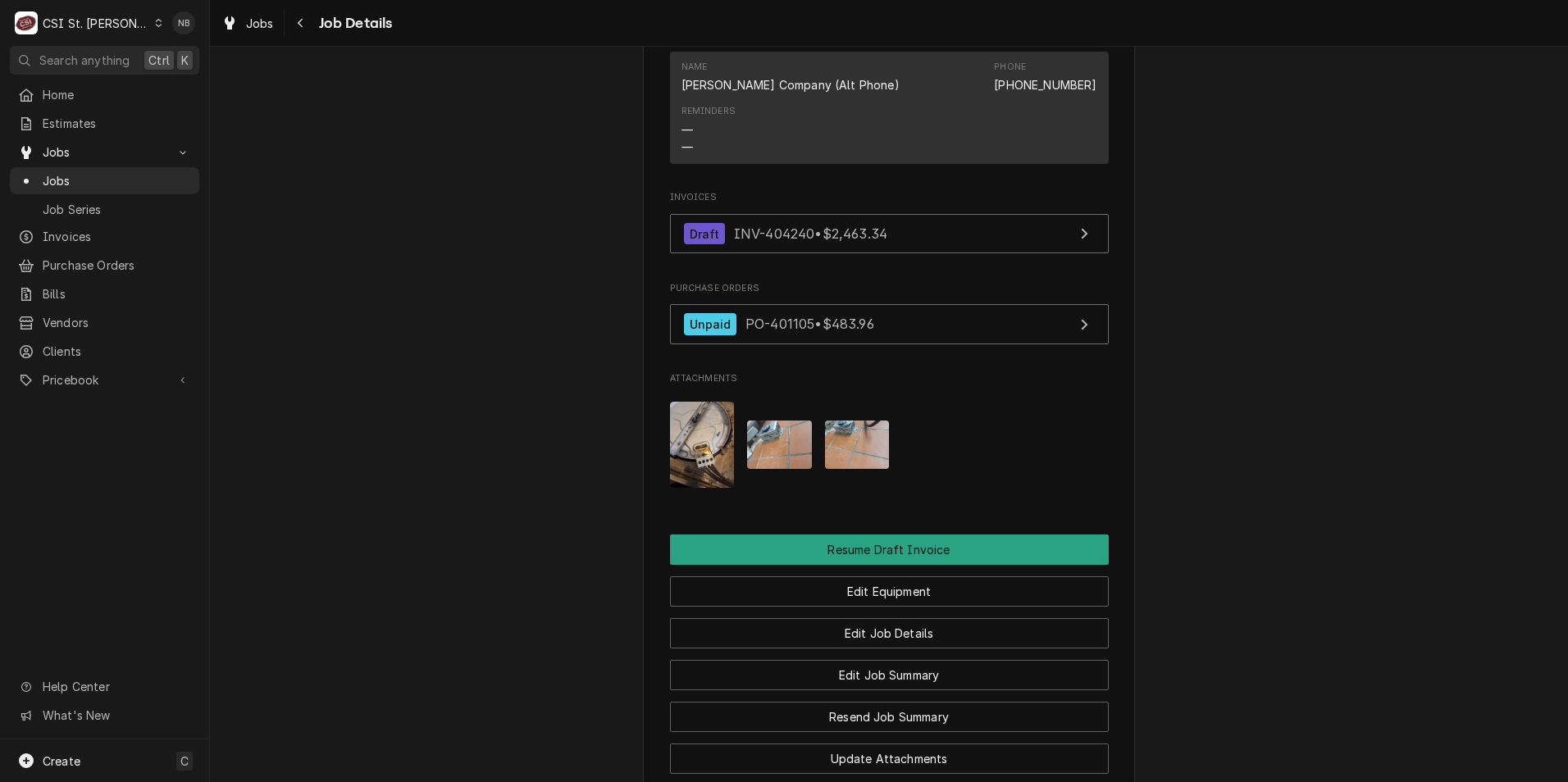
scroll to position [1294, 0]
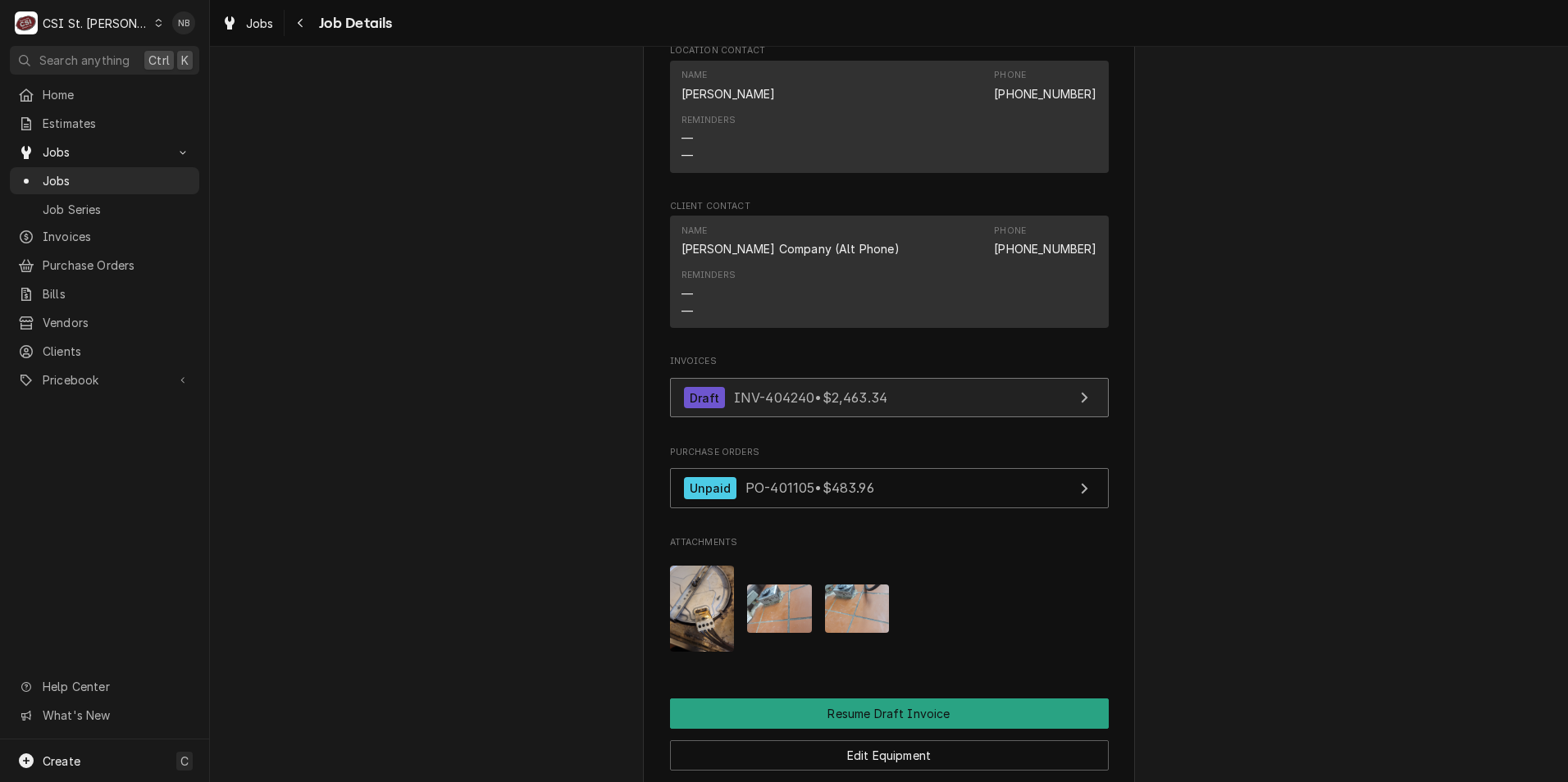
click at [783, 389] on span "INV-404240 • $2,463.34" at bounding box center [811, 397] width 153 height 16
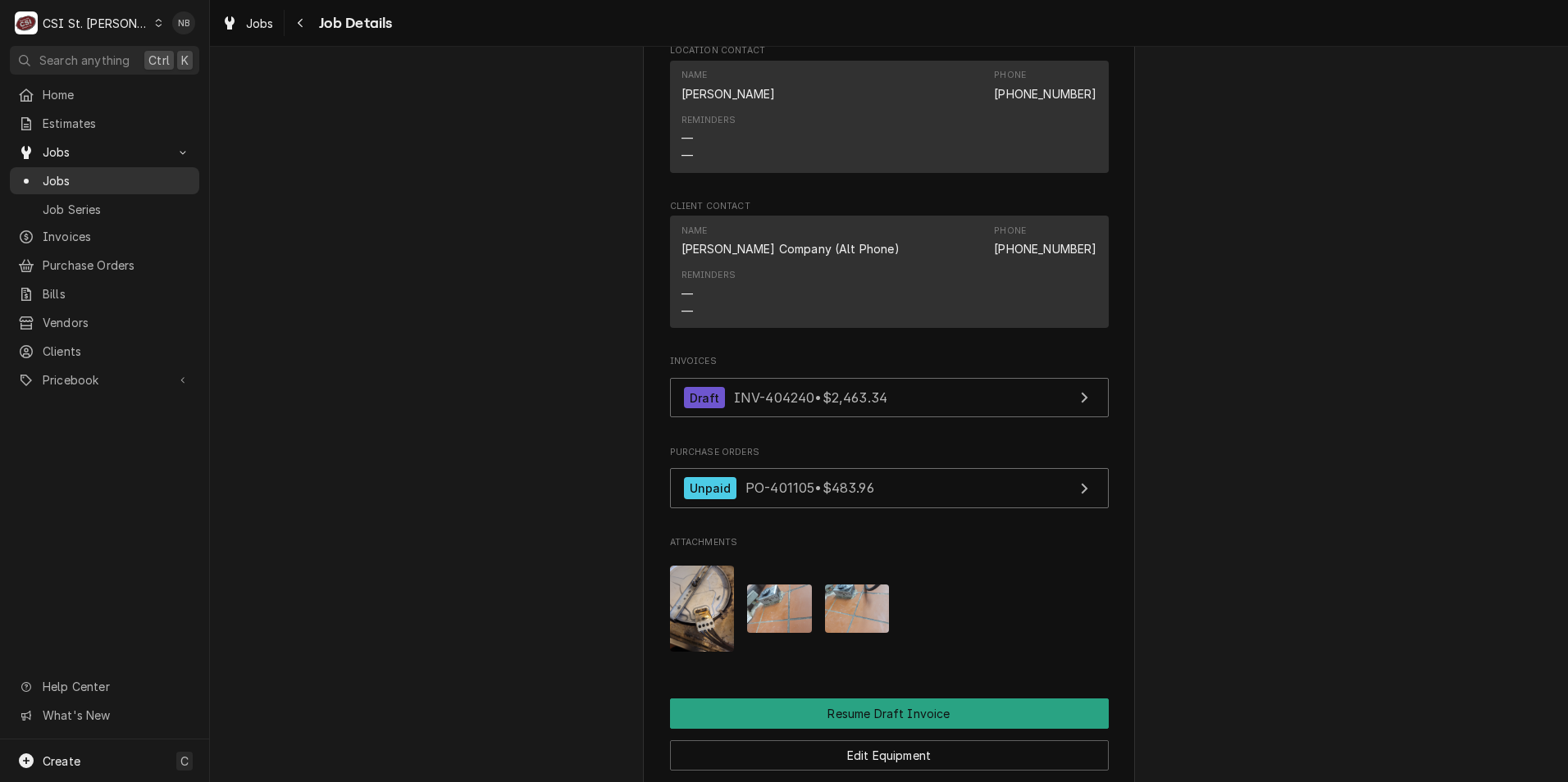
click at [134, 181] on span "Jobs" at bounding box center [116, 181] width 148 height 17
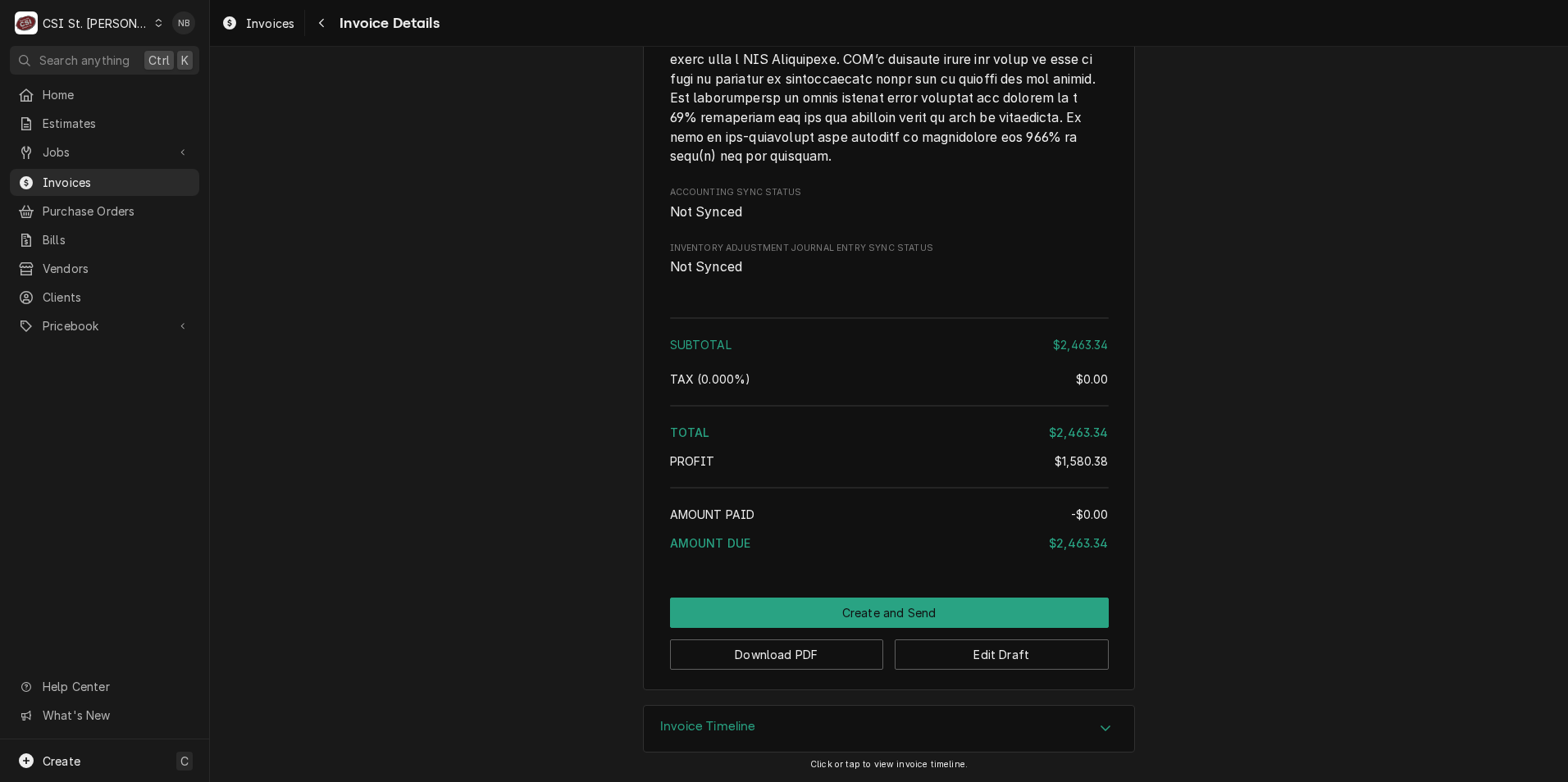
scroll to position [3957, 0]
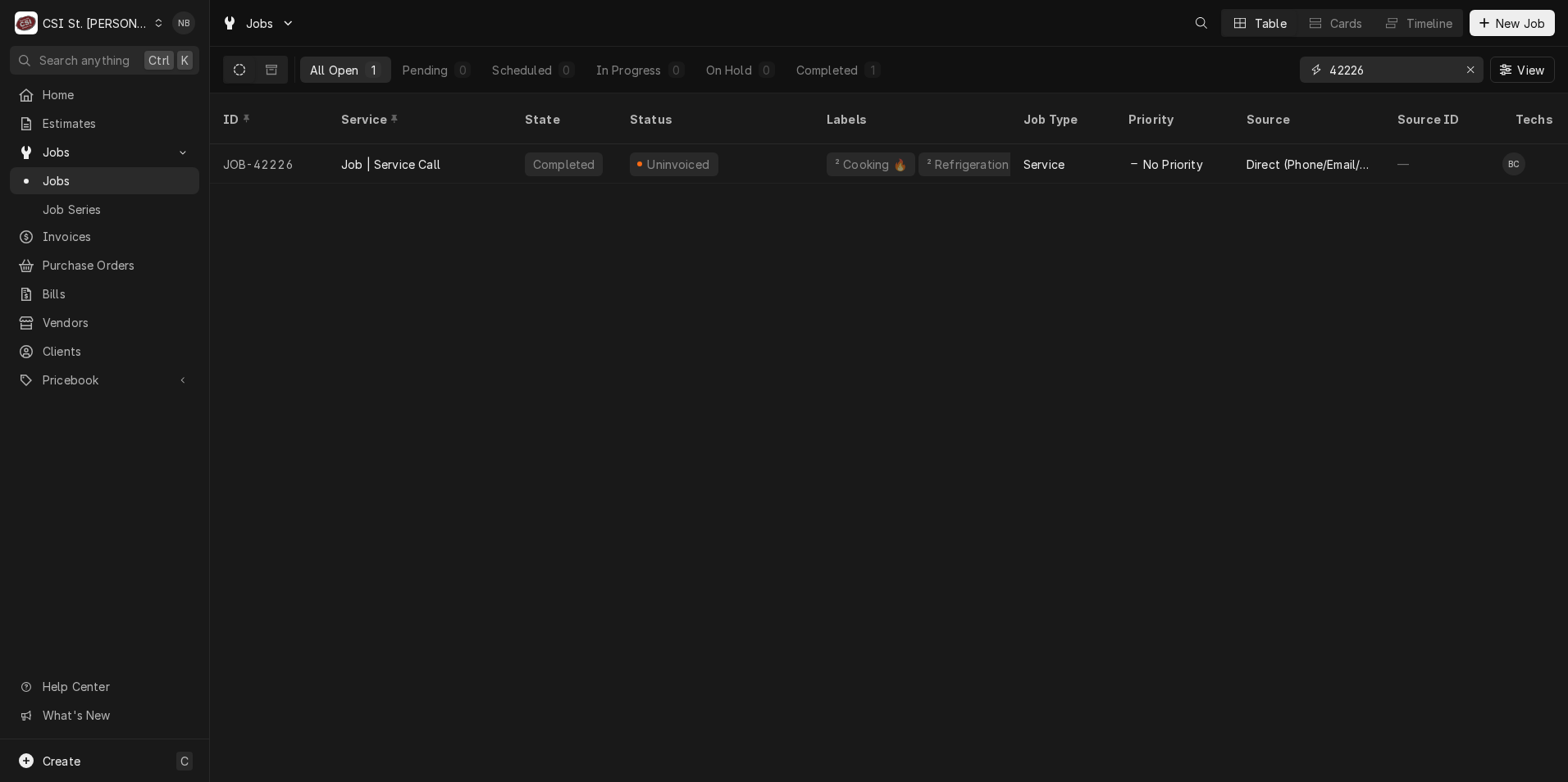
drag, startPoint x: 1418, startPoint y: 77, endPoint x: 1289, endPoint y: 78, distance: 129.0
click at [1290, 78] on div "All Open 1 Pending 0 Scheduled 0 In Progress 0 On Hold 0 Completed 1 42226 View" at bounding box center [889, 70] width 1332 height 46
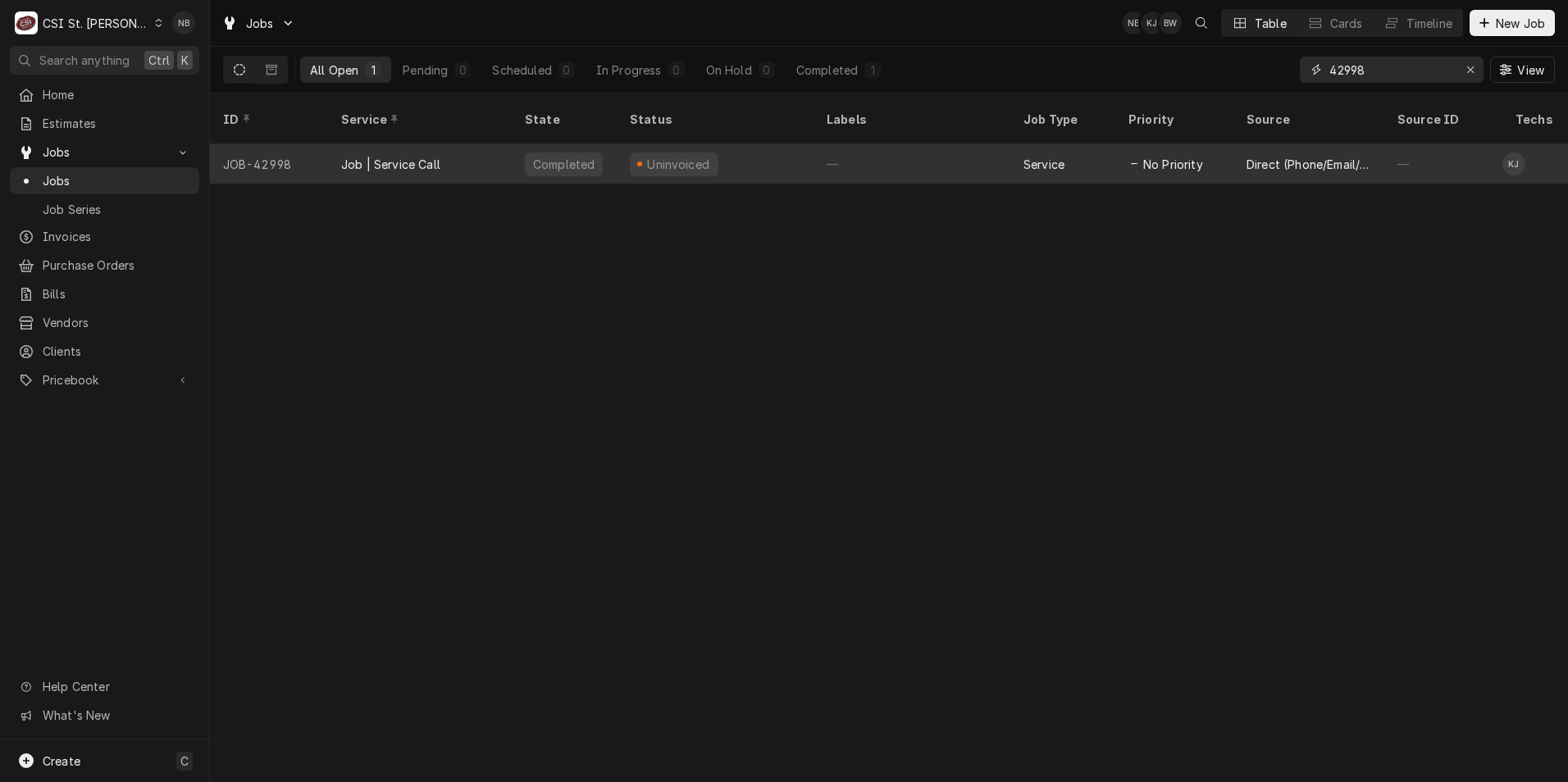
type input "42998"
click at [917, 152] on div "—" at bounding box center [912, 164] width 197 height 39
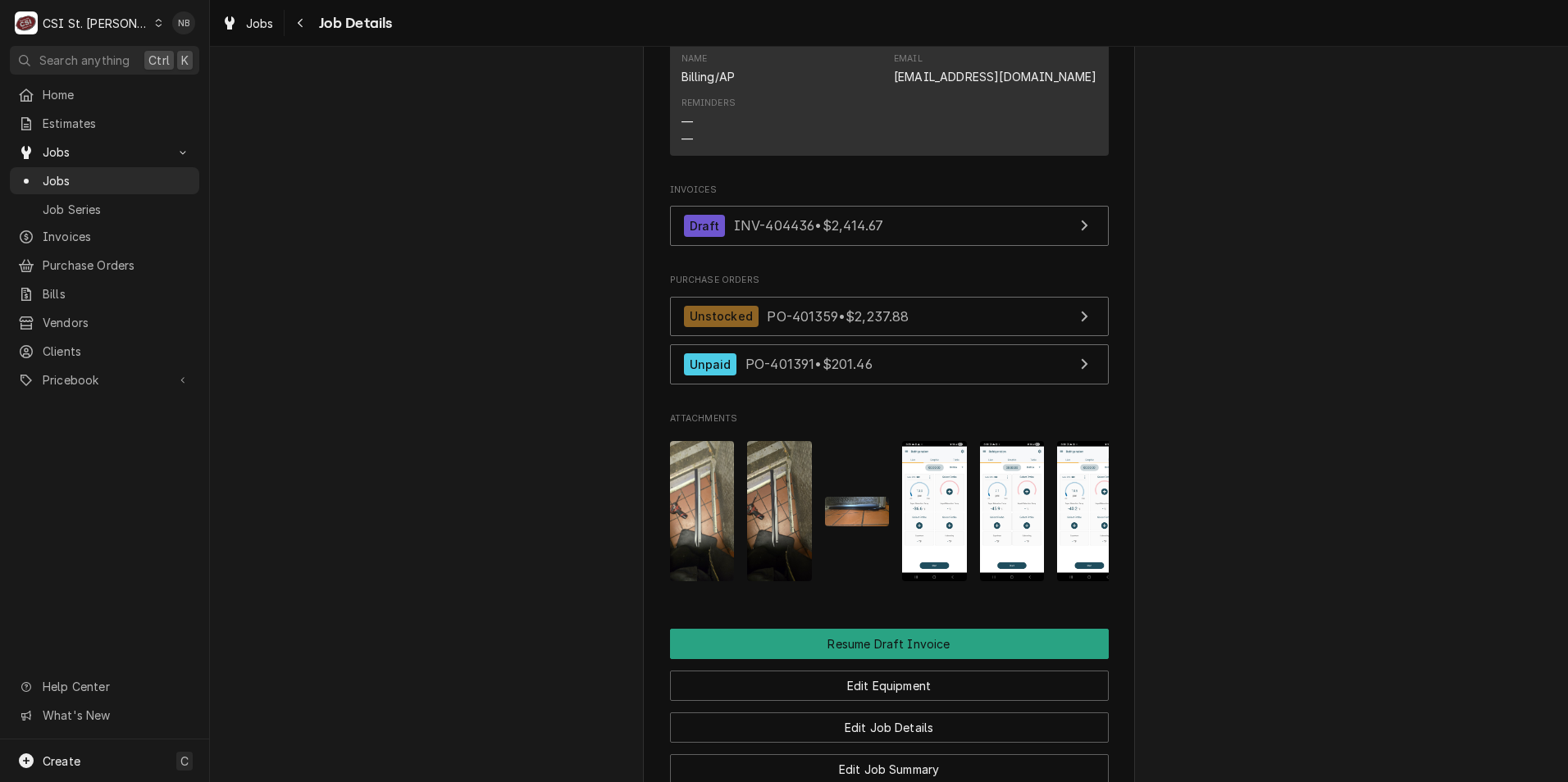
scroll to position [1394, 0]
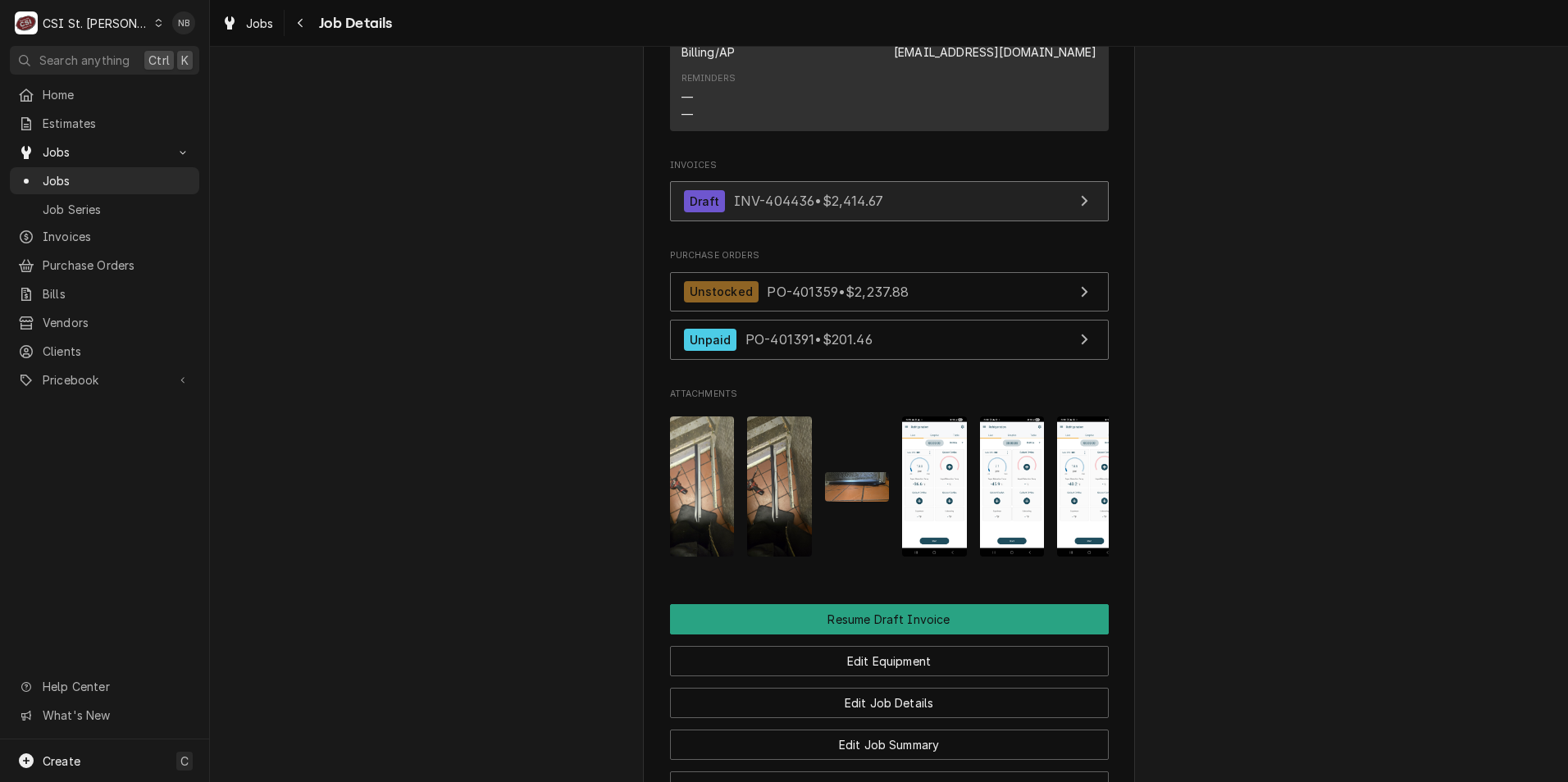
click at [899, 220] on link "Draft INV-404436 • $2,414.67" at bounding box center [889, 201] width 439 height 40
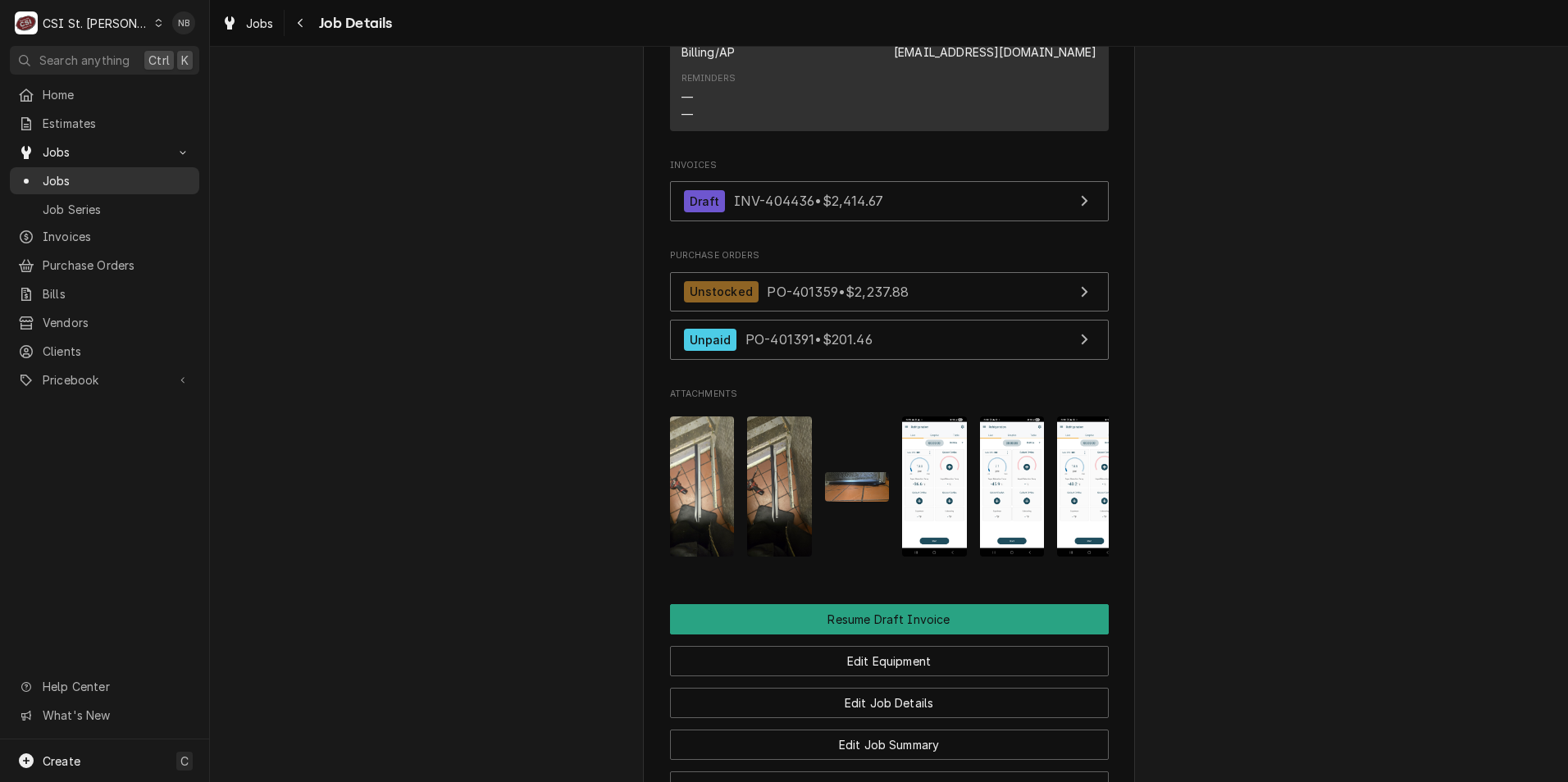
click at [124, 177] on span "Jobs" at bounding box center [116, 181] width 148 height 17
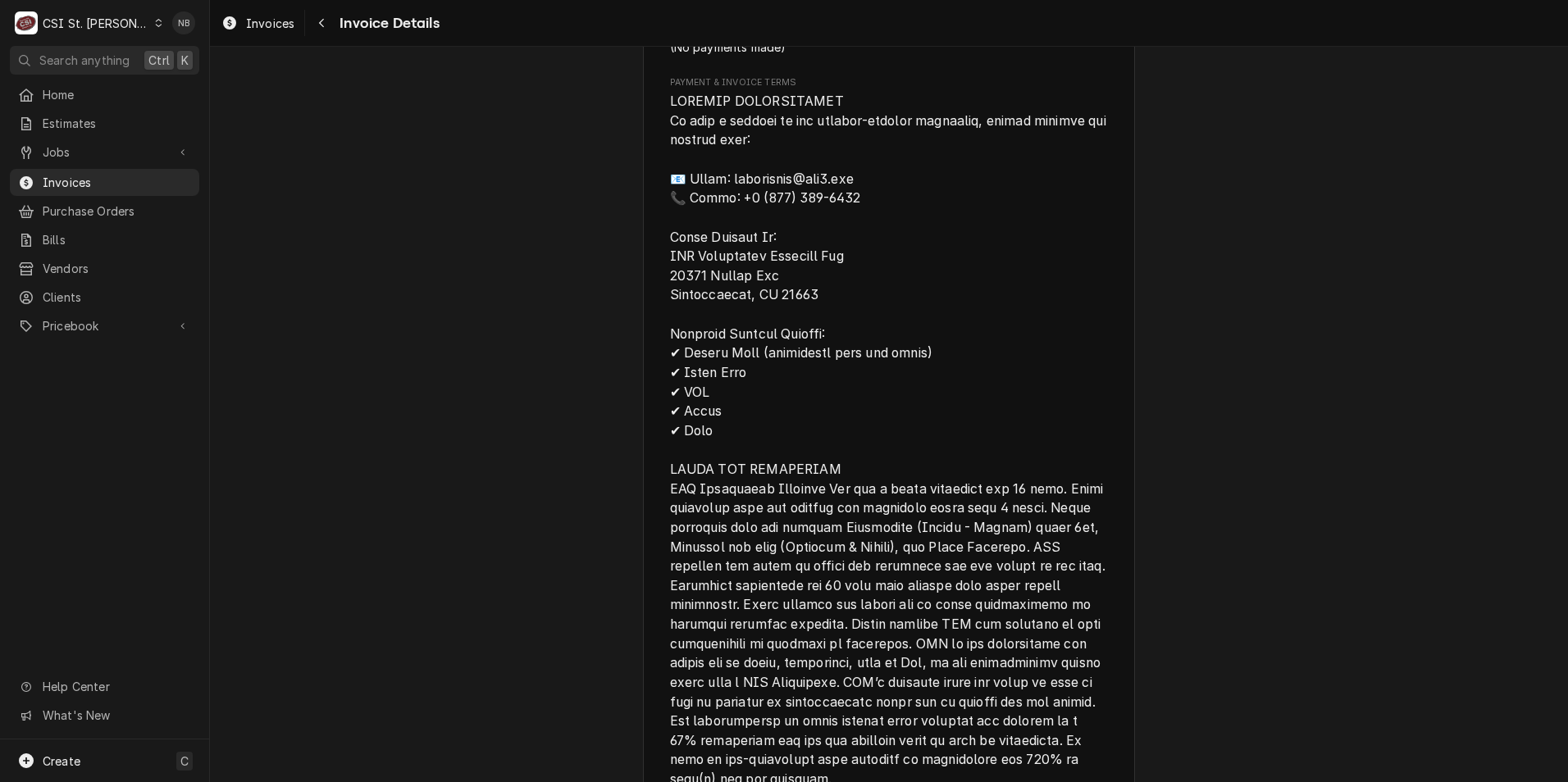
scroll to position [4182, 0]
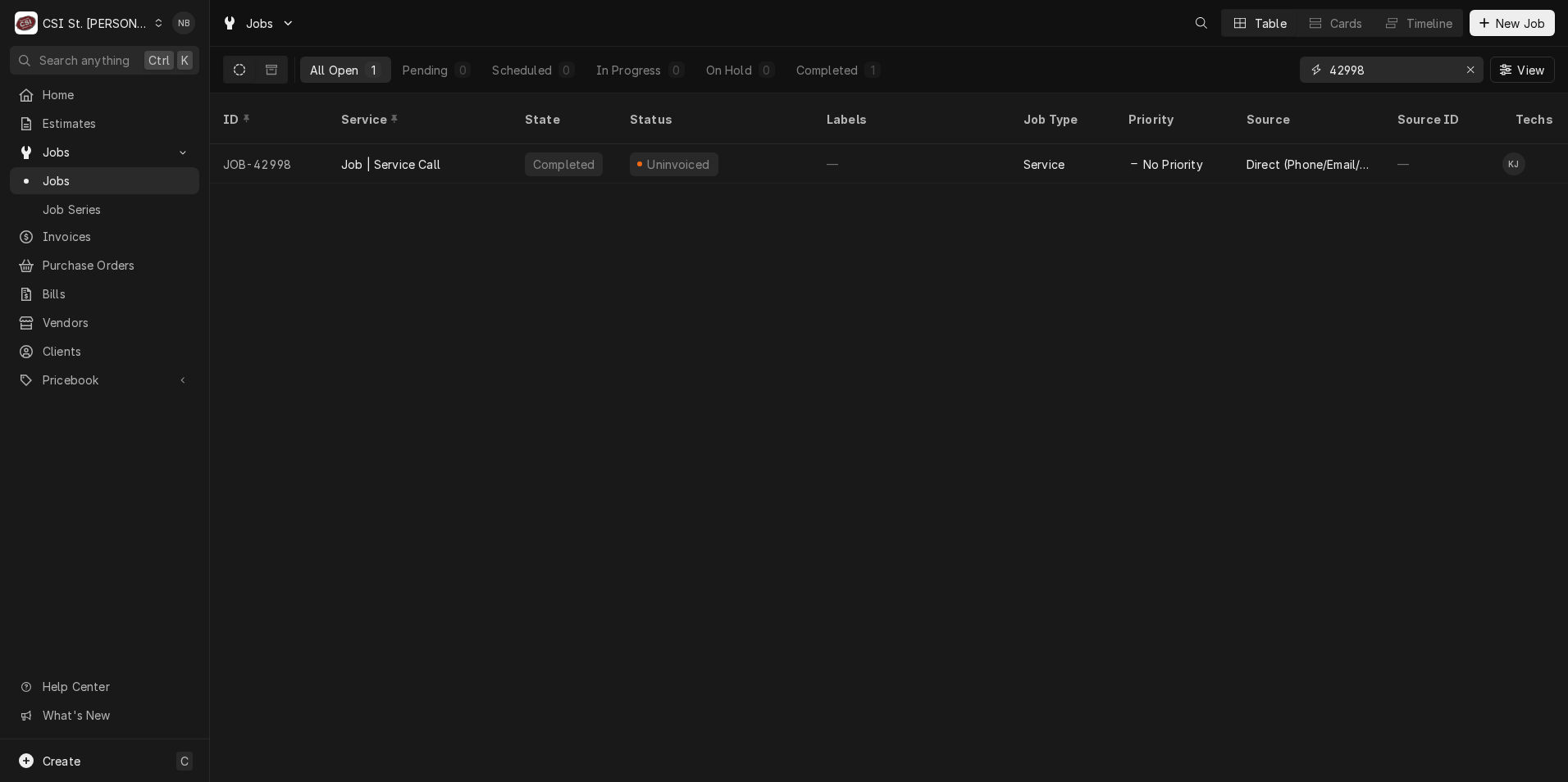
drag, startPoint x: 1381, startPoint y: 68, endPoint x: 1240, endPoint y: 64, distance: 141.1
click at [1240, 64] on div "All Open 1 Pending 0 Scheduled 0 In Progress 0 On Hold 0 Completed 1 42998 View" at bounding box center [889, 70] width 1332 height 46
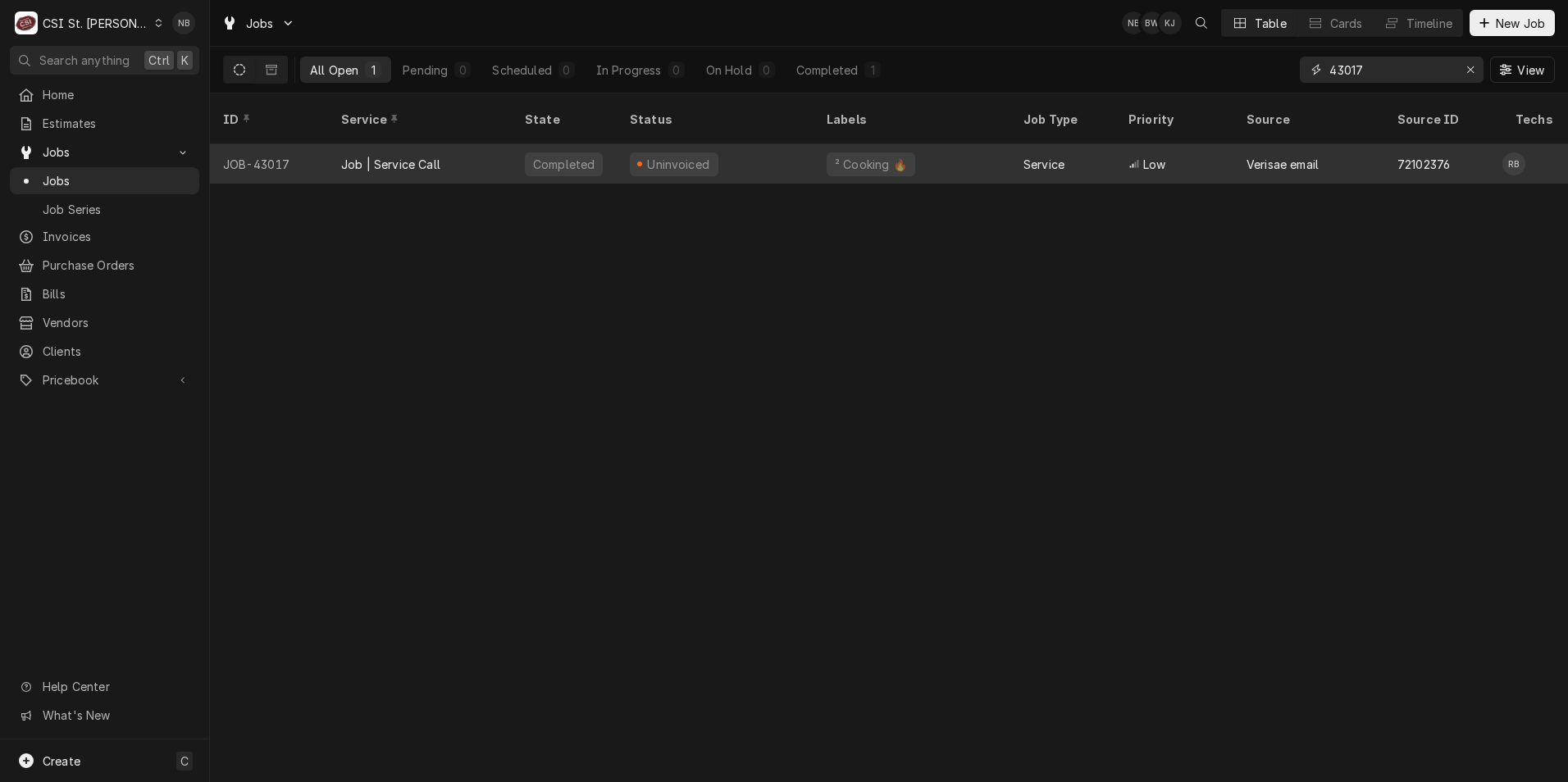
type input "43017"
click at [996, 148] on div "² Cooking 🔥" at bounding box center [912, 164] width 197 height 39
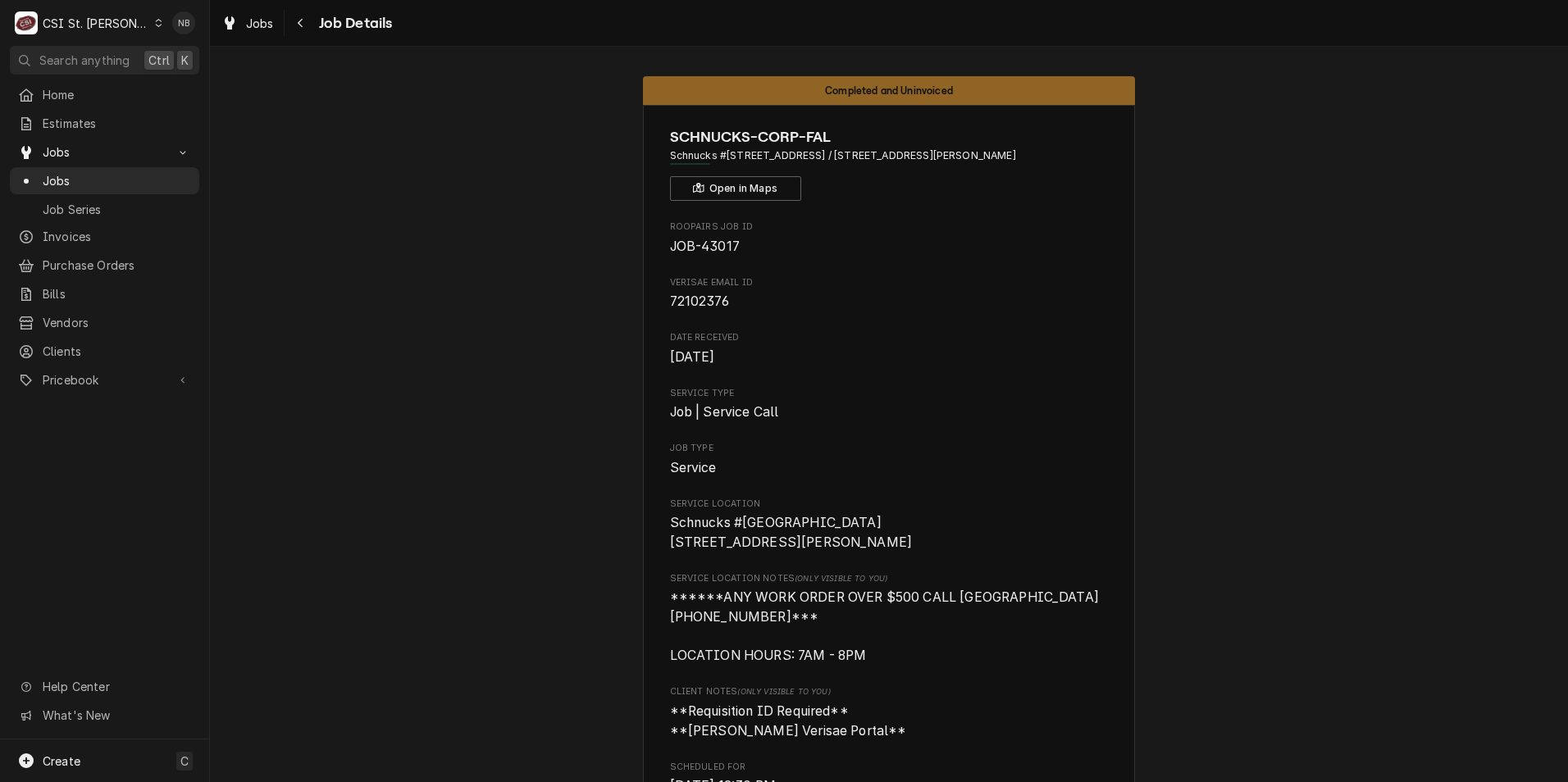
scroll to position [328, 0]
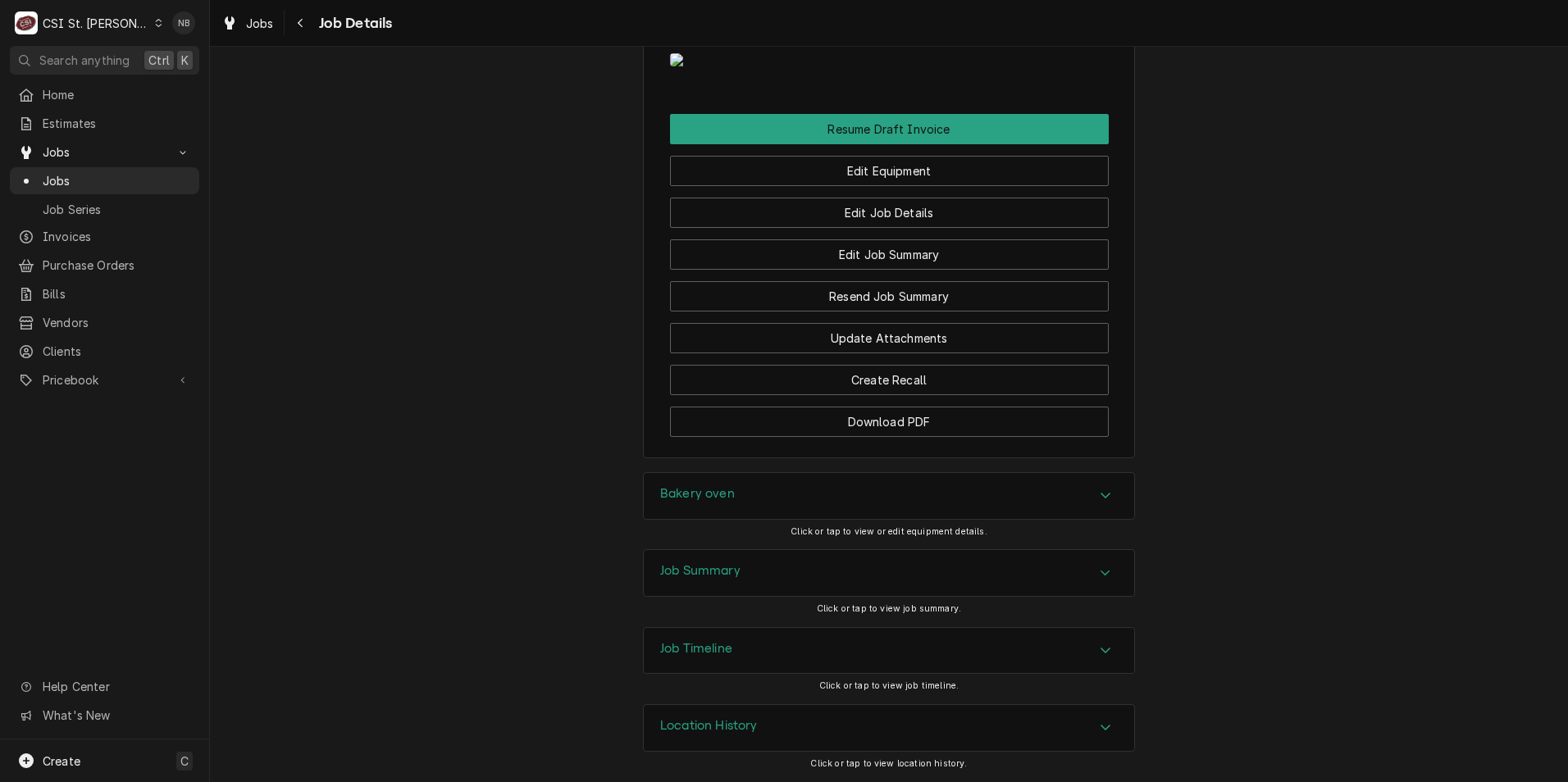
click at [944, 578] on div "Job Summary" at bounding box center [888, 573] width 490 height 46
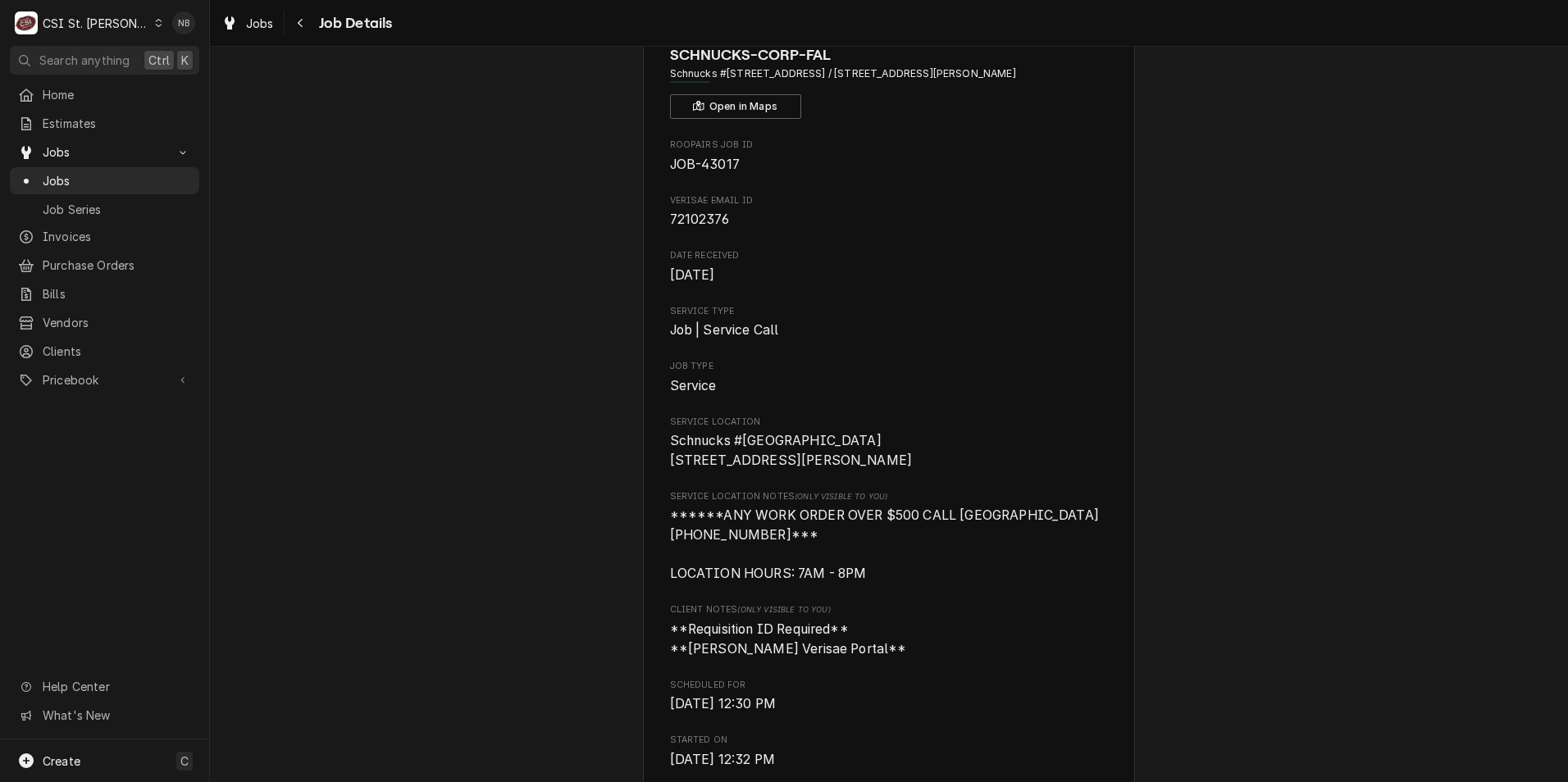
scroll to position [0, 0]
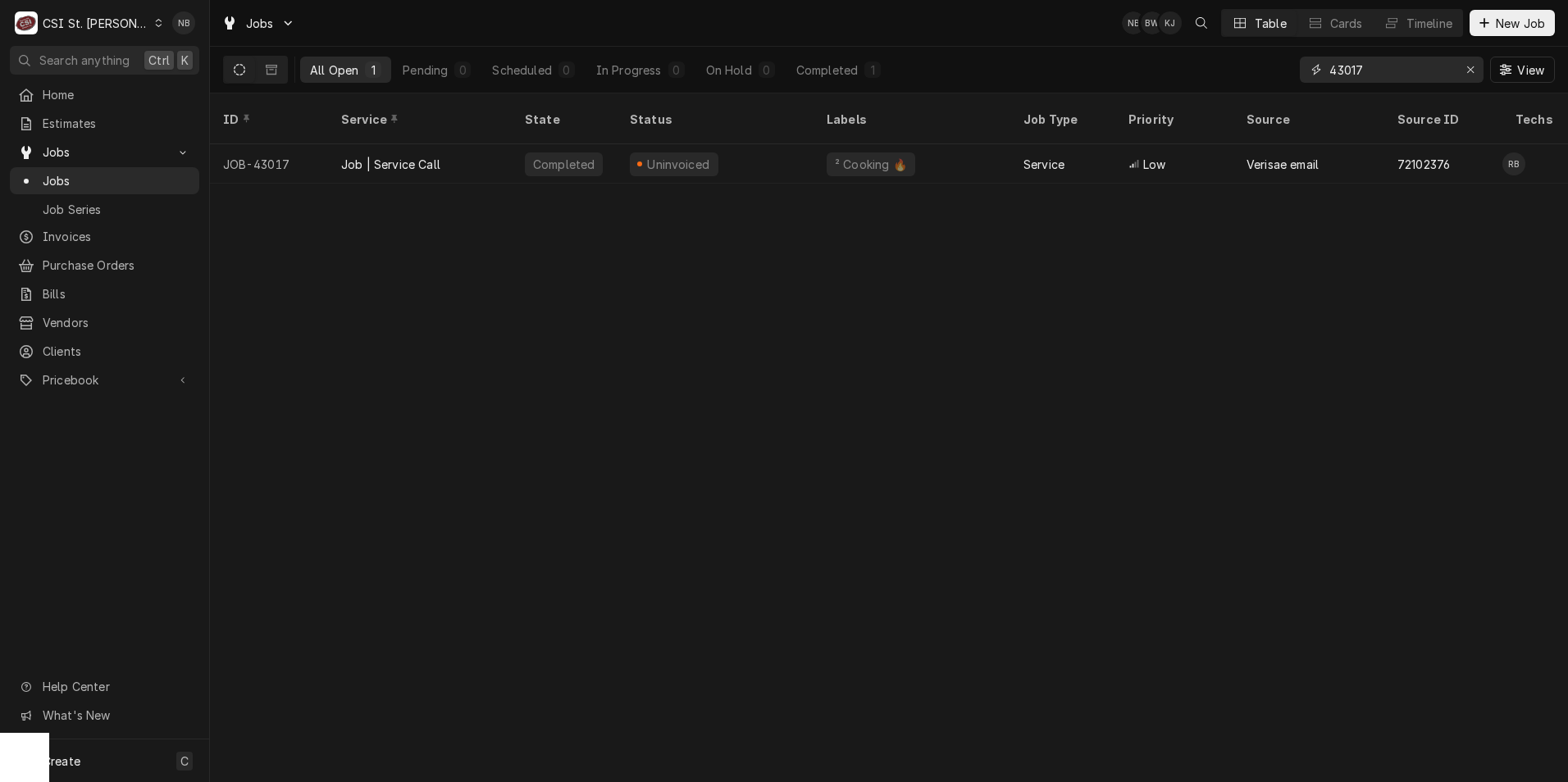
drag, startPoint x: 1387, startPoint y: 67, endPoint x: 1127, endPoint y: 60, distance: 260.1
click at [1116, 68] on div "All Open 1 Pending 0 Scheduled 0 In Progress 0 On Hold 0 Completed 1 43017 View" at bounding box center [889, 70] width 1332 height 46
click at [1359, 62] on input "43017" at bounding box center [1392, 69] width 123 height 27
type input "43027"
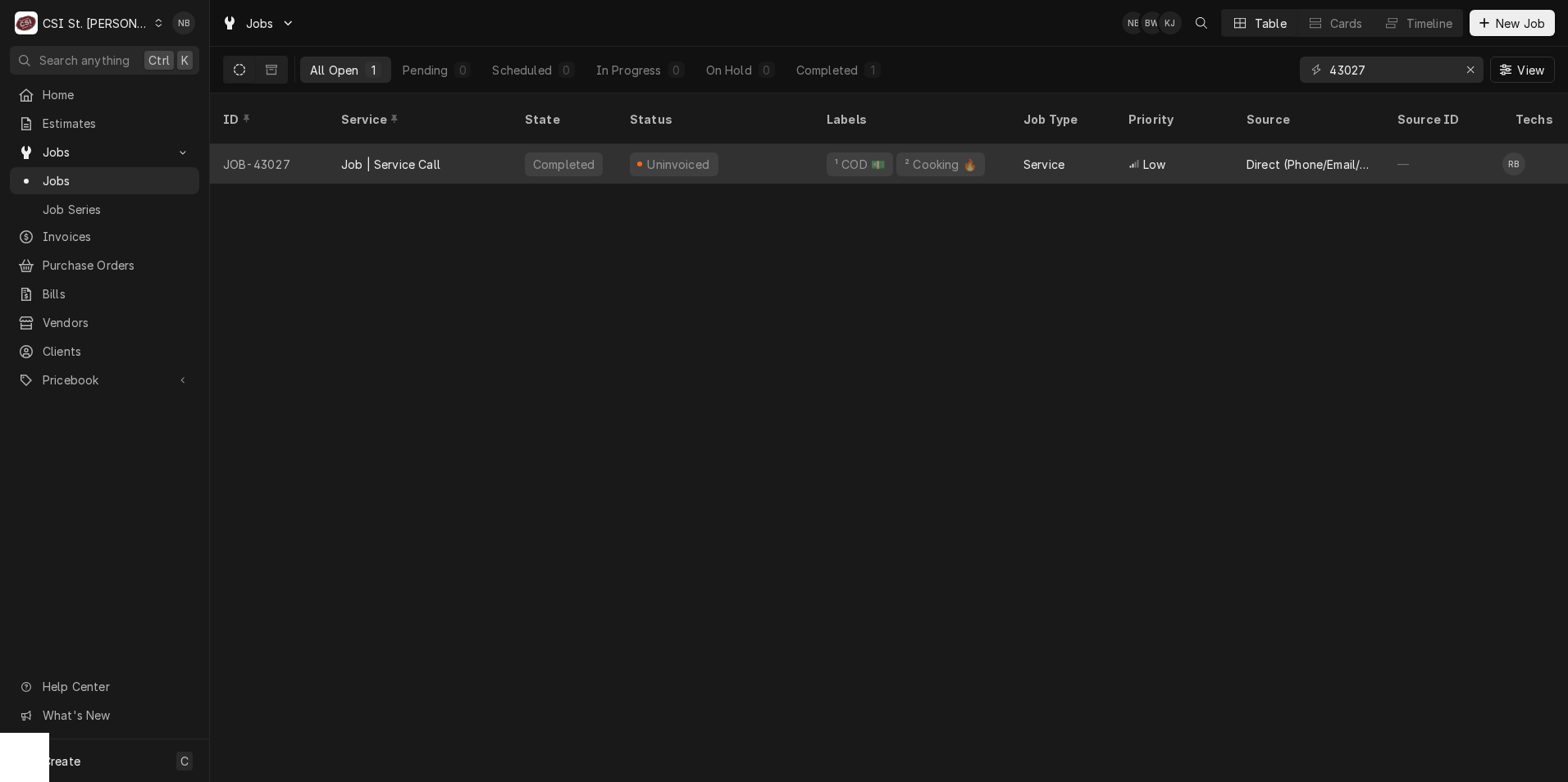
click at [775, 145] on div "Uninvoiced" at bounding box center [716, 164] width 197 height 39
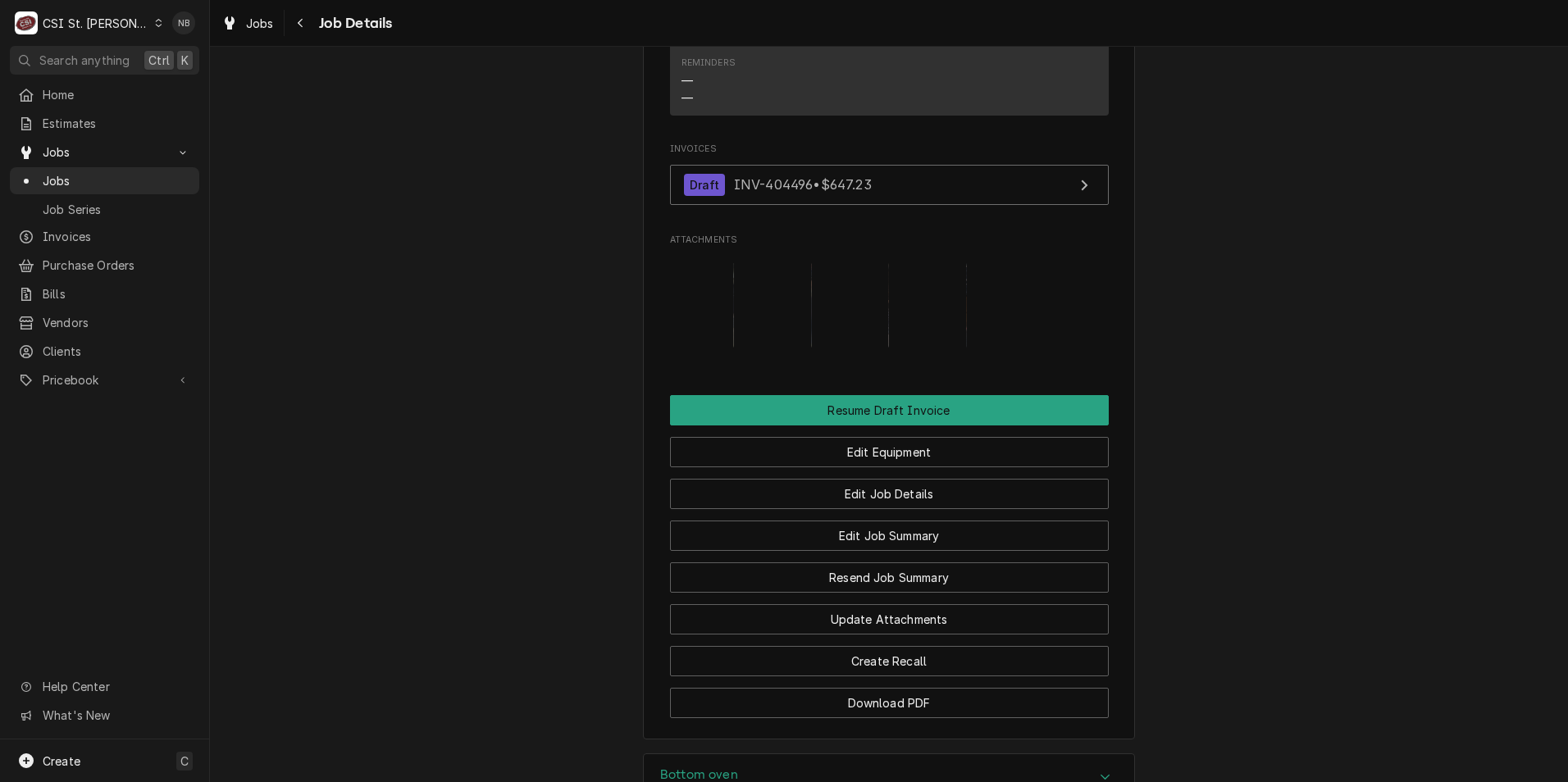
scroll to position [1968, 0]
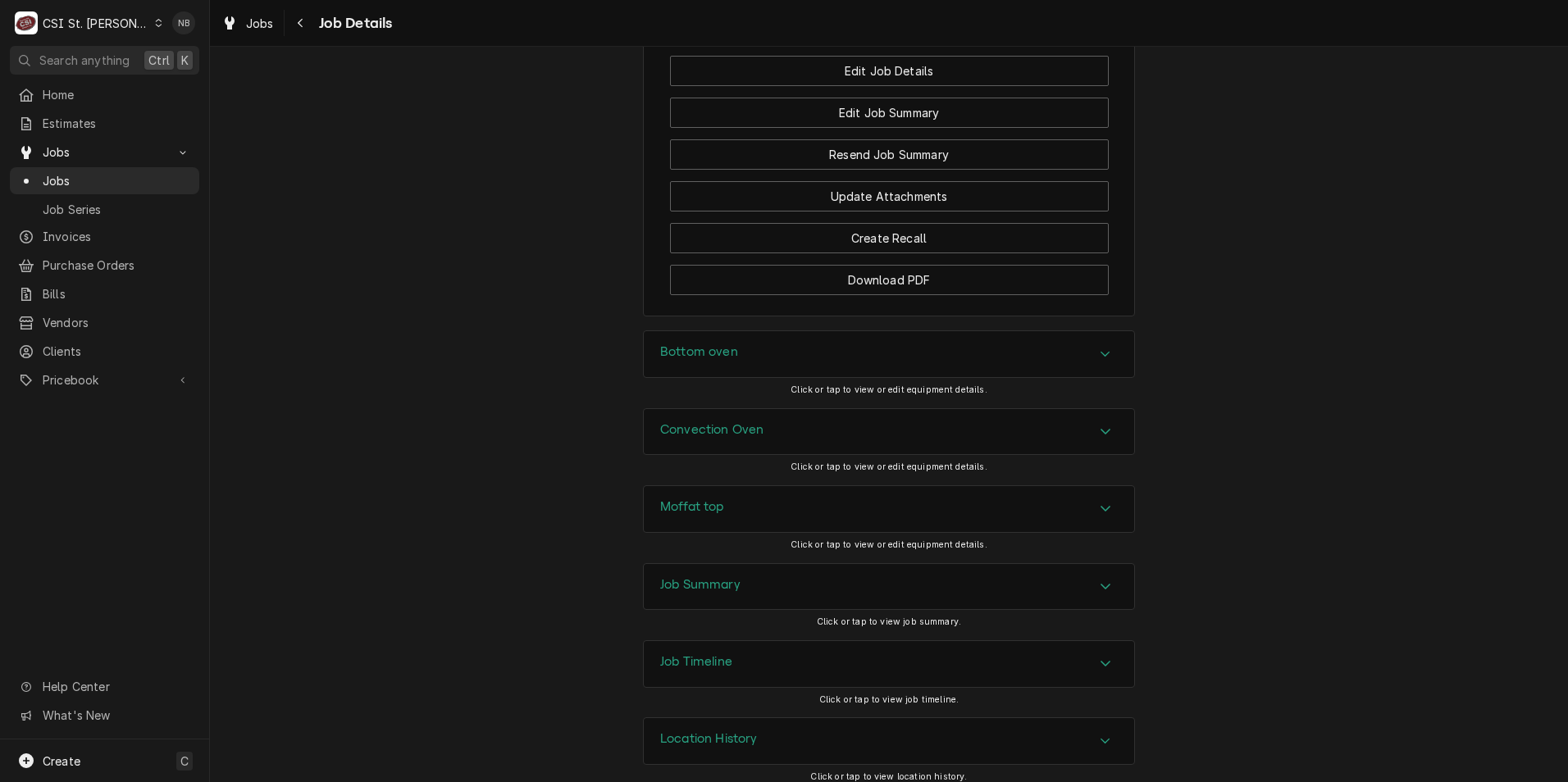
click at [796, 566] on div "Job Summary" at bounding box center [888, 587] width 490 height 46
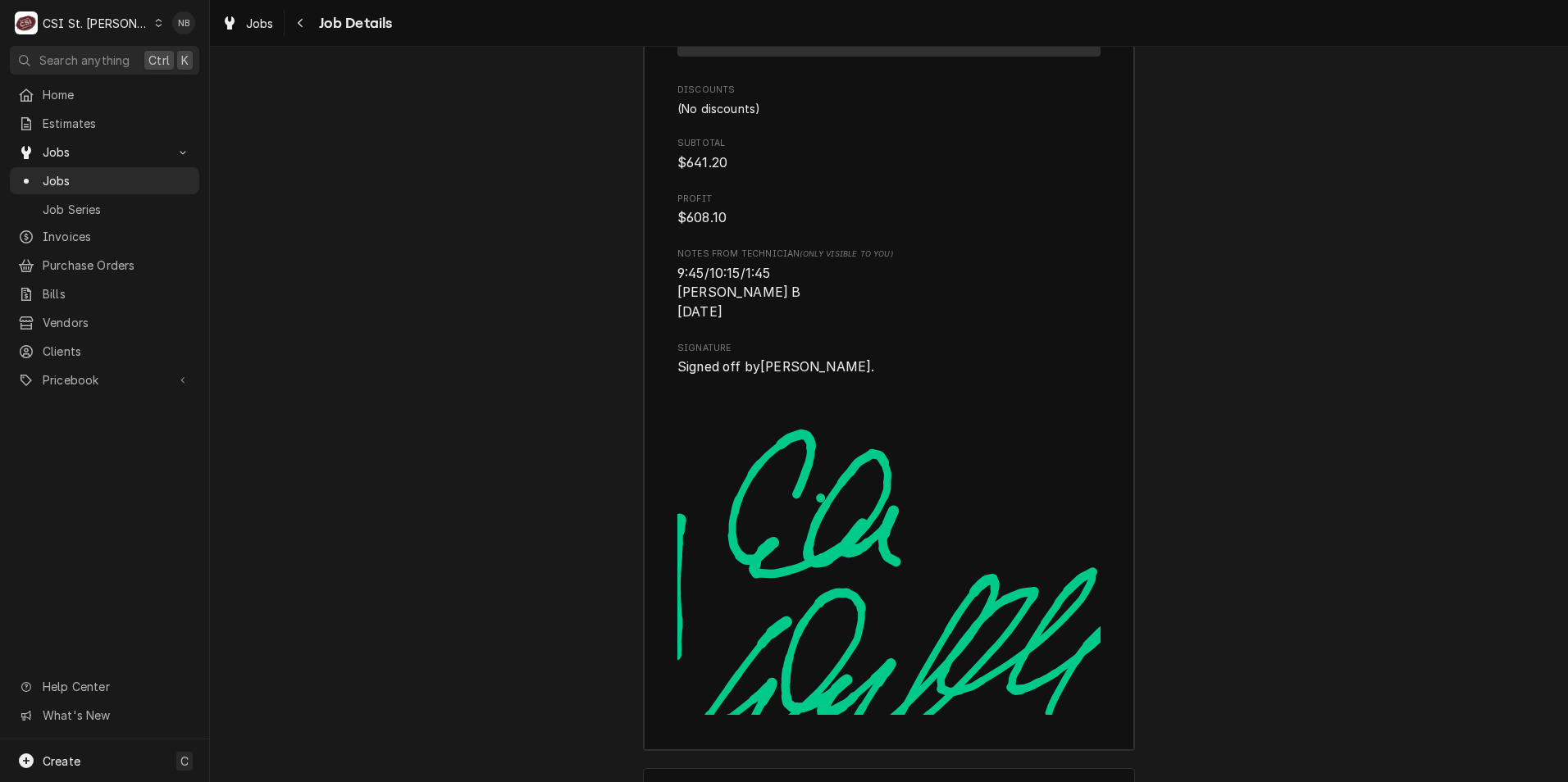
scroll to position [5491, 0]
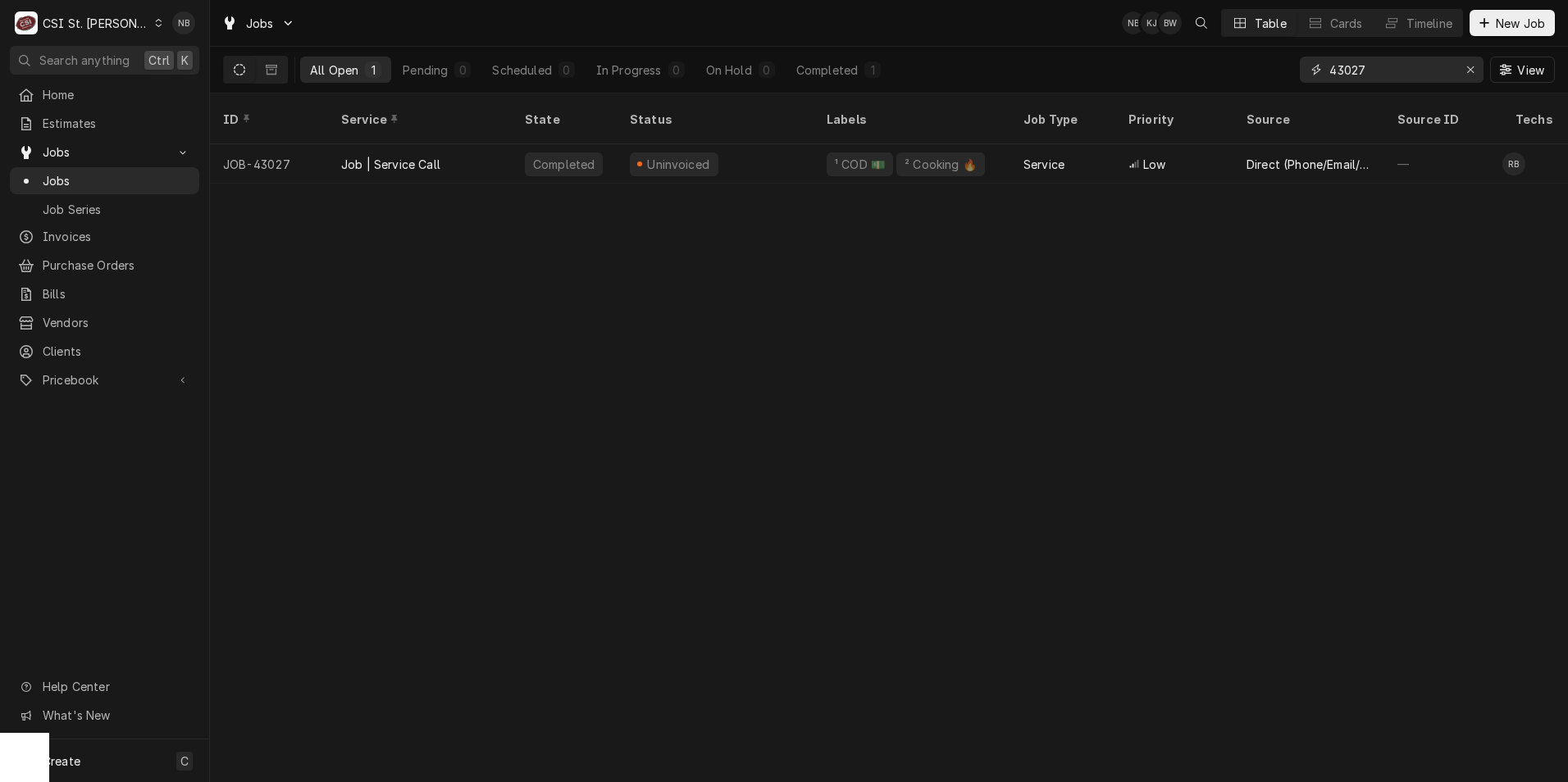
drag, startPoint x: 1374, startPoint y: 73, endPoint x: 1133, endPoint y: 68, distance: 241.1
click at [1133, 68] on div "All Open 1 Pending 0 Scheduled 0 In Progress 0 On Hold 0 Completed 1 43027 View" at bounding box center [889, 70] width 1332 height 46
type input "42848"
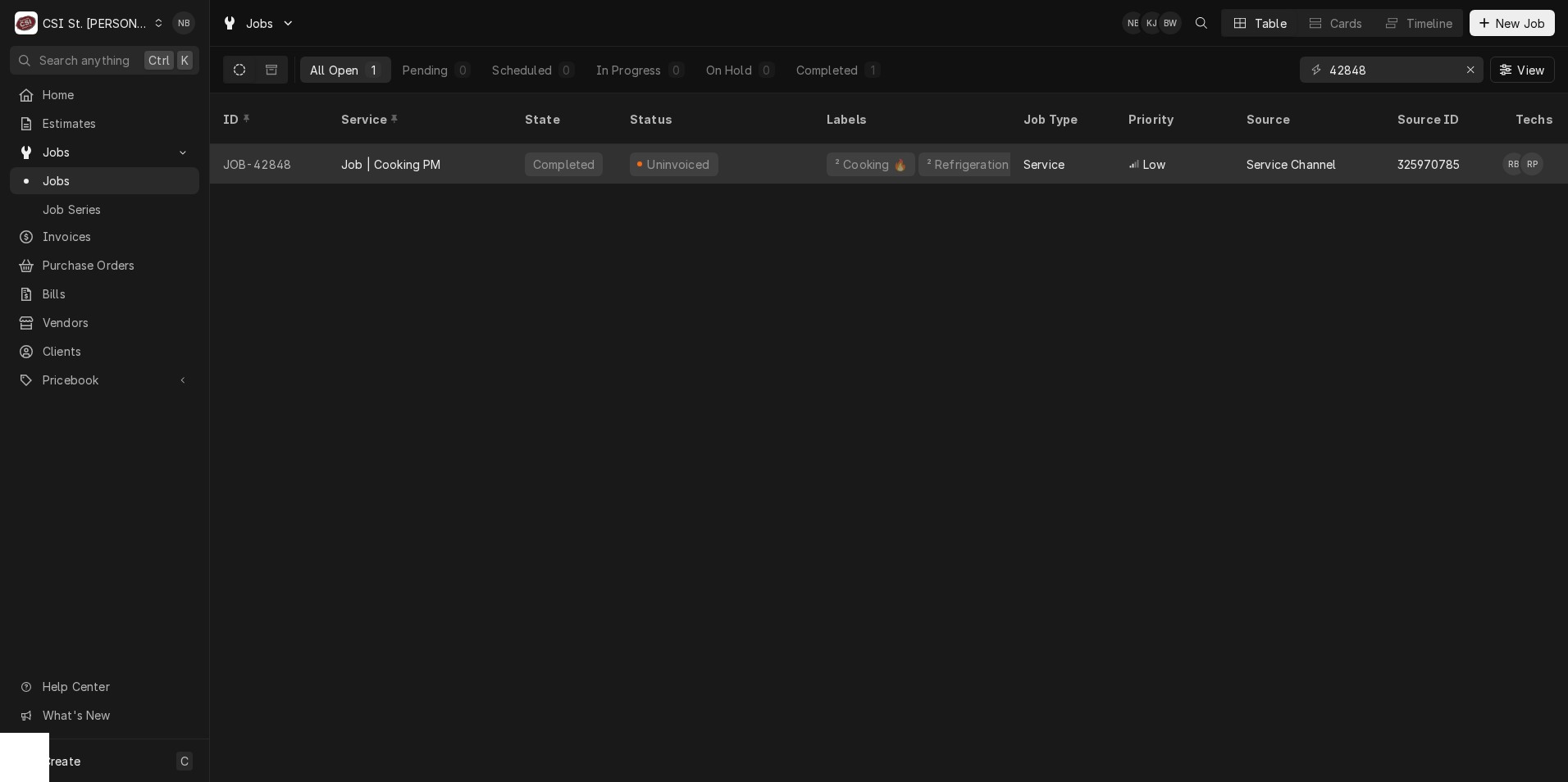
click at [775, 145] on div "Uninvoiced" at bounding box center [716, 164] width 197 height 39
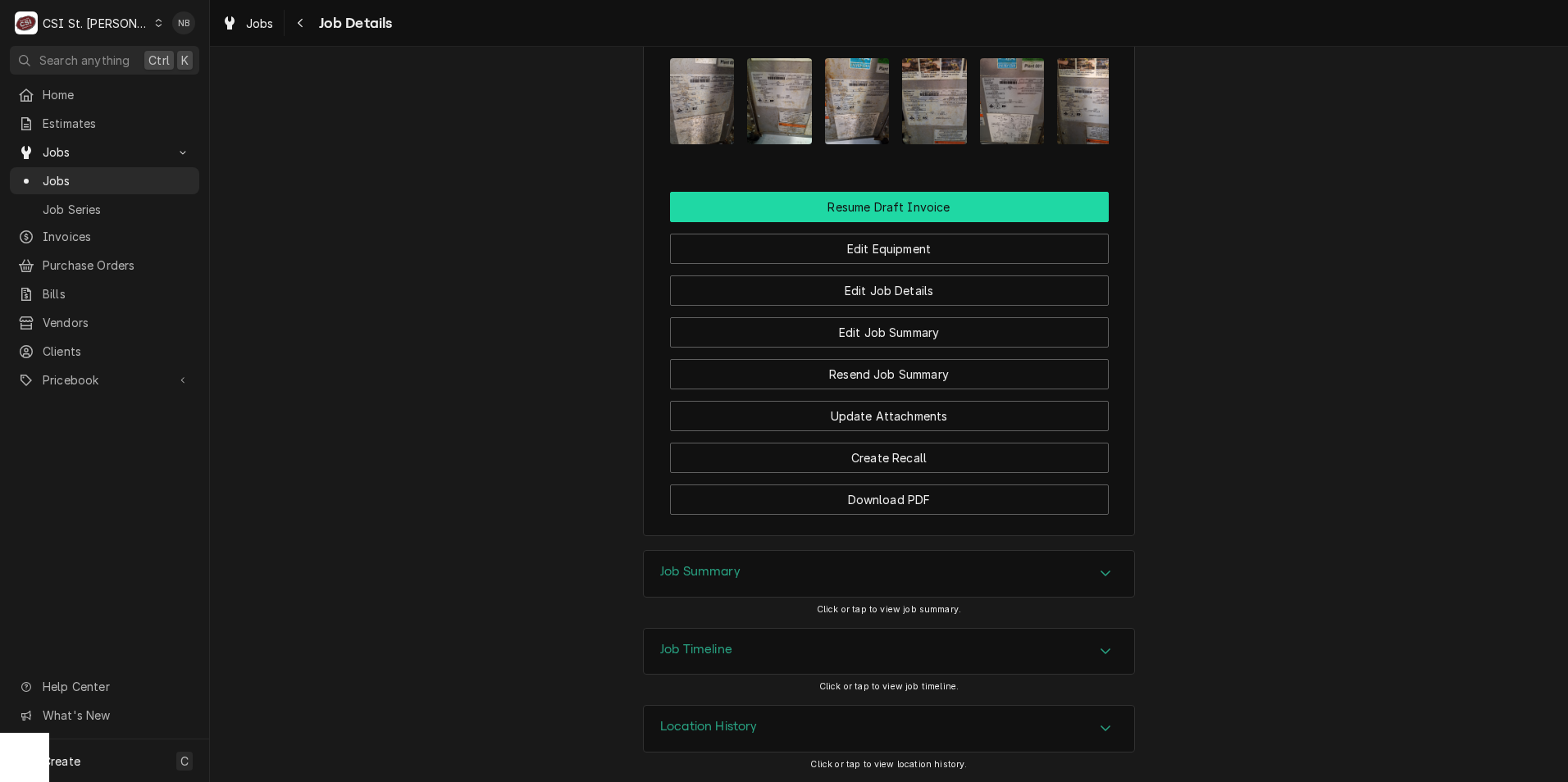
scroll to position [1916, 0]
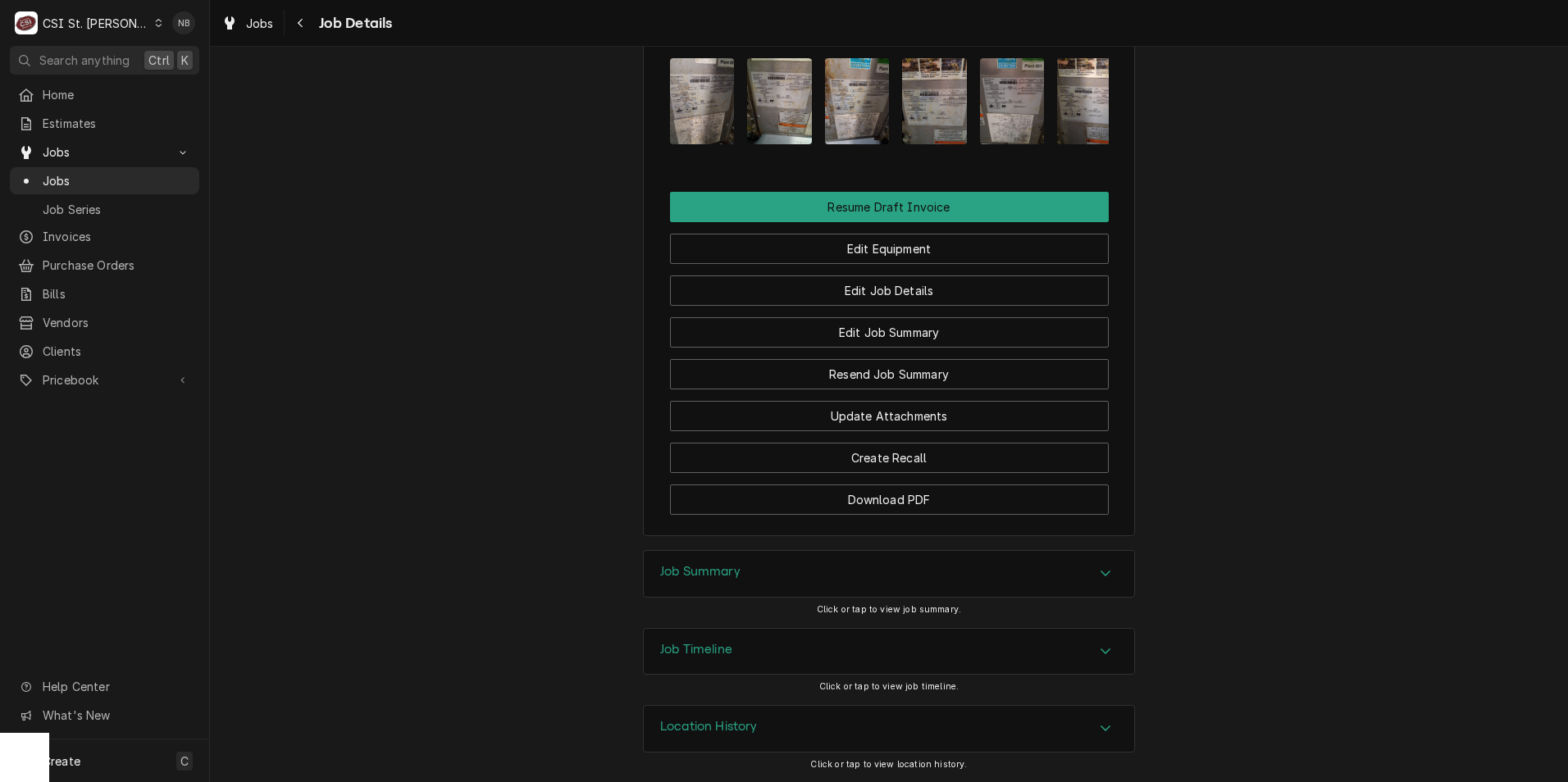
click at [879, 573] on div "Job Summary" at bounding box center [888, 574] width 490 height 46
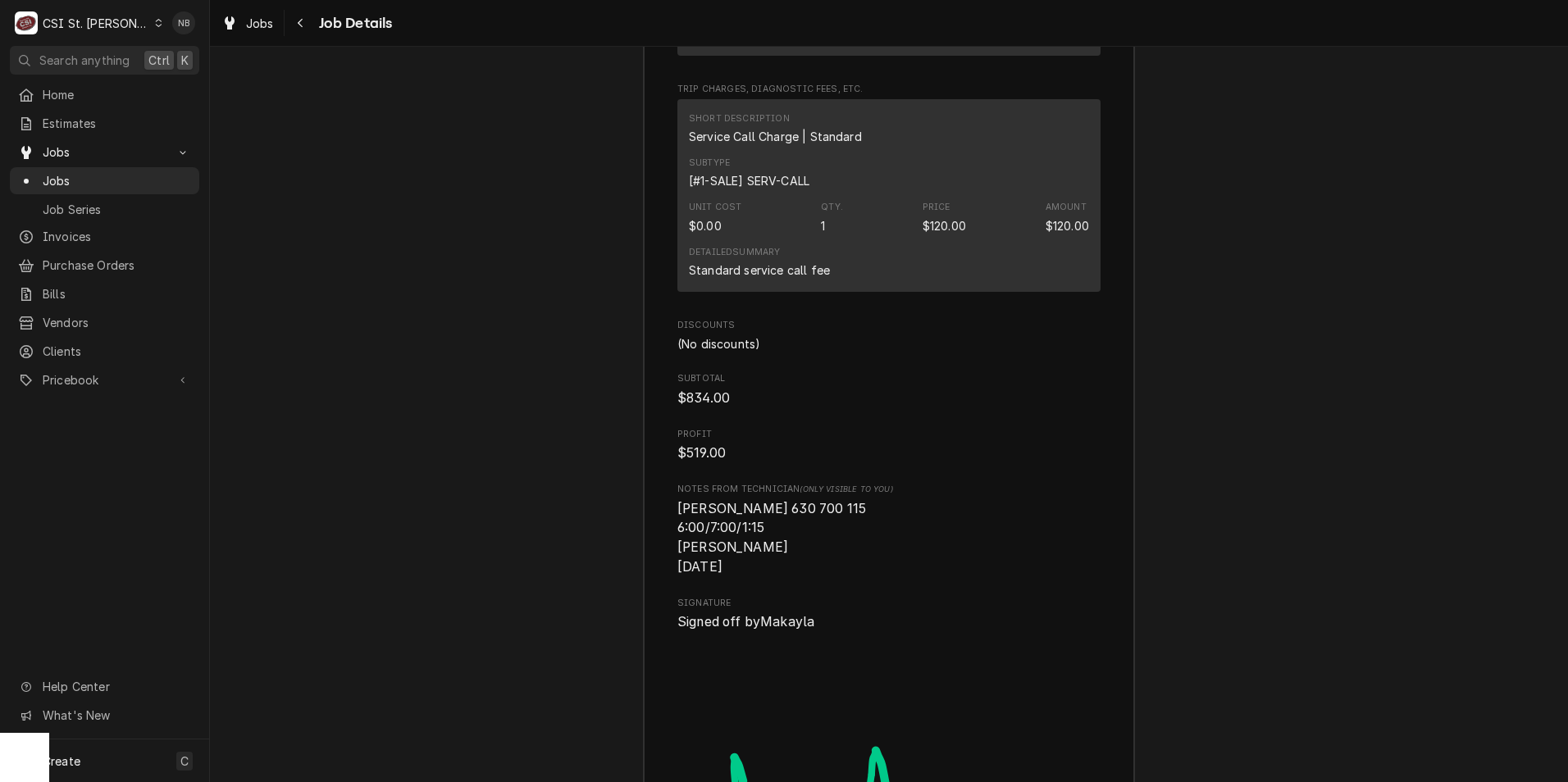
scroll to position [6672, 0]
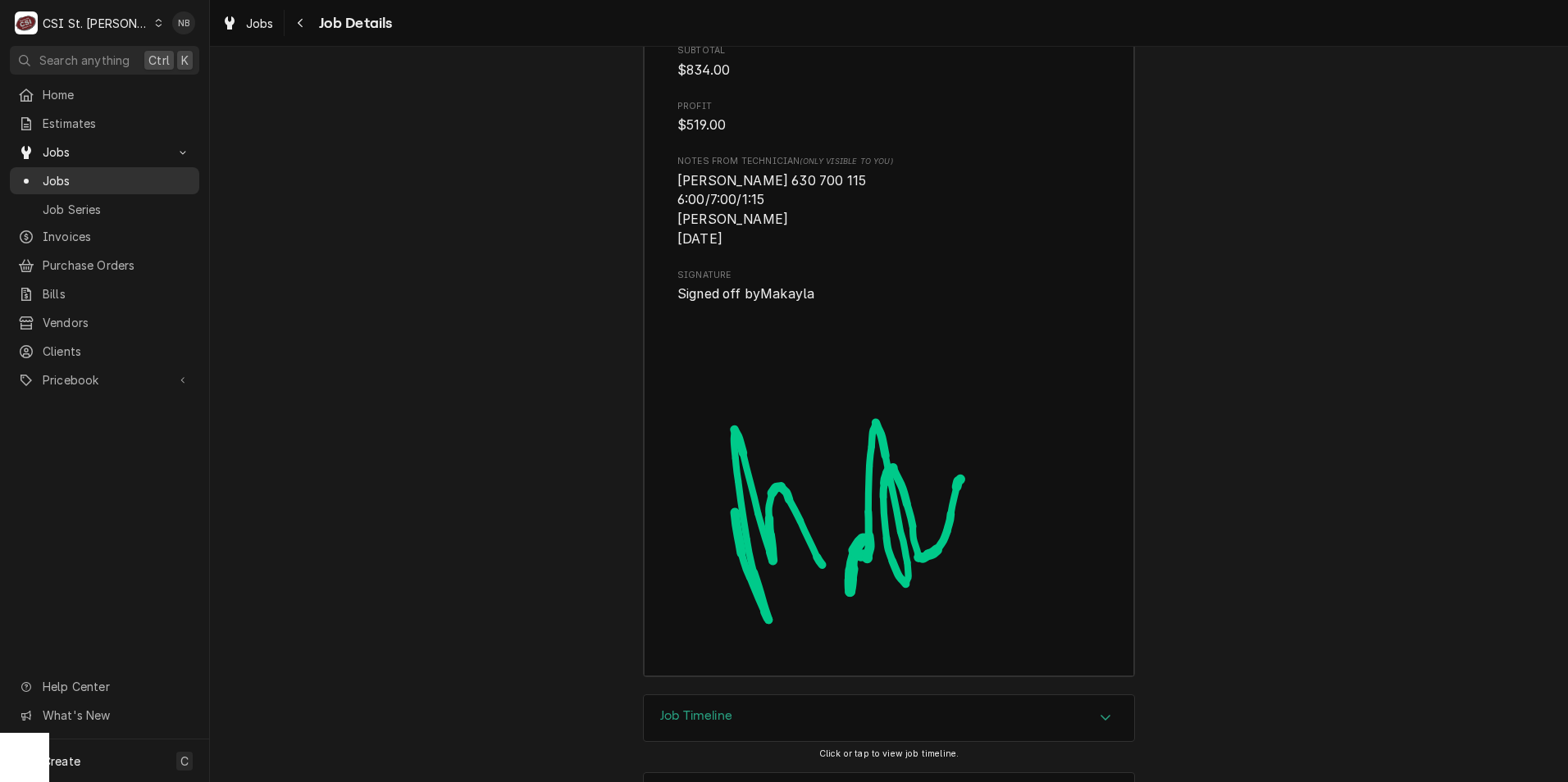
click at [113, 176] on span "Jobs" at bounding box center [116, 181] width 148 height 17
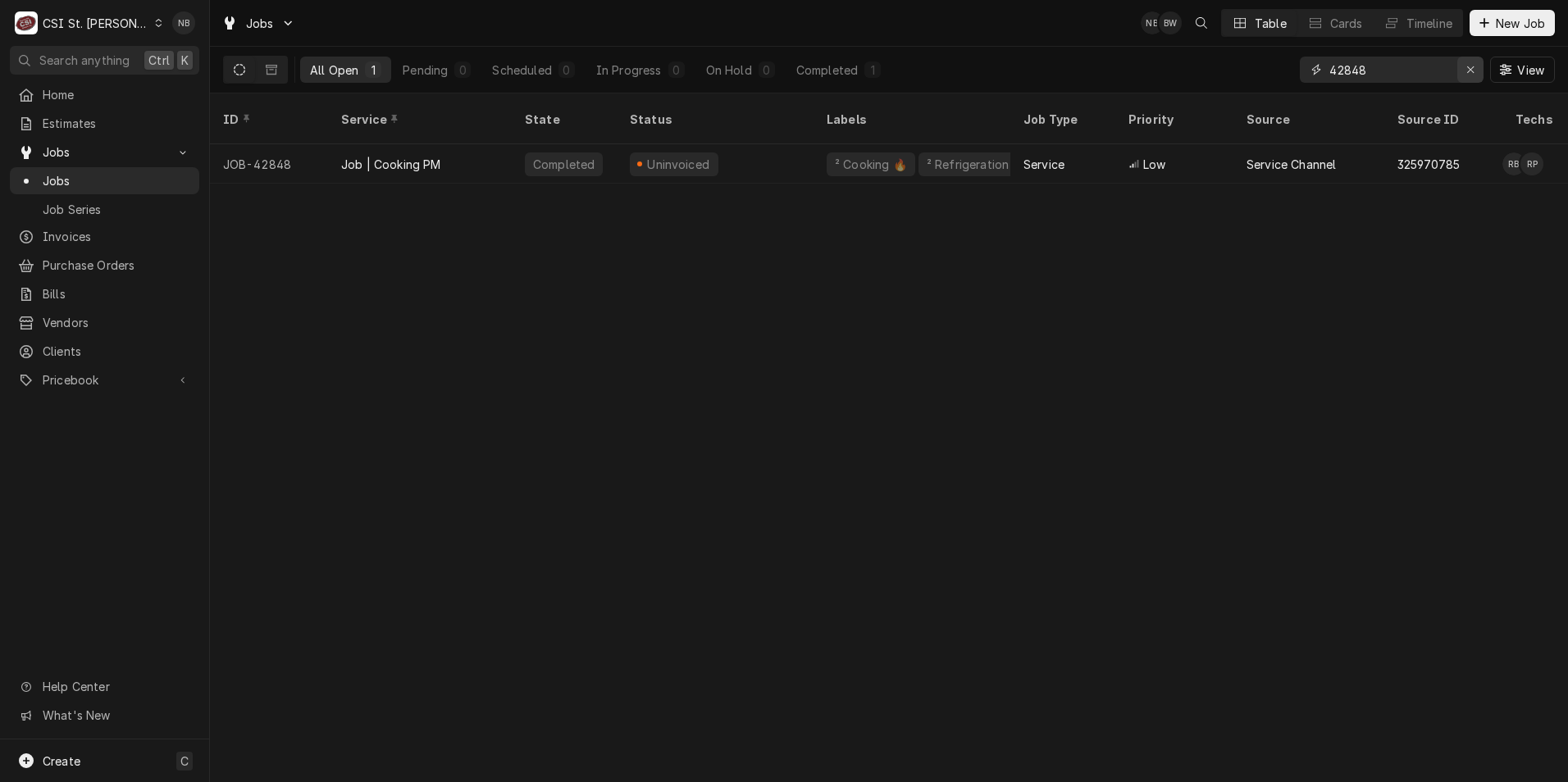
click at [1470, 68] on icon "Erase input" at bounding box center [1471, 69] width 9 height 11
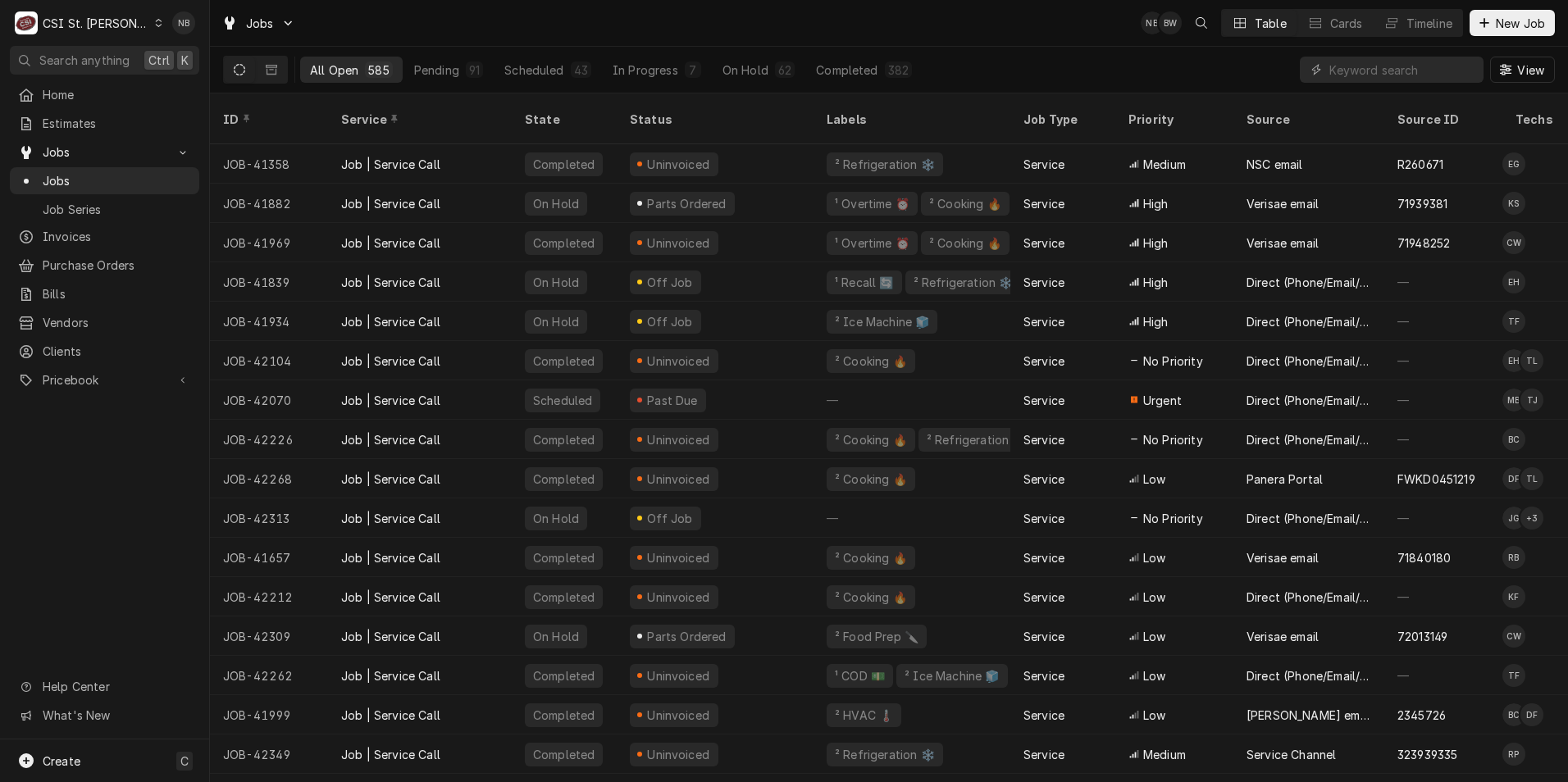
click at [1203, 67] on div "All Open 585 Pending 91 Scheduled 43 In Progress 7 On Hold 62 Completed 382 View" at bounding box center [889, 70] width 1332 height 46
click at [108, 175] on span "Jobs" at bounding box center [116, 181] width 148 height 17
click at [125, 257] on span "Purchase Orders" at bounding box center [116, 265] width 148 height 17
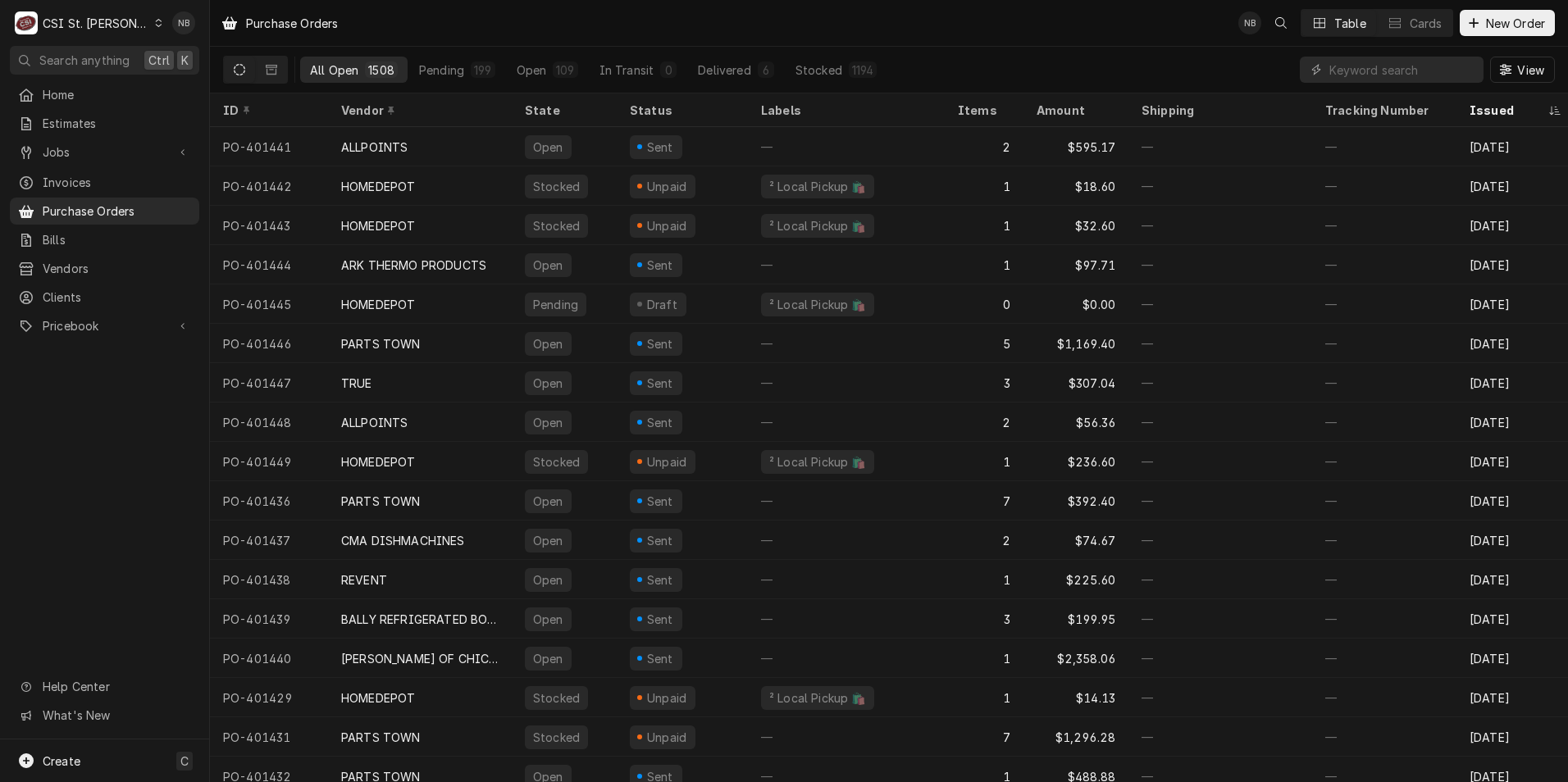
click at [88, 19] on div "CSI St. [PERSON_NAME]" at bounding box center [96, 23] width 107 height 17
click at [232, 59] on div "CSI [US_STATE]" at bounding box center [252, 61] width 217 height 17
